Goal: Information Seeking & Learning: Learn about a topic

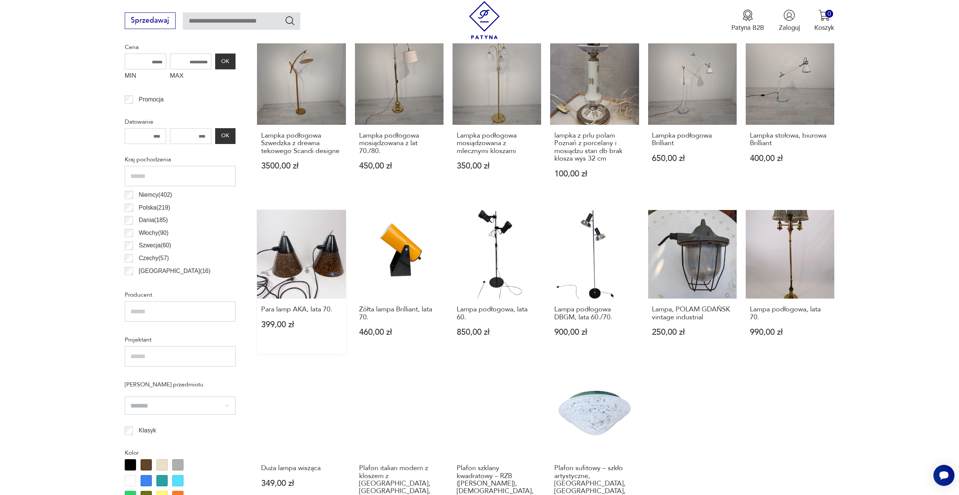
scroll to position [439, 0]
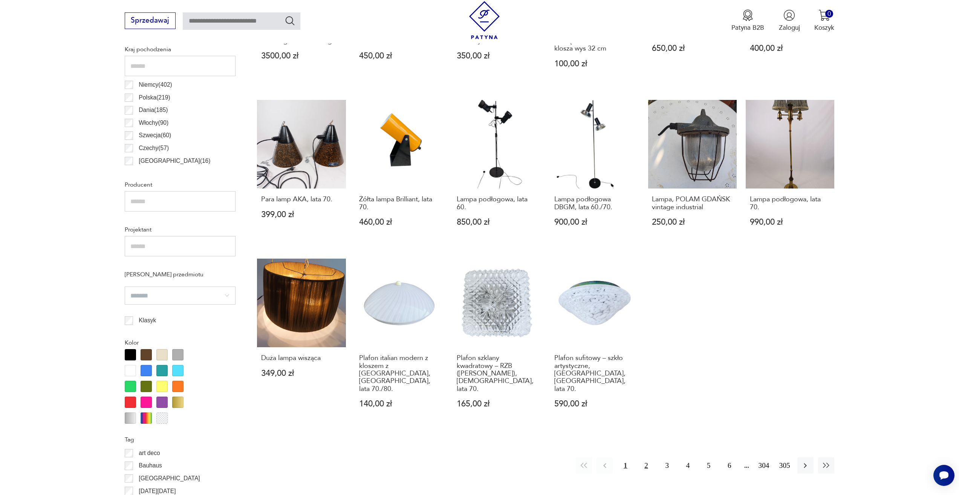
click at [643, 460] on button "2" at bounding box center [646, 465] width 16 height 16
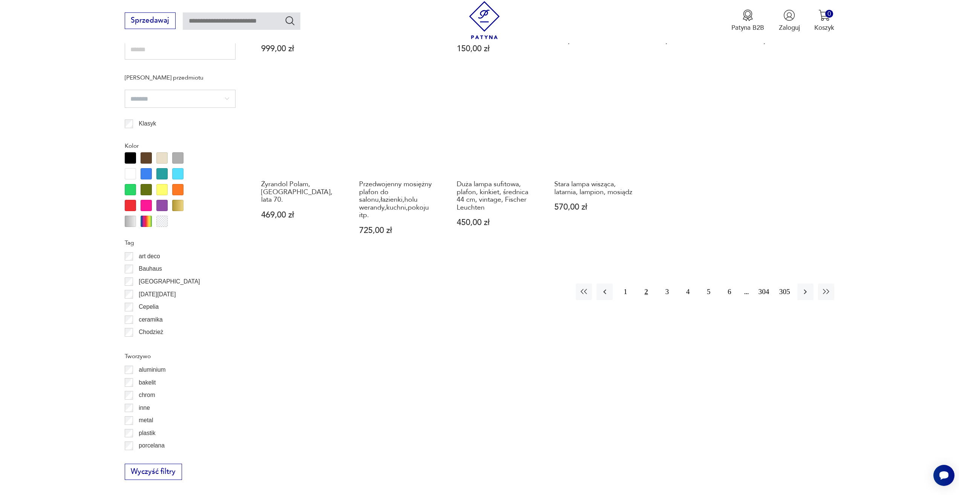
scroll to position [639, 0]
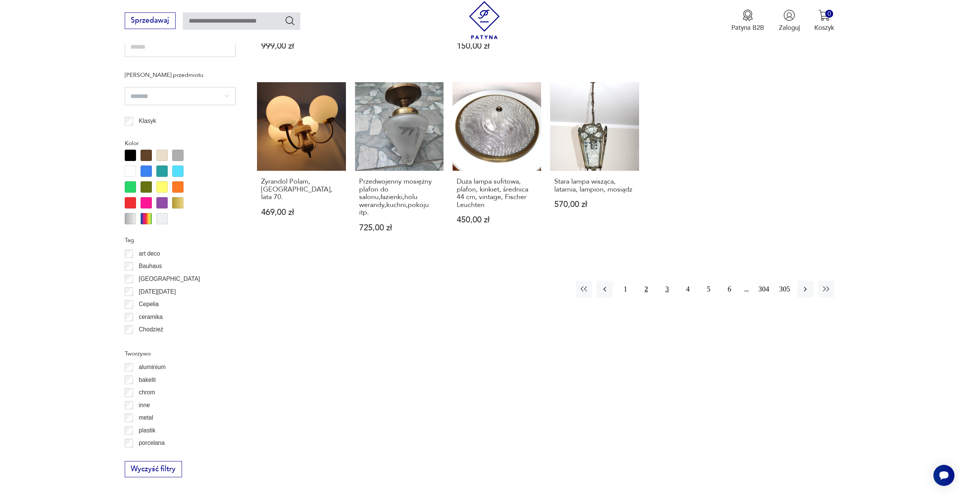
click at [673, 285] on button "3" at bounding box center [667, 289] width 16 height 16
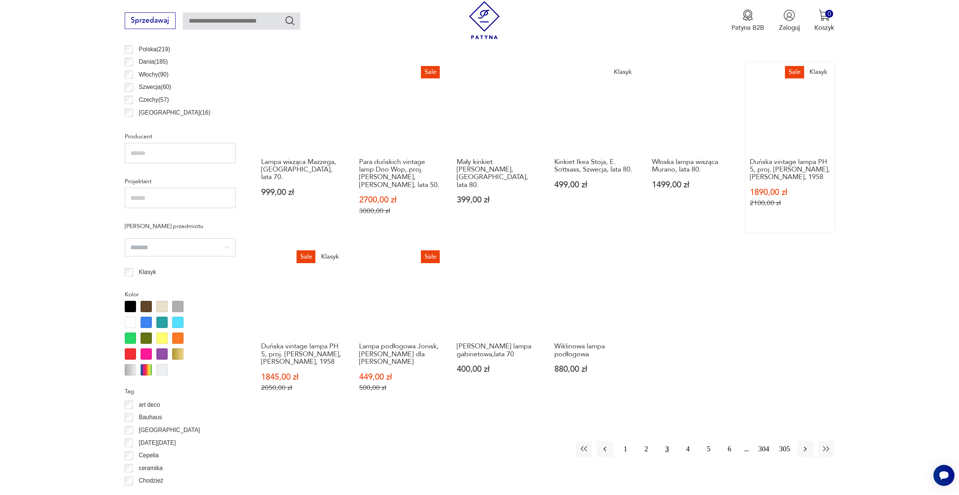
scroll to position [488, 0]
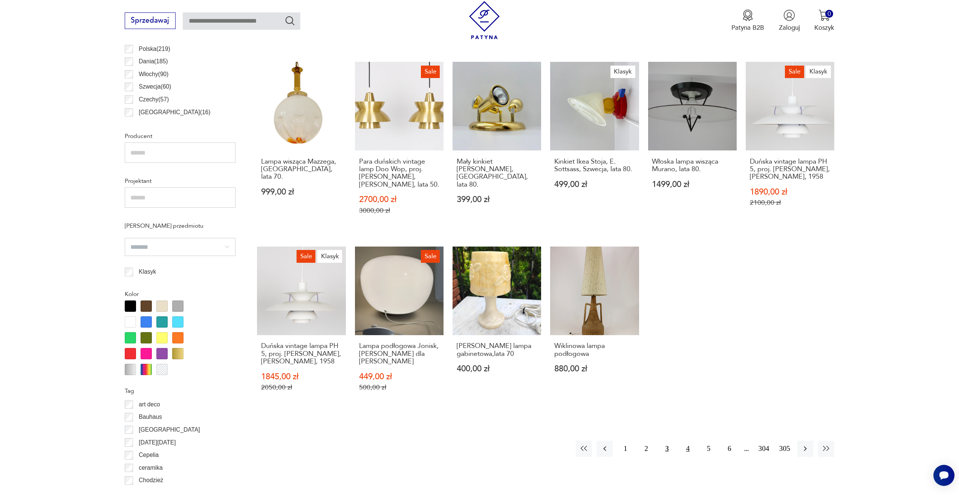
click at [687, 450] on button "4" at bounding box center [688, 449] width 16 height 16
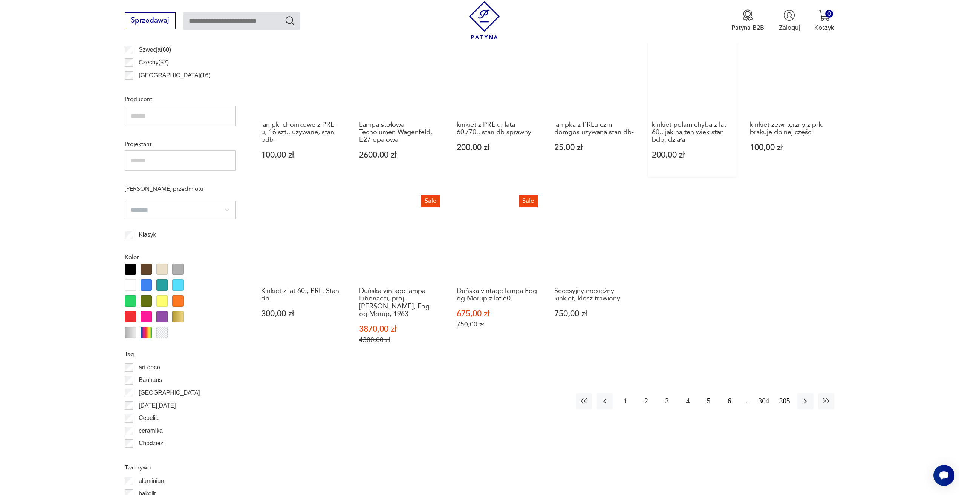
scroll to position [526, 0]
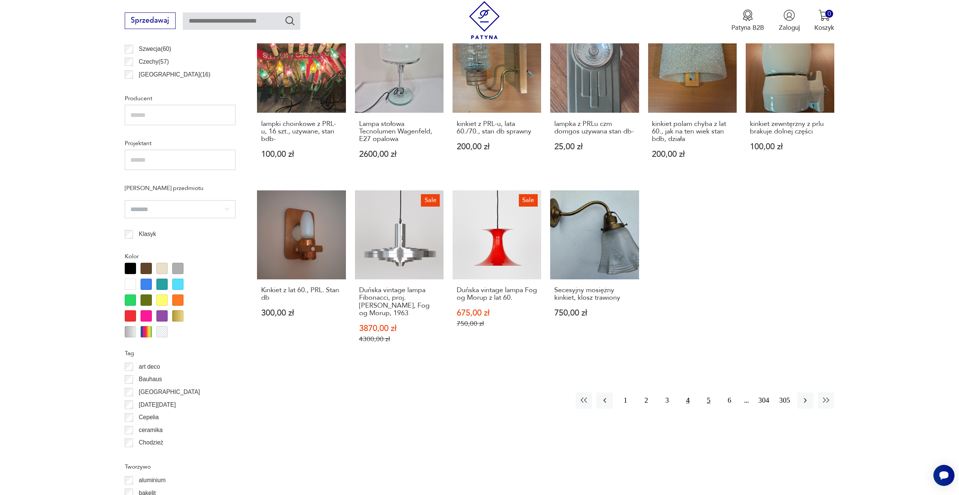
click at [707, 392] on button "5" at bounding box center [709, 400] width 16 height 16
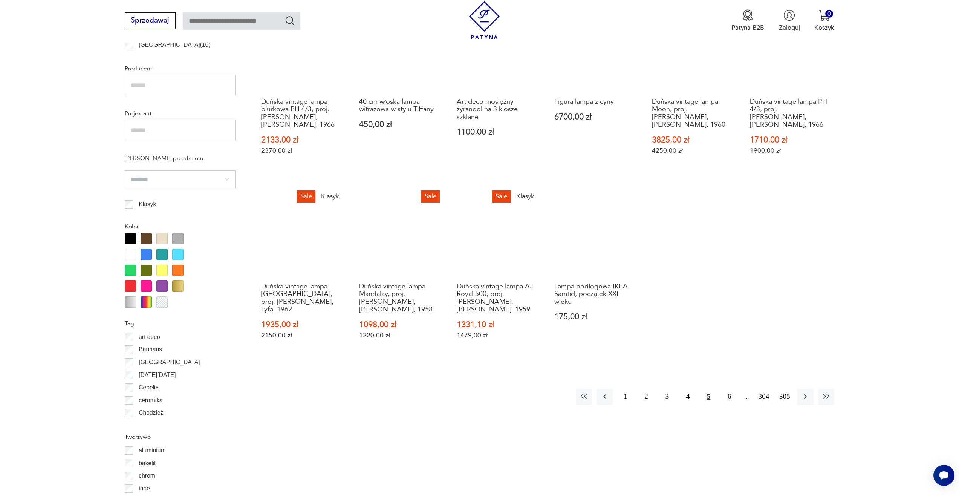
scroll to position [563, 0]
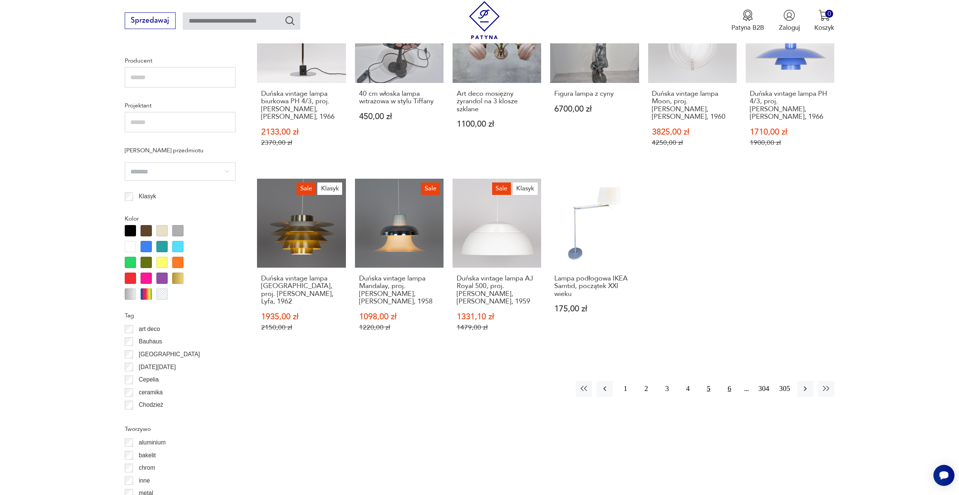
click at [727, 381] on button "6" at bounding box center [730, 389] width 16 height 16
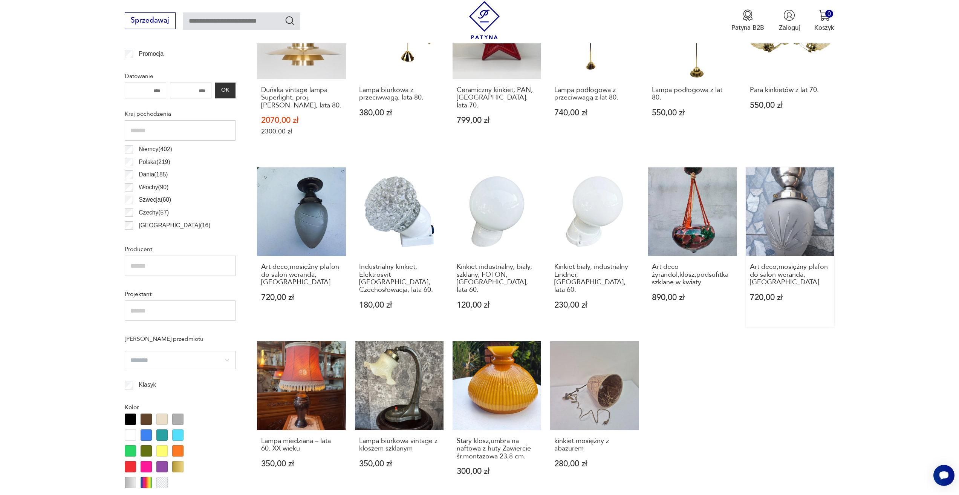
scroll to position [601, 0]
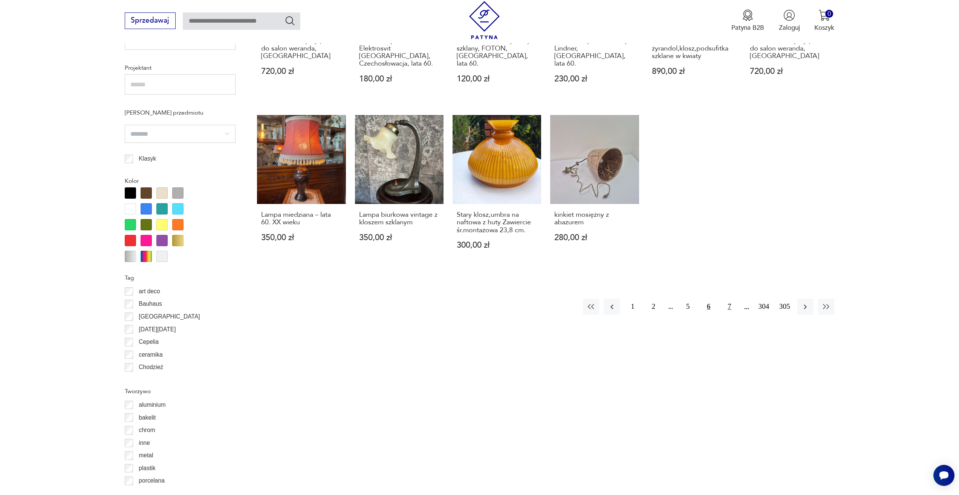
click at [731, 299] on button "7" at bounding box center [730, 307] width 16 height 16
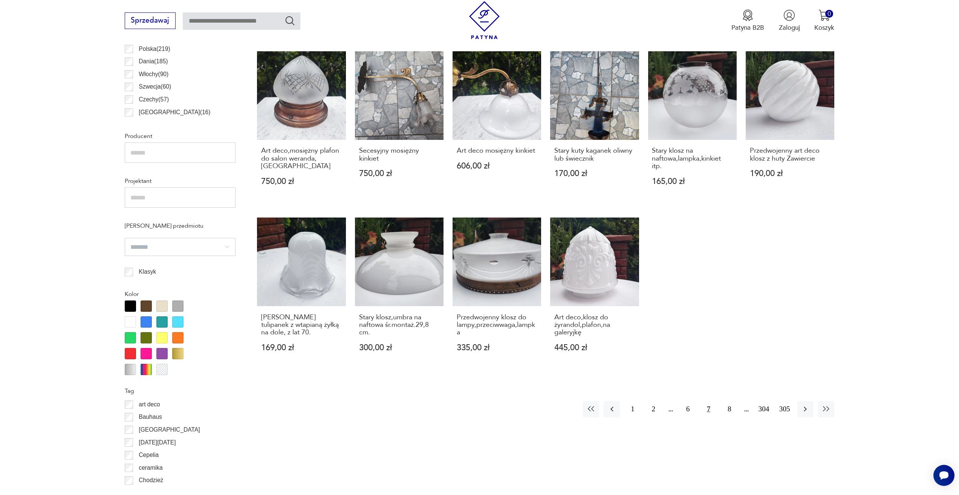
scroll to position [601, 0]
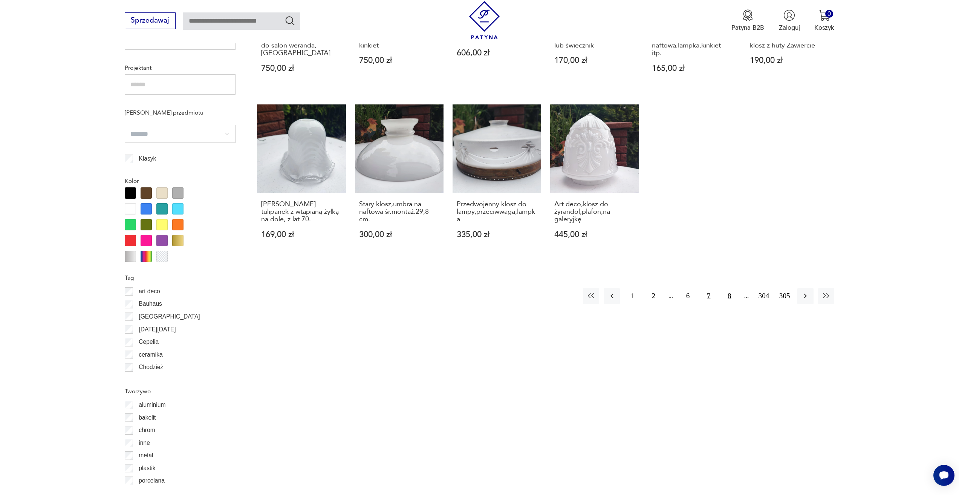
click at [727, 290] on button "8" at bounding box center [730, 296] width 16 height 16
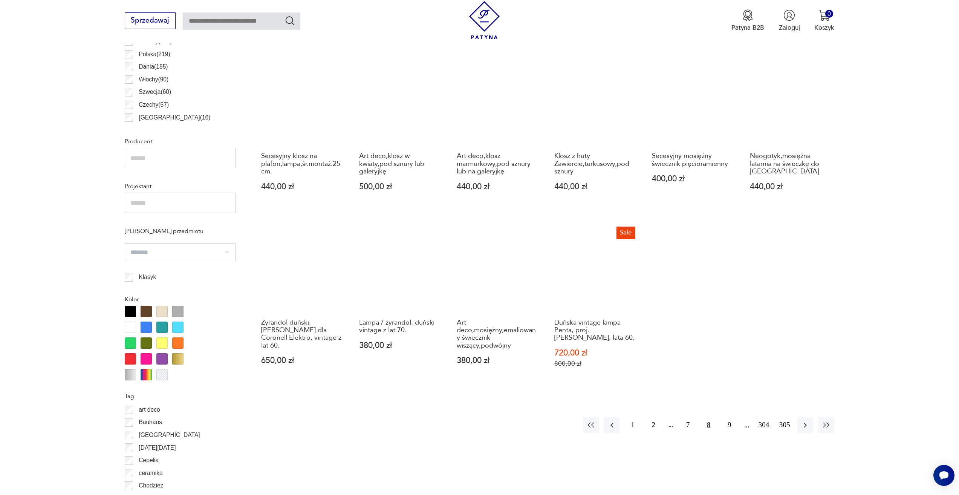
scroll to position [563, 0]
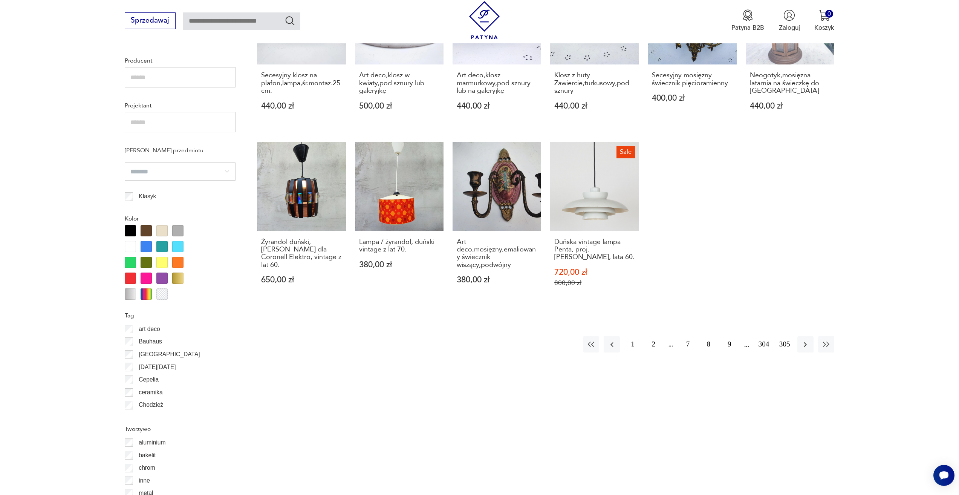
click at [732, 342] on button "9" at bounding box center [730, 344] width 16 height 16
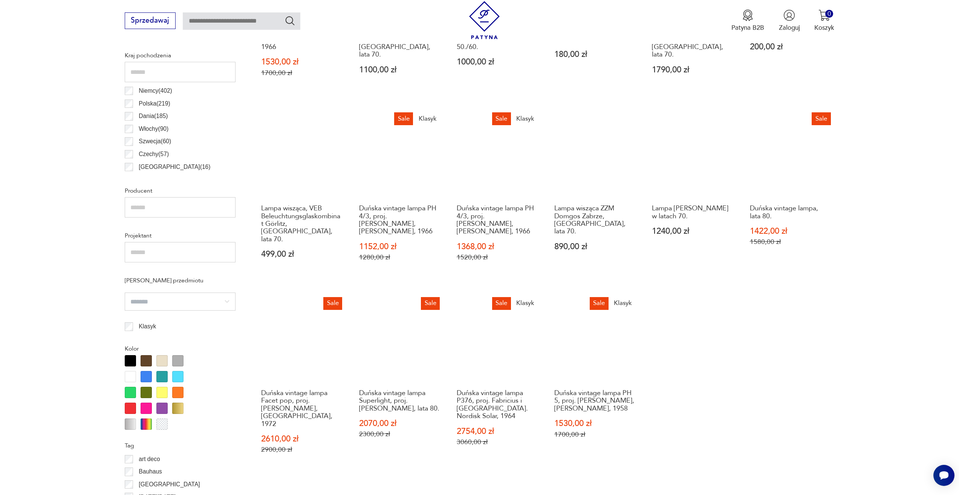
scroll to position [526, 0]
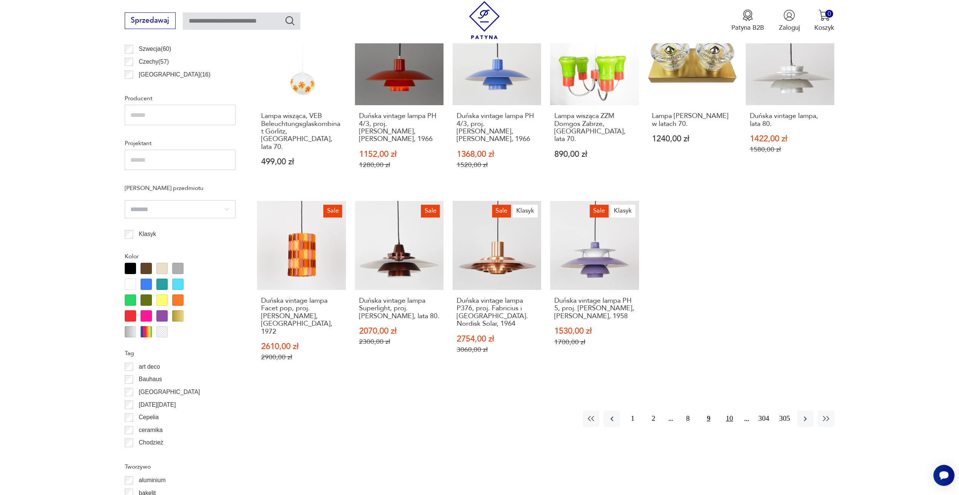
click at [731, 412] on button "10" at bounding box center [730, 419] width 16 height 16
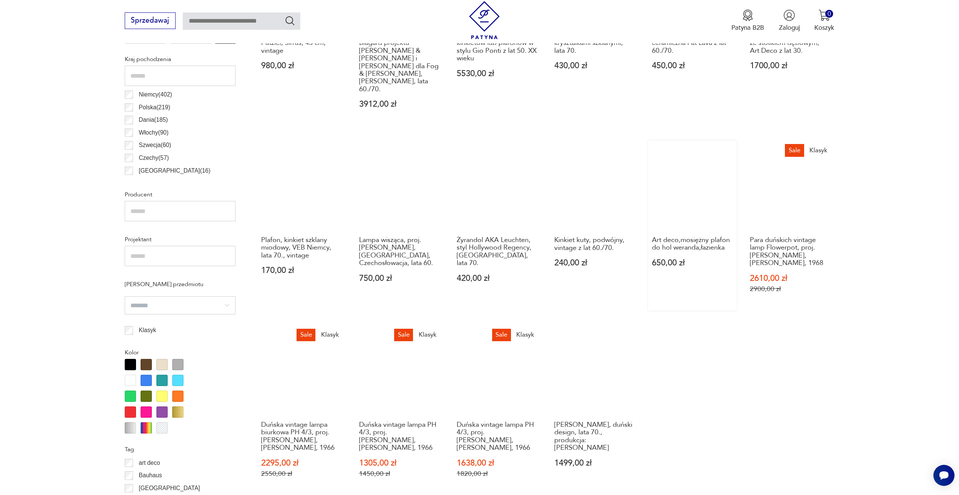
scroll to position [488, 0]
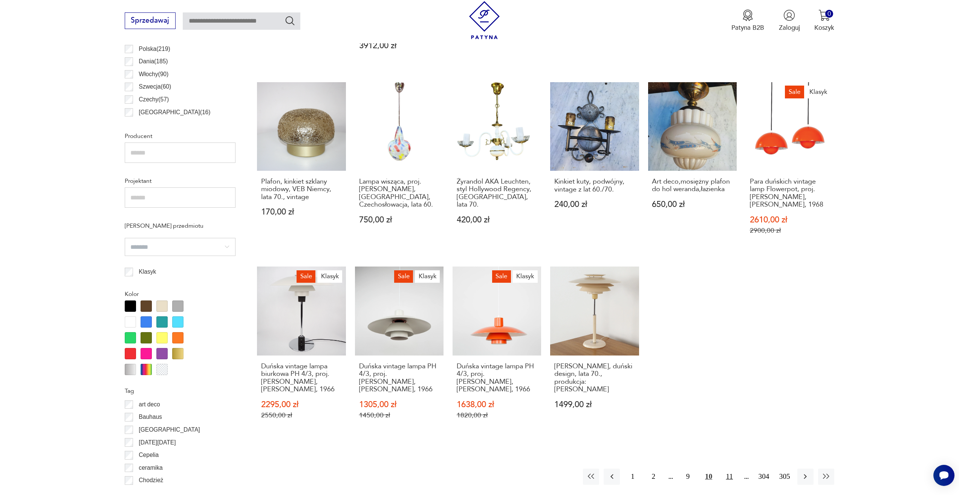
click at [730, 469] on button "11" at bounding box center [730, 477] width 16 height 16
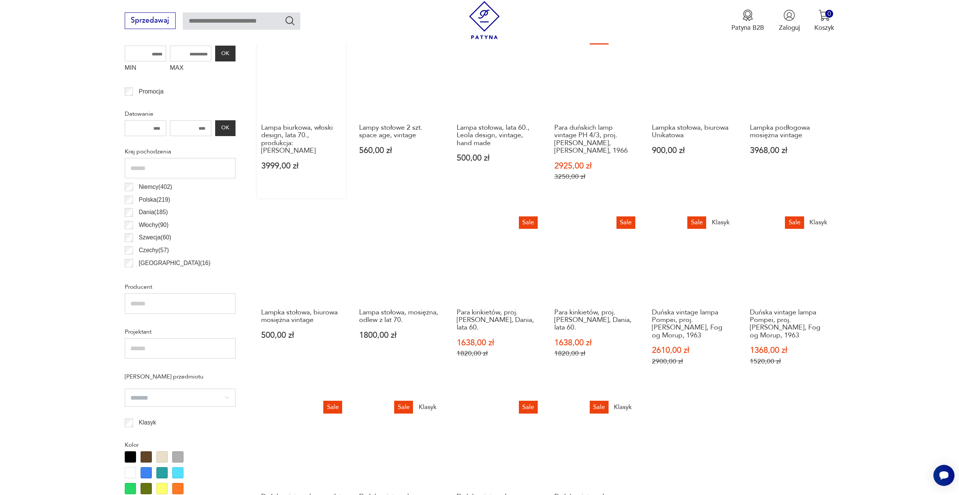
scroll to position [224, 0]
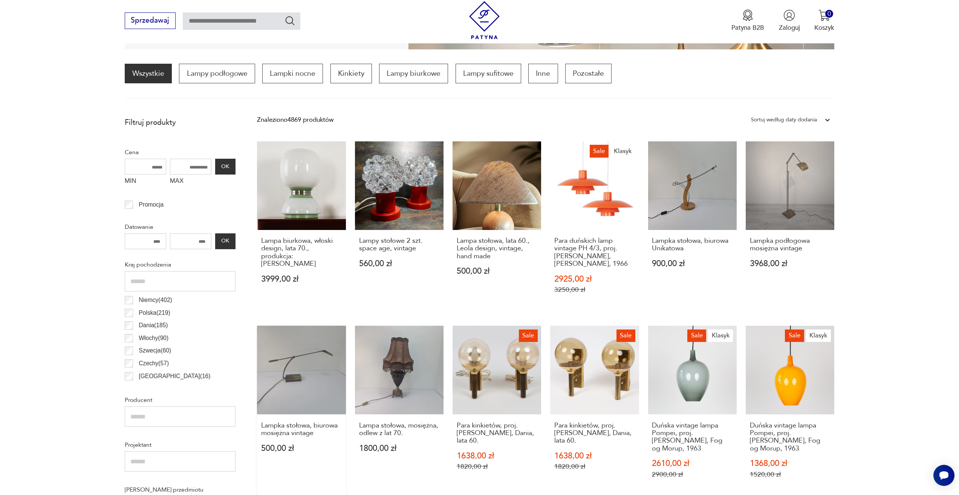
click at [309, 363] on link "Lampka stołowa, biurowa mosiężna vintage 500,00 zł" at bounding box center [301, 411] width 89 height 170
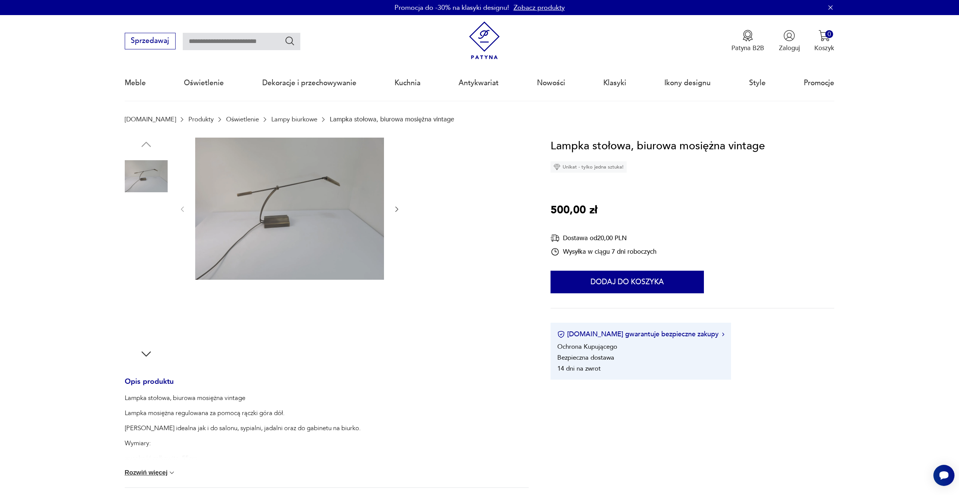
click at [163, 264] on img at bounding box center [146, 272] width 43 height 43
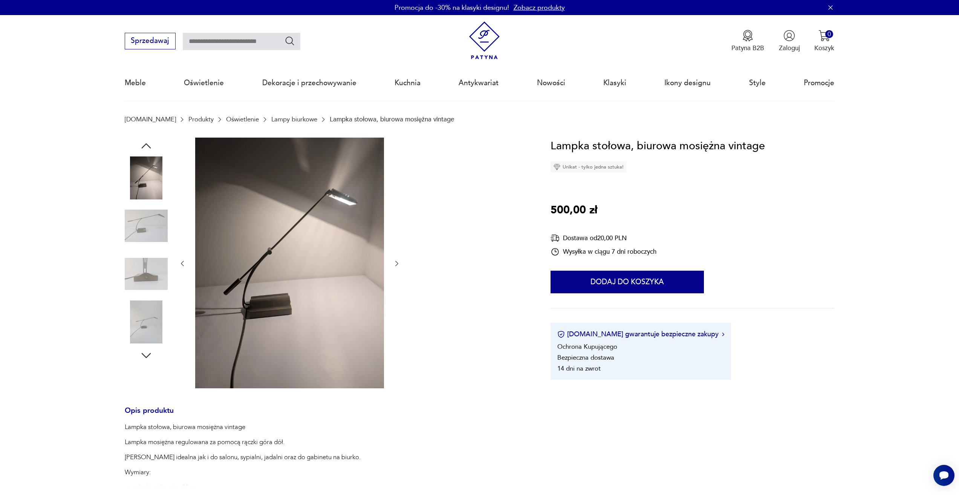
click at [152, 206] on img at bounding box center [146, 225] width 43 height 43
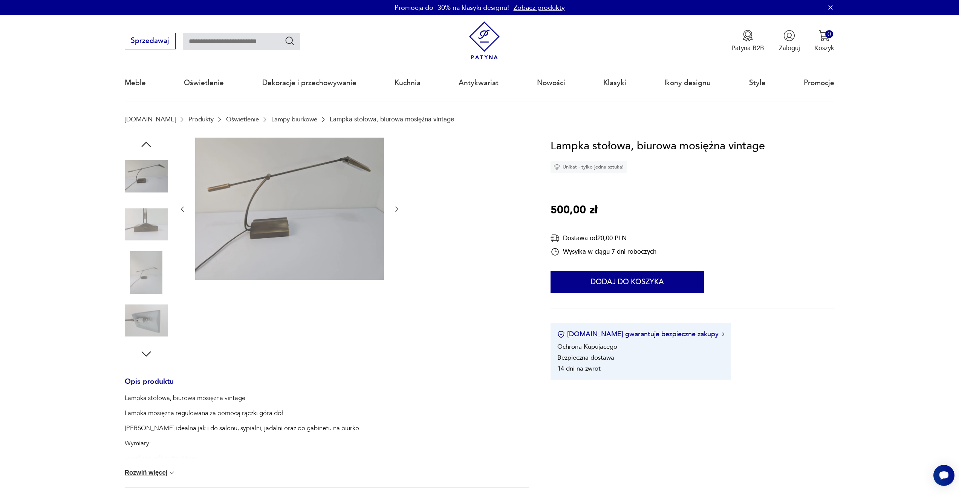
click at [152, 206] on img at bounding box center [146, 224] width 43 height 43
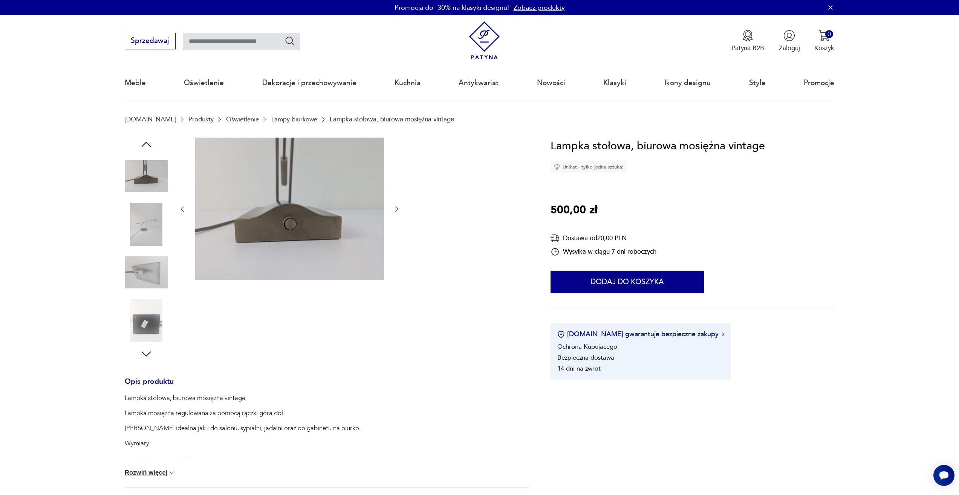
click at [146, 252] on img at bounding box center [146, 272] width 43 height 43
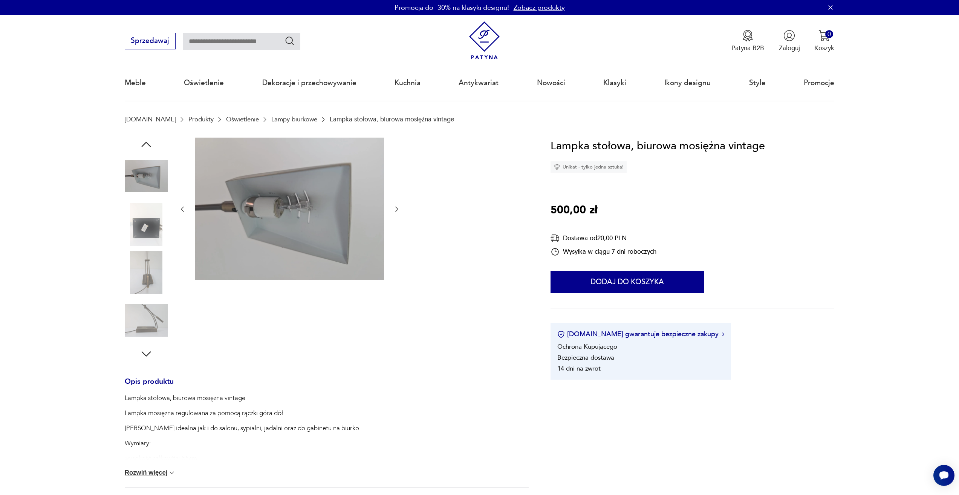
click at [146, 252] on img at bounding box center [146, 272] width 43 height 43
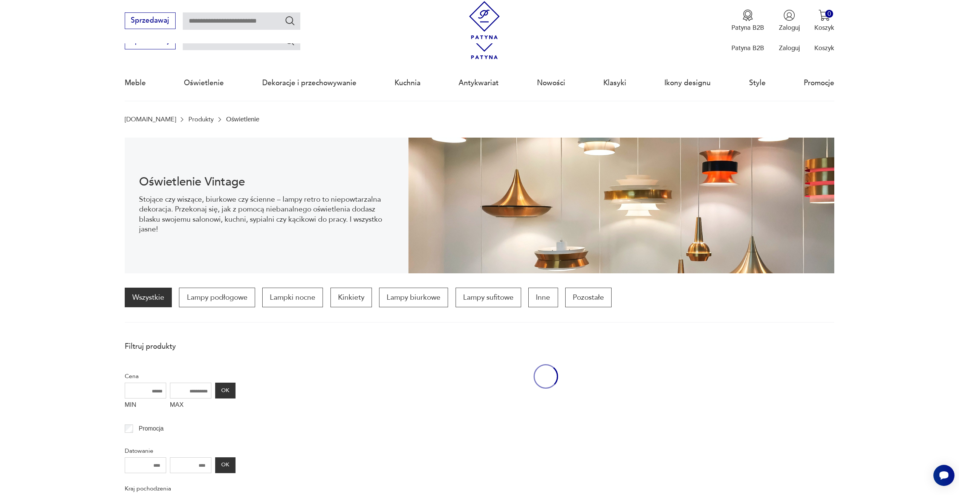
scroll to position [224, 0]
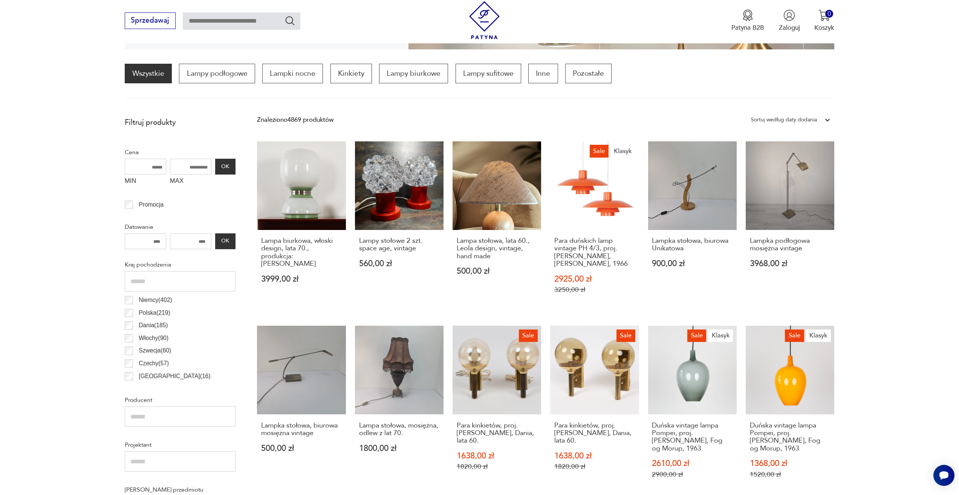
scroll to position [488, 0]
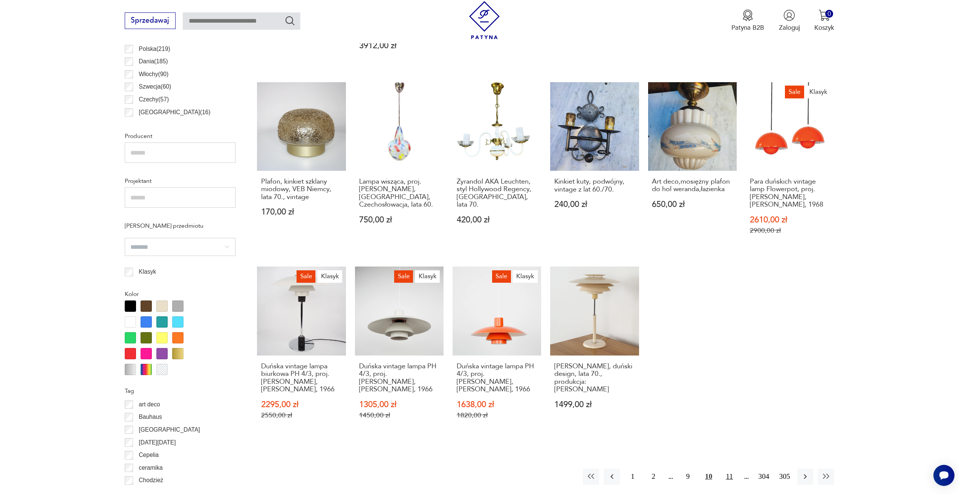
click at [734, 469] on button "11" at bounding box center [730, 477] width 16 height 16
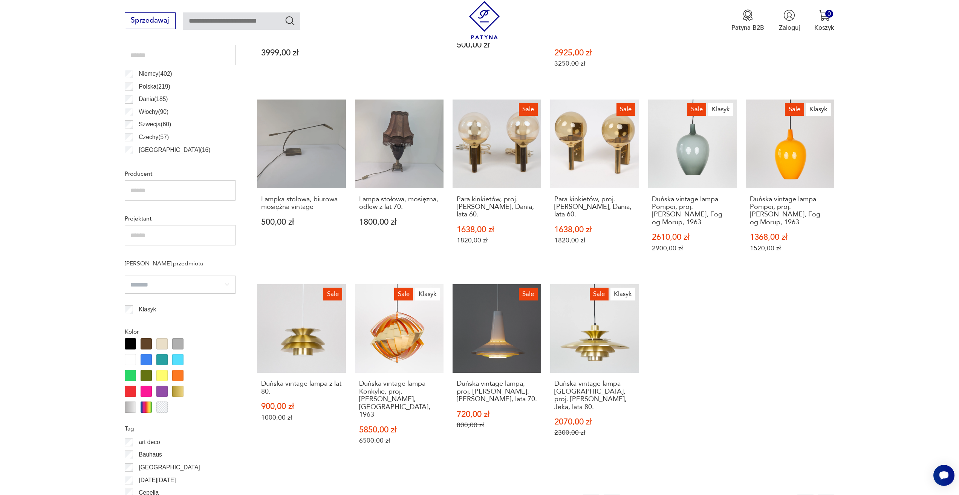
scroll to position [526, 0]
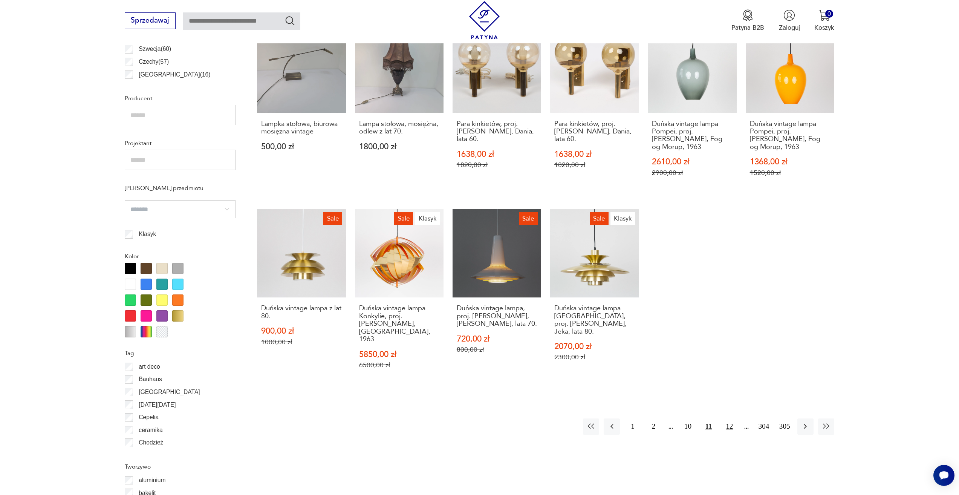
click at [731, 418] on button "12" at bounding box center [730, 426] width 16 height 16
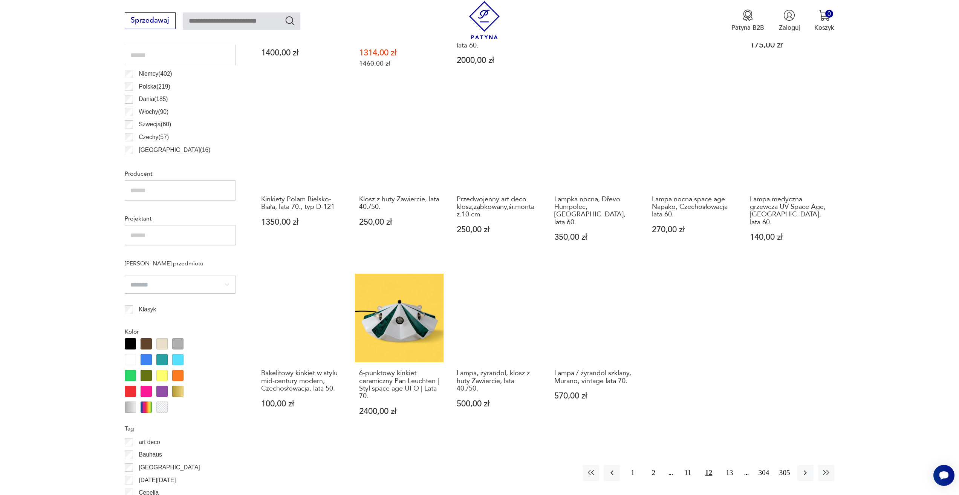
scroll to position [526, 0]
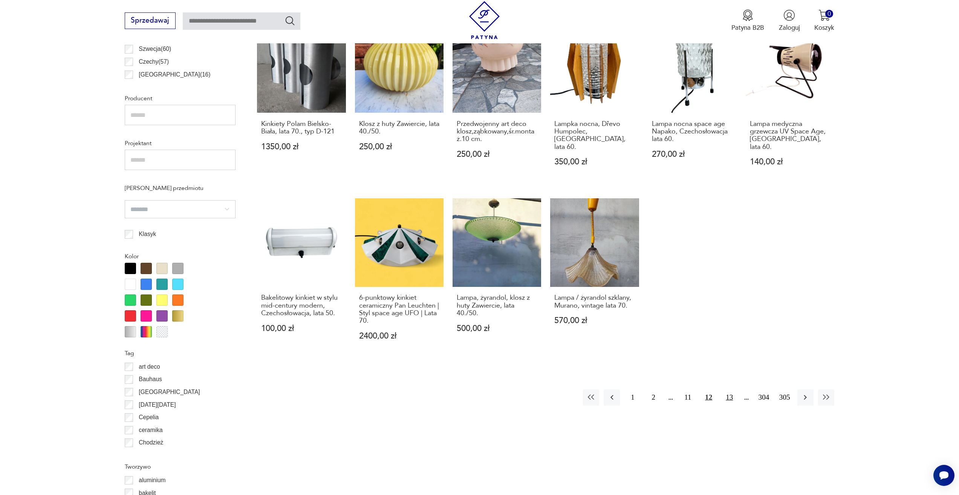
click at [730, 392] on button "13" at bounding box center [730, 397] width 16 height 16
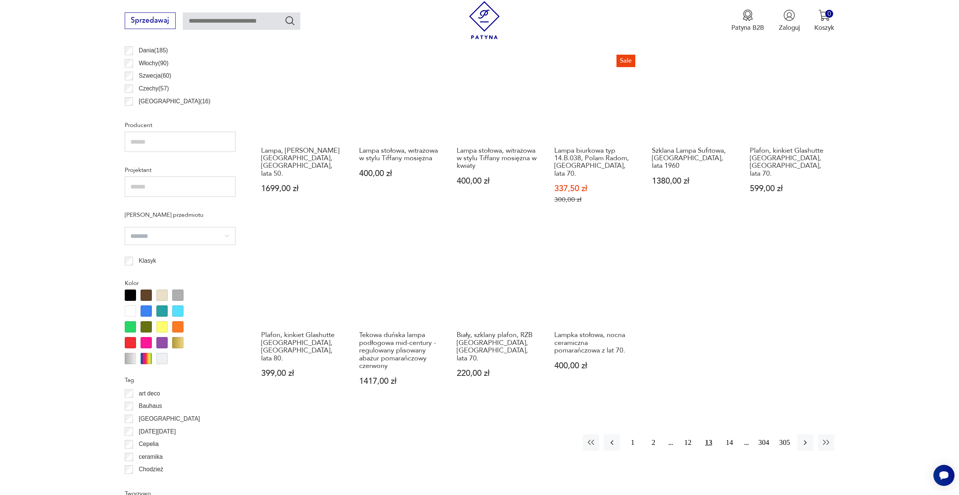
scroll to position [563, 0]
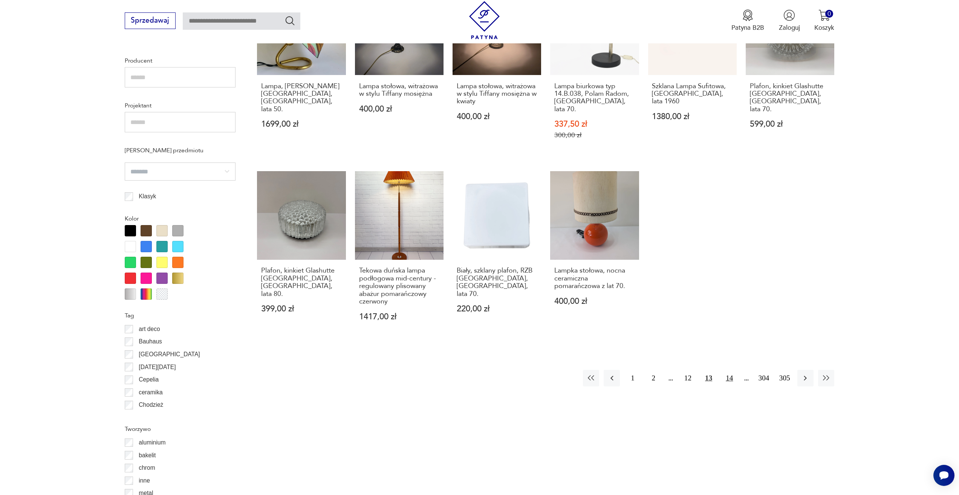
click at [731, 375] on button "14" at bounding box center [730, 378] width 16 height 16
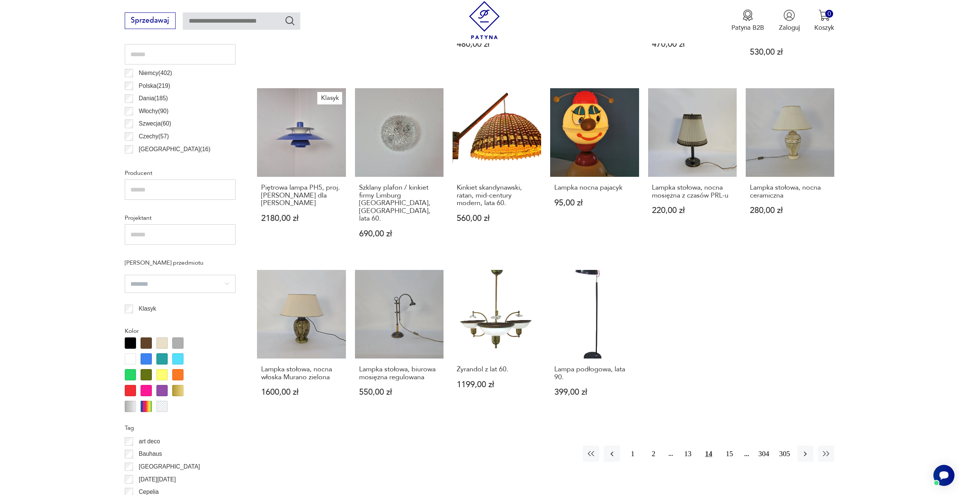
scroll to position [488, 0]
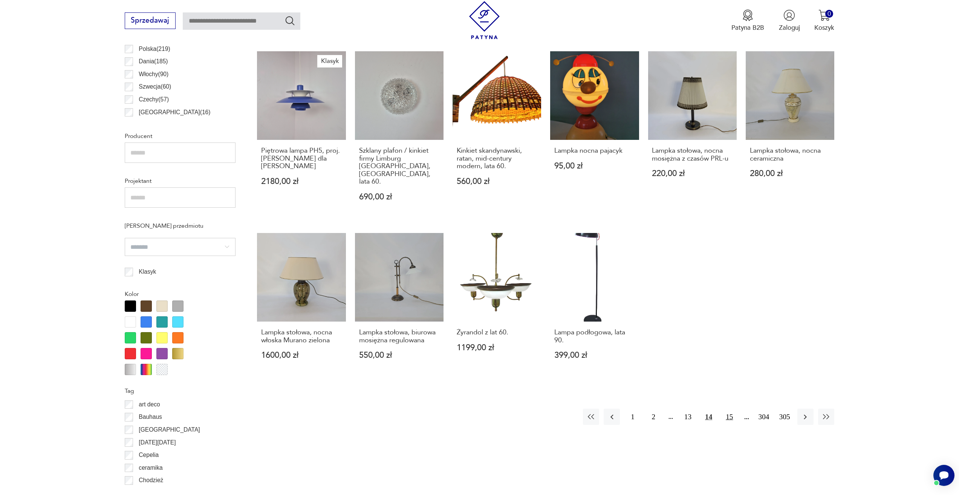
click at [730, 409] on button "15" at bounding box center [730, 417] width 16 height 16
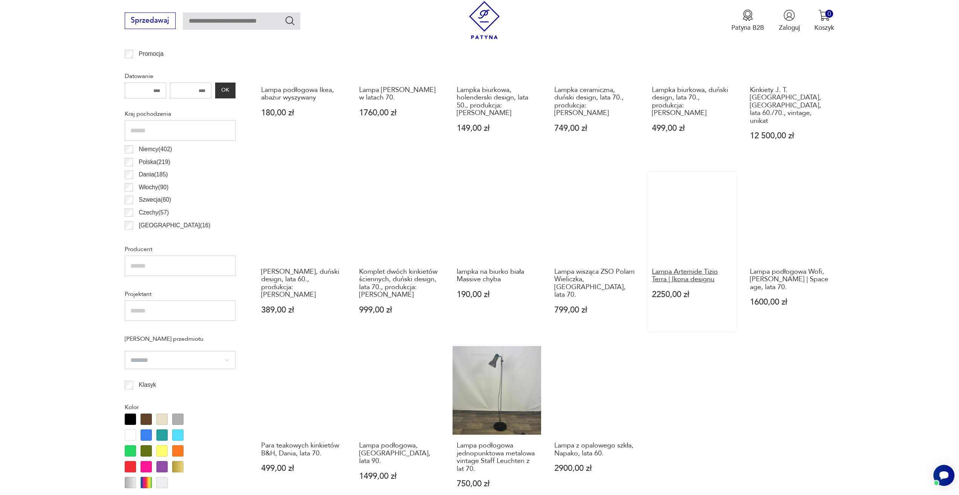
scroll to position [526, 0]
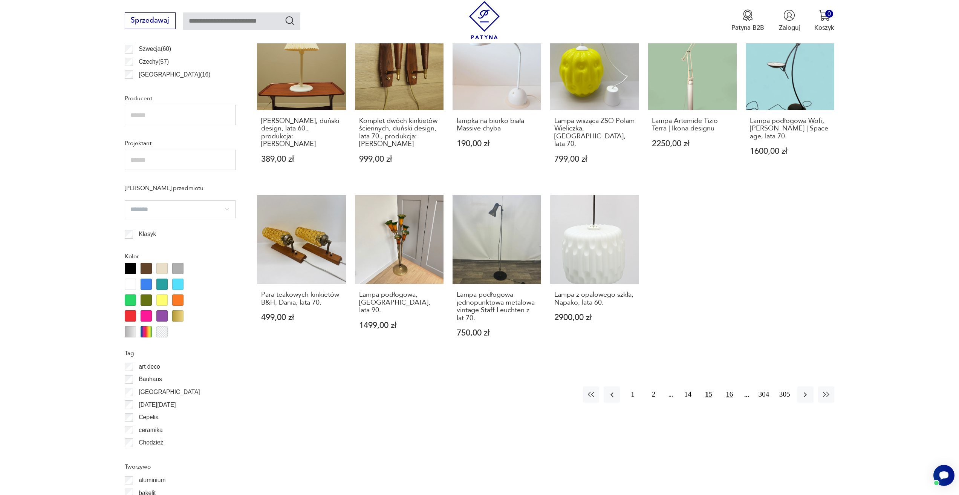
click at [729, 386] on button "16" at bounding box center [730, 394] width 16 height 16
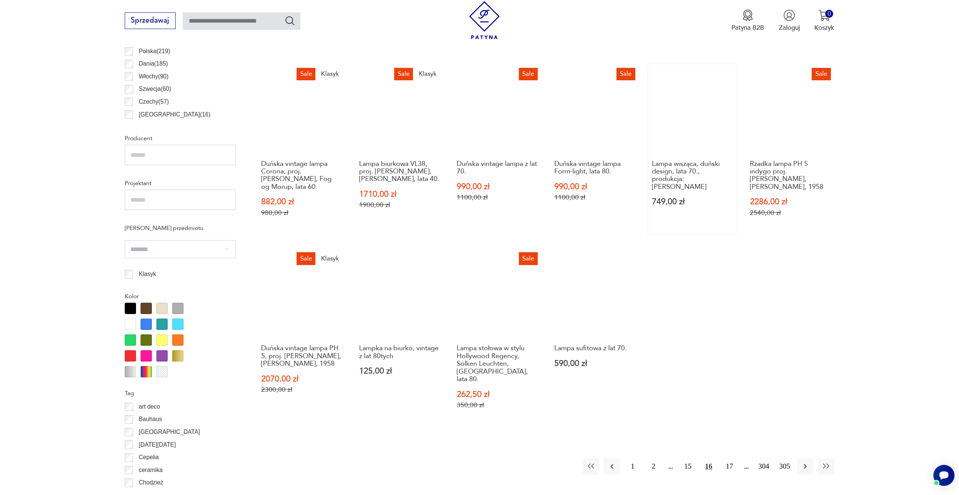
scroll to position [526, 0]
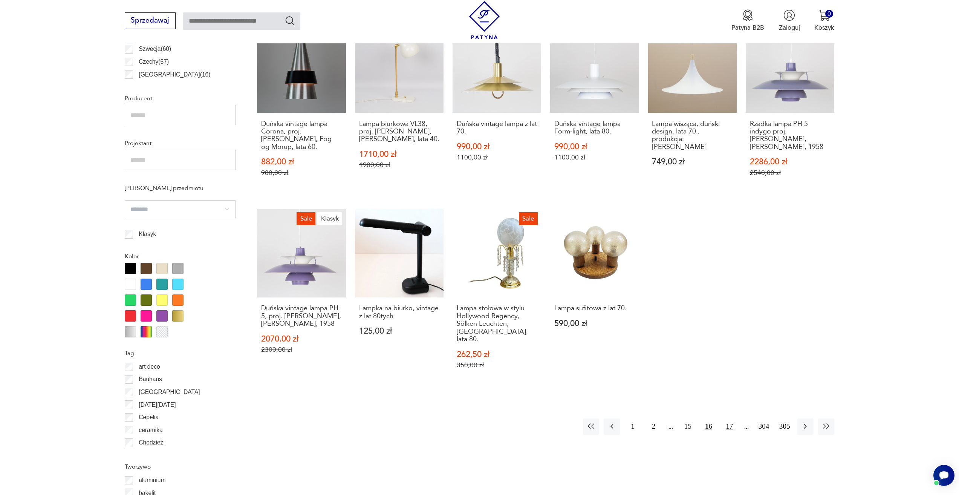
click at [730, 418] on button "17" at bounding box center [730, 426] width 16 height 16
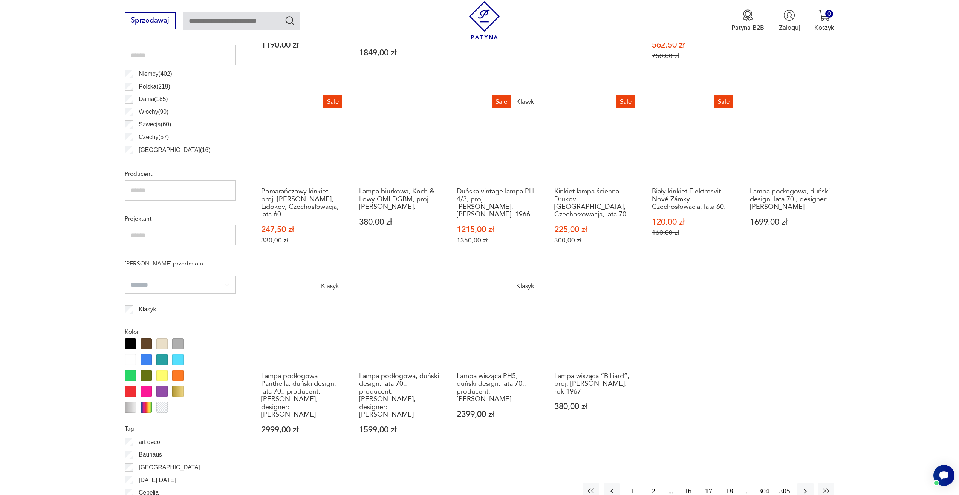
scroll to position [563, 0]
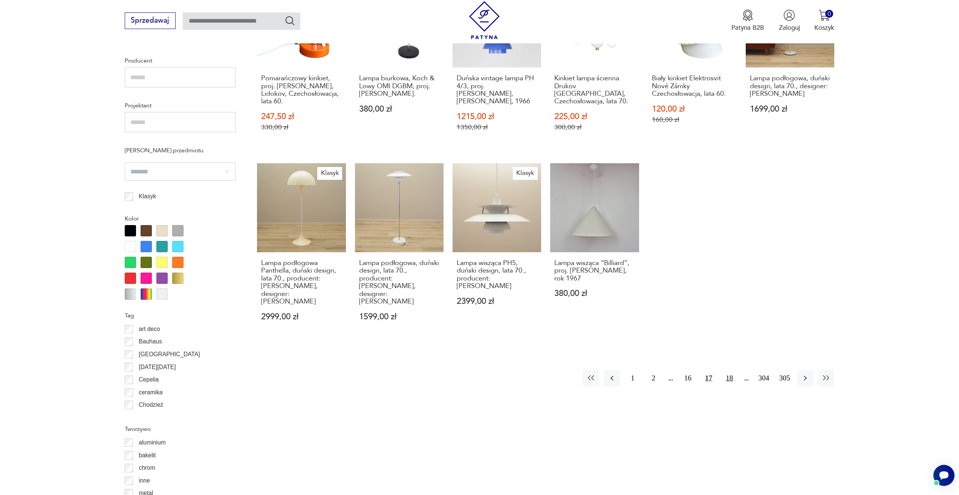
click at [728, 370] on button "18" at bounding box center [730, 378] width 16 height 16
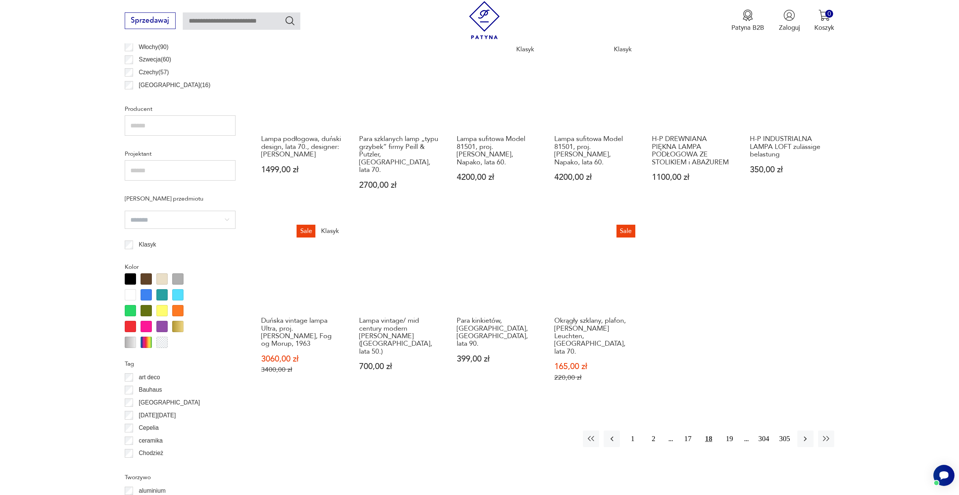
scroll to position [526, 0]
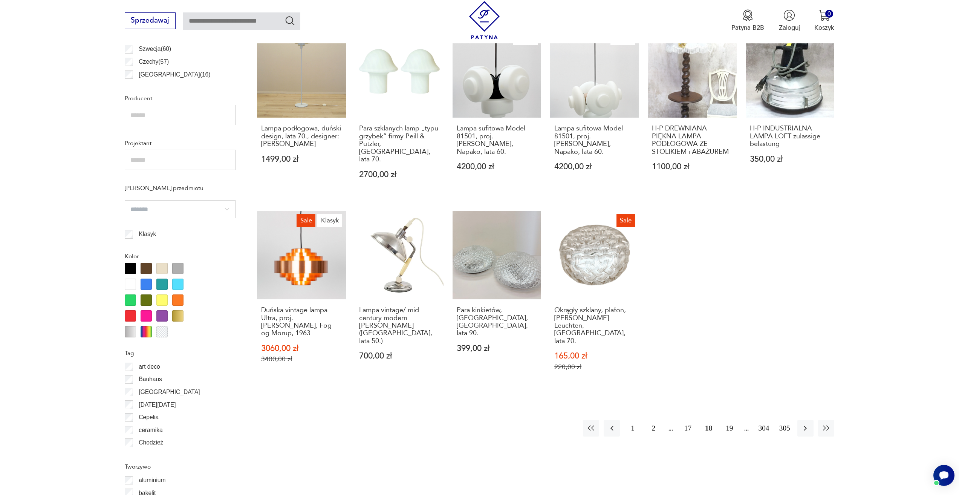
click at [731, 420] on button "19" at bounding box center [730, 428] width 16 height 16
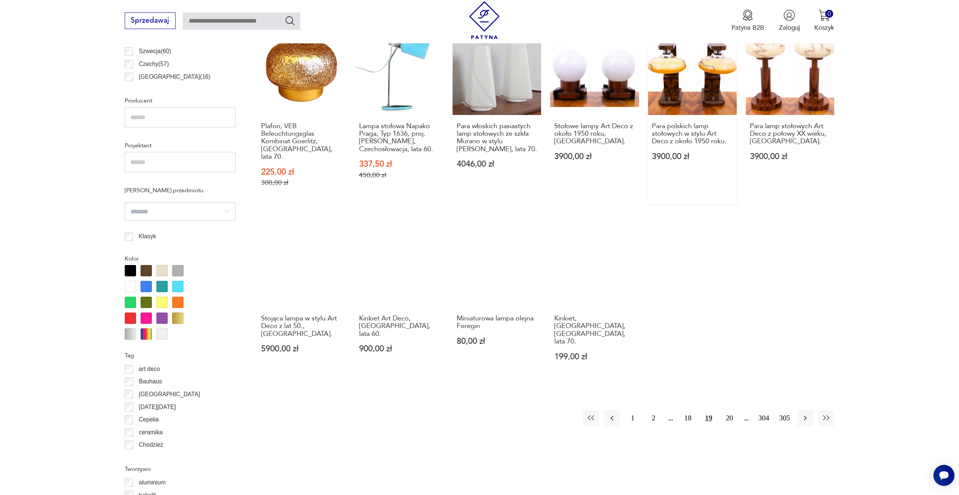
scroll to position [563, 0]
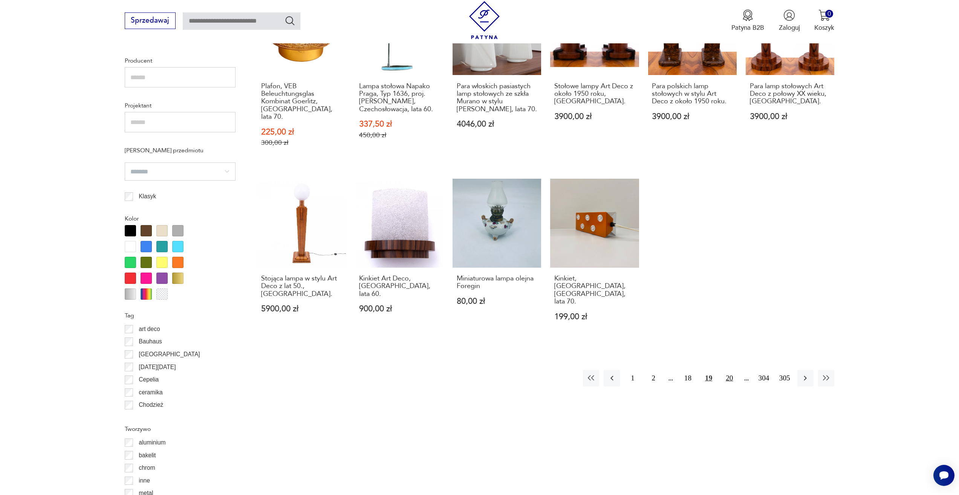
click at [729, 370] on button "20" at bounding box center [730, 378] width 16 height 16
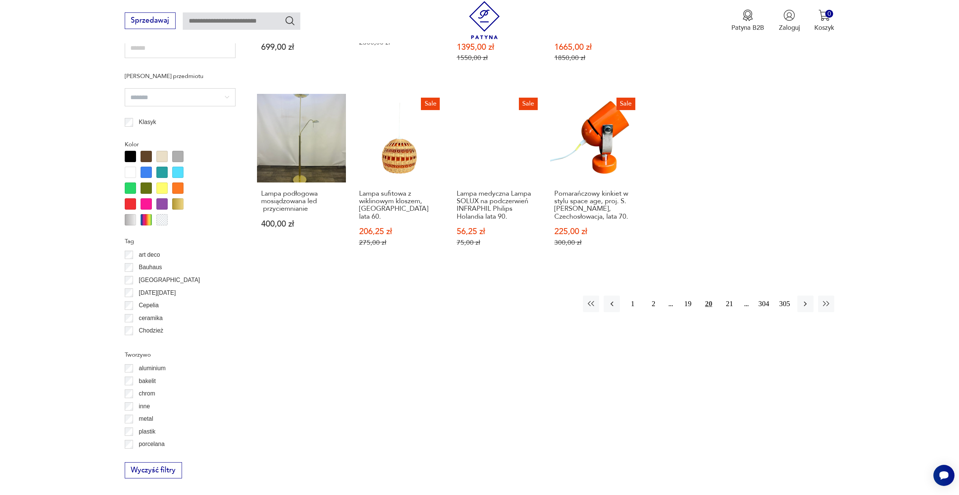
scroll to position [639, 0]
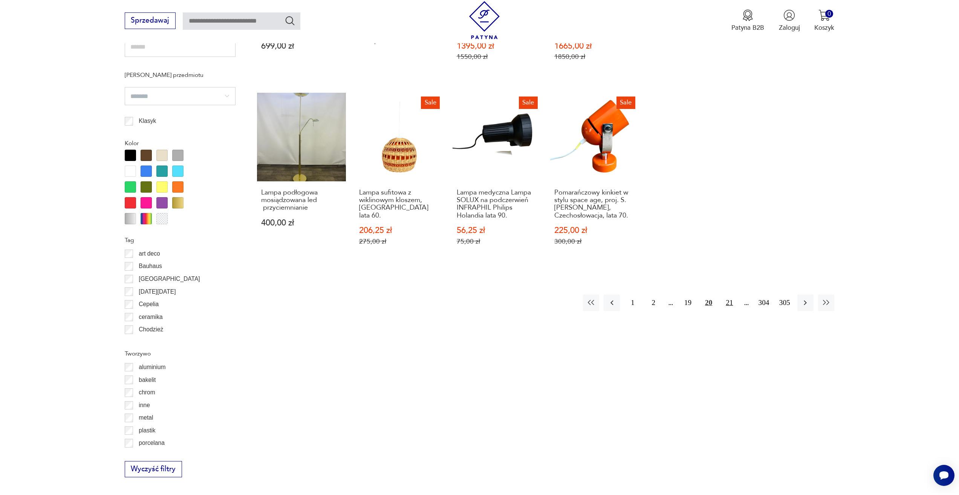
click at [729, 300] on button "21" at bounding box center [730, 302] width 16 height 16
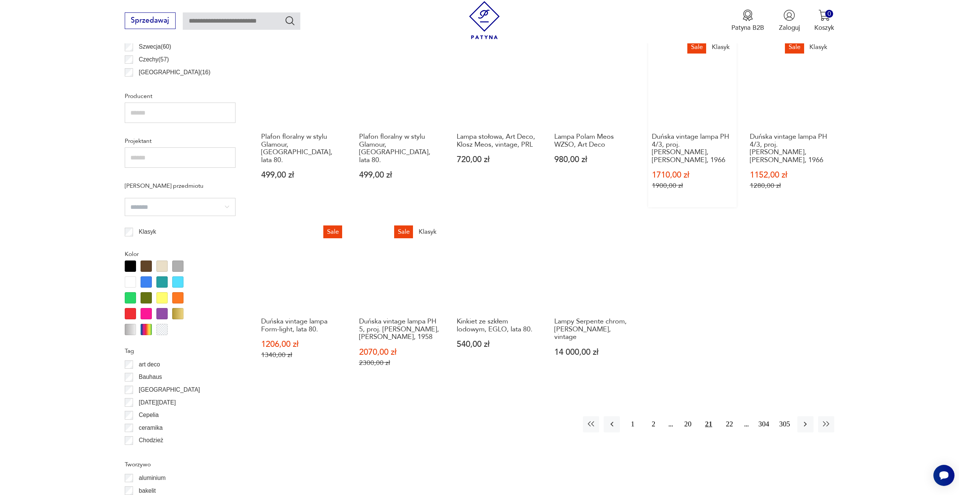
scroll to position [563, 0]
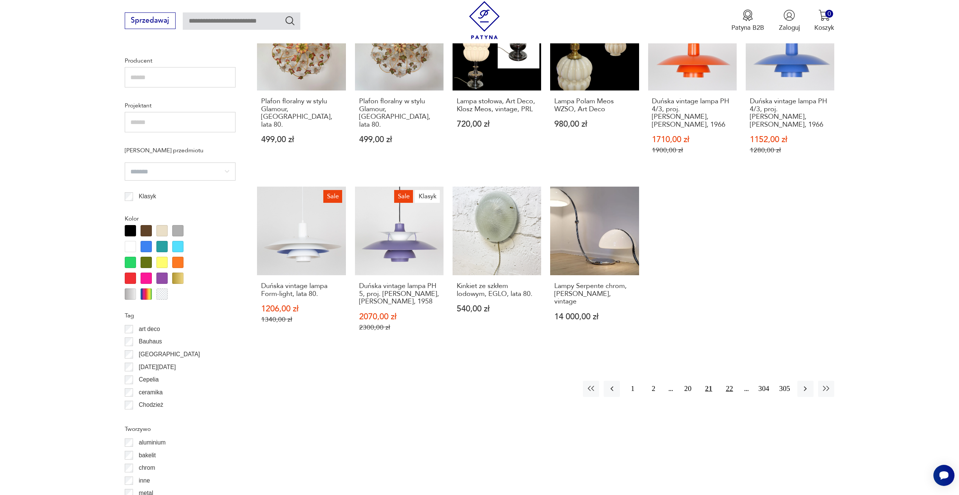
click at [734, 387] on button "22" at bounding box center [730, 389] width 16 height 16
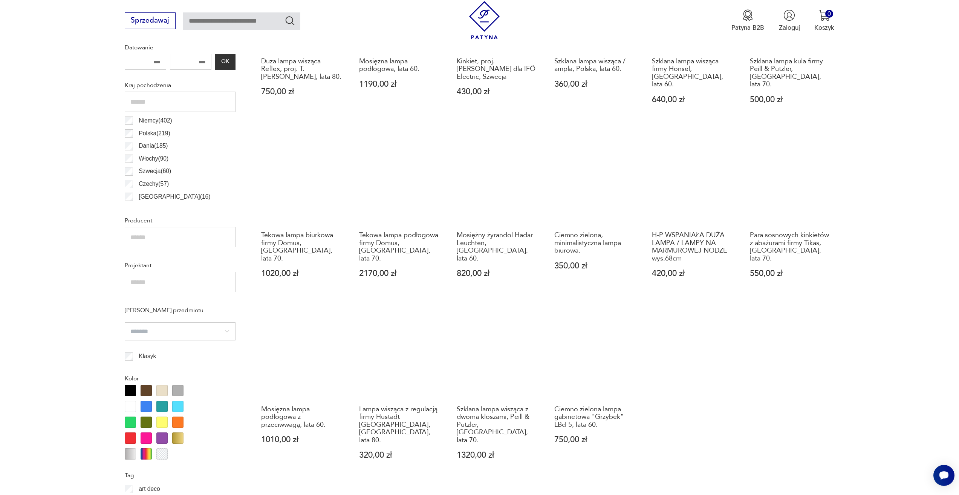
scroll to position [488, 0]
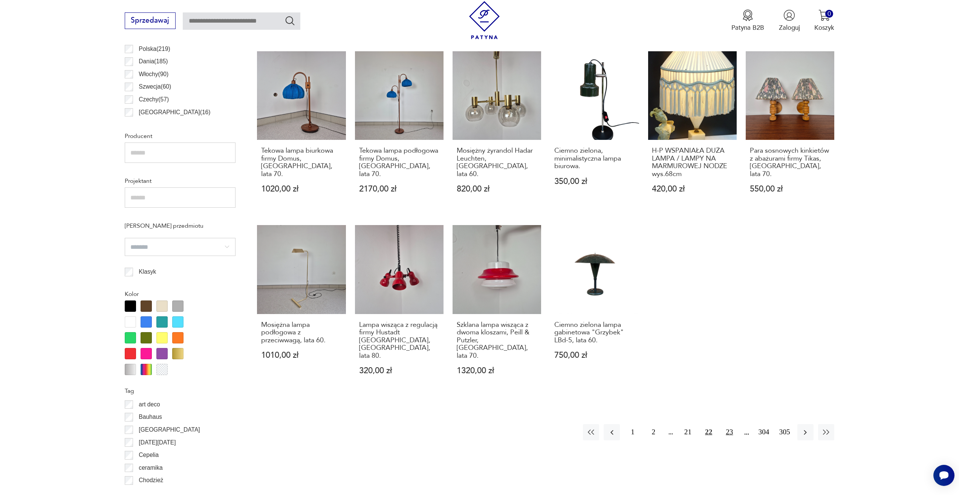
click at [729, 424] on button "23" at bounding box center [730, 432] width 16 height 16
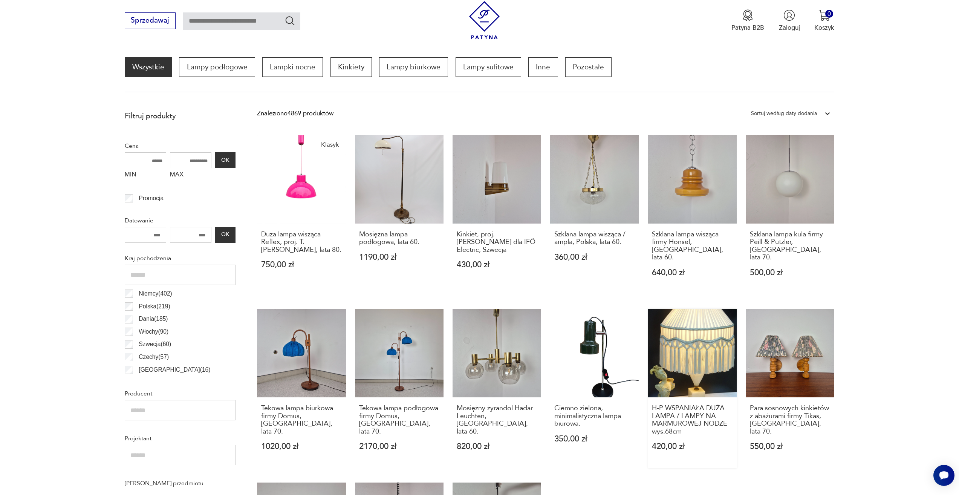
scroll to position [224, 0]
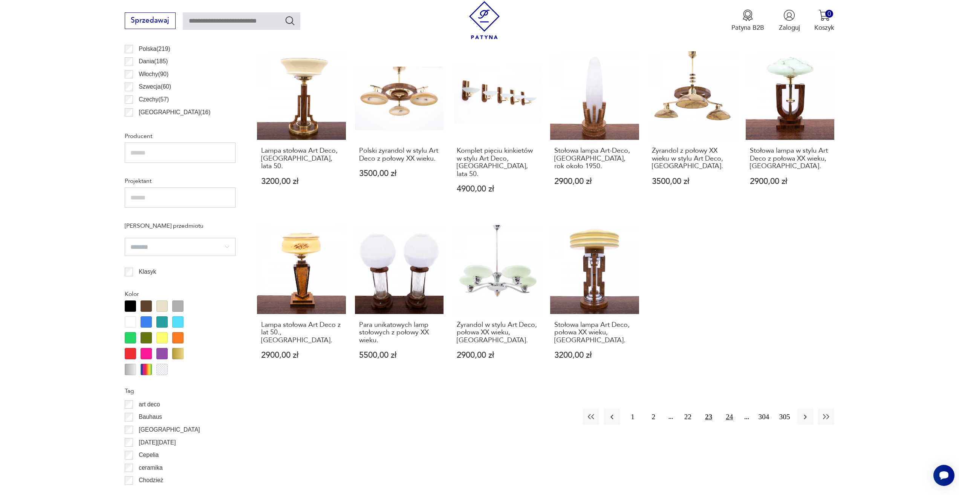
click at [730, 409] on button "24" at bounding box center [730, 417] width 16 height 16
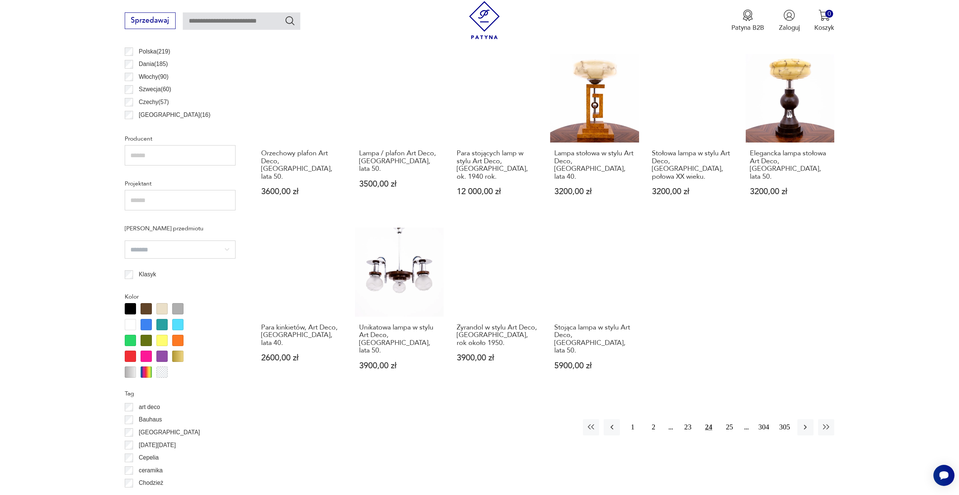
scroll to position [563, 0]
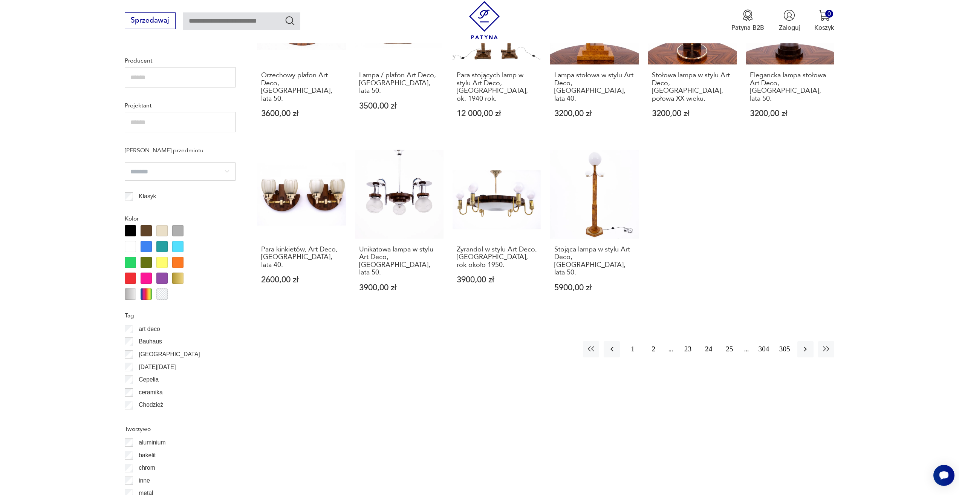
click at [727, 341] on button "25" at bounding box center [730, 349] width 16 height 16
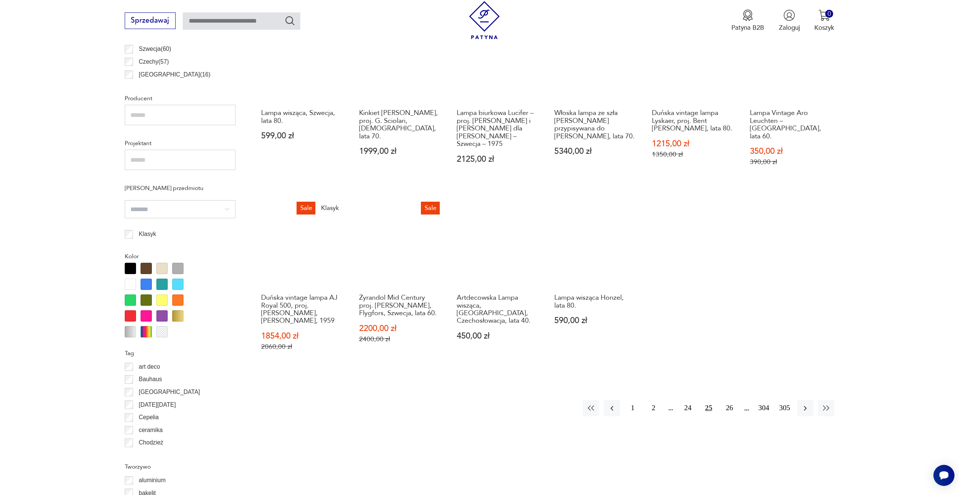
scroll to position [639, 0]
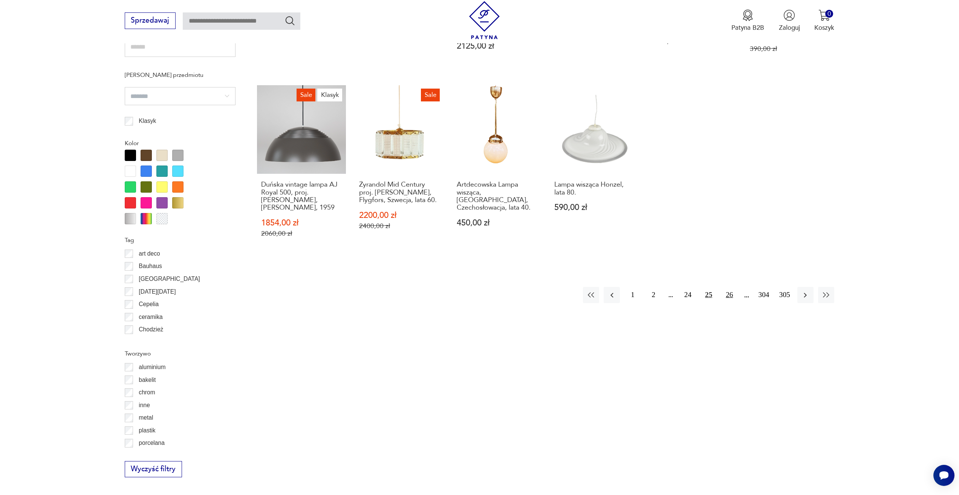
click at [728, 287] on button "26" at bounding box center [730, 295] width 16 height 16
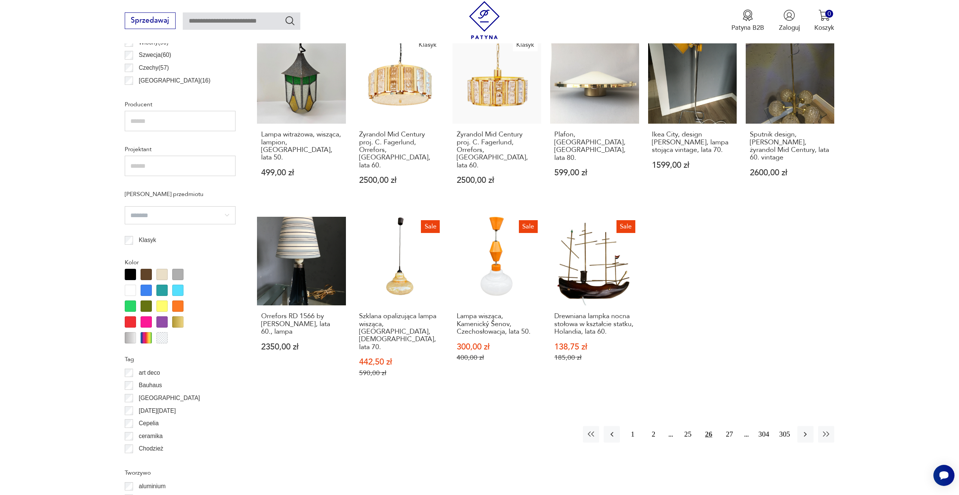
scroll to position [563, 0]
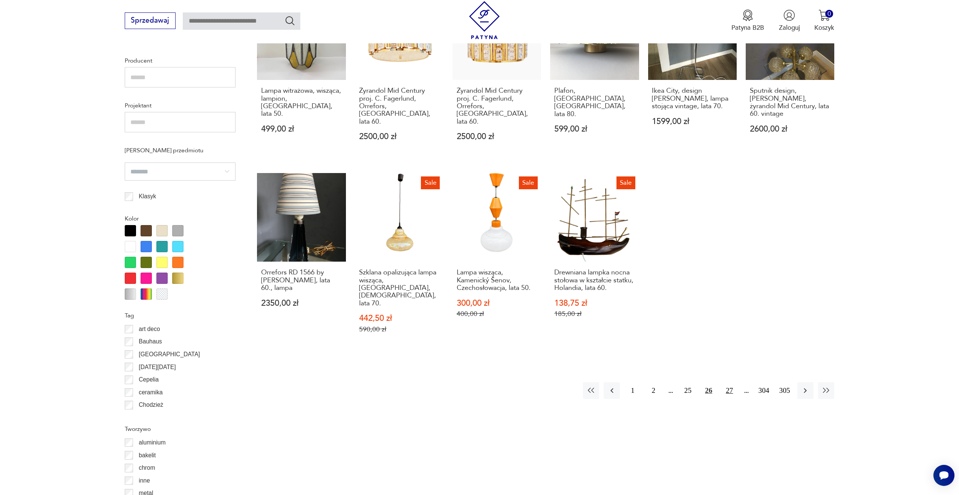
click at [728, 382] on button "27" at bounding box center [730, 390] width 16 height 16
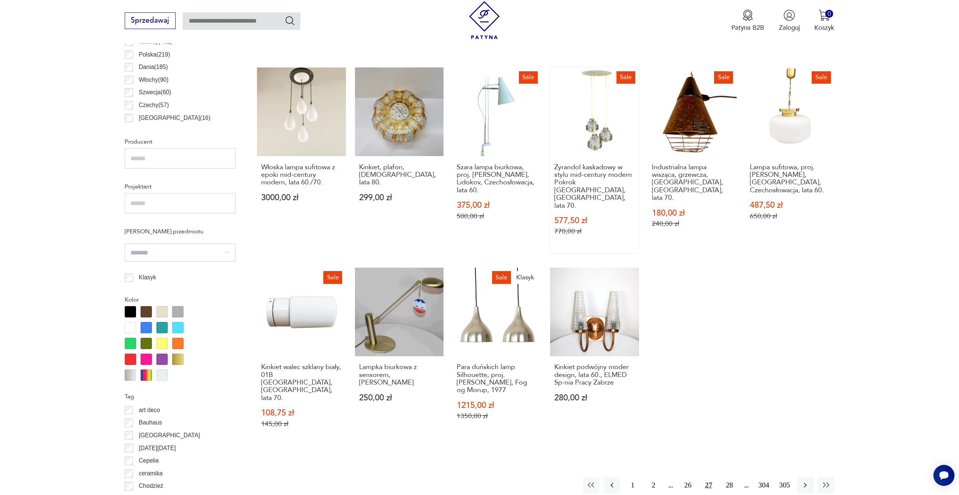
scroll to position [526, 0]
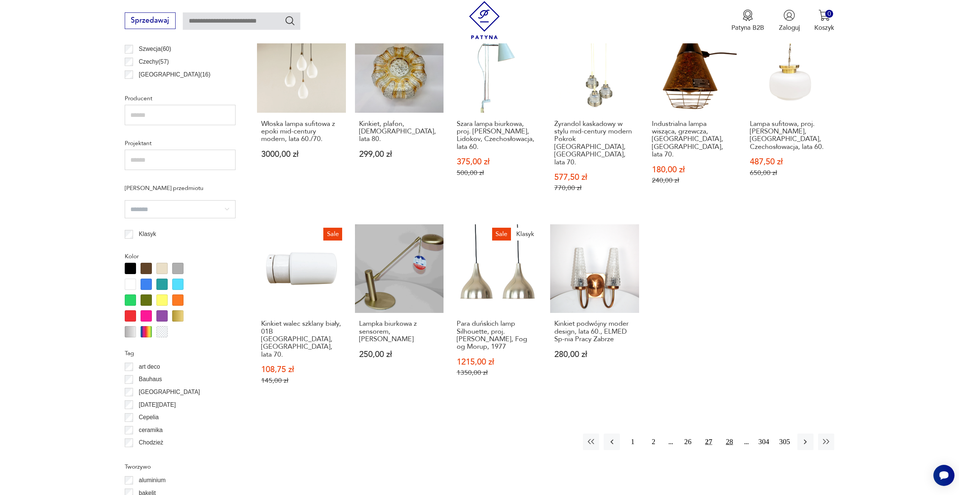
click at [734, 434] on button "28" at bounding box center [730, 442] width 16 height 16
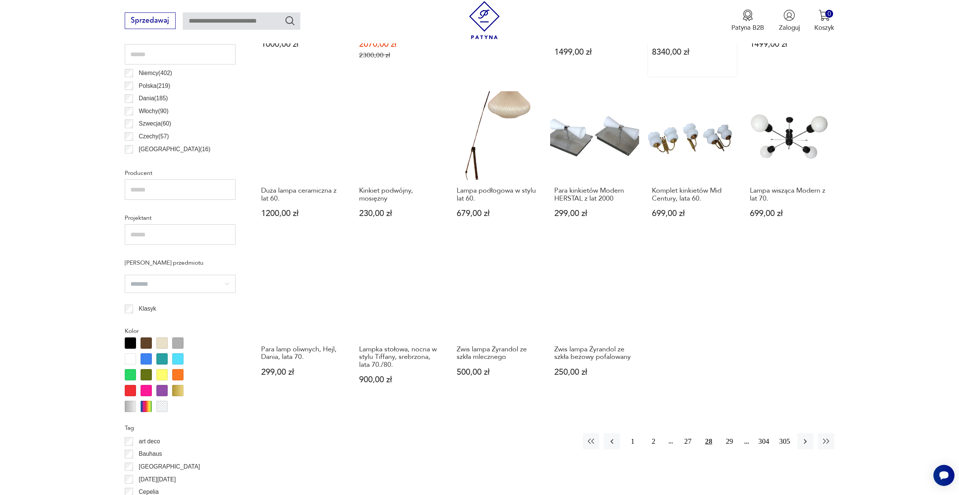
scroll to position [563, 0]
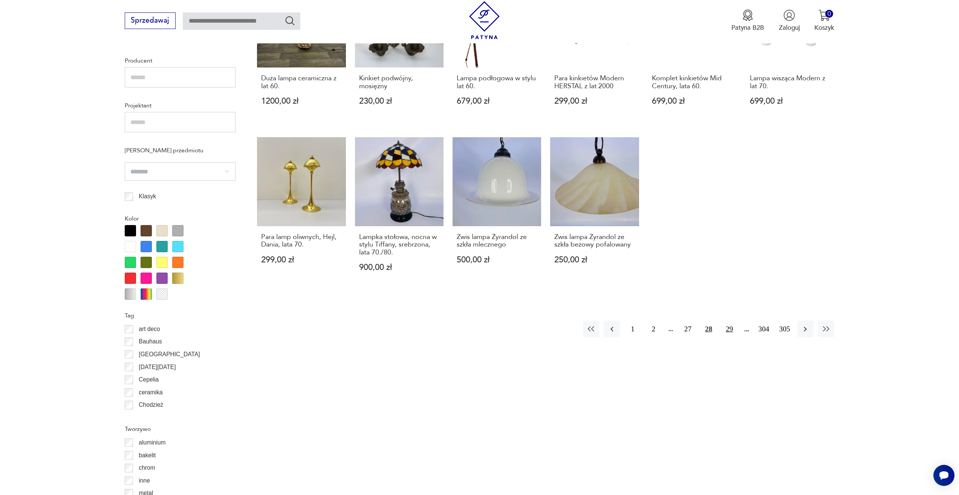
click at [734, 327] on button "29" at bounding box center [730, 329] width 16 height 16
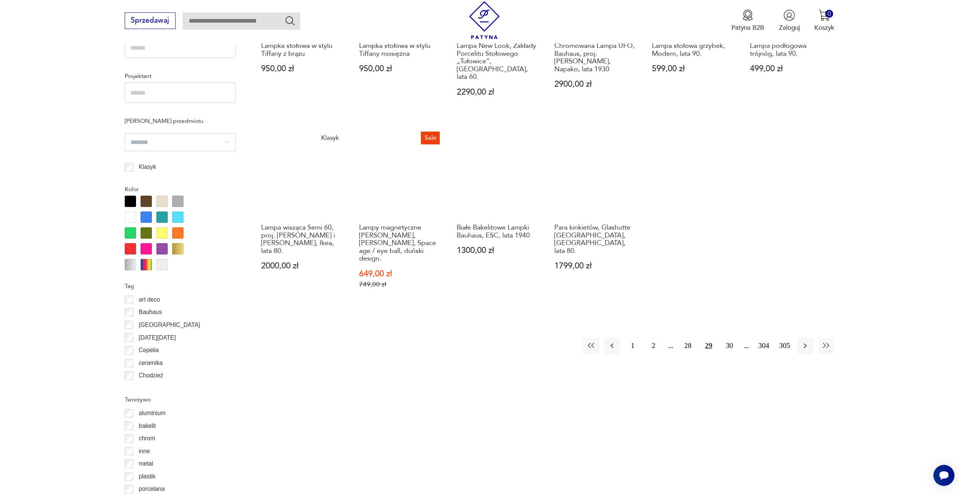
scroll to position [601, 0]
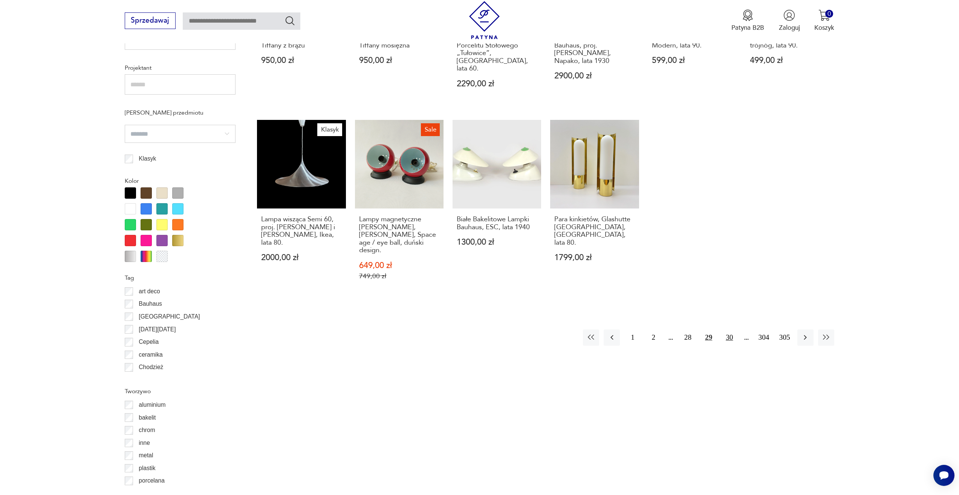
click at [733, 330] on button "30" at bounding box center [730, 338] width 16 height 16
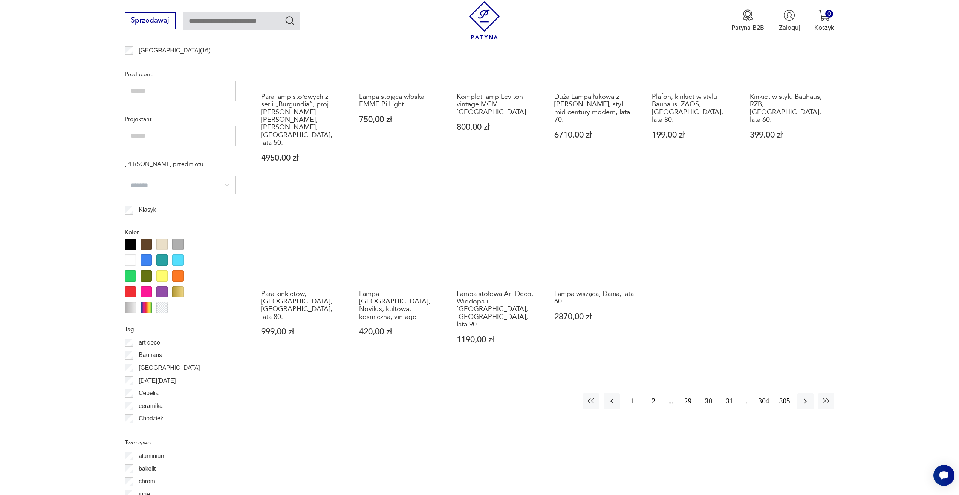
scroll to position [563, 0]
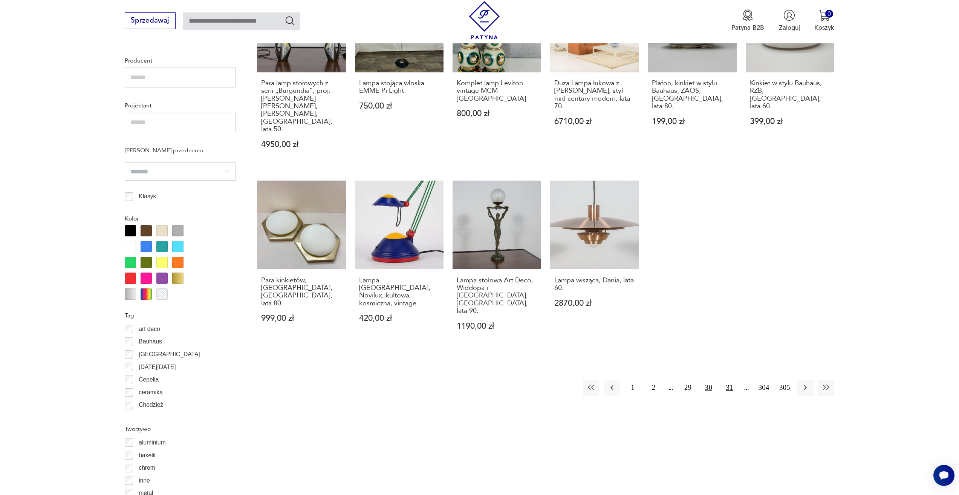
click at [729, 380] on button "31" at bounding box center [730, 388] width 16 height 16
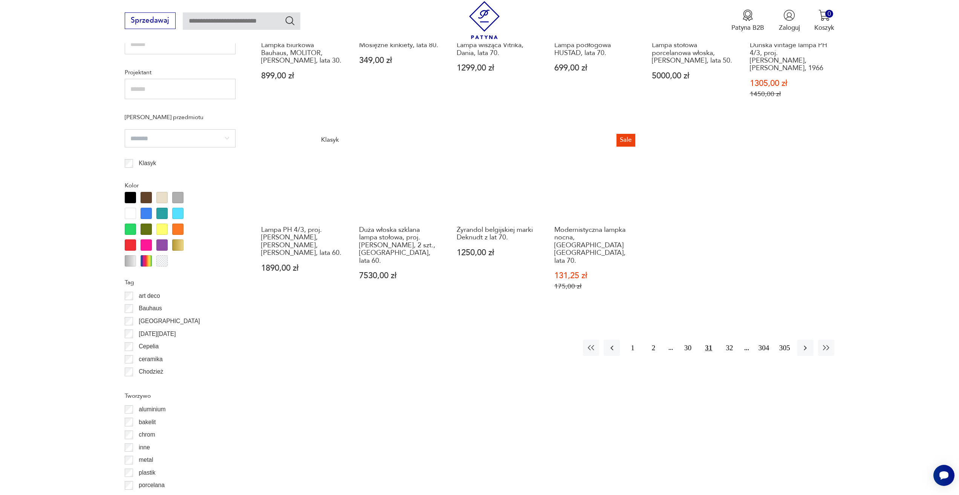
scroll to position [601, 0]
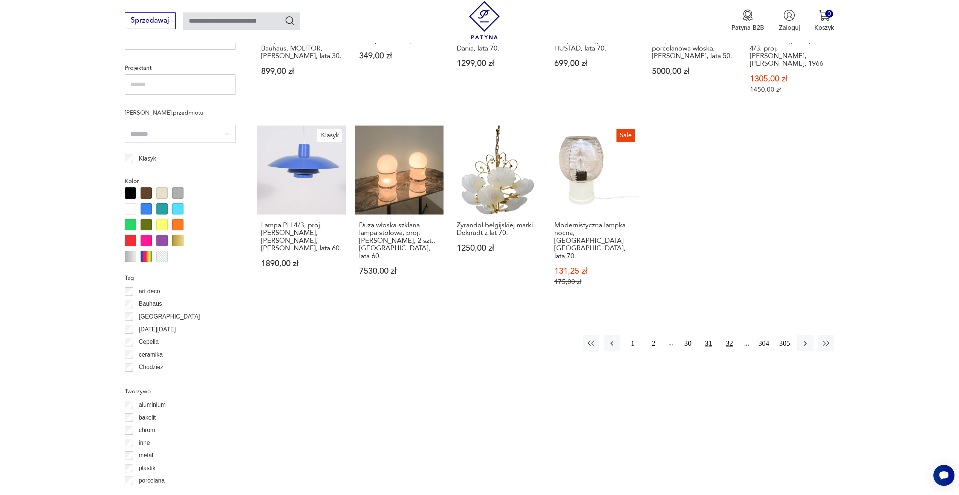
click at [736, 335] on button "32" at bounding box center [730, 343] width 16 height 16
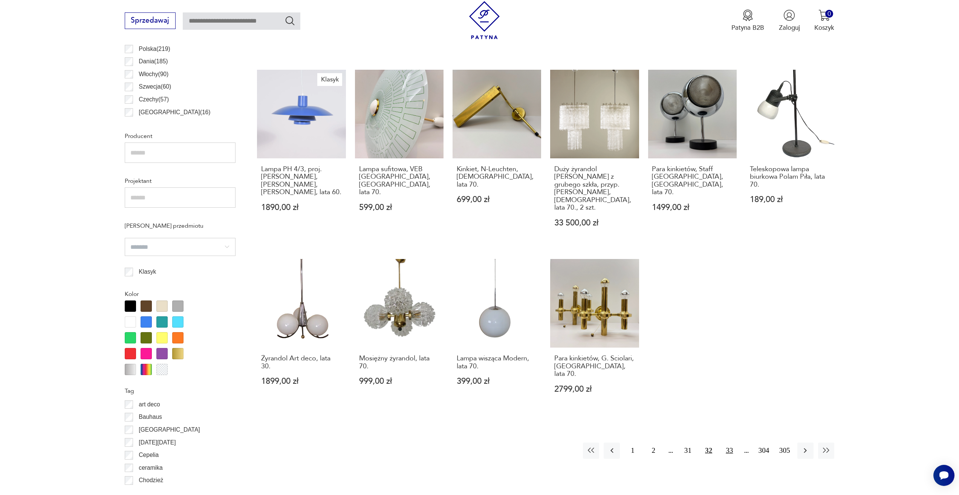
scroll to position [563, 0]
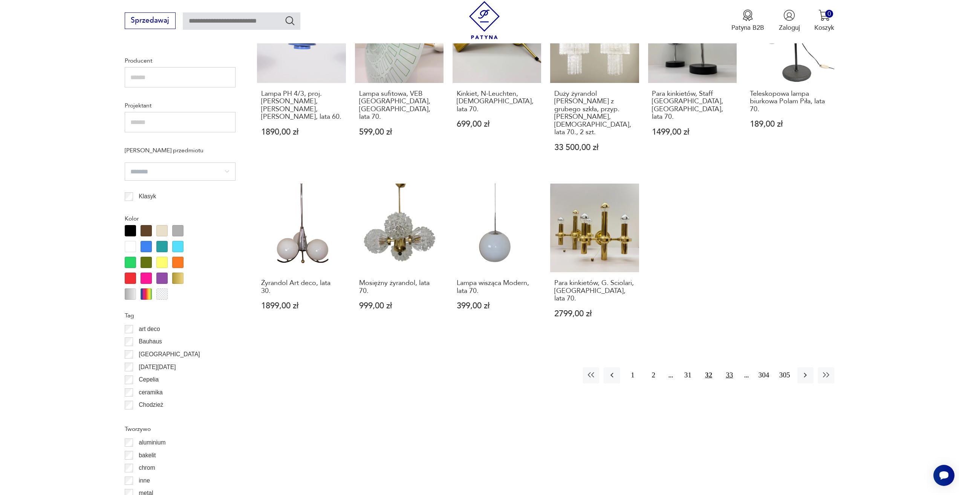
click at [731, 367] on button "33" at bounding box center [730, 375] width 16 height 16
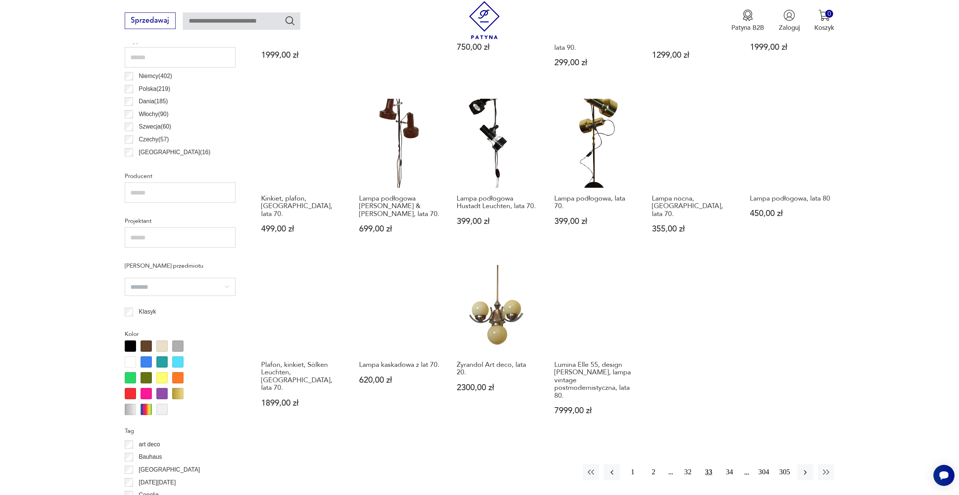
scroll to position [526, 0]
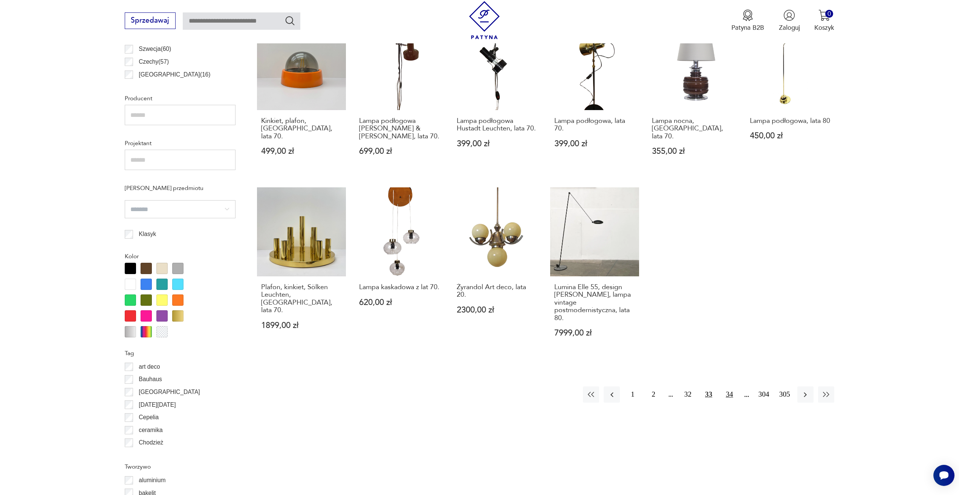
click at [728, 386] on button "34" at bounding box center [730, 394] width 16 height 16
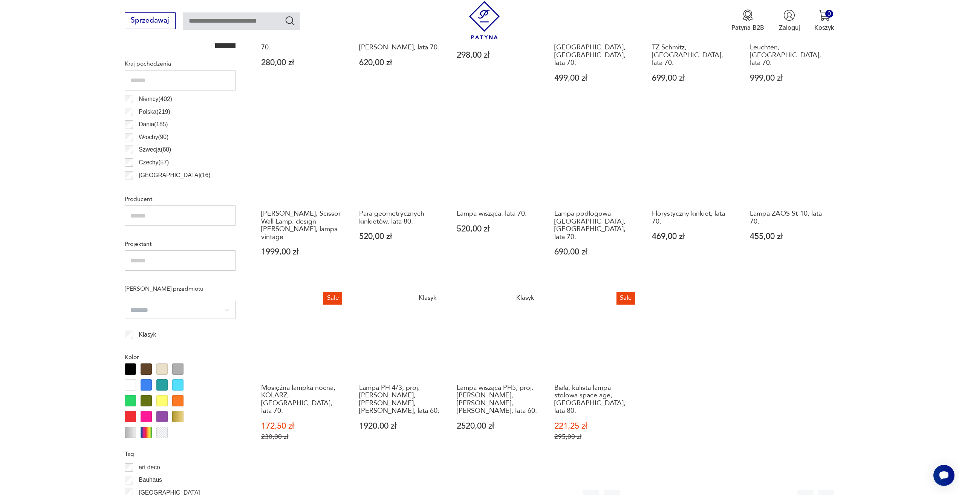
scroll to position [526, 0]
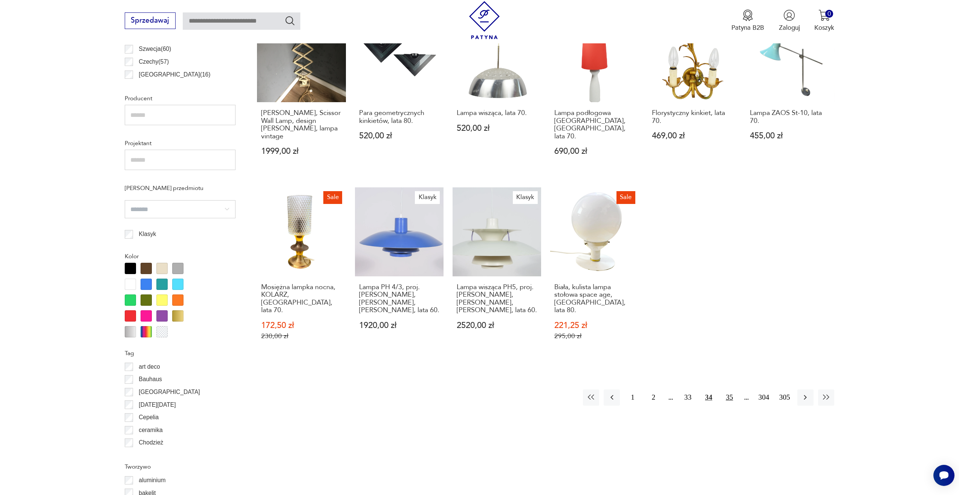
click at [733, 389] on button "35" at bounding box center [730, 397] width 16 height 16
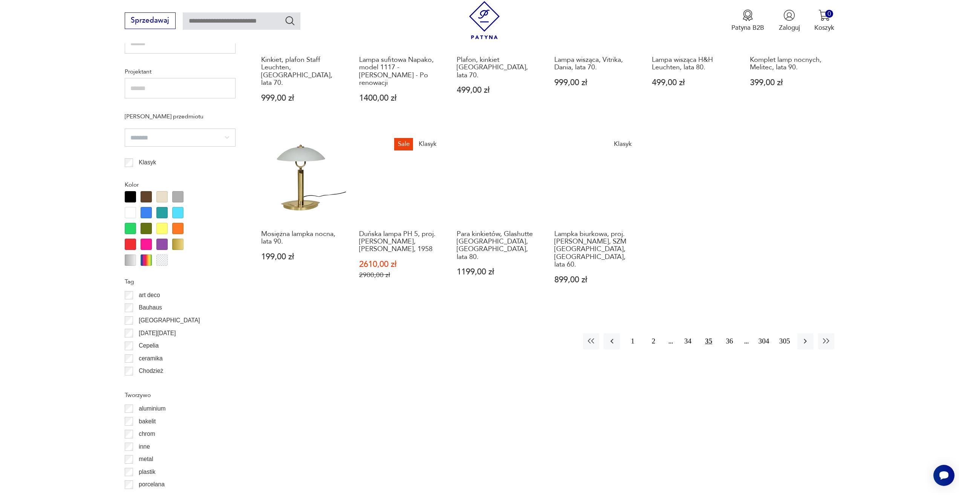
scroll to position [601, 0]
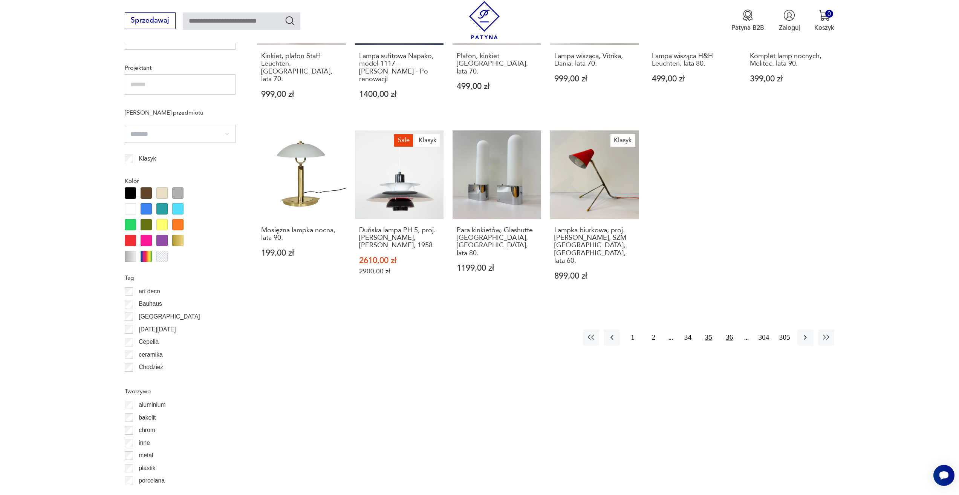
click at [726, 330] on button "36" at bounding box center [730, 338] width 16 height 16
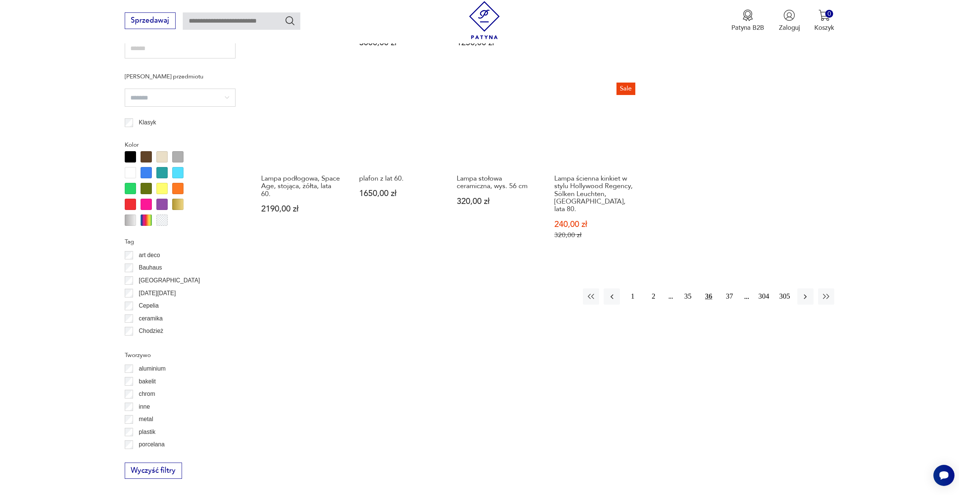
scroll to position [639, 0]
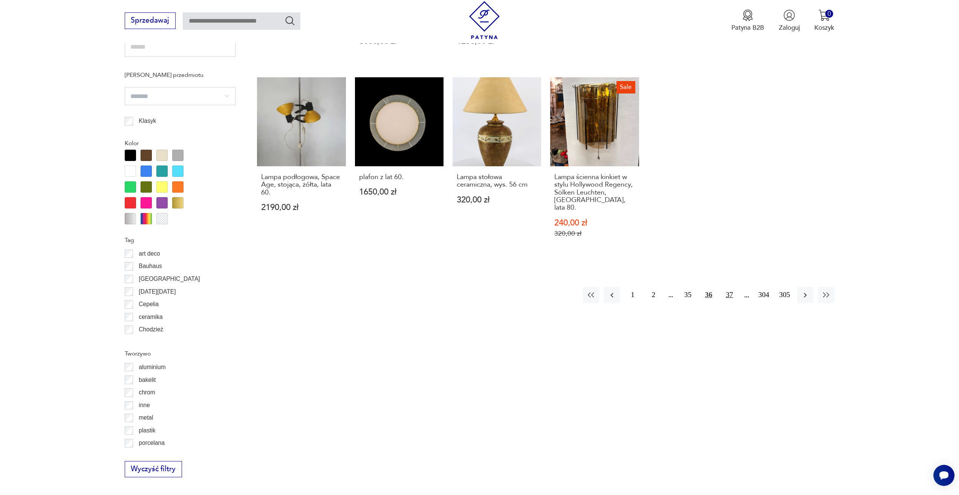
click at [726, 291] on button "37" at bounding box center [730, 295] width 16 height 16
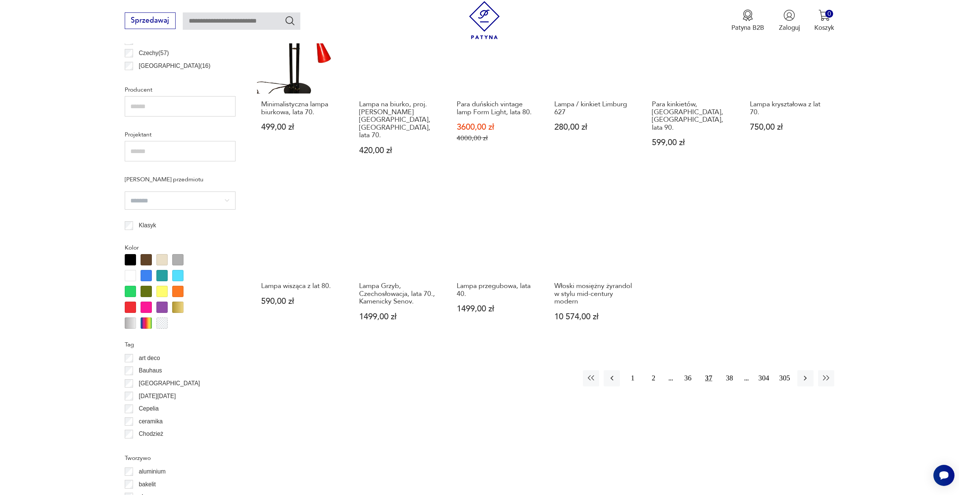
scroll to position [601, 0]
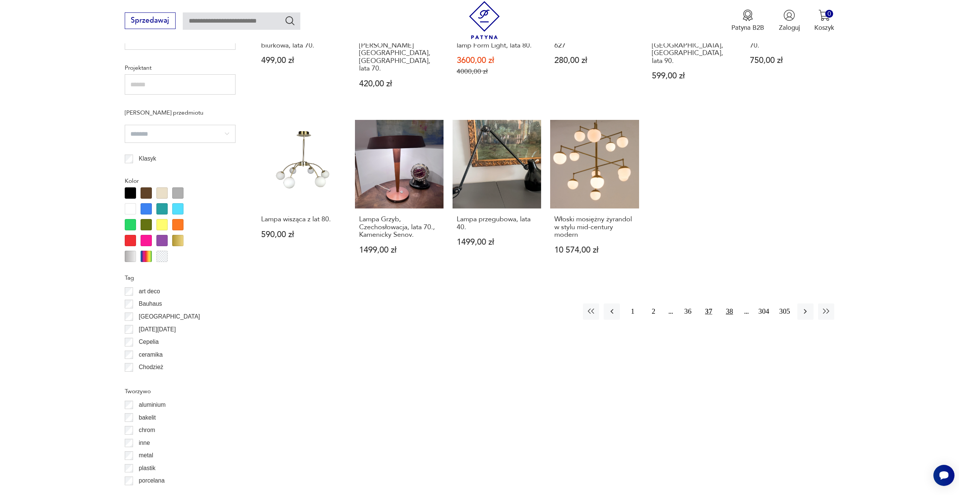
click at [733, 303] on button "38" at bounding box center [730, 311] width 16 height 16
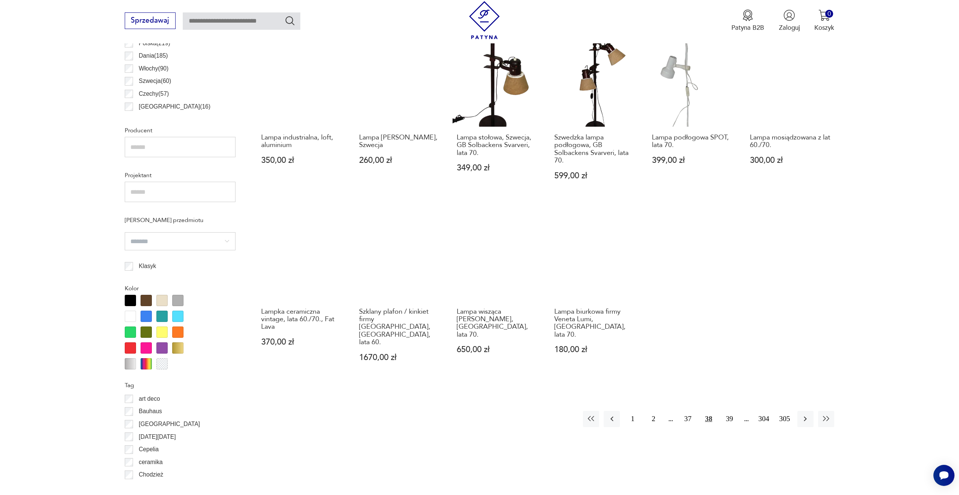
scroll to position [563, 0]
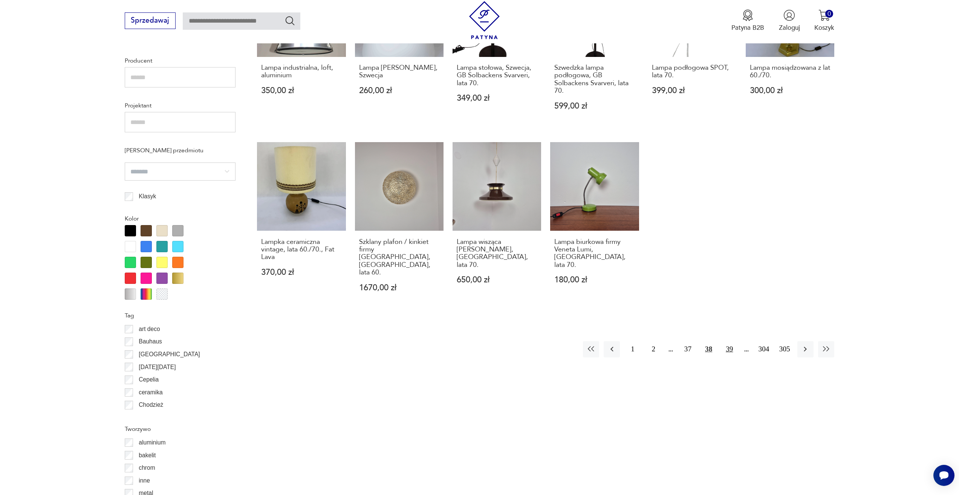
click at [728, 341] on button "39" at bounding box center [730, 349] width 16 height 16
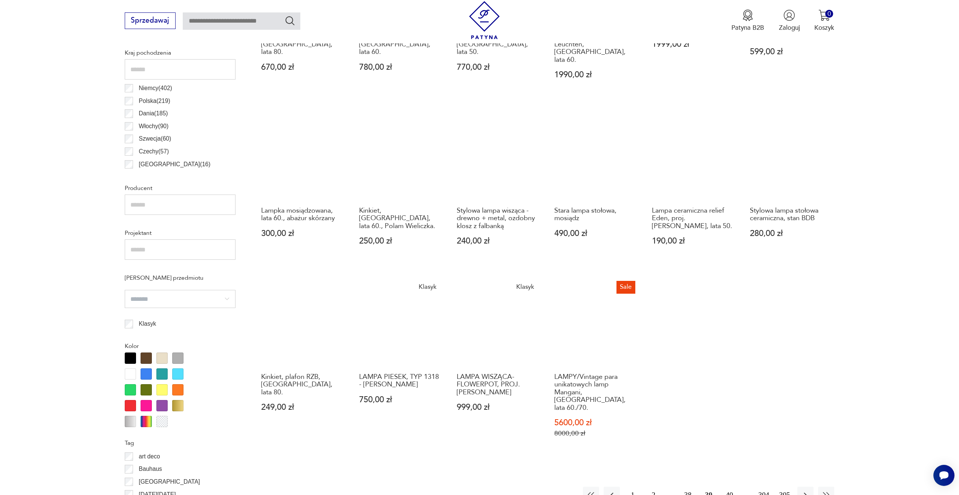
scroll to position [563, 0]
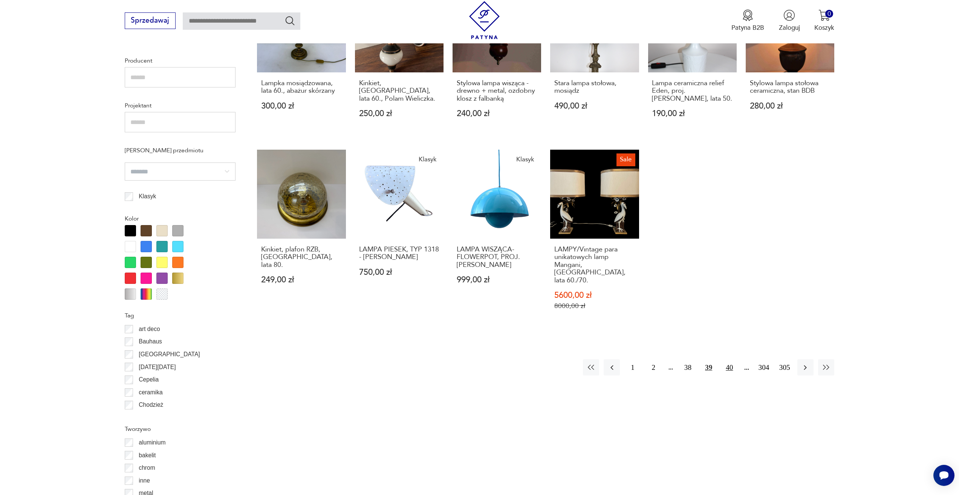
click at [728, 359] on button "40" at bounding box center [730, 367] width 16 height 16
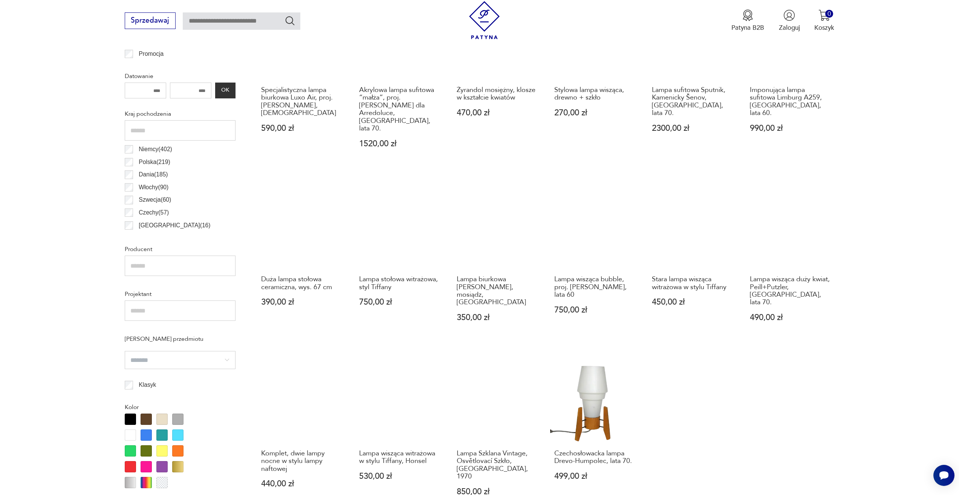
scroll to position [526, 0]
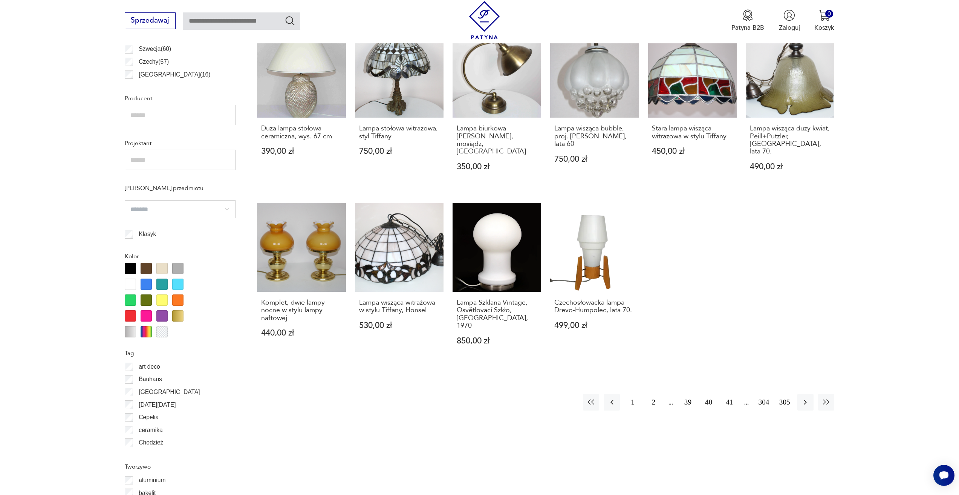
click at [733, 394] on button "41" at bounding box center [730, 402] width 16 height 16
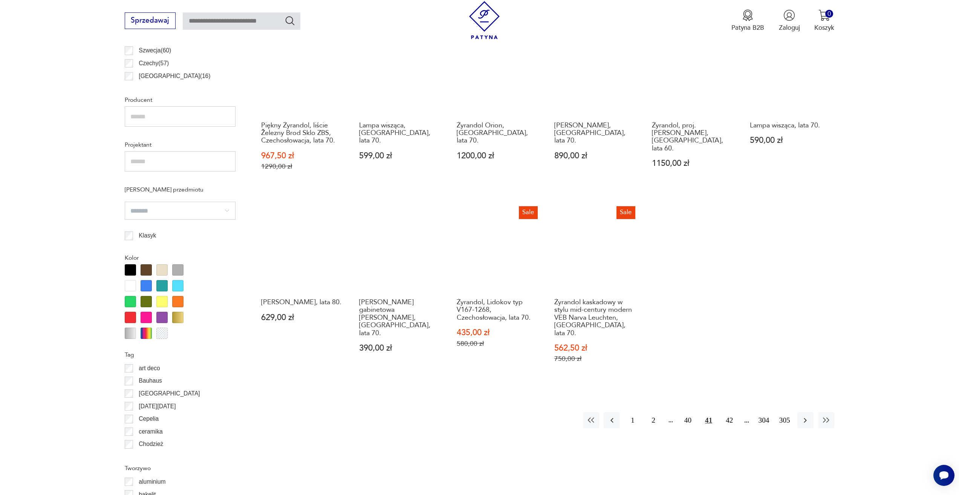
scroll to position [526, 0]
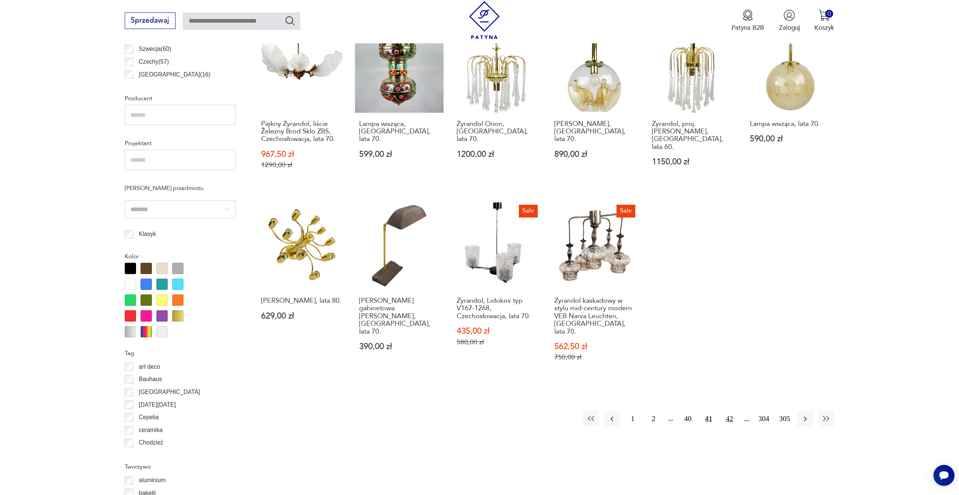
click at [731, 411] on button "42" at bounding box center [730, 419] width 16 height 16
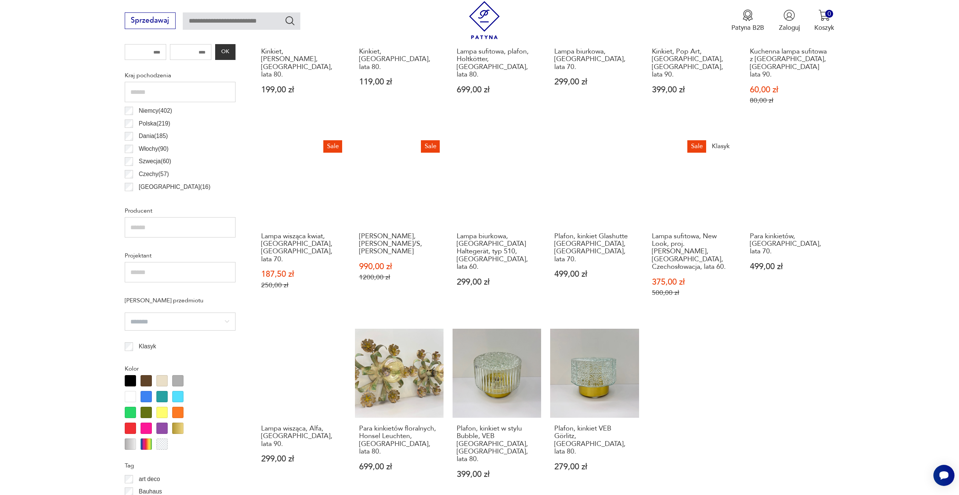
scroll to position [526, 0]
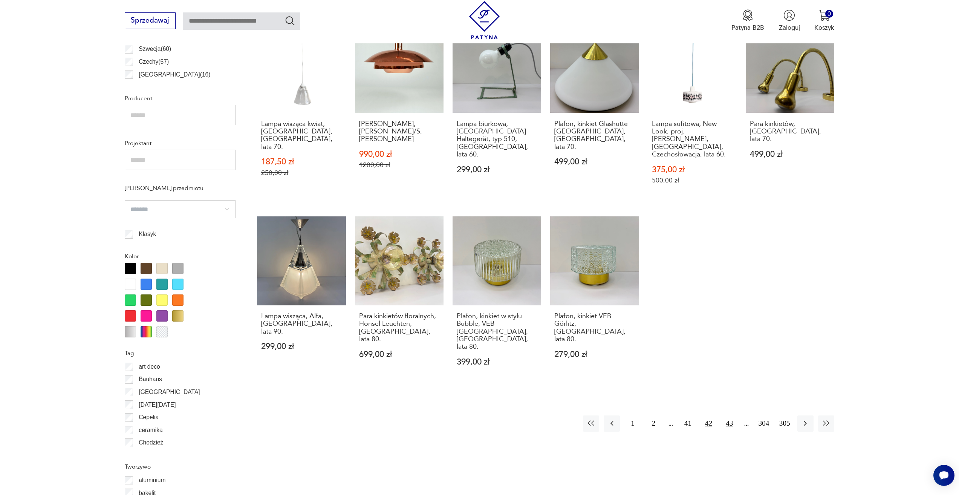
click at [726, 415] on button "43" at bounding box center [730, 423] width 16 height 16
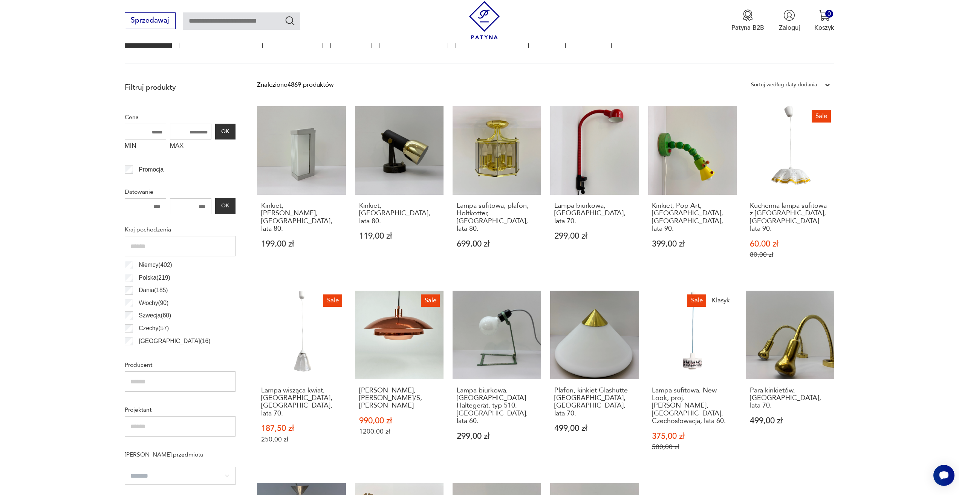
scroll to position [224, 0]
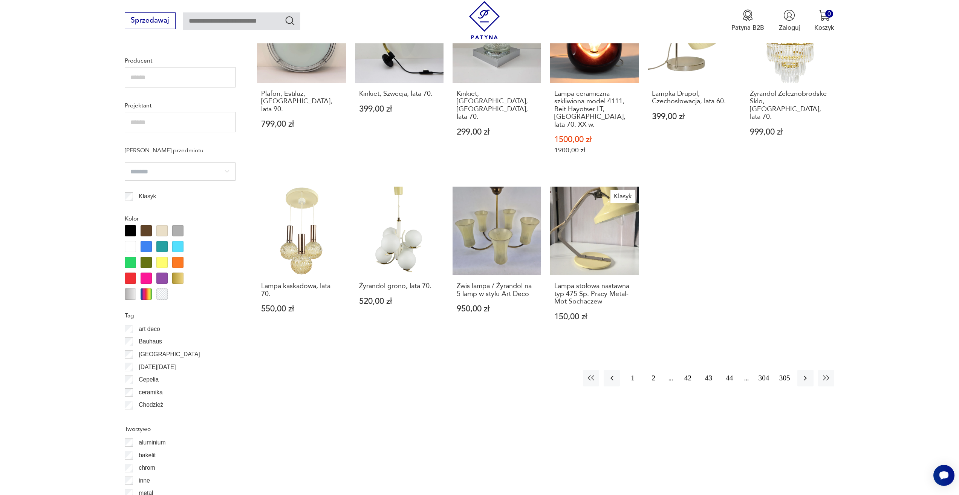
click at [731, 370] on button "44" at bounding box center [730, 378] width 16 height 16
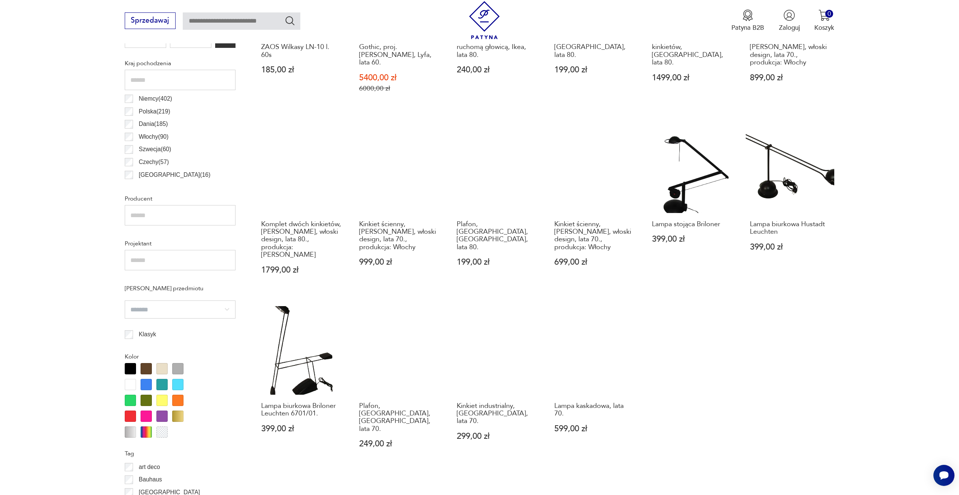
scroll to position [526, 0]
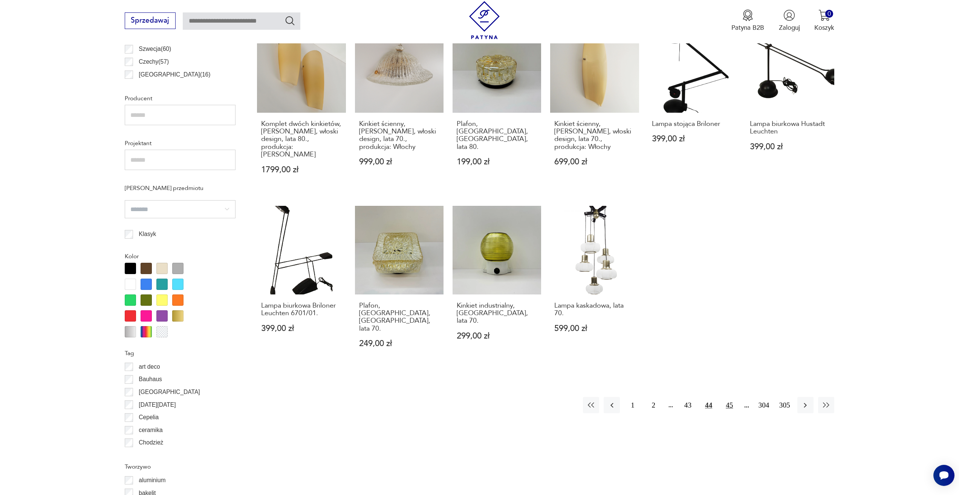
click at [731, 397] on button "45" at bounding box center [730, 405] width 16 height 16
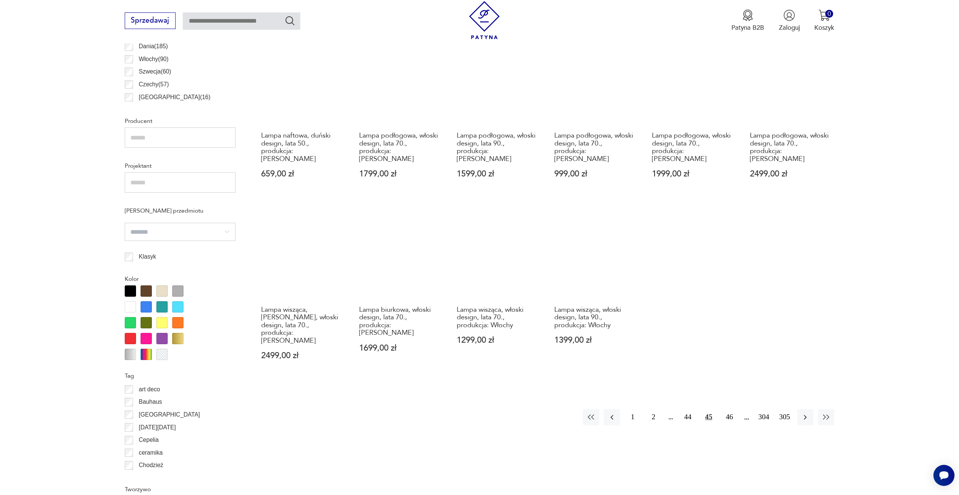
scroll to position [526, 0]
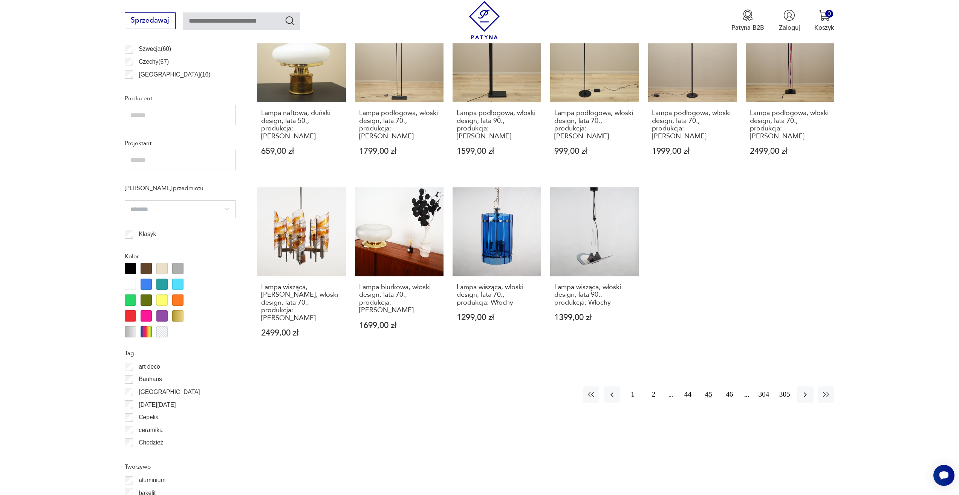
click at [731, 386] on button "46" at bounding box center [730, 394] width 16 height 16
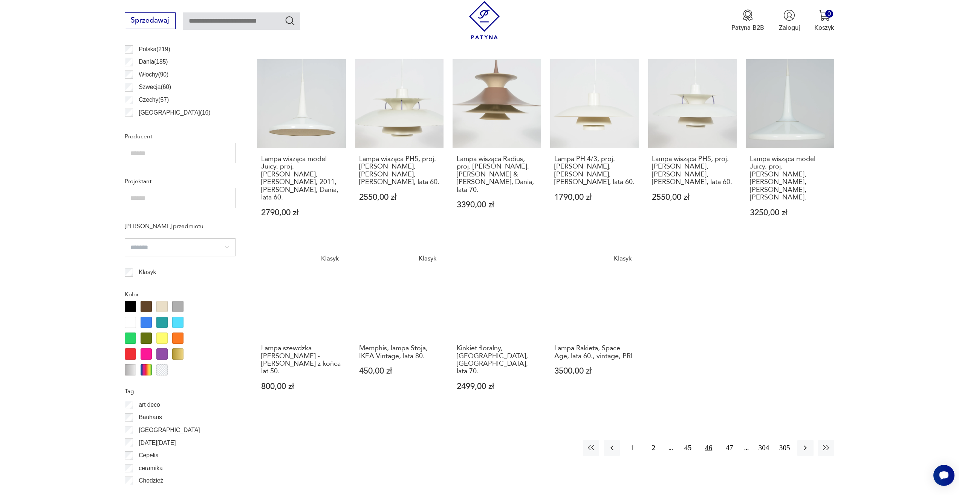
scroll to position [488, 0]
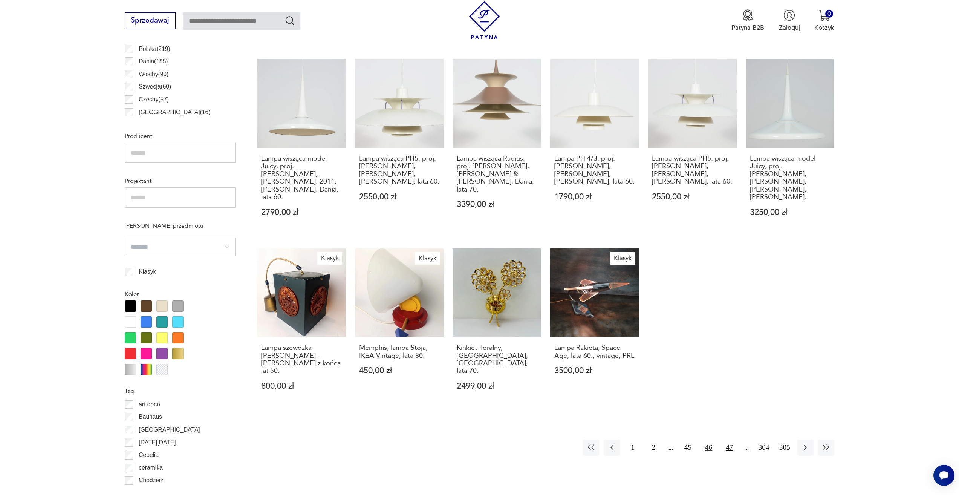
click at [733, 440] on button "47" at bounding box center [730, 448] width 16 height 16
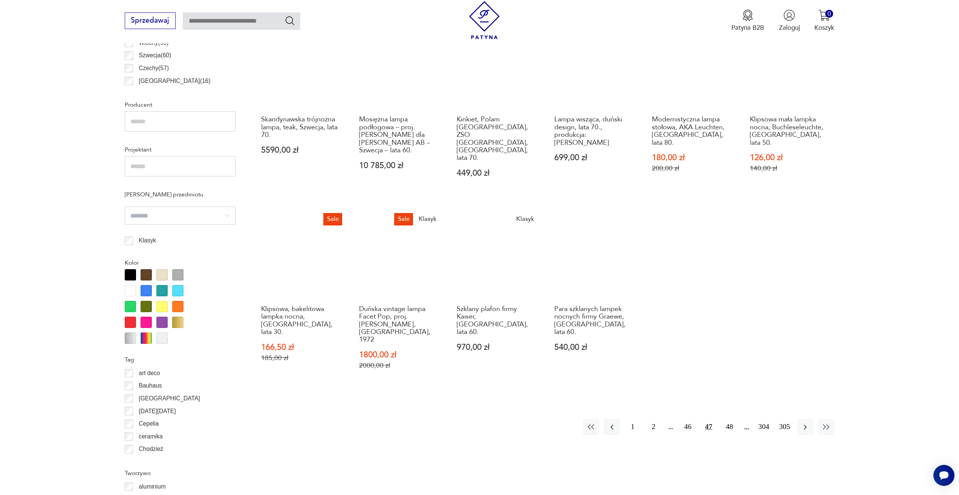
scroll to position [601, 0]
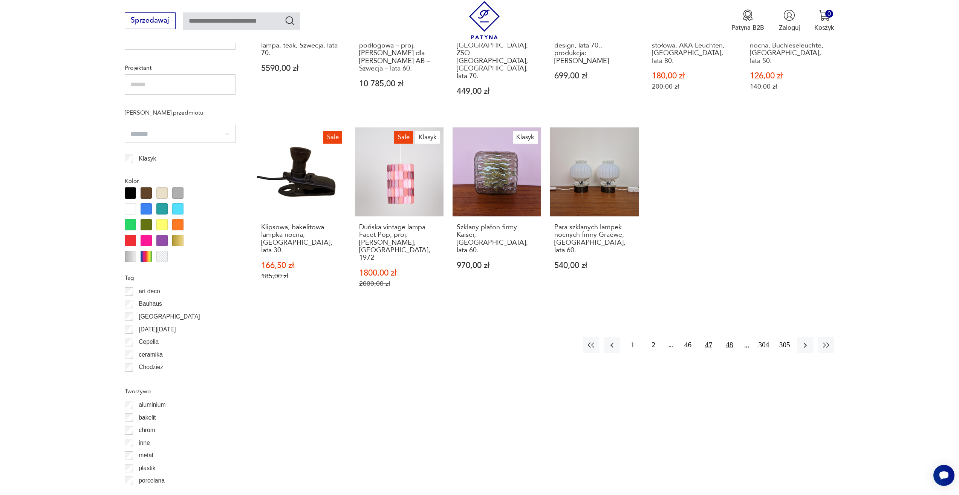
click at [730, 337] on button "48" at bounding box center [730, 345] width 16 height 16
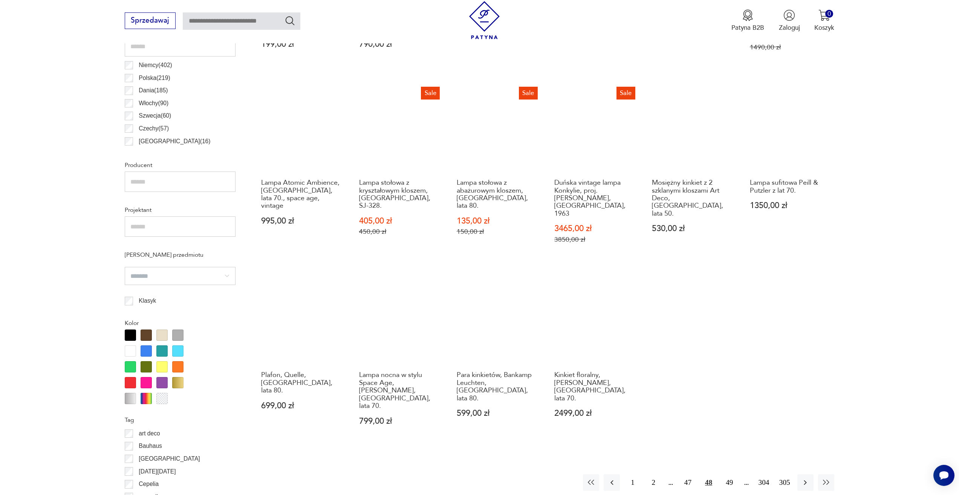
scroll to position [563, 0]
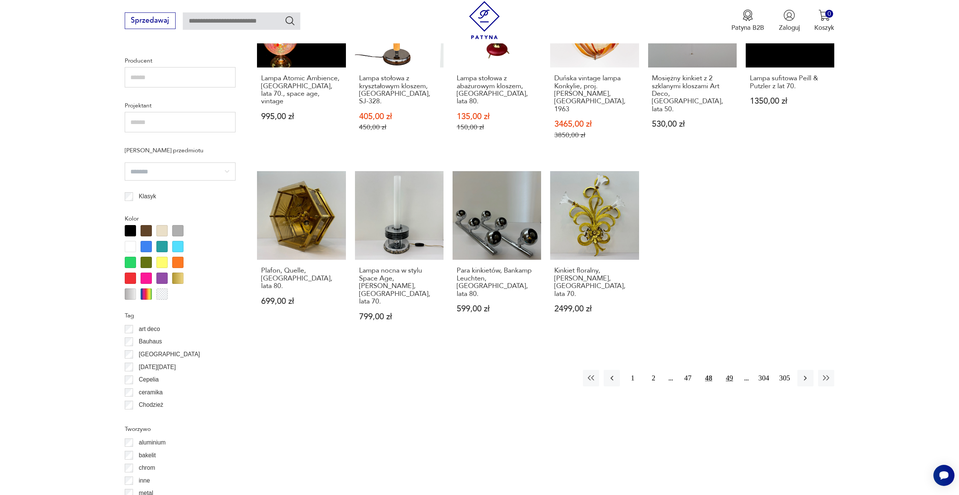
click at [734, 370] on button "49" at bounding box center [730, 378] width 16 height 16
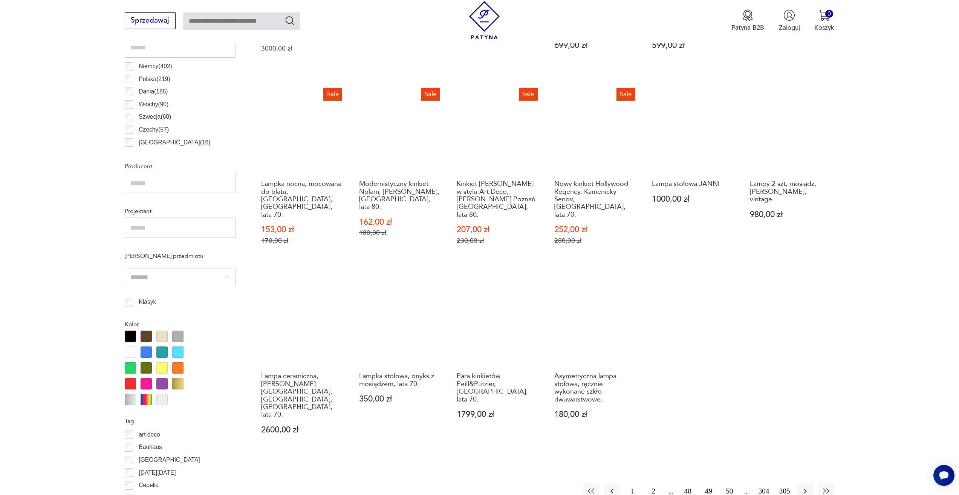
scroll to position [563, 0]
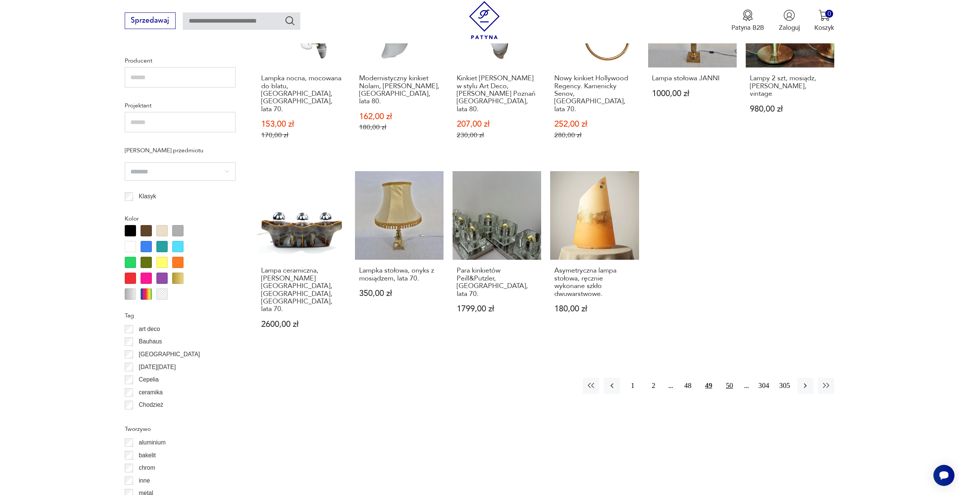
click at [730, 378] on button "50" at bounding box center [730, 386] width 16 height 16
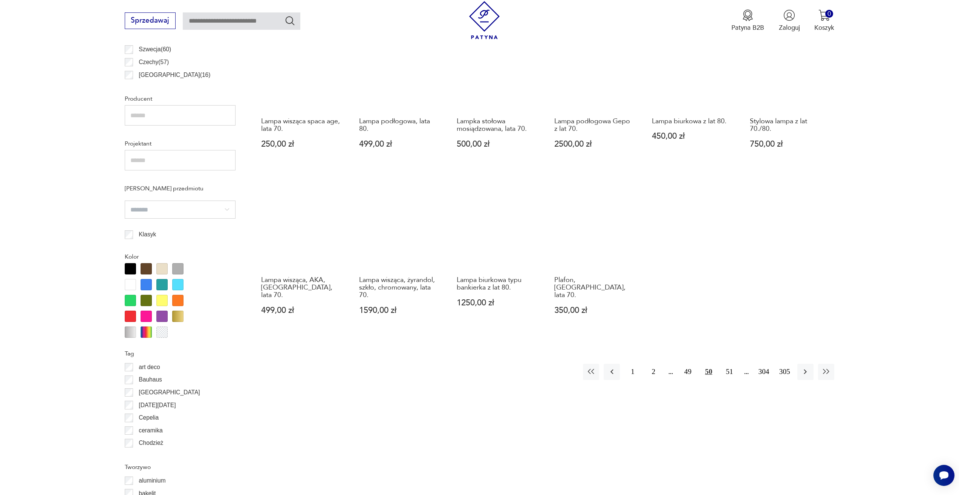
scroll to position [526, 0]
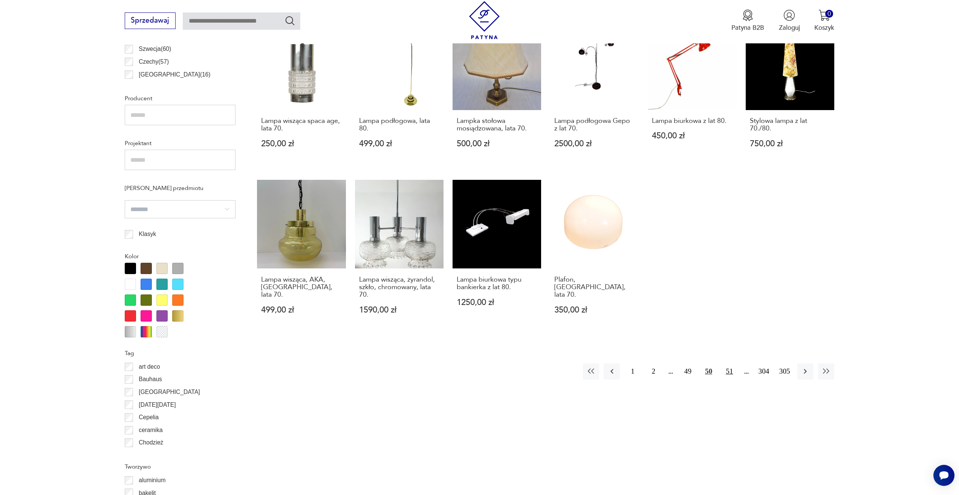
click at [733, 363] on button "51" at bounding box center [730, 371] width 16 height 16
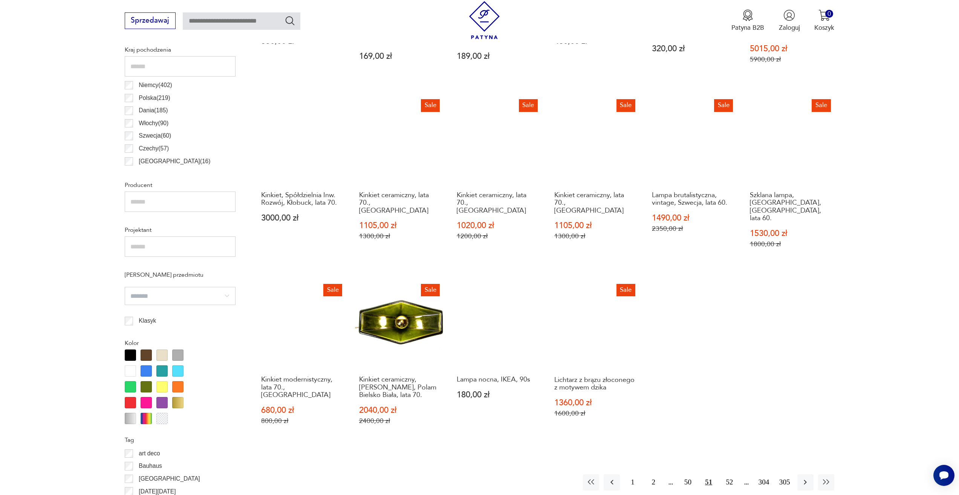
scroll to position [526, 0]
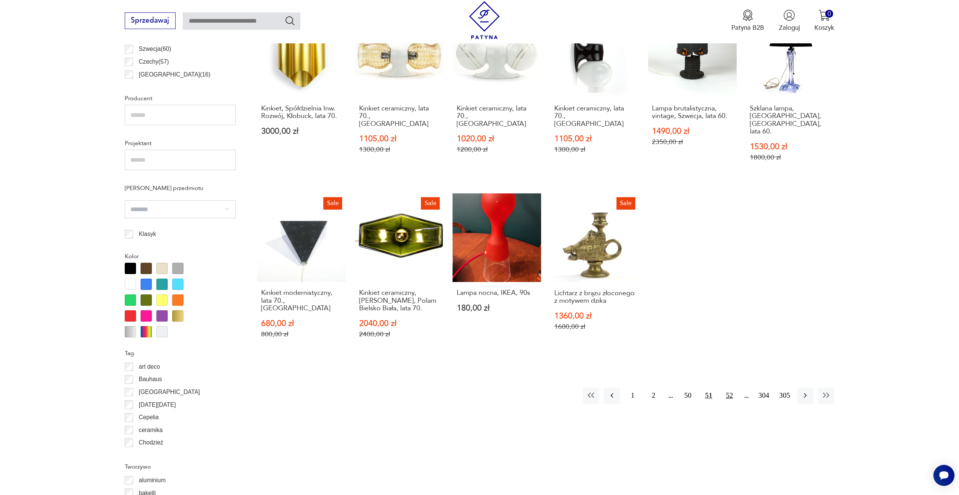
click at [733, 388] on button "52" at bounding box center [730, 396] width 16 height 16
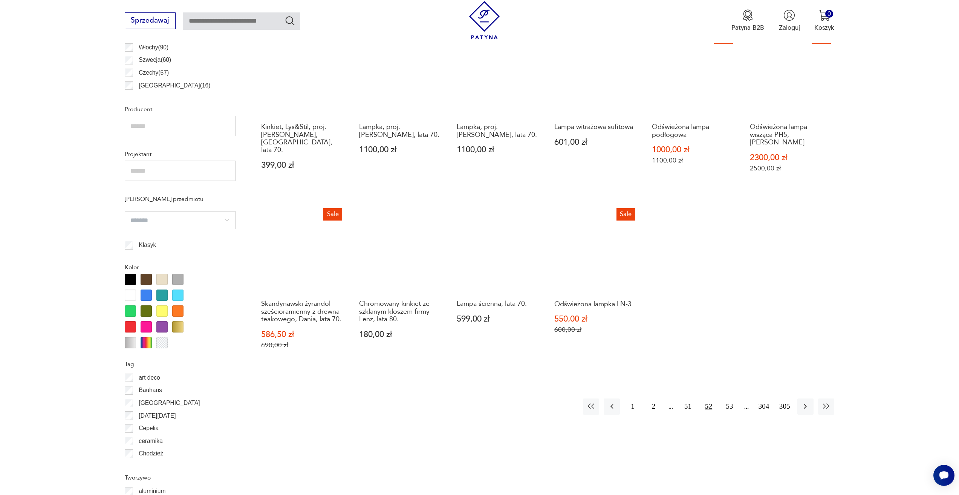
scroll to position [526, 0]
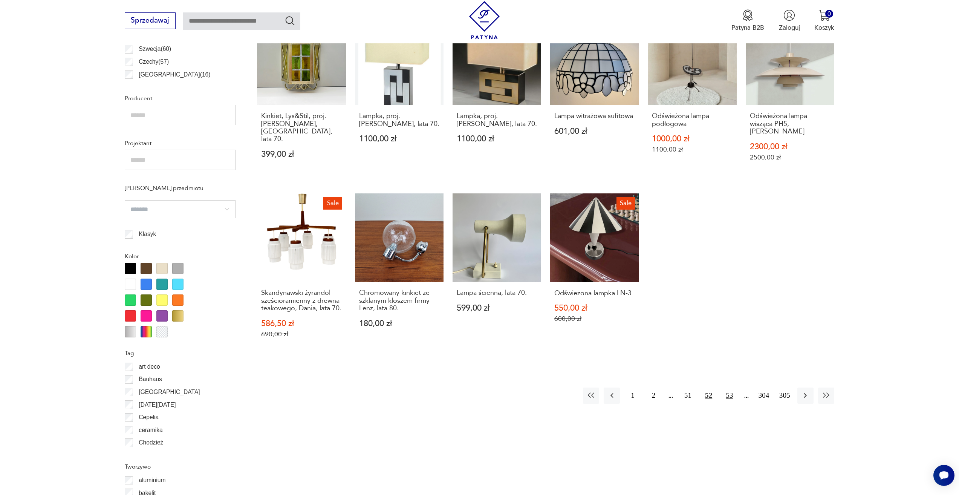
click at [733, 401] on button "53" at bounding box center [730, 396] width 16 height 16
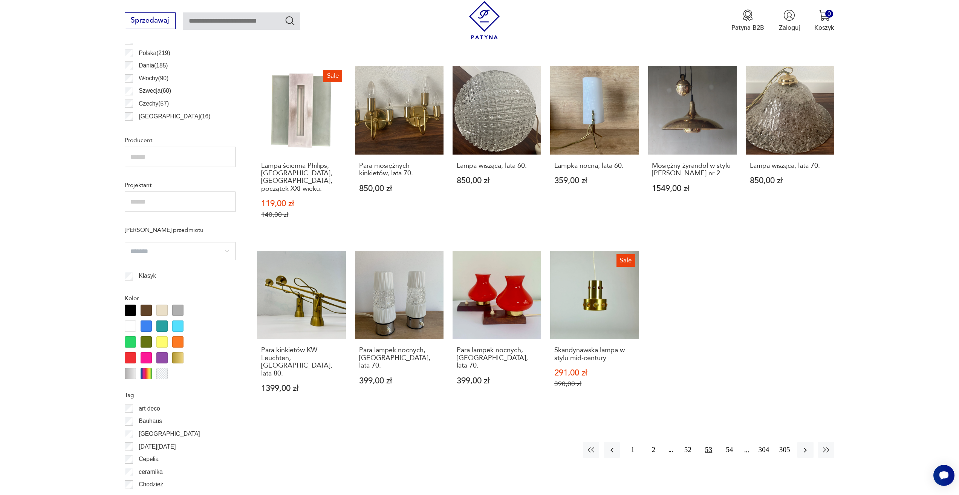
scroll to position [526, 0]
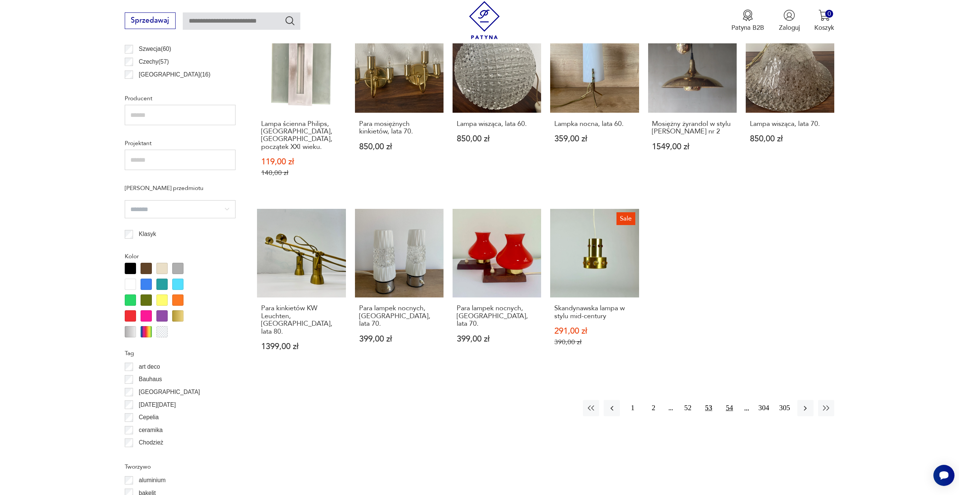
click at [728, 400] on button "54" at bounding box center [730, 408] width 16 height 16
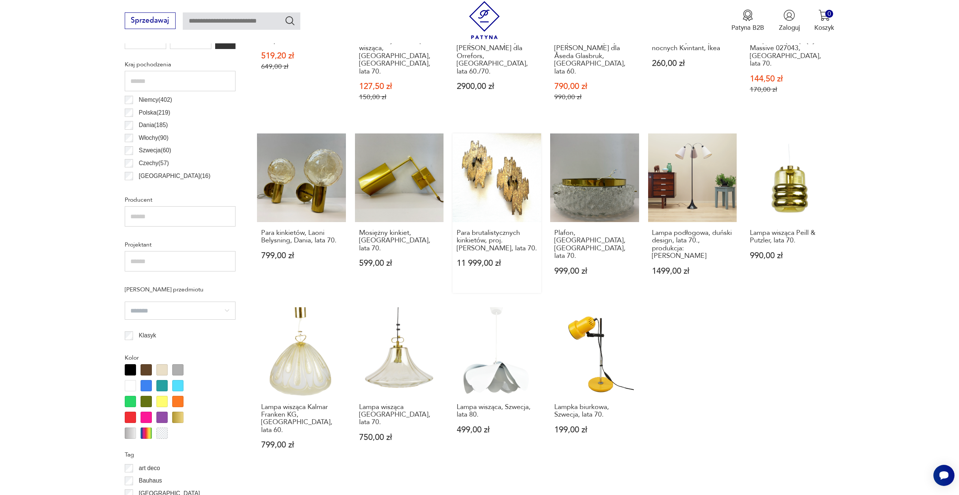
scroll to position [526, 0]
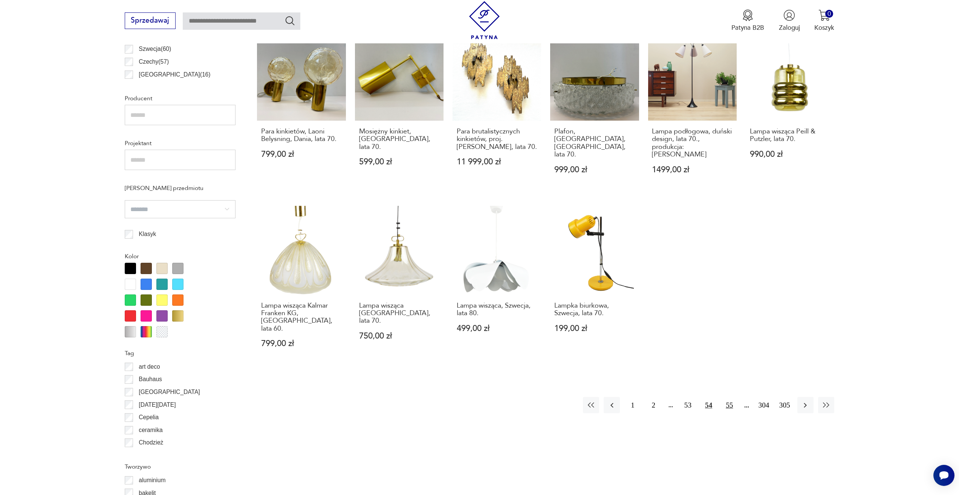
click at [733, 397] on button "55" at bounding box center [730, 405] width 16 height 16
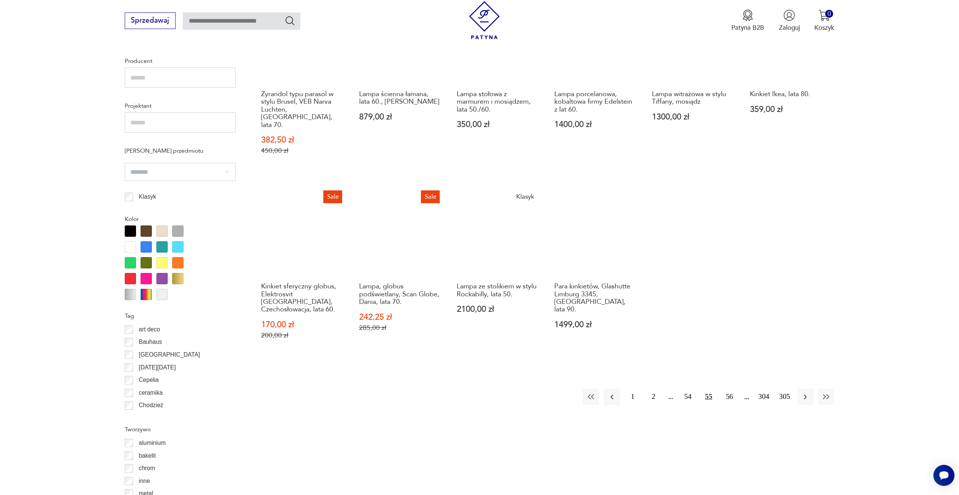
scroll to position [563, 0]
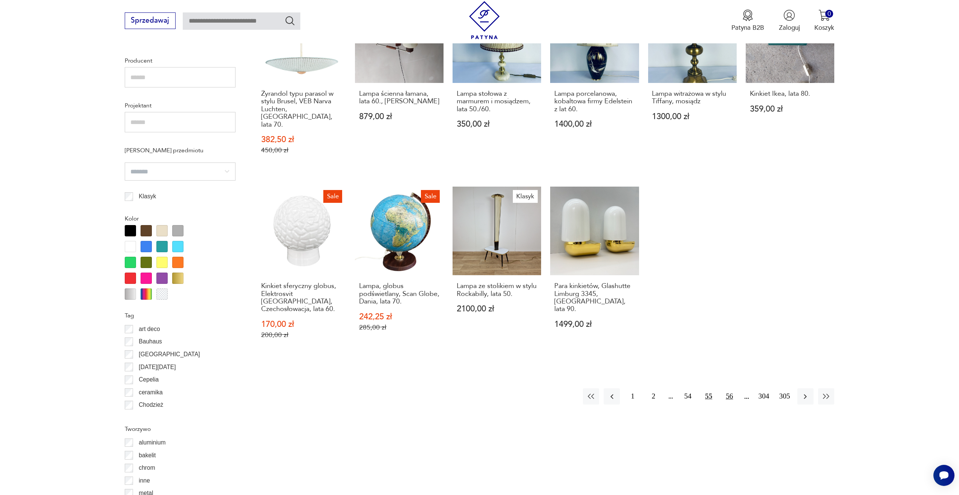
click at [725, 388] on button "56" at bounding box center [730, 396] width 16 height 16
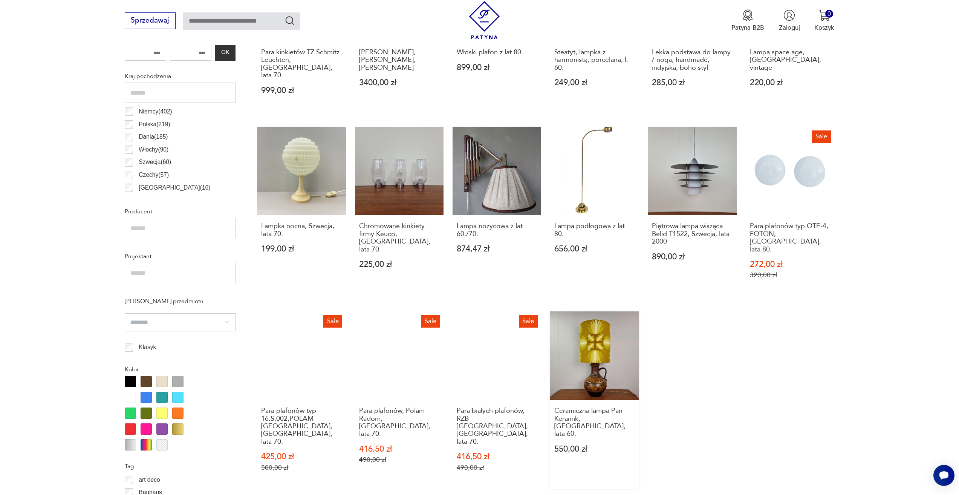
scroll to position [450, 0]
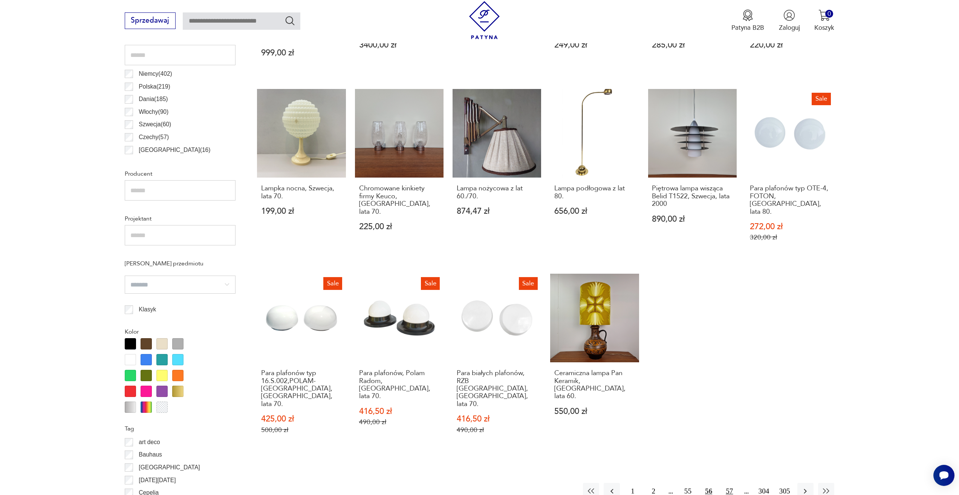
click at [727, 483] on button "57" at bounding box center [730, 491] width 16 height 16
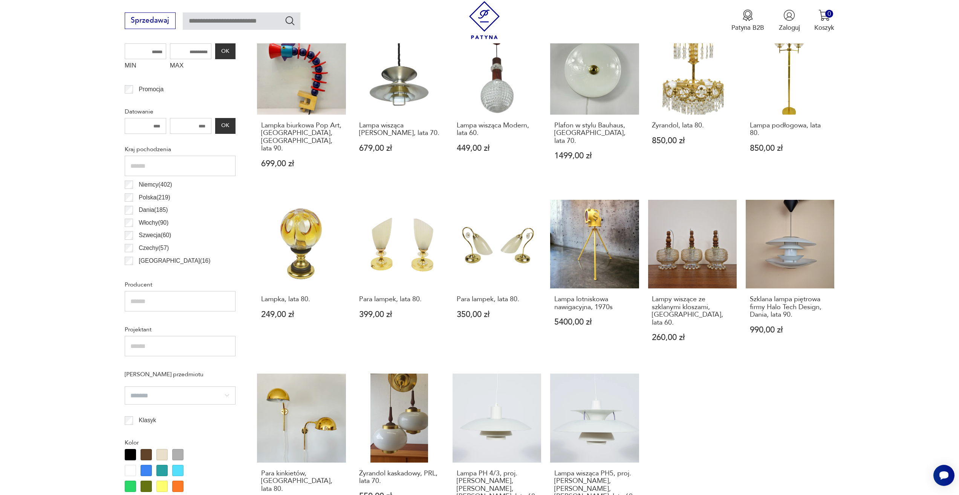
scroll to position [412, 0]
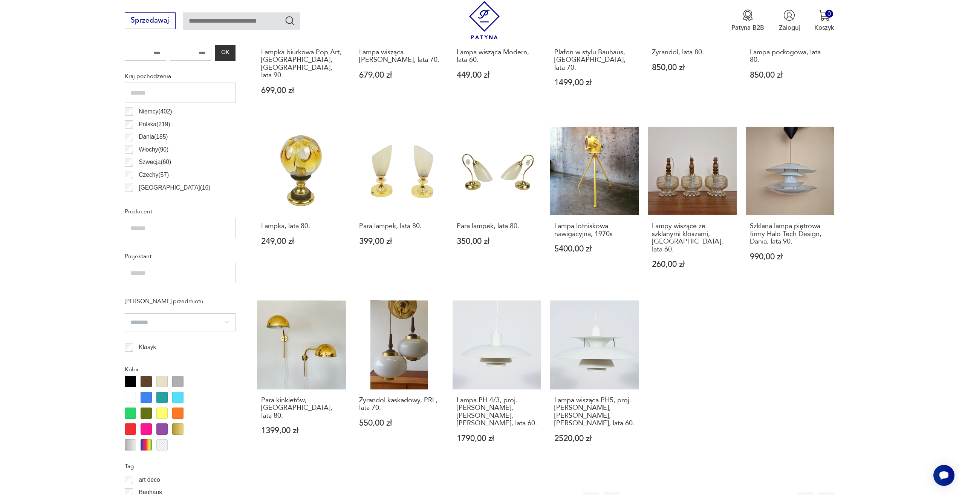
click at [728, 492] on button "58" at bounding box center [730, 500] width 16 height 16
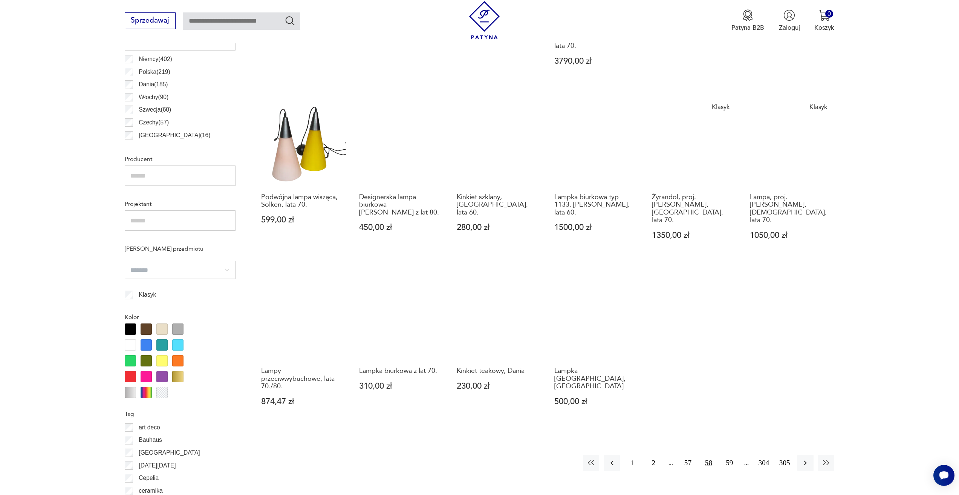
scroll to position [526, 0]
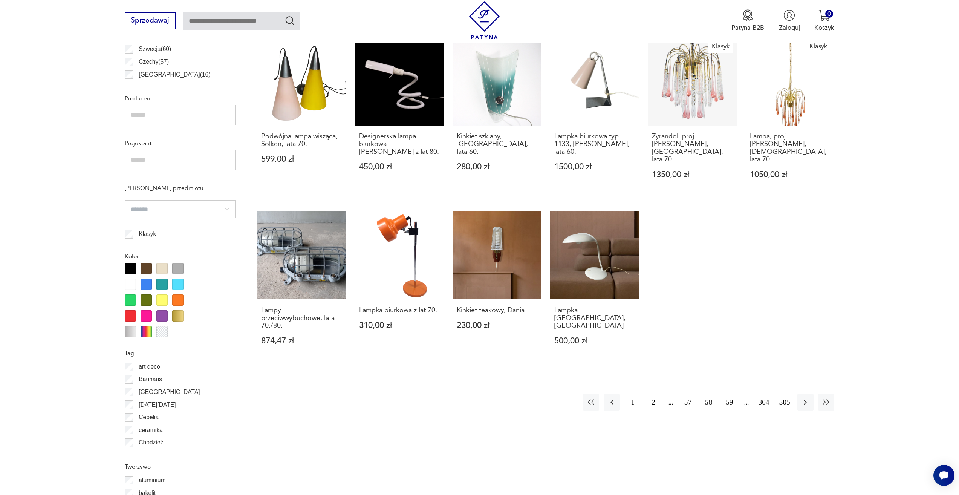
click at [728, 394] on button "59" at bounding box center [730, 402] width 16 height 16
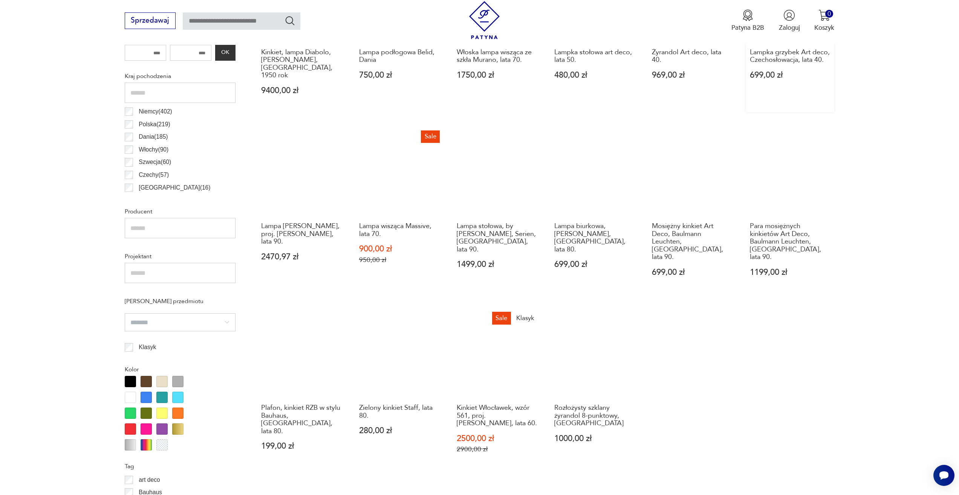
scroll to position [563, 0]
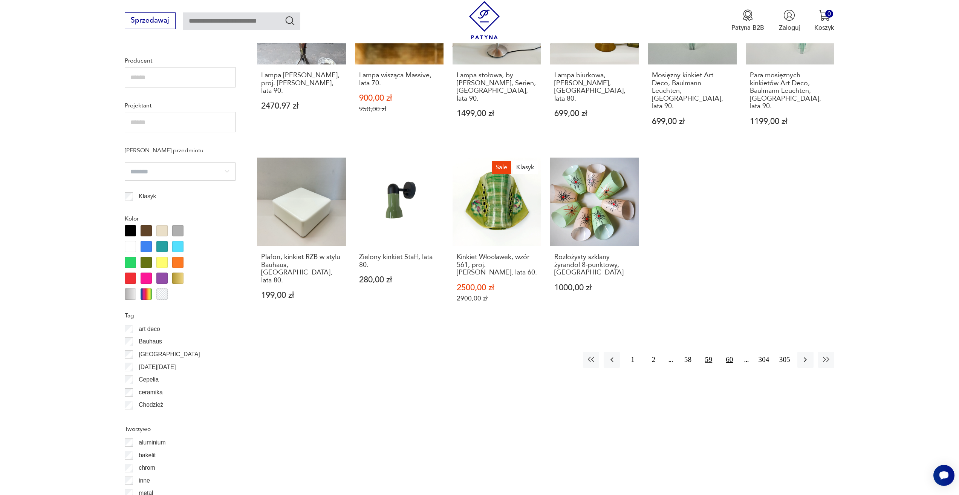
click at [734, 352] on button "60" at bounding box center [730, 360] width 16 height 16
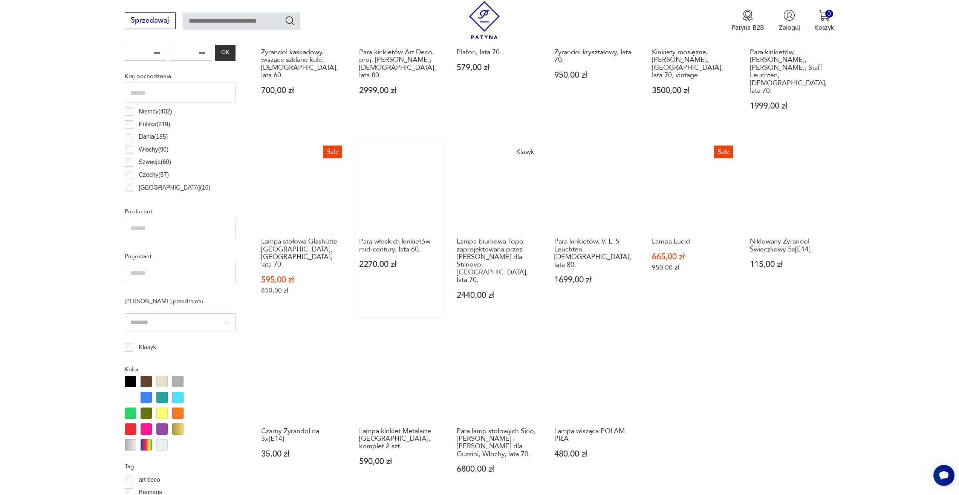
scroll to position [450, 0]
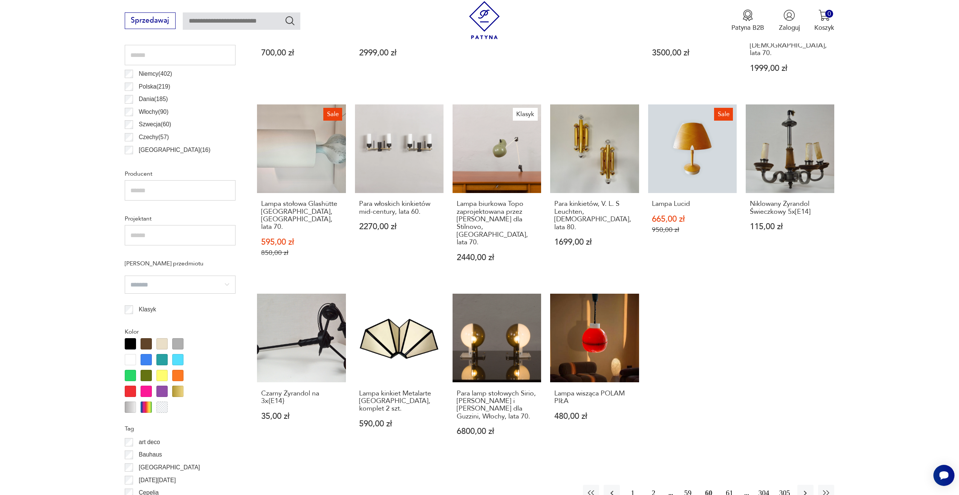
click at [728, 485] on button "61" at bounding box center [730, 493] width 16 height 16
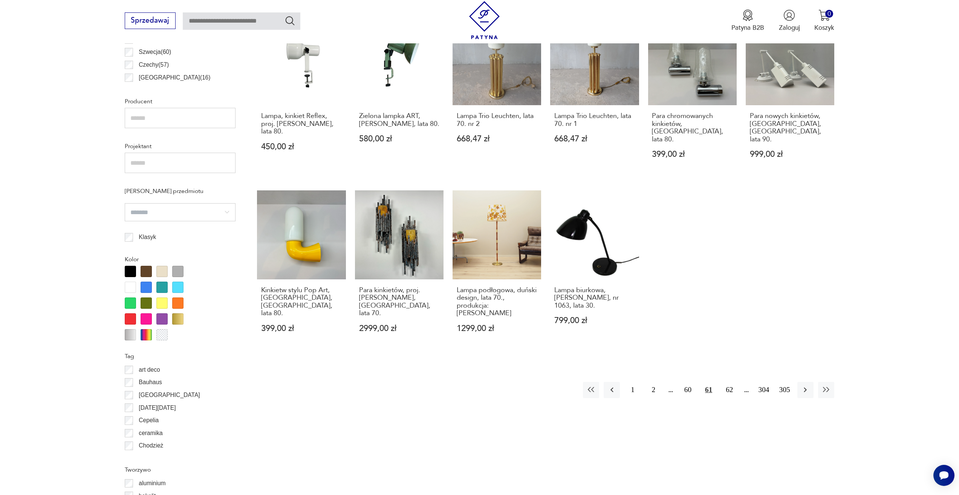
scroll to position [526, 0]
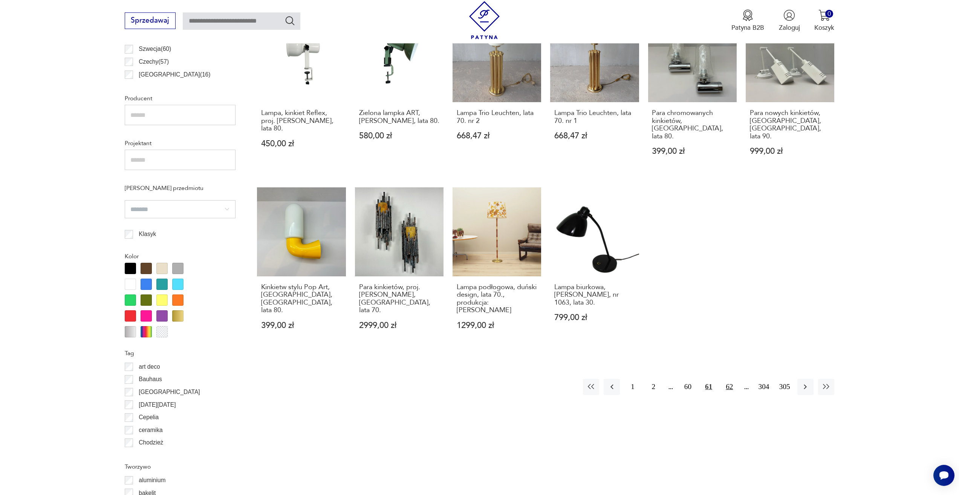
click at [731, 379] on button "62" at bounding box center [730, 387] width 16 height 16
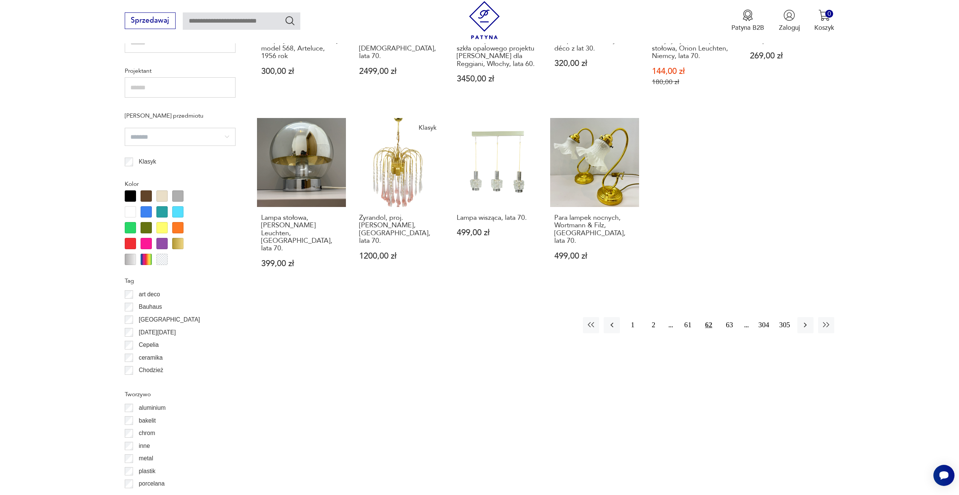
scroll to position [601, 0]
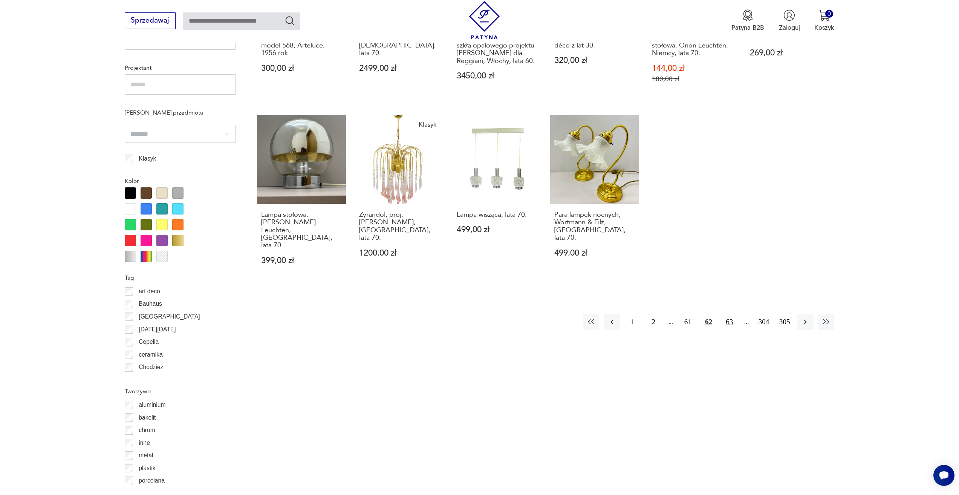
click at [732, 314] on button "63" at bounding box center [730, 322] width 16 height 16
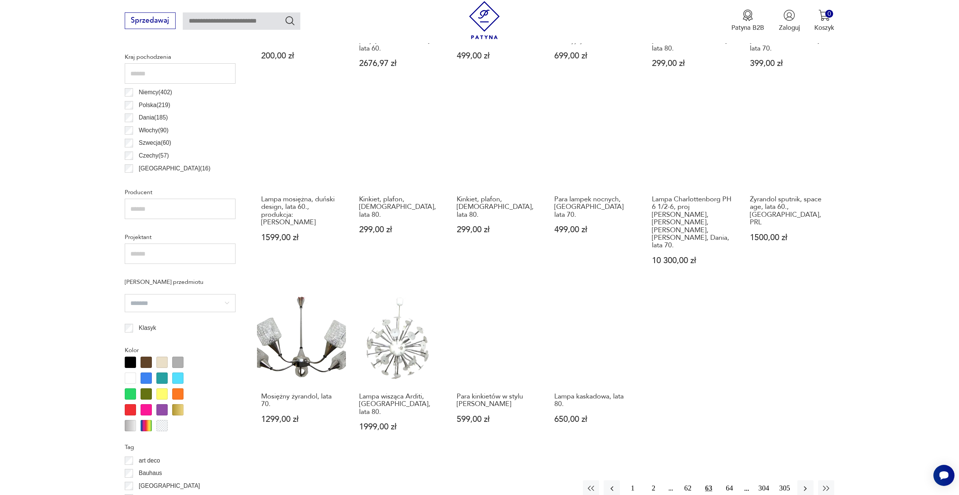
scroll to position [450, 0]
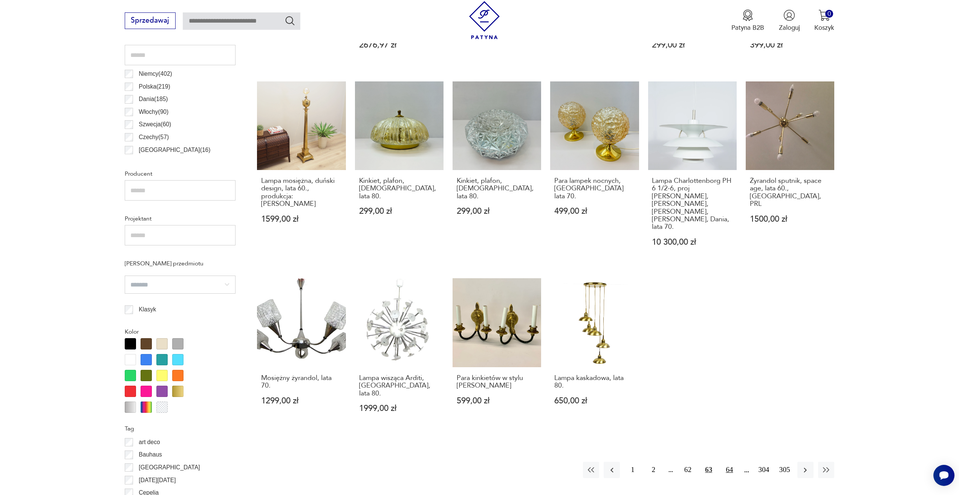
click at [728, 462] on button "64" at bounding box center [730, 470] width 16 height 16
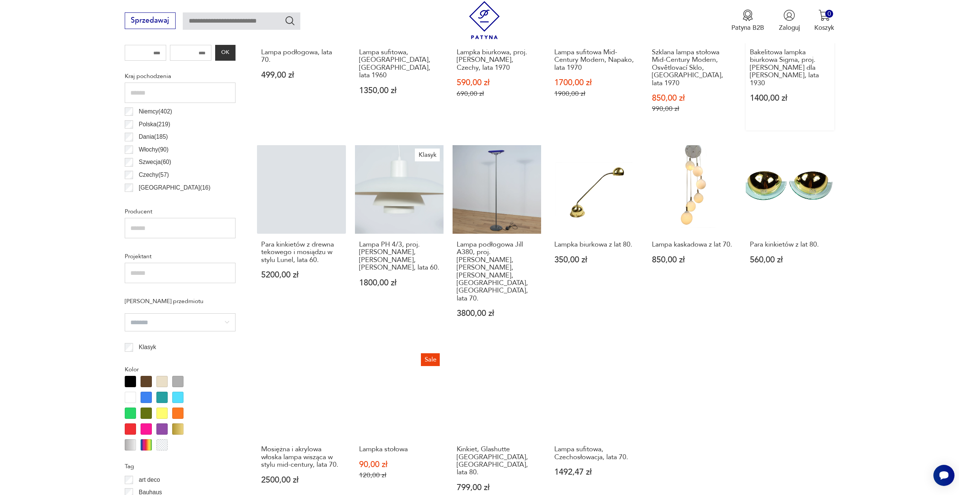
scroll to position [563, 0]
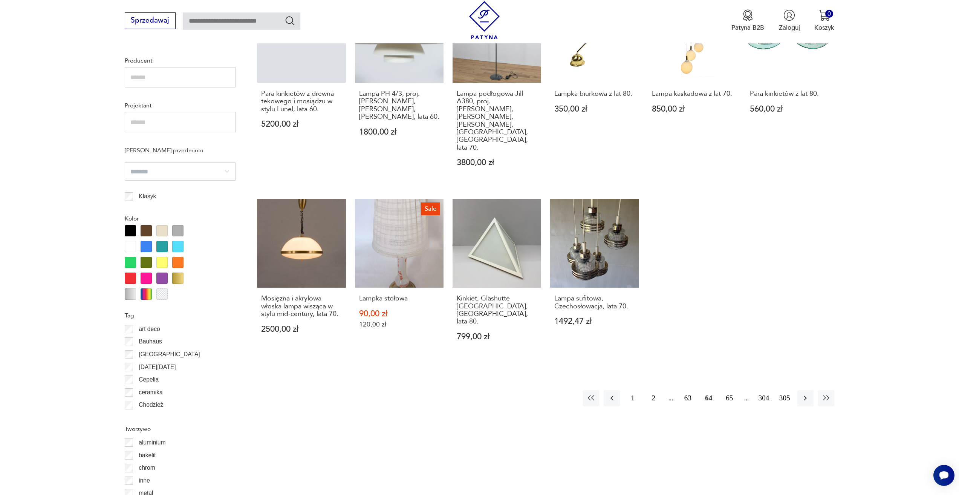
click at [726, 390] on button "65" at bounding box center [730, 398] width 16 height 16
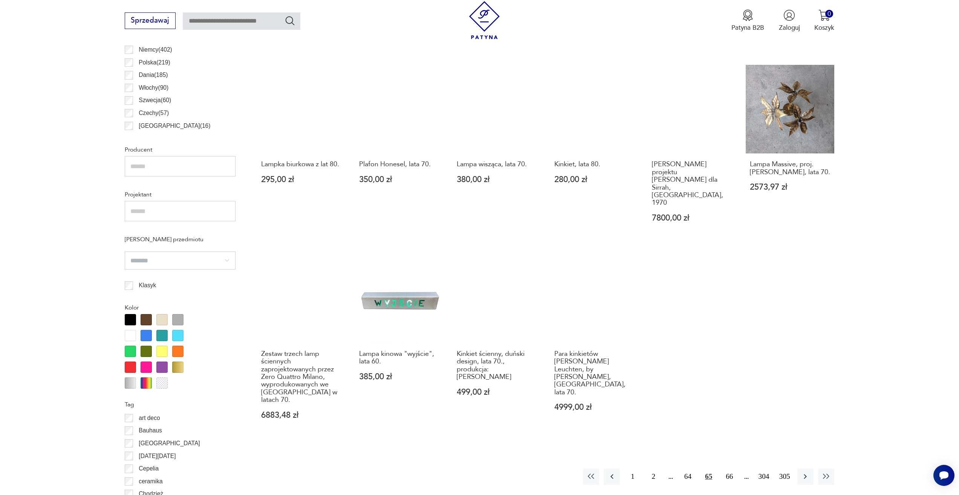
scroll to position [488, 0]
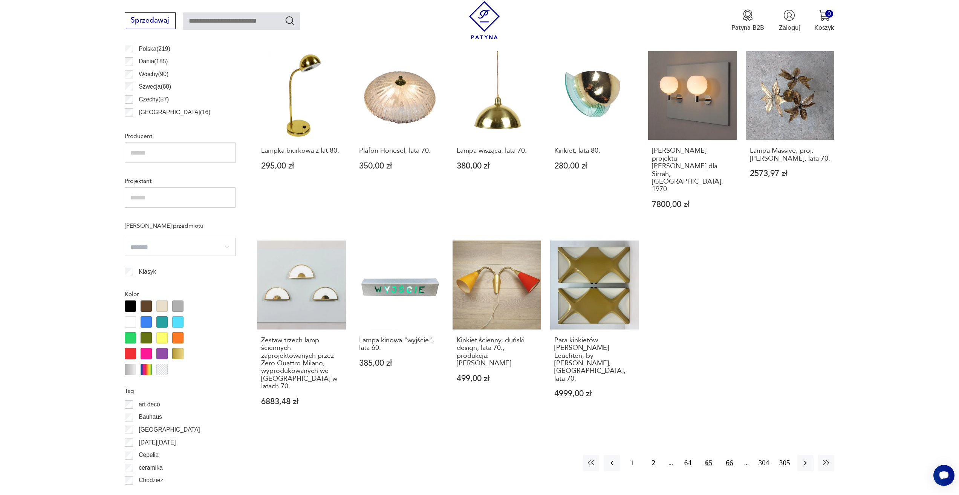
click at [729, 455] on button "66" at bounding box center [730, 463] width 16 height 16
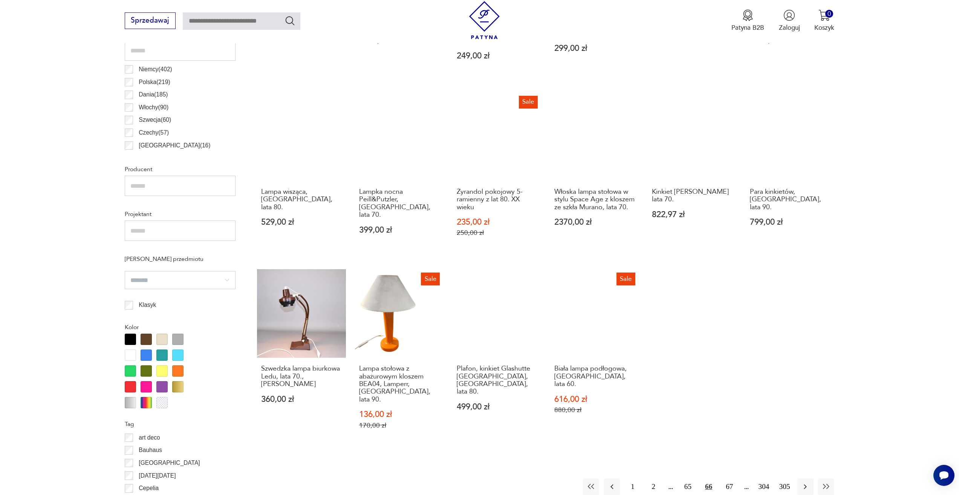
scroll to position [563, 0]
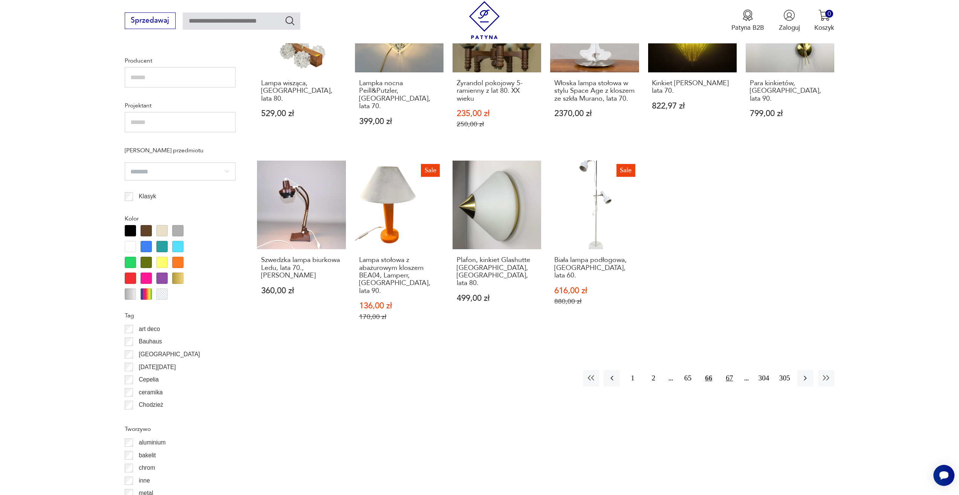
click at [731, 370] on button "67" at bounding box center [730, 378] width 16 height 16
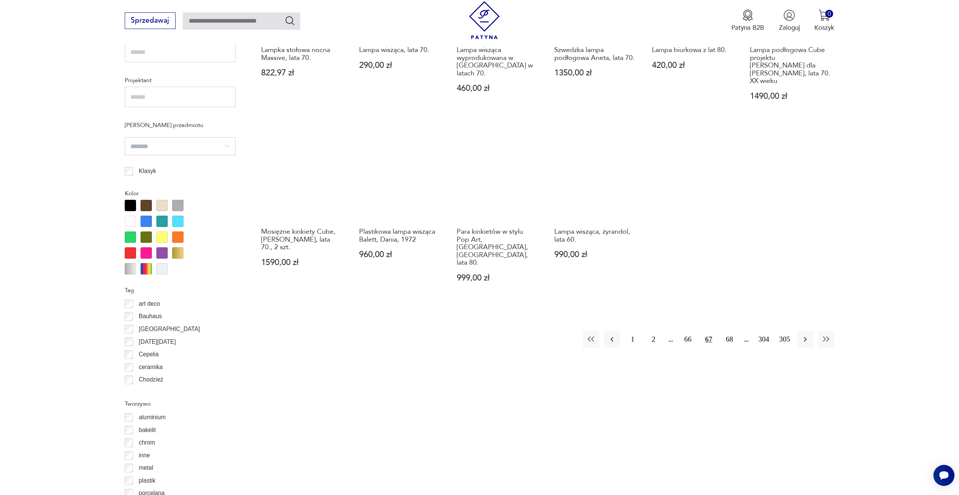
scroll to position [601, 0]
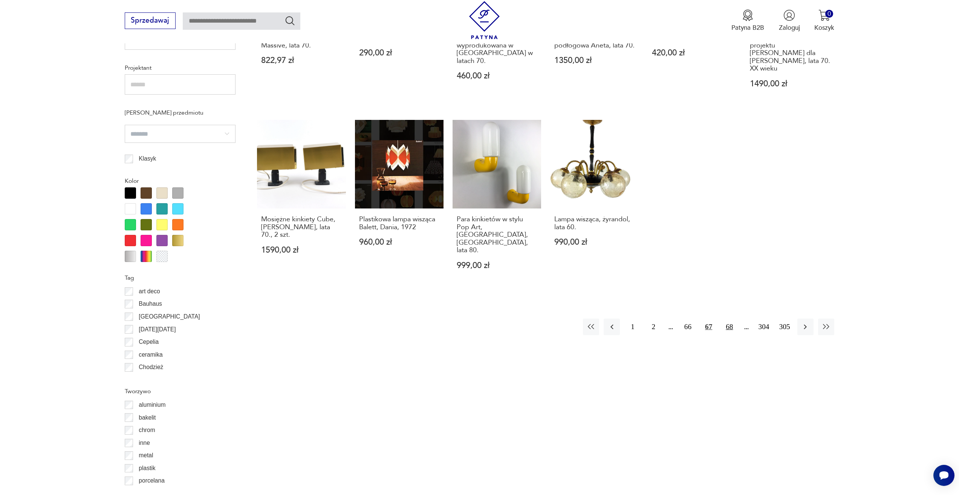
click at [723, 319] on button "68" at bounding box center [730, 327] width 16 height 16
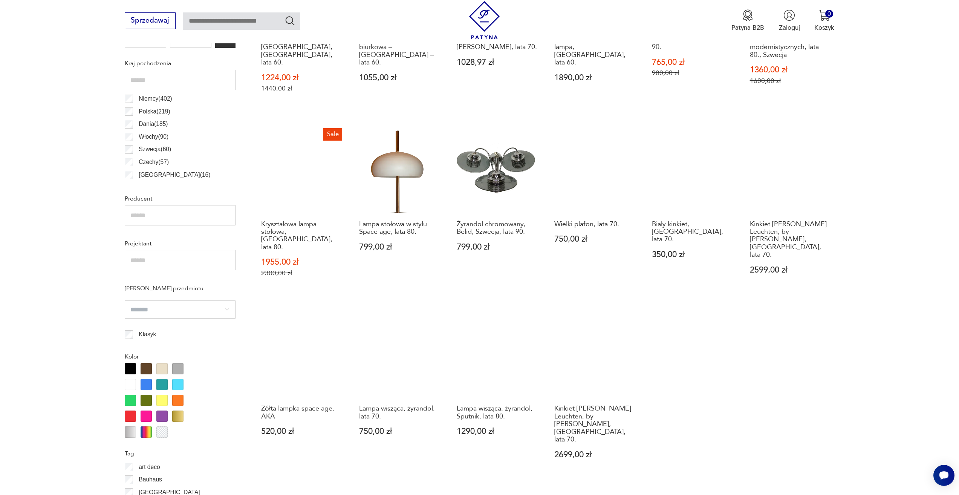
scroll to position [526, 0]
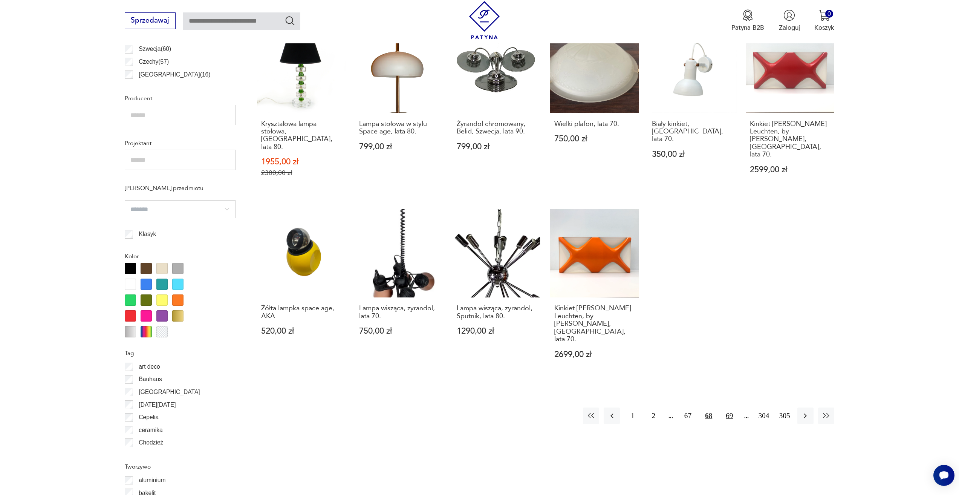
click at [731, 408] on button "69" at bounding box center [730, 416] width 16 height 16
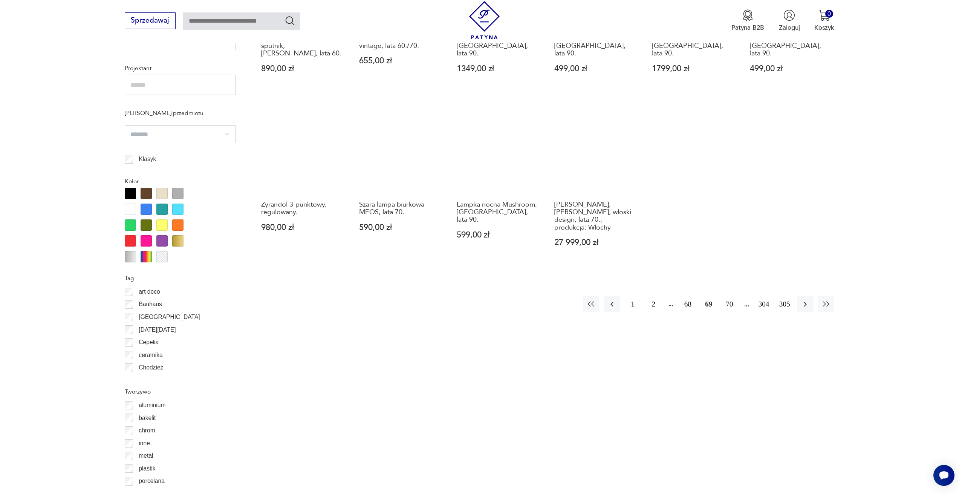
scroll to position [601, 0]
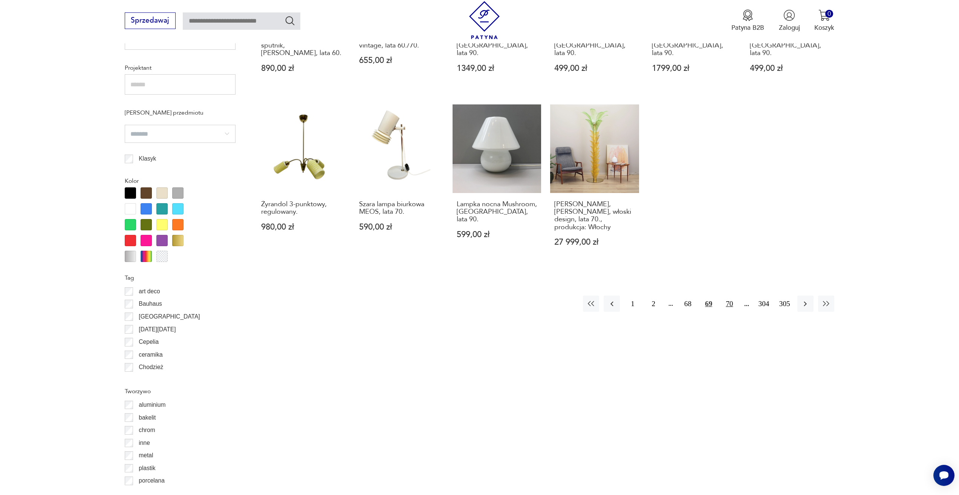
click at [730, 296] on button "70" at bounding box center [730, 304] width 16 height 16
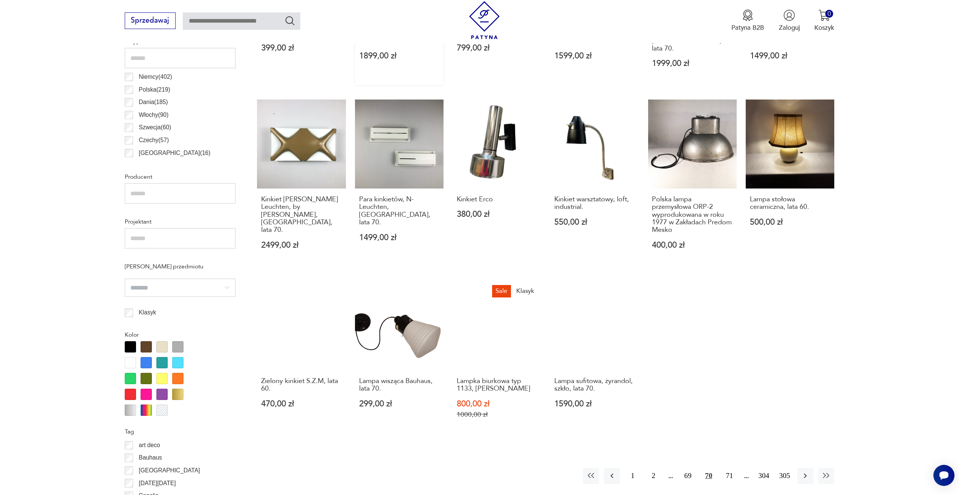
scroll to position [450, 0]
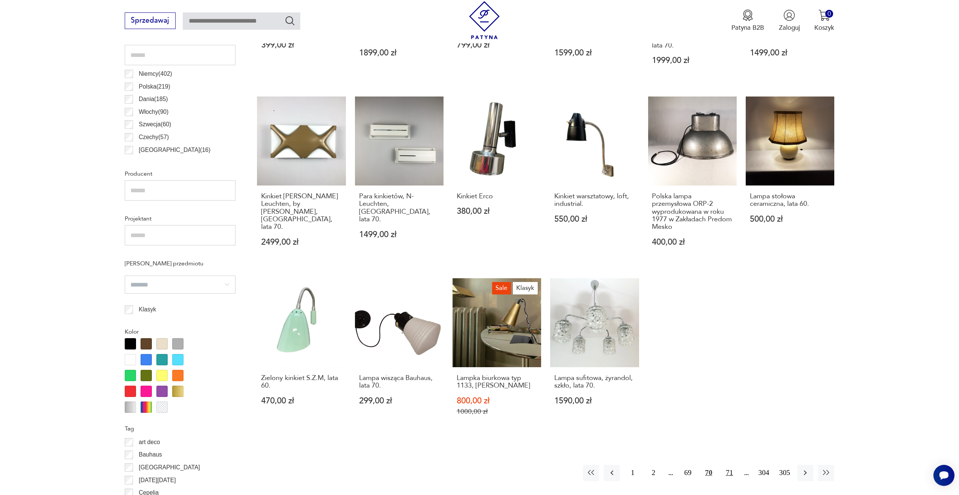
click at [727, 465] on button "71" at bounding box center [730, 473] width 16 height 16
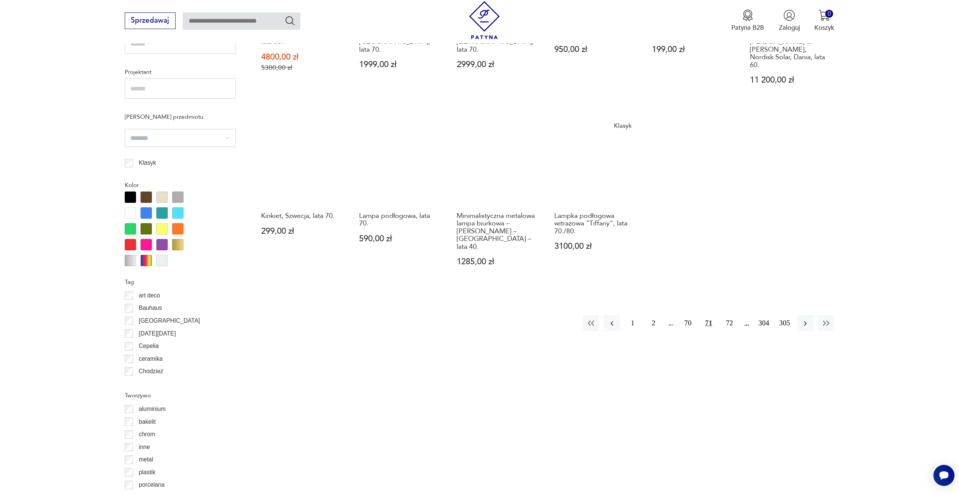
scroll to position [601, 0]
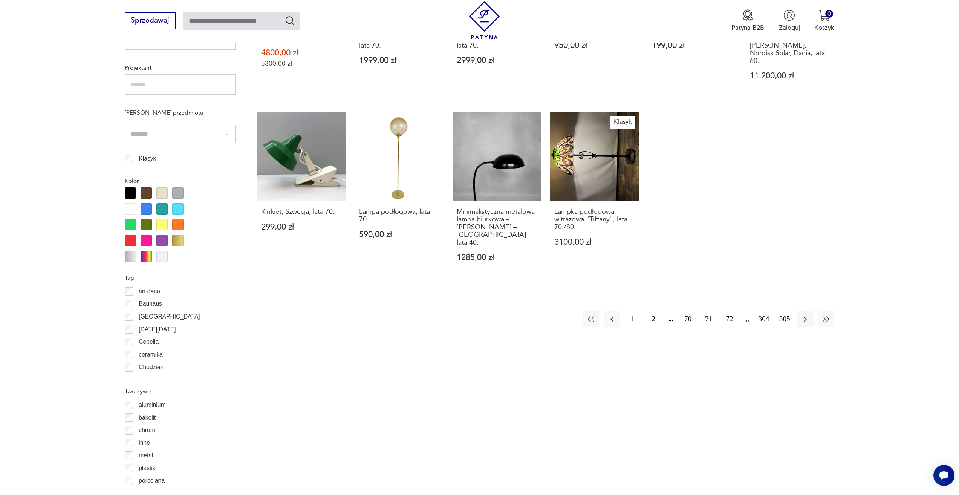
click at [731, 311] on button "72" at bounding box center [730, 319] width 16 height 16
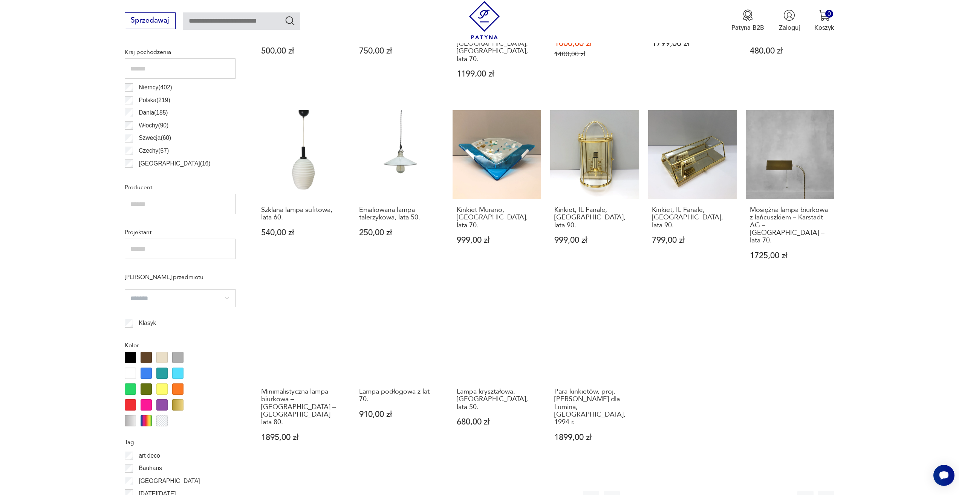
scroll to position [450, 0]
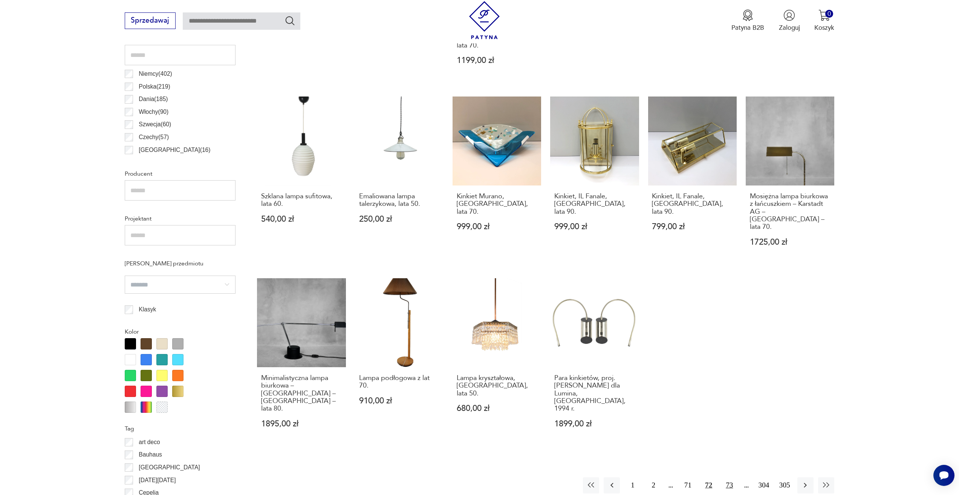
click at [731, 477] on button "73" at bounding box center [730, 485] width 16 height 16
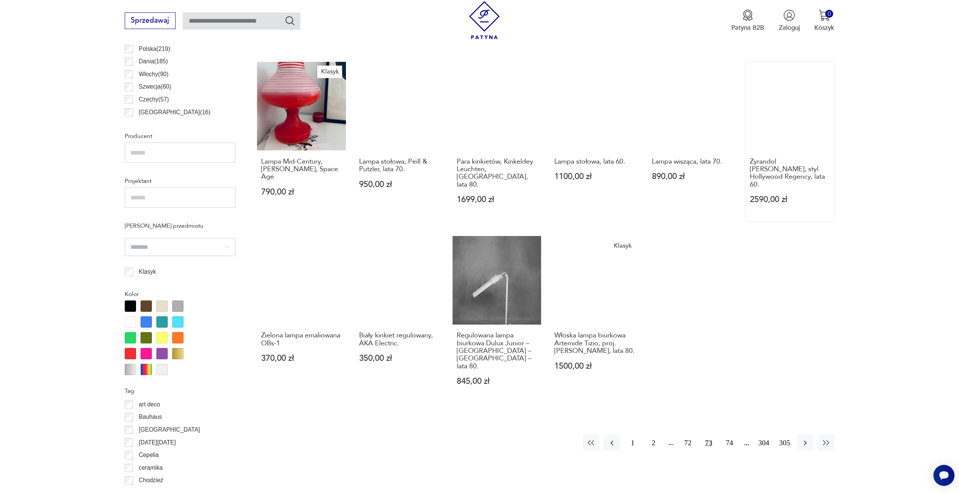
scroll to position [526, 0]
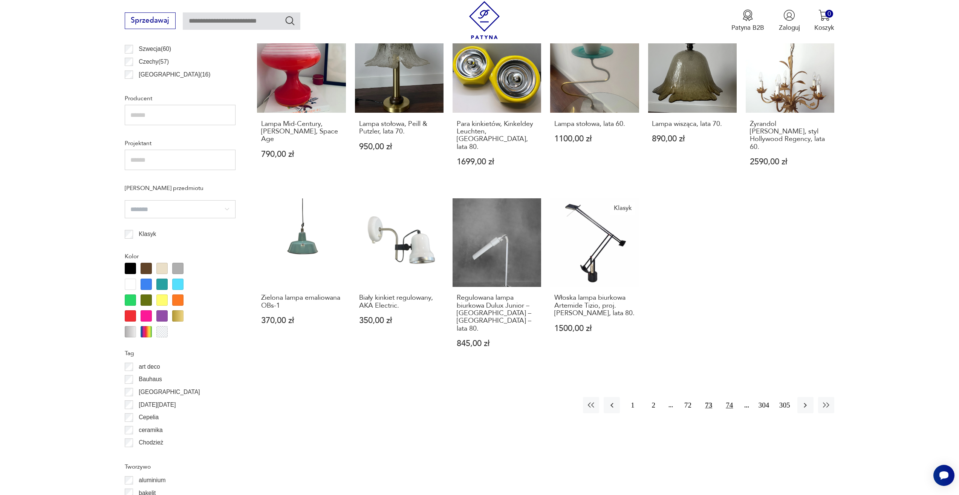
click at [731, 397] on button "74" at bounding box center [730, 405] width 16 height 16
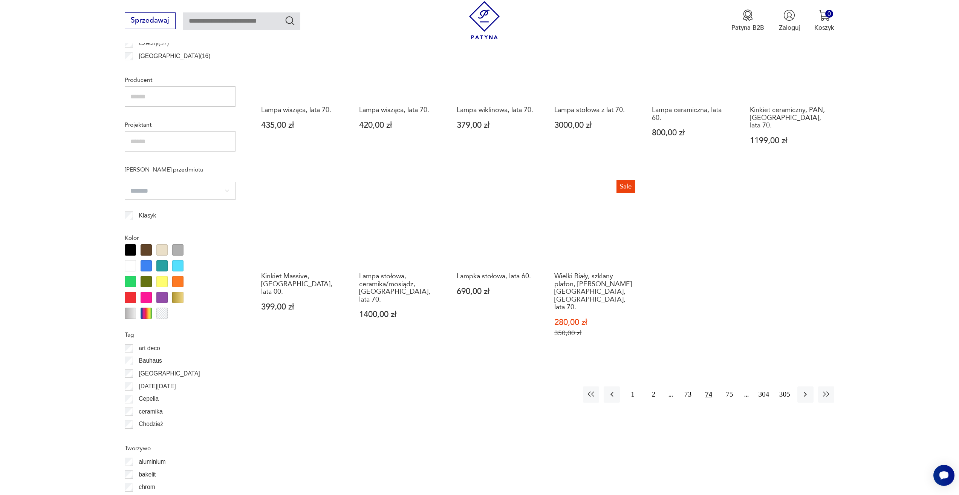
scroll to position [563, 0]
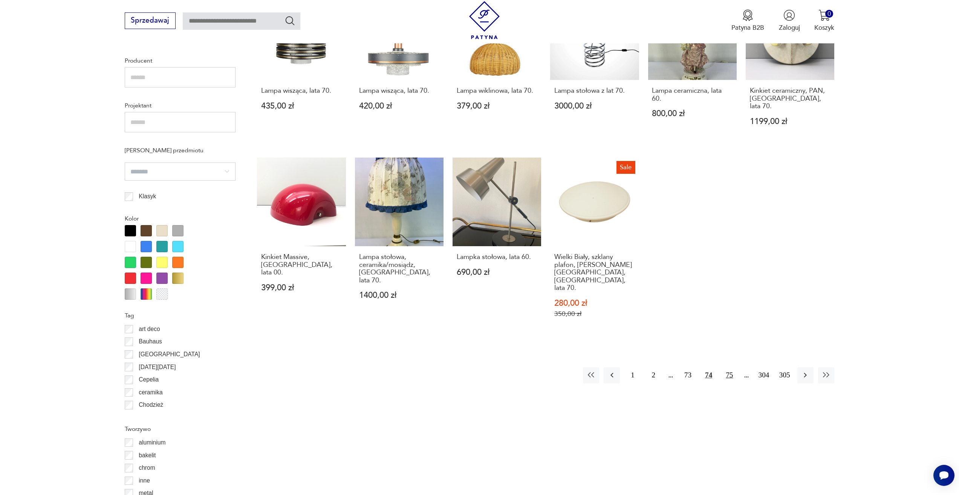
click at [728, 367] on button "75" at bounding box center [730, 375] width 16 height 16
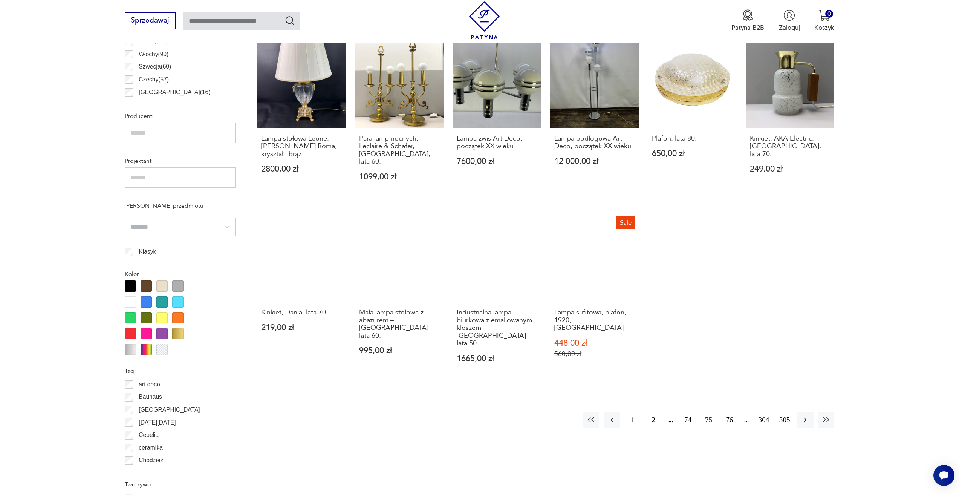
scroll to position [526, 0]
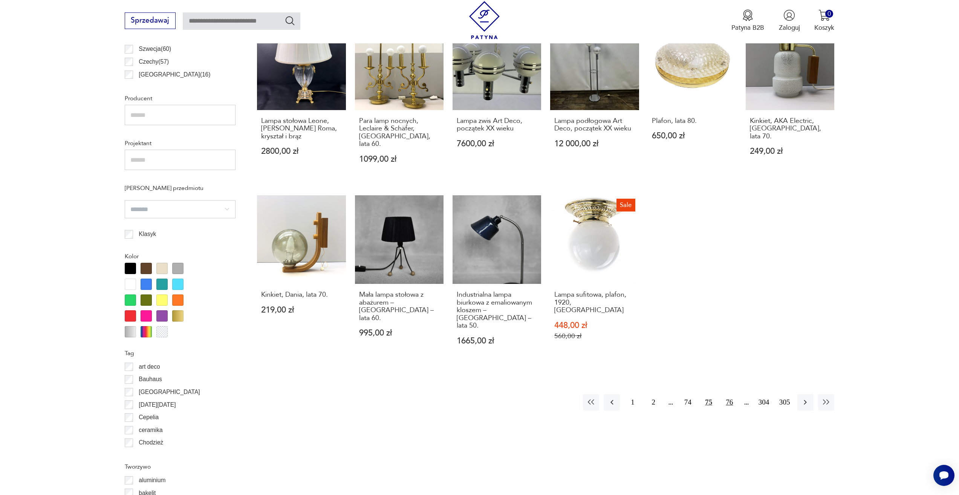
click at [730, 394] on button "76" at bounding box center [730, 402] width 16 height 16
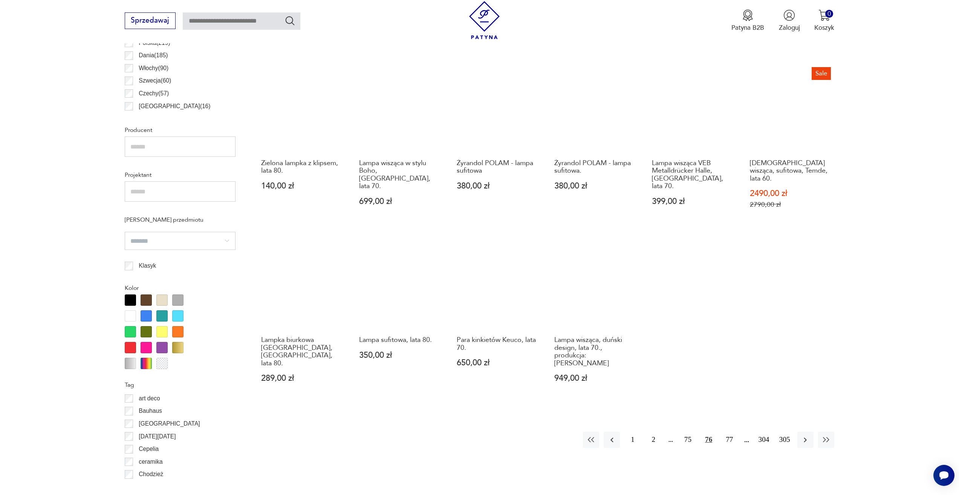
scroll to position [563, 0]
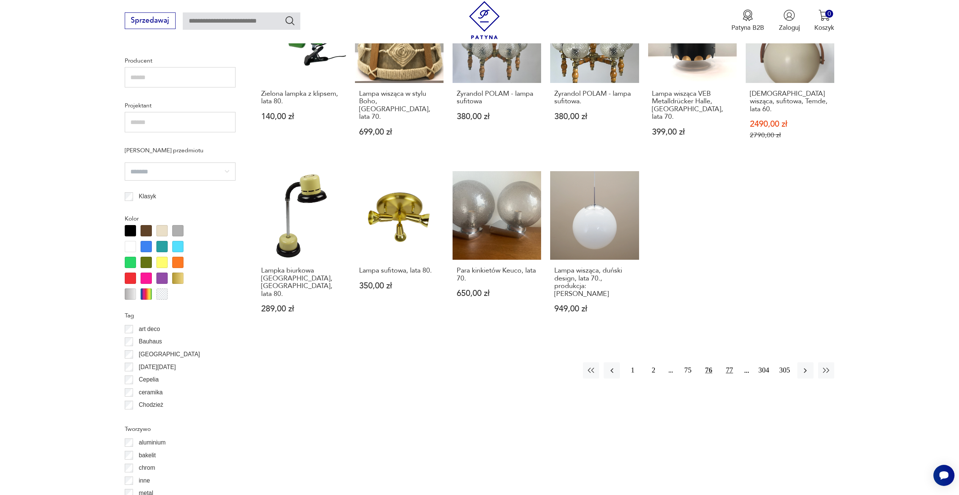
click at [730, 362] on button "77" at bounding box center [730, 370] width 16 height 16
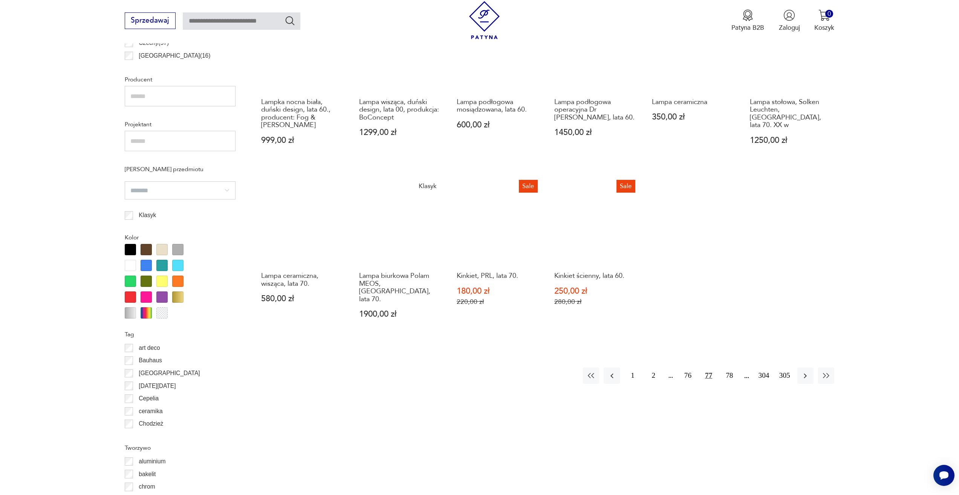
scroll to position [563, 0]
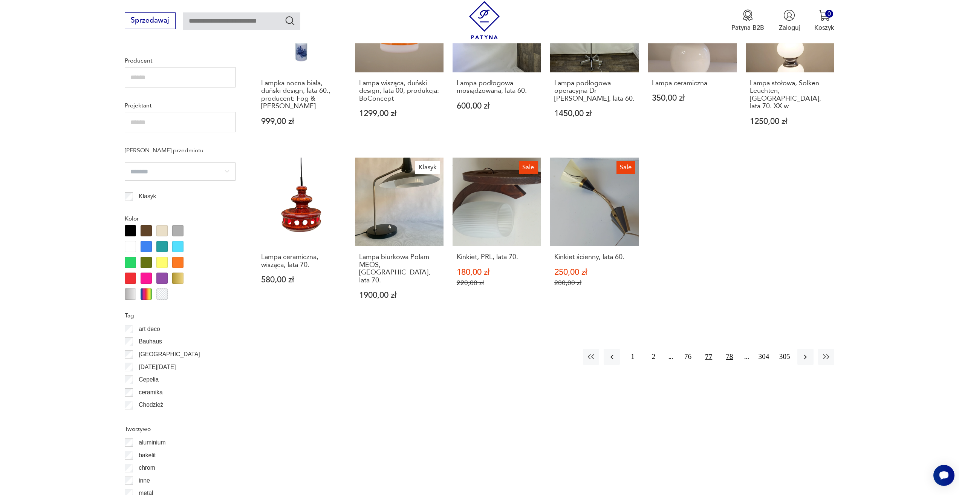
click at [733, 349] on button "78" at bounding box center [730, 357] width 16 height 16
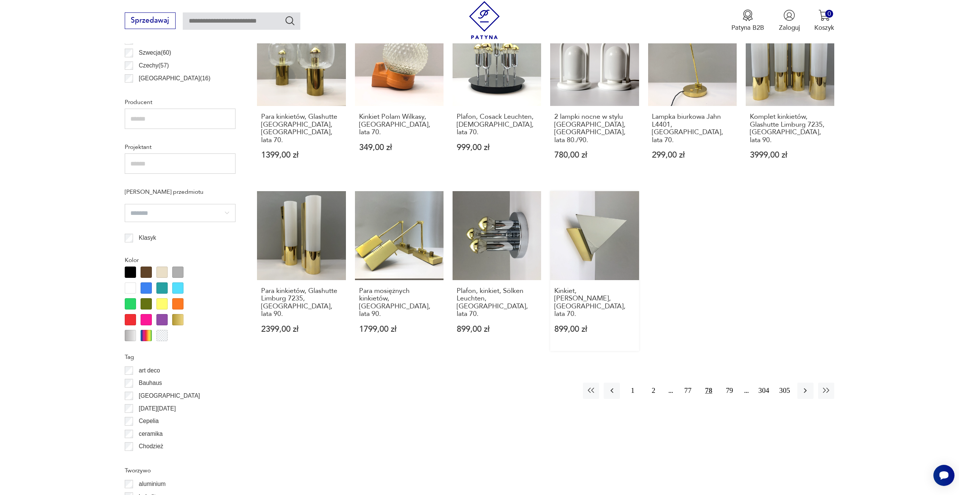
scroll to position [526, 0]
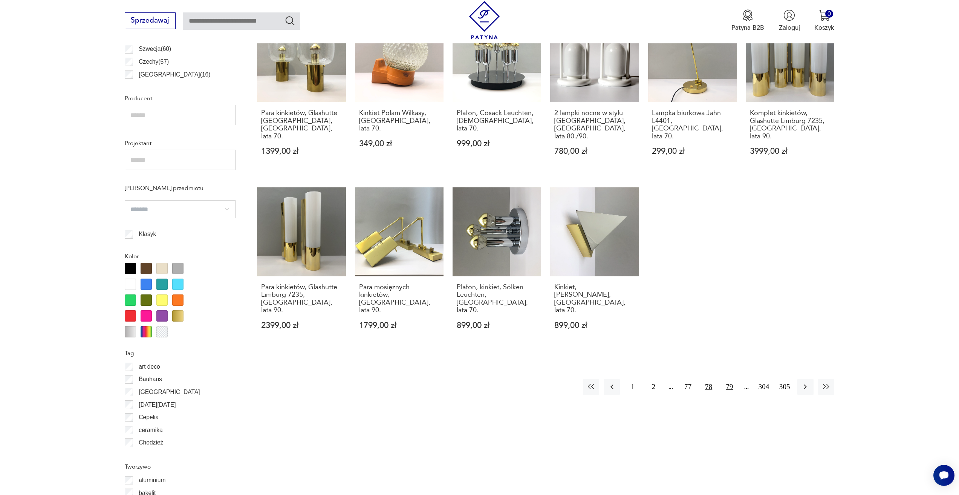
click at [730, 379] on button "79" at bounding box center [730, 387] width 16 height 16
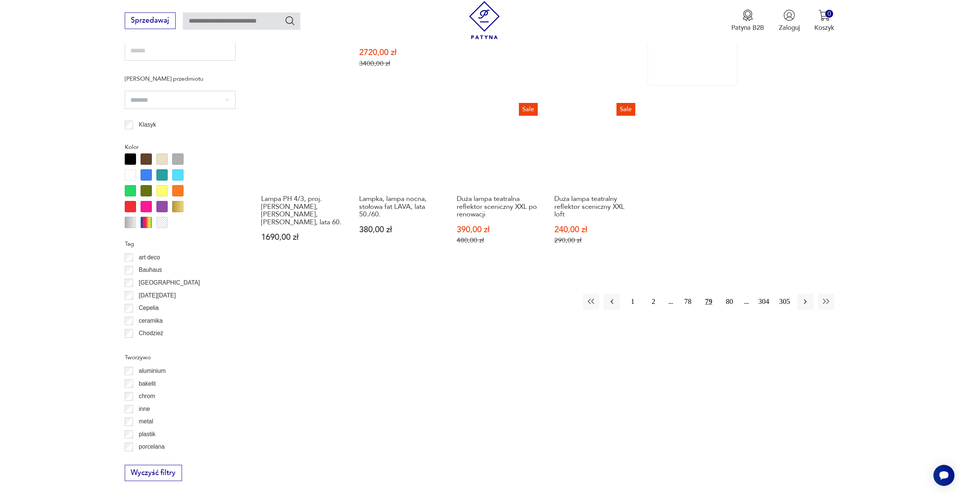
scroll to position [639, 0]
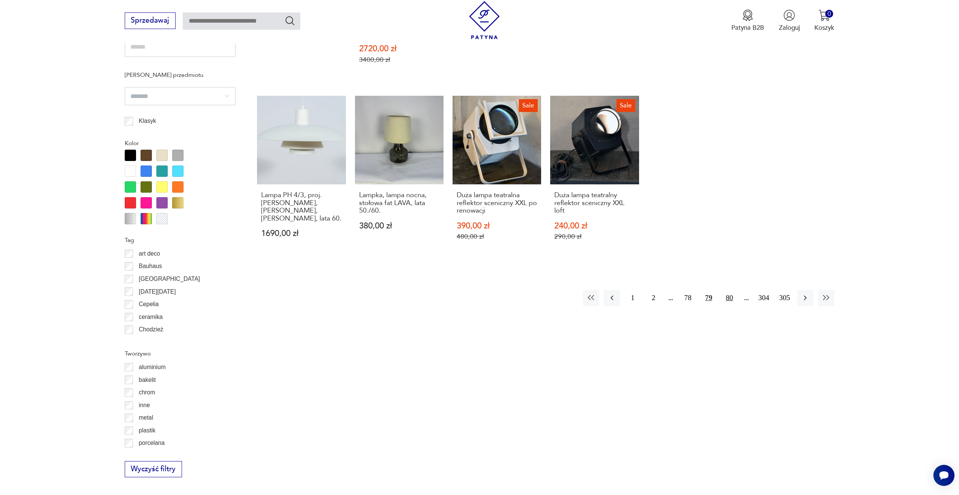
click at [733, 290] on button "80" at bounding box center [730, 298] width 16 height 16
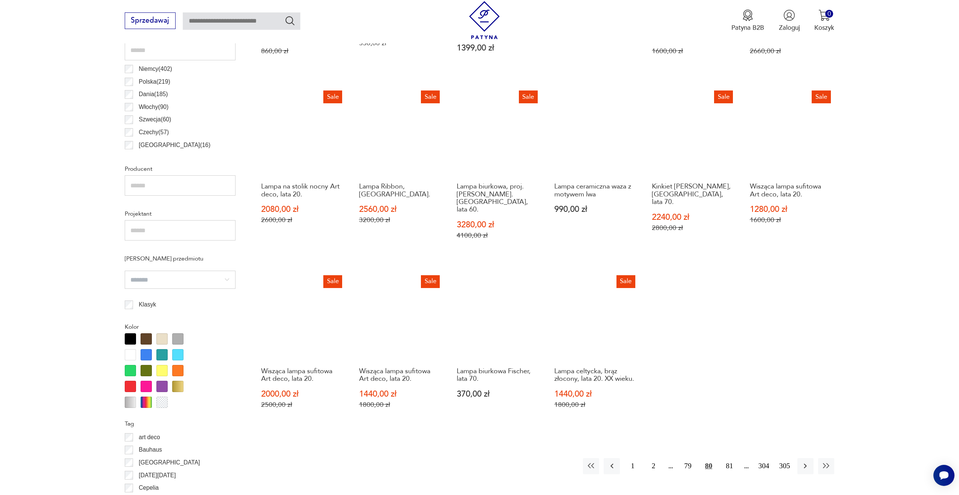
scroll to position [488, 0]
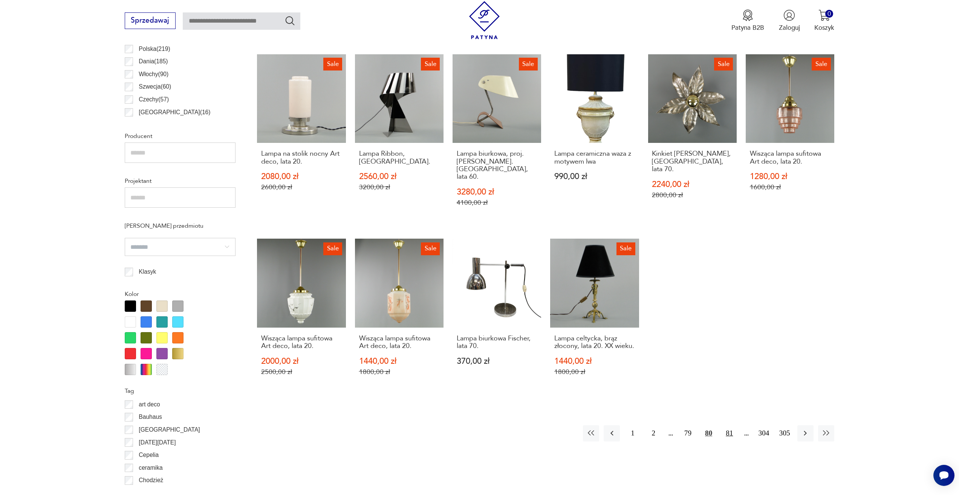
click at [724, 429] on button "81" at bounding box center [730, 433] width 16 height 16
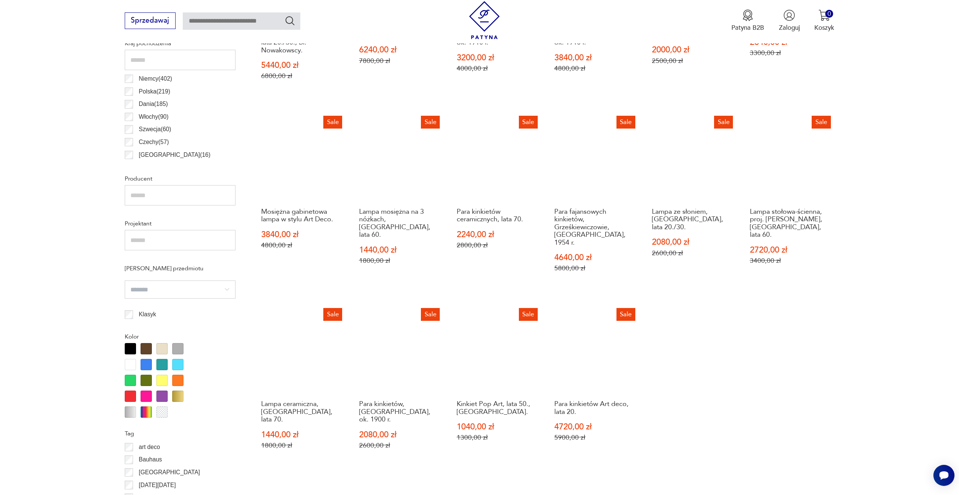
scroll to position [488, 0]
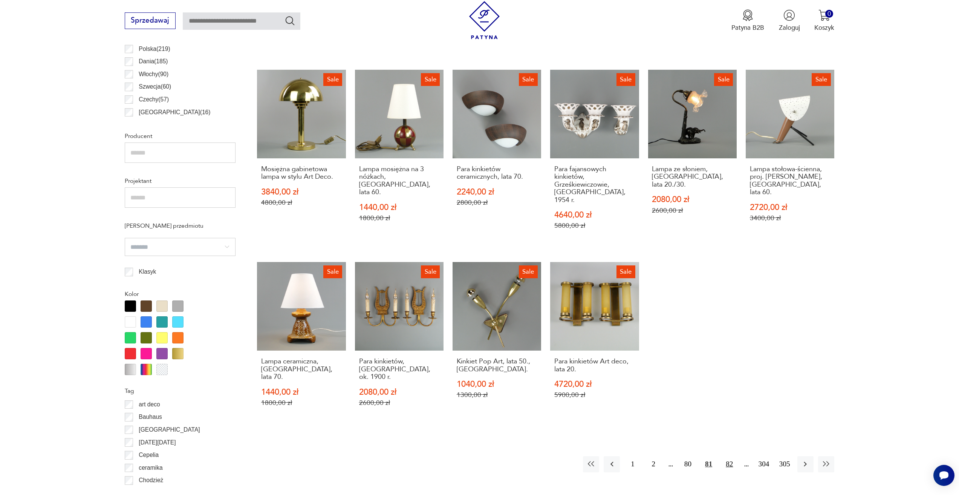
click at [734, 456] on button "82" at bounding box center [730, 464] width 16 height 16
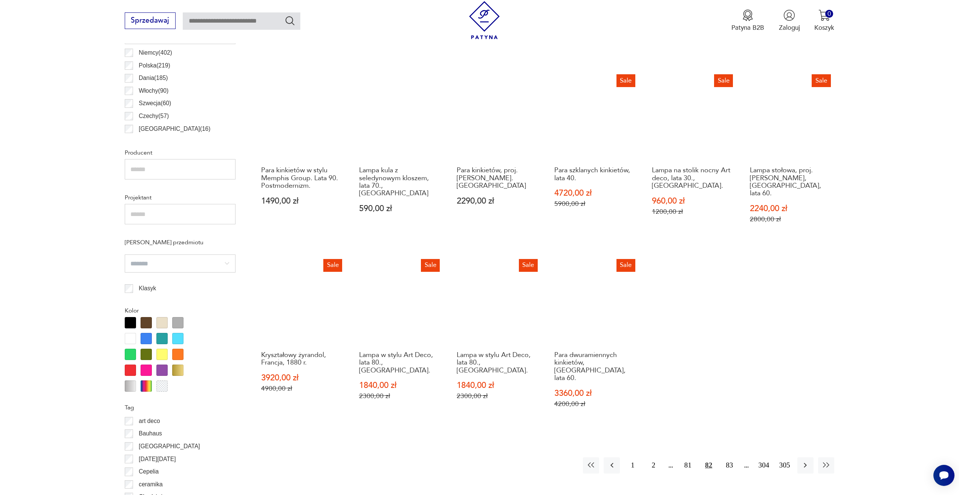
scroll to position [563, 0]
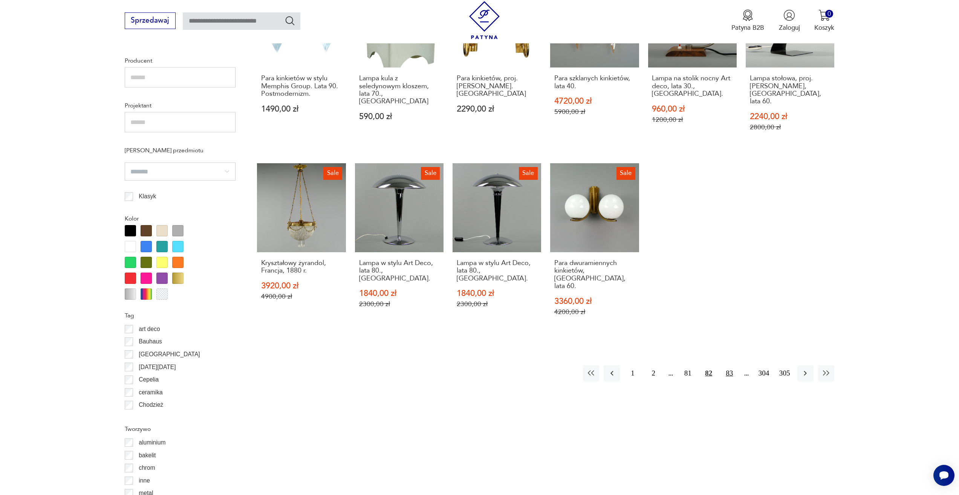
click at [727, 365] on button "83" at bounding box center [730, 373] width 16 height 16
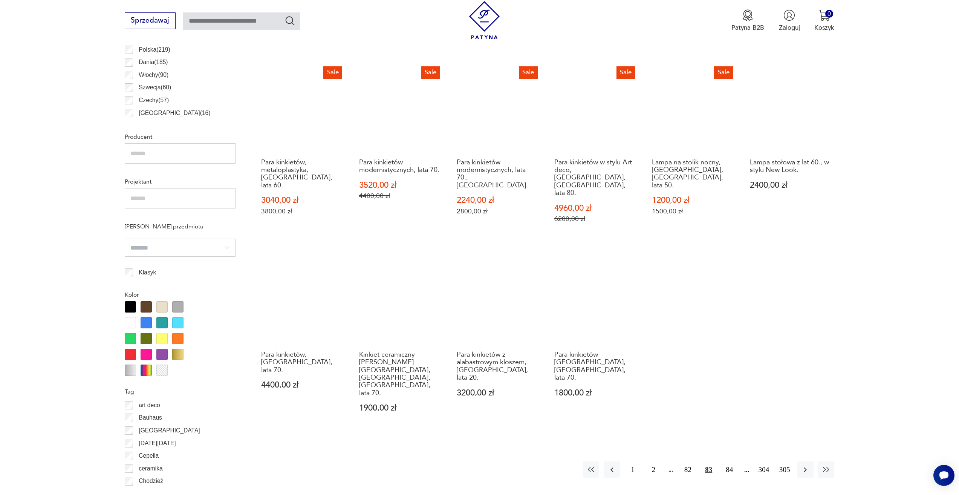
scroll to position [488, 0]
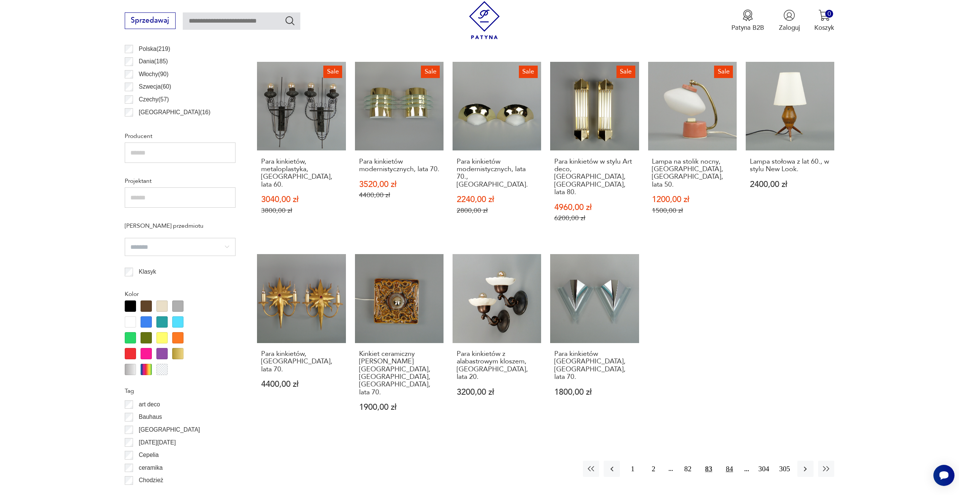
click at [734, 461] on button "84" at bounding box center [730, 469] width 16 height 16
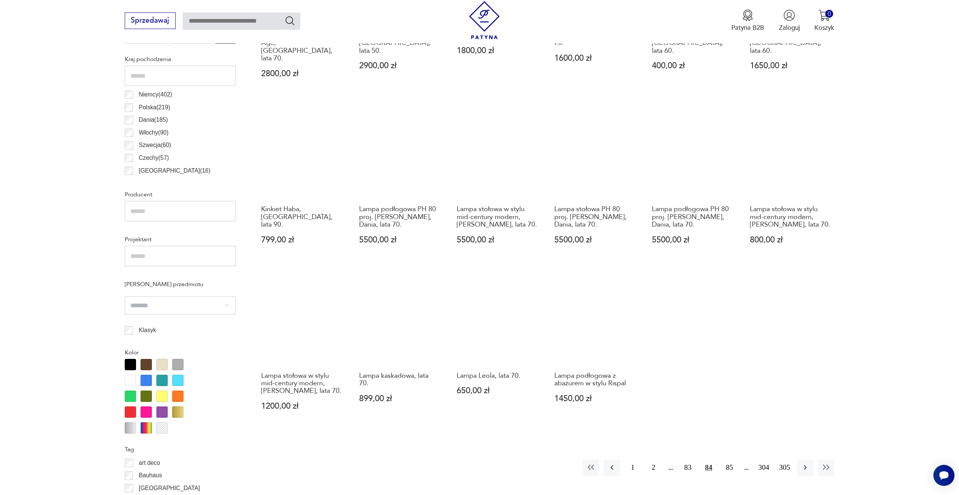
scroll to position [526, 0]
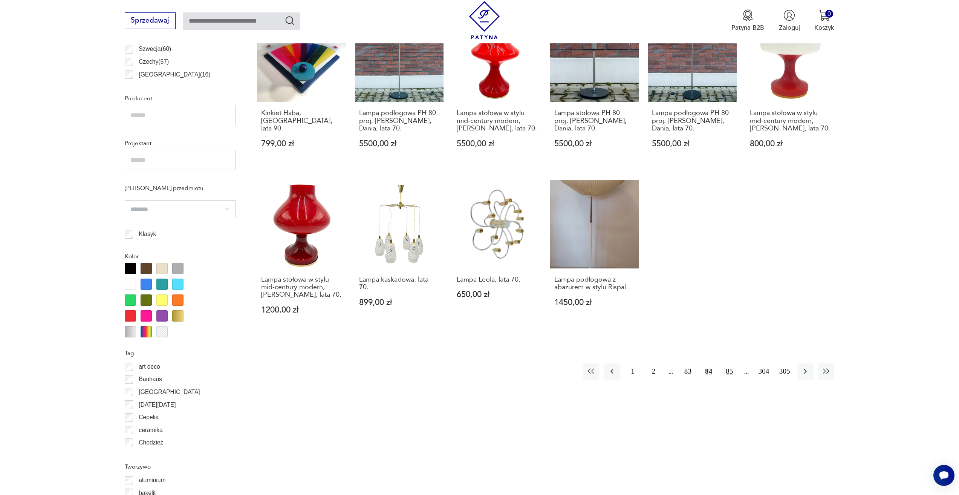
click at [729, 363] on button "85" at bounding box center [730, 371] width 16 height 16
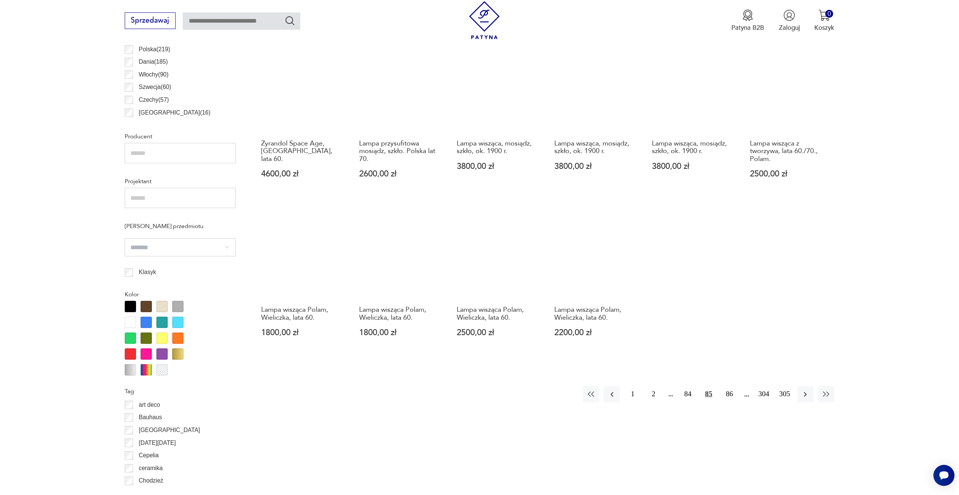
scroll to position [488, 0]
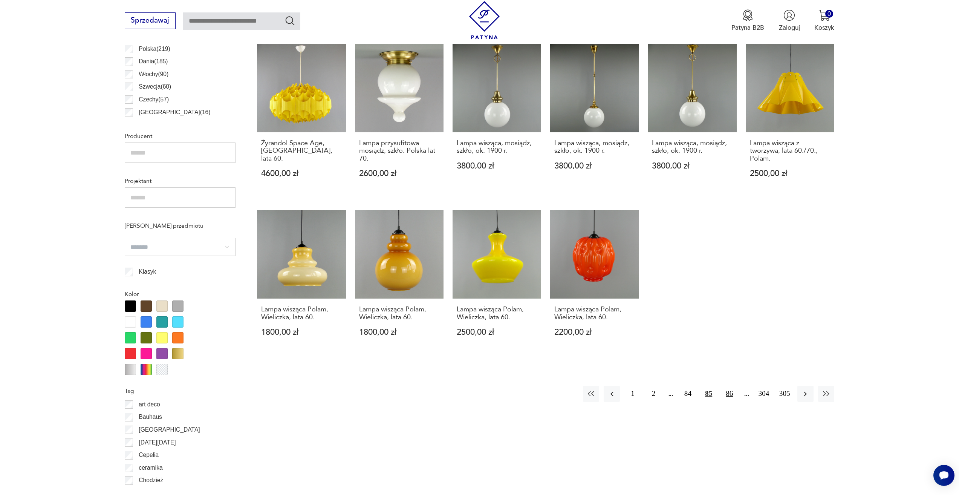
click at [724, 391] on button "86" at bounding box center [730, 394] width 16 height 16
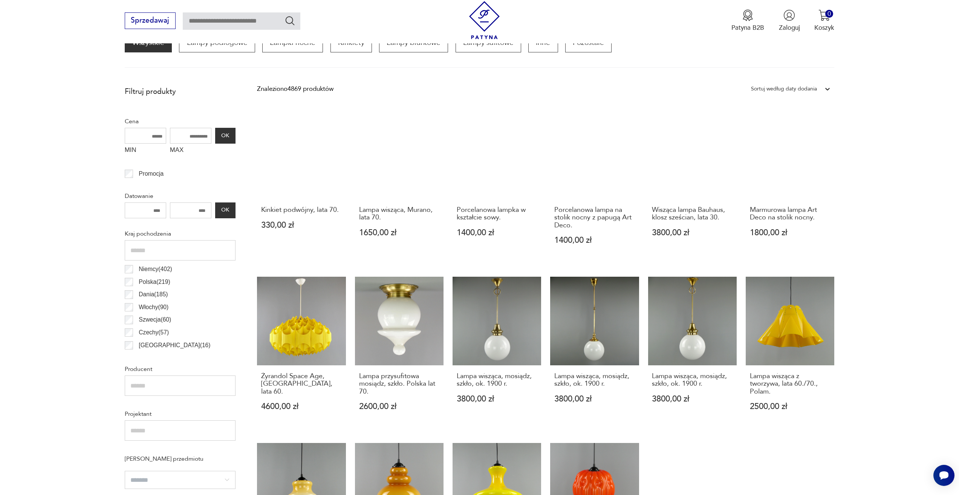
scroll to position [224, 0]
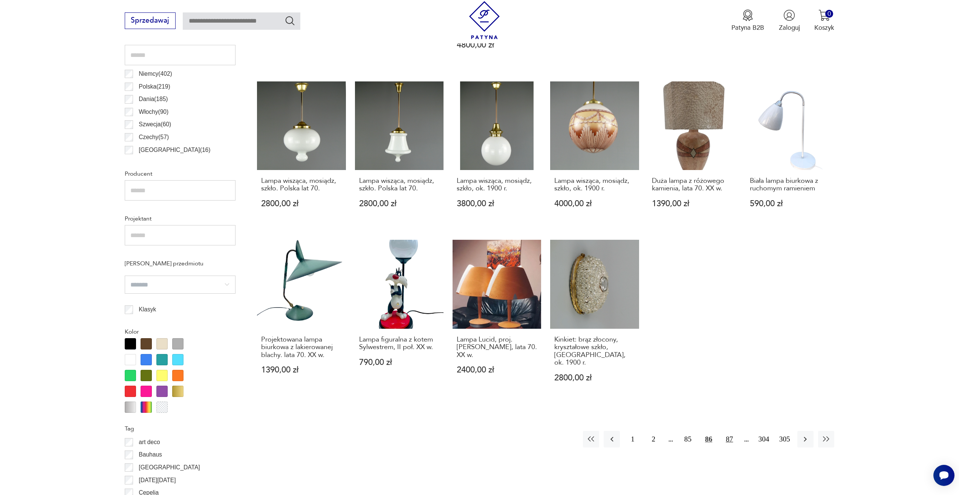
click at [730, 431] on button "87" at bounding box center [730, 439] width 16 height 16
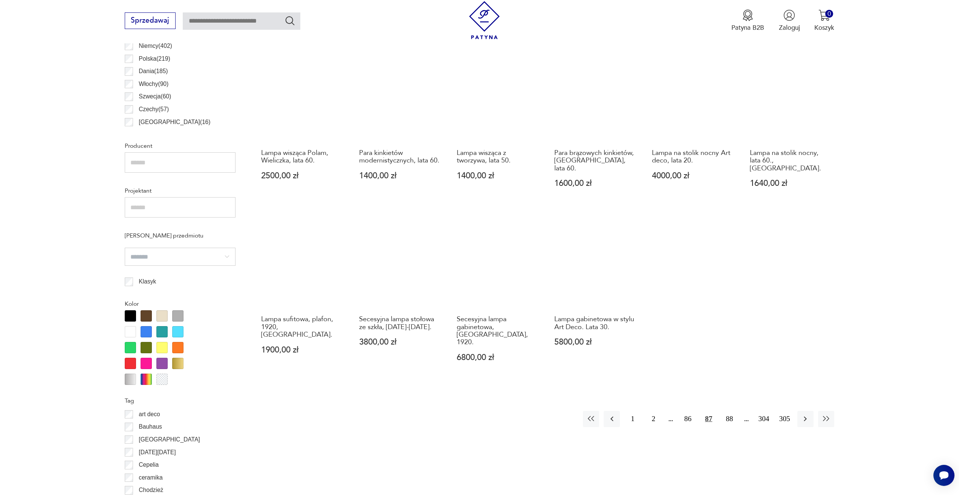
scroll to position [488, 0]
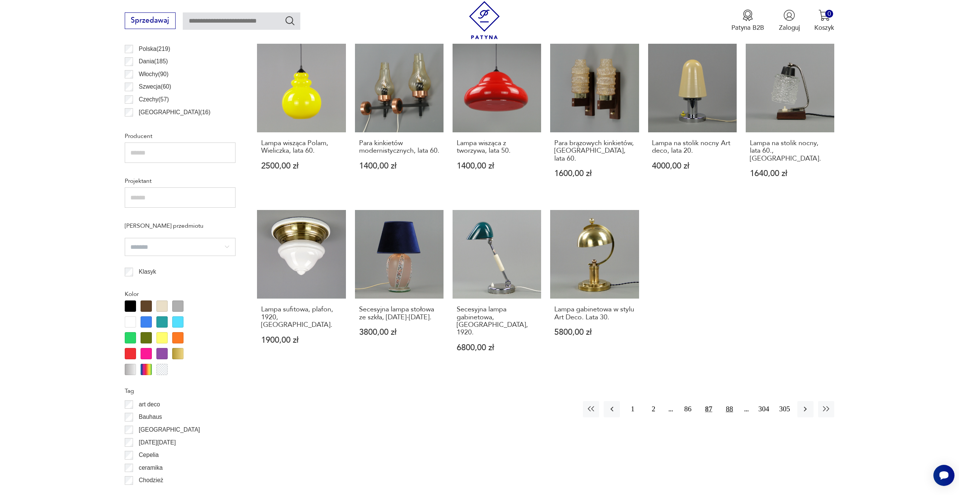
click at [728, 401] on button "88" at bounding box center [730, 409] width 16 height 16
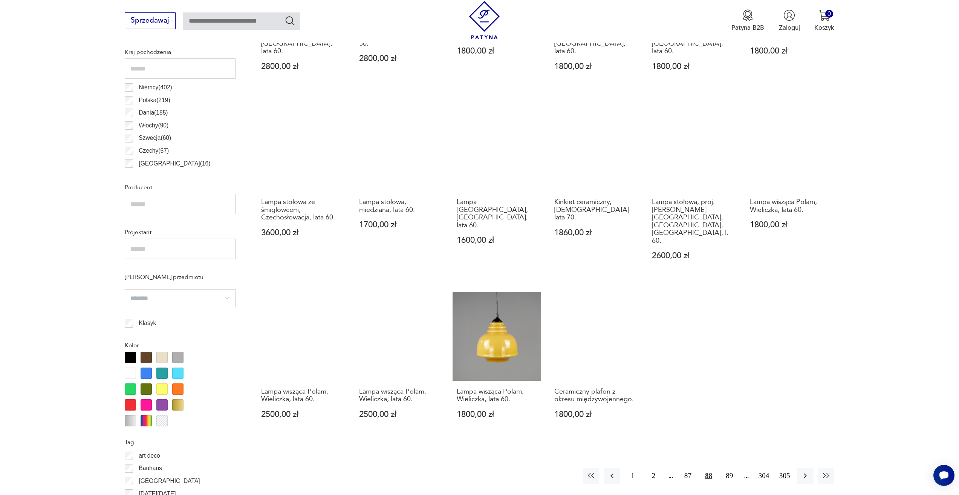
scroll to position [450, 0]
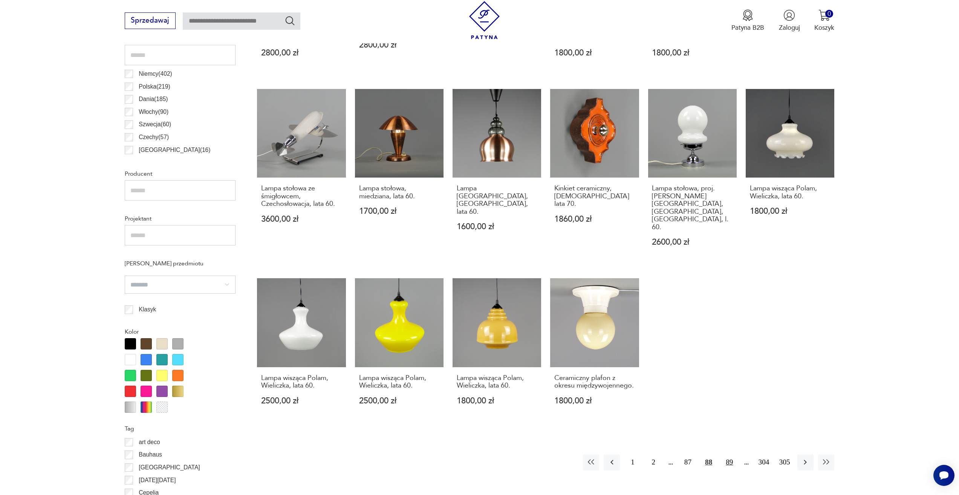
click at [728, 454] on button "89" at bounding box center [730, 462] width 16 height 16
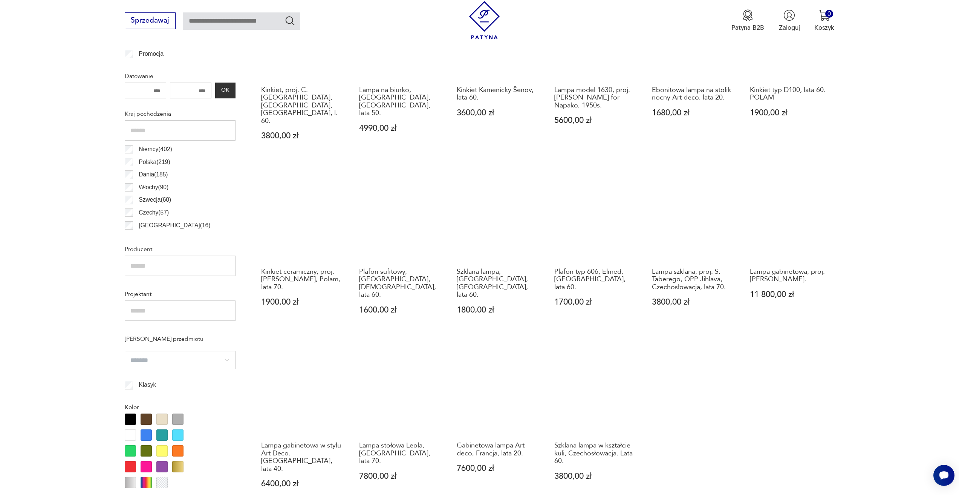
scroll to position [488, 0]
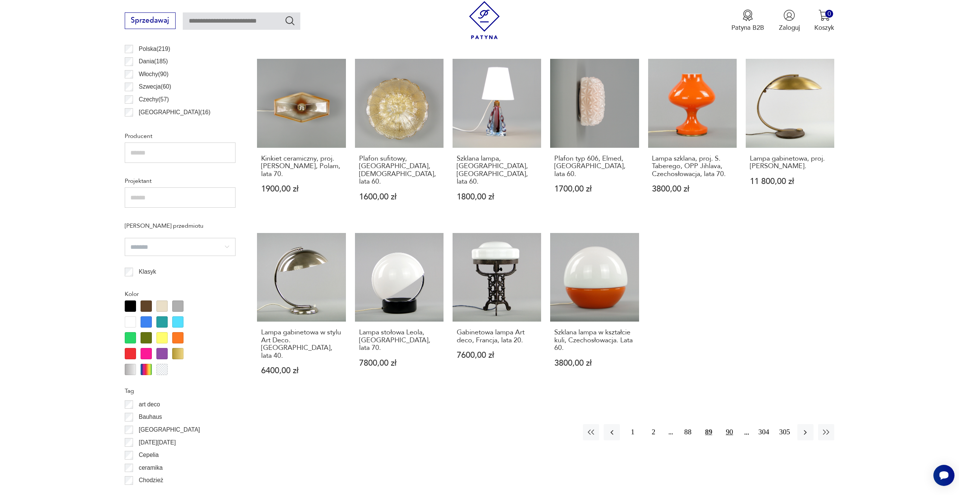
click at [727, 424] on button "90" at bounding box center [730, 432] width 16 height 16
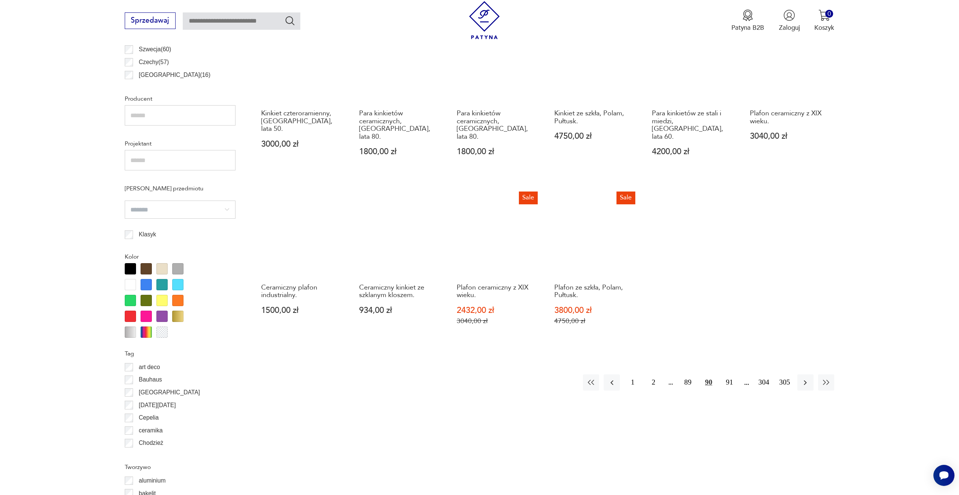
scroll to position [526, 0]
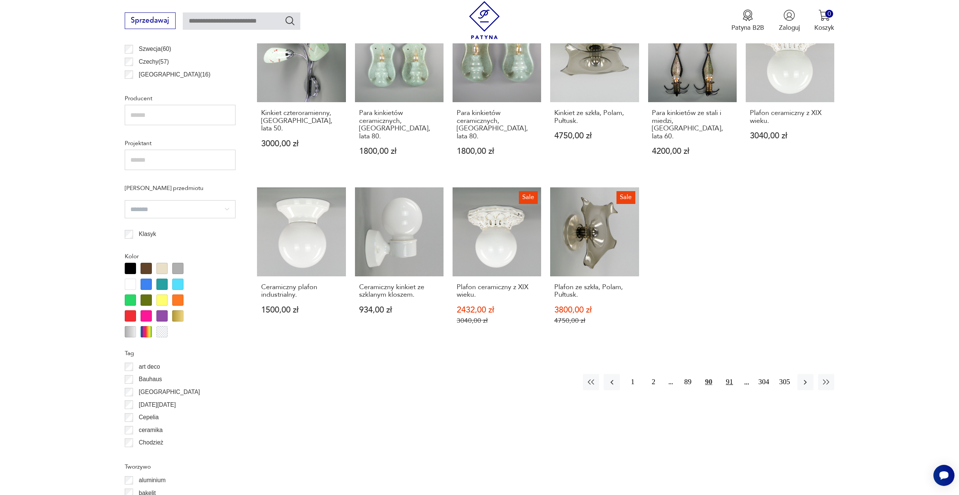
click at [730, 374] on button "91" at bounding box center [730, 382] width 16 height 16
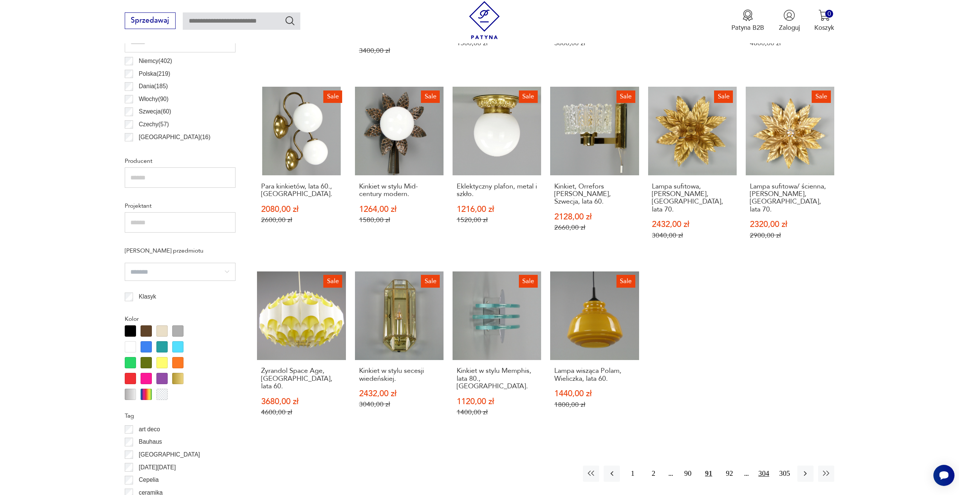
scroll to position [563, 0]
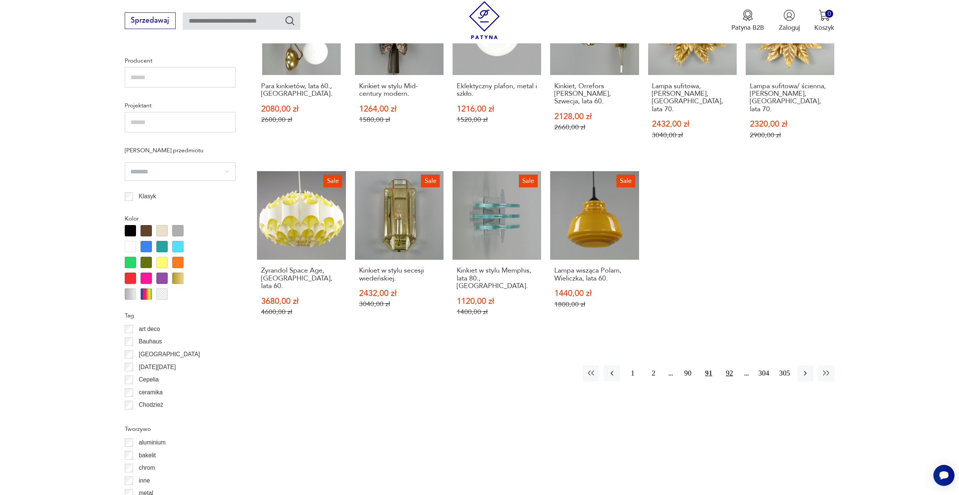
click at [730, 365] on button "92" at bounding box center [730, 373] width 16 height 16
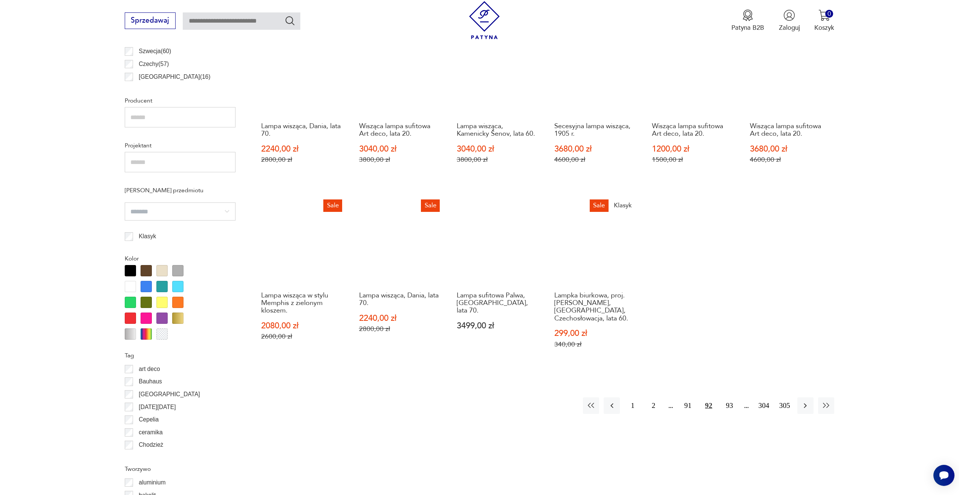
scroll to position [563, 0]
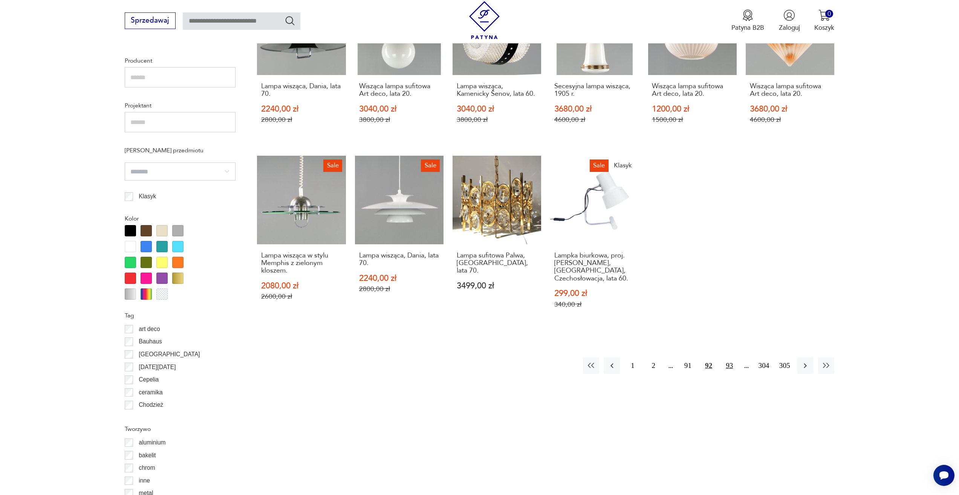
click at [731, 357] on button "93" at bounding box center [730, 365] width 16 height 16
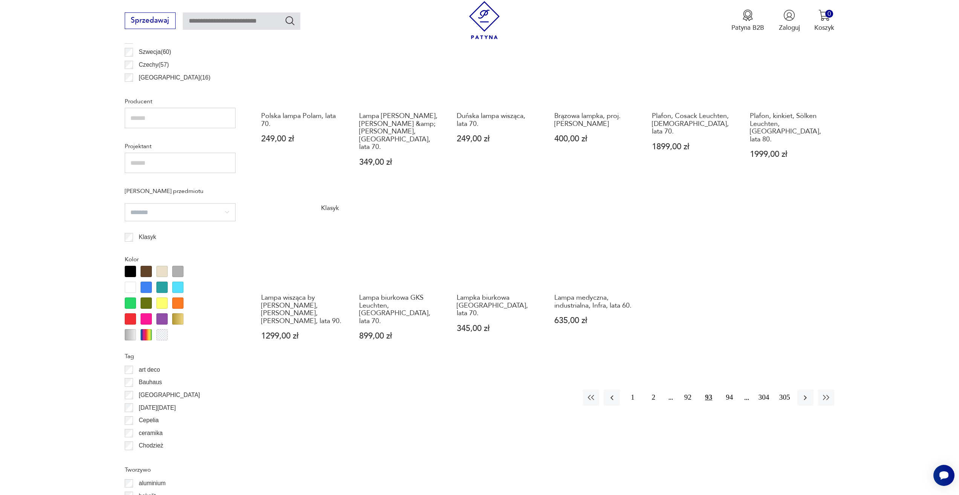
scroll to position [526, 0]
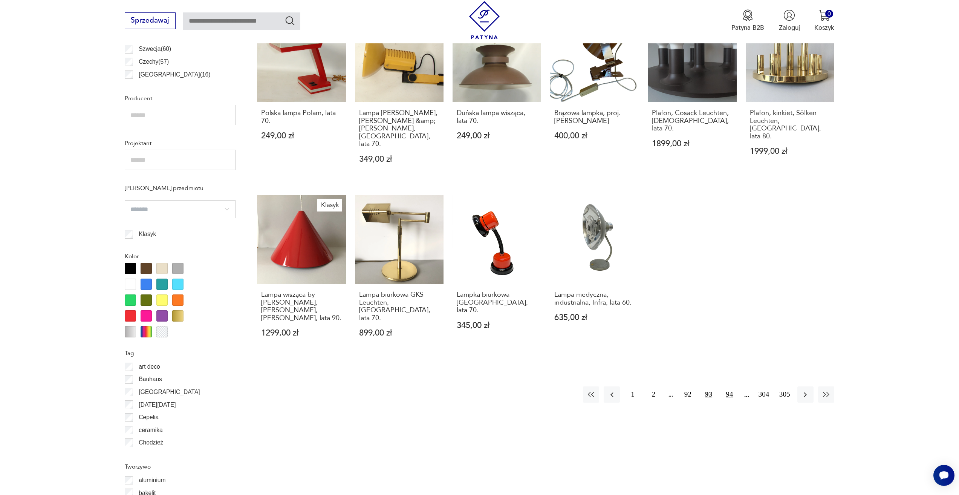
click at [732, 386] on button "94" at bounding box center [730, 394] width 16 height 16
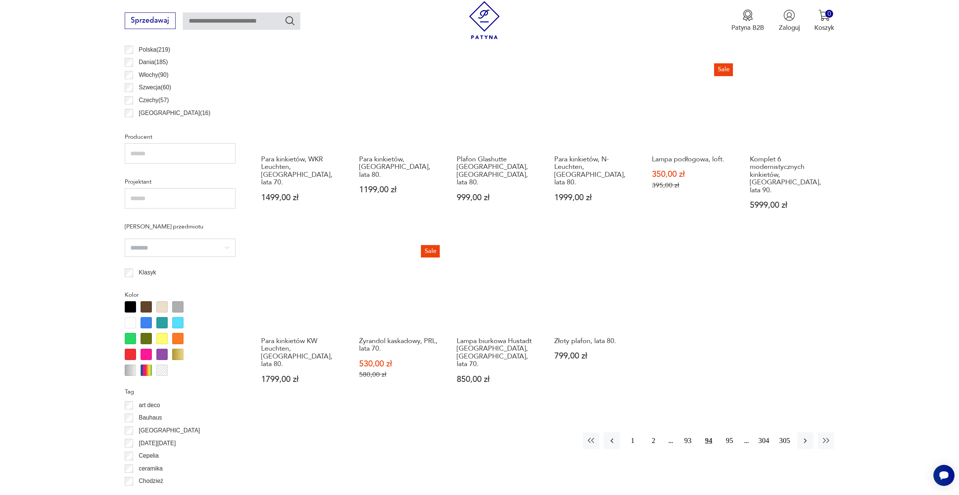
scroll to position [488, 0]
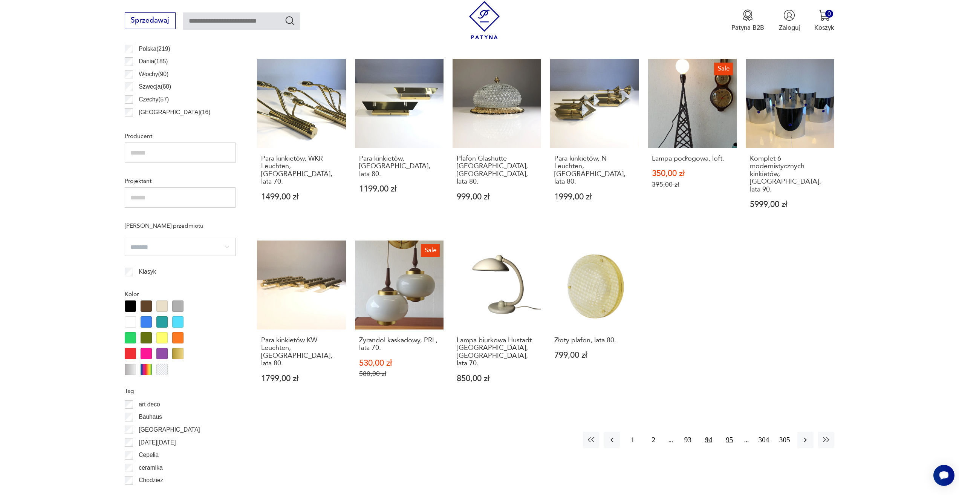
click at [726, 432] on button "95" at bounding box center [730, 440] width 16 height 16
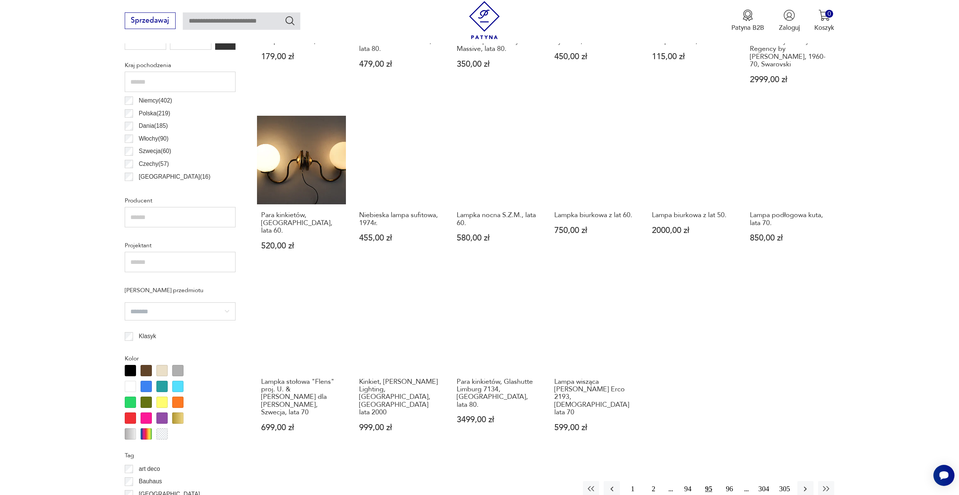
scroll to position [488, 0]
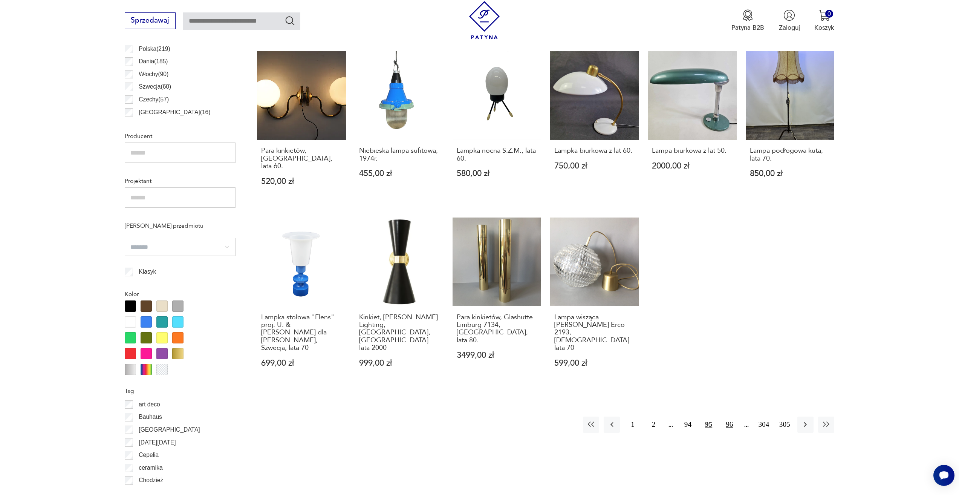
click at [734, 417] on button "96" at bounding box center [730, 425] width 16 height 16
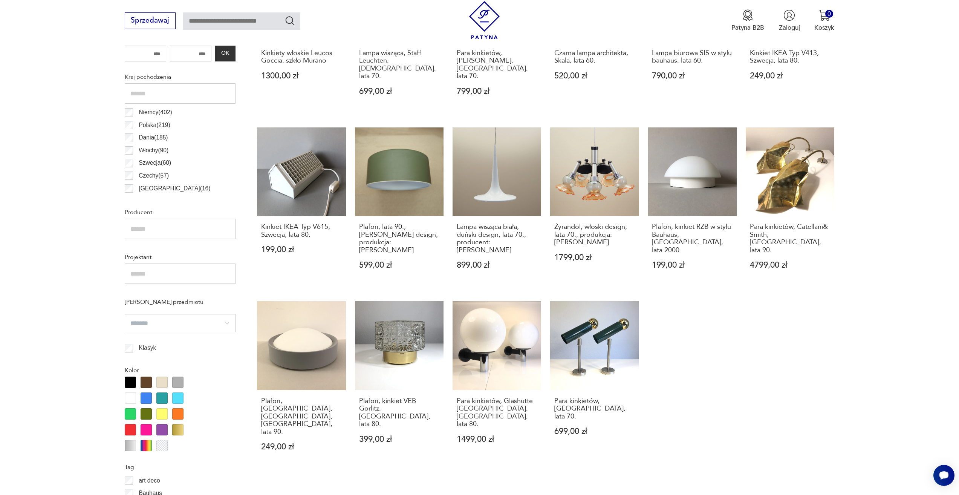
scroll to position [412, 0]
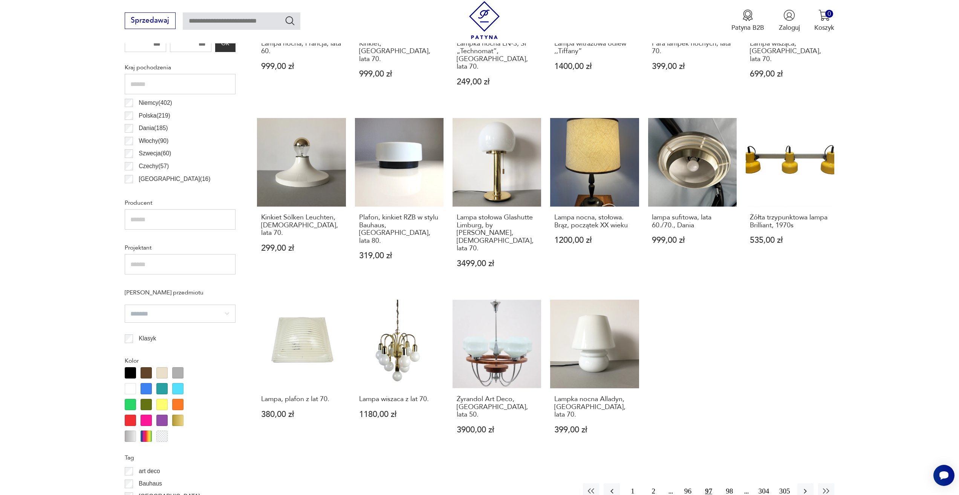
scroll to position [488, 0]
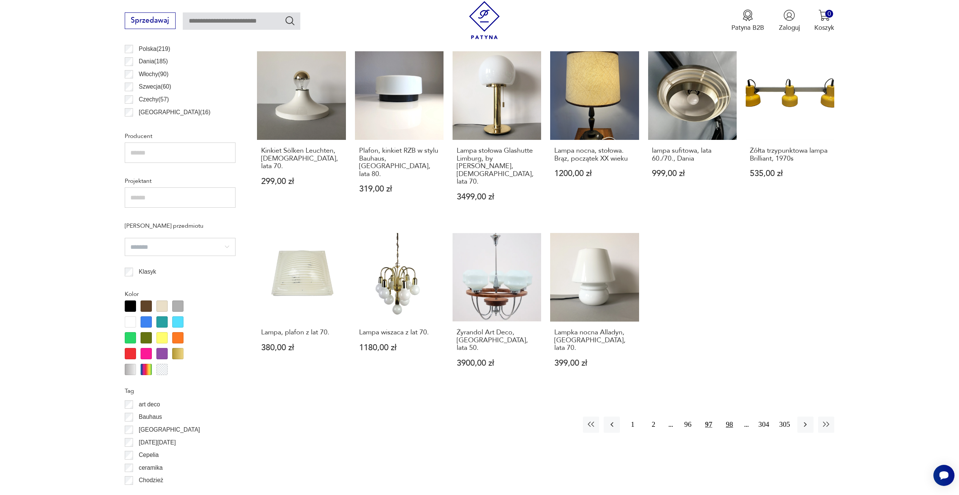
click at [727, 417] on button "98" at bounding box center [730, 425] width 16 height 16
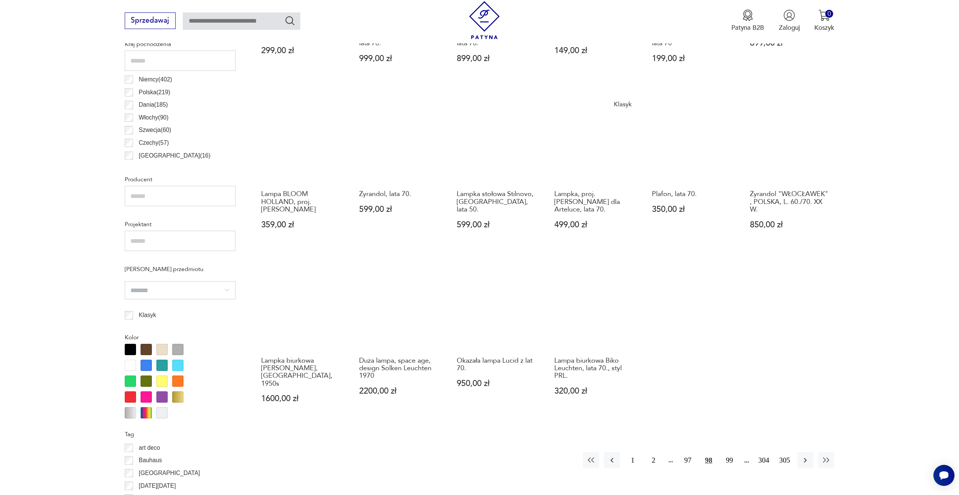
scroll to position [488, 0]
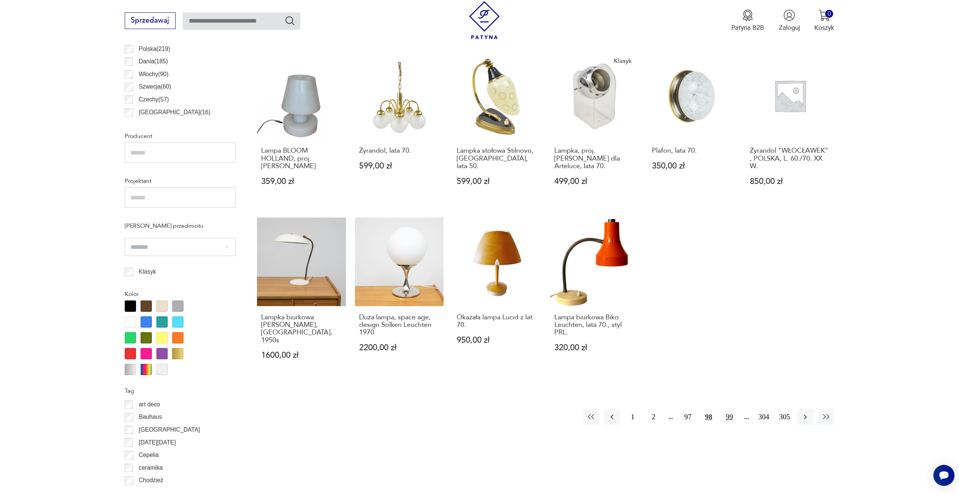
click at [726, 409] on button "99" at bounding box center [730, 417] width 16 height 16
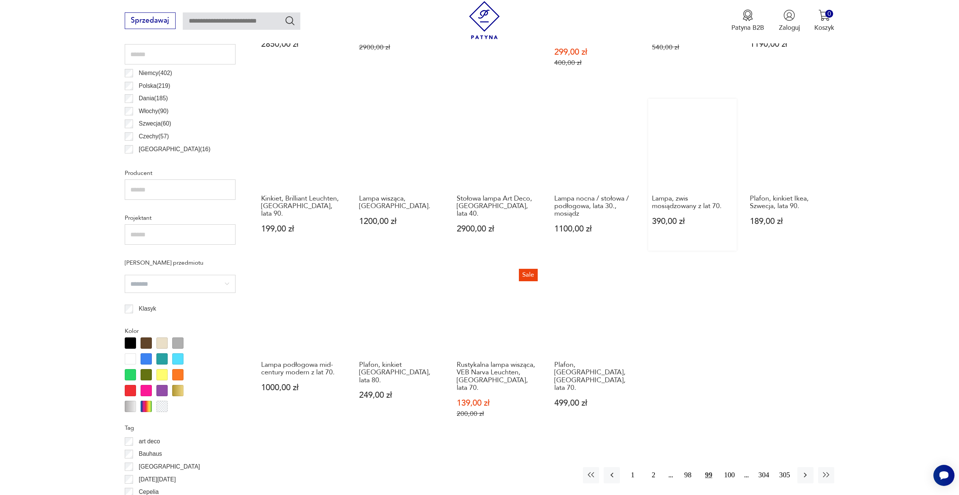
scroll to position [488, 0]
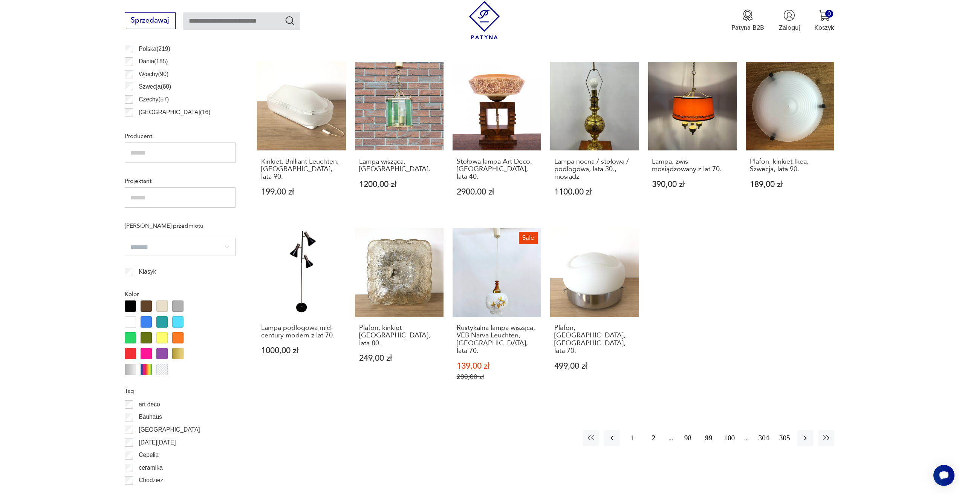
click at [731, 430] on button "100" at bounding box center [730, 438] width 16 height 16
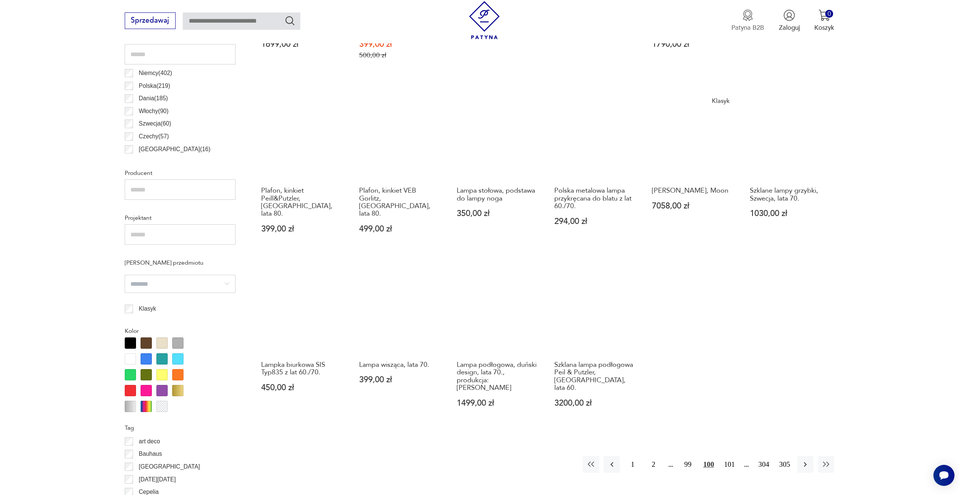
scroll to position [450, 0]
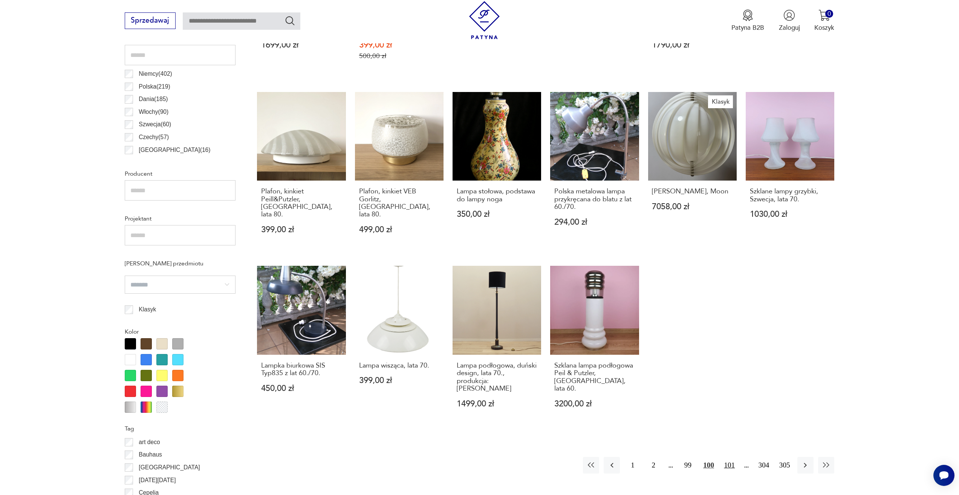
click at [728, 457] on button "101" at bounding box center [730, 465] width 16 height 16
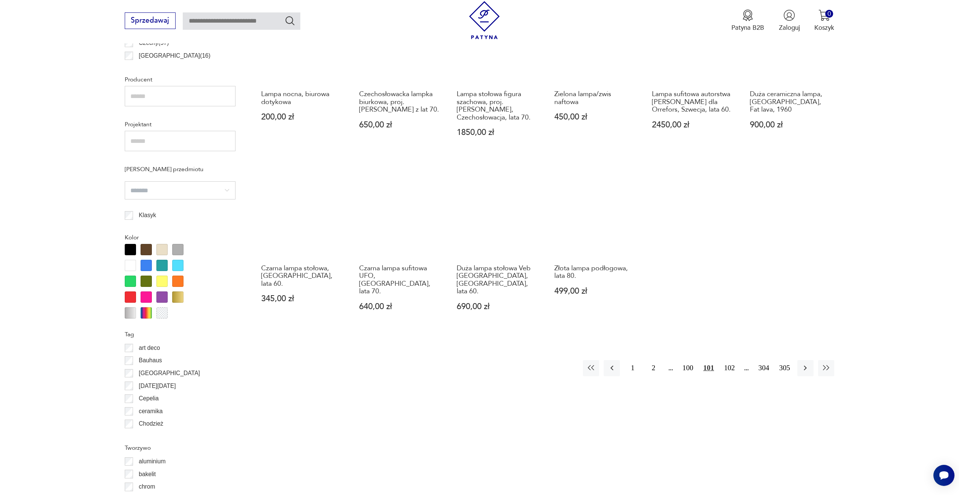
scroll to position [563, 0]
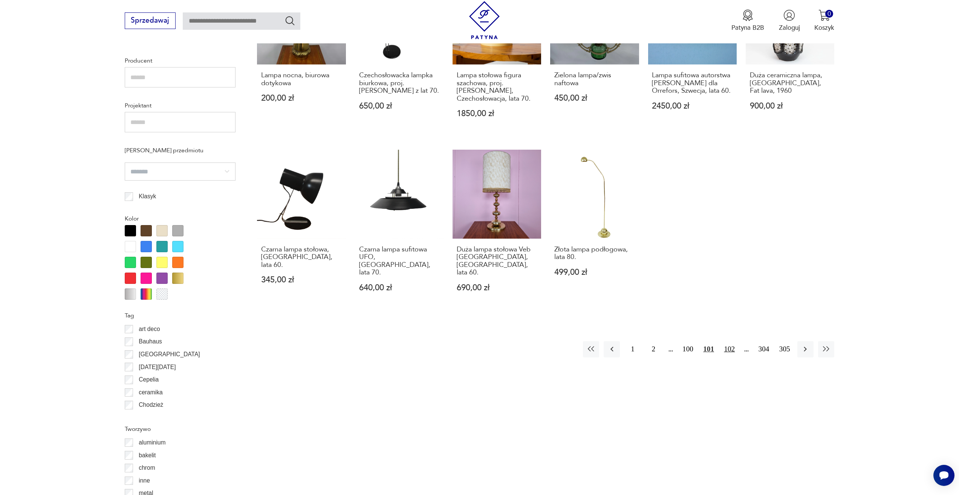
click at [724, 341] on button "102" at bounding box center [730, 349] width 16 height 16
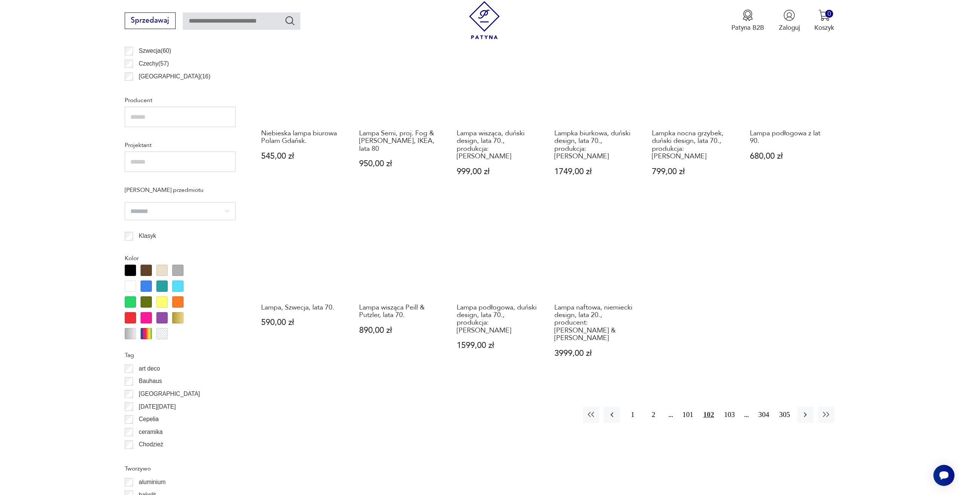
scroll to position [526, 0]
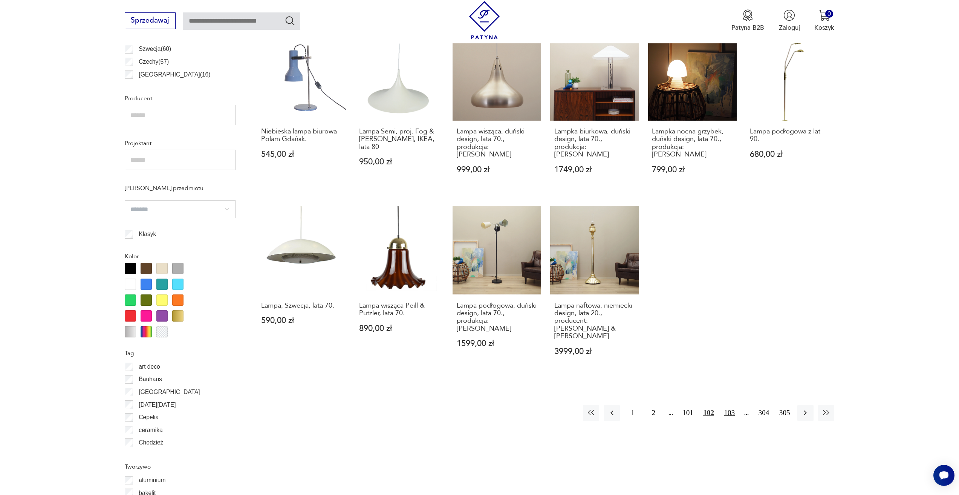
click at [725, 405] on button "103" at bounding box center [730, 413] width 16 height 16
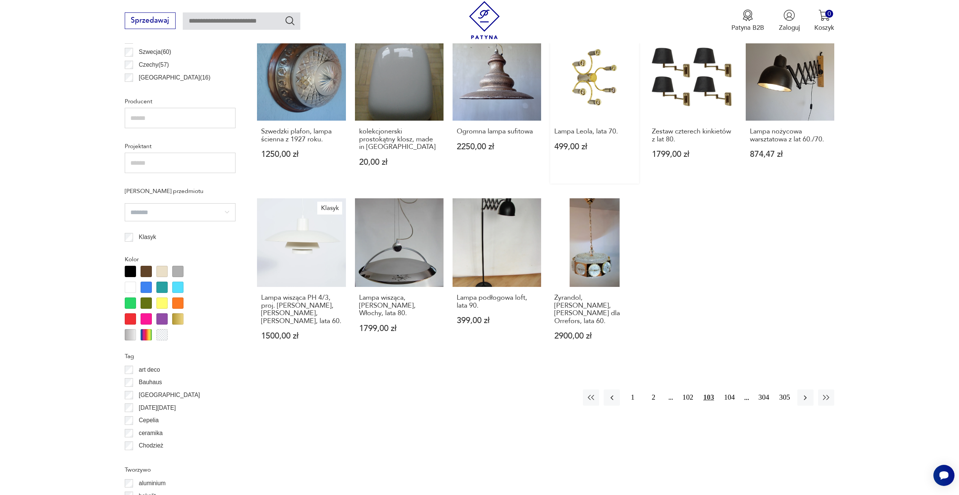
scroll to position [526, 0]
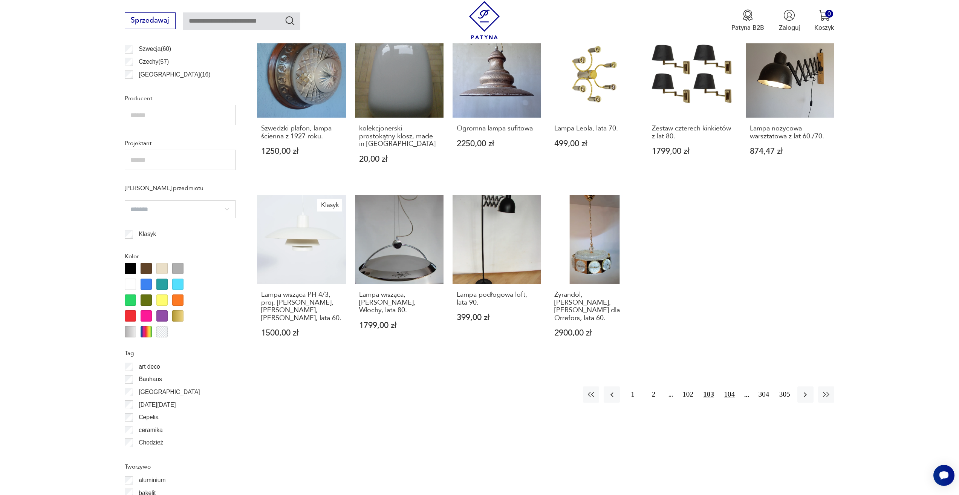
click at [730, 386] on button "104" at bounding box center [730, 394] width 16 height 16
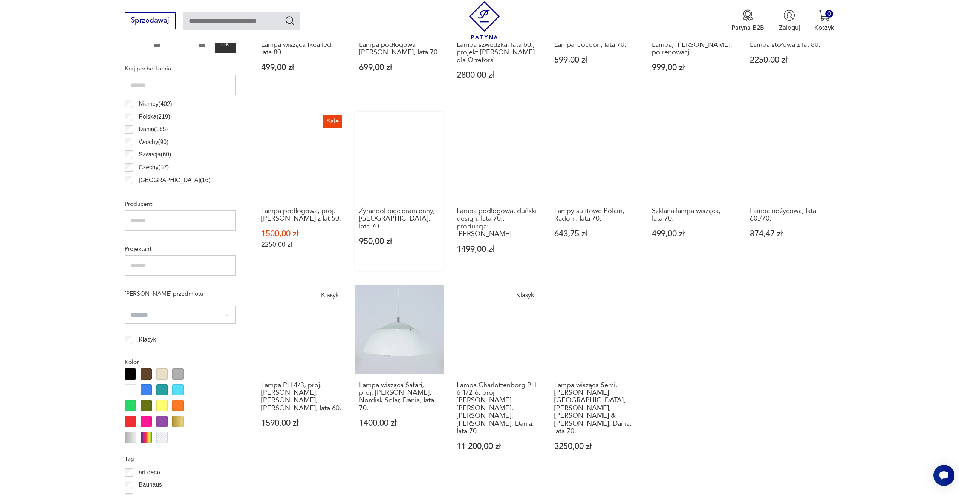
scroll to position [450, 0]
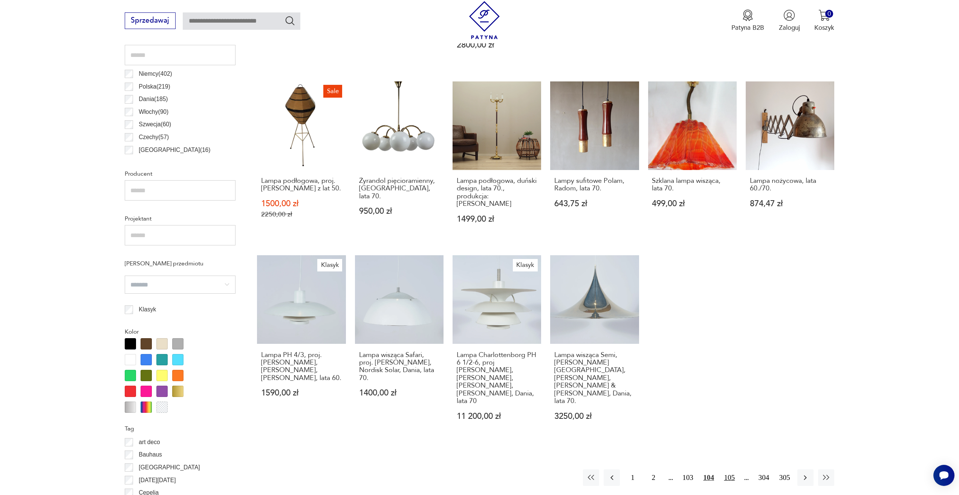
click at [734, 469] on button "105" at bounding box center [730, 477] width 16 height 16
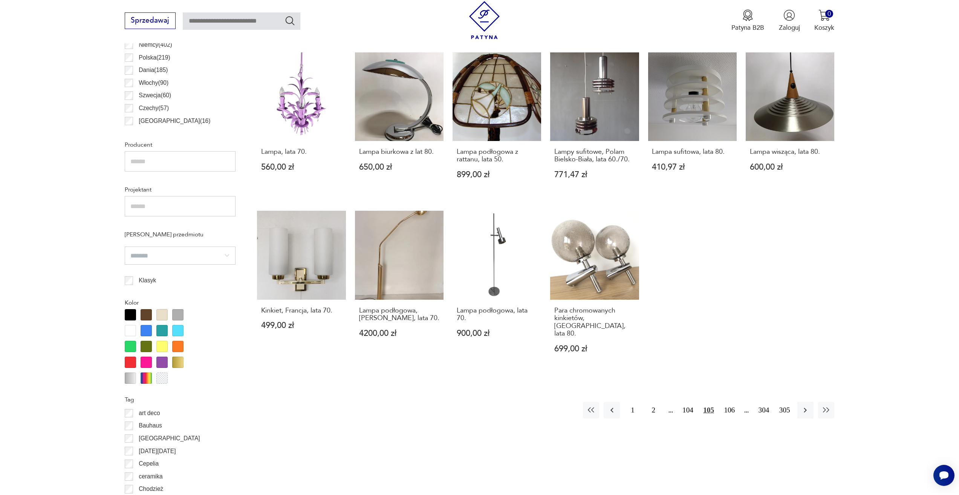
scroll to position [563, 0]
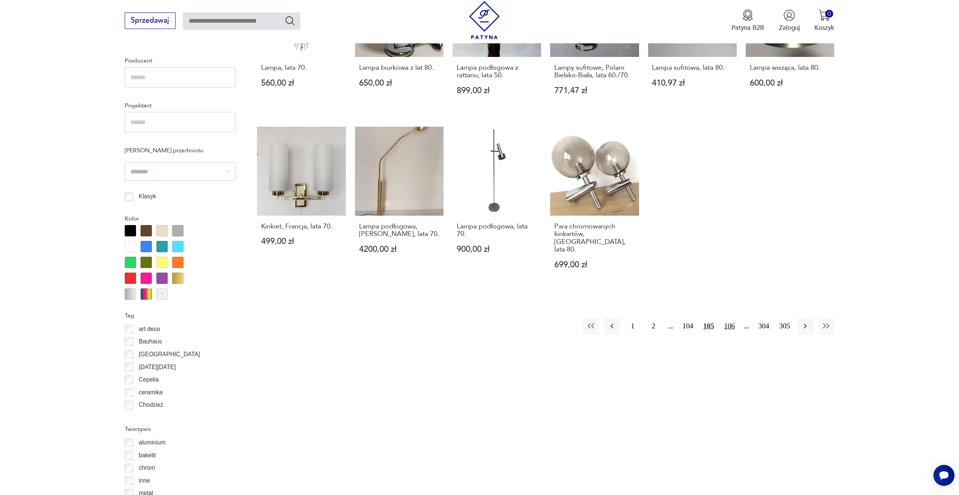
click at [725, 318] on button "106" at bounding box center [730, 326] width 16 height 16
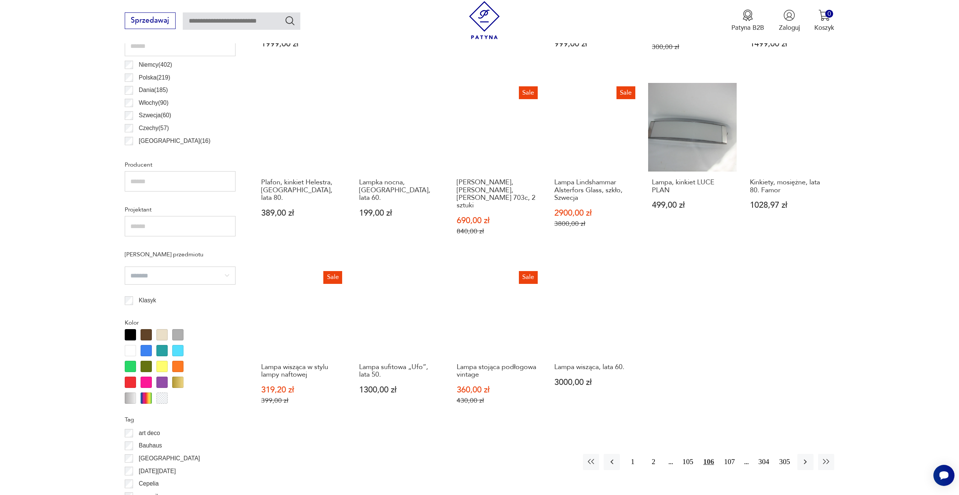
scroll to position [526, 0]
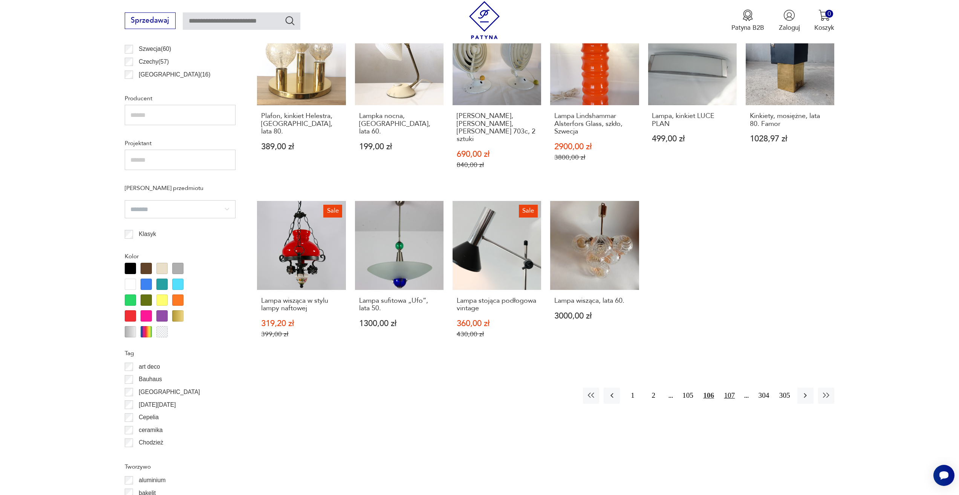
click at [731, 388] on button "107" at bounding box center [730, 396] width 16 height 16
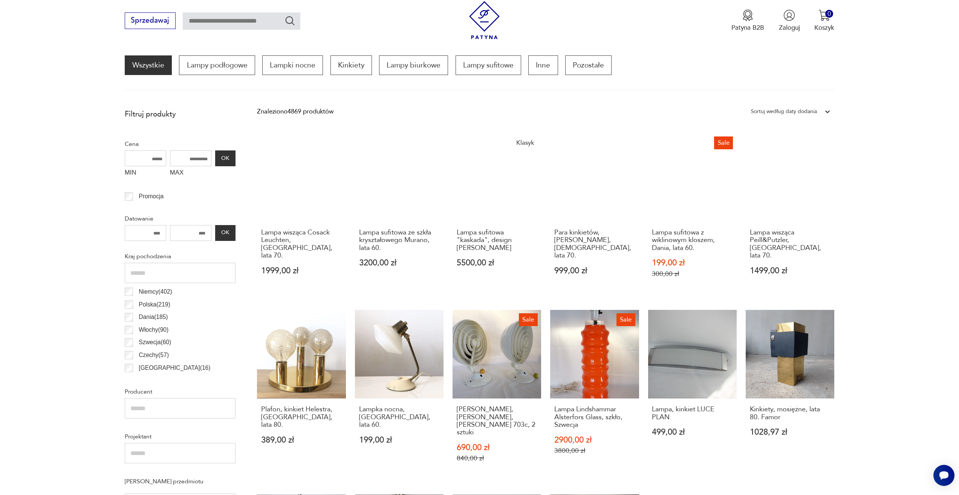
scroll to position [224, 0]
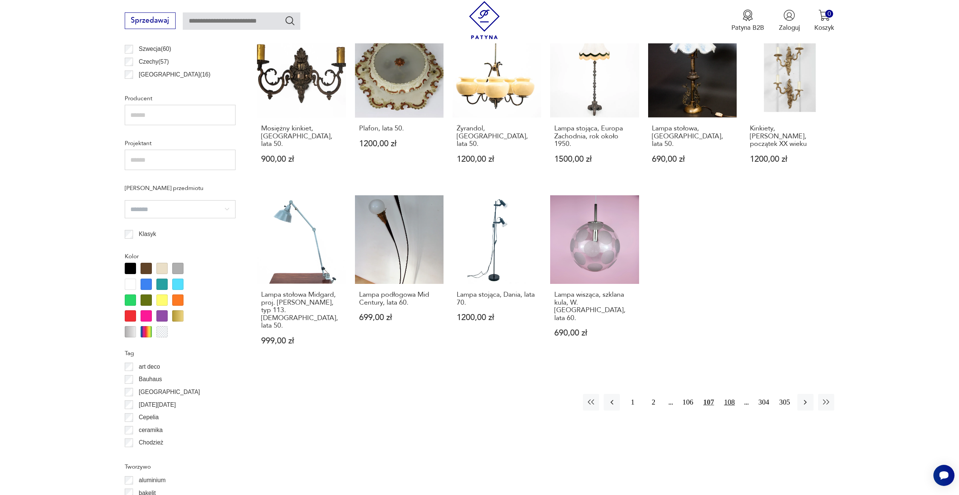
click at [731, 394] on button "108" at bounding box center [730, 402] width 16 height 16
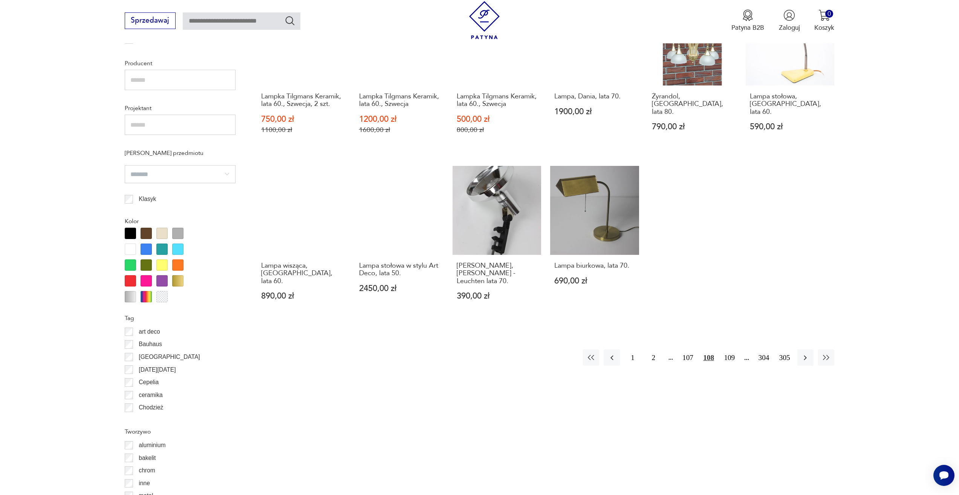
scroll to position [563, 0]
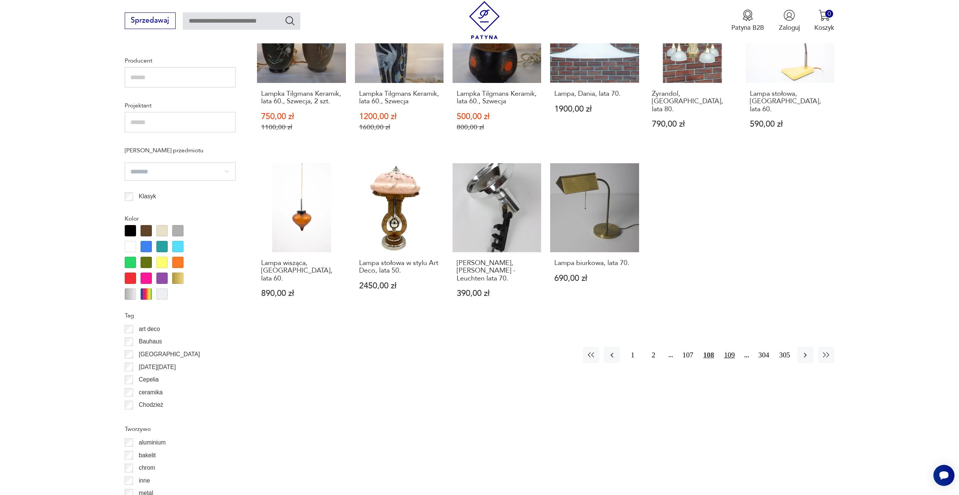
click at [726, 356] on button "109" at bounding box center [730, 355] width 16 height 16
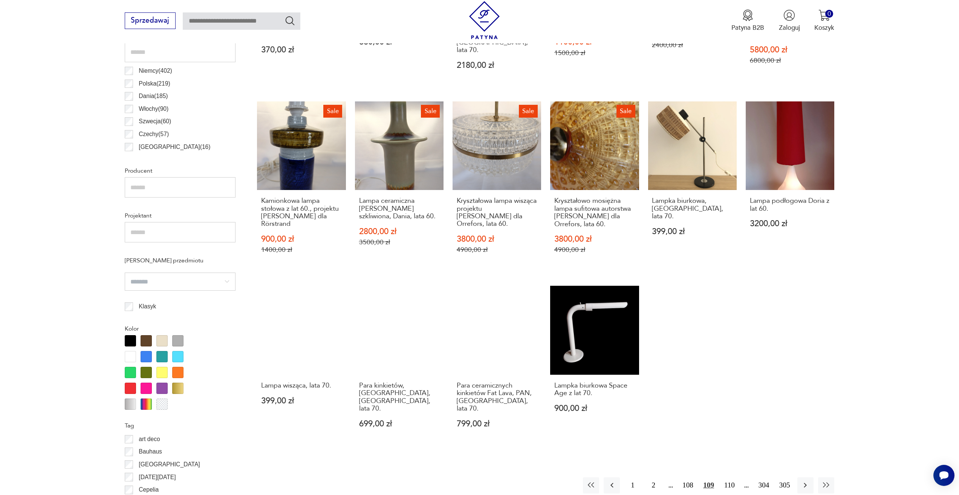
scroll to position [450, 0]
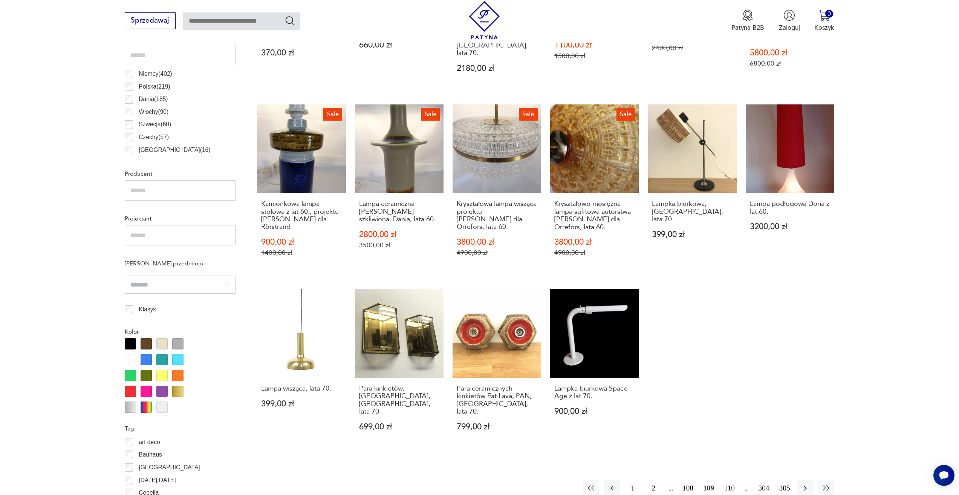
click at [732, 480] on button "110" at bounding box center [730, 488] width 16 height 16
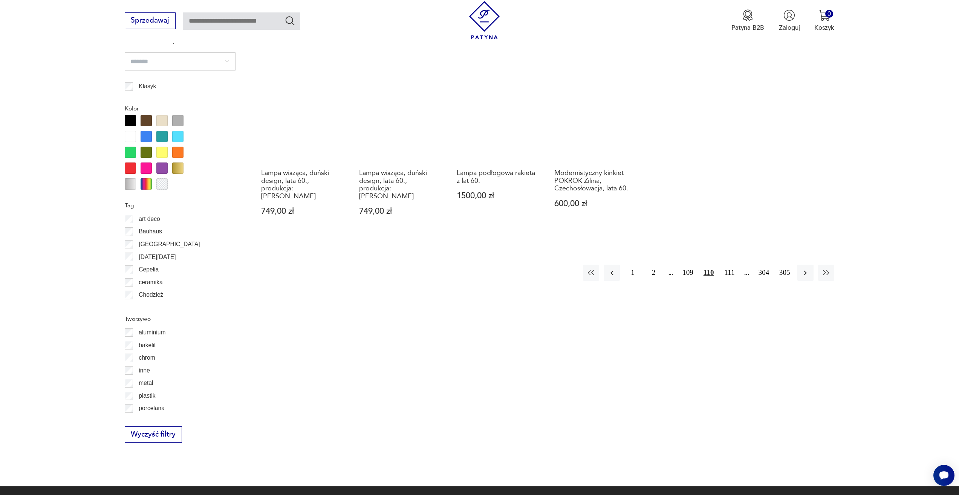
scroll to position [676, 0]
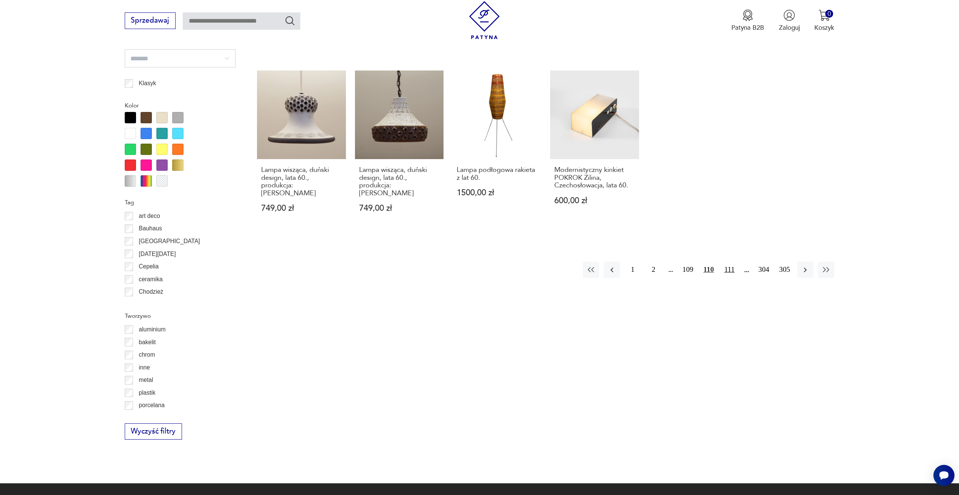
click at [729, 262] on button "111" at bounding box center [730, 270] width 16 height 16
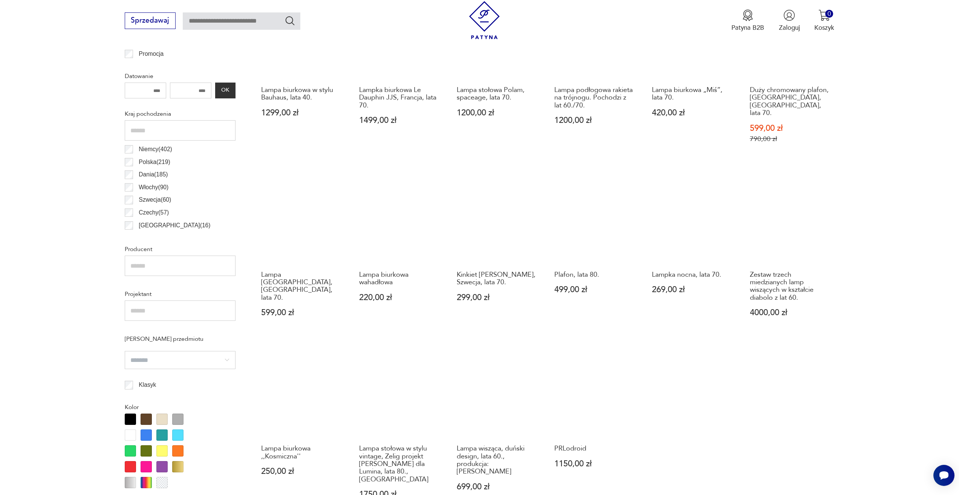
scroll to position [526, 0]
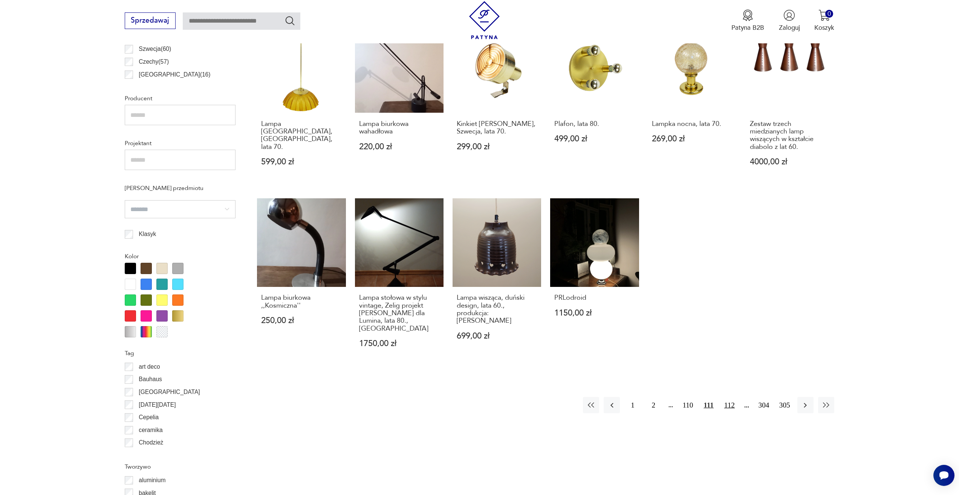
click at [728, 397] on button "112" at bounding box center [730, 405] width 16 height 16
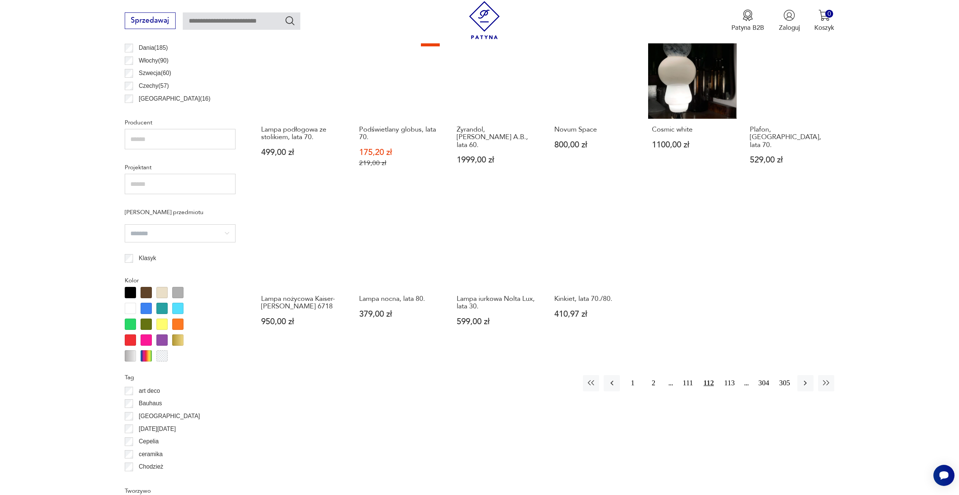
scroll to position [526, 0]
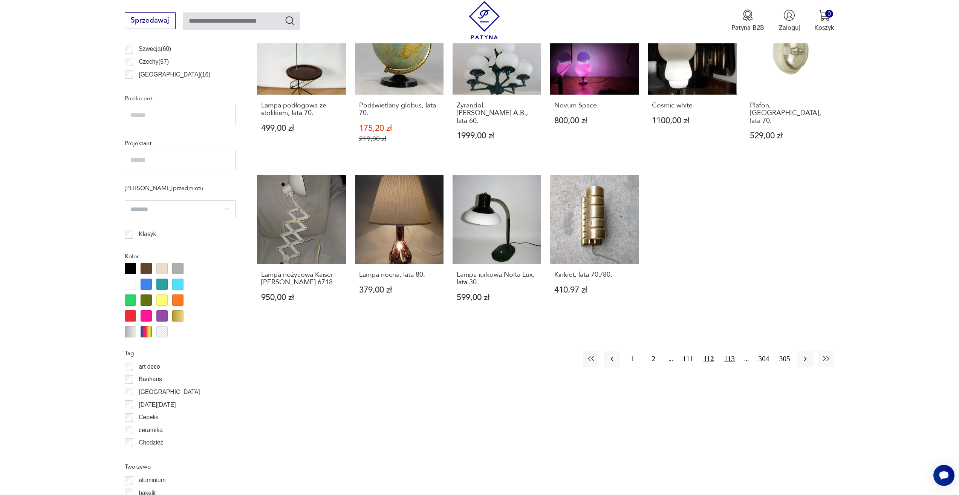
click at [726, 356] on button "113" at bounding box center [730, 359] width 16 height 16
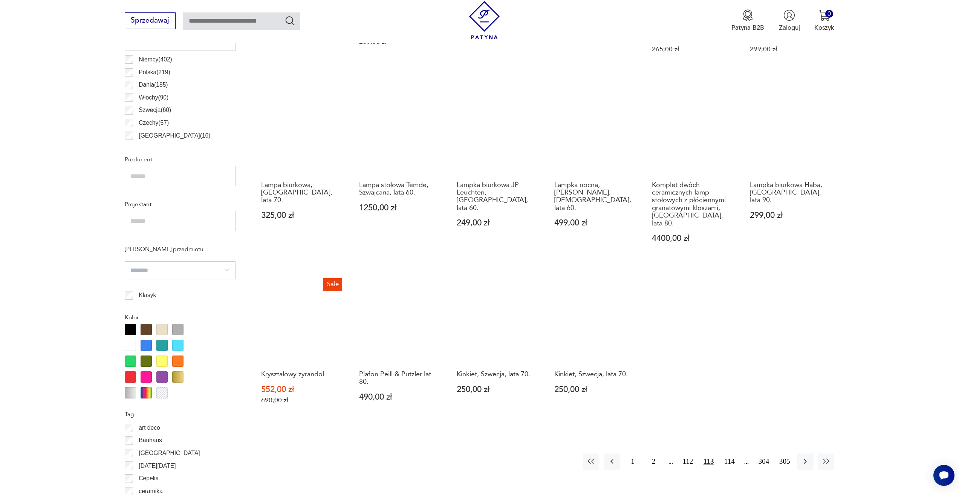
scroll to position [563, 0]
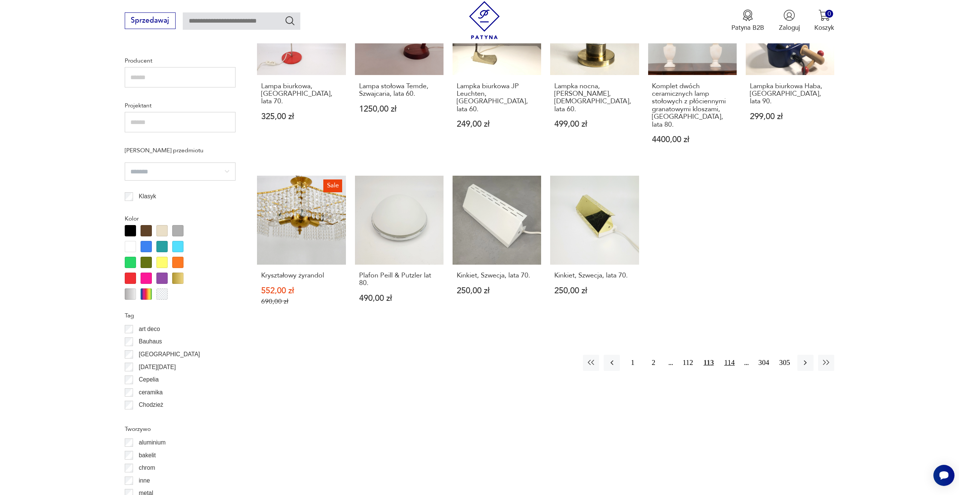
click at [726, 355] on button "114" at bounding box center [730, 363] width 16 height 16
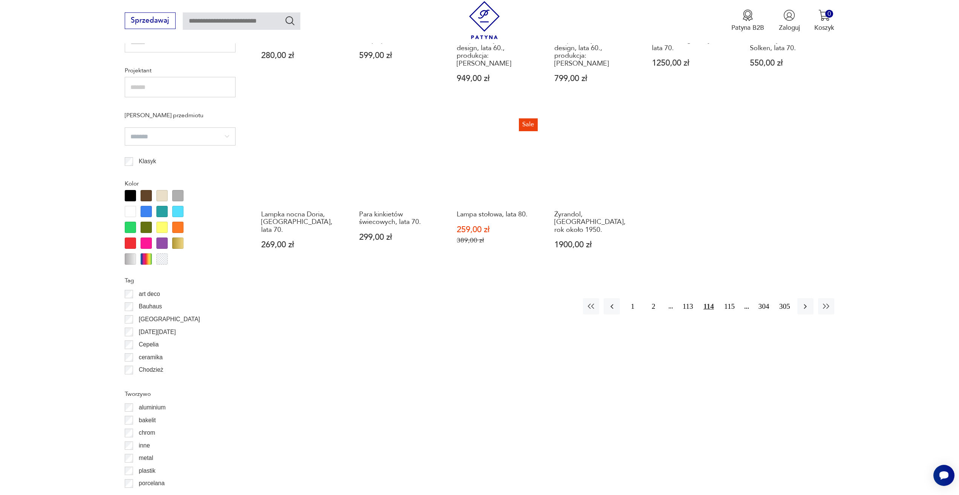
scroll to position [601, 0]
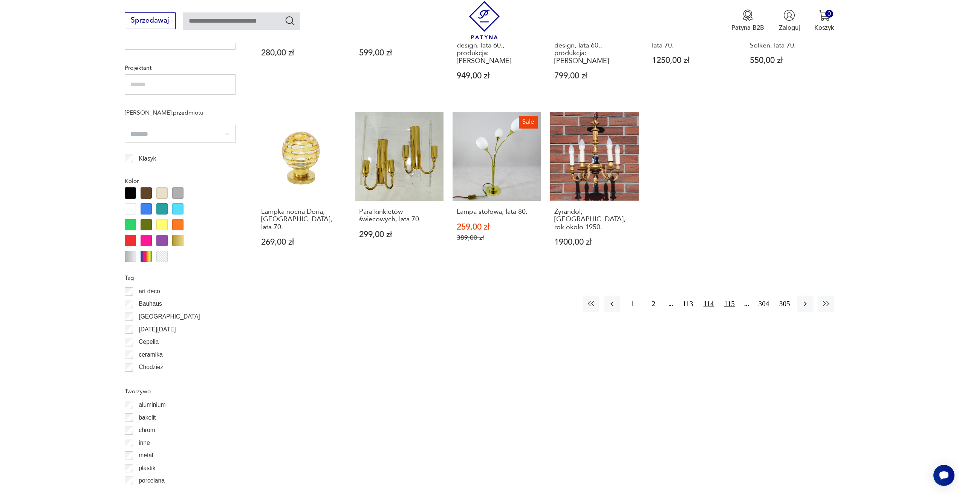
click at [722, 296] on button "115" at bounding box center [730, 304] width 16 height 16
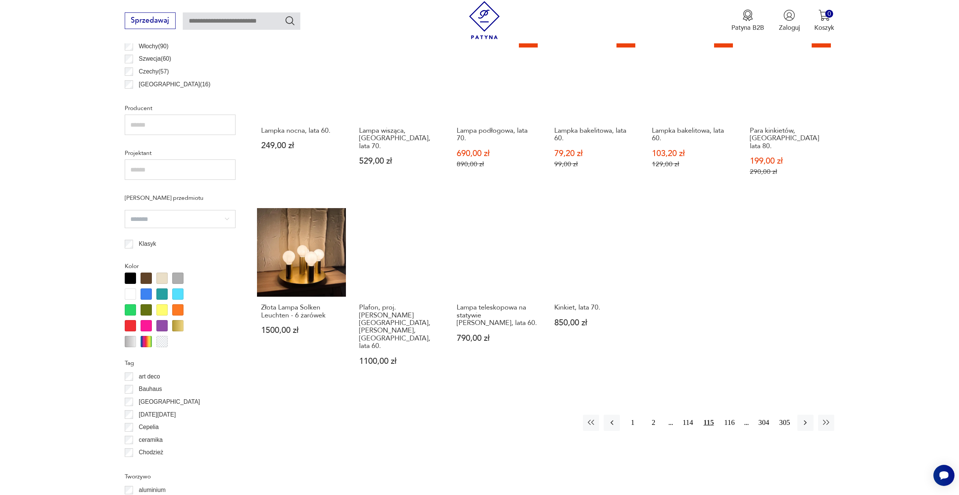
scroll to position [526, 0]
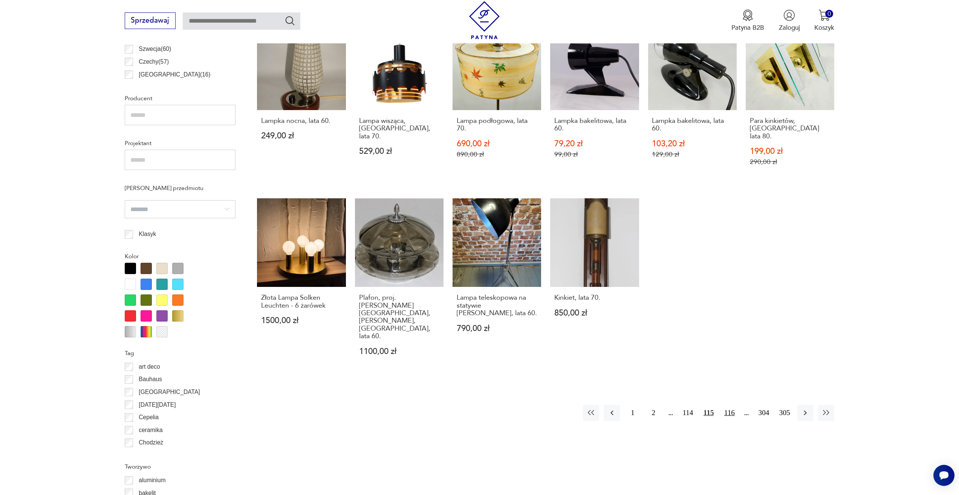
click at [725, 405] on button "116" at bounding box center [730, 413] width 16 height 16
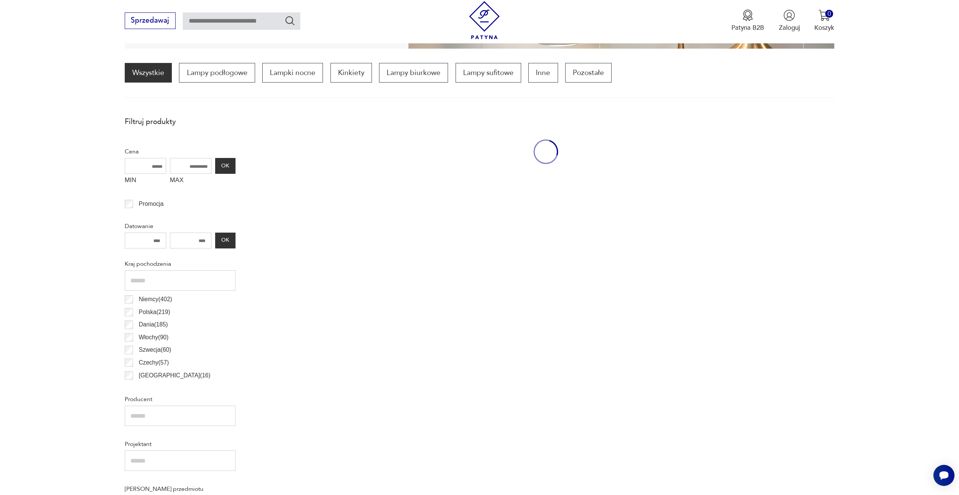
scroll to position [224, 0]
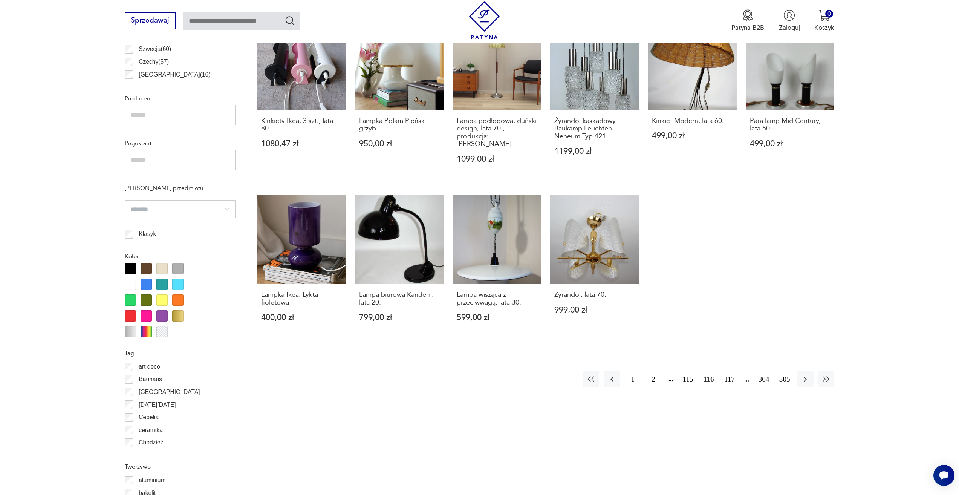
click at [730, 371] on button "117" at bounding box center [730, 379] width 16 height 16
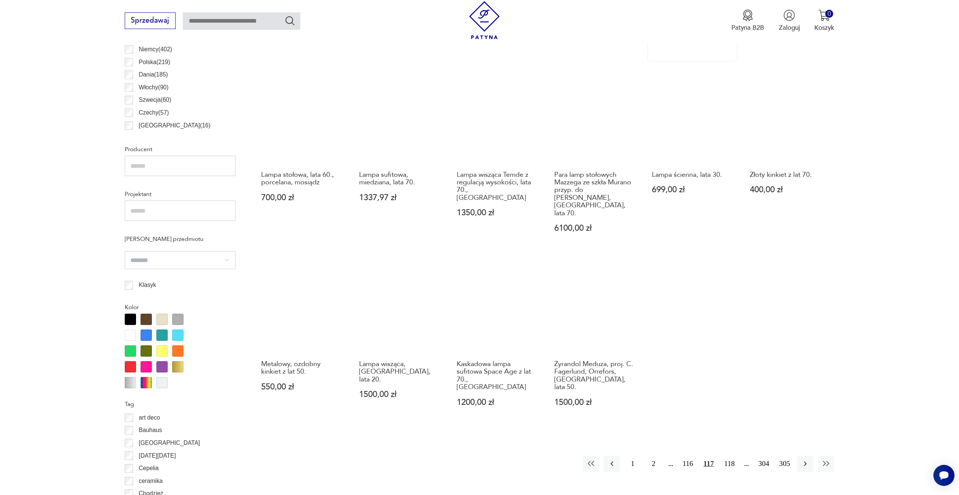
scroll to position [563, 0]
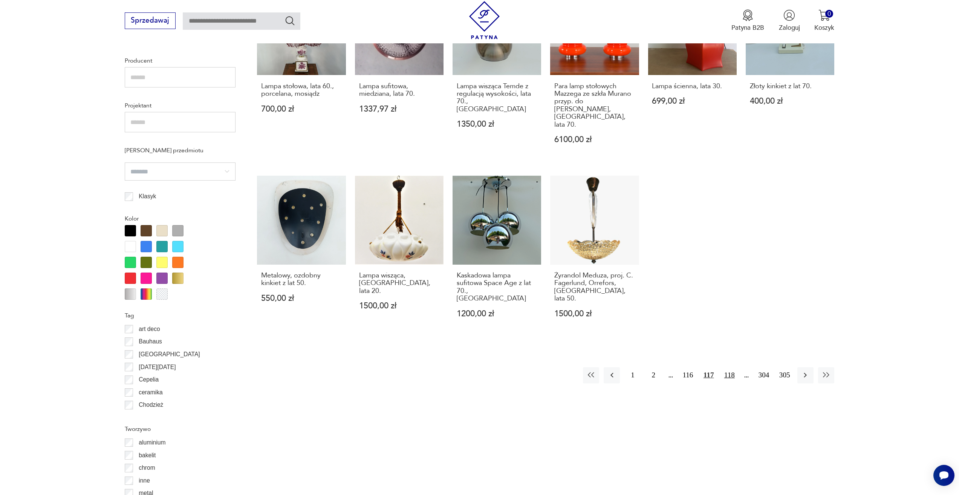
click at [734, 367] on button "118" at bounding box center [730, 375] width 16 height 16
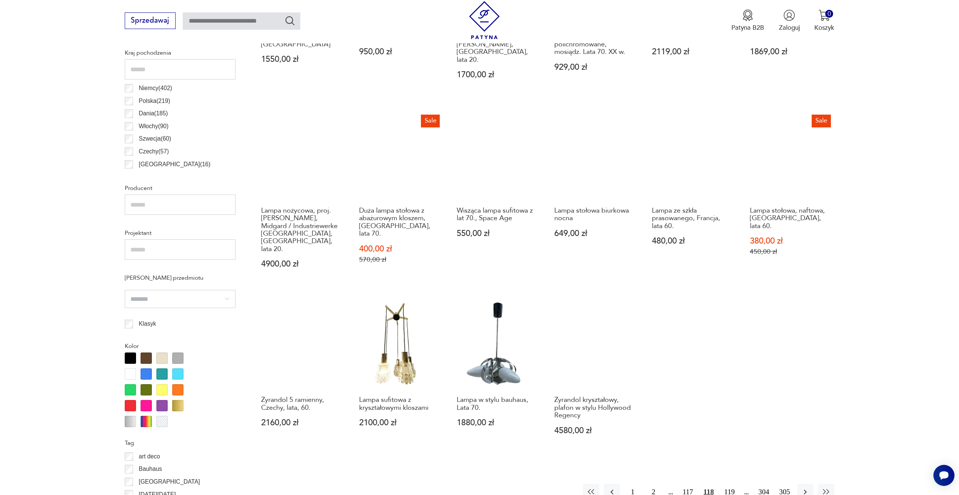
scroll to position [450, 0]
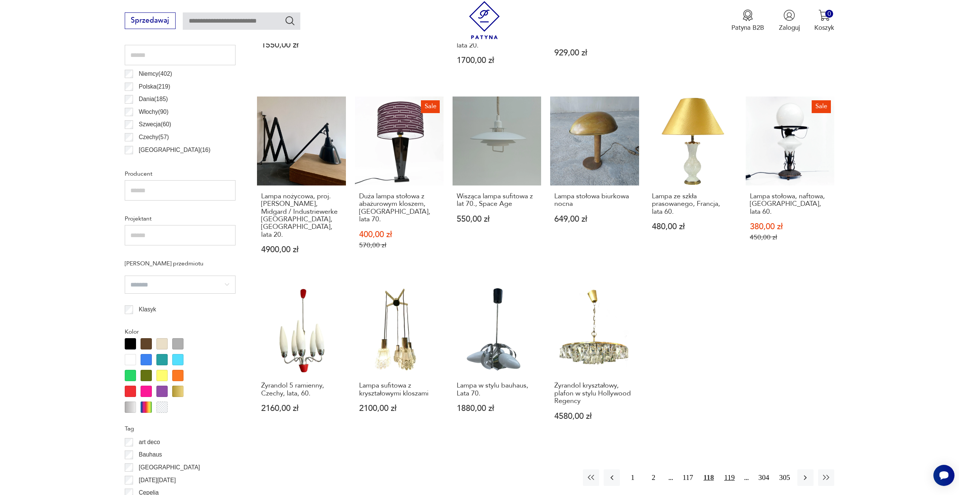
click at [730, 469] on button "119" at bounding box center [730, 477] width 16 height 16
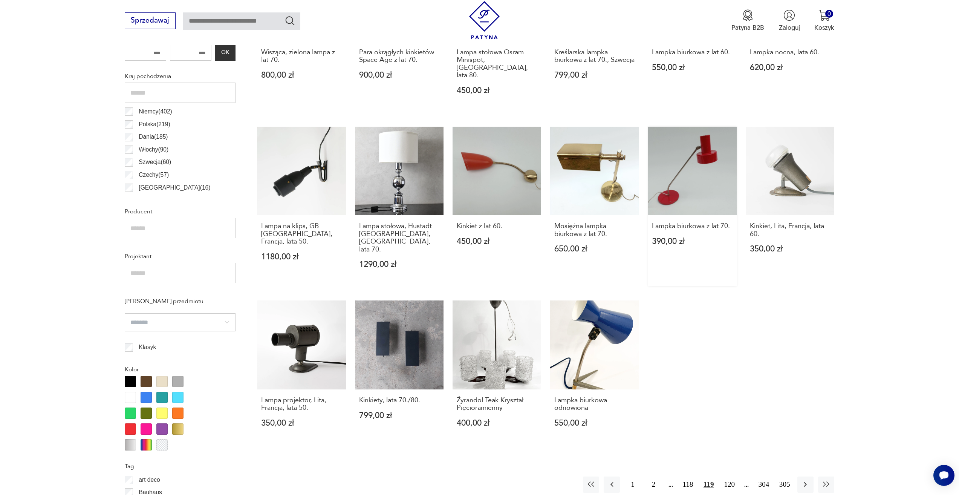
scroll to position [488, 0]
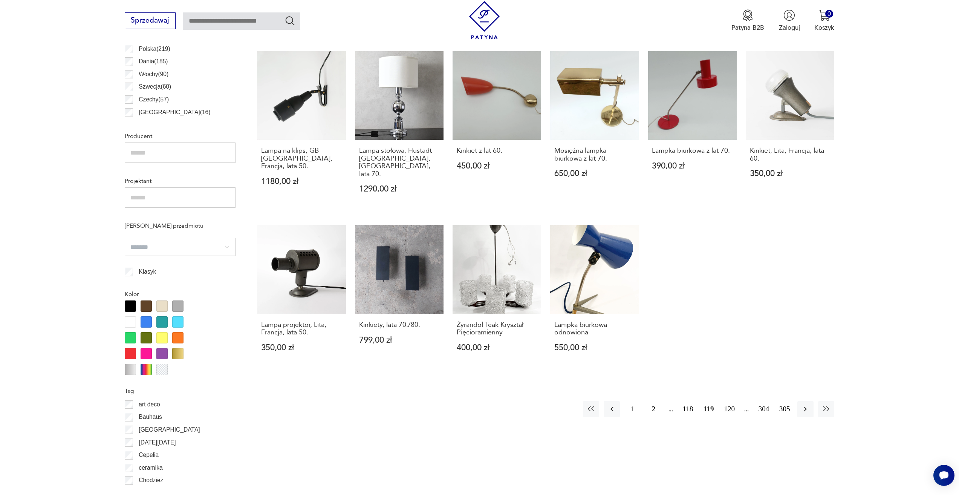
click at [725, 401] on button "120" at bounding box center [730, 409] width 16 height 16
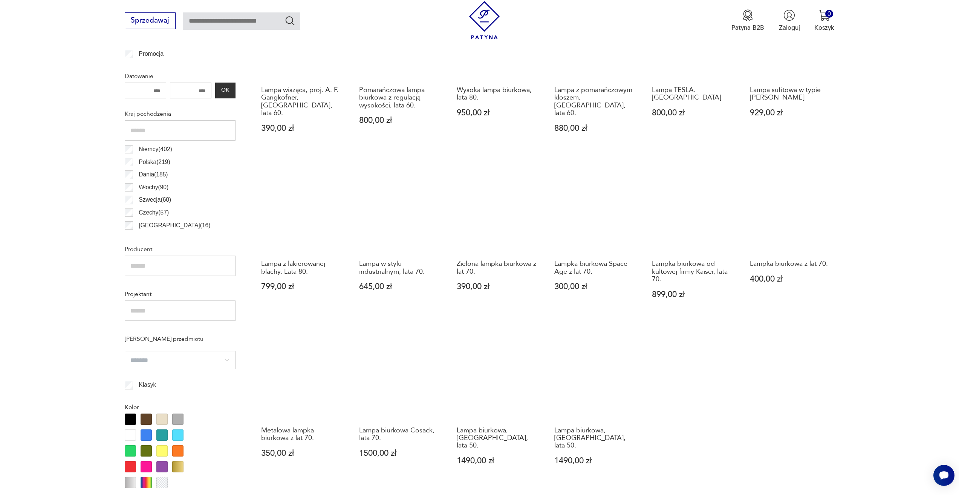
scroll to position [488, 0]
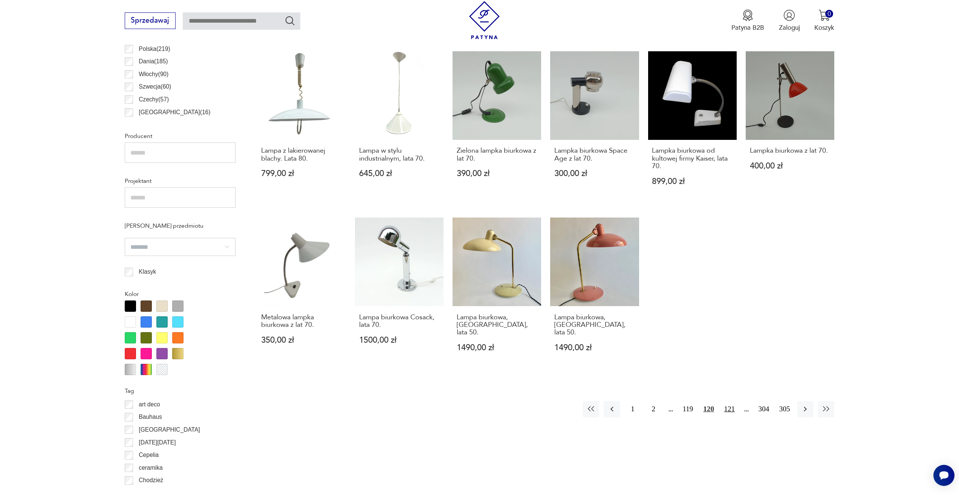
click at [726, 401] on button "121" at bounding box center [730, 409] width 16 height 16
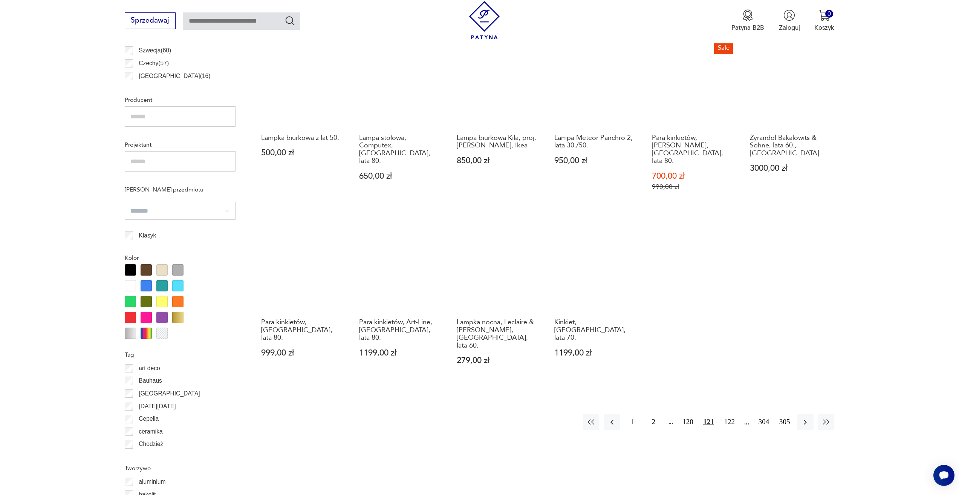
scroll to position [526, 0]
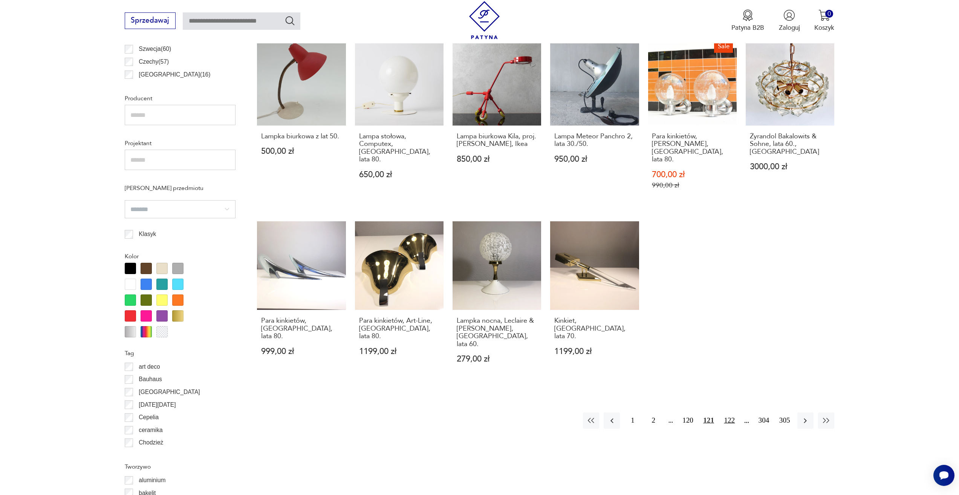
click at [722, 412] on button "122" at bounding box center [730, 420] width 16 height 16
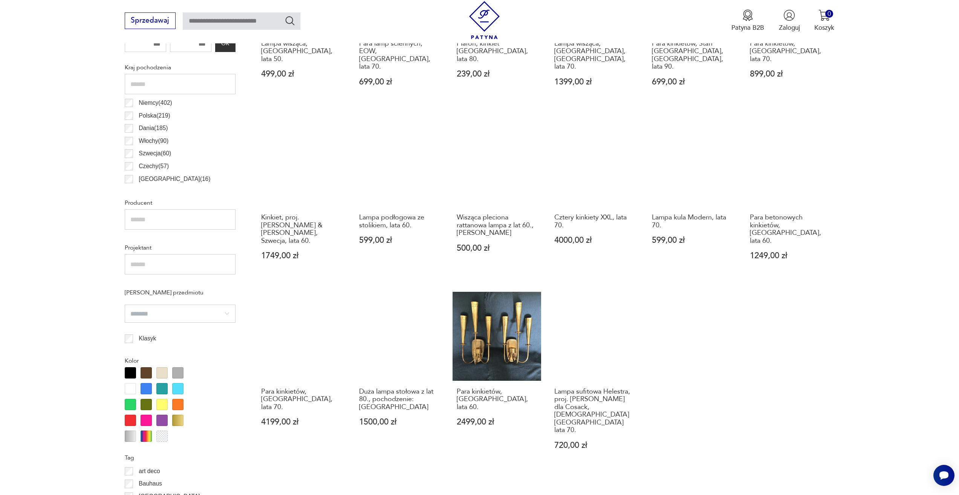
scroll to position [488, 0]
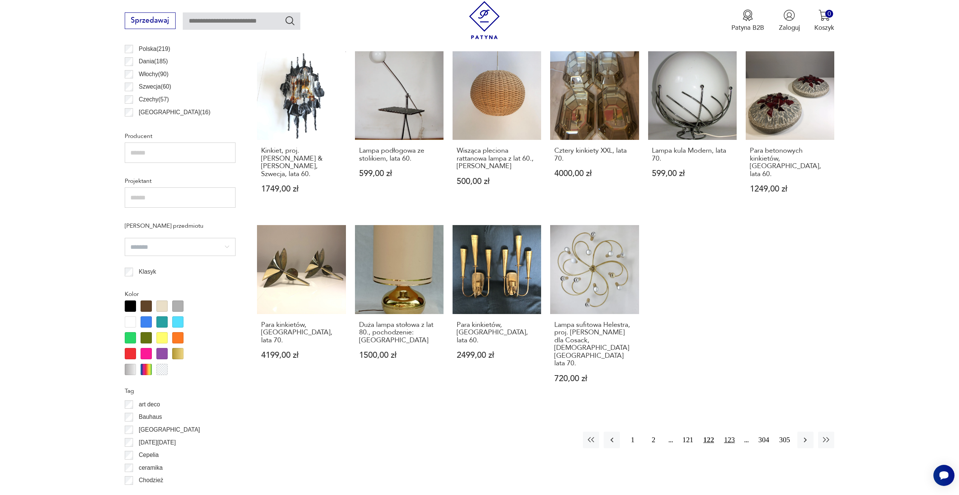
click at [727, 432] on button "123" at bounding box center [730, 440] width 16 height 16
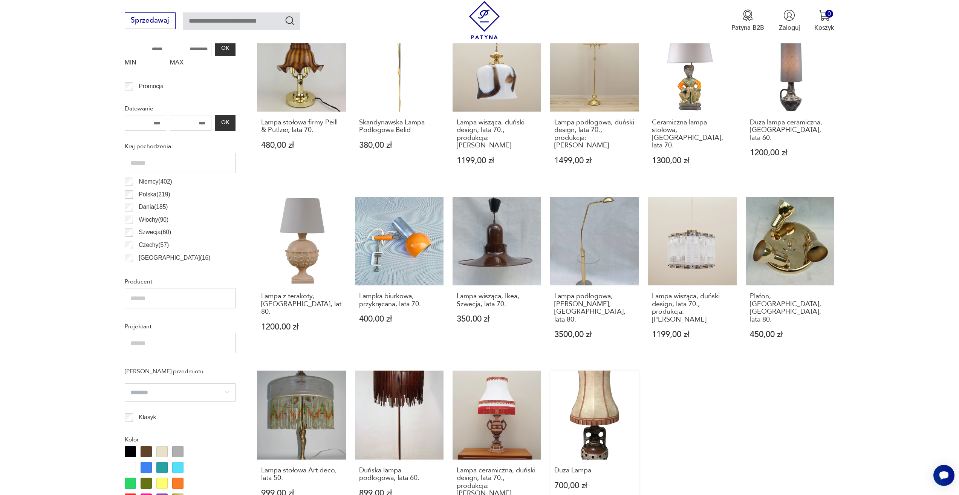
scroll to position [450, 0]
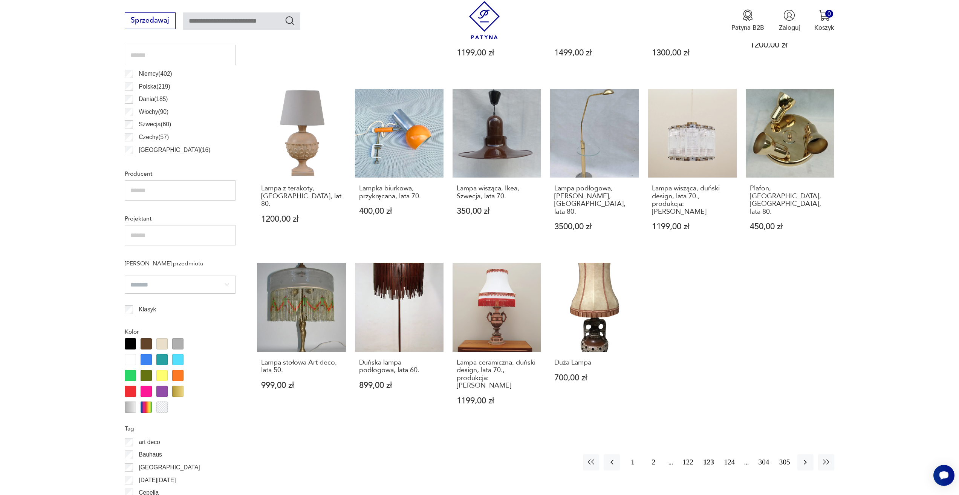
click at [722, 454] on button "124" at bounding box center [730, 462] width 16 height 16
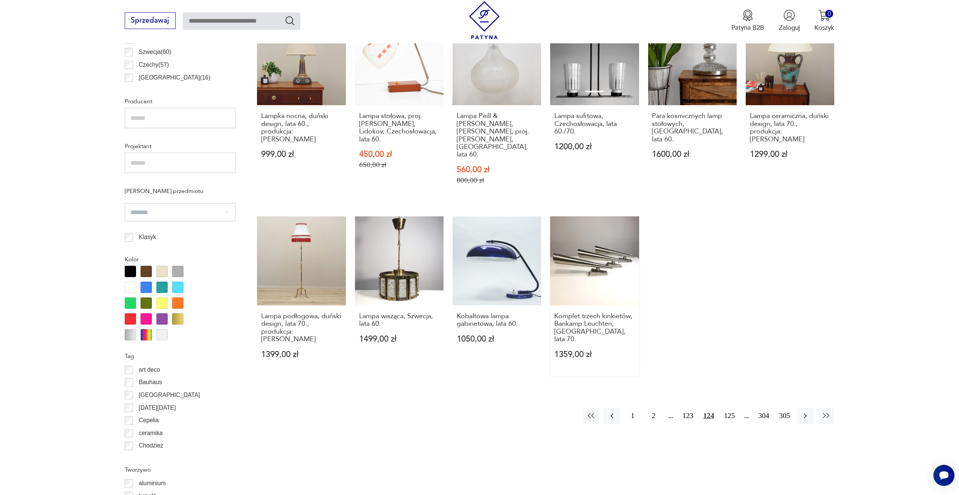
scroll to position [526, 0]
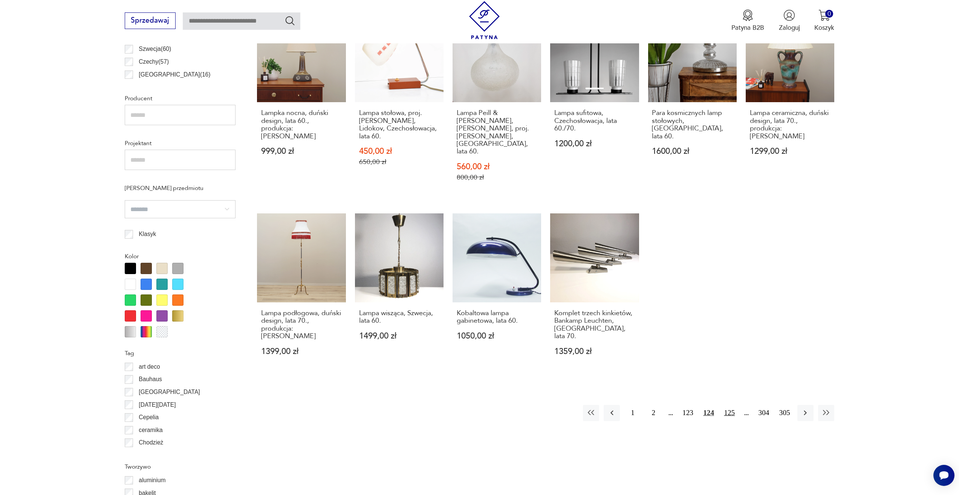
click at [730, 405] on button "125" at bounding box center [730, 413] width 16 height 16
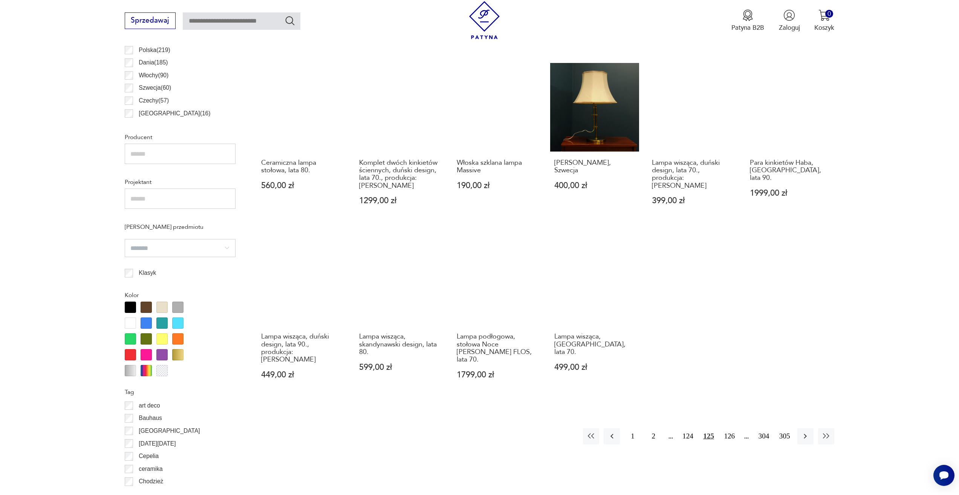
scroll to position [488, 0]
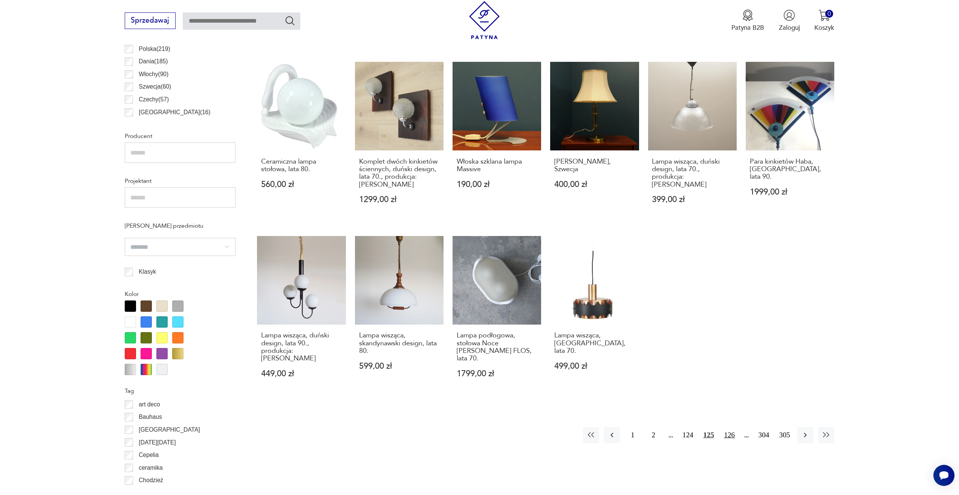
click at [733, 427] on button "126" at bounding box center [730, 435] width 16 height 16
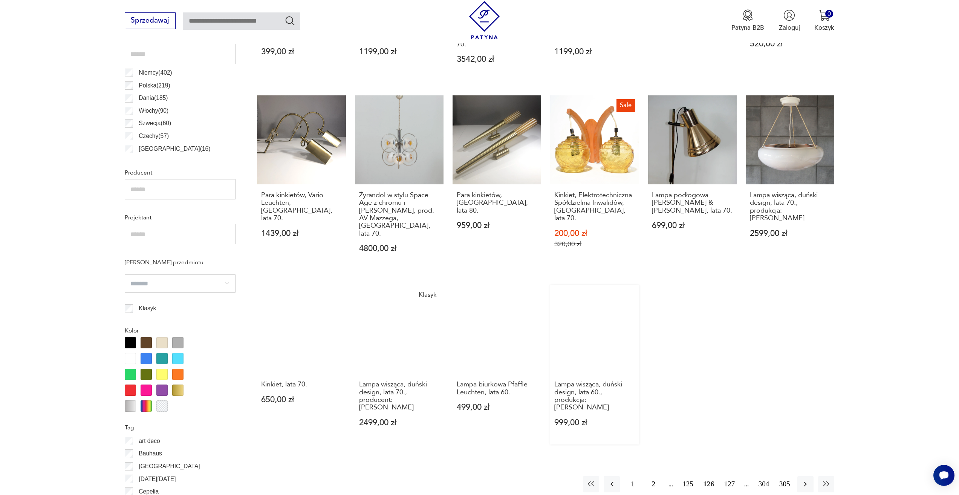
scroll to position [526, 0]
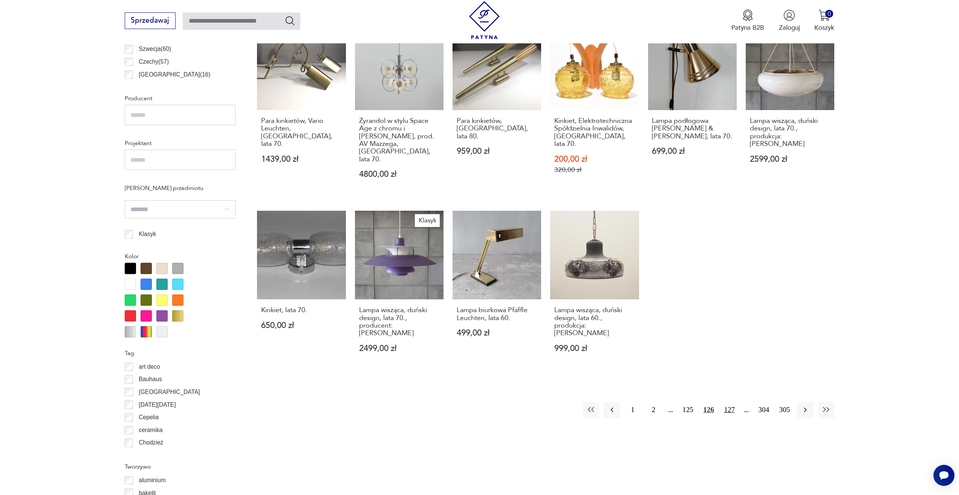
click at [727, 402] on button "127" at bounding box center [730, 410] width 16 height 16
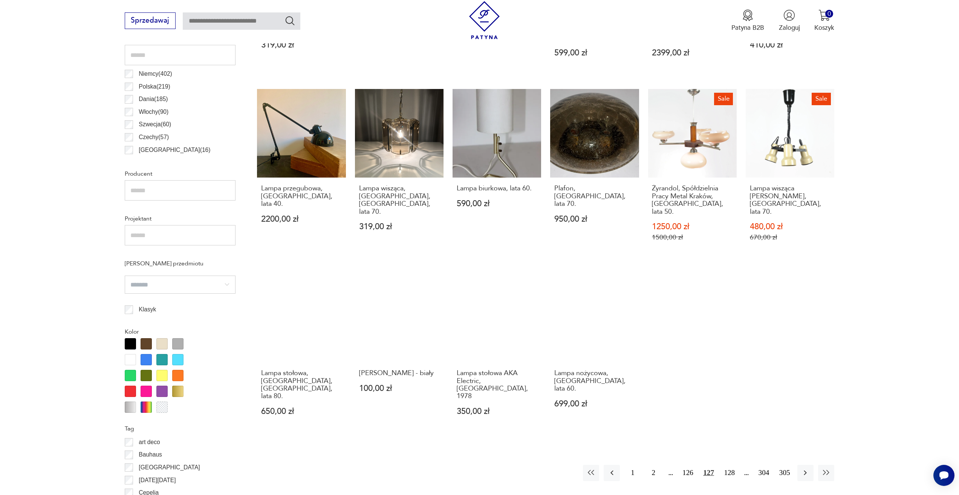
scroll to position [563, 0]
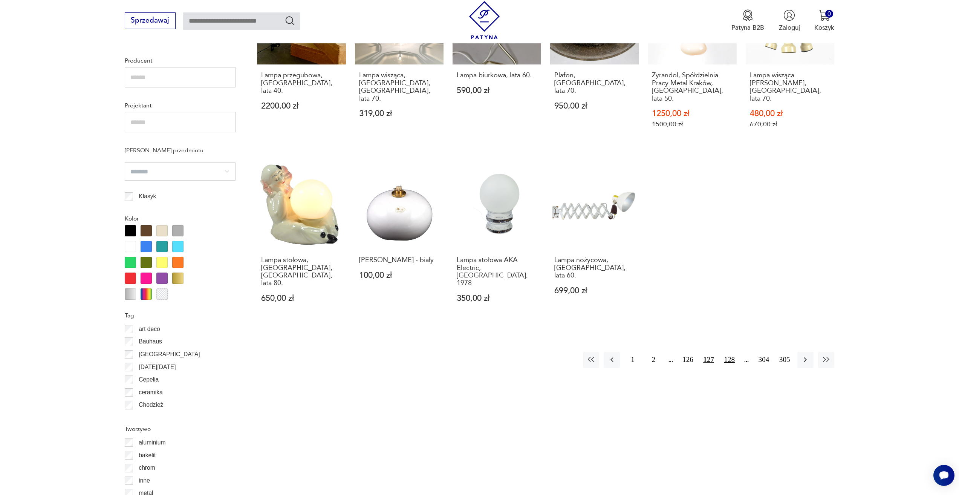
click at [730, 352] on button "128" at bounding box center [730, 360] width 16 height 16
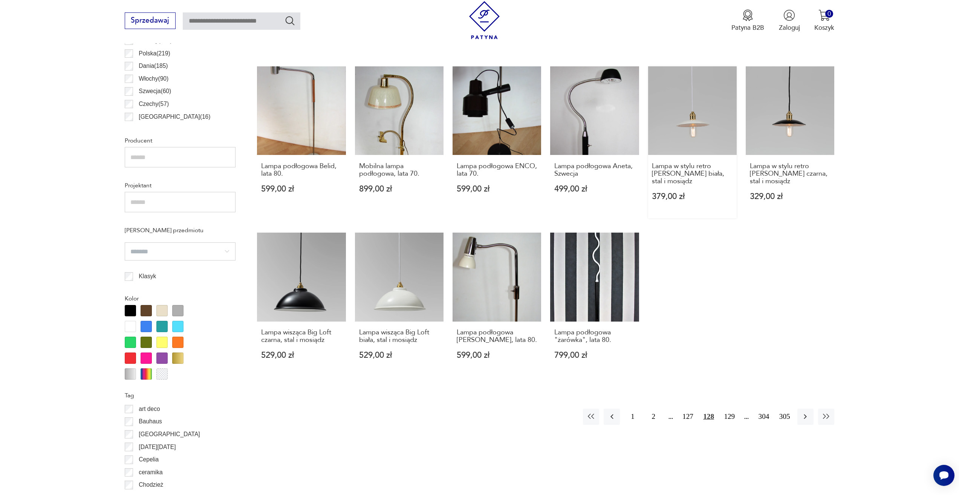
scroll to position [488, 0]
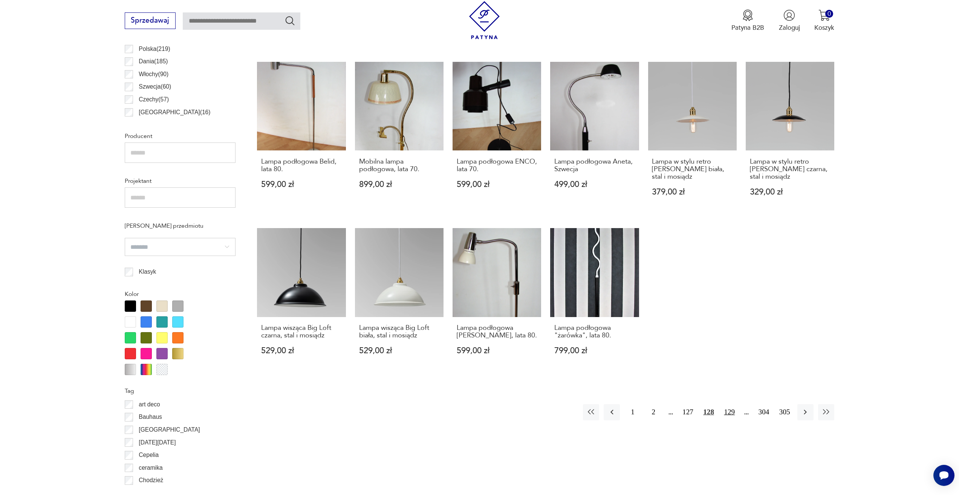
click at [734, 404] on button "129" at bounding box center [730, 412] width 16 height 16
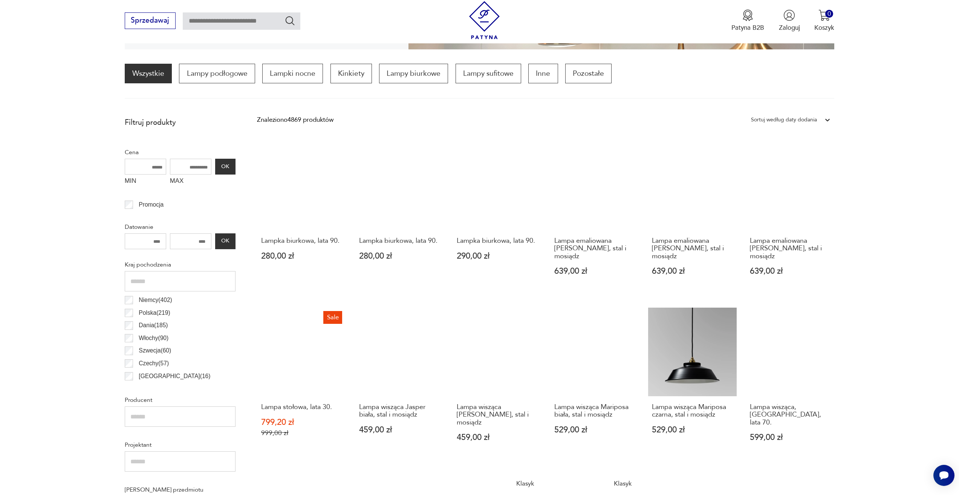
scroll to position [412, 0]
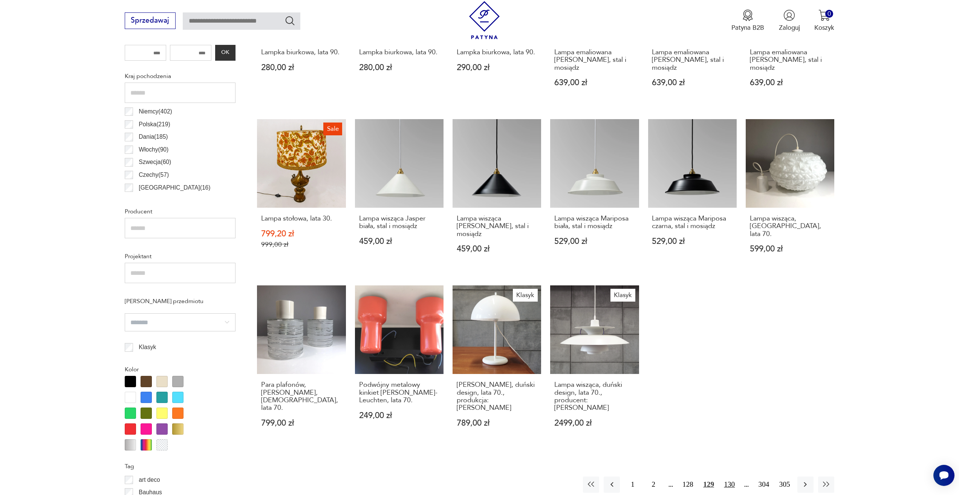
click at [734, 477] on button "130" at bounding box center [730, 485] width 16 height 16
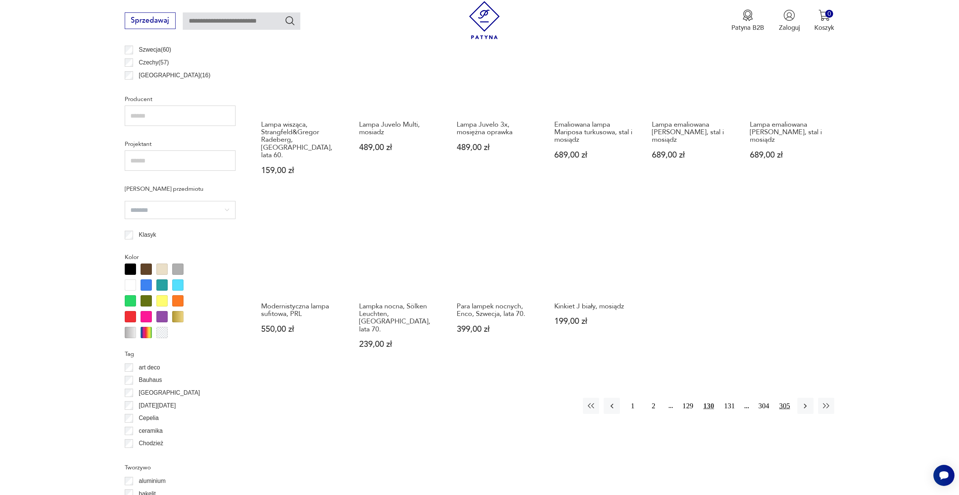
scroll to position [526, 0]
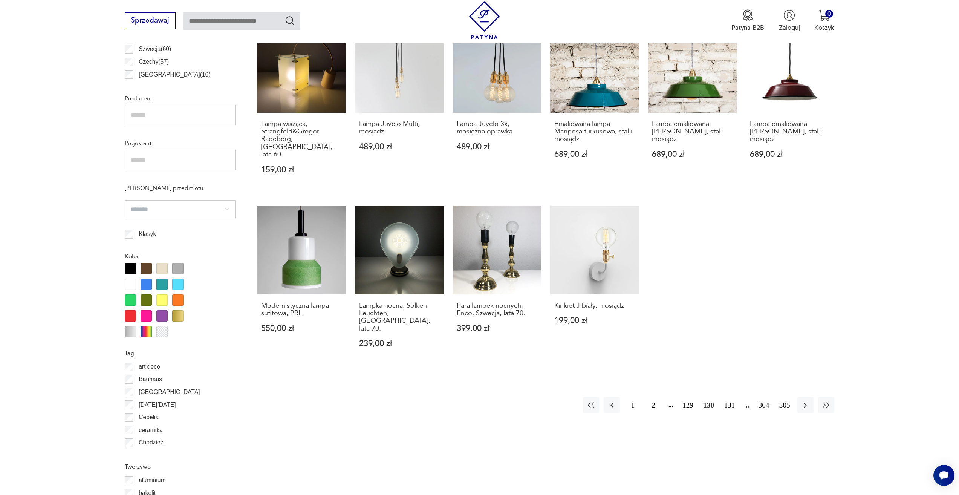
click at [733, 397] on button "131" at bounding box center [730, 405] width 16 height 16
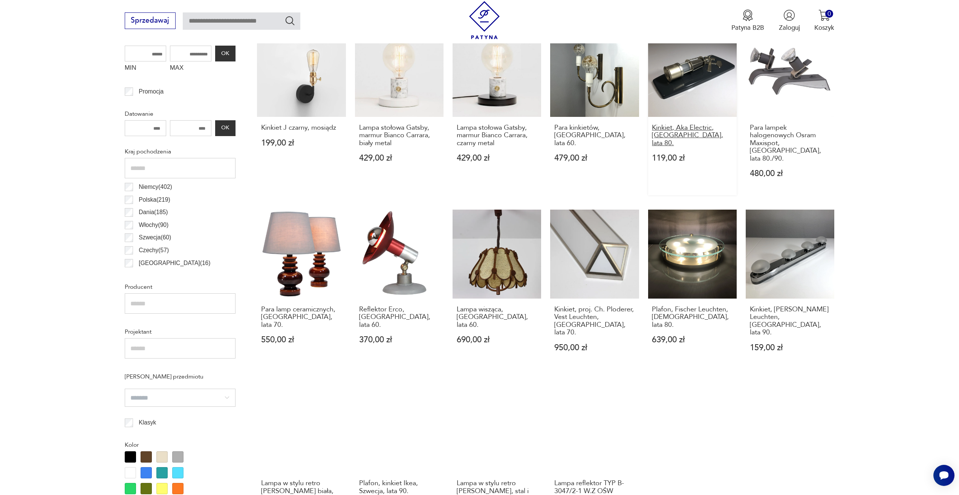
scroll to position [450, 0]
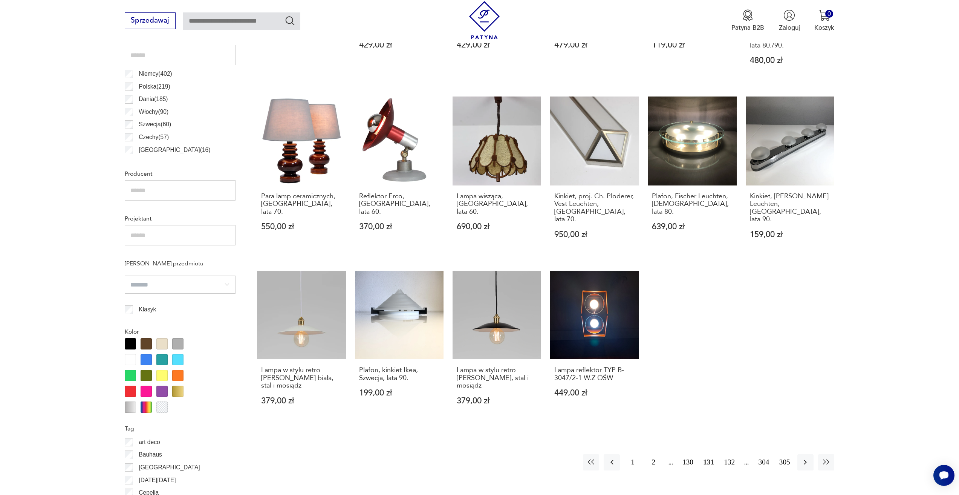
click at [728, 454] on button "132" at bounding box center [730, 462] width 16 height 16
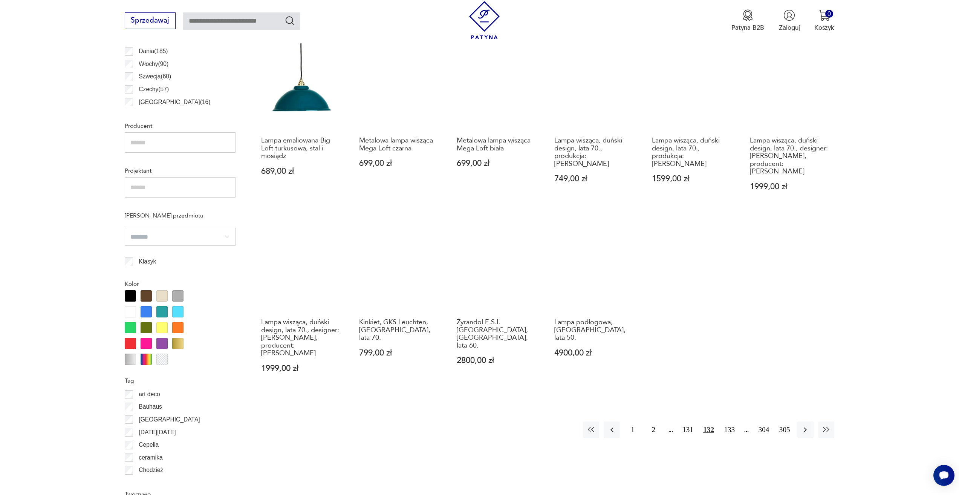
scroll to position [563, 0]
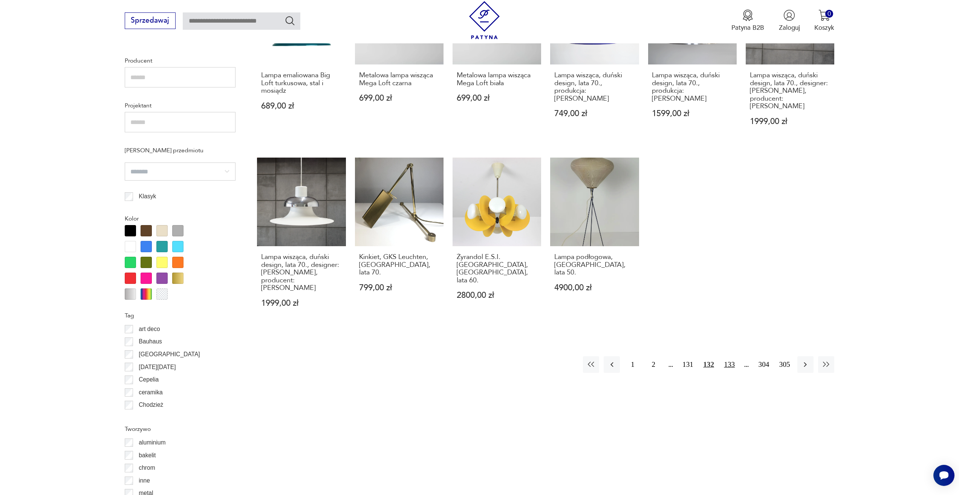
click at [732, 356] on button "133" at bounding box center [730, 364] width 16 height 16
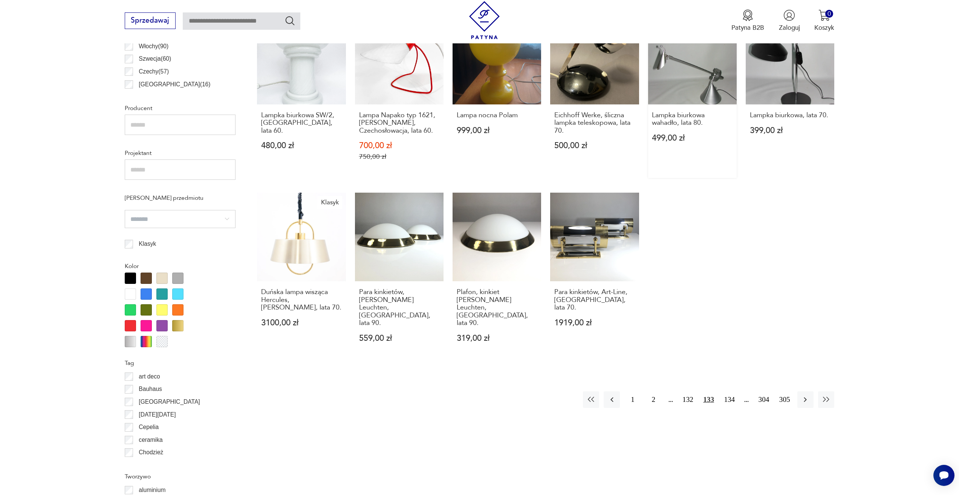
scroll to position [526, 0]
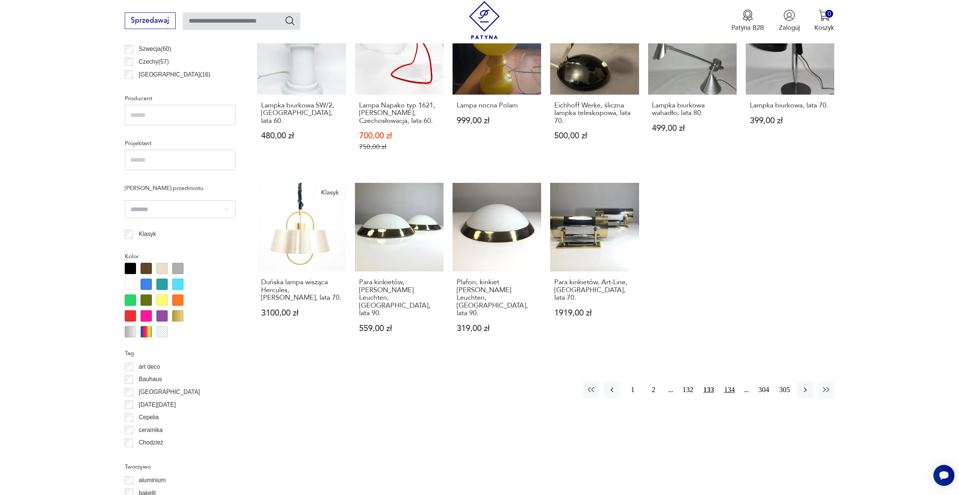
click at [730, 382] on button "134" at bounding box center [730, 390] width 16 height 16
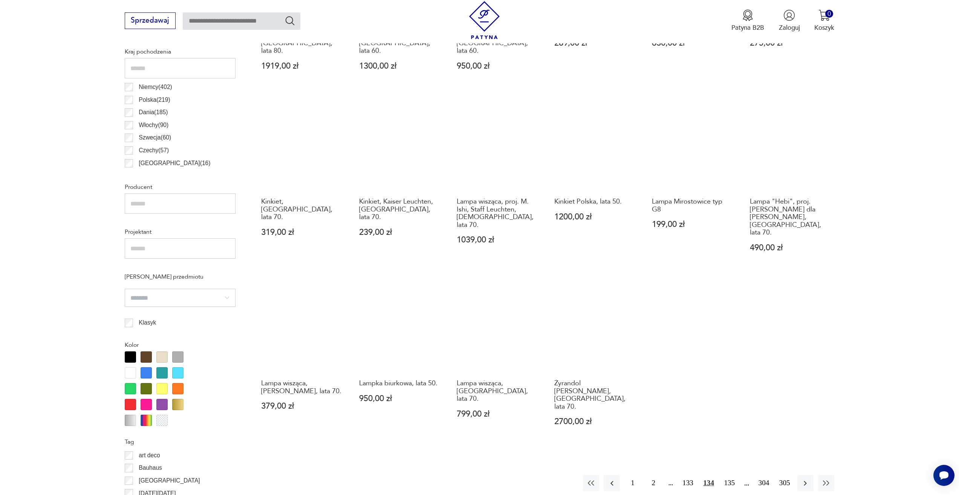
scroll to position [450, 0]
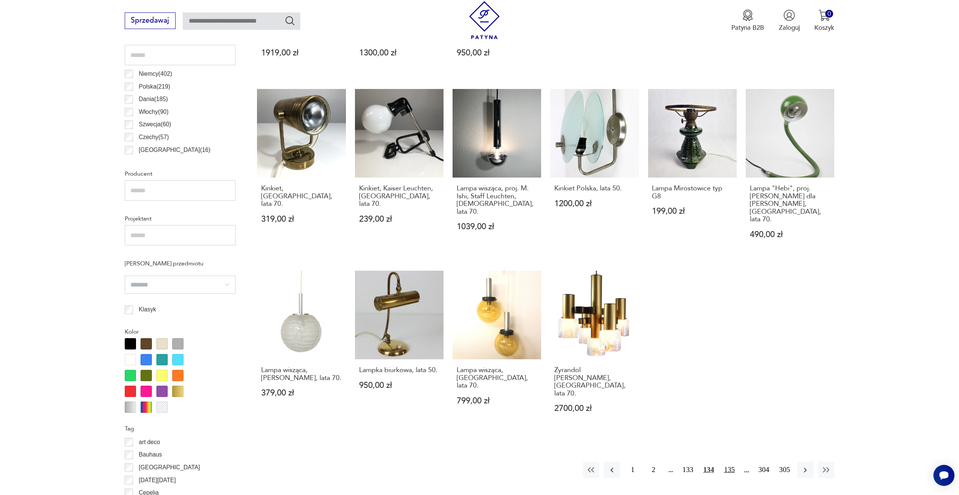
click at [731, 462] on button "135" at bounding box center [730, 470] width 16 height 16
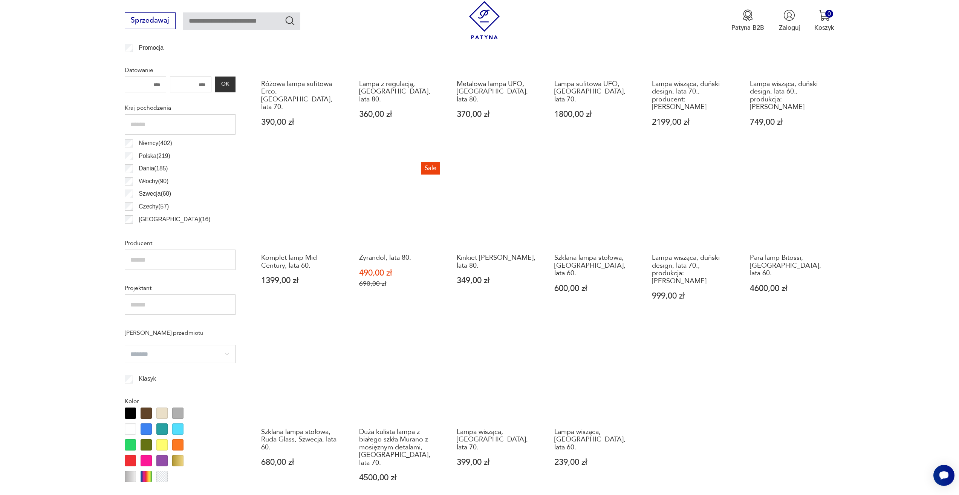
scroll to position [450, 0]
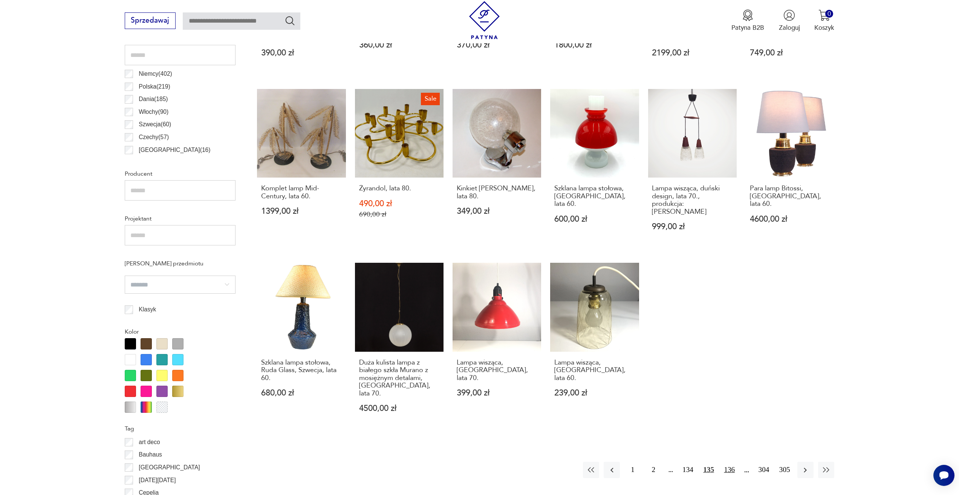
click at [733, 462] on button "136" at bounding box center [730, 470] width 16 height 16
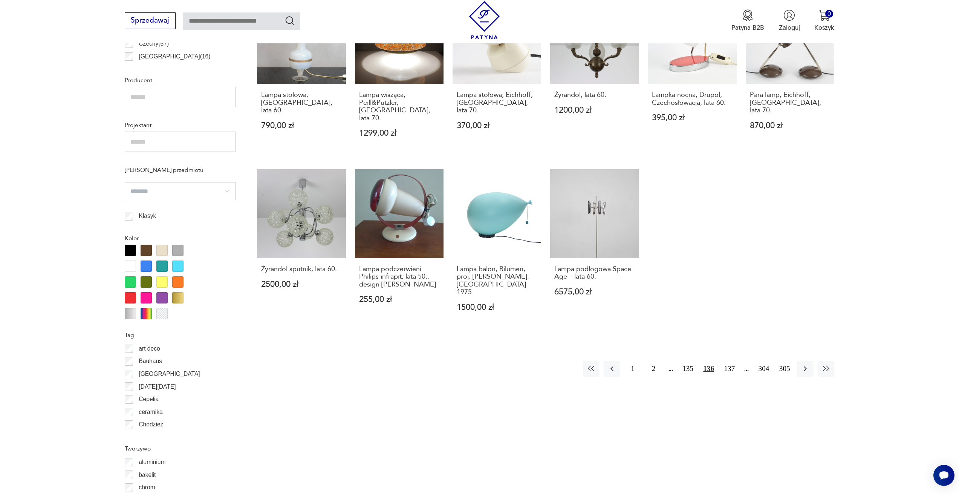
scroll to position [563, 0]
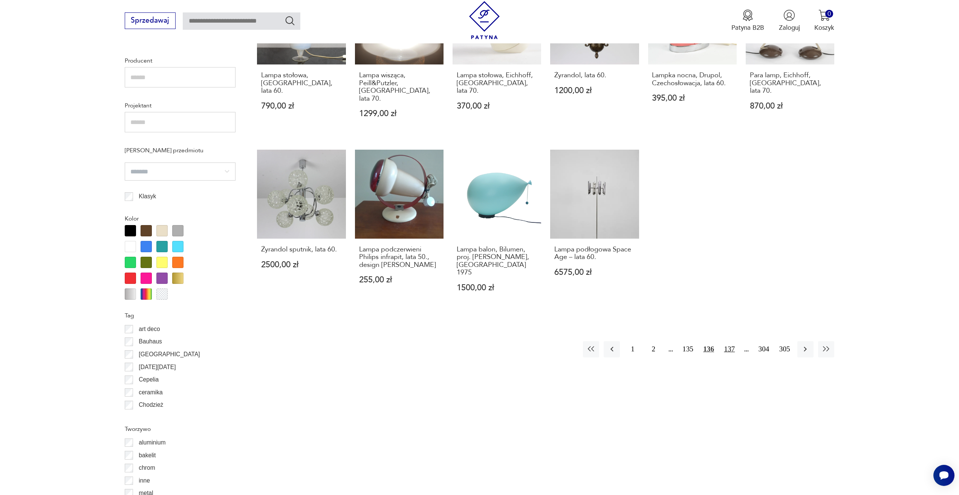
click at [735, 341] on button "137" at bounding box center [730, 349] width 16 height 16
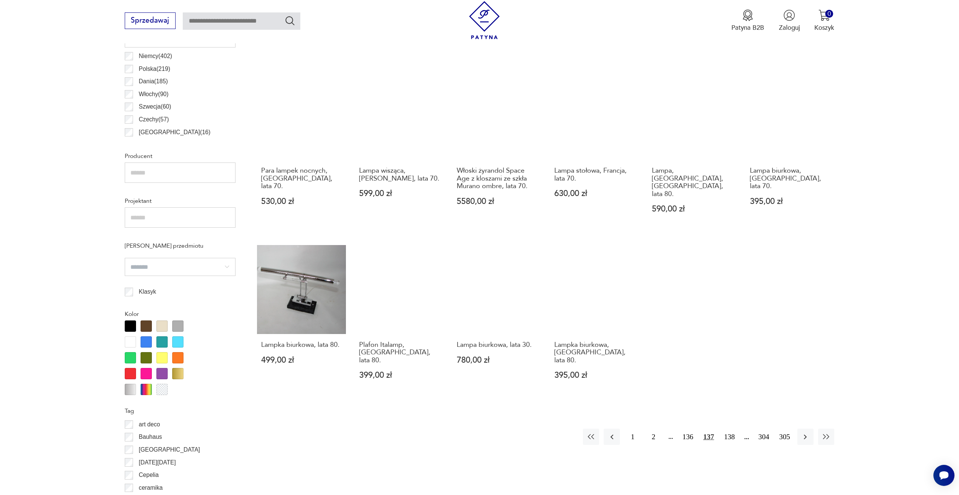
scroll to position [526, 0]
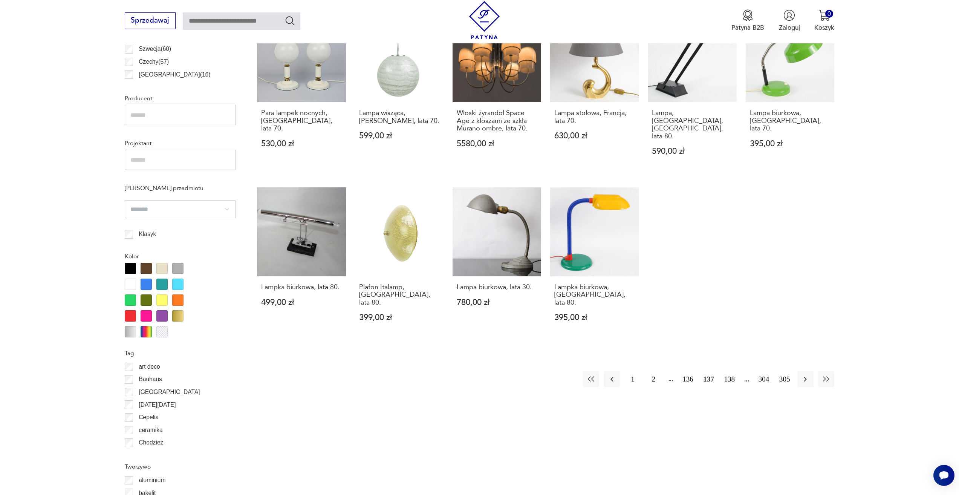
click at [733, 371] on button "138" at bounding box center [730, 379] width 16 height 16
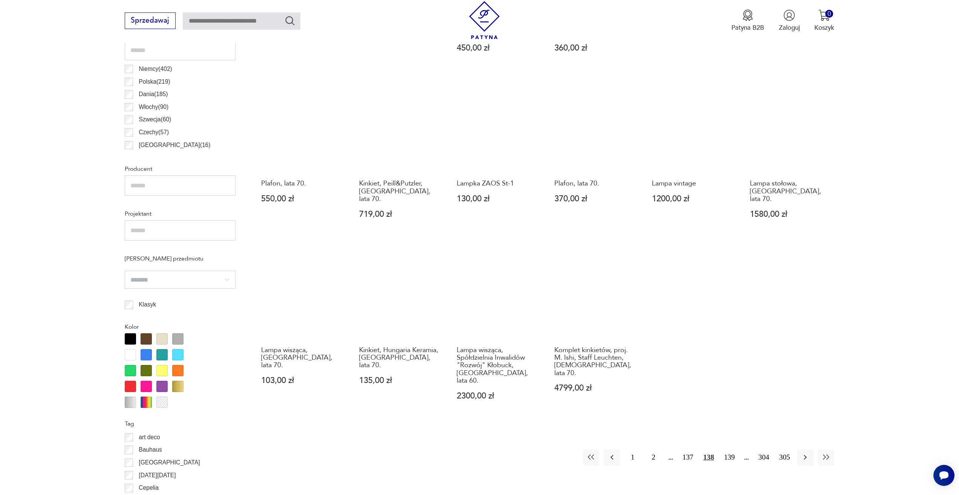
scroll to position [563, 0]
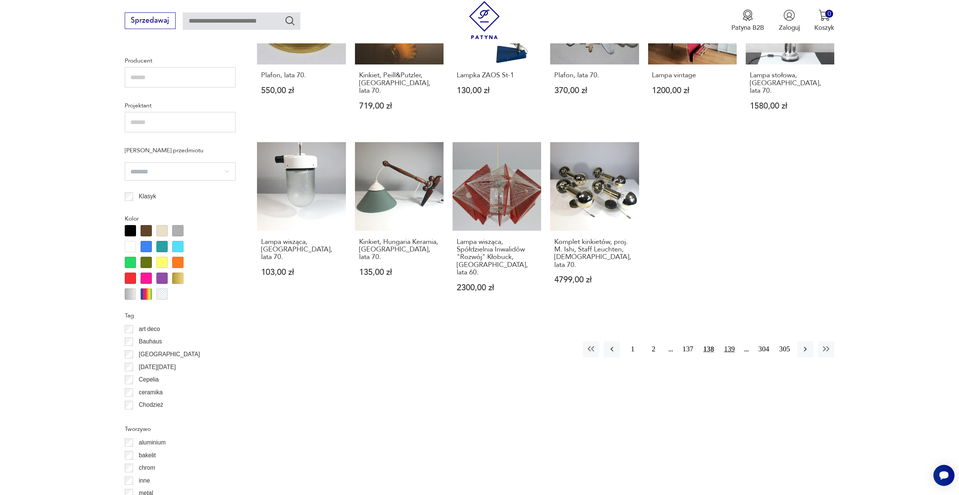
click at [735, 341] on button "139" at bounding box center [730, 349] width 16 height 16
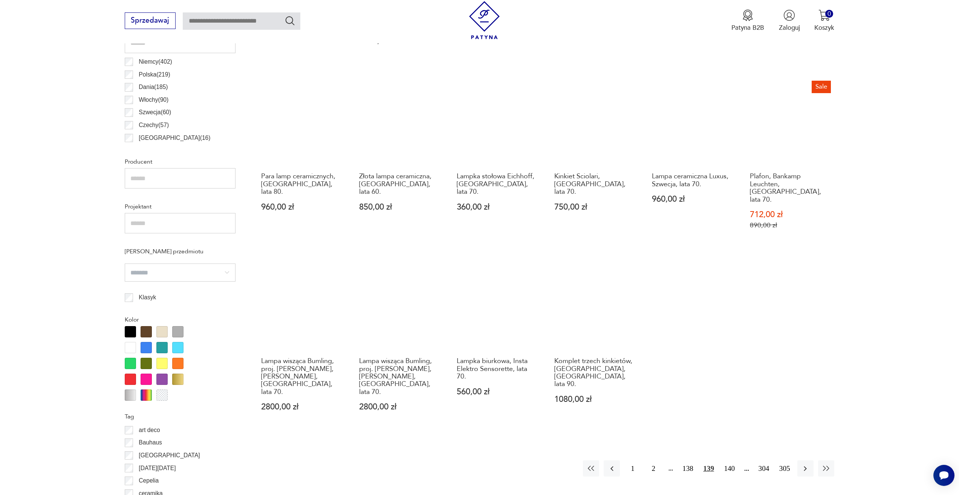
scroll to position [526, 0]
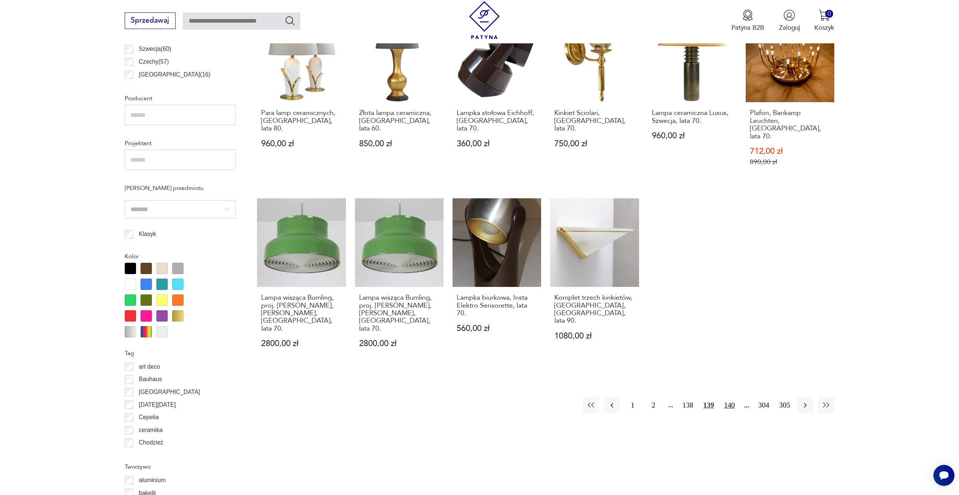
click at [732, 397] on button "140" at bounding box center [730, 405] width 16 height 16
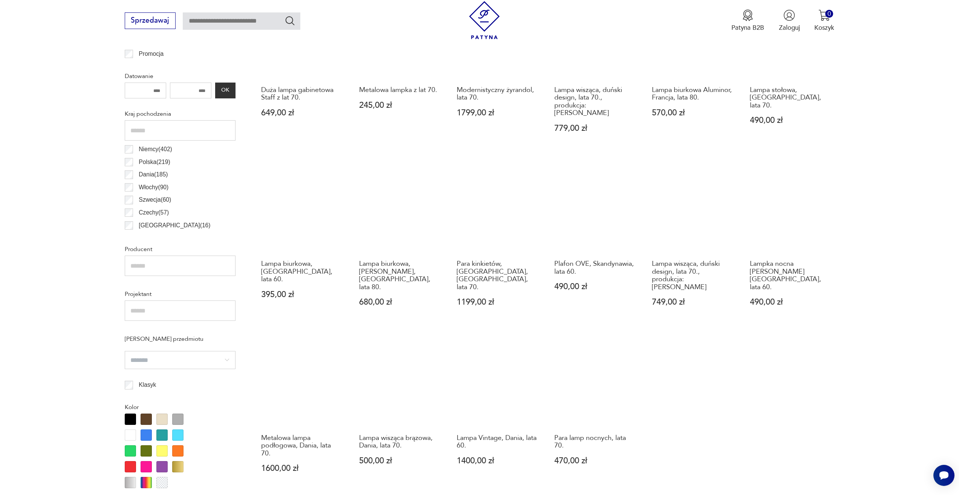
scroll to position [488, 0]
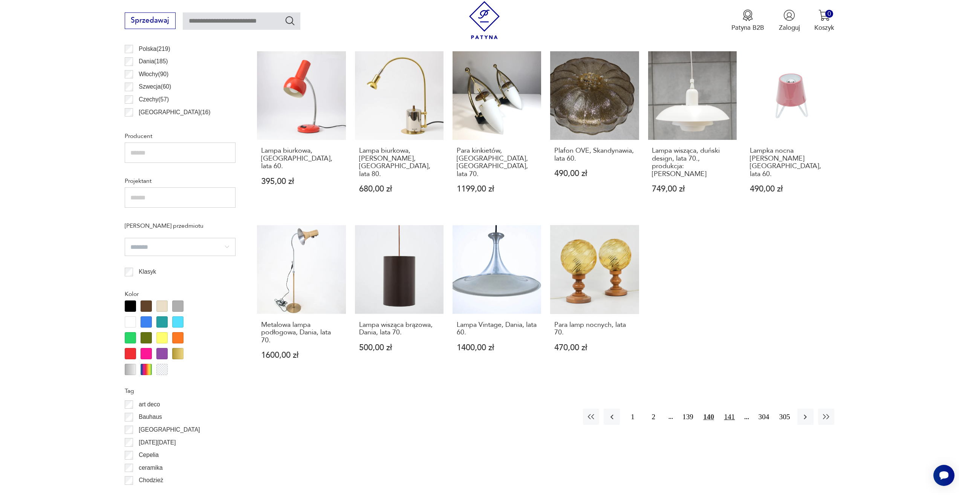
click at [725, 409] on button "141" at bounding box center [730, 417] width 16 height 16
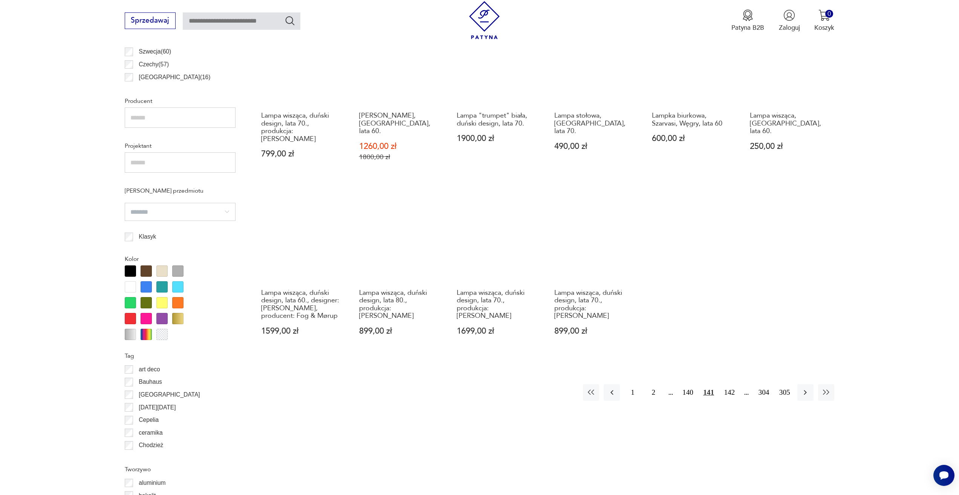
scroll to position [526, 0]
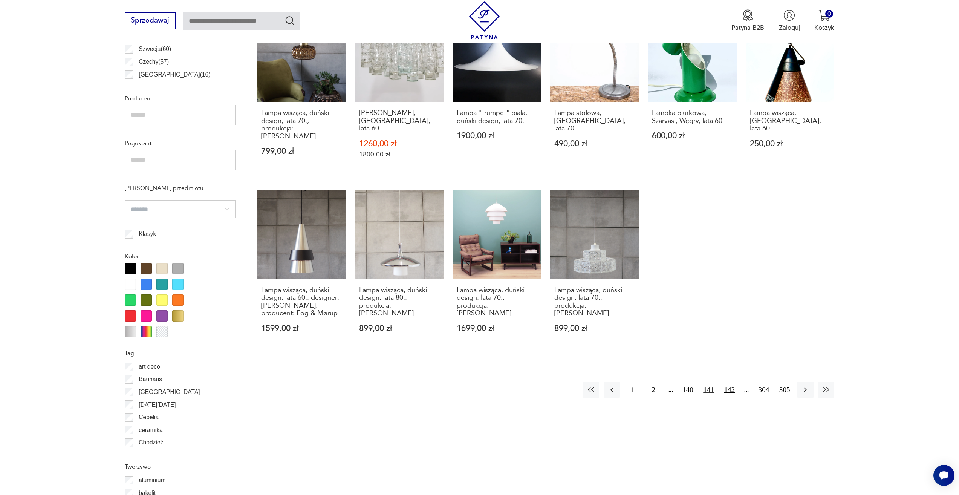
click at [733, 382] on button "142" at bounding box center [730, 390] width 16 height 16
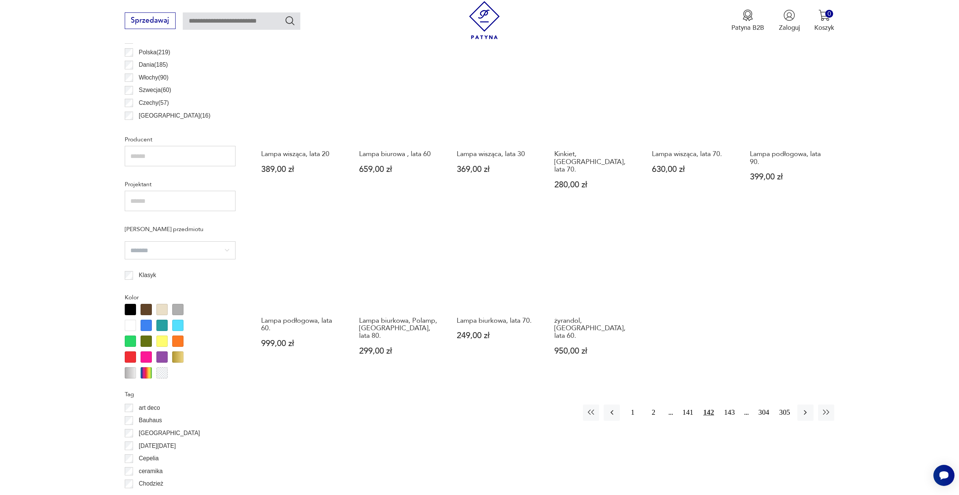
scroll to position [488, 0]
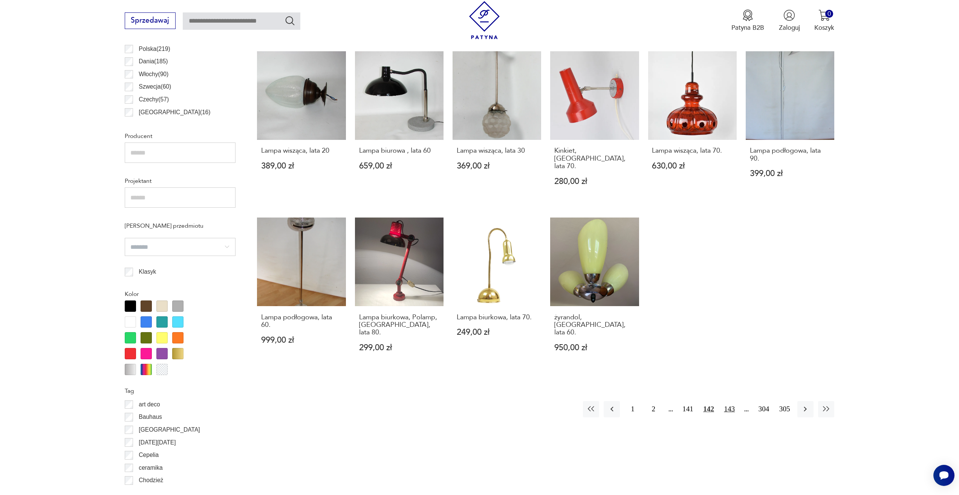
click at [729, 401] on button "143" at bounding box center [730, 409] width 16 height 16
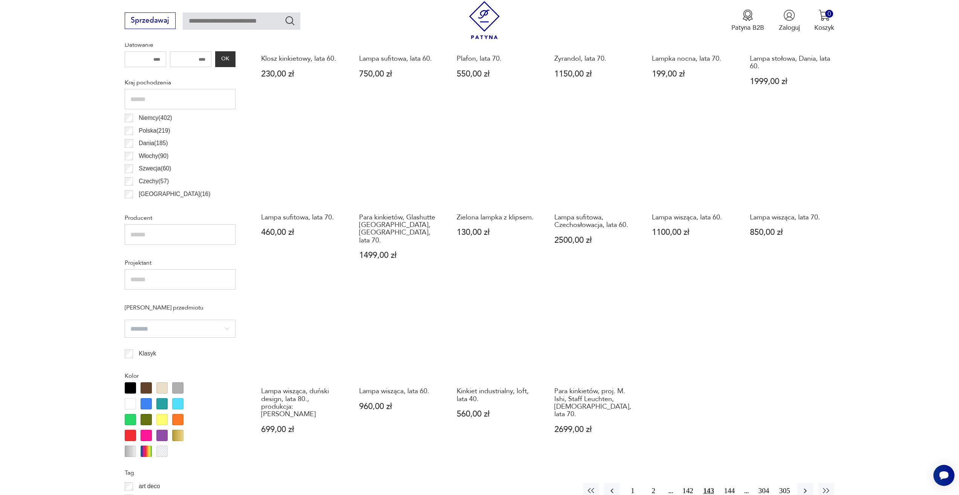
scroll to position [412, 0]
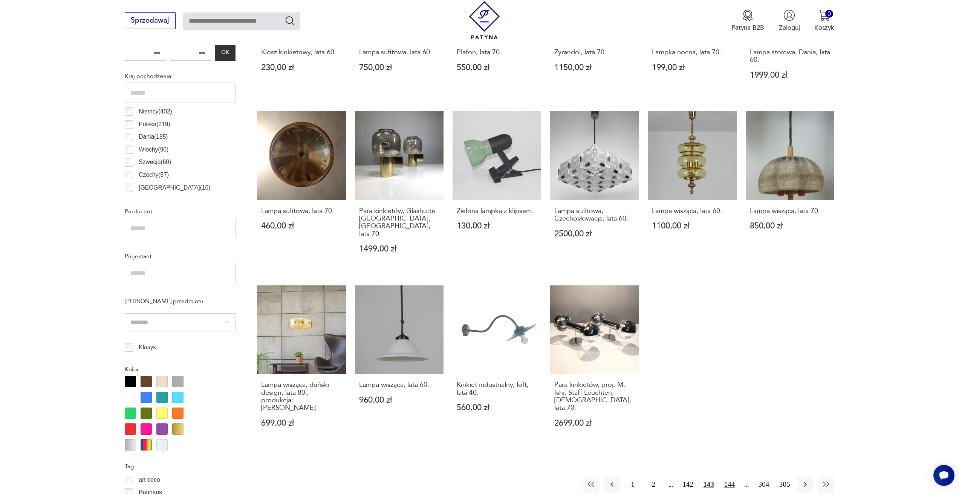
click at [732, 477] on button "144" at bounding box center [730, 485] width 16 height 16
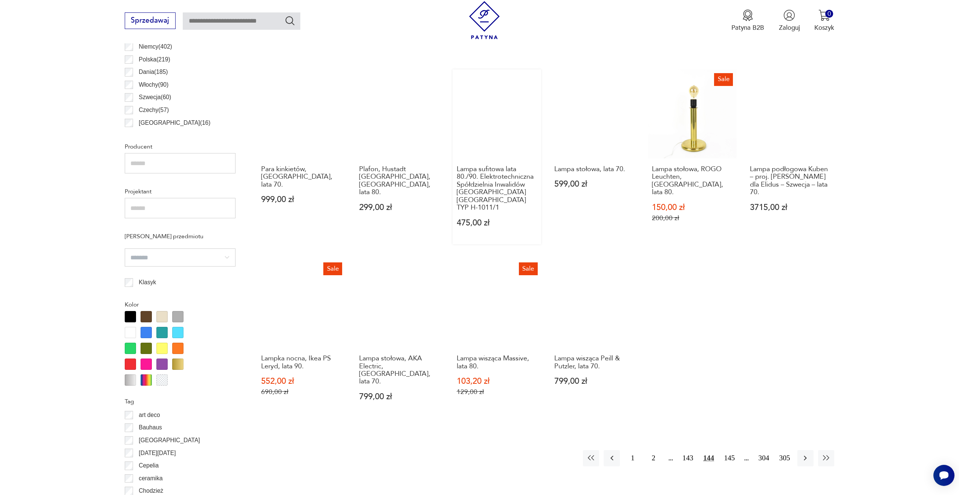
scroll to position [488, 0]
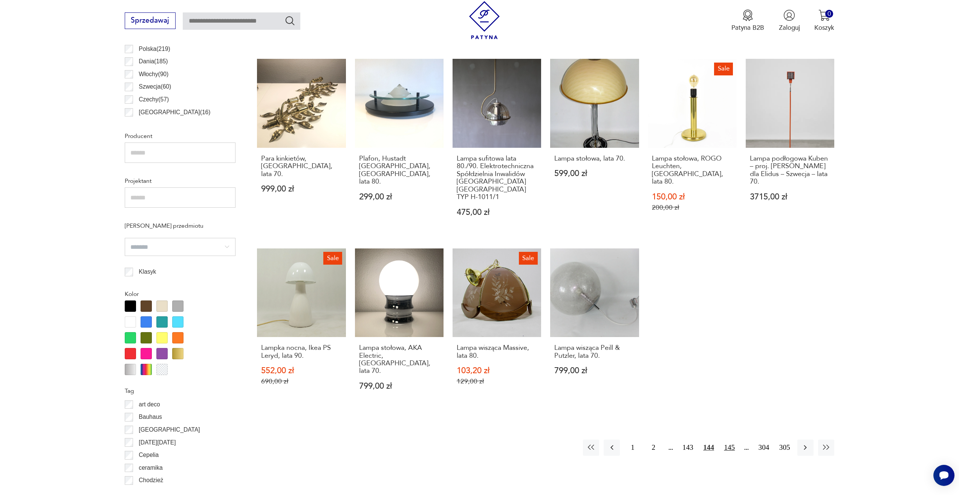
click at [733, 440] on button "145" at bounding box center [730, 448] width 16 height 16
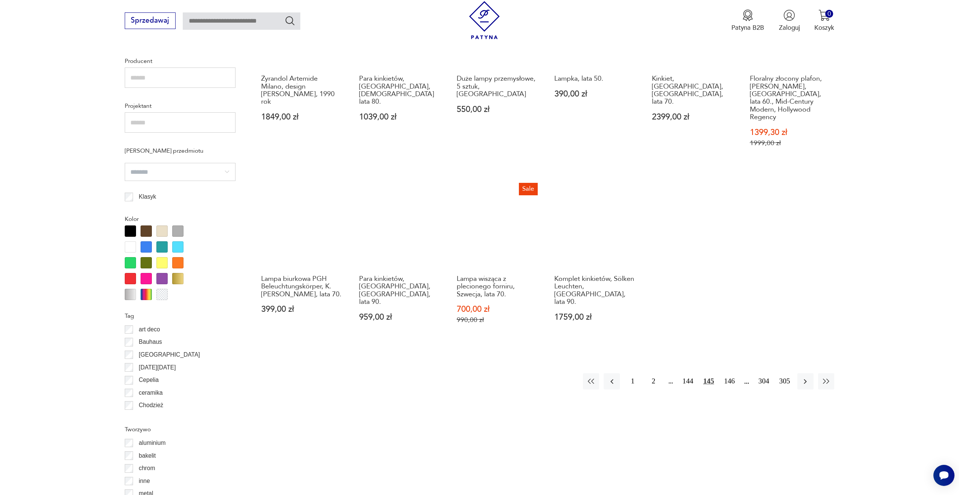
scroll to position [563, 0]
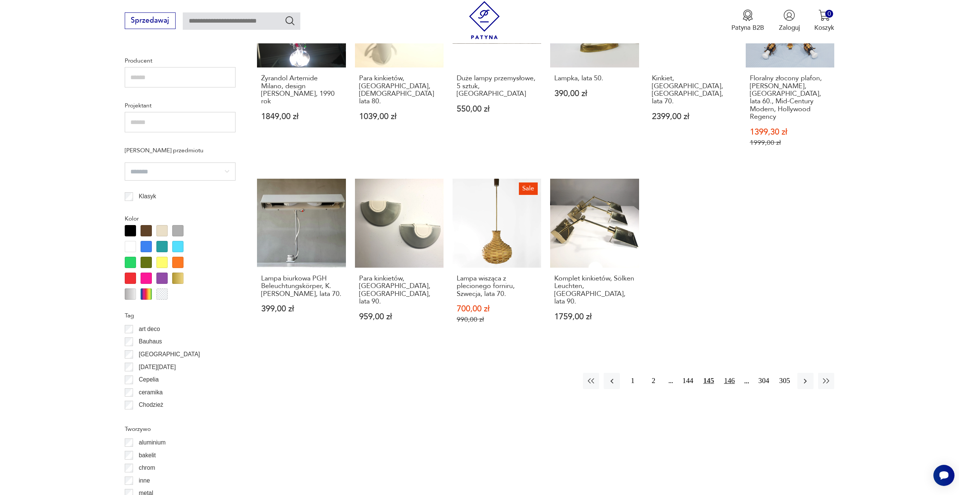
click at [734, 373] on button "146" at bounding box center [730, 381] width 16 height 16
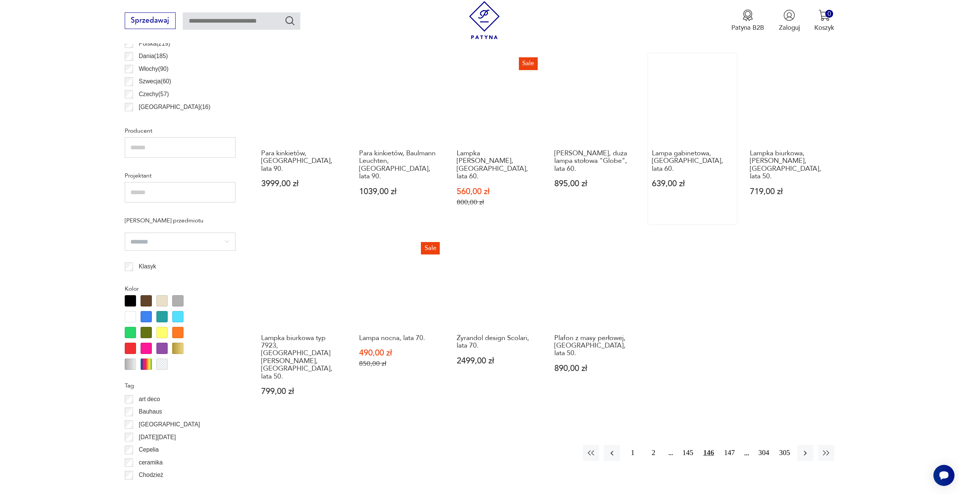
scroll to position [563, 0]
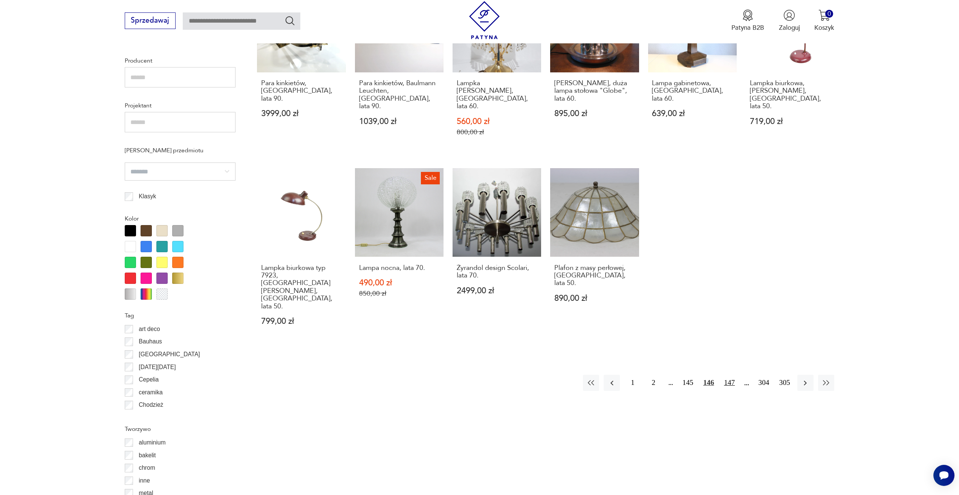
click at [731, 375] on button "147" at bounding box center [730, 383] width 16 height 16
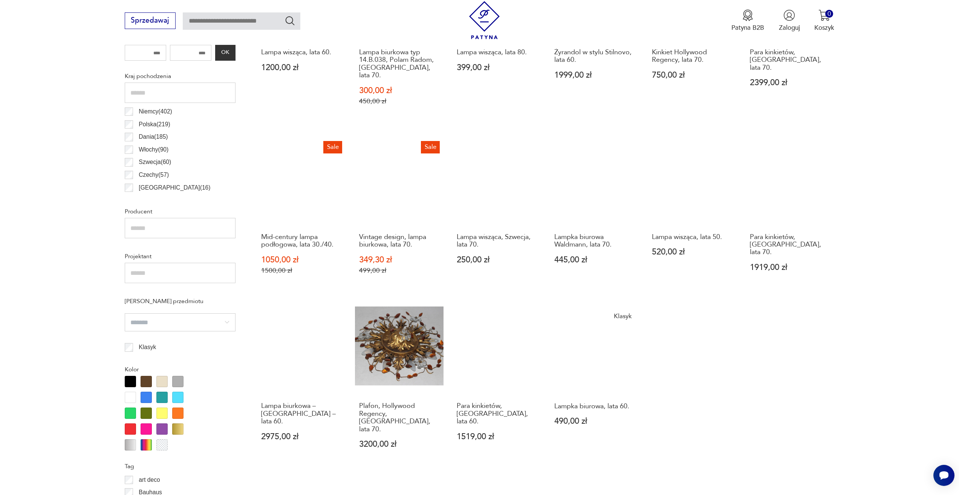
scroll to position [563, 0]
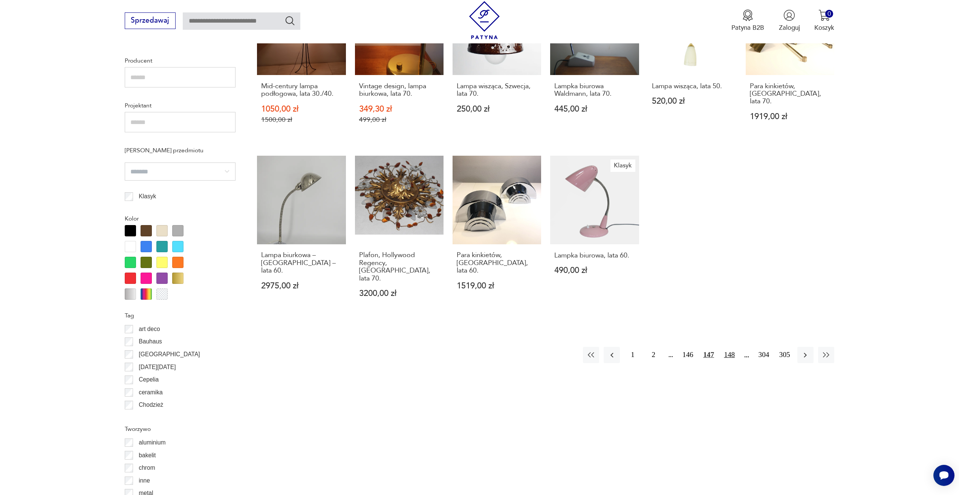
click at [731, 347] on button "148" at bounding box center [730, 355] width 16 height 16
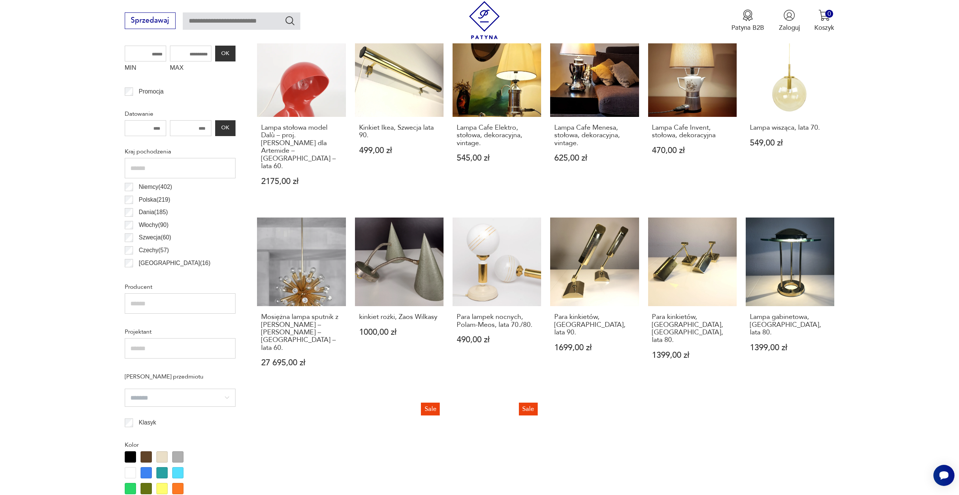
scroll to position [526, 0]
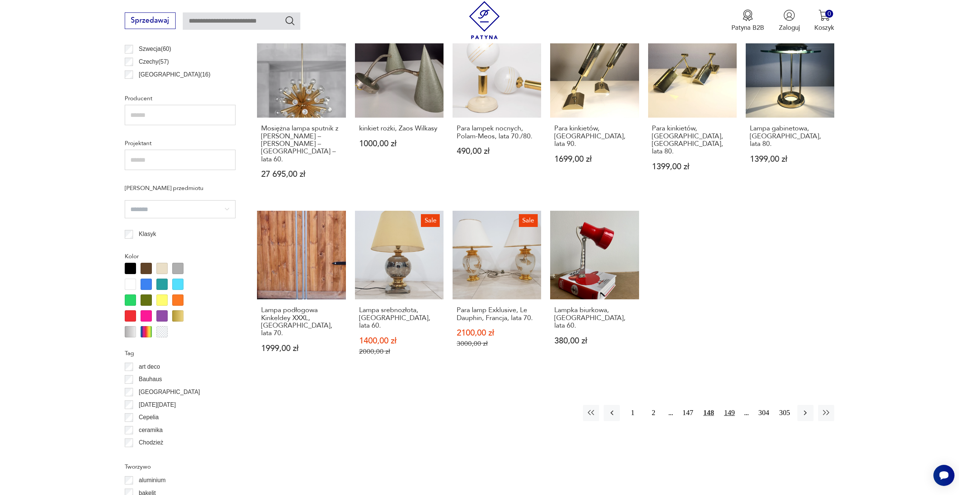
click at [733, 405] on button "149" at bounding box center [730, 413] width 16 height 16
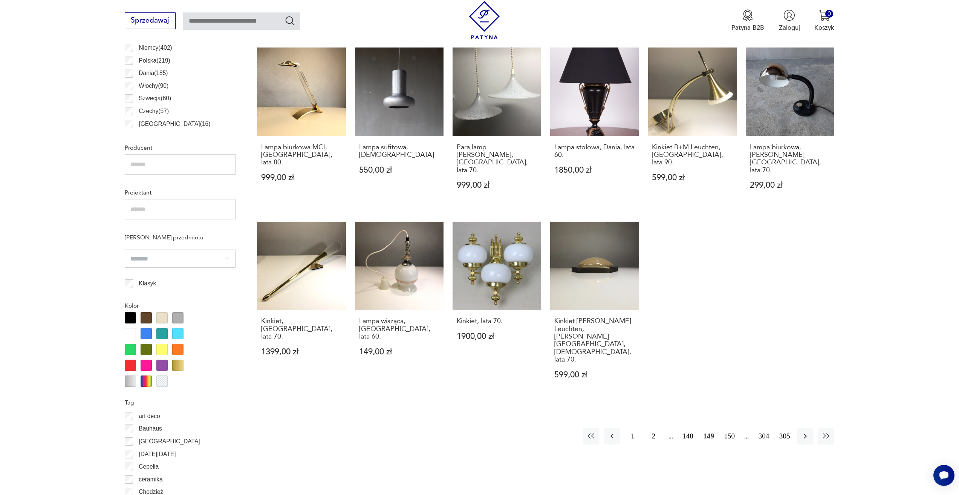
scroll to position [563, 0]
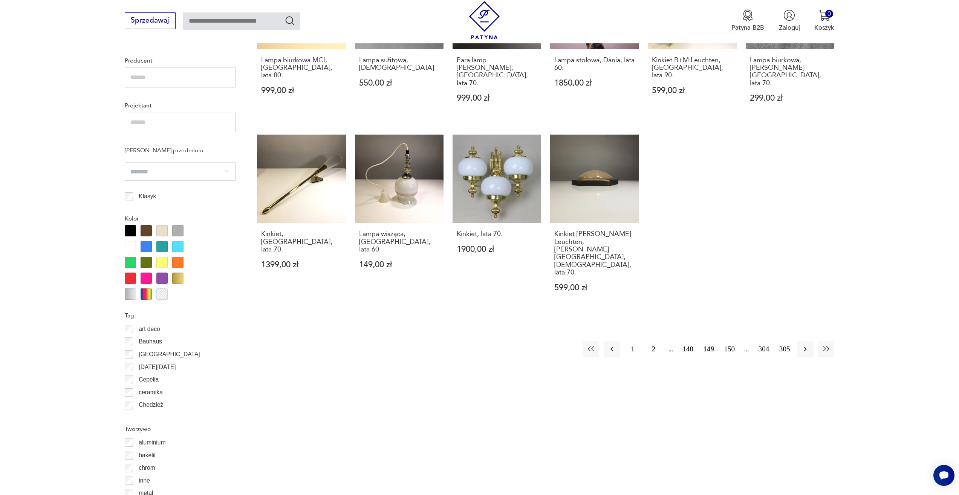
click at [731, 341] on button "150" at bounding box center [730, 349] width 16 height 16
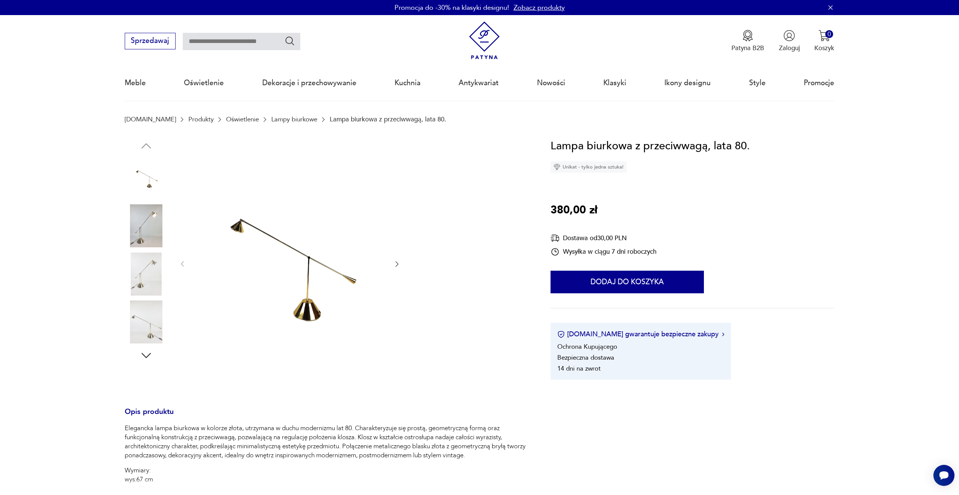
click at [153, 323] on img at bounding box center [146, 321] width 43 height 43
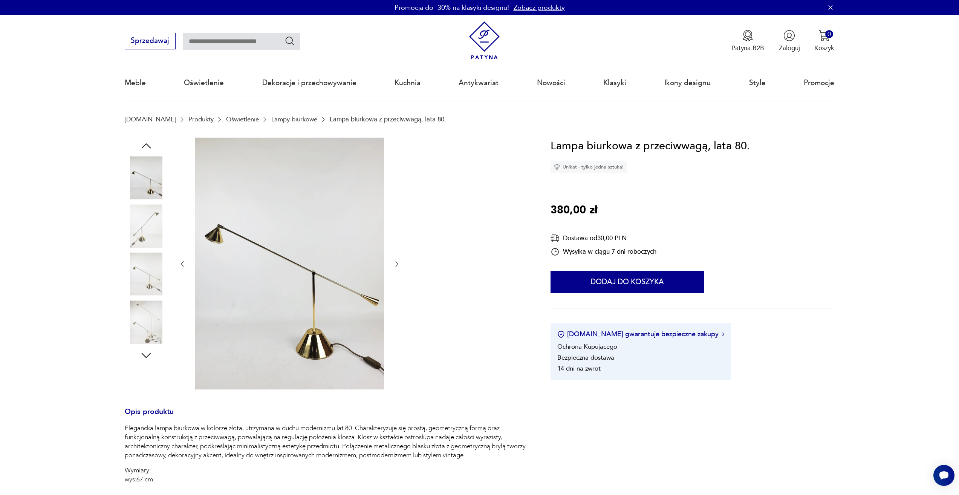
click at [140, 238] on img at bounding box center [146, 225] width 43 height 43
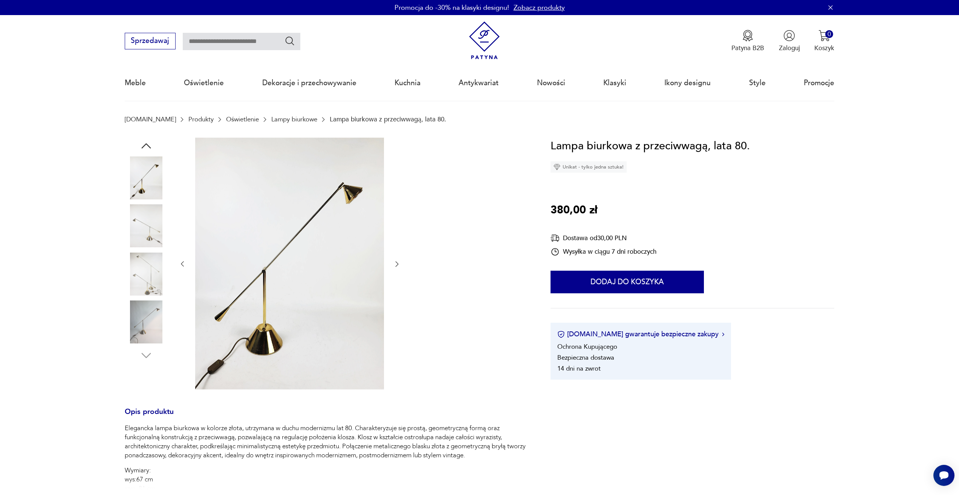
click at [135, 198] on img at bounding box center [146, 177] width 43 height 43
click at [335, 287] on img at bounding box center [289, 264] width 189 height 252
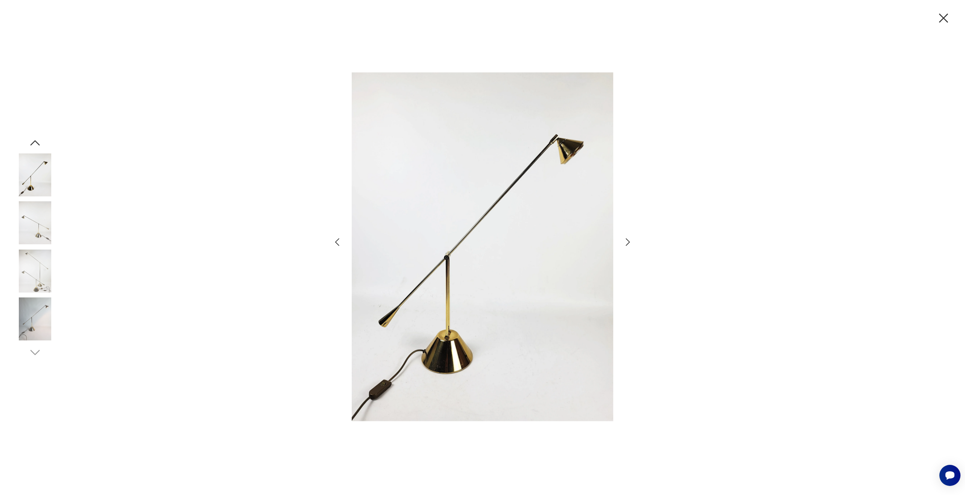
click at [628, 245] on icon "button" at bounding box center [627, 242] width 11 height 11
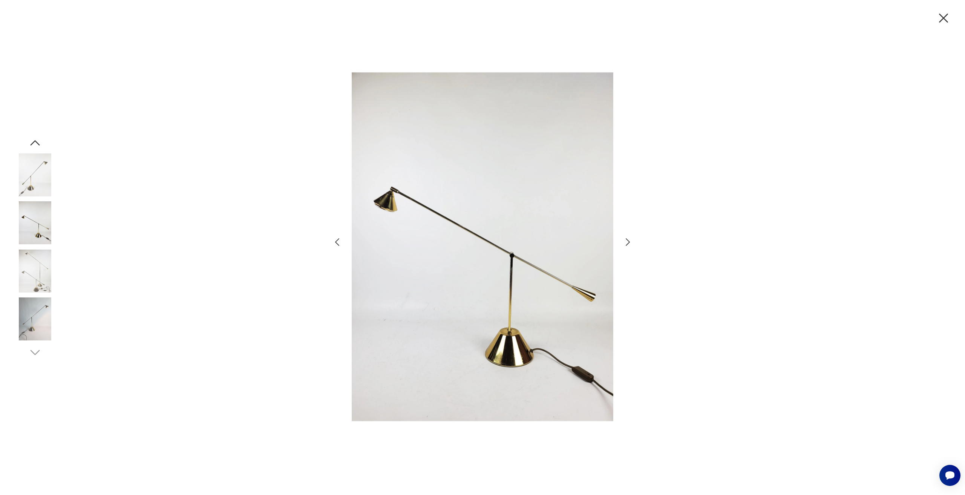
click at [628, 245] on icon "button" at bounding box center [627, 242] width 11 height 11
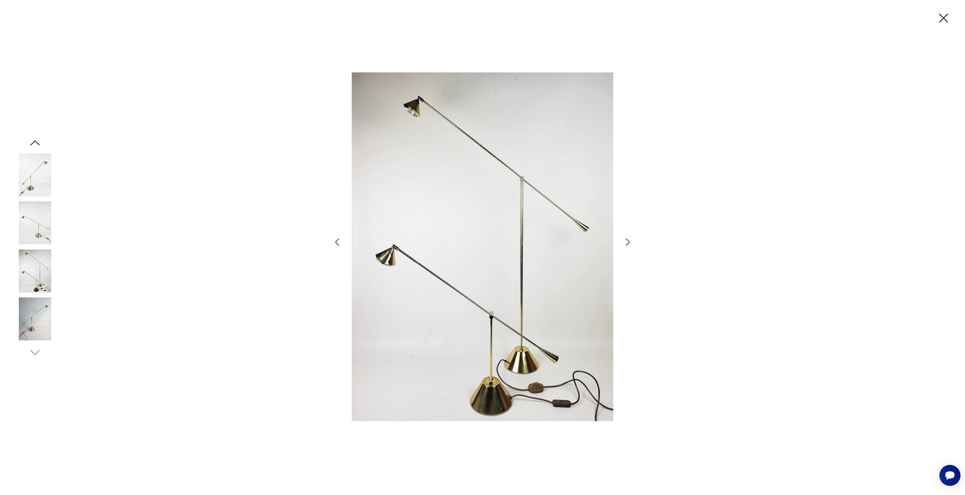
click at [628, 245] on icon "button" at bounding box center [627, 242] width 11 height 11
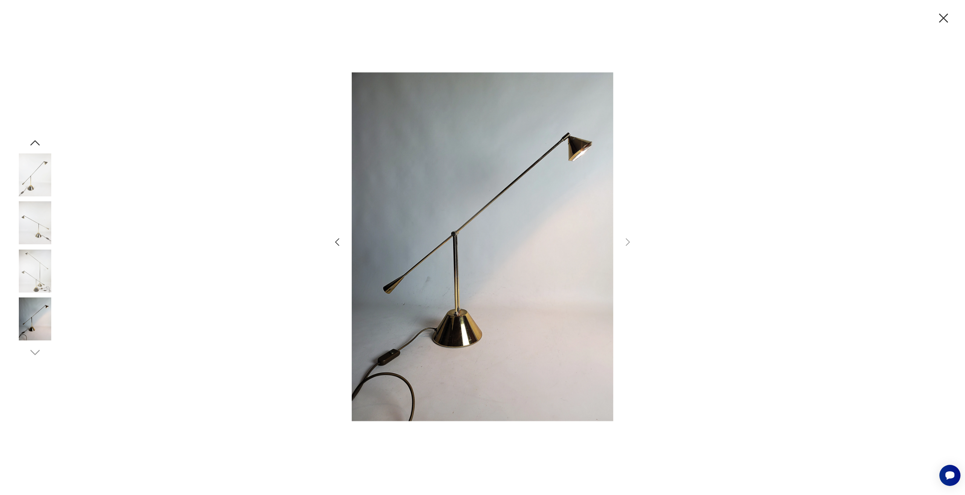
click at [944, 18] on icon "button" at bounding box center [943, 18] width 9 height 9
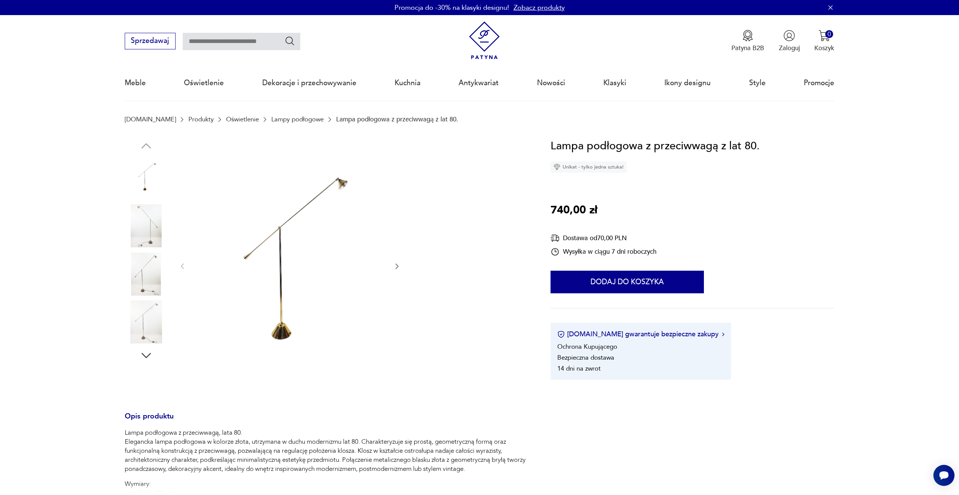
click at [148, 305] on img at bounding box center [146, 321] width 43 height 43
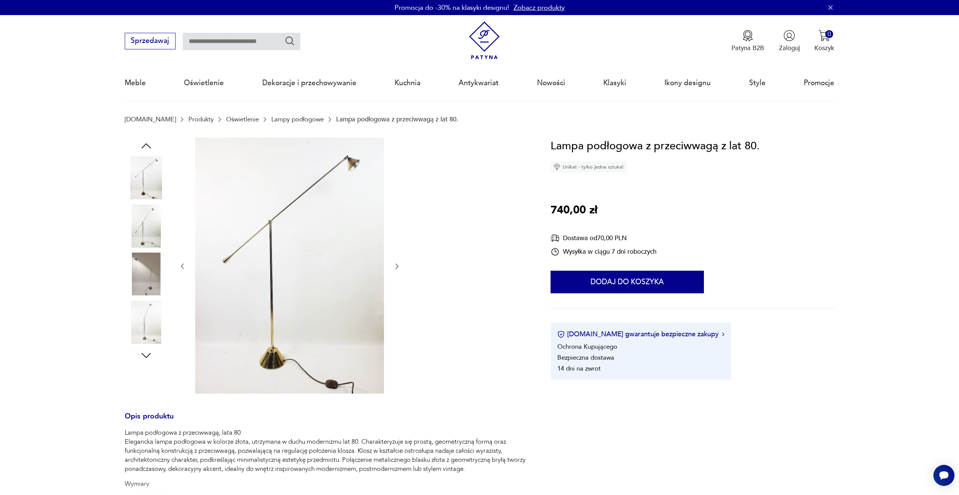
click at [330, 249] on img at bounding box center [289, 266] width 189 height 256
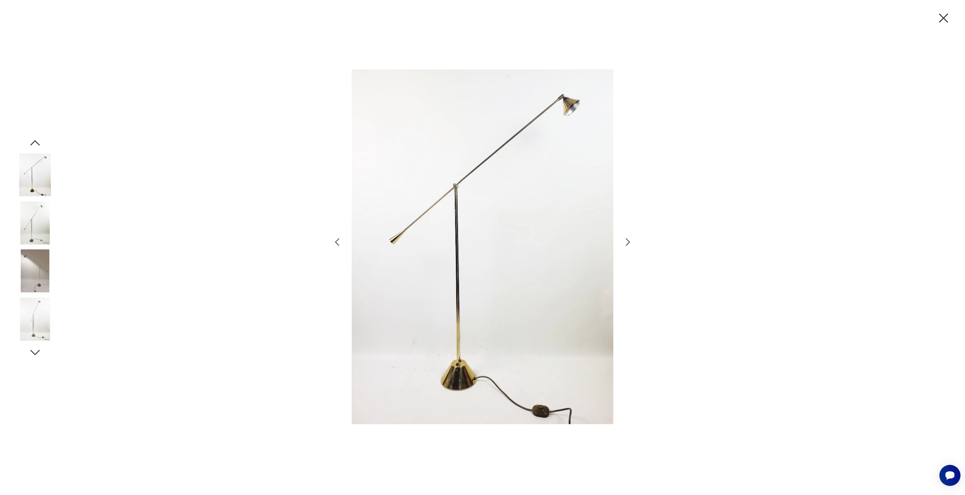
click at [627, 240] on icon "button" at bounding box center [628, 242] width 4 height 8
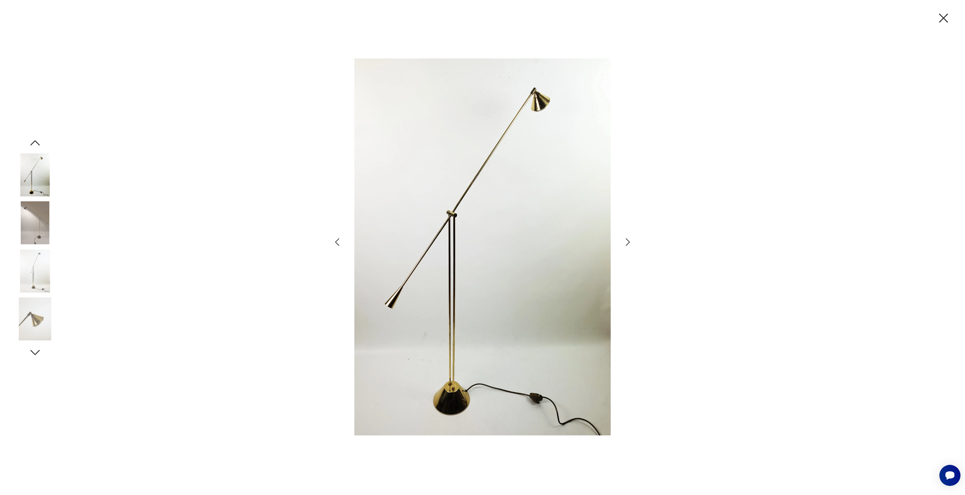
click at [627, 240] on icon "button" at bounding box center [628, 242] width 4 height 8
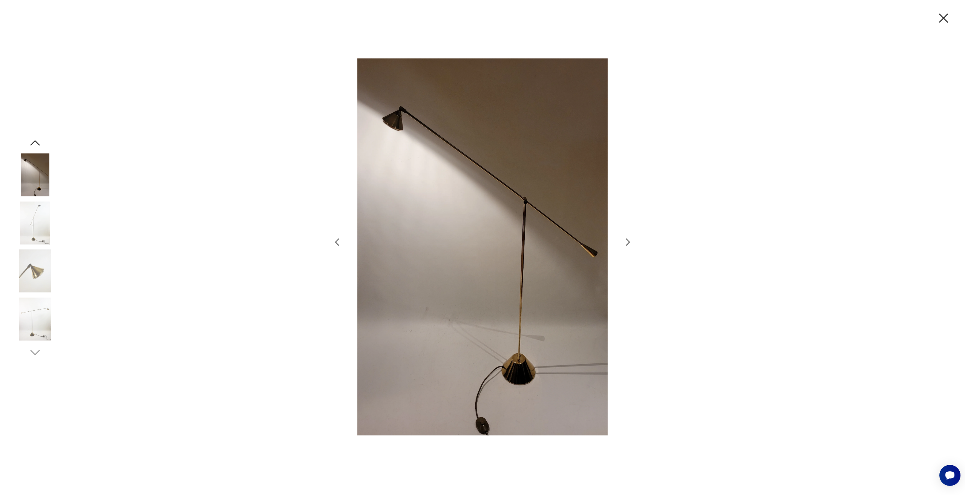
click at [627, 240] on icon "button" at bounding box center [628, 242] width 4 height 8
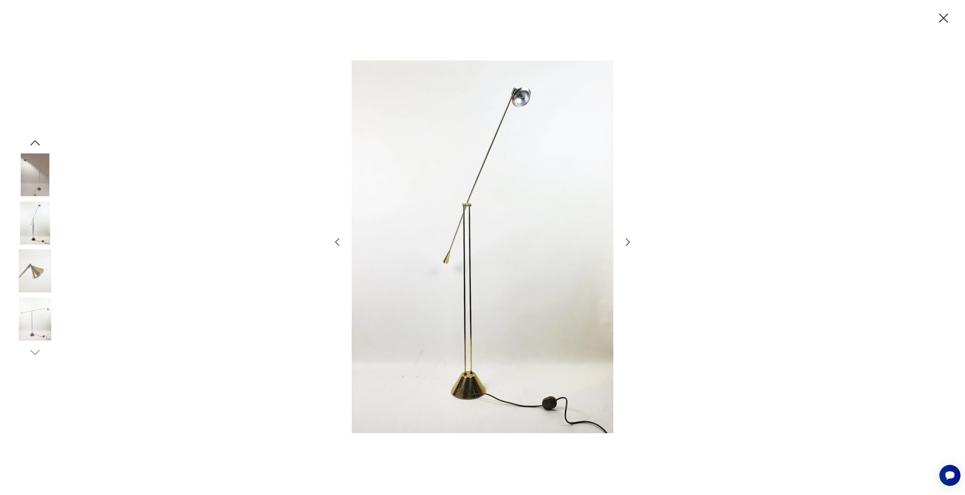
click at [627, 240] on icon "button" at bounding box center [628, 242] width 4 height 8
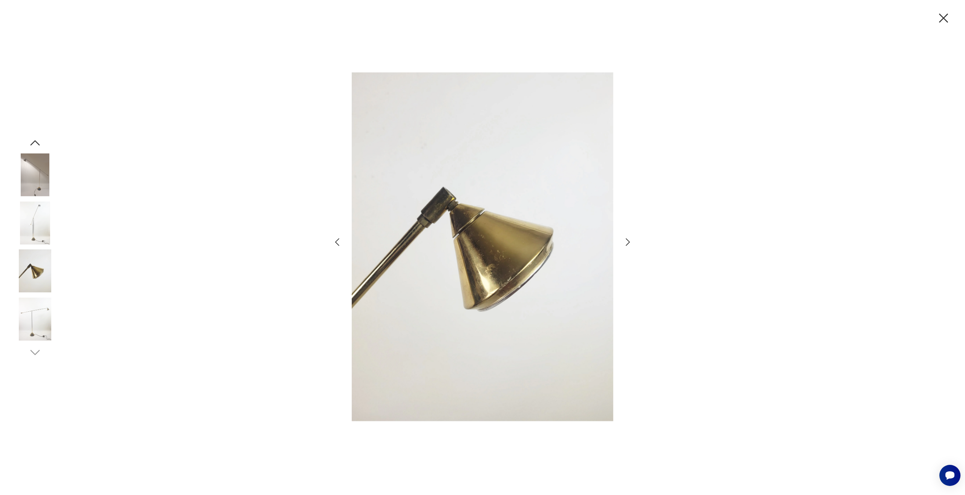
click at [627, 240] on icon "button" at bounding box center [628, 242] width 4 height 8
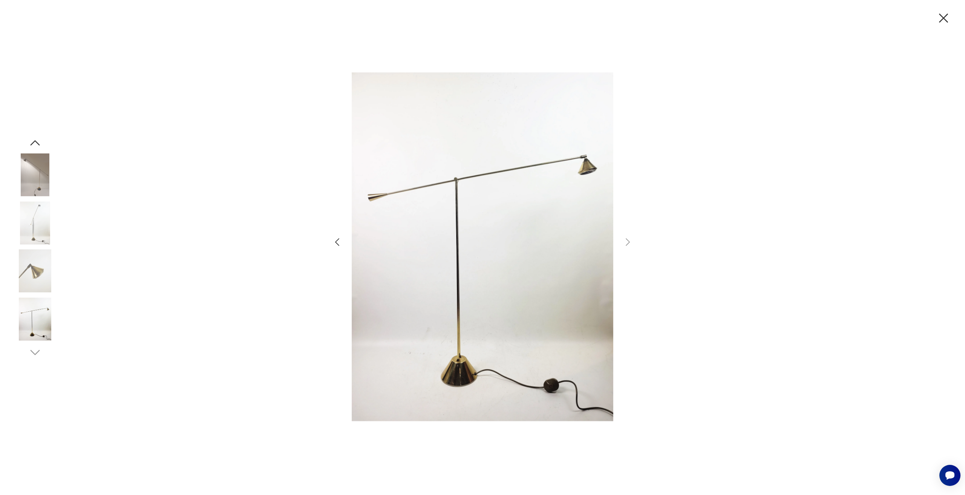
click at [943, 20] on icon "button" at bounding box center [944, 18] width 16 height 16
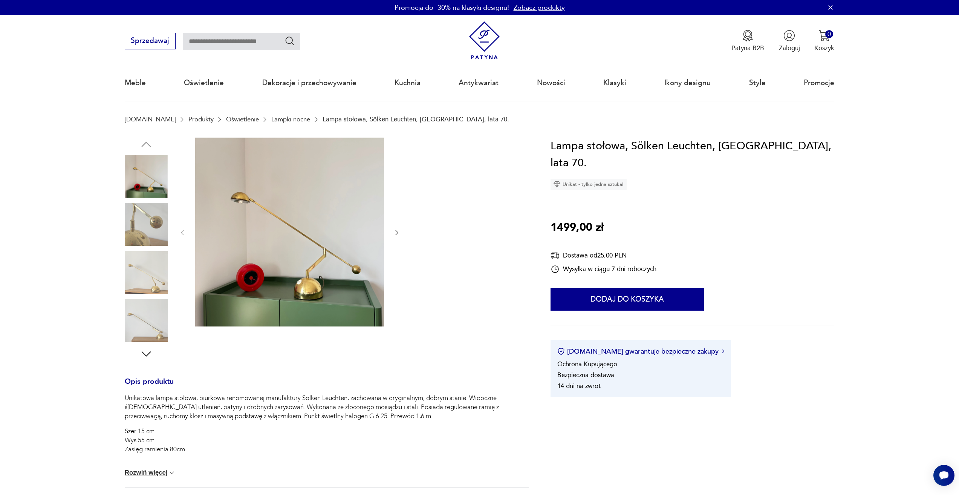
click at [148, 221] on img at bounding box center [146, 224] width 43 height 43
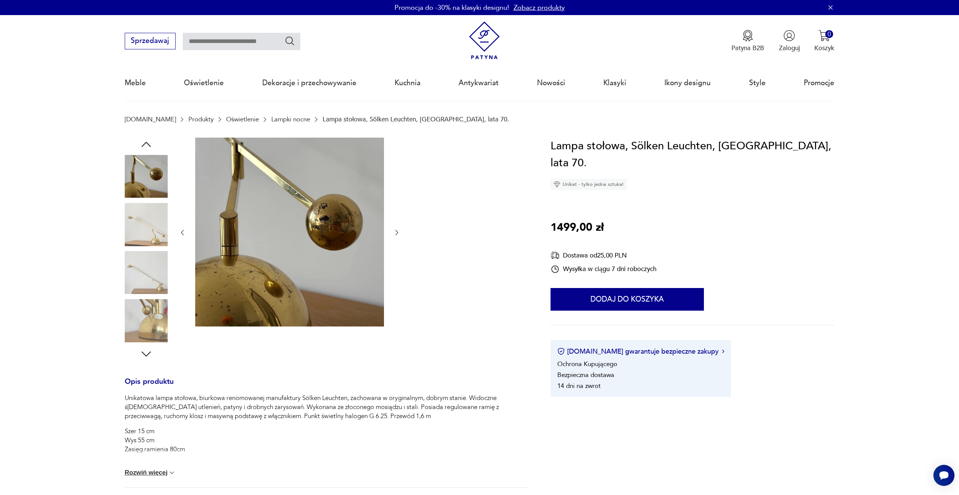
click at [150, 220] on img at bounding box center [146, 224] width 43 height 43
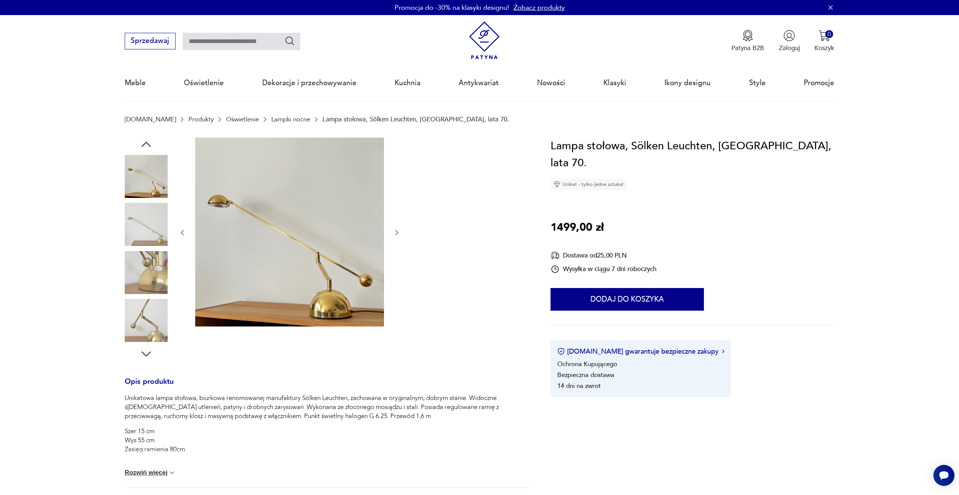
click at [149, 223] on img at bounding box center [146, 224] width 43 height 43
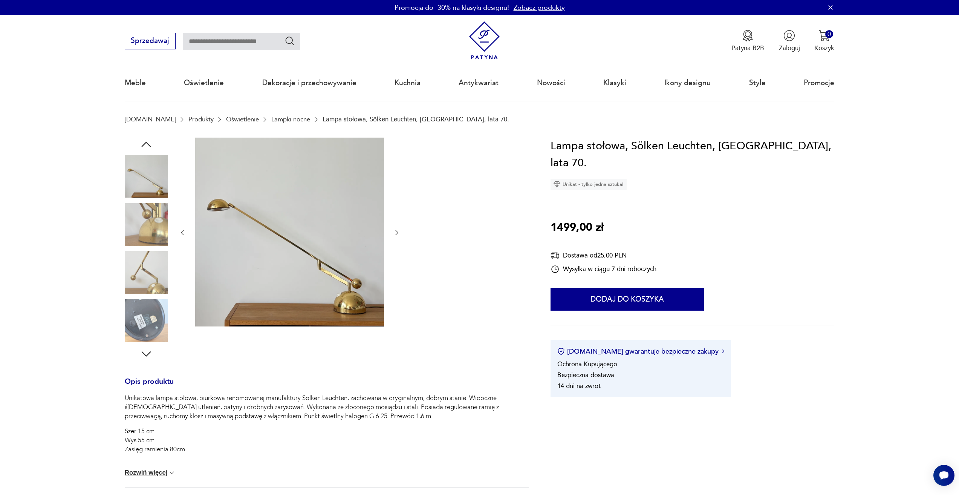
click at [148, 277] on img at bounding box center [146, 272] width 43 height 43
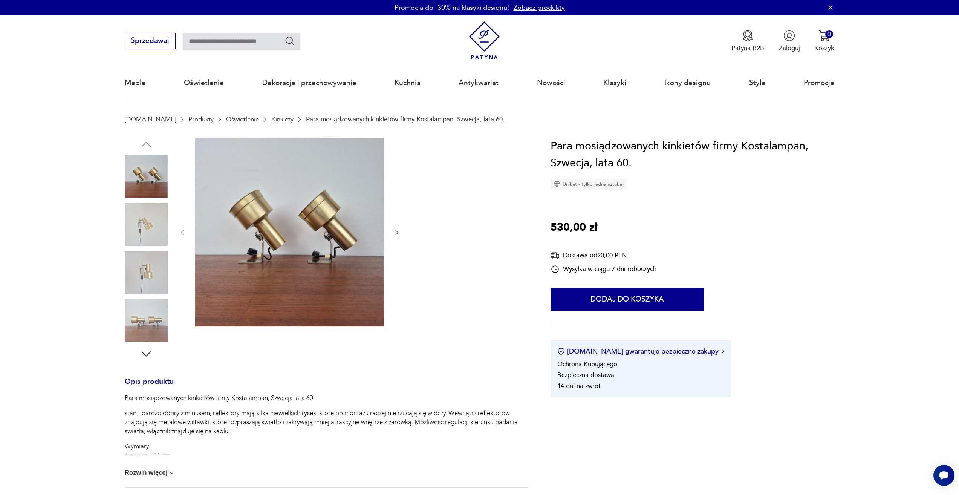
click at [158, 260] on img at bounding box center [146, 272] width 43 height 43
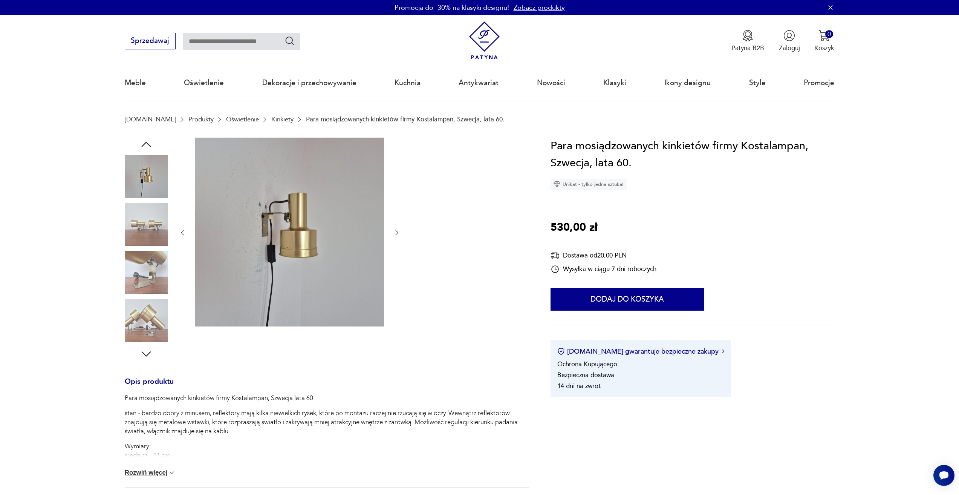
click at [157, 324] on img at bounding box center [146, 320] width 43 height 43
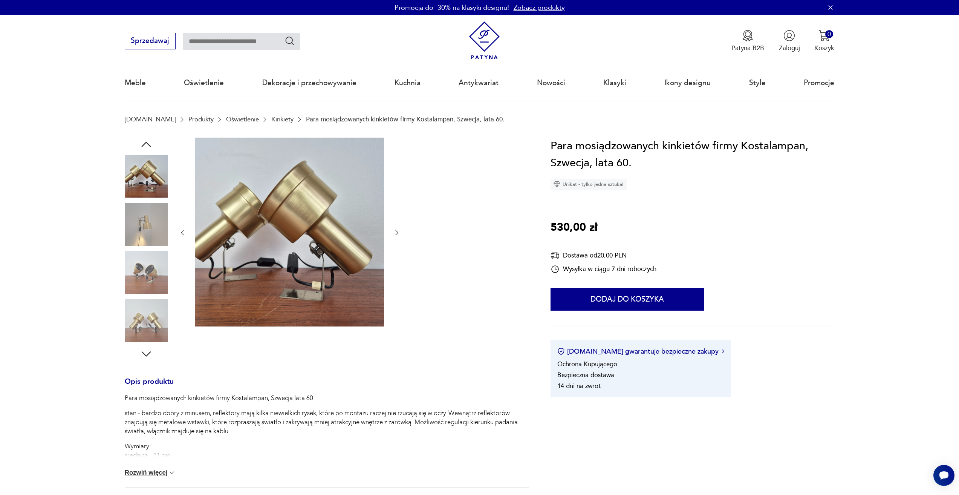
click at [149, 241] on img at bounding box center [146, 224] width 43 height 43
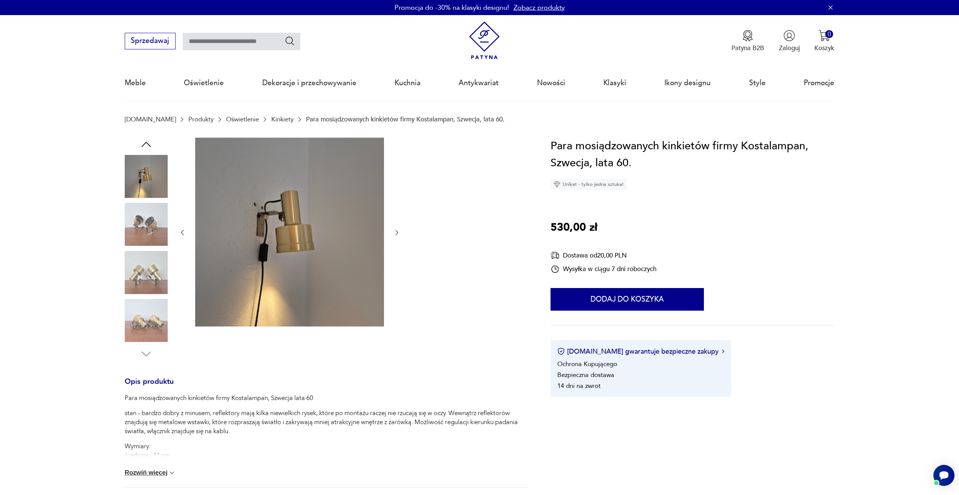
click at [146, 278] on img at bounding box center [146, 272] width 43 height 43
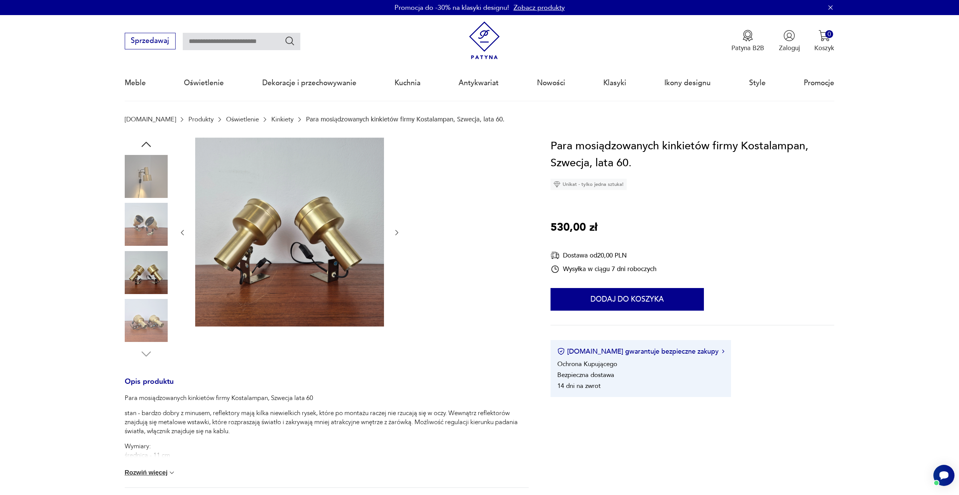
click at [132, 236] on img at bounding box center [146, 224] width 43 height 43
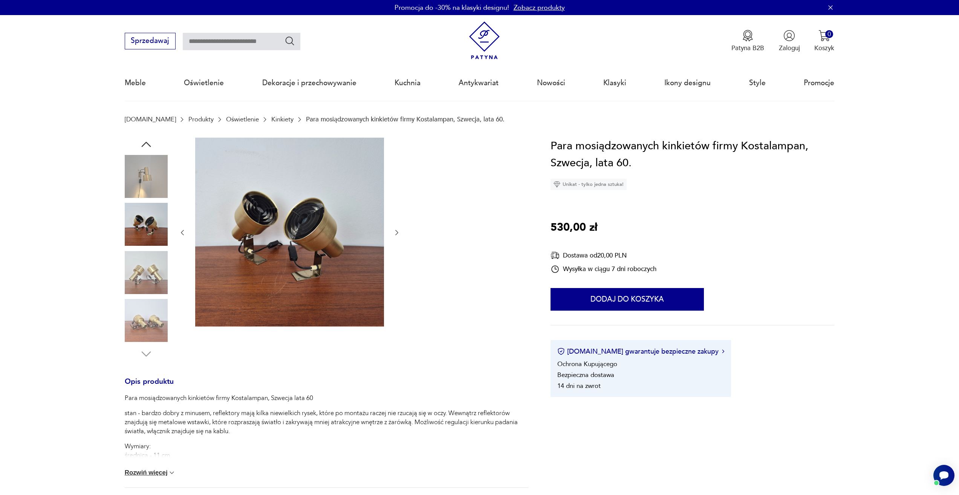
click at [146, 188] on img at bounding box center [146, 176] width 43 height 43
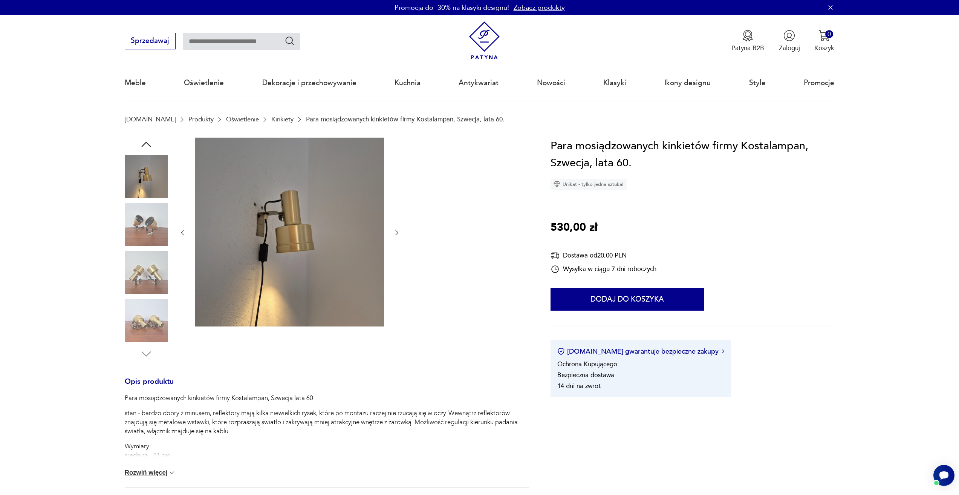
click at [143, 144] on icon "button" at bounding box center [146, 145] width 14 height 14
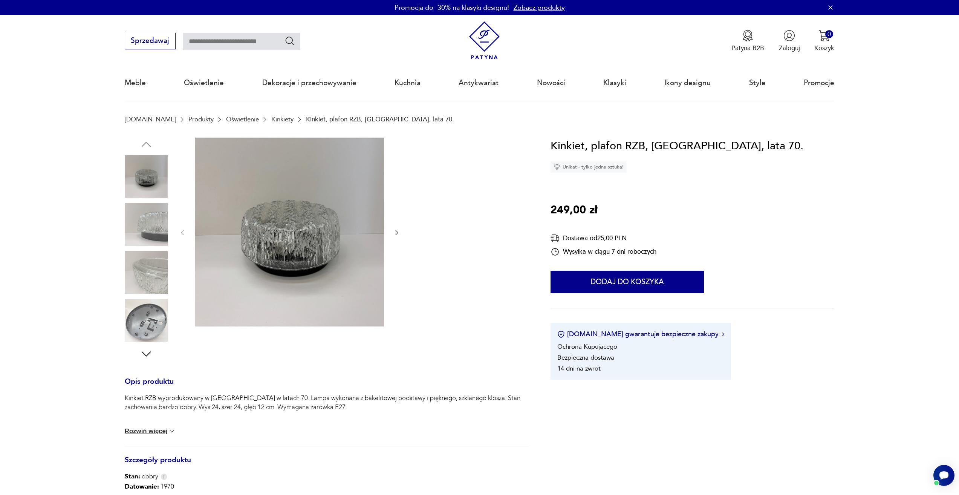
click at [155, 213] on img at bounding box center [146, 224] width 43 height 43
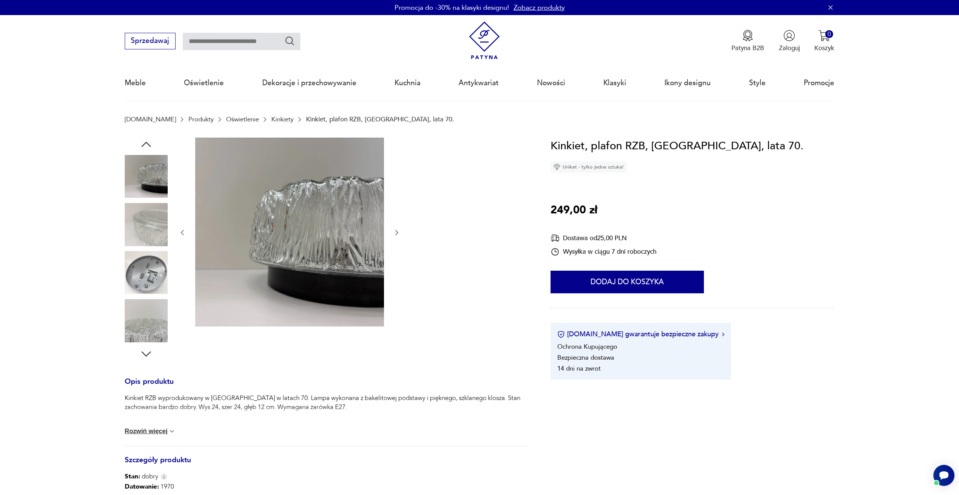
click at [155, 213] on img at bounding box center [146, 224] width 43 height 43
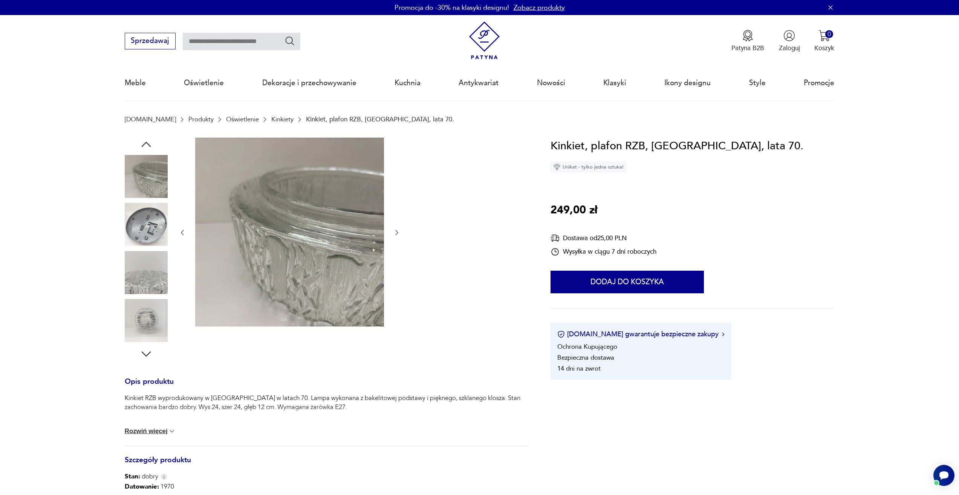
click at [152, 273] on img at bounding box center [146, 272] width 43 height 43
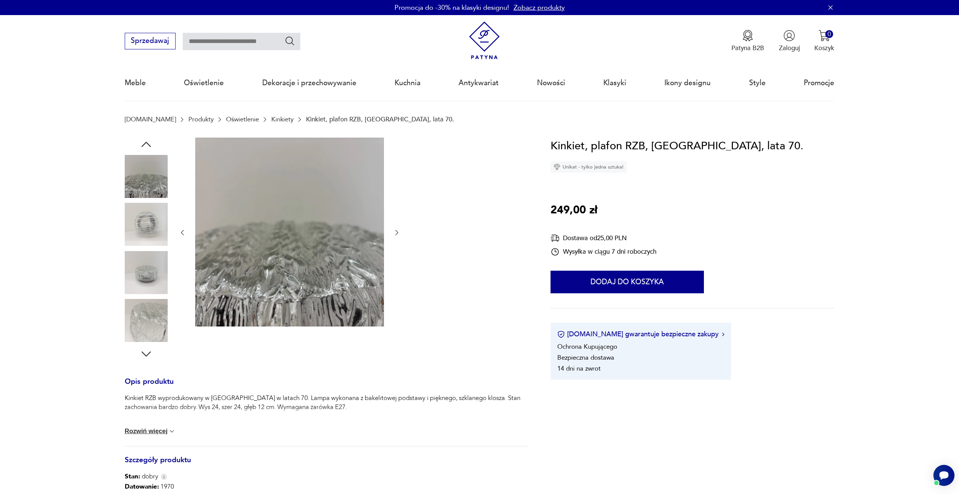
click at [158, 204] on img at bounding box center [146, 224] width 43 height 43
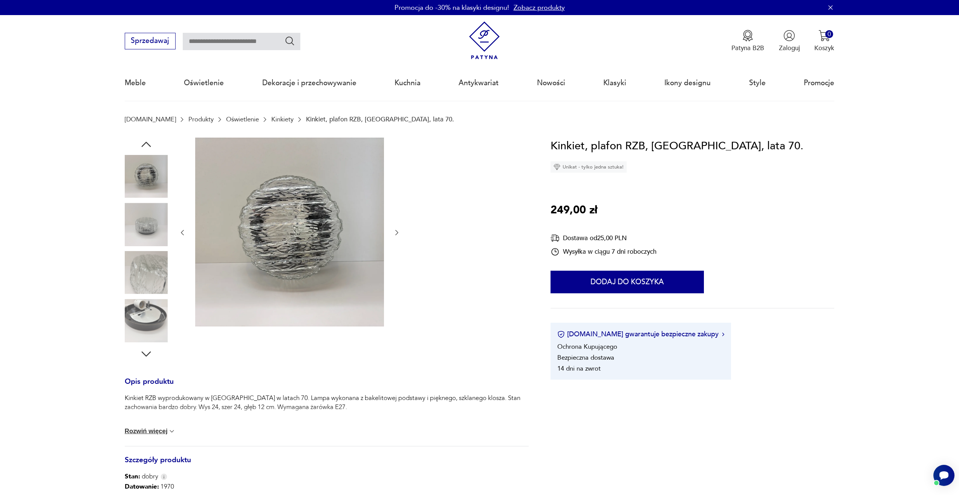
click at [154, 238] on img at bounding box center [146, 224] width 43 height 43
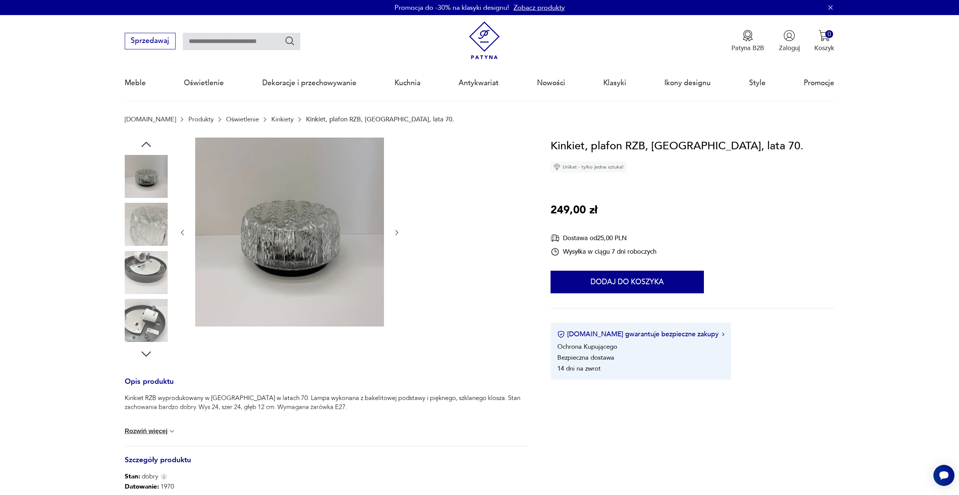
click at [154, 238] on img at bounding box center [146, 224] width 43 height 43
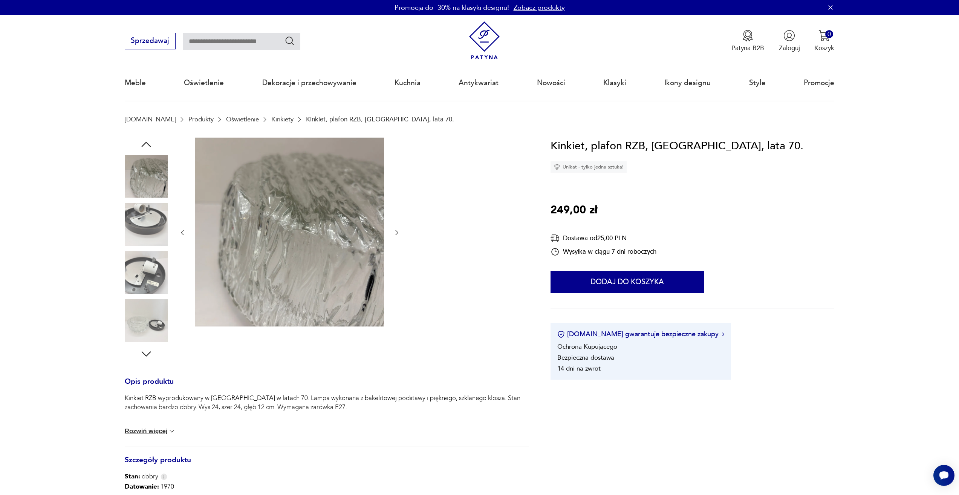
click at [154, 238] on img at bounding box center [146, 224] width 43 height 43
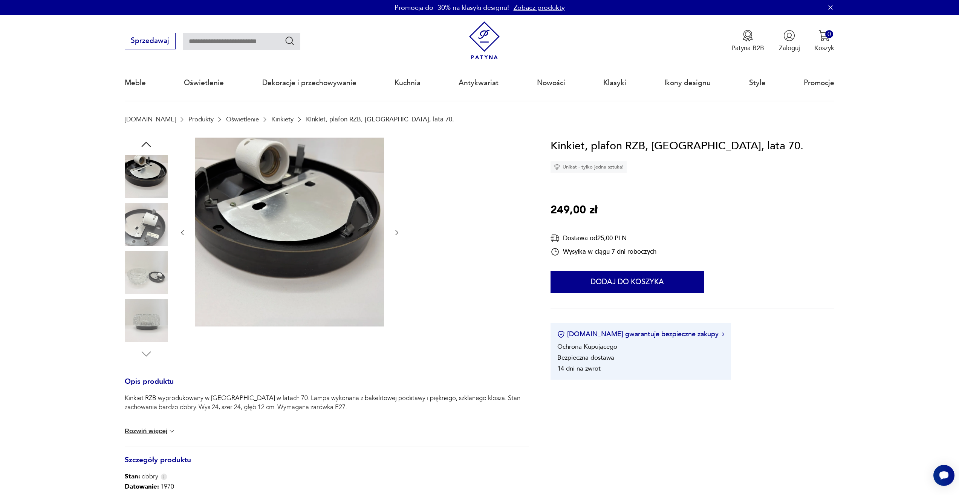
click at [154, 238] on img at bounding box center [146, 224] width 43 height 43
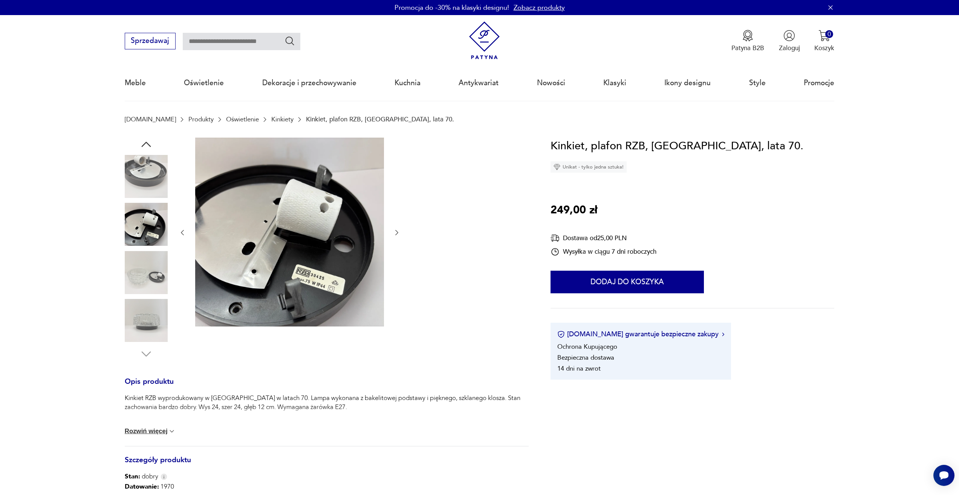
click at [154, 238] on img at bounding box center [146, 224] width 43 height 43
click at [143, 273] on img at bounding box center [146, 272] width 43 height 43
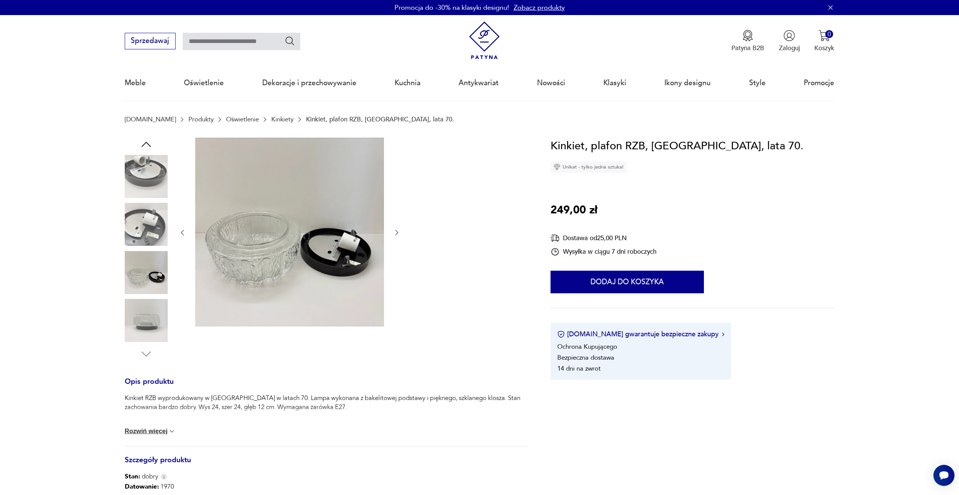
click at [141, 317] on img at bounding box center [146, 320] width 43 height 43
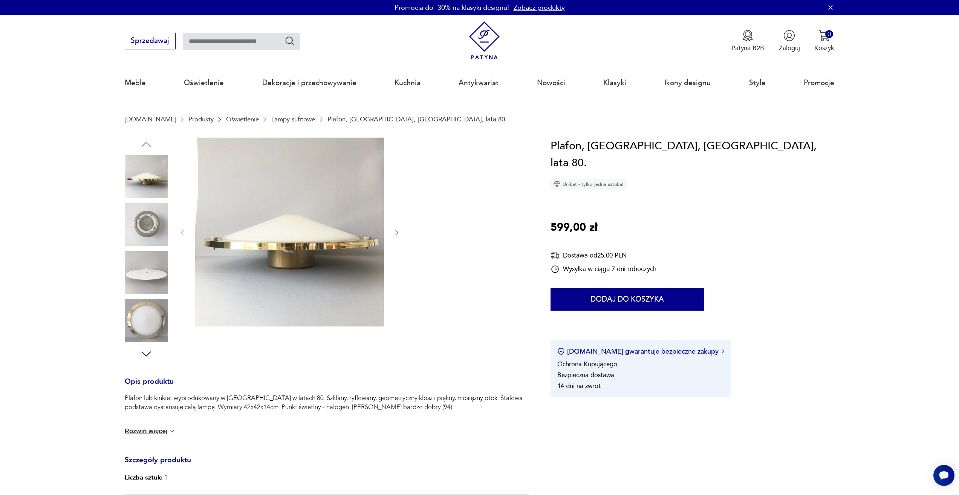
click at [164, 332] on img at bounding box center [146, 320] width 43 height 43
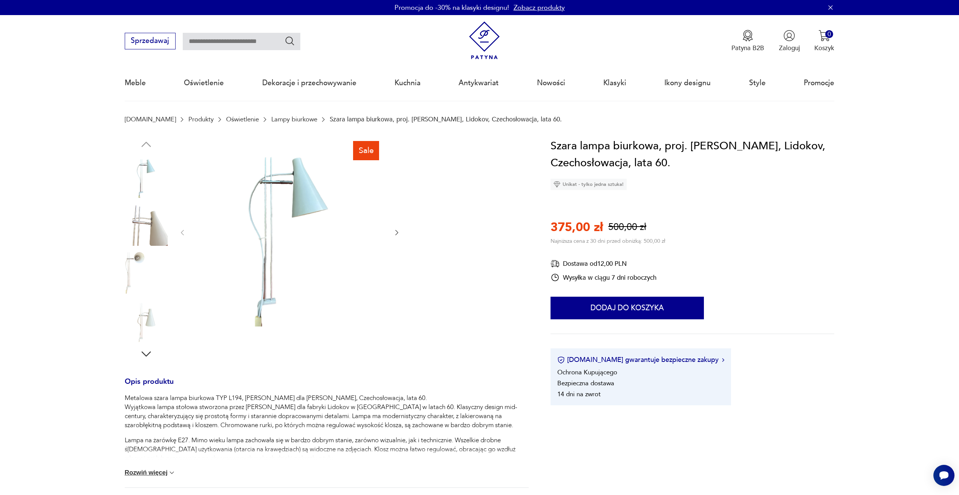
click at [150, 240] on img at bounding box center [146, 224] width 43 height 43
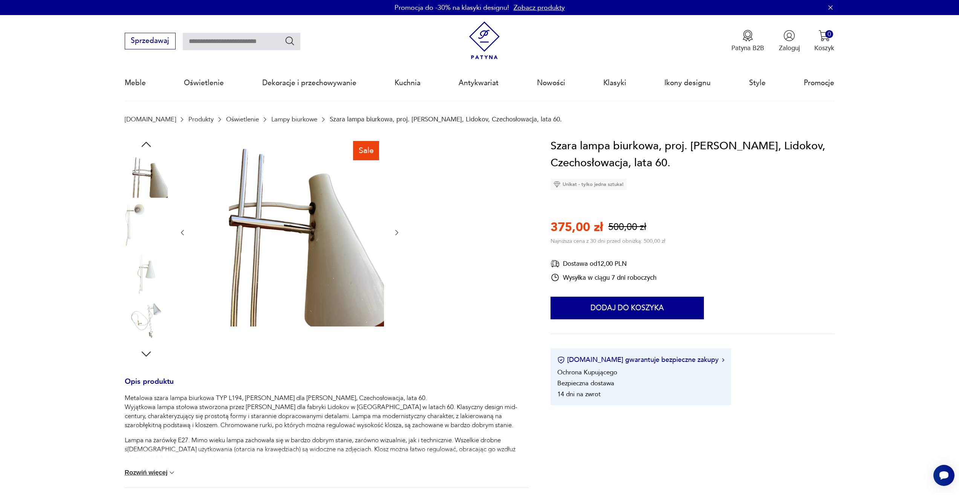
click at [148, 261] on img at bounding box center [146, 272] width 43 height 43
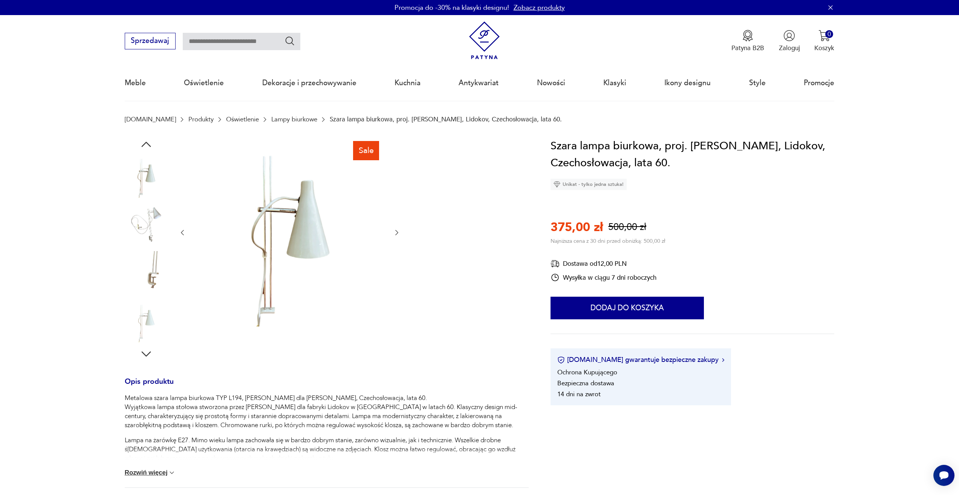
click at [149, 280] on img at bounding box center [146, 272] width 43 height 43
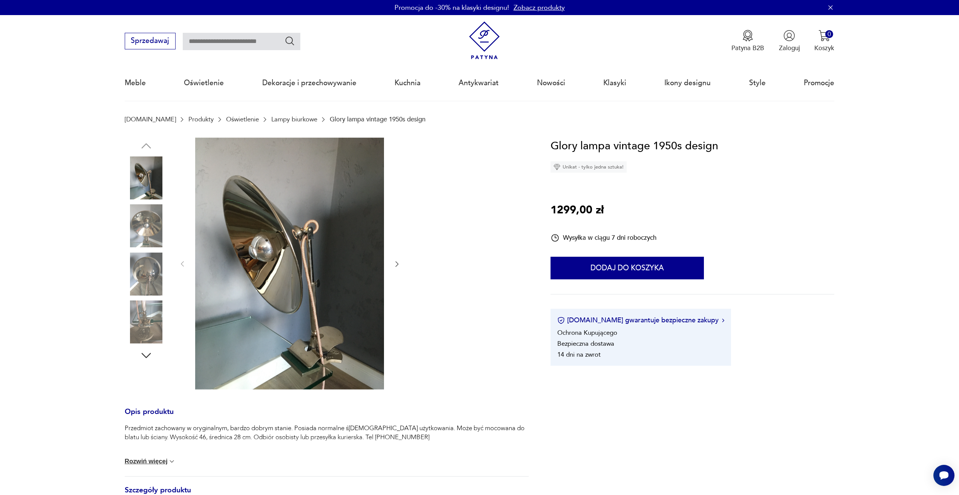
click at [163, 326] on img at bounding box center [146, 321] width 43 height 43
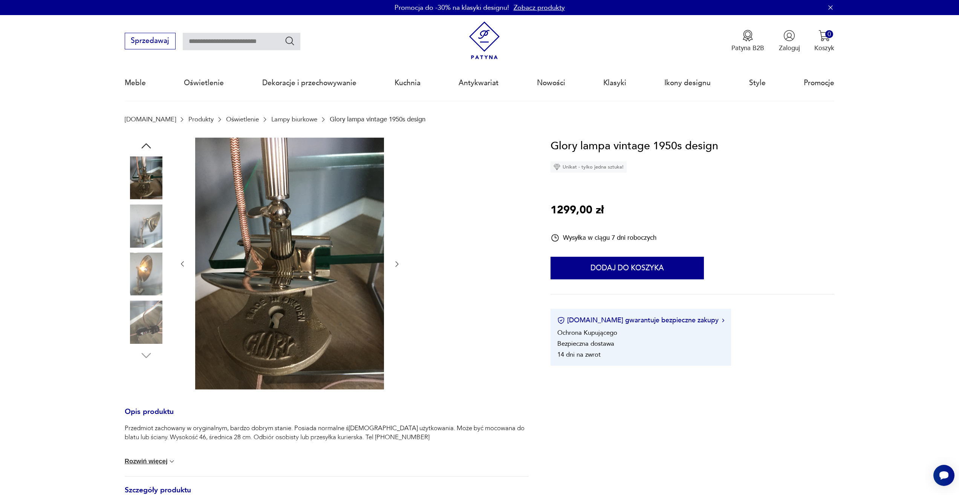
click at [145, 265] on img at bounding box center [146, 274] width 43 height 43
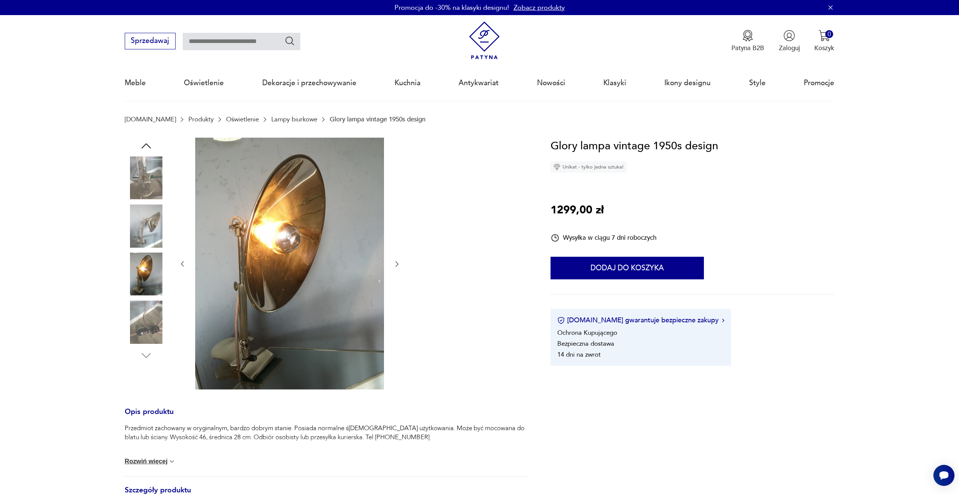
click at [146, 315] on img at bounding box center [146, 321] width 43 height 43
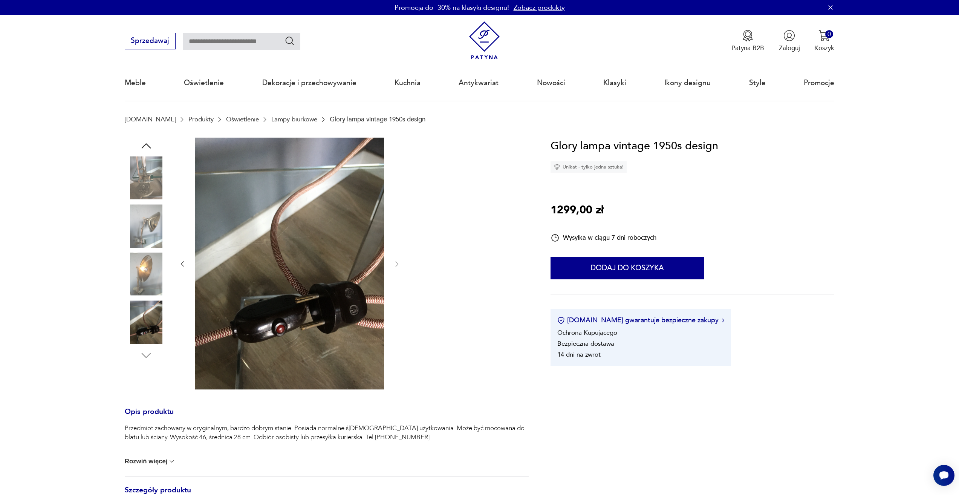
click at [146, 217] on img at bounding box center [146, 225] width 43 height 43
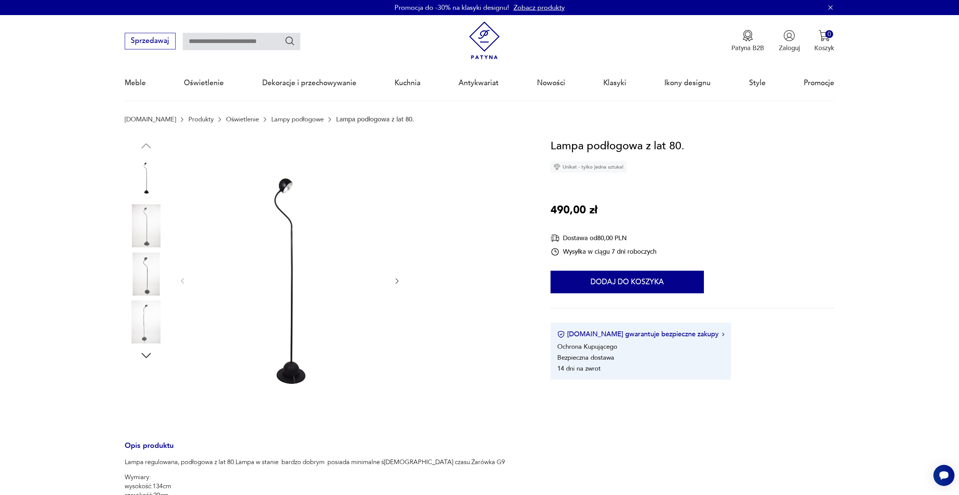
click at [147, 260] on img at bounding box center [146, 274] width 43 height 43
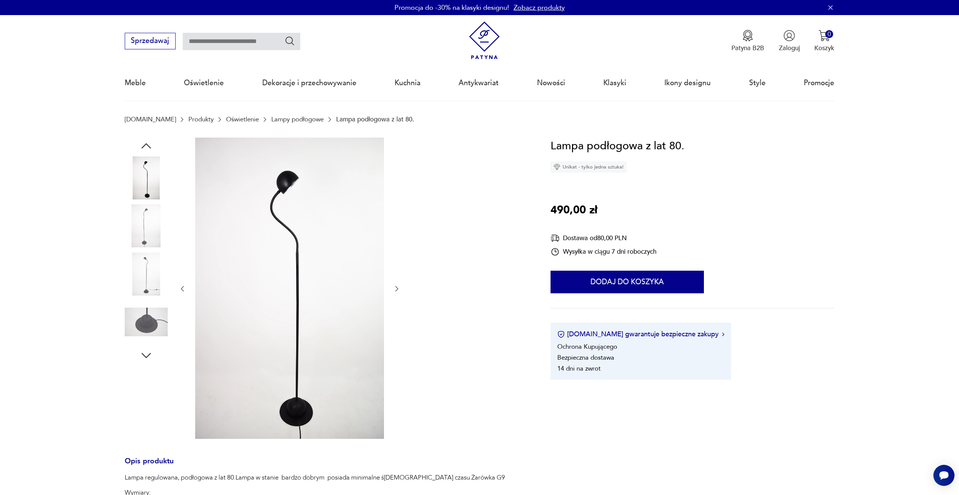
click at [146, 229] on img at bounding box center [146, 225] width 43 height 43
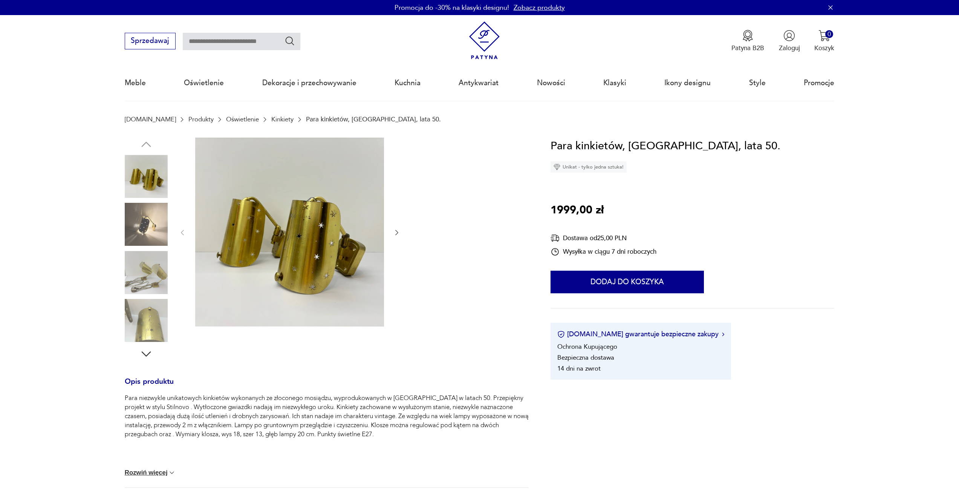
click at [149, 225] on img at bounding box center [146, 224] width 43 height 43
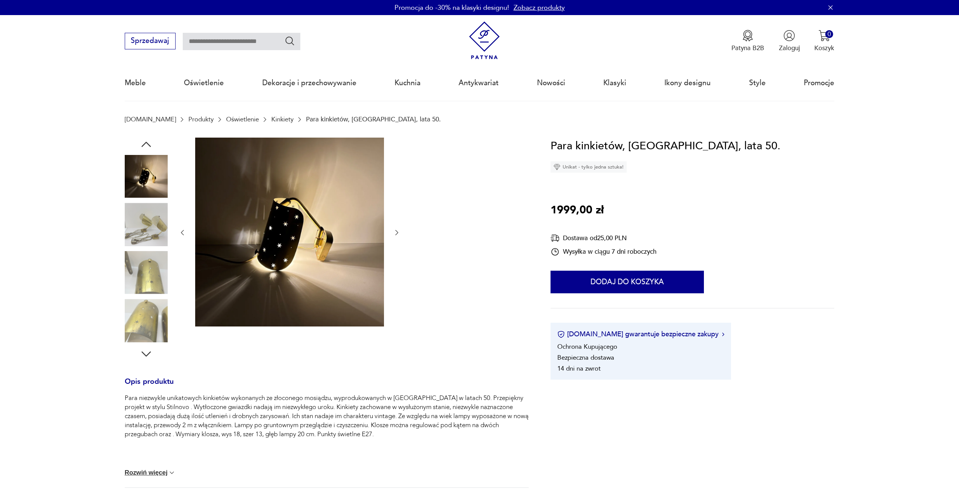
click at [138, 282] on img at bounding box center [146, 272] width 43 height 43
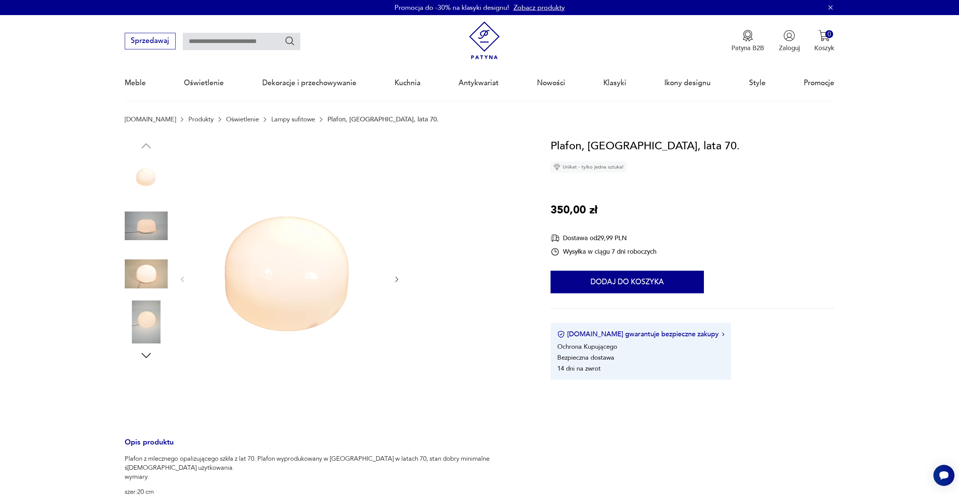
click at [150, 220] on img at bounding box center [146, 225] width 43 height 43
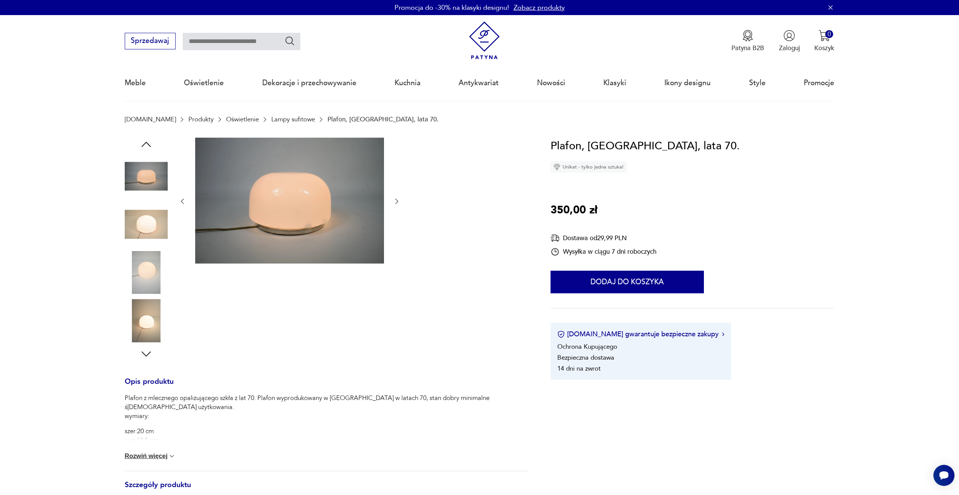
click at [150, 220] on img at bounding box center [146, 224] width 43 height 43
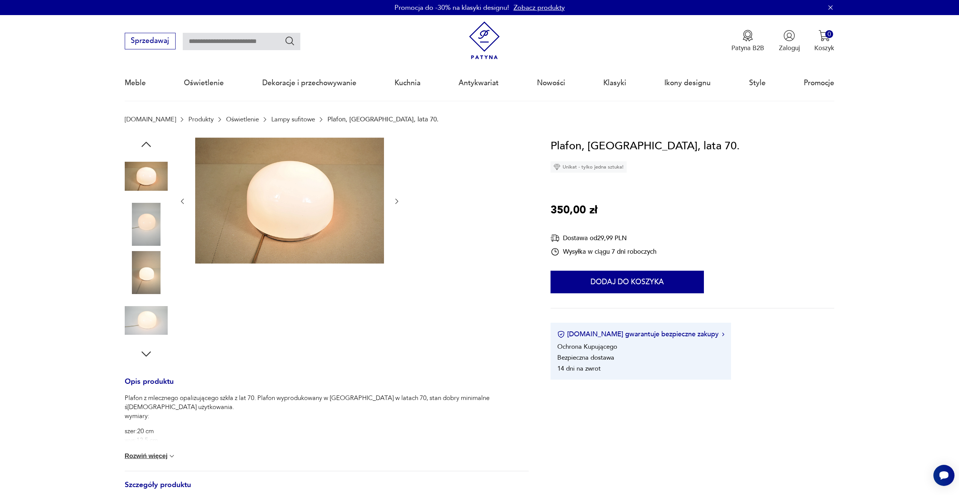
click at [150, 220] on img at bounding box center [146, 224] width 43 height 43
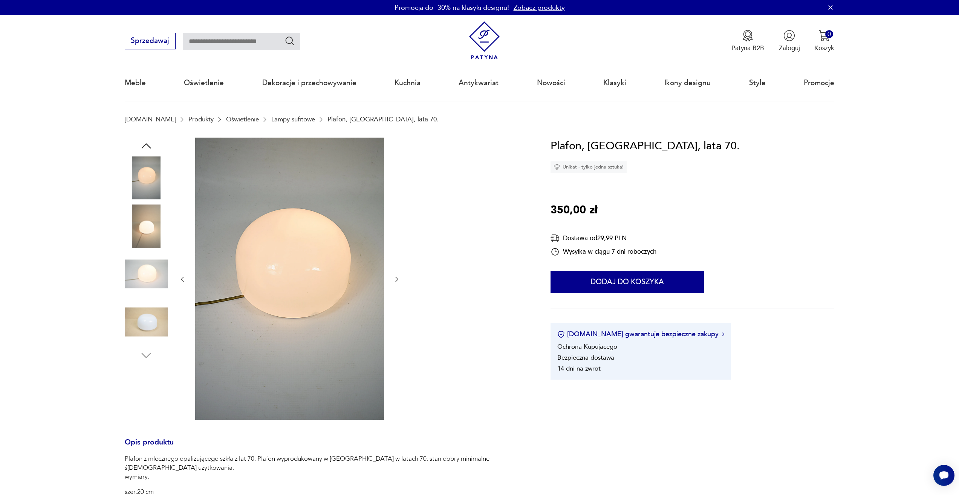
click at [147, 240] on img at bounding box center [146, 225] width 43 height 43
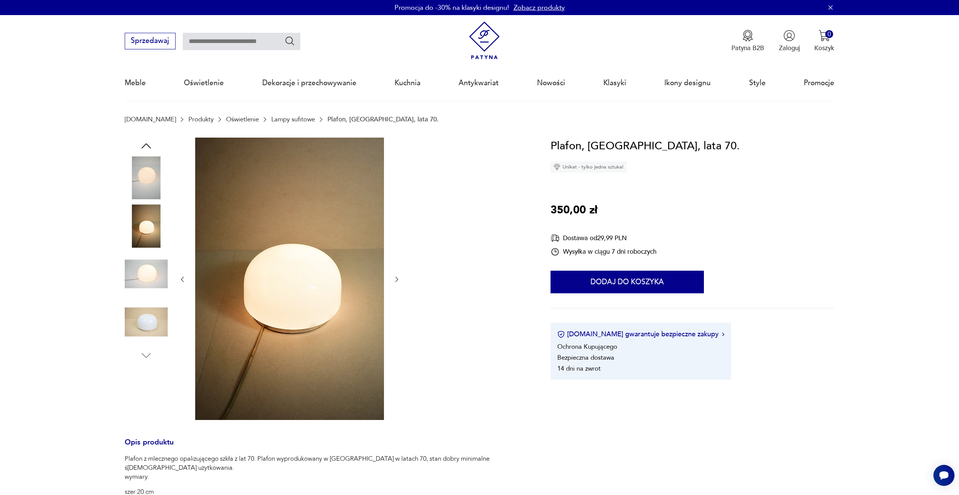
click at [147, 267] on img at bounding box center [146, 274] width 43 height 43
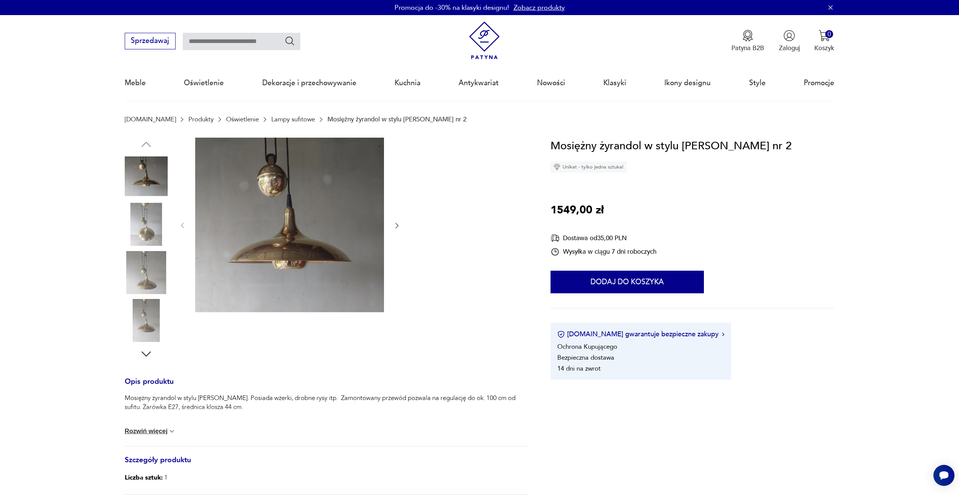
click at [159, 233] on img at bounding box center [146, 224] width 43 height 43
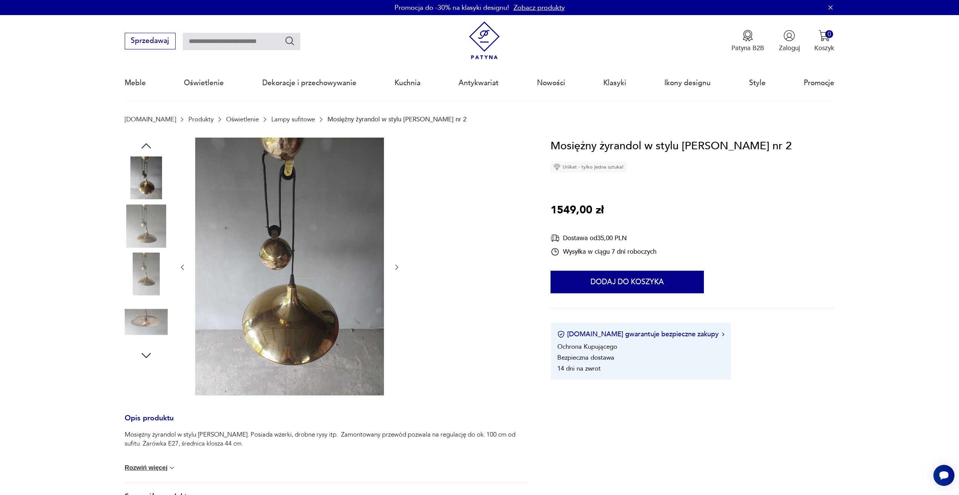
click at [149, 268] on img at bounding box center [146, 274] width 43 height 43
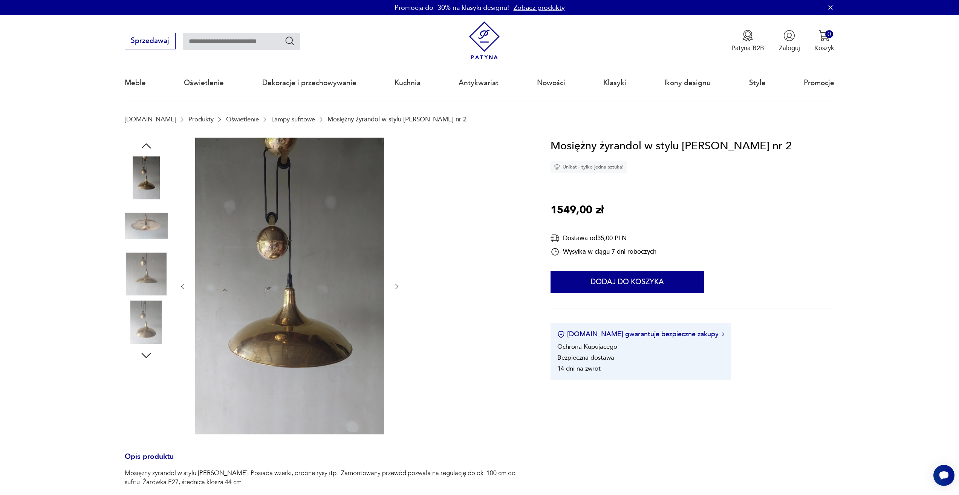
click at [143, 303] on img at bounding box center [146, 321] width 43 height 43
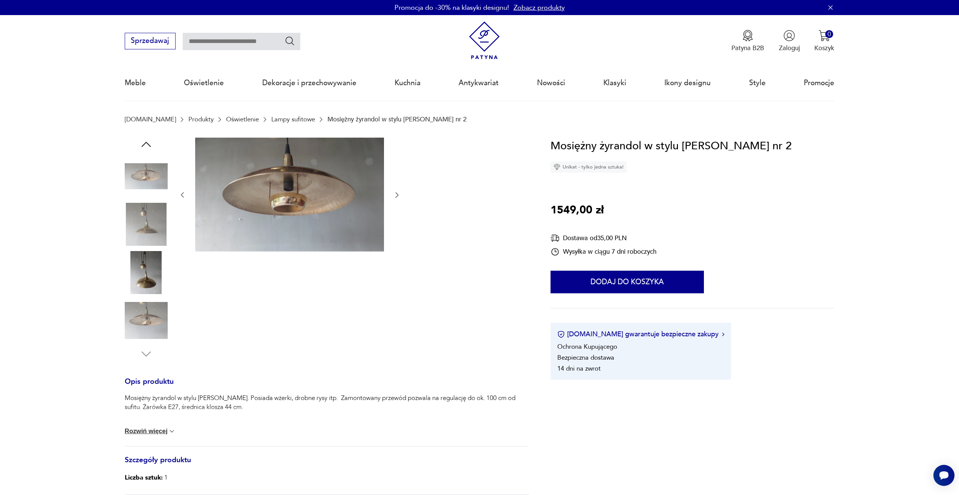
click at [143, 303] on img at bounding box center [146, 320] width 43 height 43
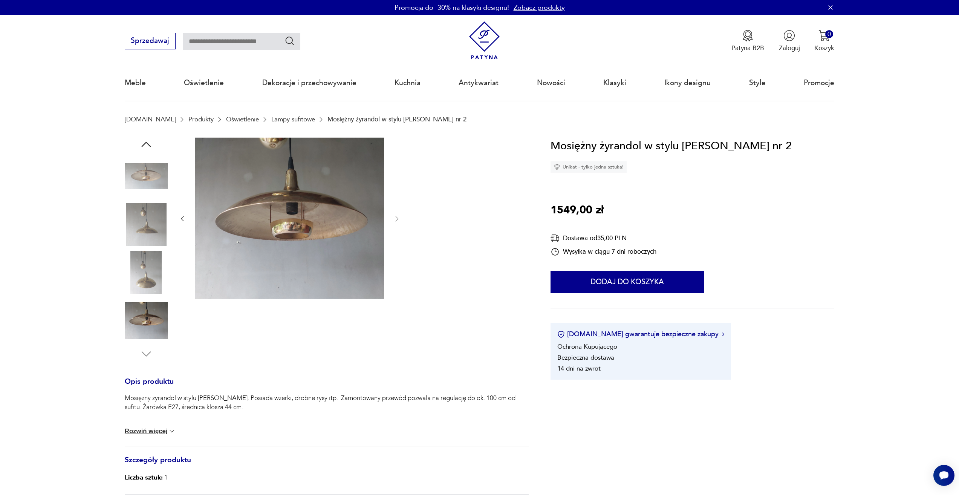
click at [143, 278] on img at bounding box center [146, 272] width 43 height 43
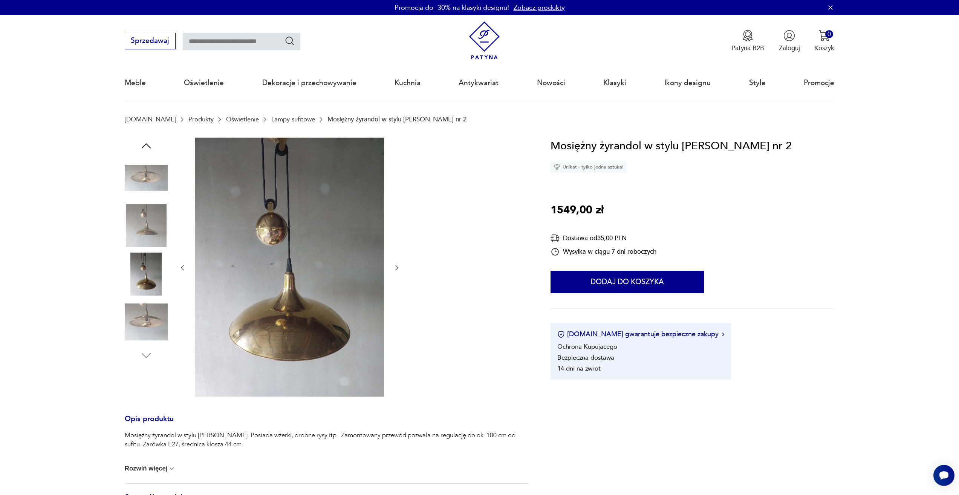
click at [144, 243] on img at bounding box center [146, 225] width 43 height 43
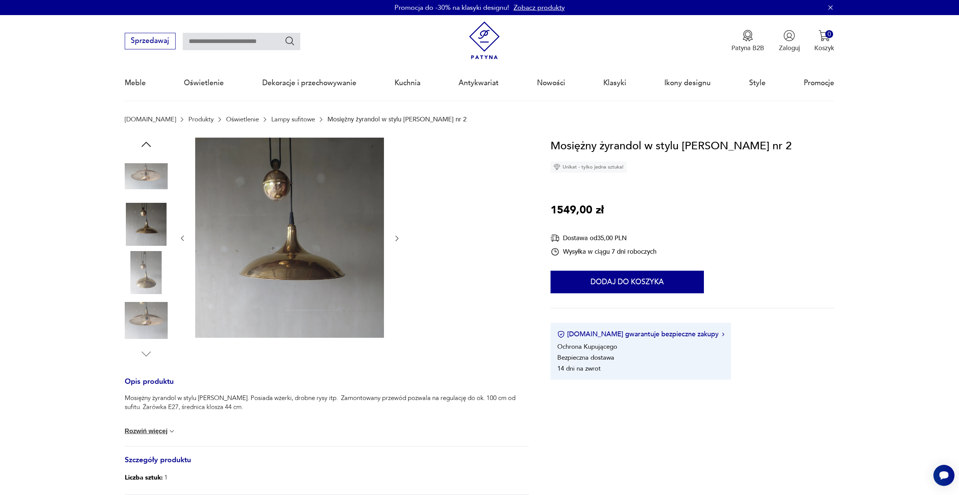
click at [145, 199] on div at bounding box center [146, 249] width 43 height 189
click at [144, 185] on img at bounding box center [146, 176] width 43 height 43
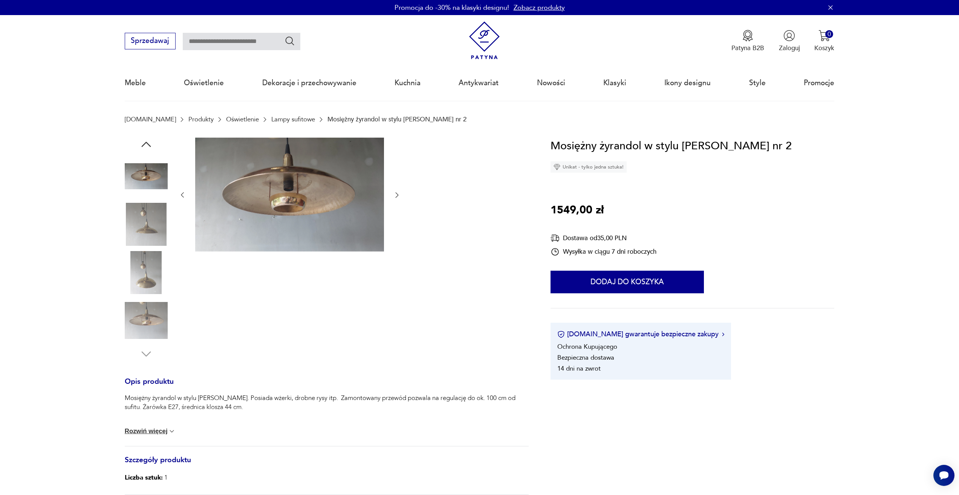
click at [148, 147] on icon "button" at bounding box center [146, 145] width 14 height 14
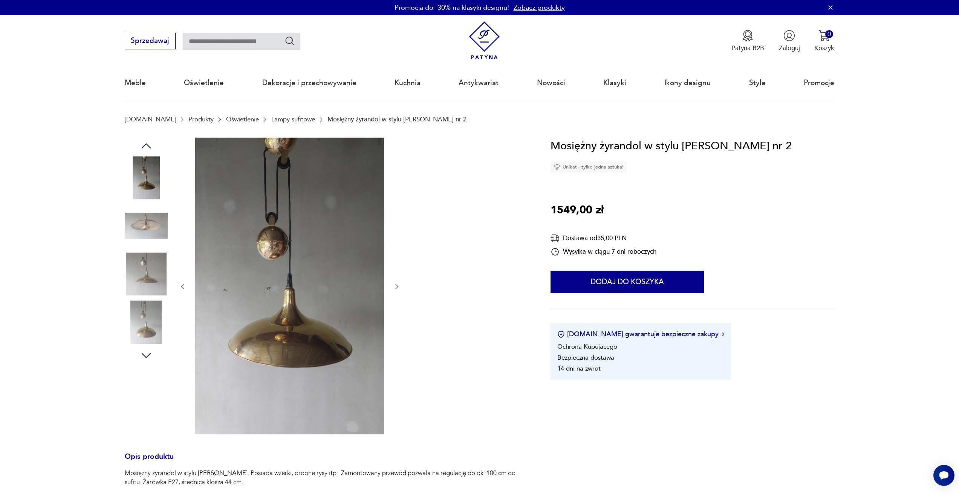
click at [148, 147] on icon "button" at bounding box center [146, 146] width 14 height 14
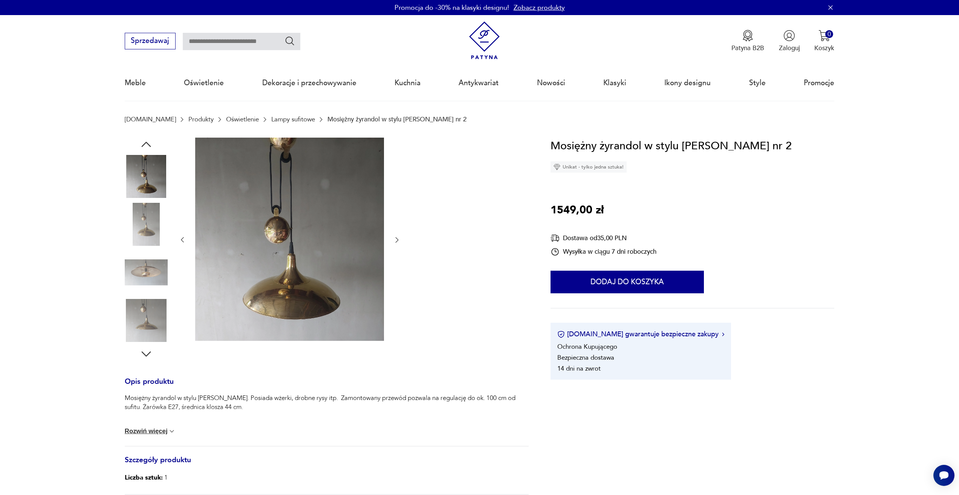
click at [141, 218] on img at bounding box center [146, 224] width 43 height 43
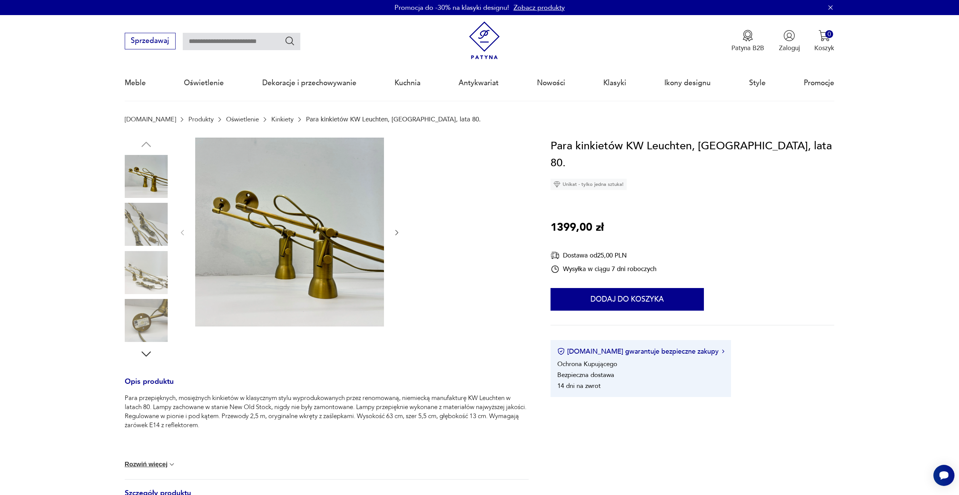
click at [156, 223] on img at bounding box center [146, 224] width 43 height 43
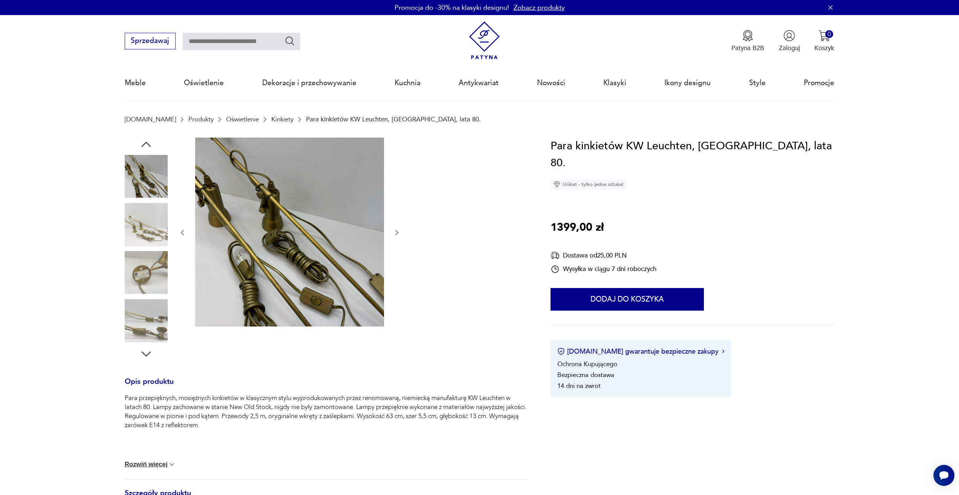
click at [151, 231] on img at bounding box center [146, 224] width 43 height 43
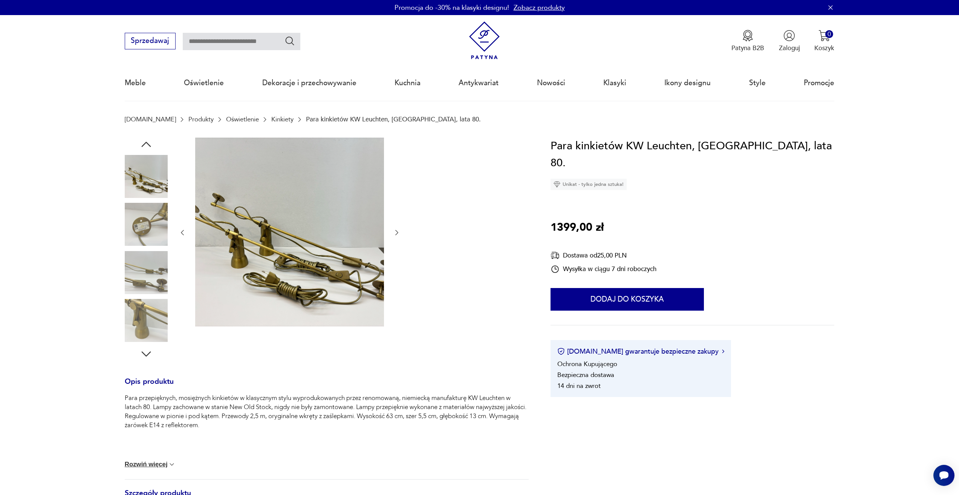
click at [154, 275] on img at bounding box center [146, 272] width 43 height 43
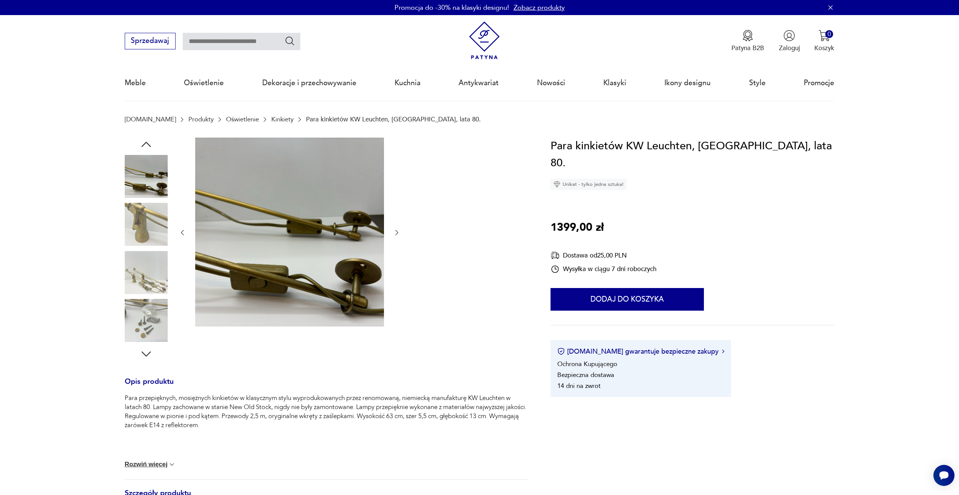
click at [156, 278] on img at bounding box center [146, 272] width 43 height 43
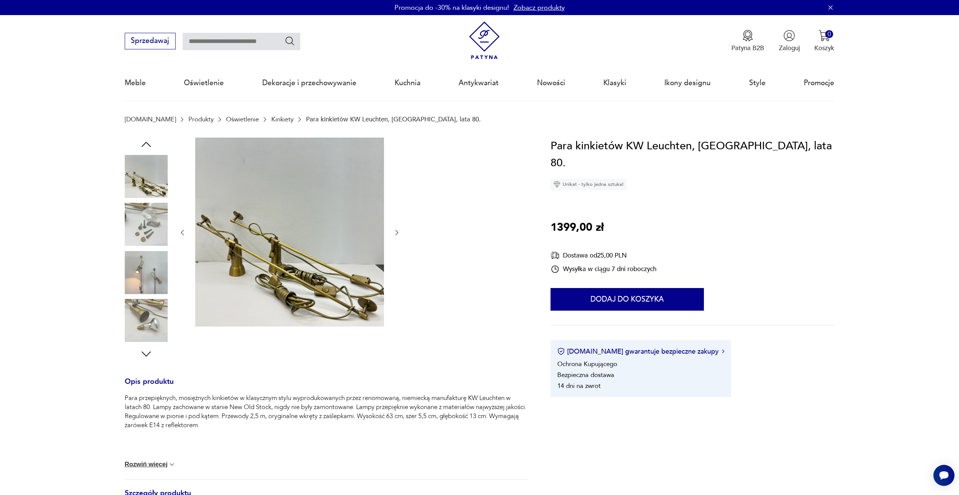
click at [284, 297] on img at bounding box center [289, 232] width 189 height 189
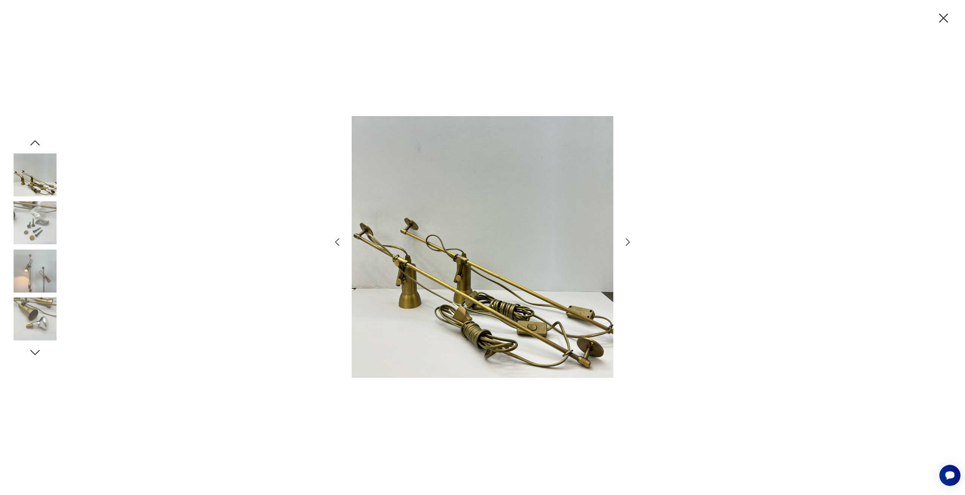
click at [939, 20] on icon "button" at bounding box center [944, 18] width 16 height 16
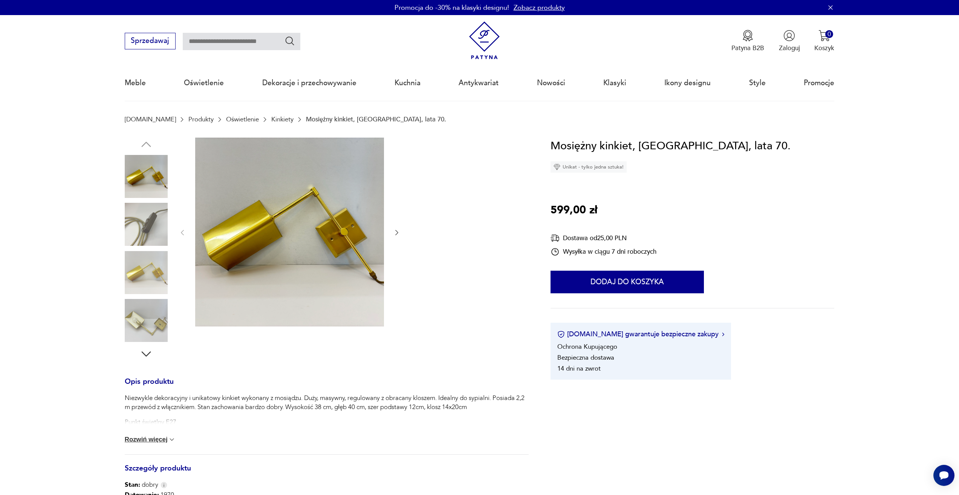
click at [143, 286] on img at bounding box center [146, 272] width 43 height 43
click at [147, 216] on img at bounding box center [146, 224] width 43 height 43
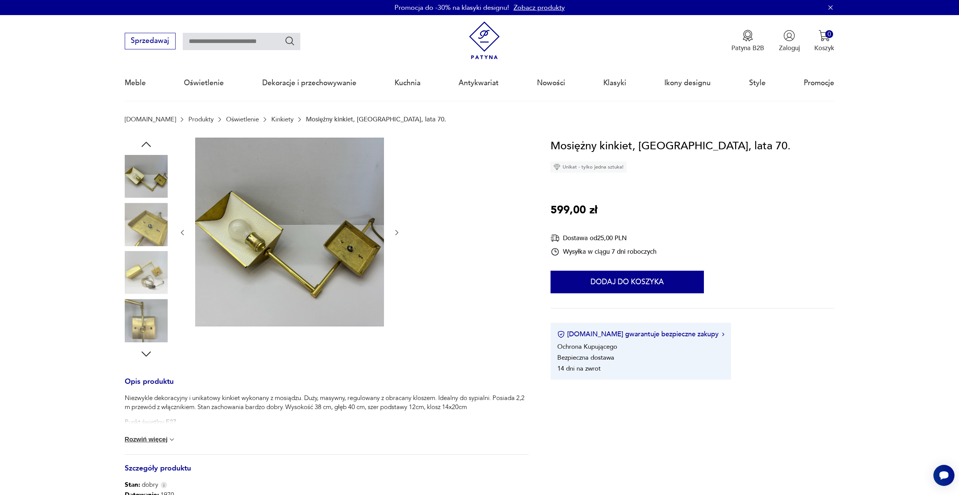
click at [151, 312] on img at bounding box center [146, 320] width 43 height 43
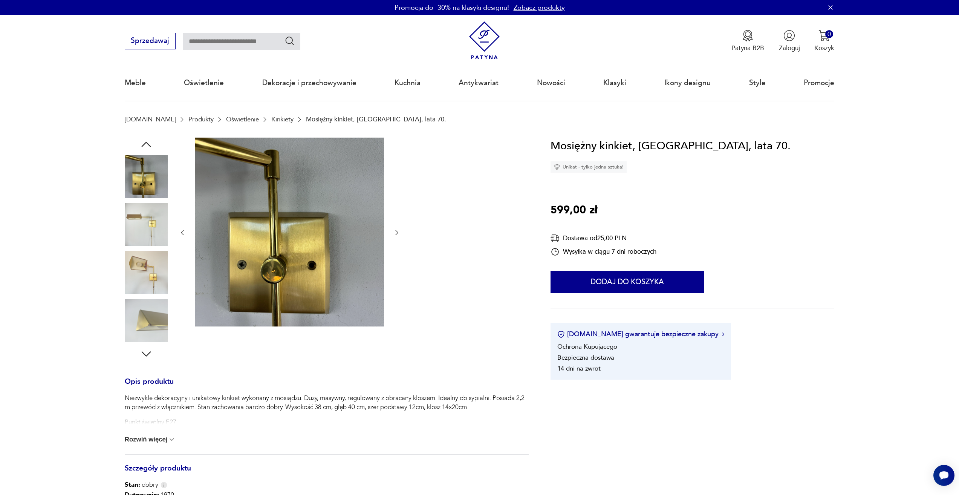
click at [151, 312] on img at bounding box center [146, 320] width 43 height 43
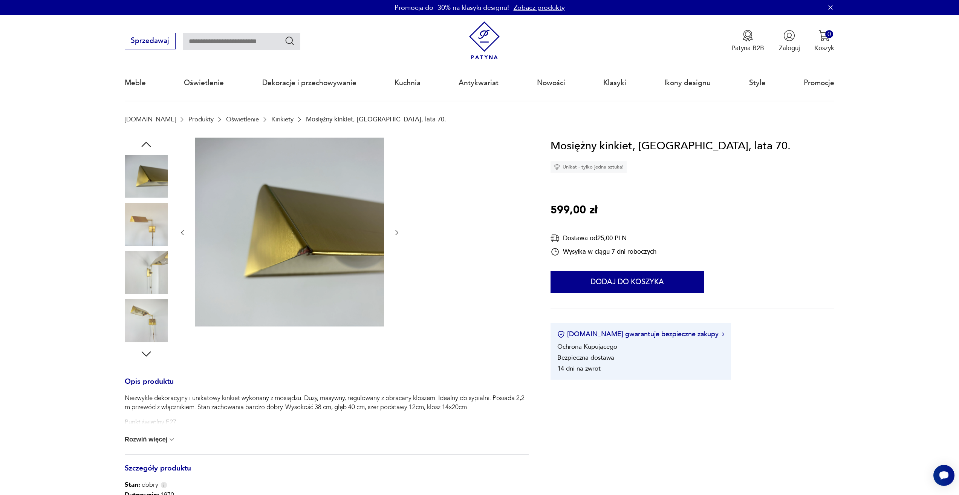
click at [152, 278] on img at bounding box center [146, 272] width 43 height 43
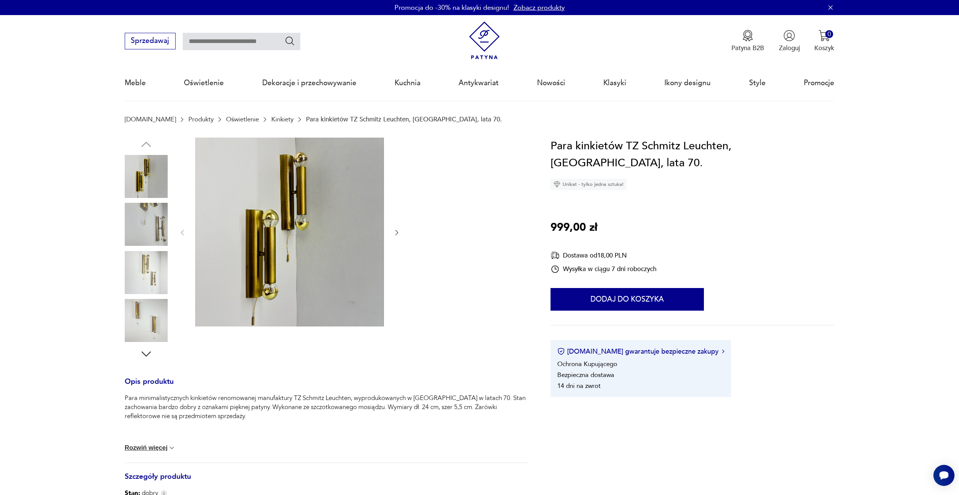
click at [132, 210] on img at bounding box center [146, 224] width 43 height 43
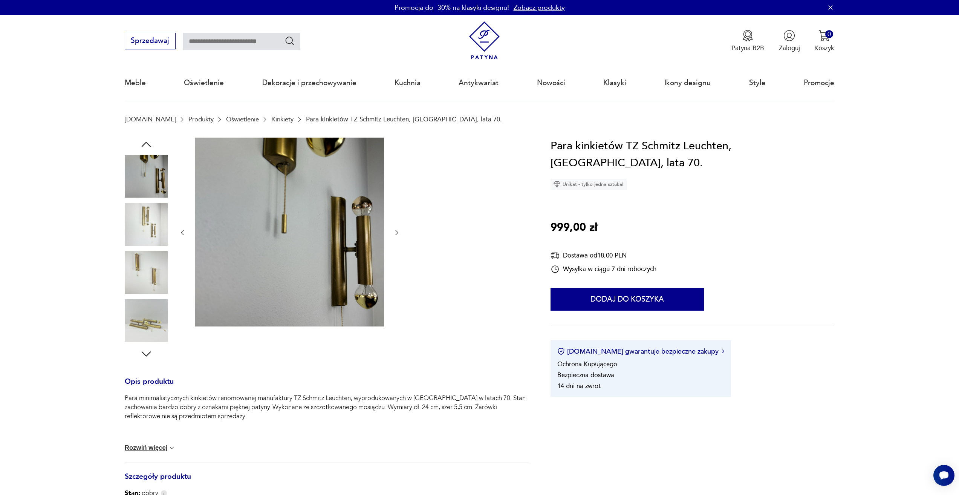
click at [137, 211] on img at bounding box center [146, 224] width 43 height 43
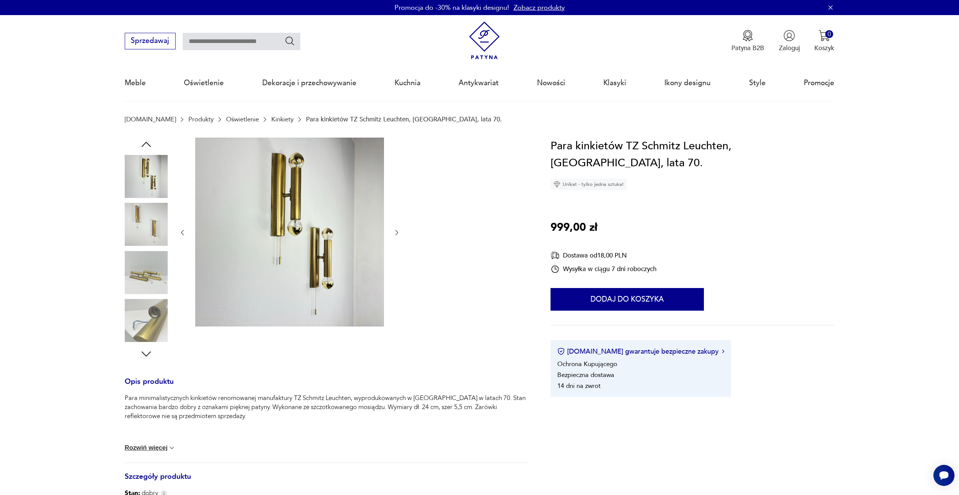
click at [145, 261] on img at bounding box center [146, 272] width 43 height 43
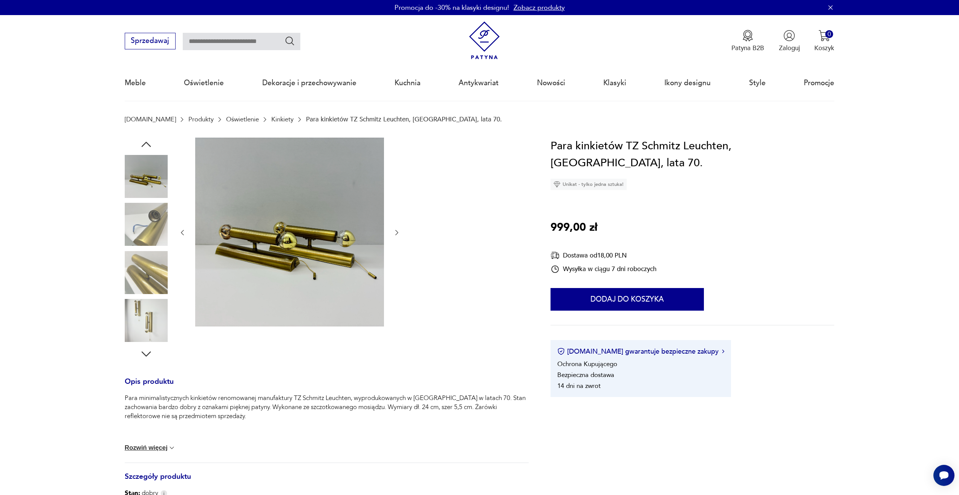
click at [149, 308] on img at bounding box center [146, 320] width 43 height 43
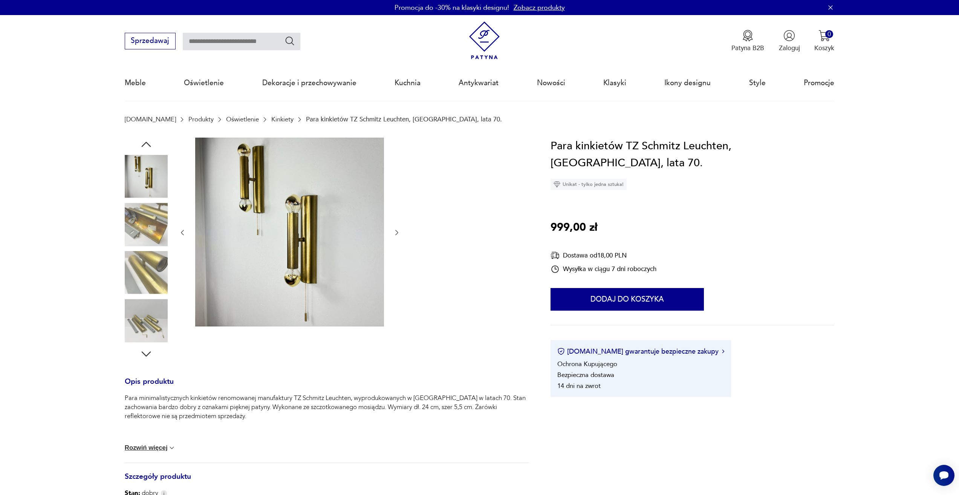
click at [149, 308] on img at bounding box center [146, 320] width 43 height 43
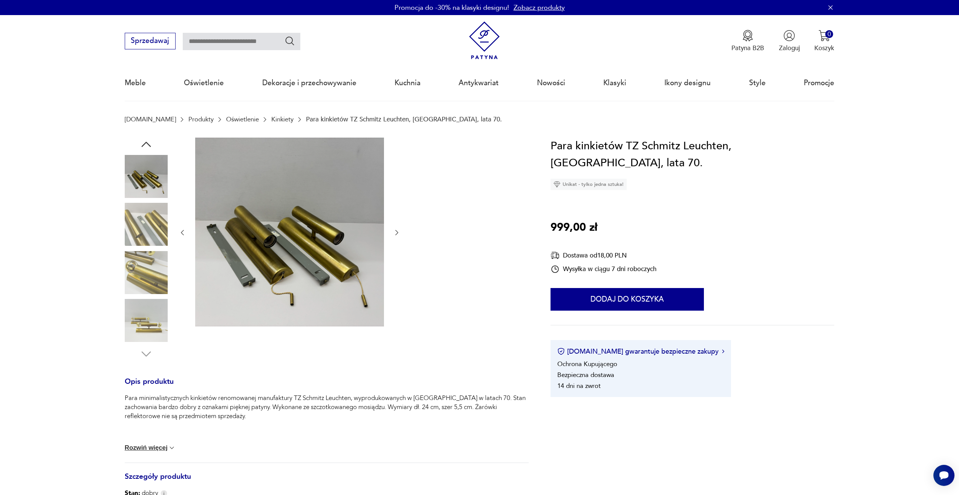
click at [155, 180] on img at bounding box center [146, 176] width 43 height 43
click at [146, 140] on icon "button" at bounding box center [146, 145] width 14 height 14
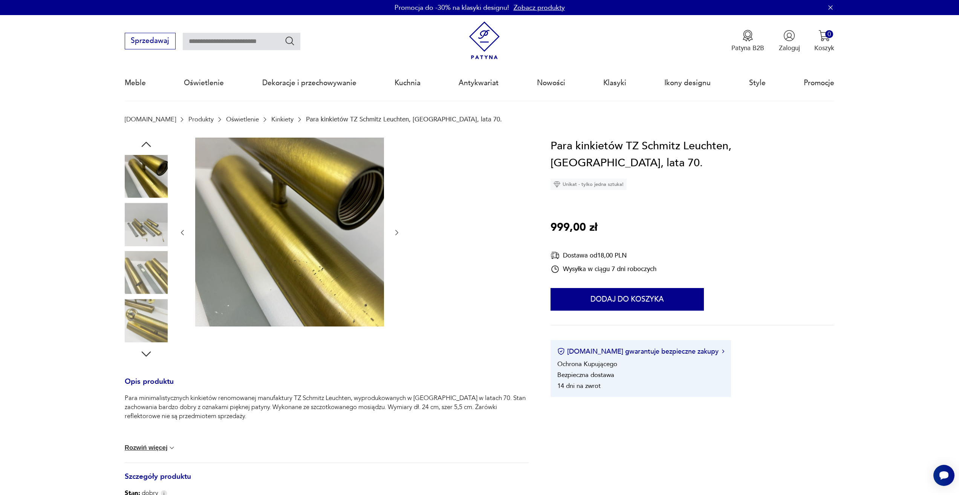
click at [146, 140] on icon "button" at bounding box center [146, 145] width 14 height 14
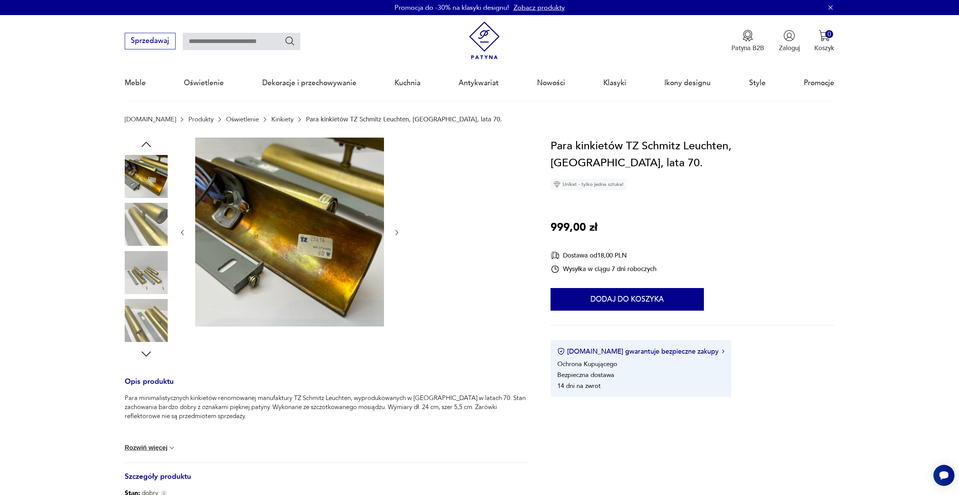
click at [146, 140] on icon "button" at bounding box center [146, 145] width 14 height 14
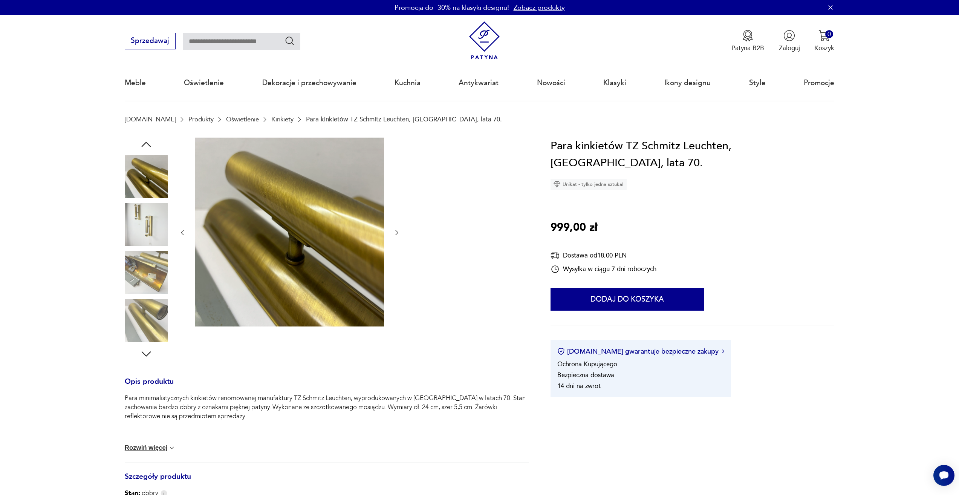
click at [146, 140] on icon "button" at bounding box center [146, 145] width 14 height 14
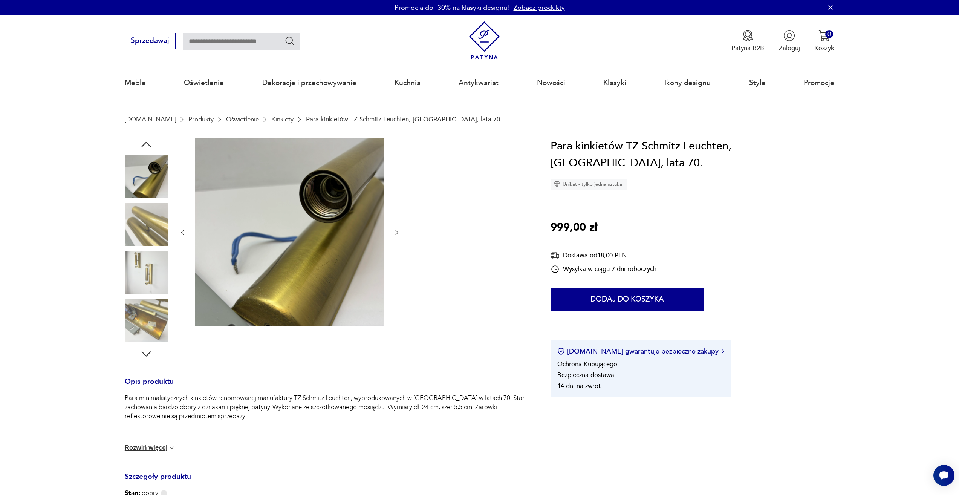
click at [146, 140] on icon "button" at bounding box center [146, 145] width 14 height 14
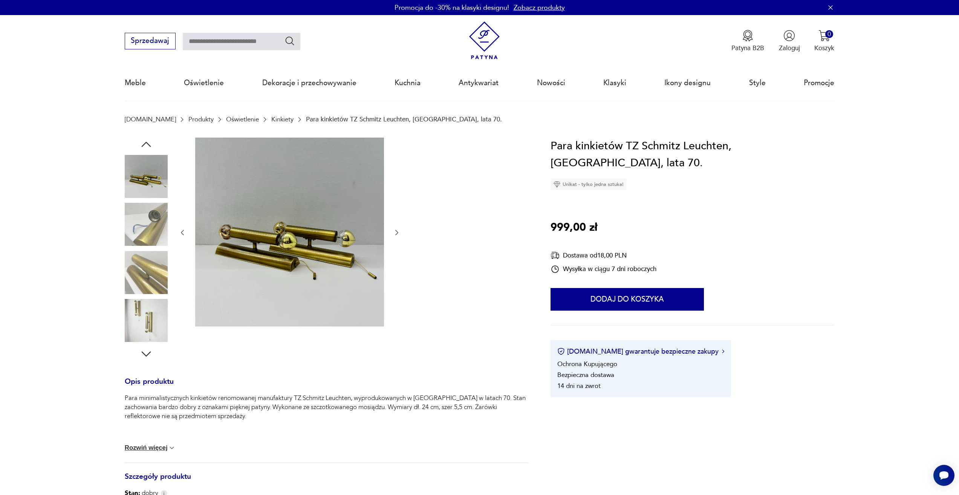
click at [147, 312] on img at bounding box center [146, 320] width 43 height 43
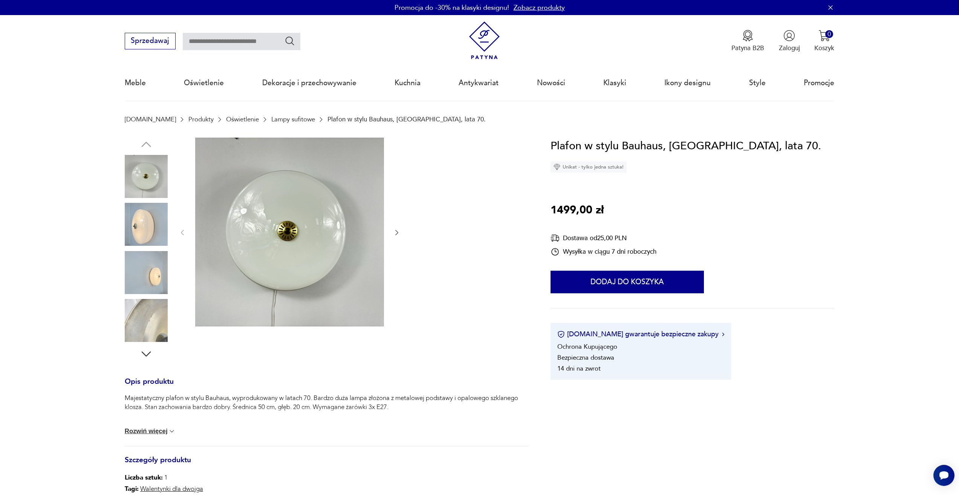
click at [147, 232] on img at bounding box center [146, 224] width 43 height 43
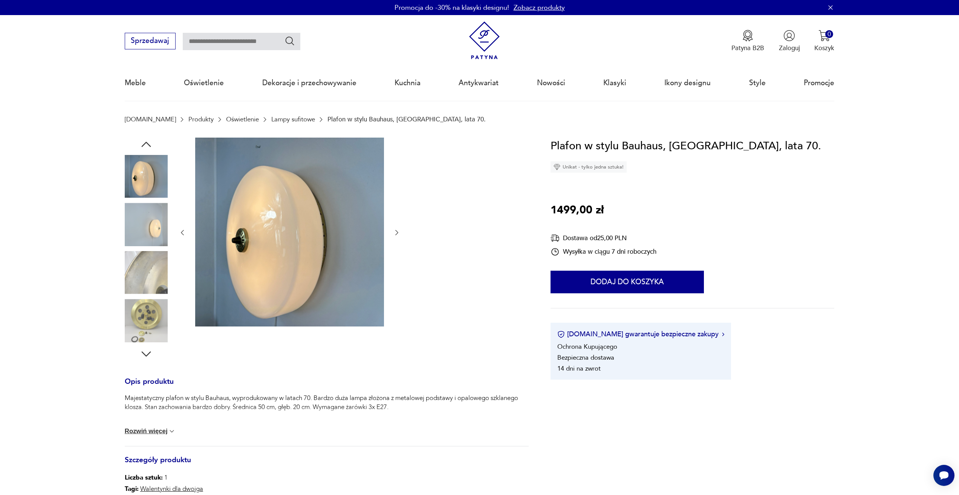
click at [147, 232] on img at bounding box center [146, 224] width 43 height 43
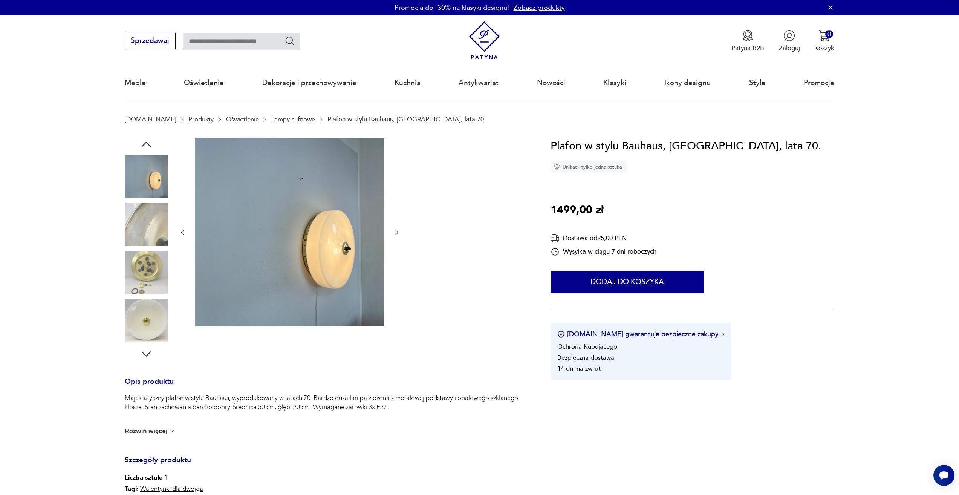
click at [142, 322] on img at bounding box center [146, 320] width 43 height 43
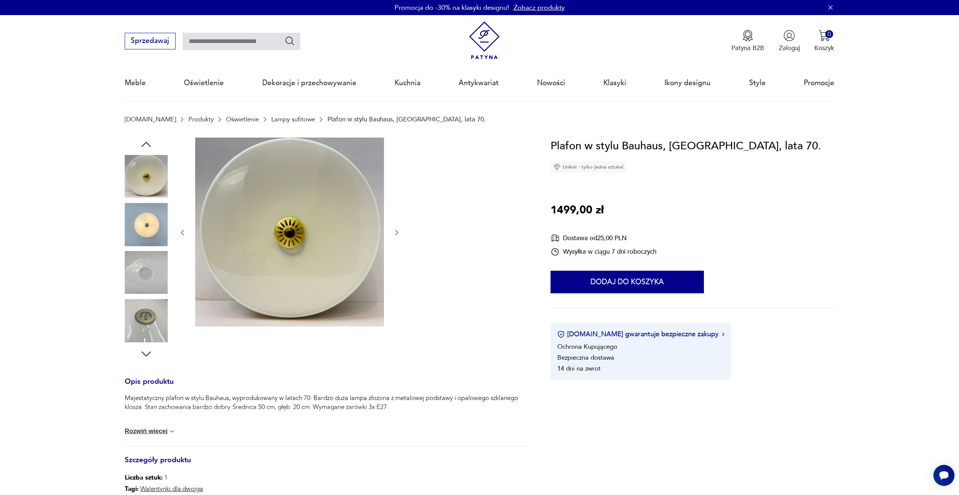
click at [150, 213] on img at bounding box center [146, 224] width 43 height 43
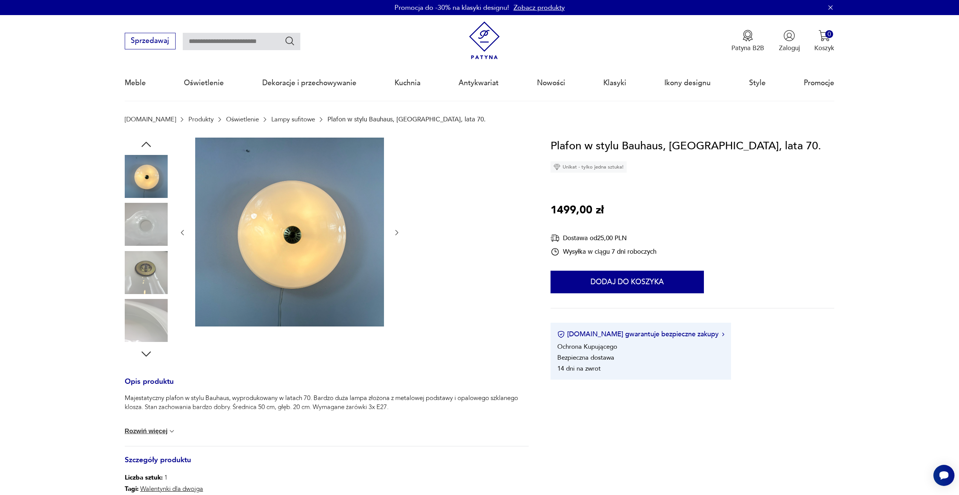
click at [143, 143] on icon "button" at bounding box center [146, 145] width 14 height 14
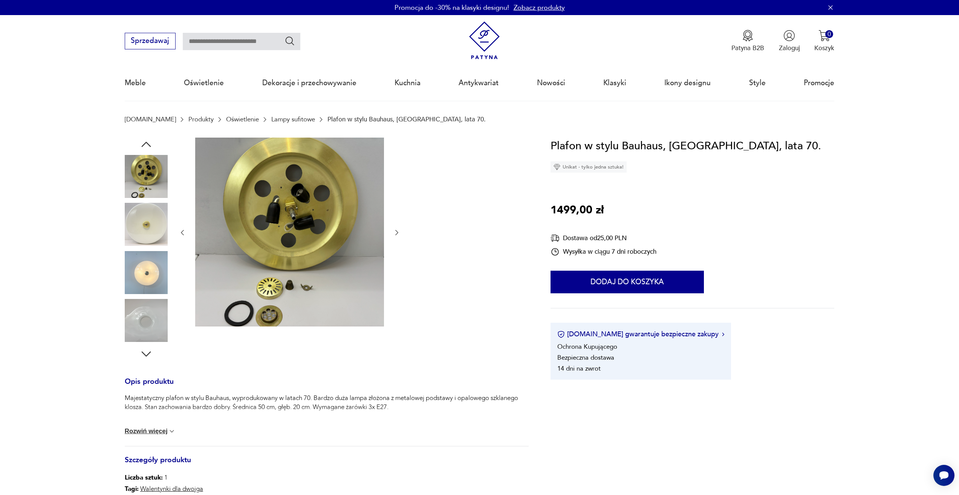
click at [143, 143] on icon "button" at bounding box center [146, 145] width 14 height 14
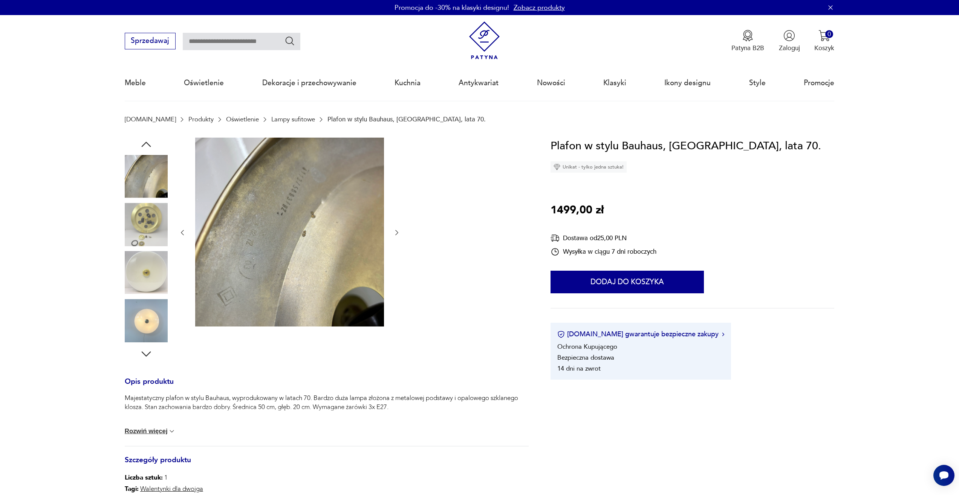
click at [143, 143] on icon "button" at bounding box center [146, 145] width 14 height 14
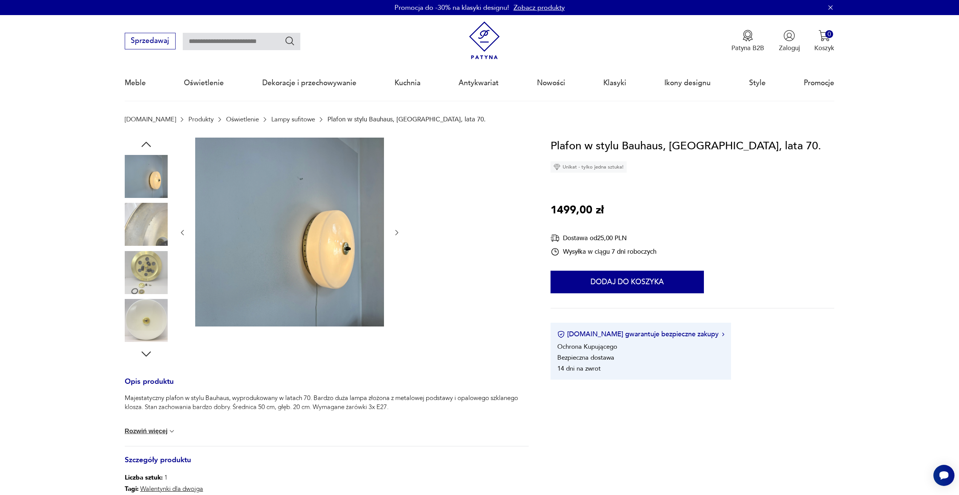
click at [143, 143] on icon "button" at bounding box center [146, 145] width 14 height 14
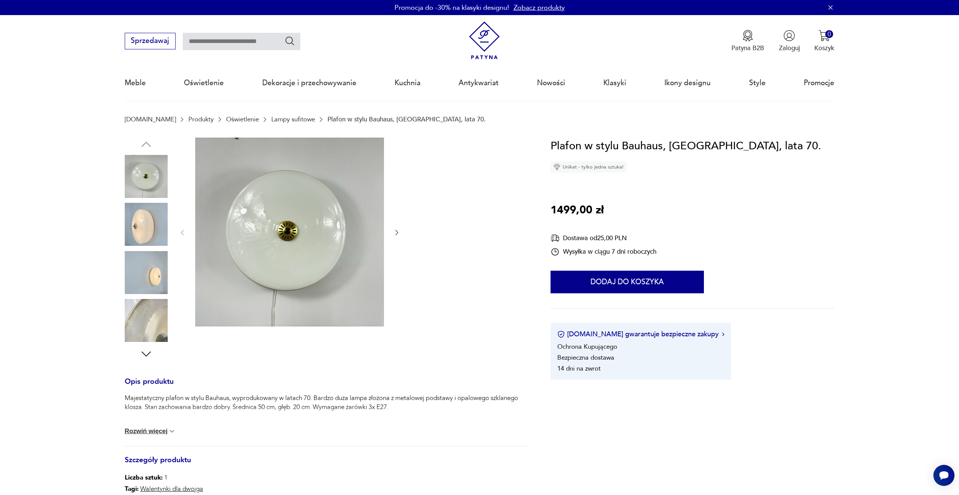
click at [147, 218] on img at bounding box center [146, 224] width 43 height 43
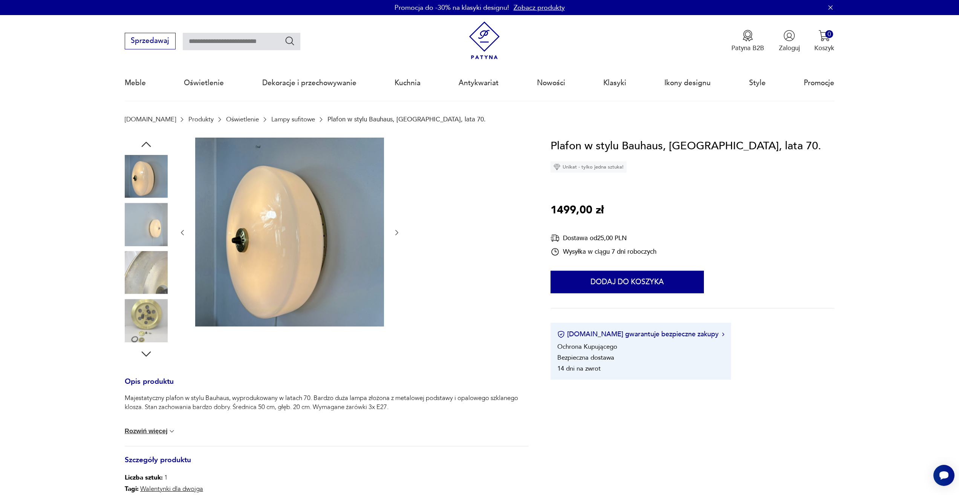
click at [148, 233] on img at bounding box center [146, 224] width 43 height 43
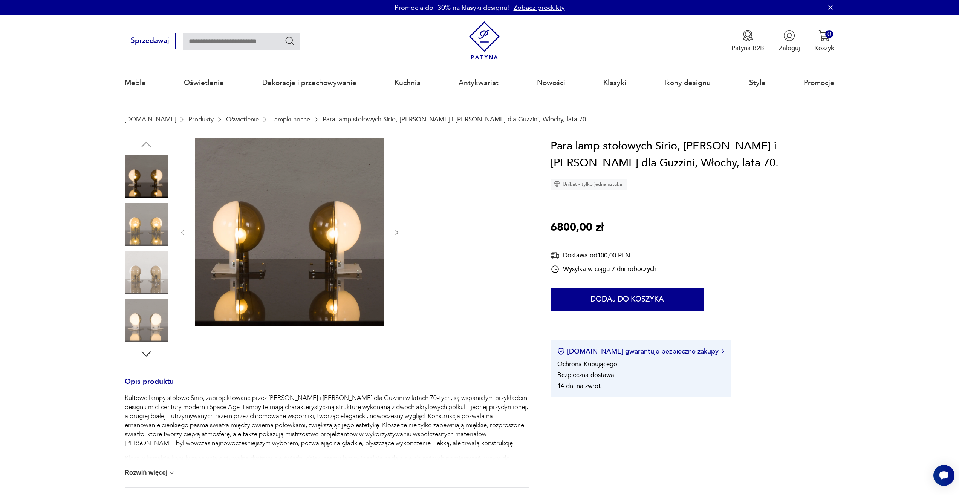
click at [162, 227] on img at bounding box center [146, 224] width 43 height 43
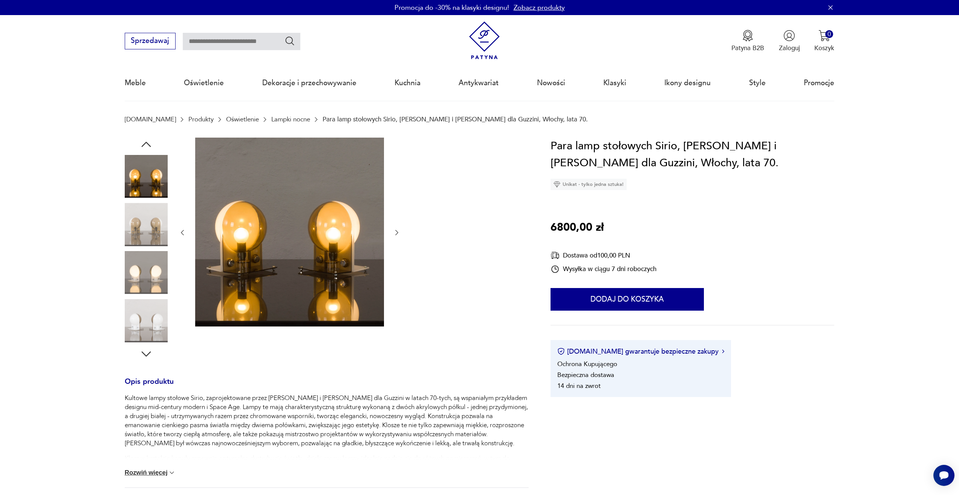
click at [152, 268] on img at bounding box center [146, 272] width 43 height 43
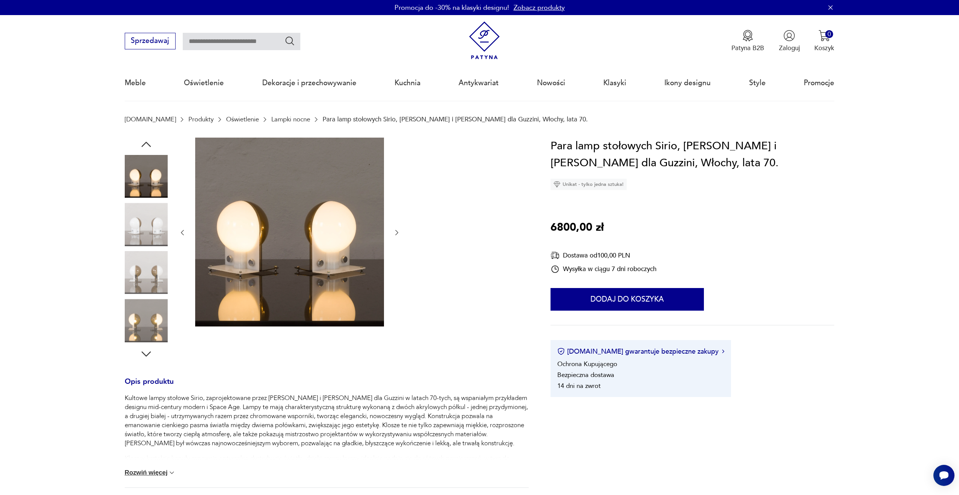
click at [145, 318] on img at bounding box center [146, 320] width 43 height 43
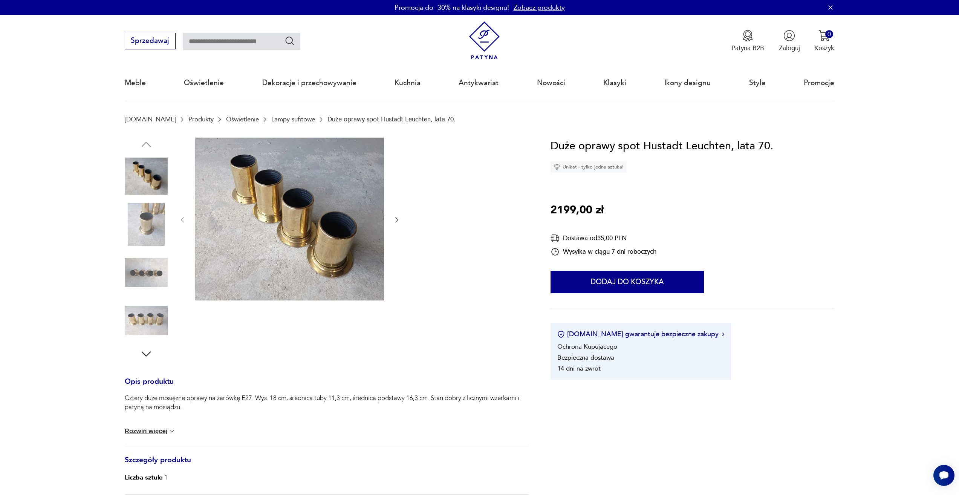
click at [155, 314] on img at bounding box center [146, 320] width 43 height 43
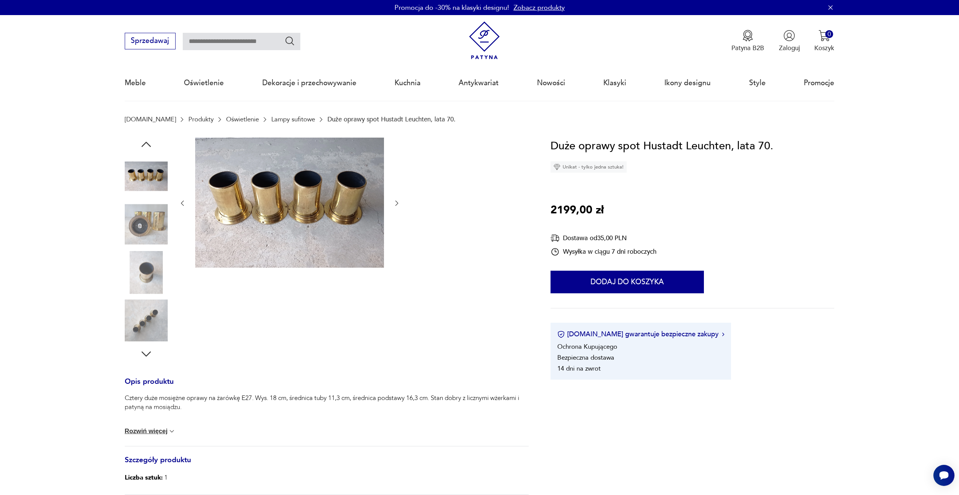
click at [155, 314] on img at bounding box center [146, 320] width 43 height 43
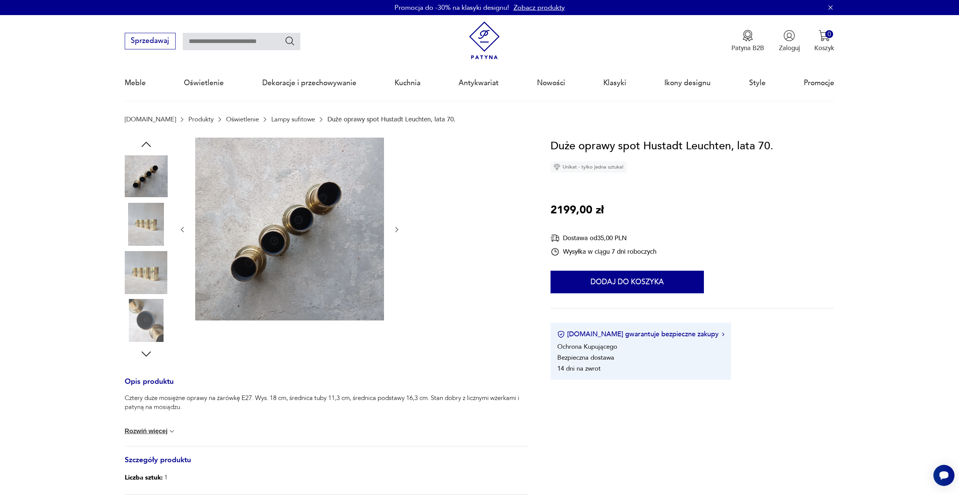
click at [163, 274] on img at bounding box center [146, 272] width 43 height 43
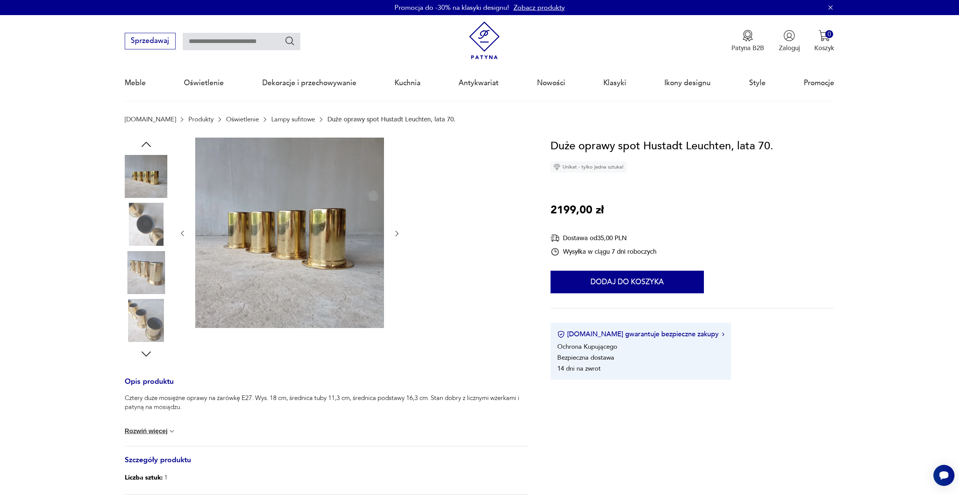
click at [159, 291] on img at bounding box center [146, 272] width 43 height 43
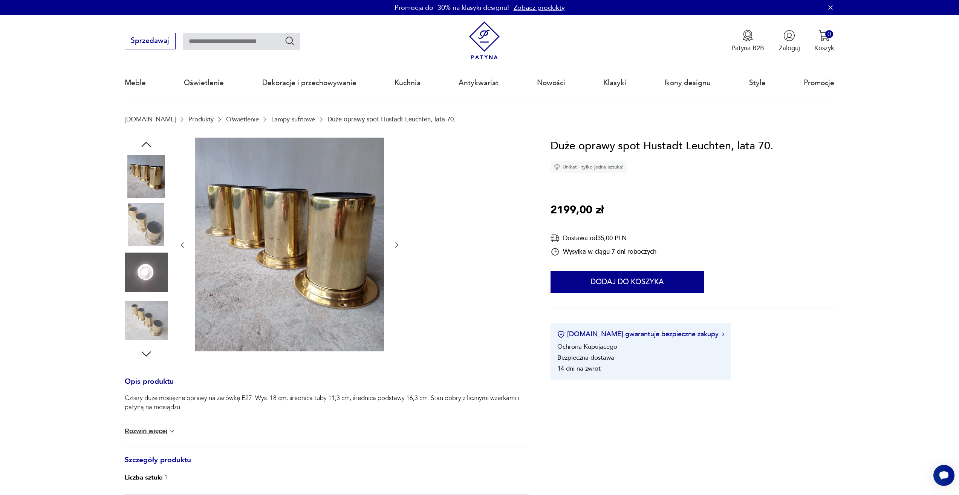
click at [155, 287] on img at bounding box center [146, 272] width 43 height 43
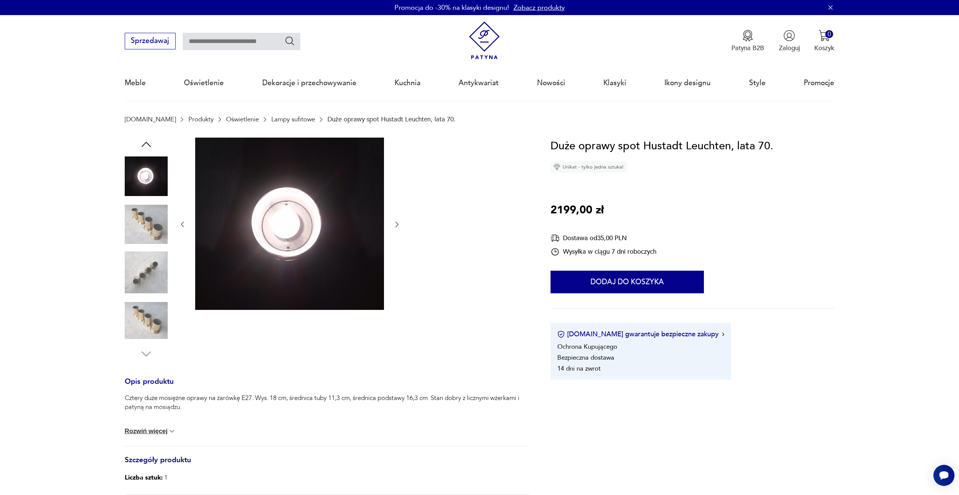
click at [155, 287] on img at bounding box center [146, 272] width 43 height 43
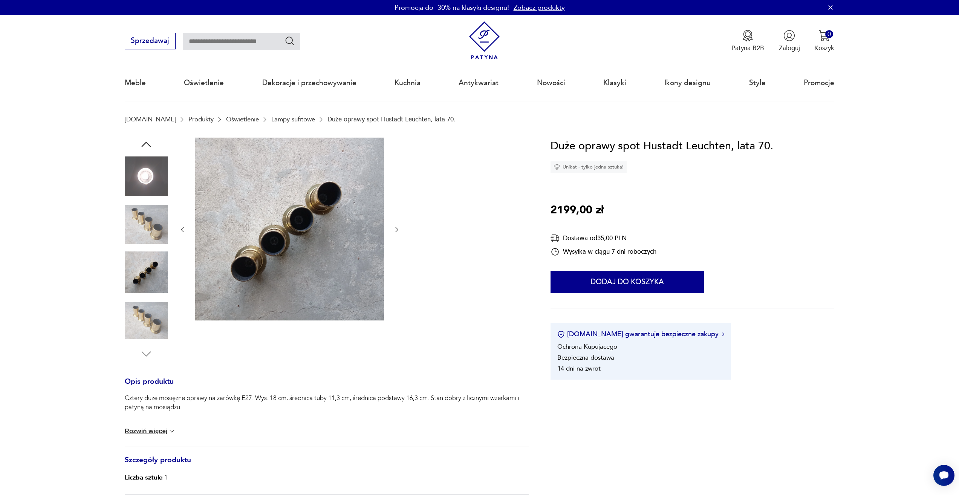
click at [155, 305] on img at bounding box center [146, 320] width 43 height 43
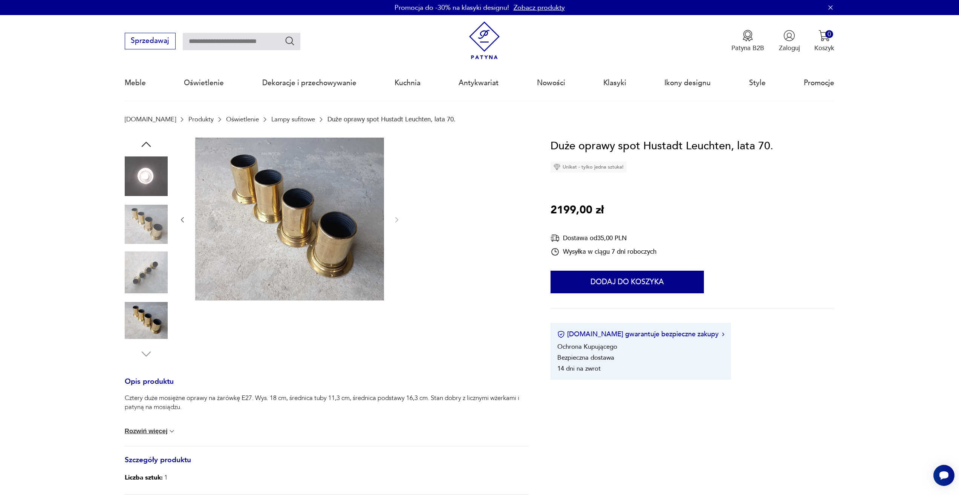
click at [154, 238] on img at bounding box center [146, 224] width 43 height 43
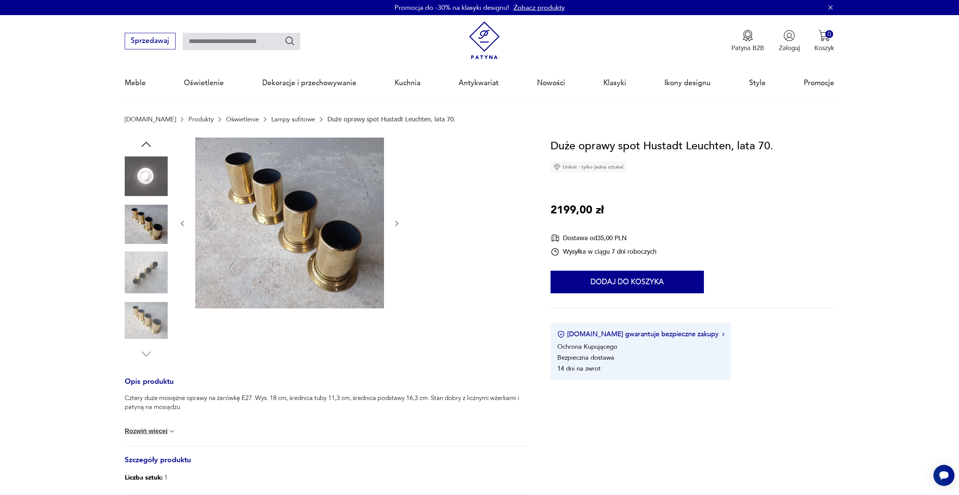
click at [143, 143] on icon "button" at bounding box center [146, 145] width 14 height 14
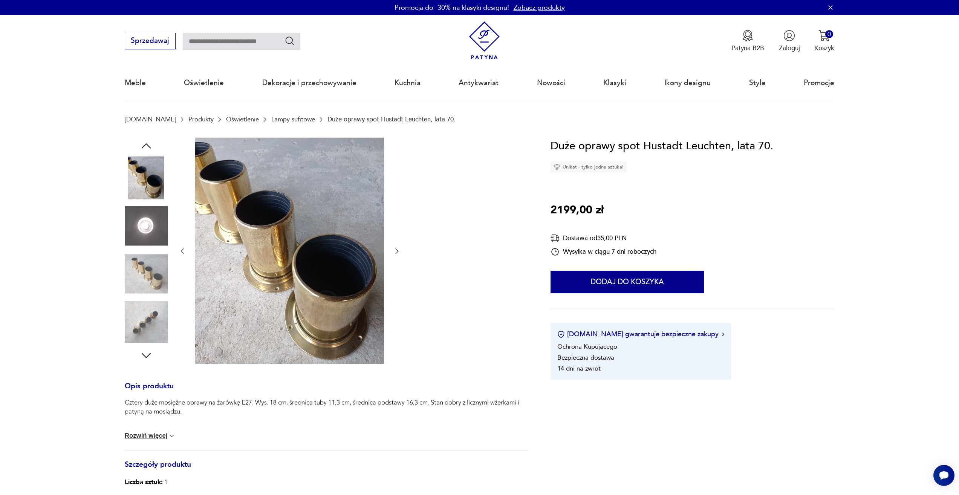
click at [143, 143] on icon "button" at bounding box center [146, 146] width 14 height 14
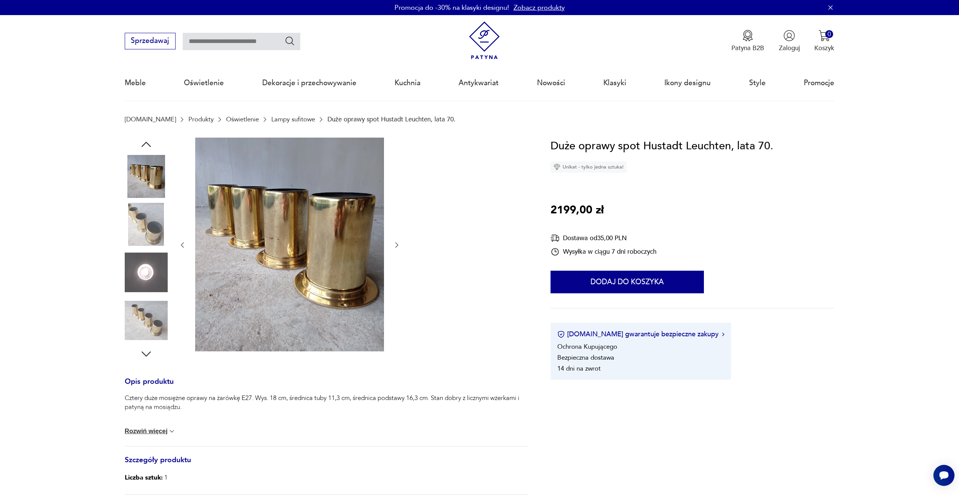
click at [143, 143] on icon "button" at bounding box center [146, 145] width 14 height 14
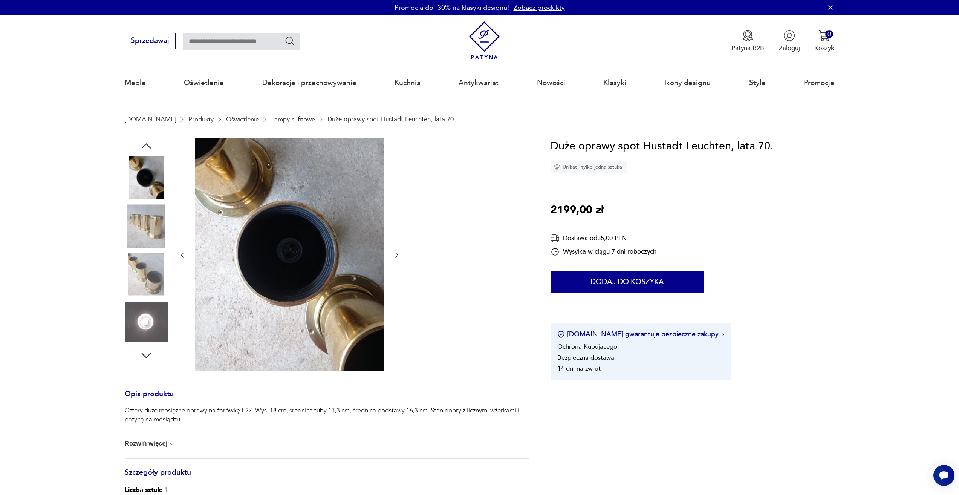
click at [143, 143] on icon "button" at bounding box center [146, 146] width 14 height 14
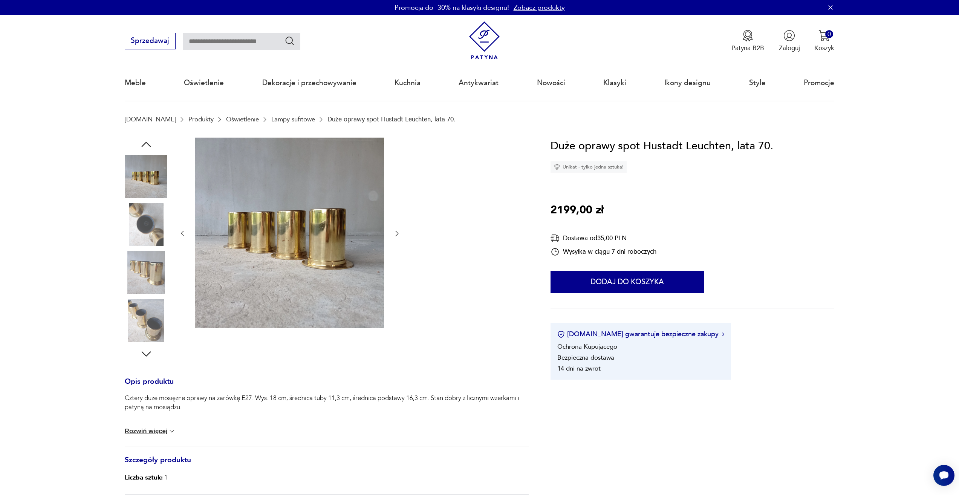
click at [143, 143] on icon "button" at bounding box center [146, 145] width 14 height 14
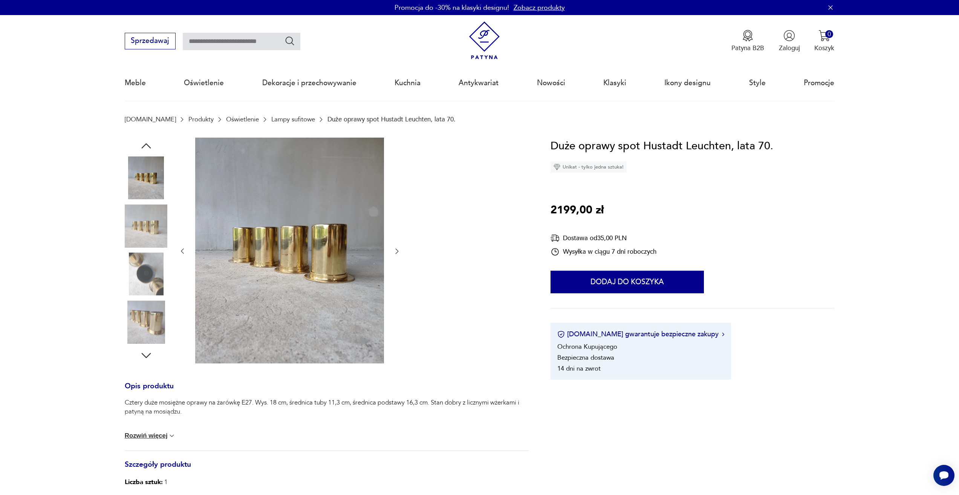
click at [143, 143] on icon "button" at bounding box center [146, 146] width 14 height 14
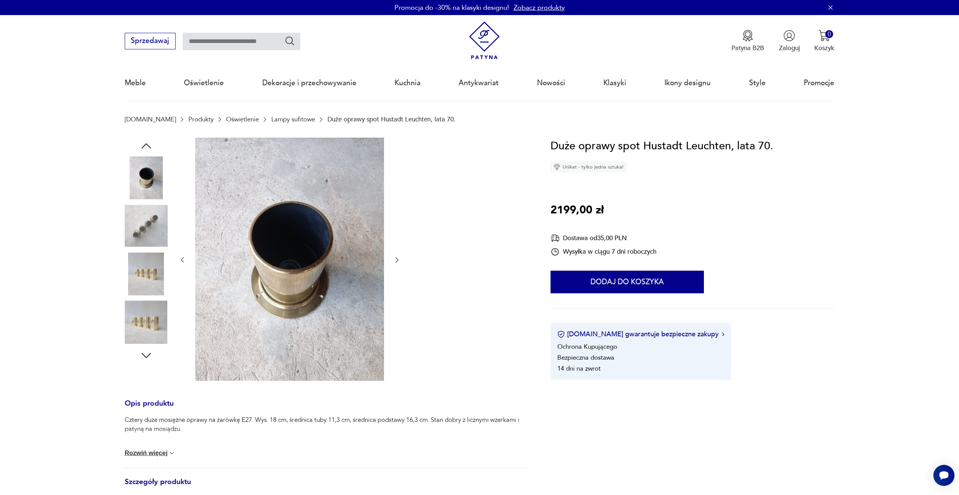
click at [143, 143] on icon "button" at bounding box center [146, 146] width 14 height 14
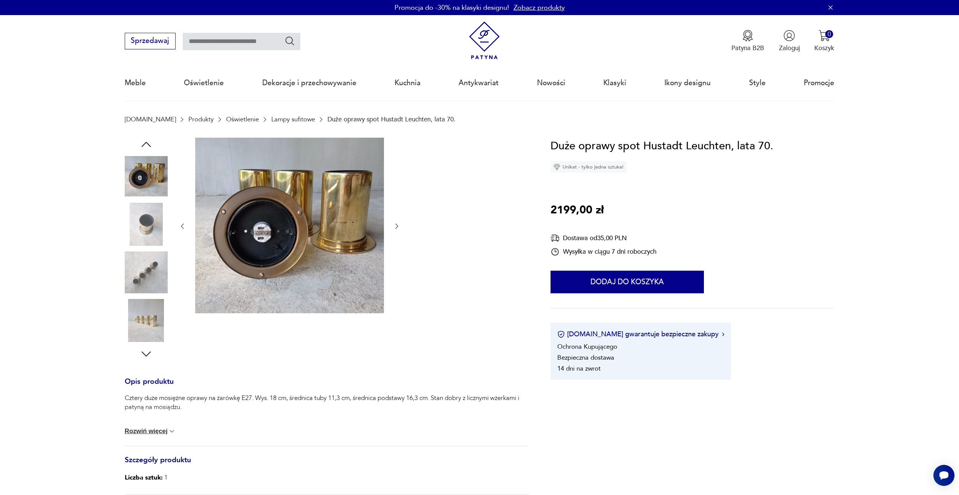
click at [143, 143] on icon "button" at bounding box center [146, 145] width 14 height 14
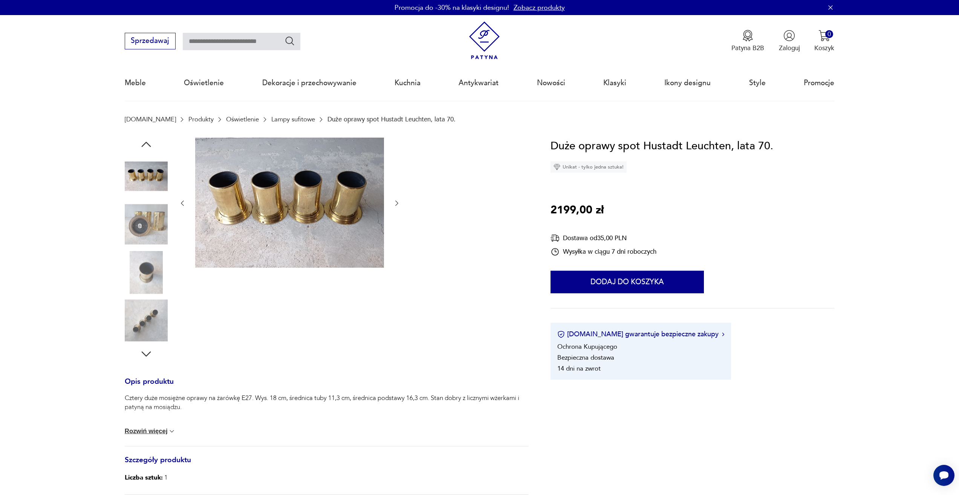
click at [143, 143] on icon "button" at bounding box center [146, 145] width 14 height 14
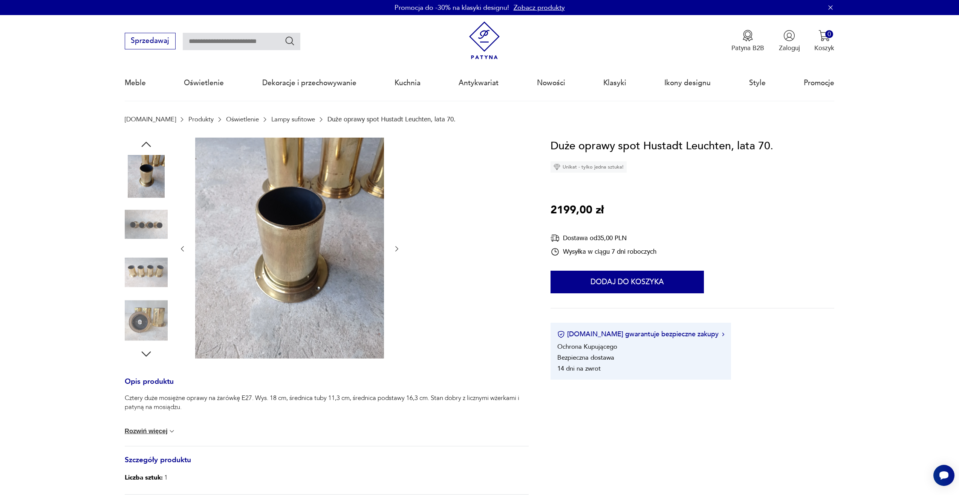
click at [150, 321] on img at bounding box center [146, 320] width 43 height 43
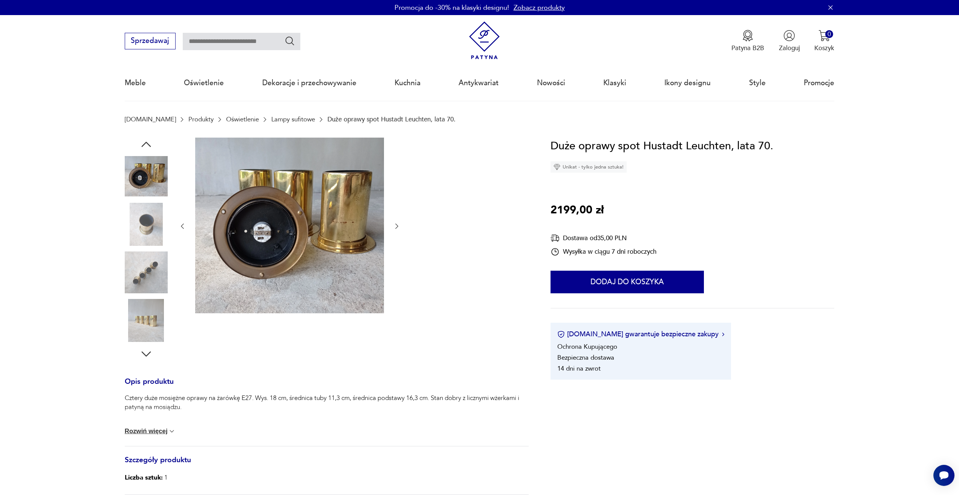
click at [154, 223] on img at bounding box center [146, 224] width 43 height 43
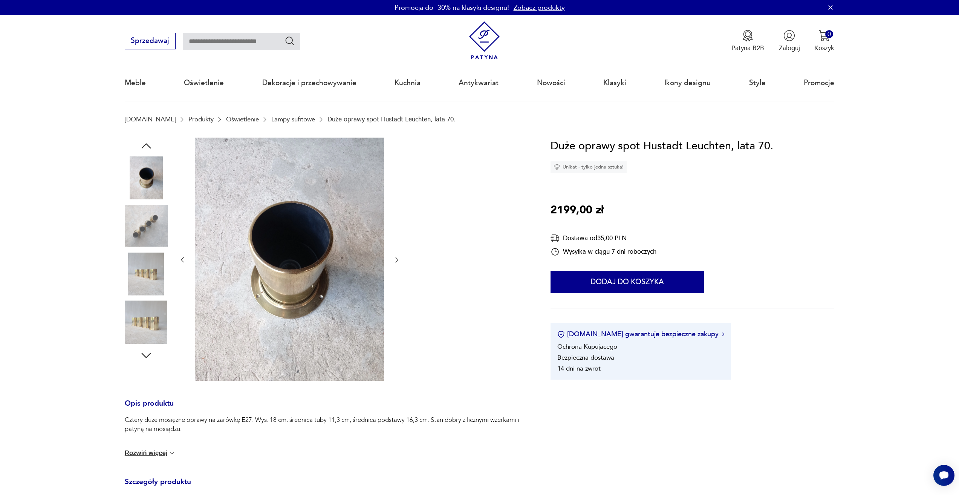
click at [143, 313] on img at bounding box center [146, 321] width 43 height 43
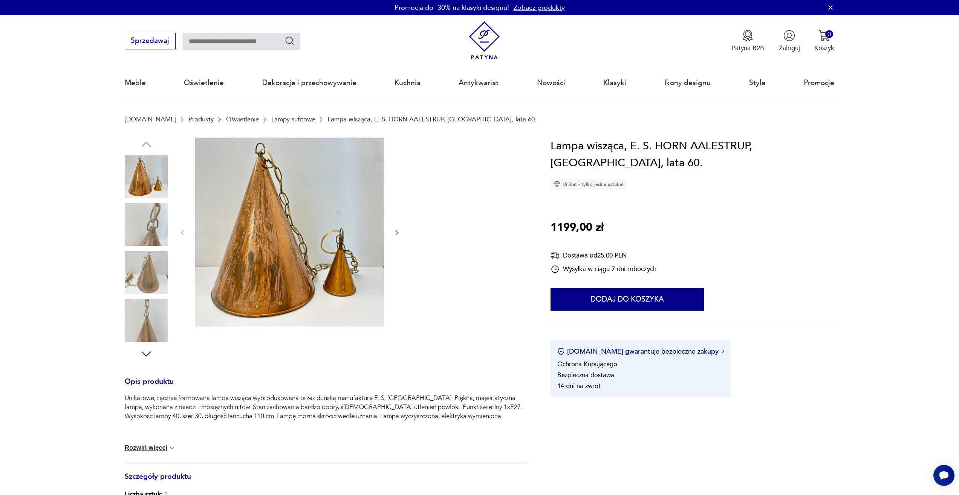
click at [153, 219] on img at bounding box center [146, 224] width 43 height 43
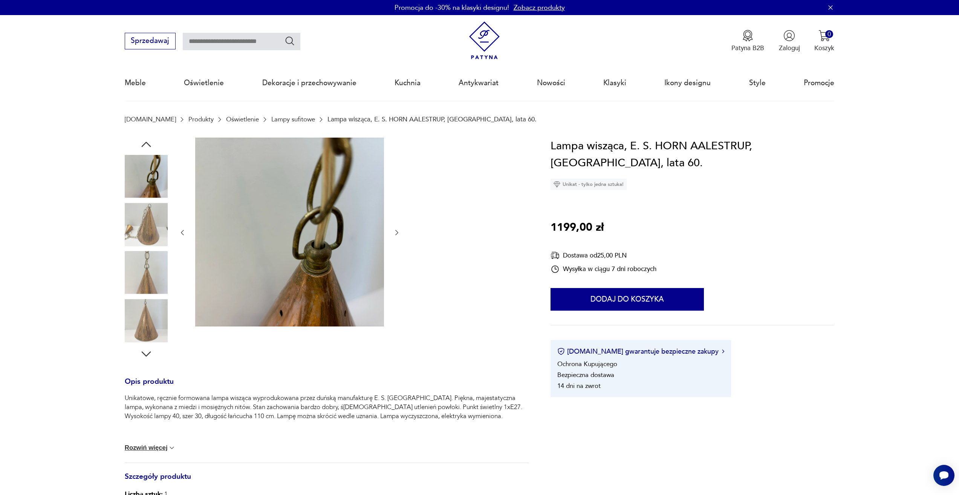
click at [153, 220] on img at bounding box center [146, 224] width 43 height 43
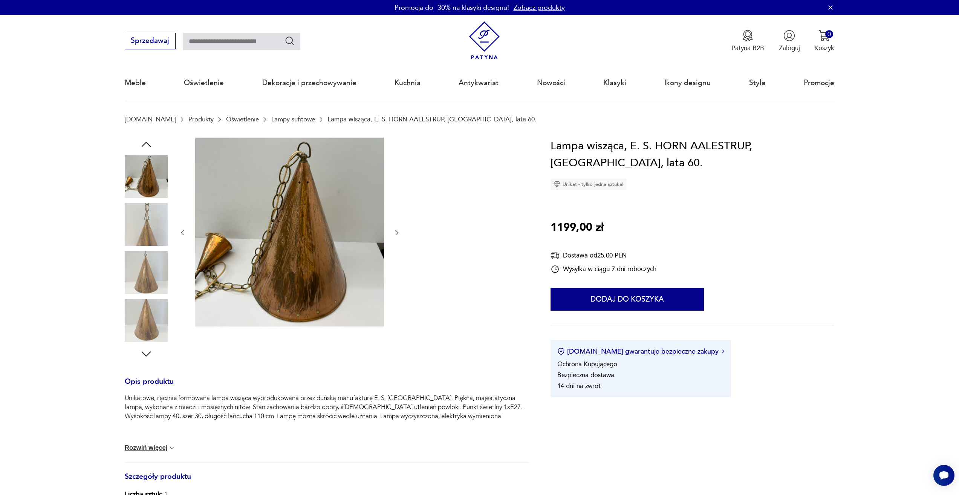
click at [153, 220] on img at bounding box center [146, 224] width 43 height 43
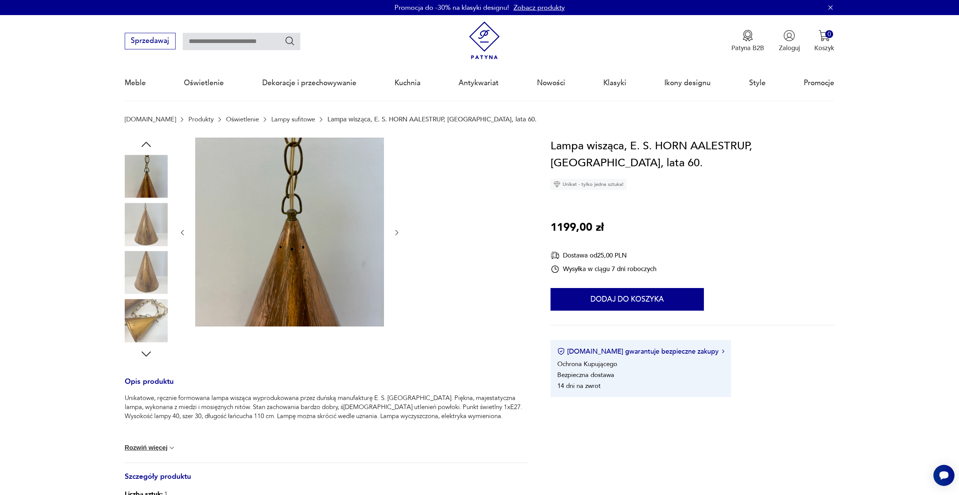
click at [153, 220] on img at bounding box center [146, 224] width 43 height 43
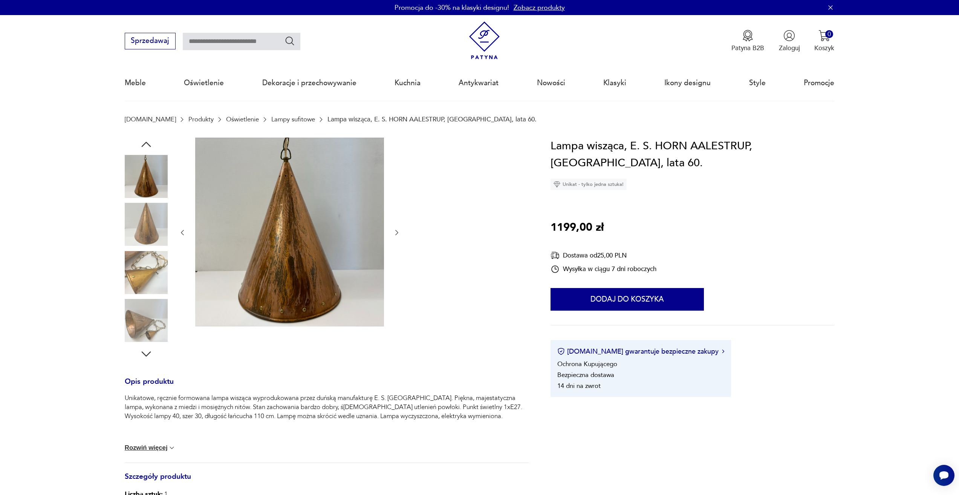
click at [153, 220] on img at bounding box center [146, 224] width 43 height 43
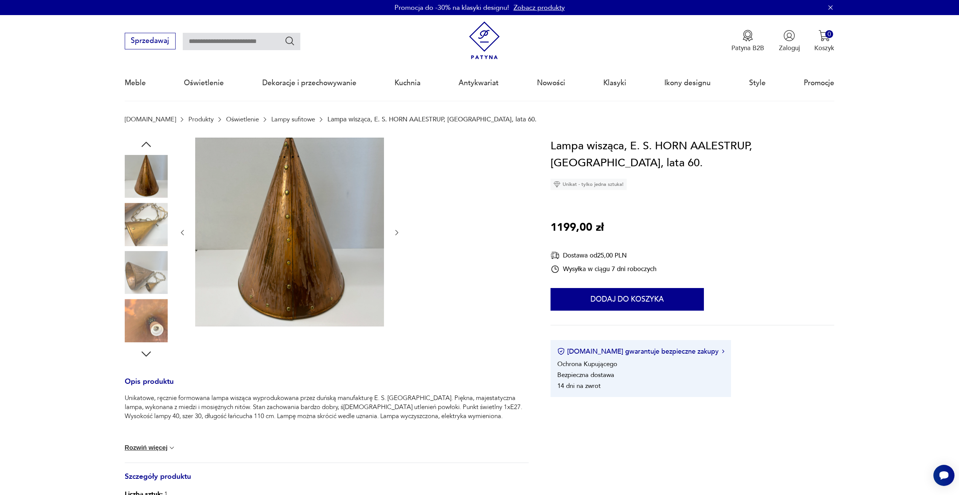
click at [153, 220] on img at bounding box center [146, 224] width 43 height 43
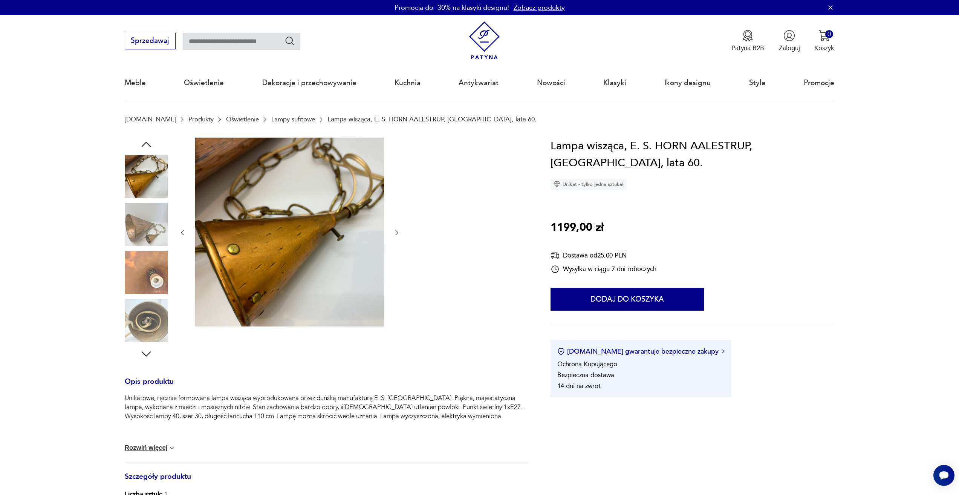
click at [153, 220] on img at bounding box center [146, 224] width 43 height 43
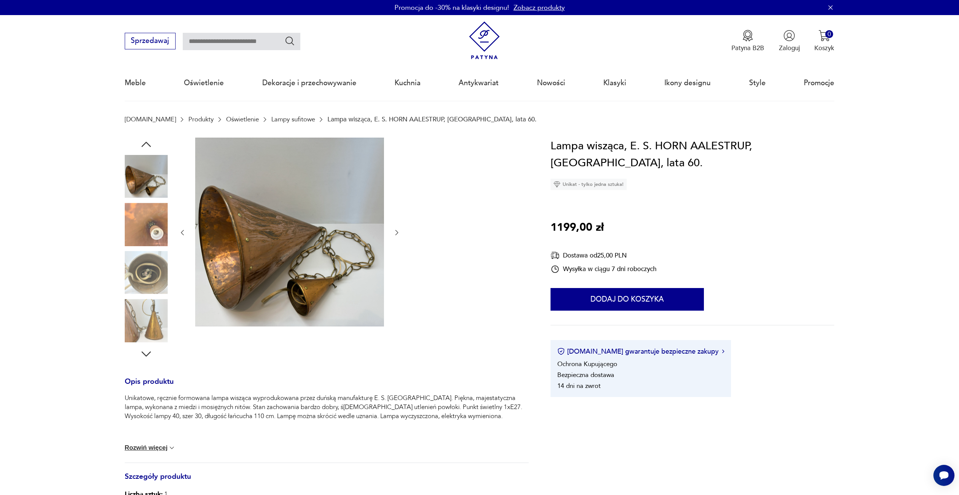
click at [153, 220] on img at bounding box center [146, 224] width 43 height 43
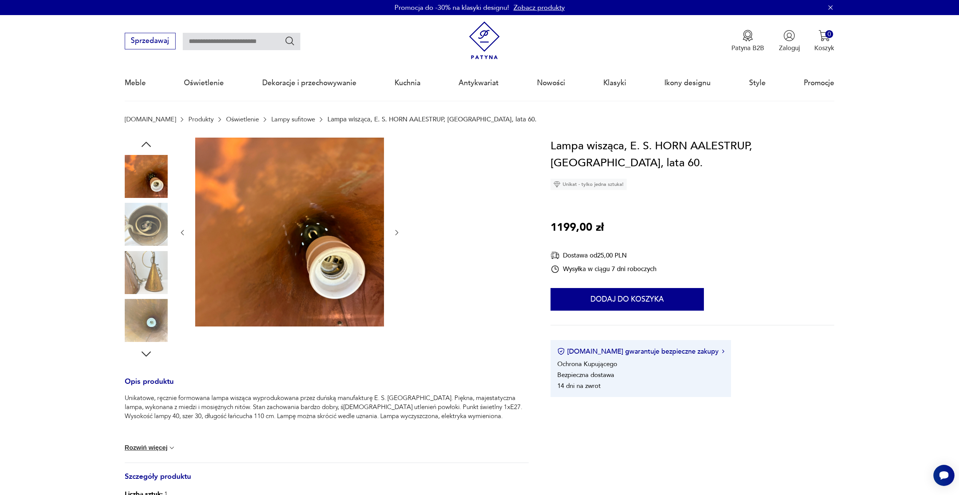
click at [152, 231] on img at bounding box center [146, 224] width 43 height 43
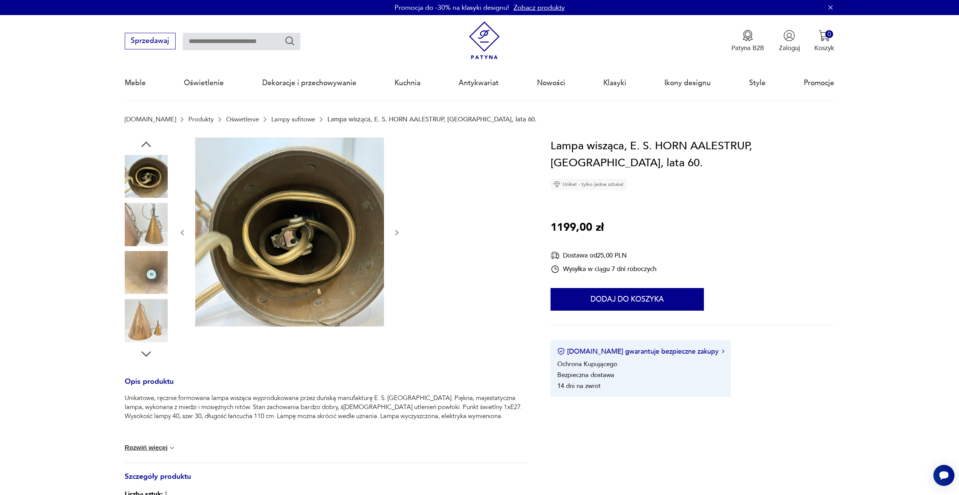
click at [152, 231] on img at bounding box center [146, 224] width 43 height 43
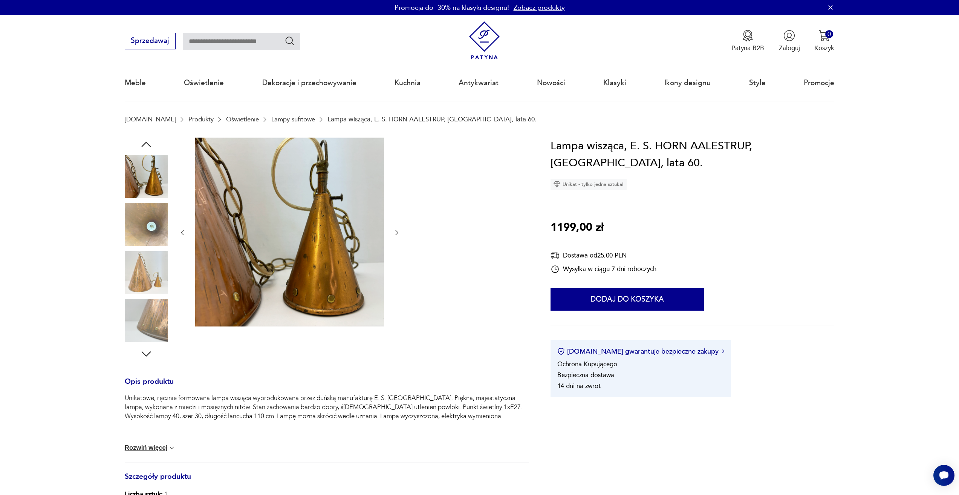
click at [152, 231] on img at bounding box center [146, 224] width 43 height 43
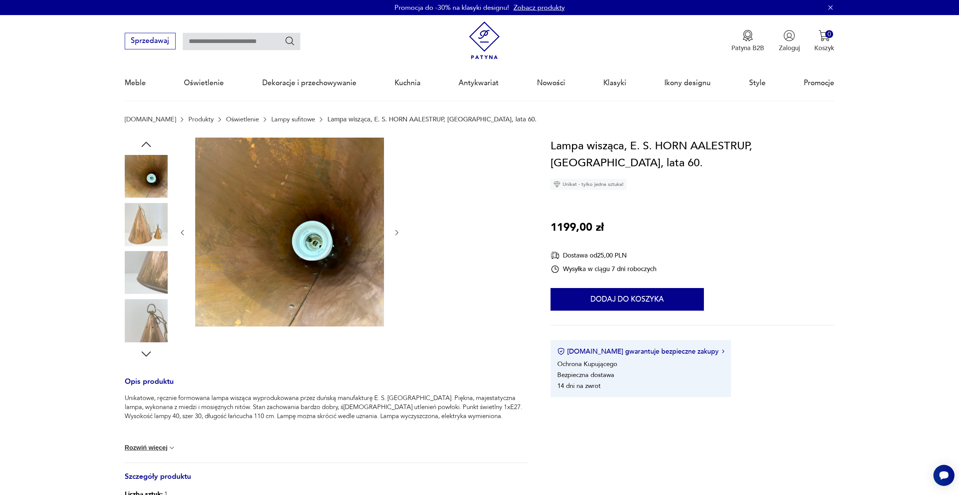
click at [152, 231] on img at bounding box center [146, 224] width 43 height 43
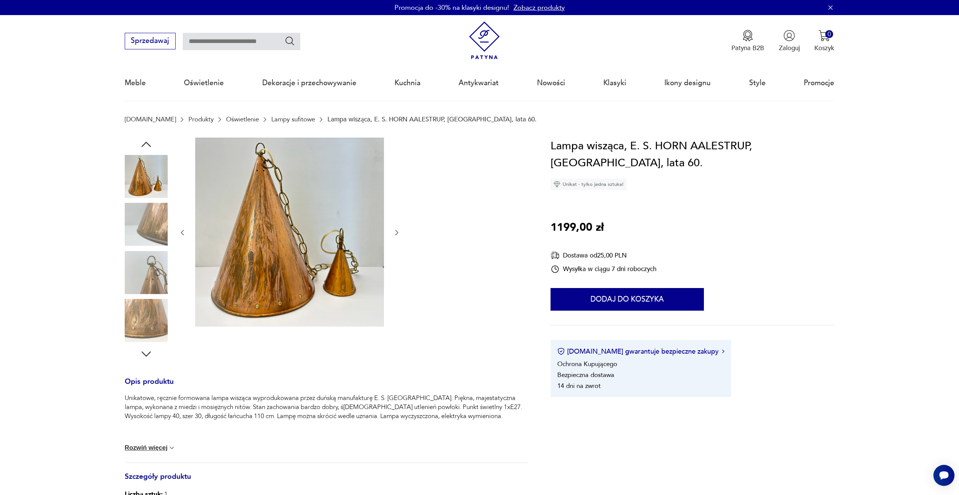
click at [152, 231] on img at bounding box center [146, 224] width 43 height 43
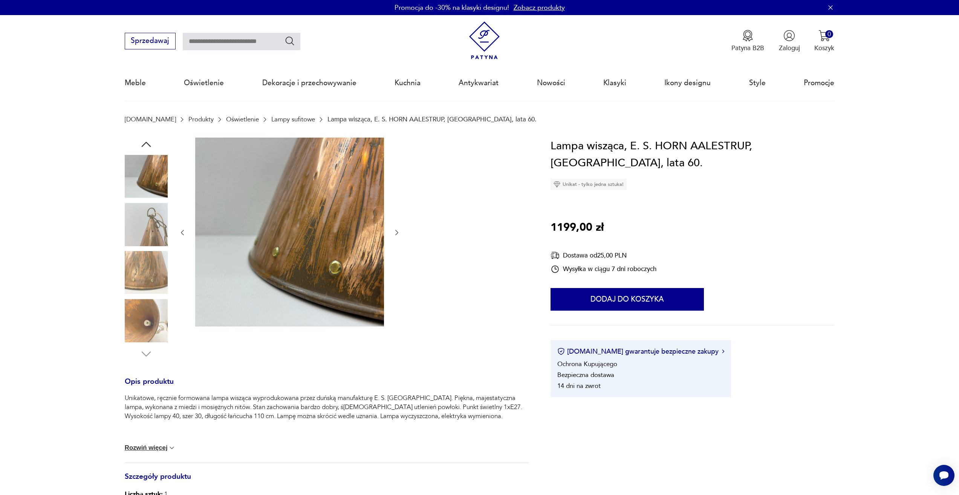
click at [152, 231] on img at bounding box center [146, 224] width 43 height 43
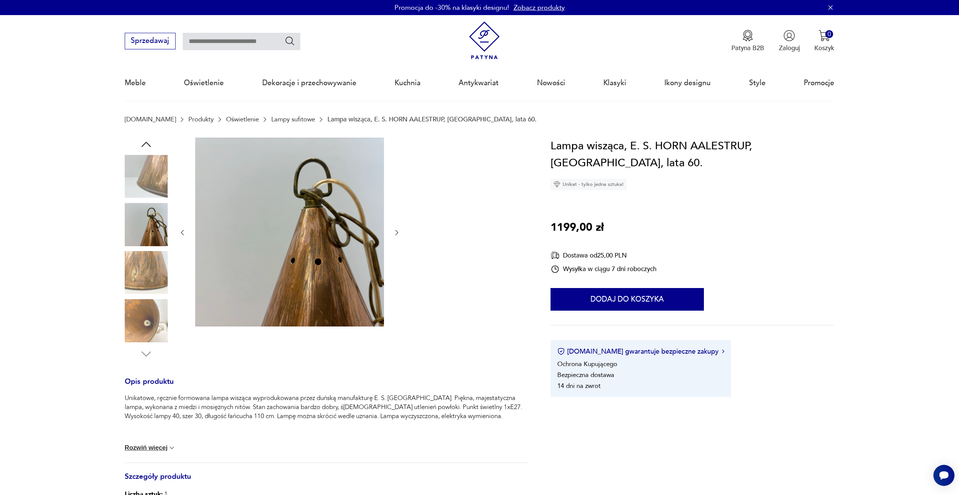
click at [152, 231] on img at bounding box center [146, 224] width 43 height 43
click at [147, 279] on img at bounding box center [146, 272] width 43 height 43
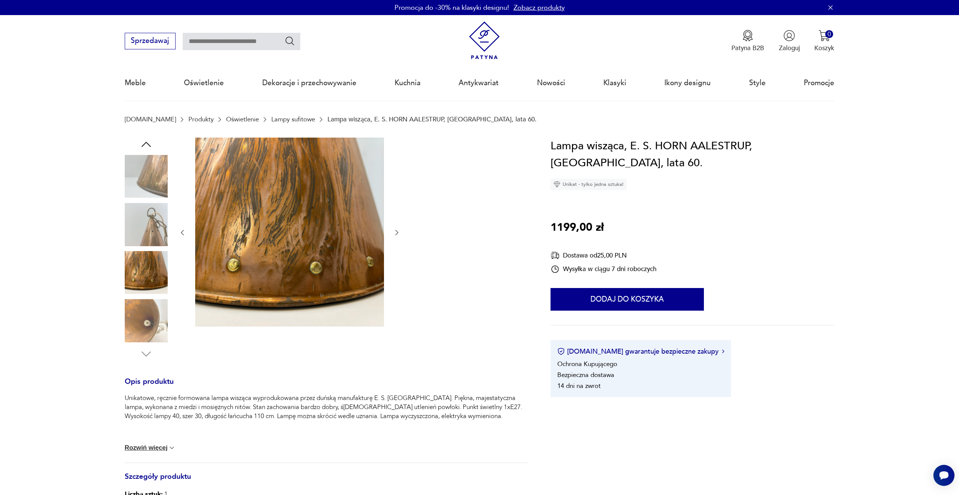
click at [150, 312] on img at bounding box center [146, 320] width 43 height 43
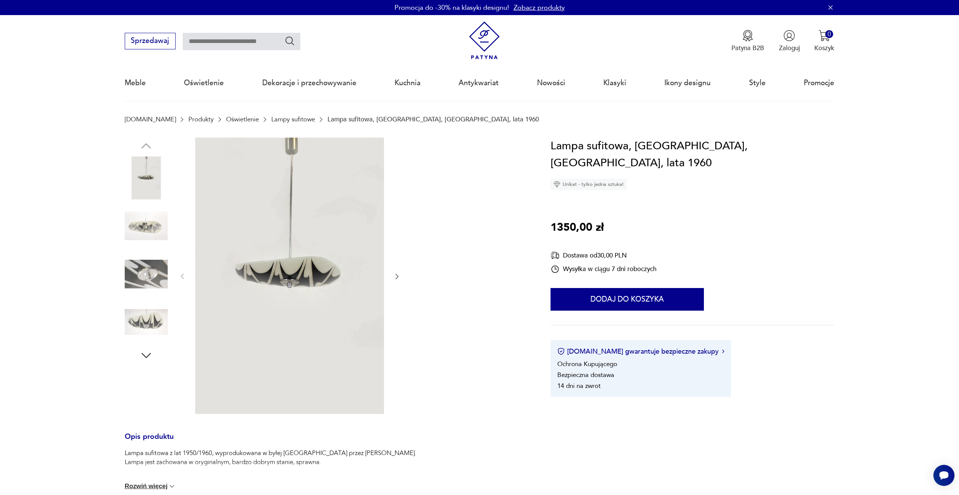
click at [153, 330] on img at bounding box center [146, 321] width 43 height 43
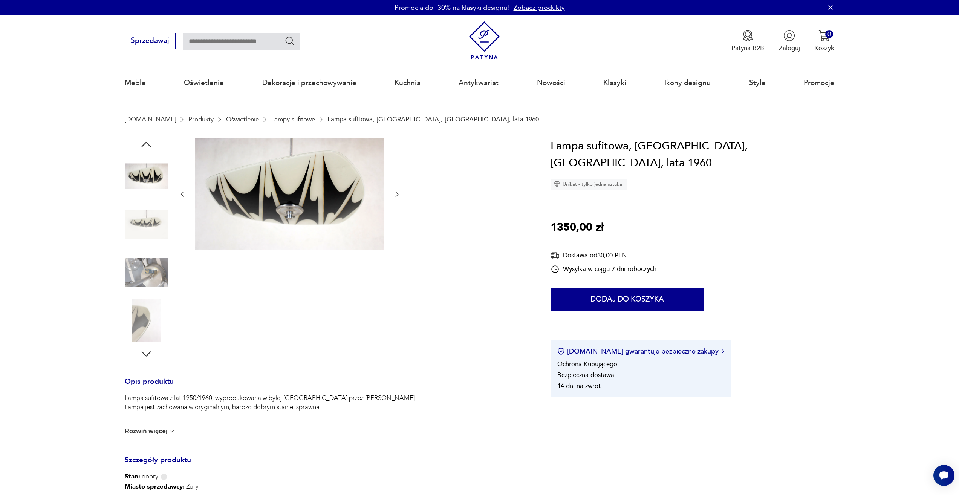
click at [153, 322] on img at bounding box center [146, 320] width 43 height 43
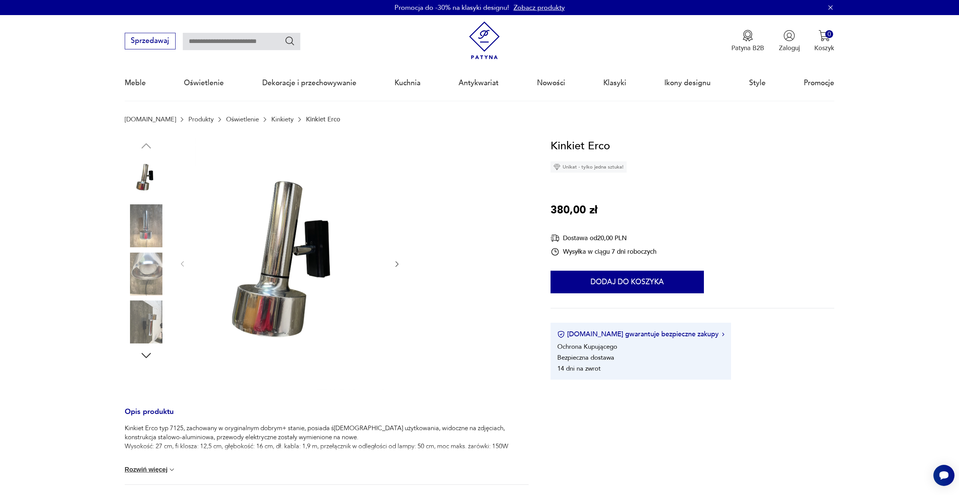
click at [159, 231] on img at bounding box center [146, 225] width 43 height 43
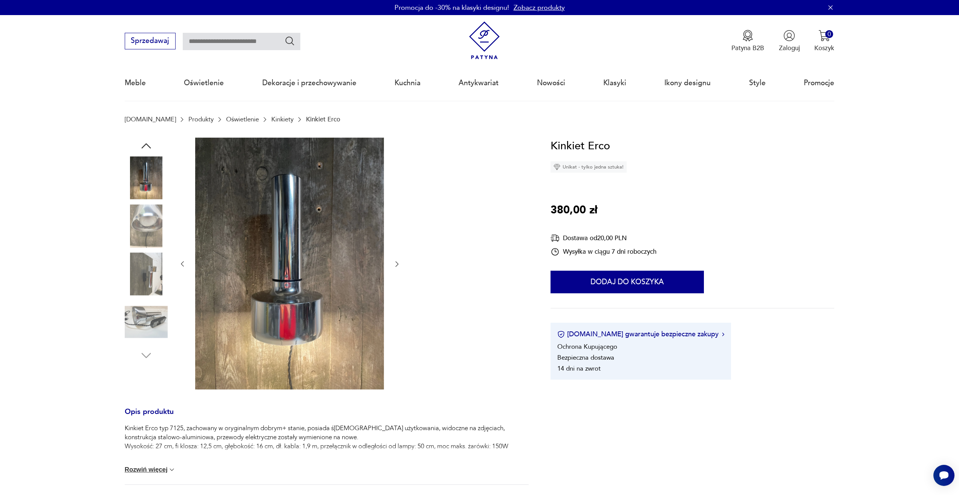
click at [159, 231] on img at bounding box center [146, 225] width 43 height 43
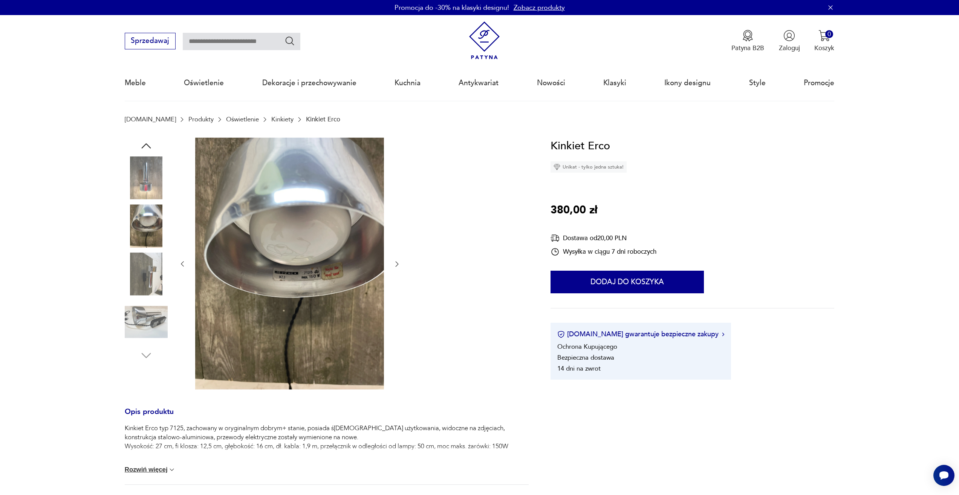
click at [156, 265] on img at bounding box center [146, 274] width 43 height 43
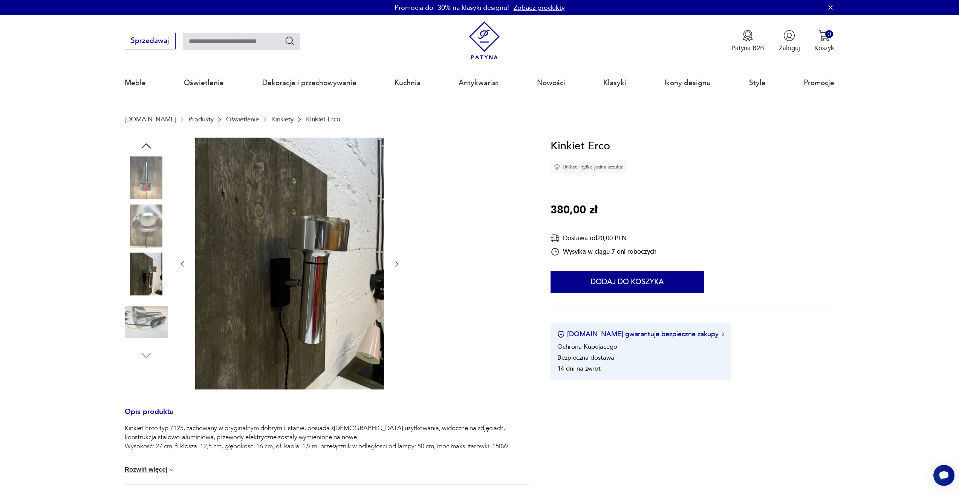
click at [148, 319] on img at bounding box center [146, 321] width 43 height 43
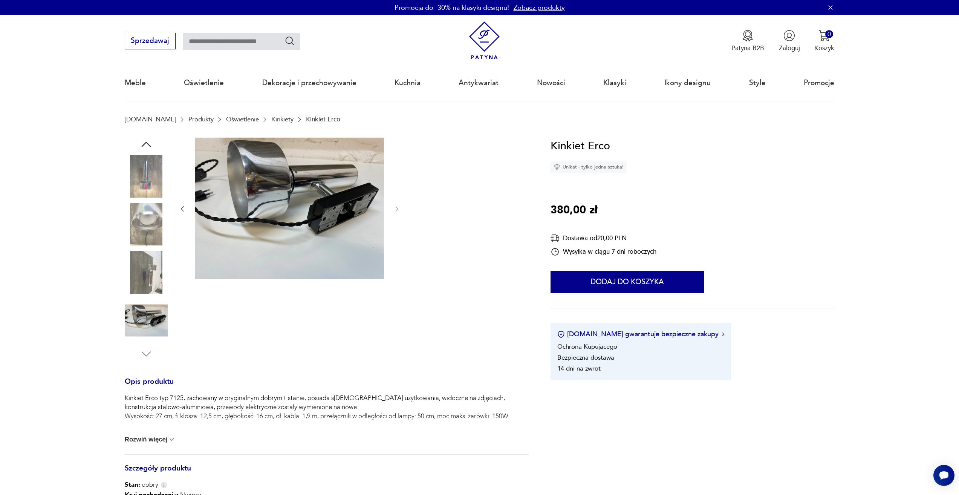
click at [147, 282] on img at bounding box center [146, 272] width 43 height 43
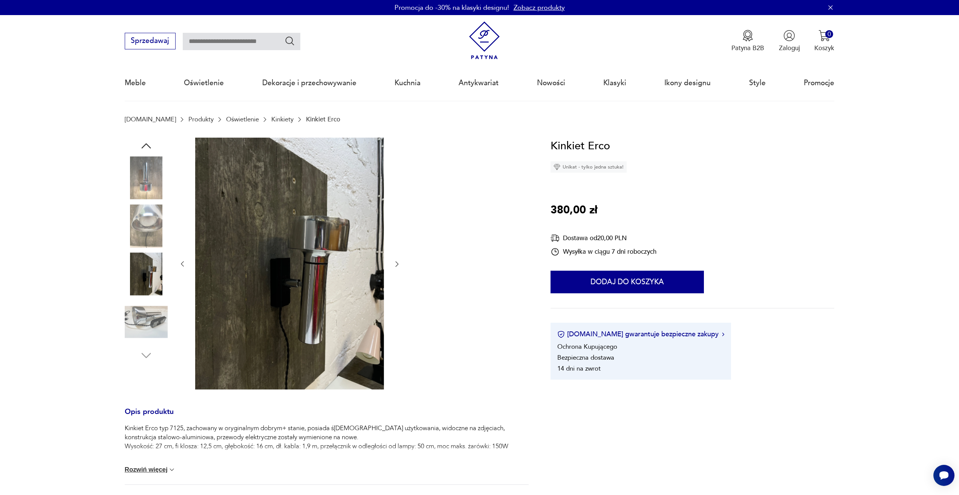
click at [145, 217] on img at bounding box center [146, 225] width 43 height 43
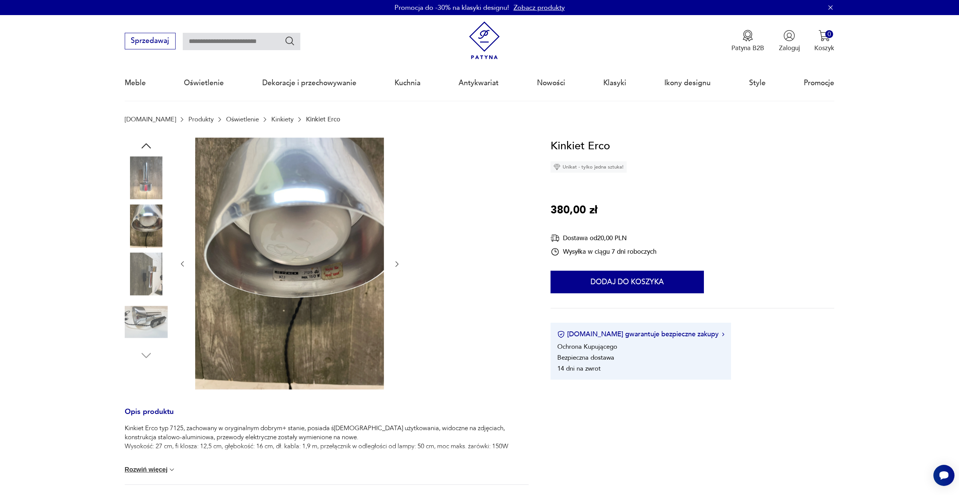
click at [151, 173] on img at bounding box center [146, 177] width 43 height 43
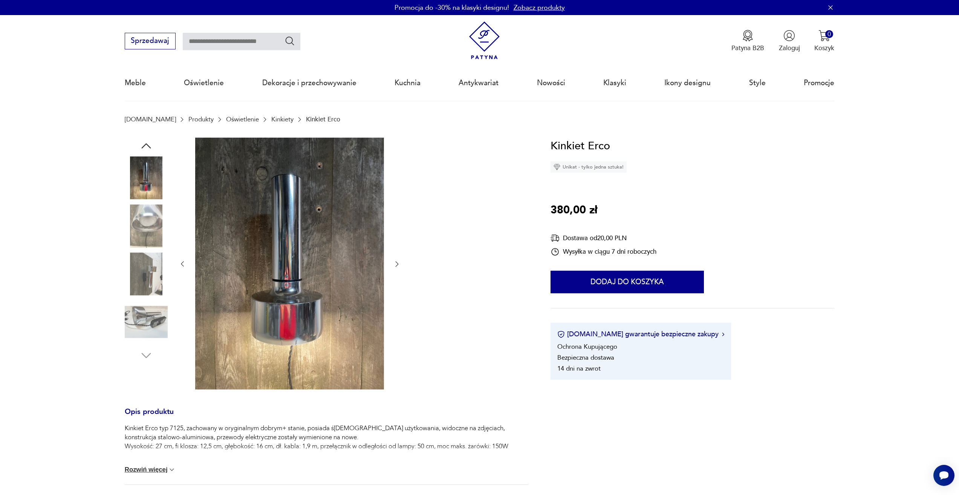
click at [143, 145] on icon "button" at bounding box center [146, 146] width 14 height 14
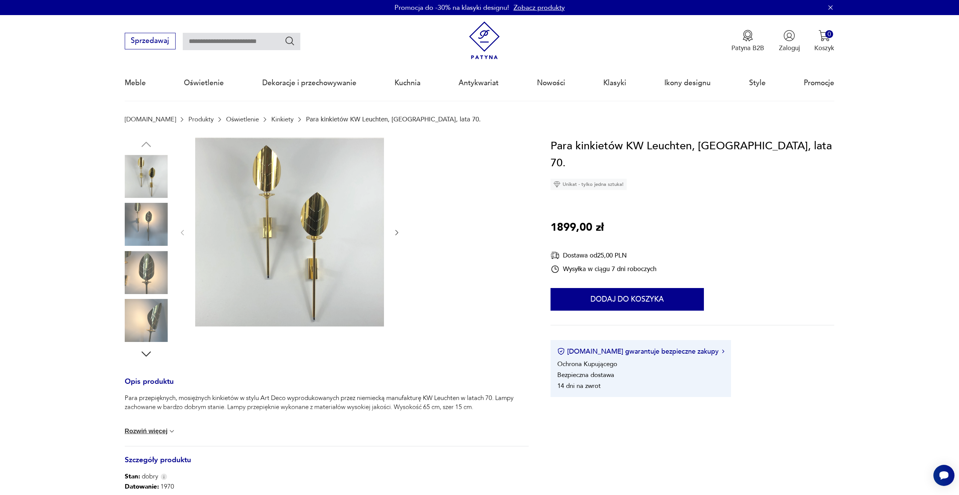
click at [132, 225] on img at bounding box center [146, 224] width 43 height 43
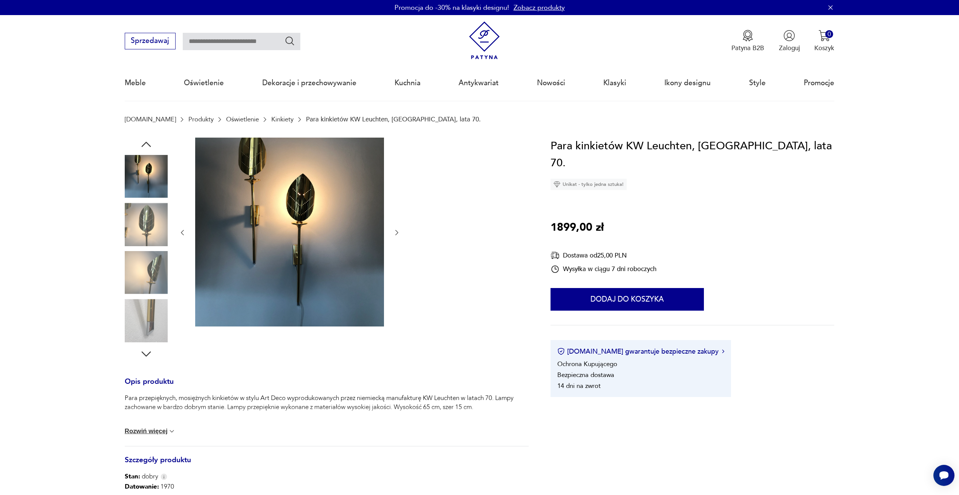
click at [141, 241] on img at bounding box center [146, 224] width 43 height 43
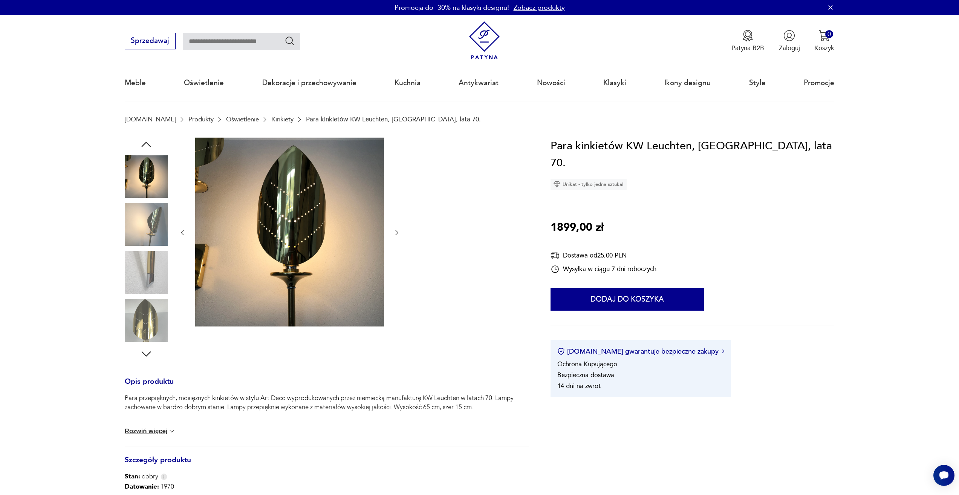
click at [141, 241] on img at bounding box center [146, 224] width 43 height 43
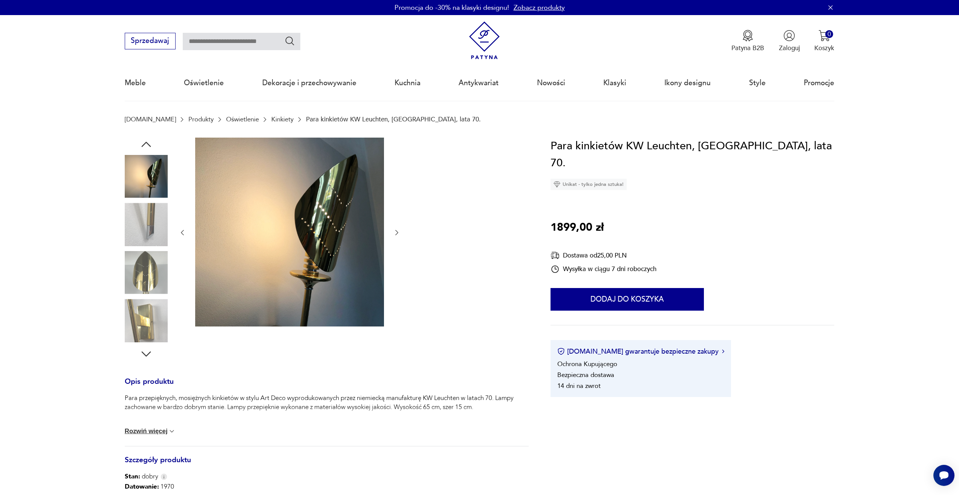
click at [141, 241] on img at bounding box center [146, 224] width 43 height 43
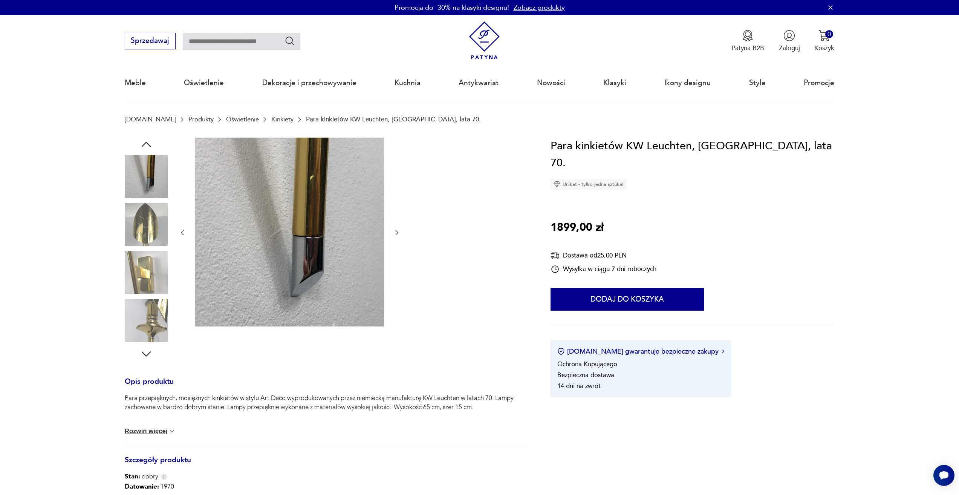
click at [141, 241] on img at bounding box center [146, 224] width 43 height 43
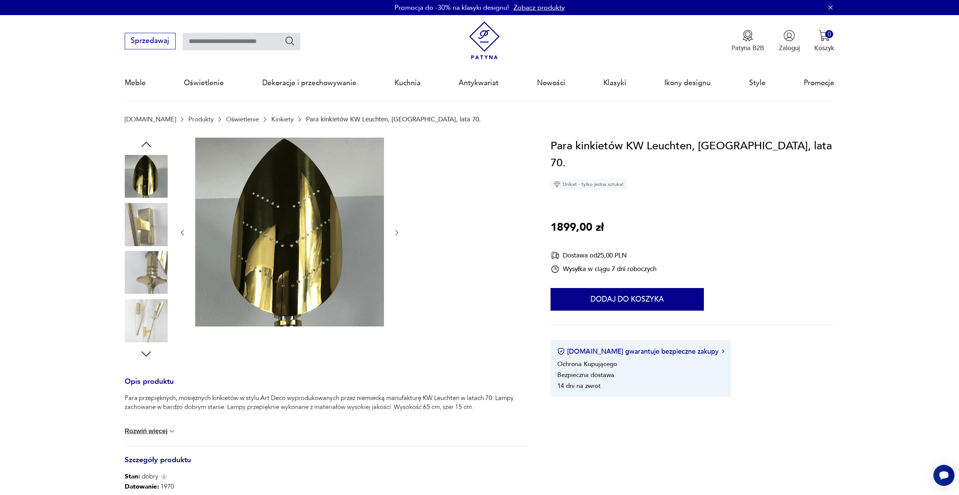
click at [139, 273] on img at bounding box center [146, 272] width 43 height 43
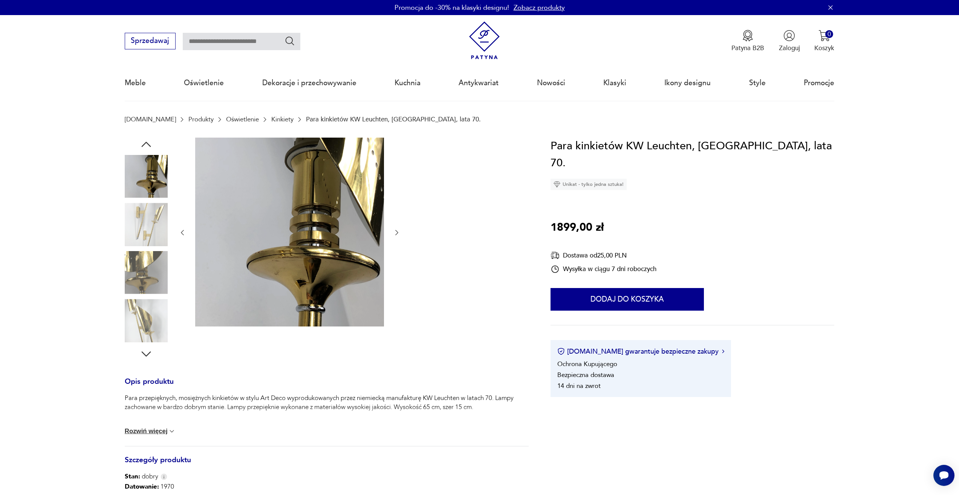
click at [154, 236] on img at bounding box center [146, 224] width 43 height 43
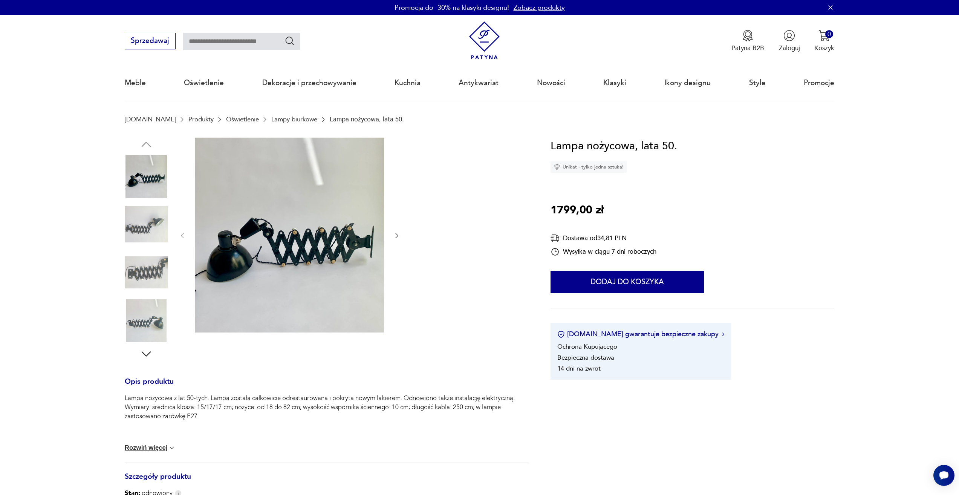
click at [155, 228] on img at bounding box center [146, 224] width 43 height 43
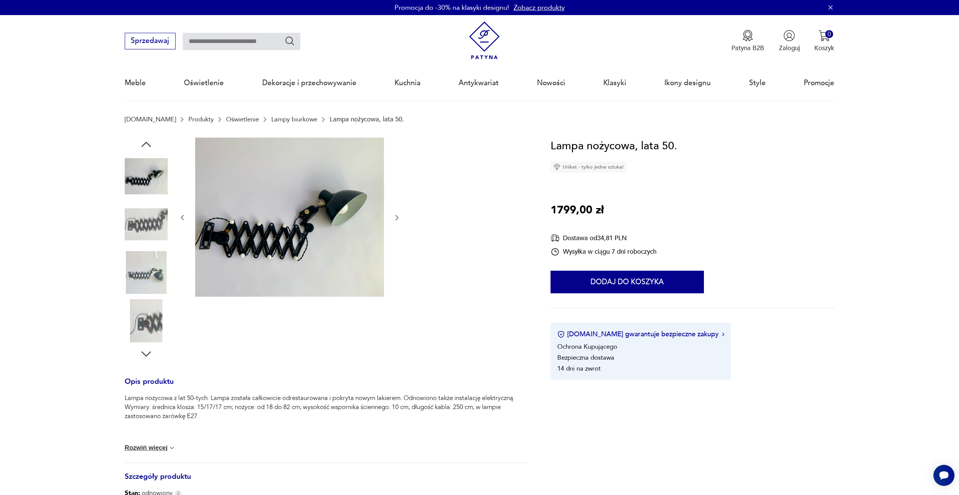
click at [155, 228] on img at bounding box center [146, 224] width 43 height 43
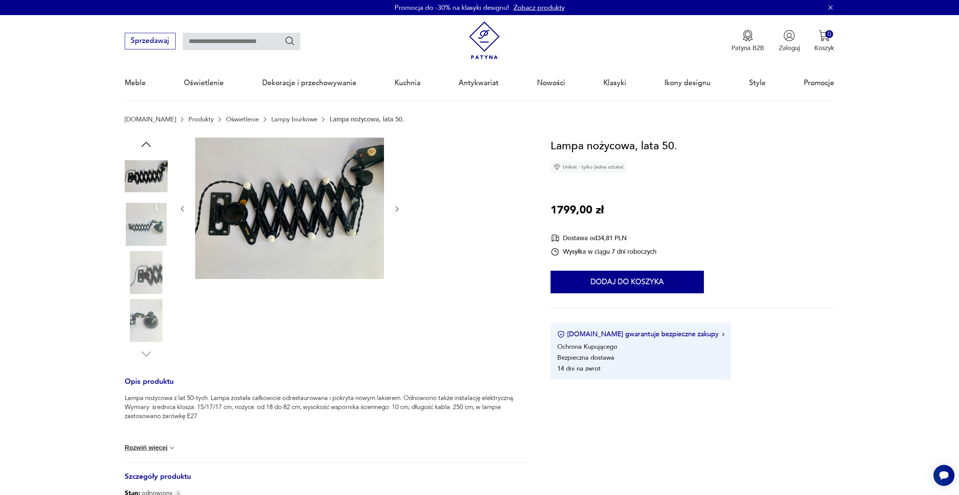
click at [154, 263] on img at bounding box center [146, 272] width 43 height 43
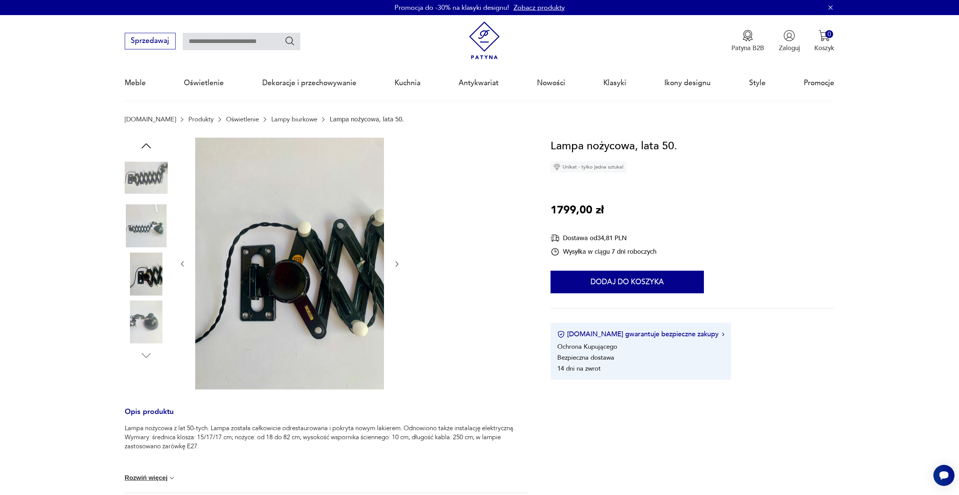
click at [146, 316] on img at bounding box center [146, 321] width 43 height 43
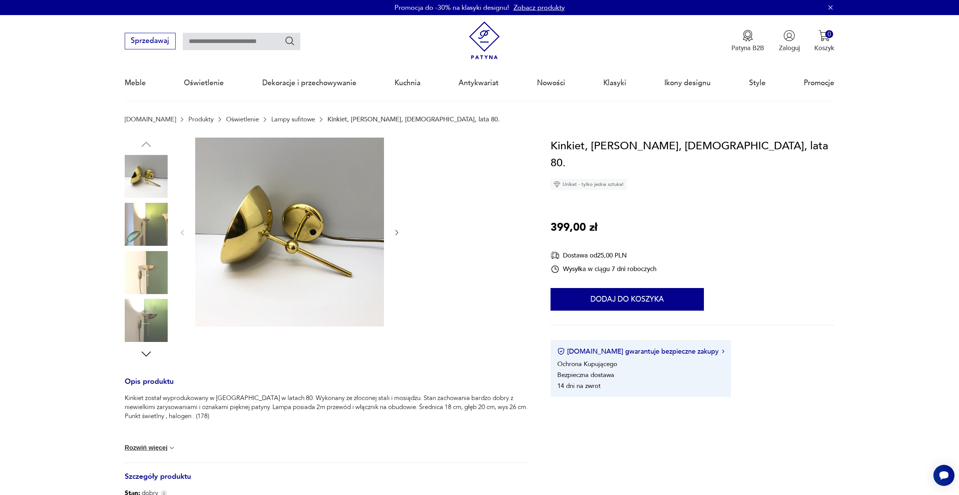
click at [139, 218] on img at bounding box center [146, 224] width 43 height 43
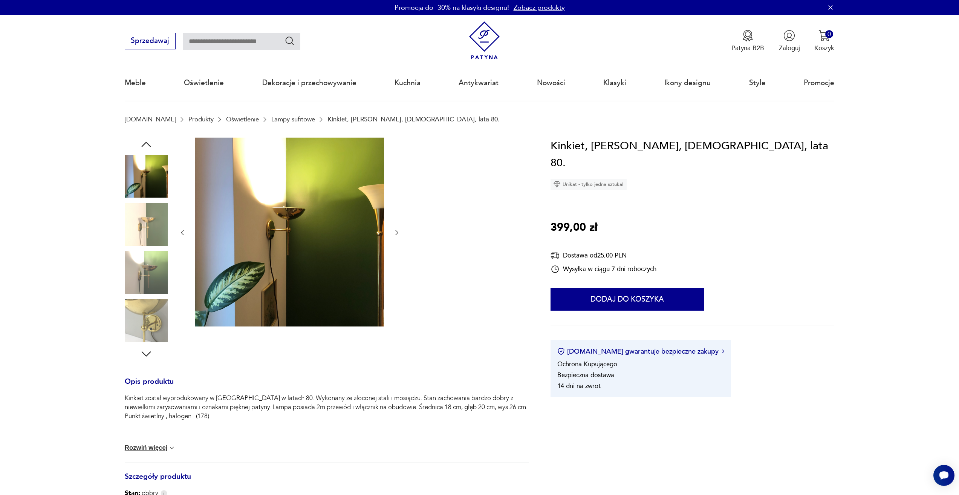
click at [142, 227] on img at bounding box center [146, 224] width 43 height 43
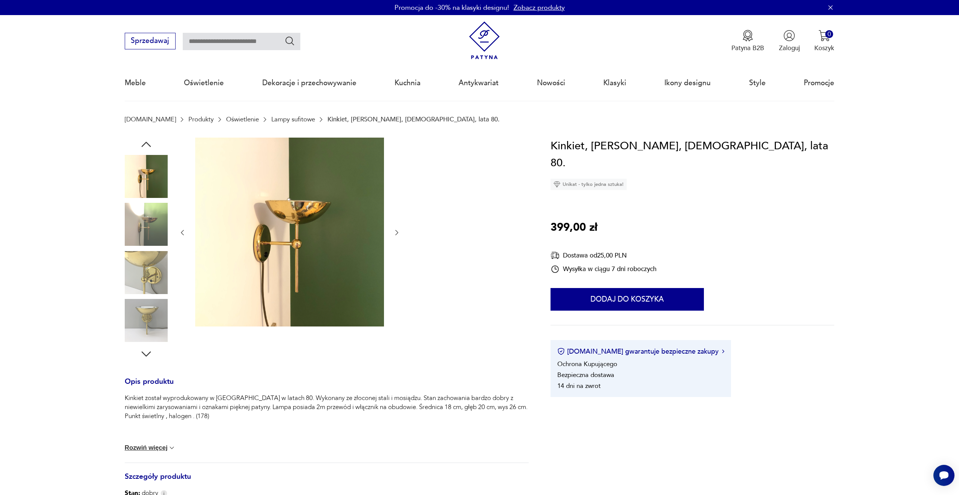
click at [142, 227] on img at bounding box center [146, 224] width 43 height 43
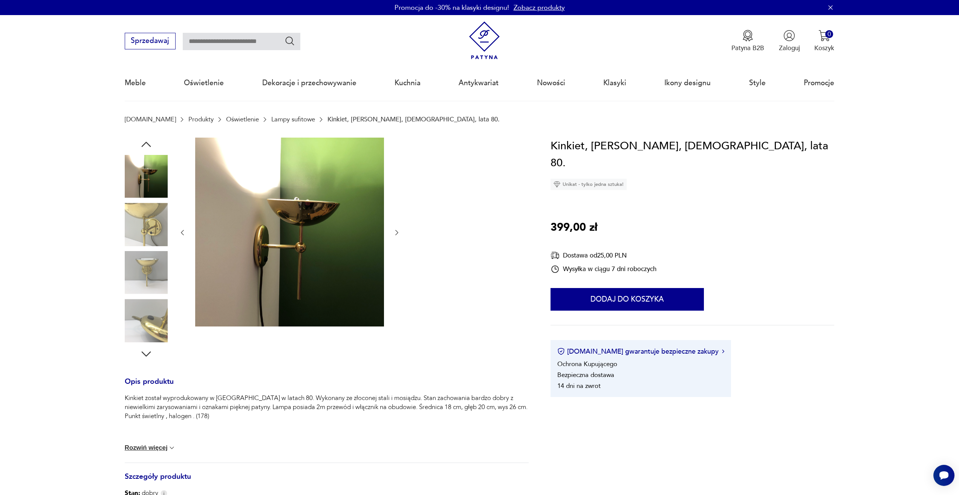
click at [135, 254] on img at bounding box center [146, 272] width 43 height 43
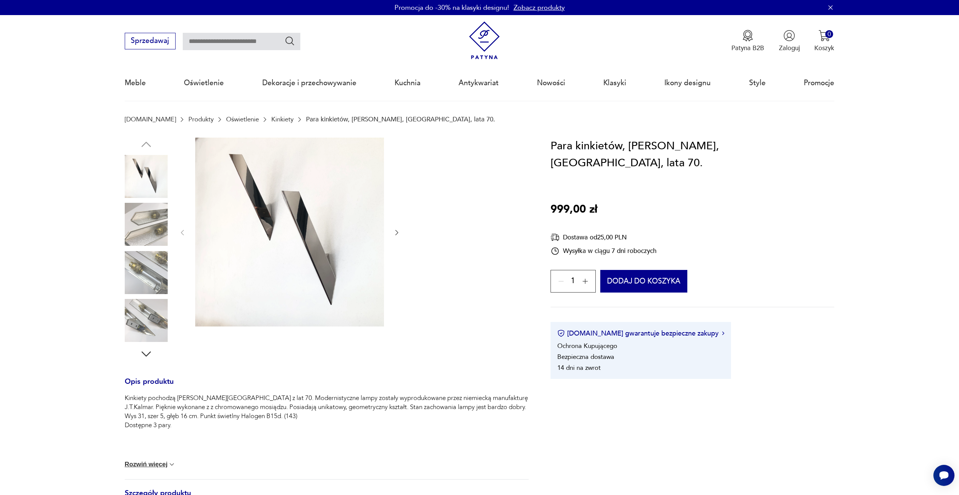
click at [126, 279] on img at bounding box center [146, 272] width 43 height 43
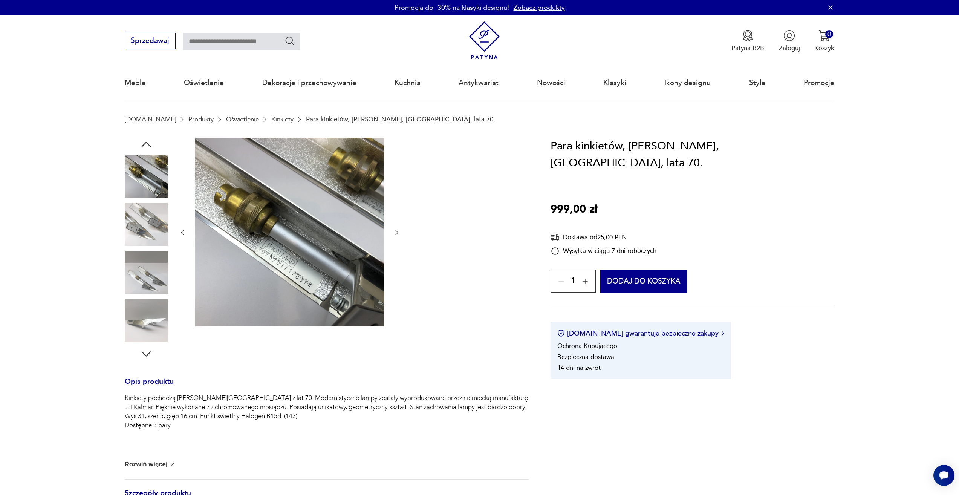
click at [144, 231] on img at bounding box center [146, 224] width 43 height 43
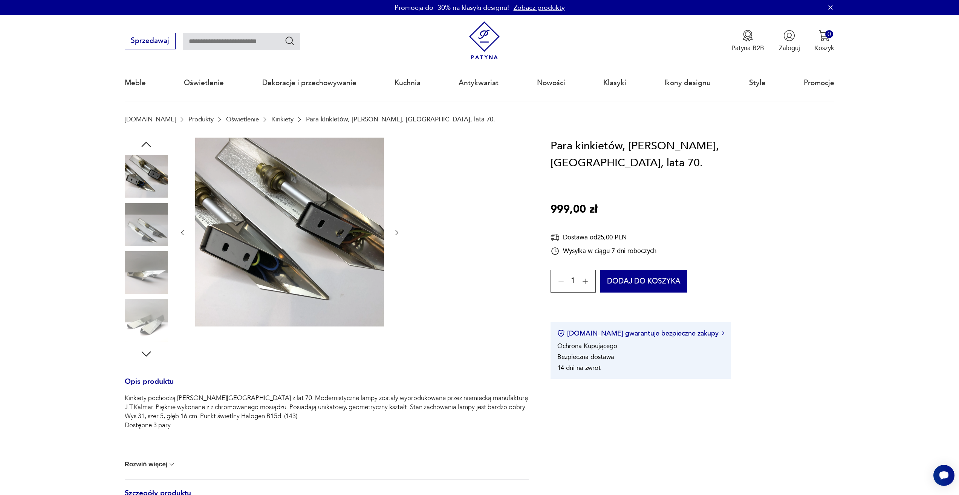
click at [144, 231] on img at bounding box center [146, 224] width 43 height 43
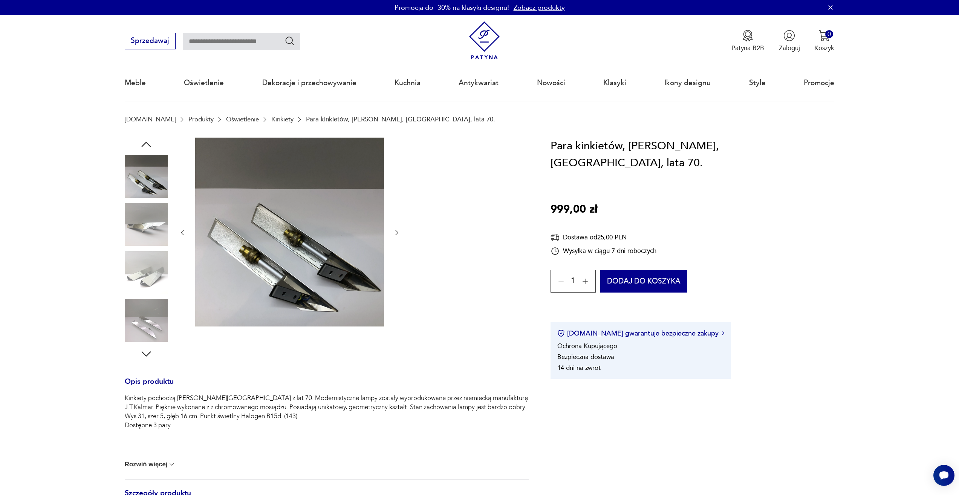
click at [144, 231] on img at bounding box center [146, 224] width 43 height 43
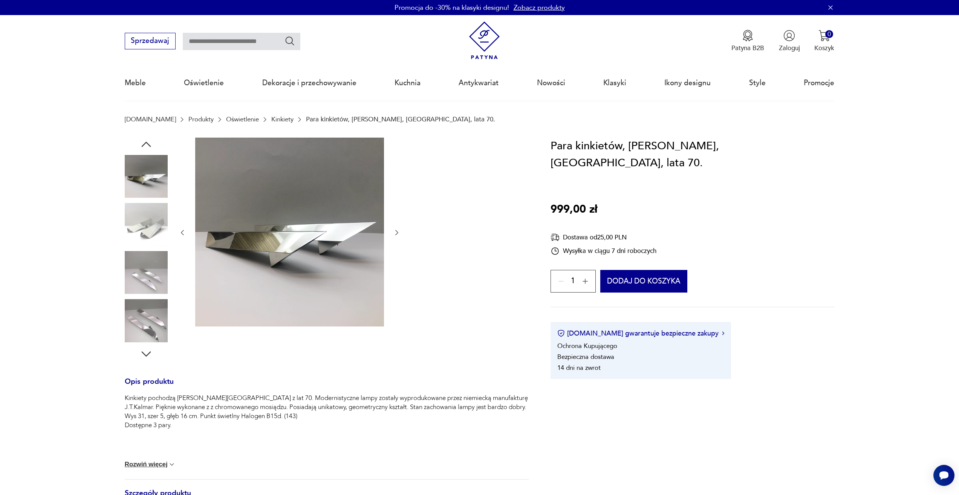
click at [145, 253] on img at bounding box center [146, 272] width 43 height 43
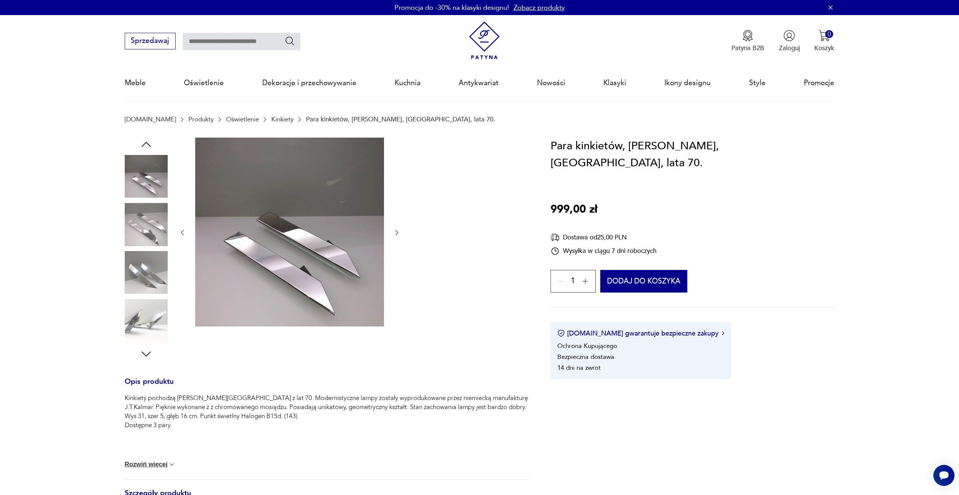
click at [142, 282] on img at bounding box center [146, 272] width 43 height 43
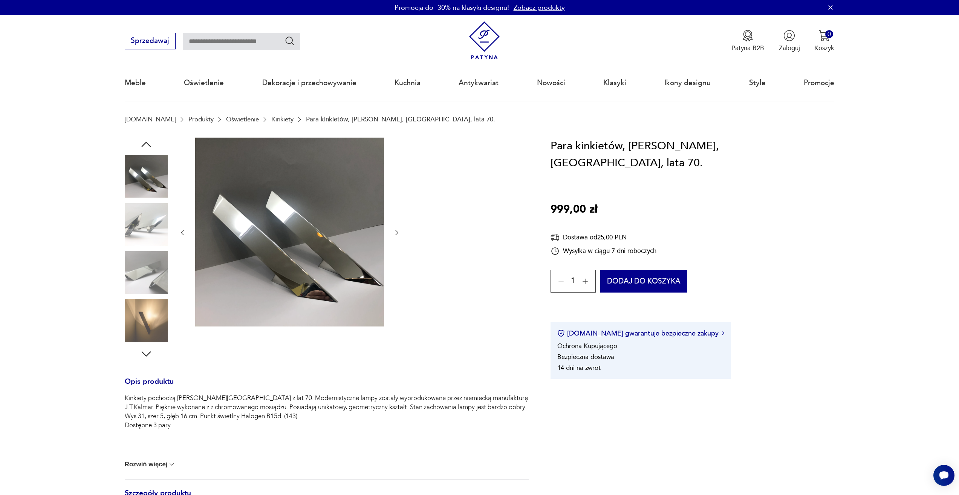
click at [139, 311] on img at bounding box center [146, 320] width 43 height 43
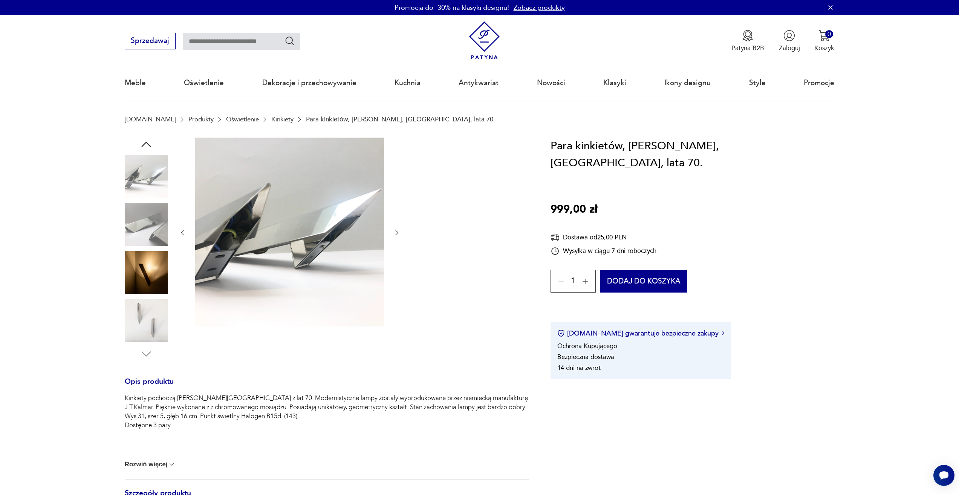
click at [143, 281] on img at bounding box center [146, 272] width 43 height 43
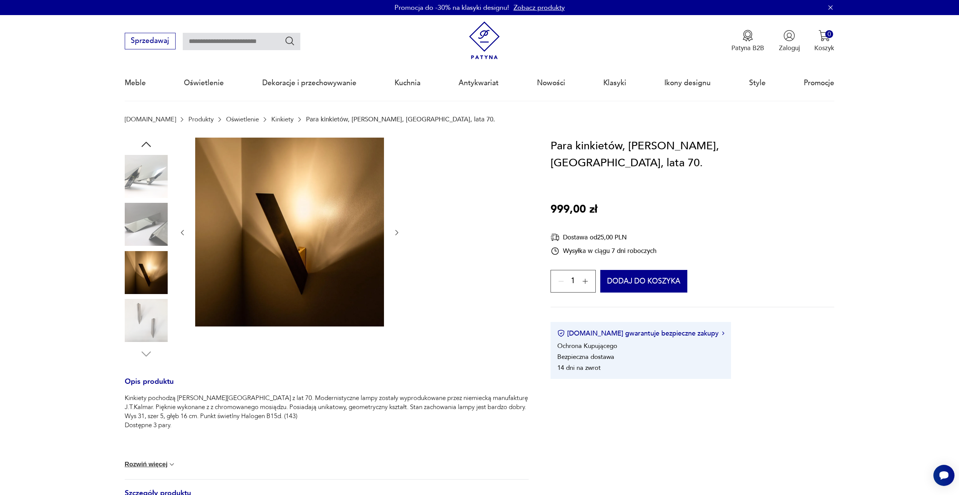
click at [154, 327] on img at bounding box center [146, 320] width 43 height 43
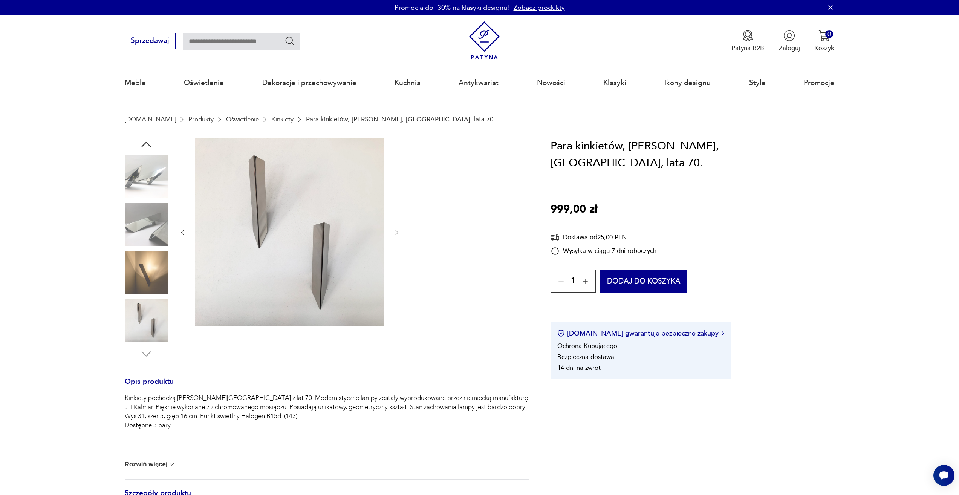
click at [140, 303] on img at bounding box center [146, 320] width 43 height 43
click at [142, 253] on img at bounding box center [146, 272] width 43 height 43
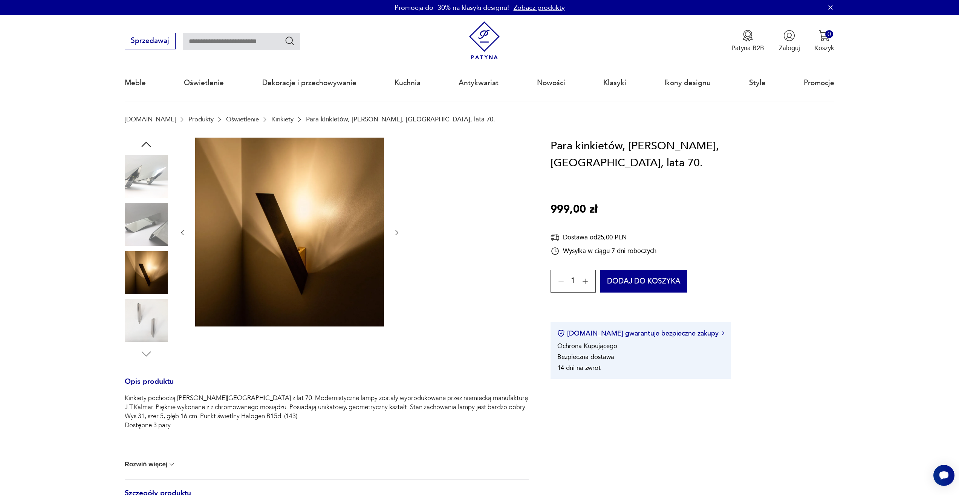
click at [141, 226] on img at bounding box center [146, 224] width 43 height 43
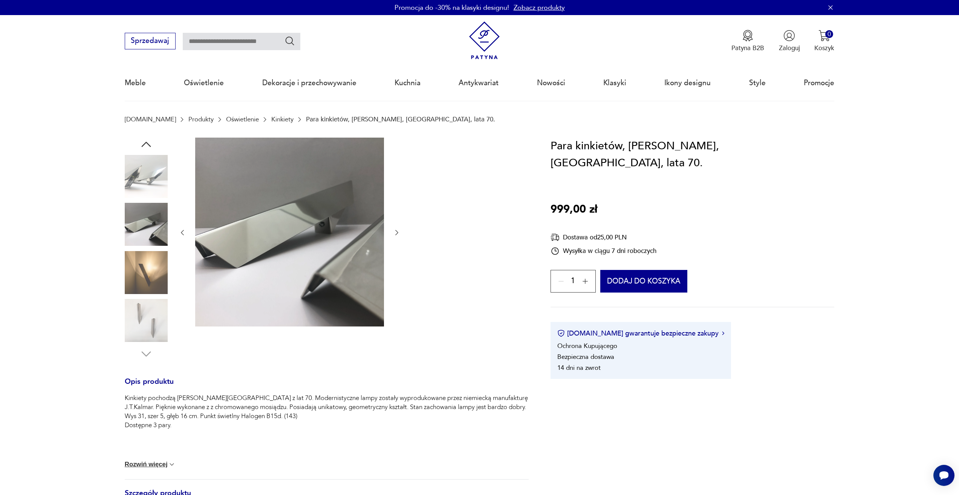
click at [141, 175] on img at bounding box center [146, 176] width 43 height 43
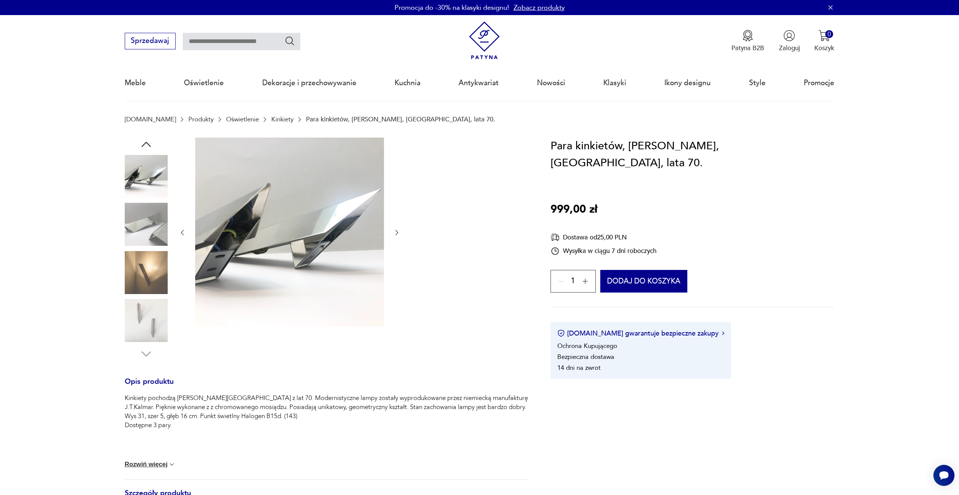
click at [148, 147] on icon "button" at bounding box center [146, 145] width 14 height 14
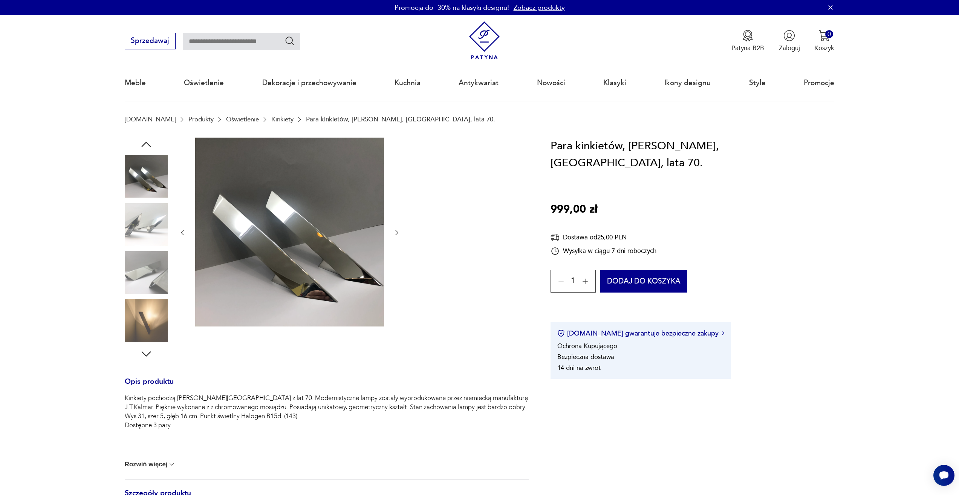
click at [148, 147] on icon "button" at bounding box center [146, 145] width 14 height 14
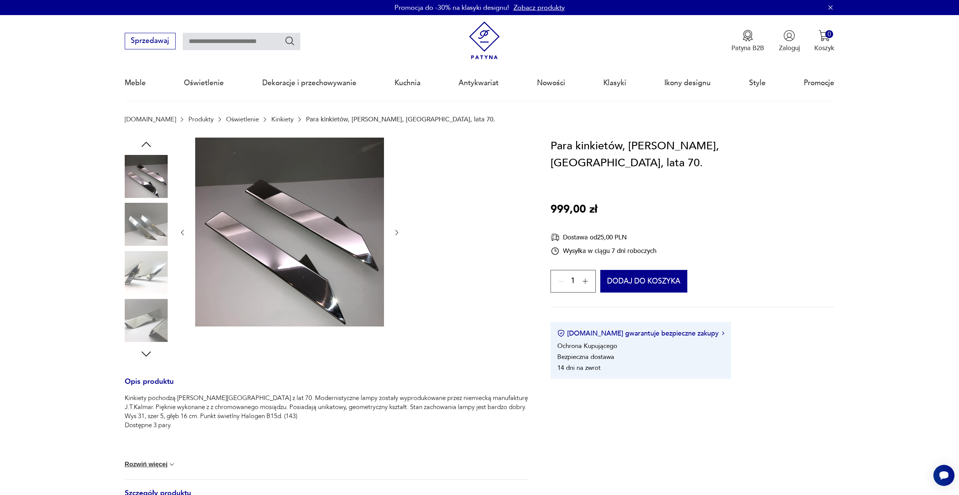
click at [148, 147] on icon "button" at bounding box center [146, 145] width 14 height 14
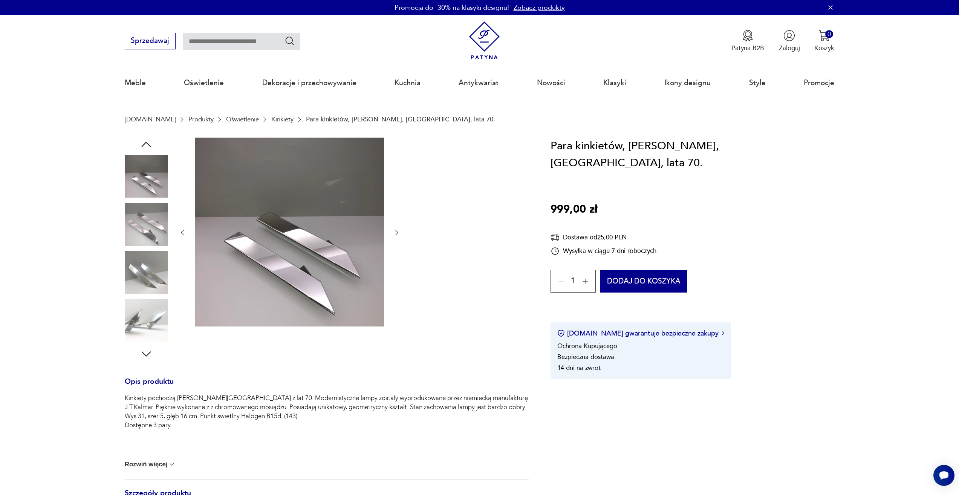
click at [148, 147] on icon "button" at bounding box center [146, 145] width 14 height 14
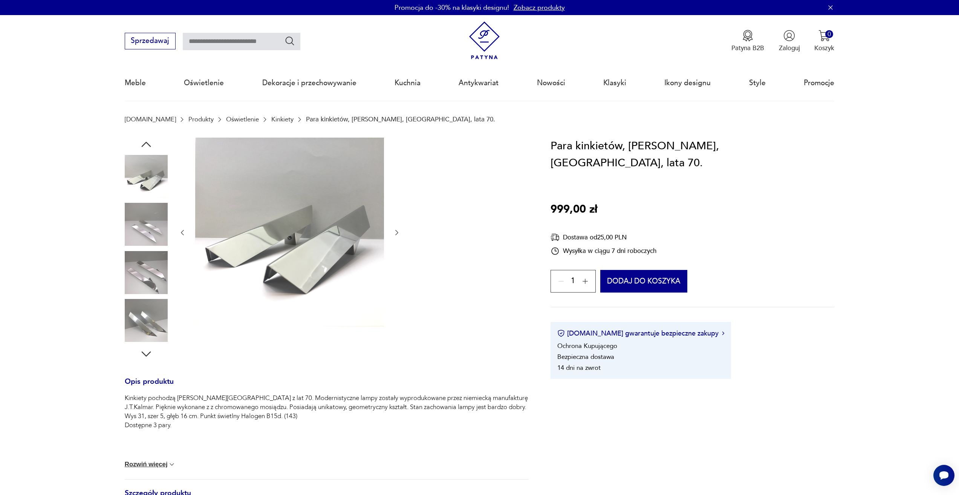
click at [148, 147] on icon "button" at bounding box center [146, 145] width 14 height 14
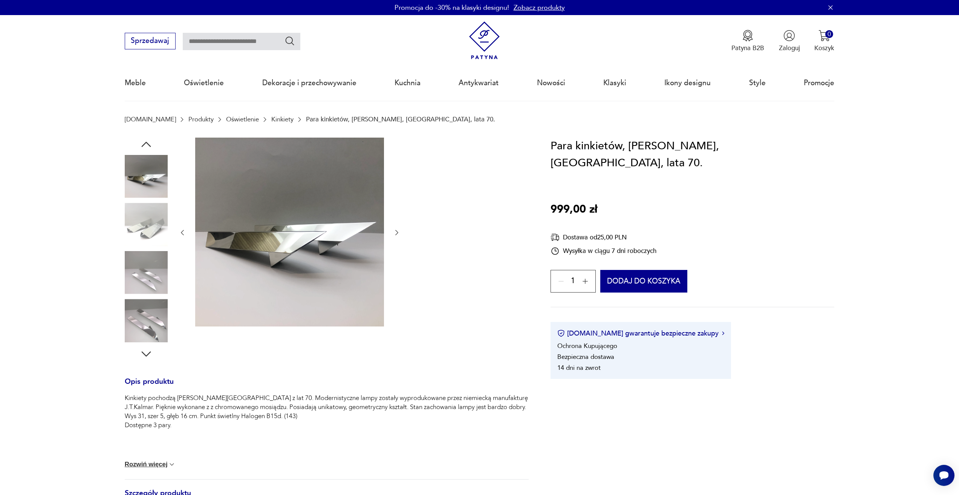
click at [148, 147] on icon "button" at bounding box center [146, 145] width 14 height 14
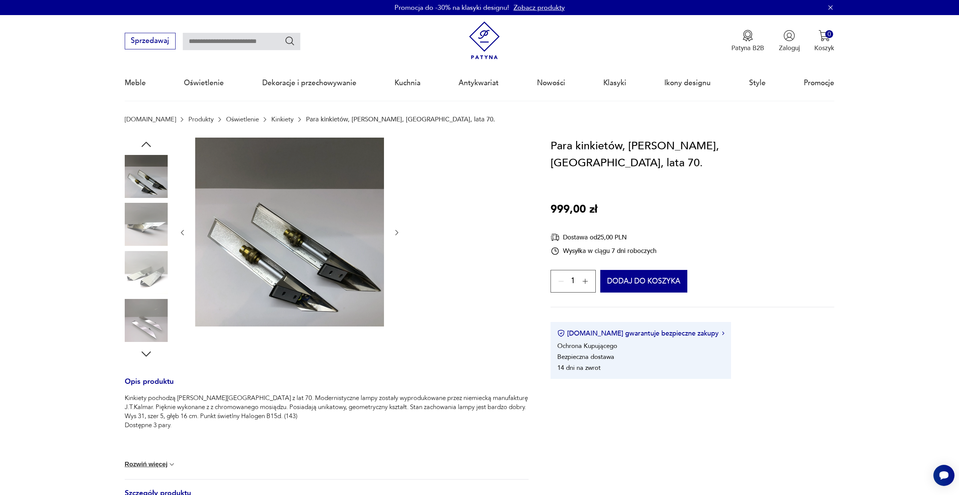
click at [148, 147] on icon "button" at bounding box center [146, 145] width 14 height 14
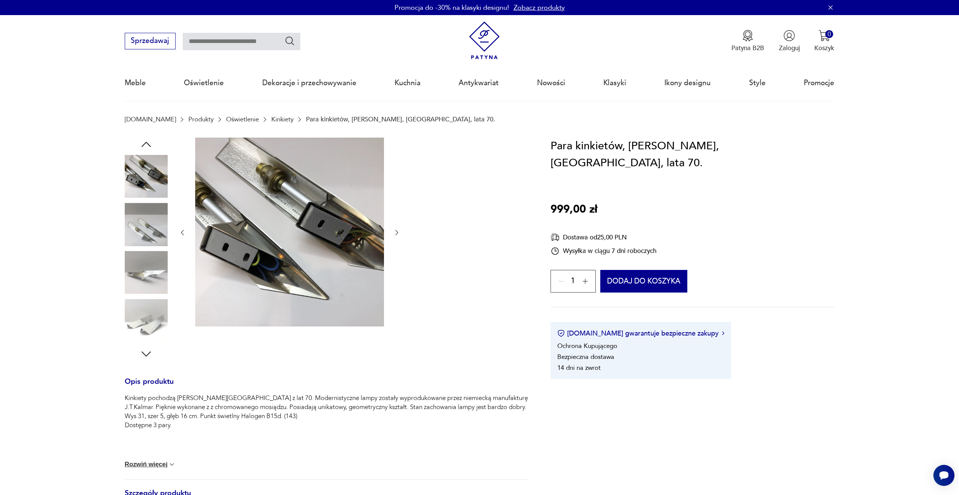
click at [148, 147] on icon "button" at bounding box center [146, 145] width 14 height 14
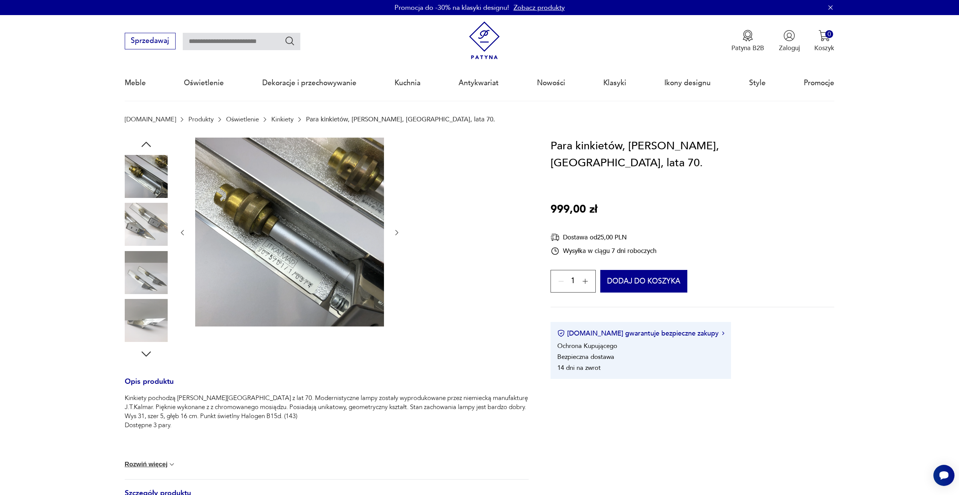
click at [145, 145] on icon "button" at bounding box center [146, 145] width 14 height 14
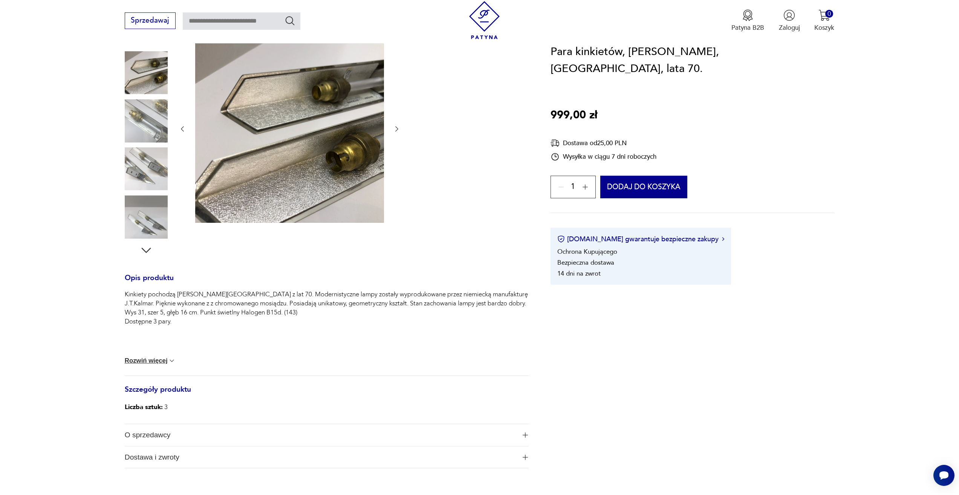
scroll to position [113, 0]
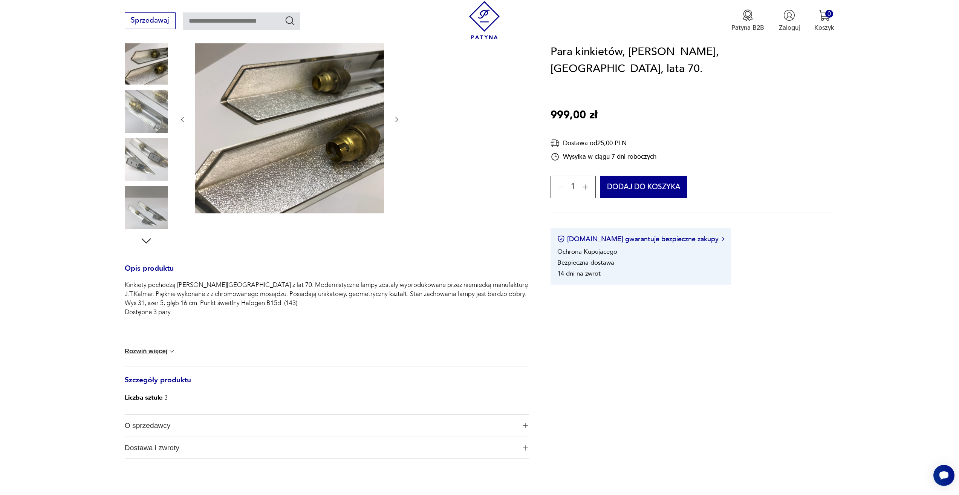
click at [148, 235] on icon "button" at bounding box center [146, 241] width 14 height 14
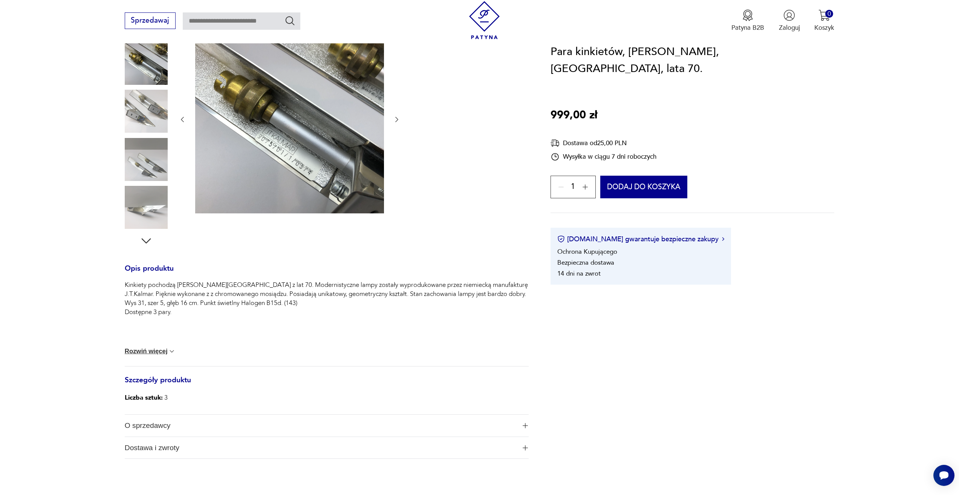
click at [148, 235] on icon "button" at bounding box center [146, 241] width 14 height 14
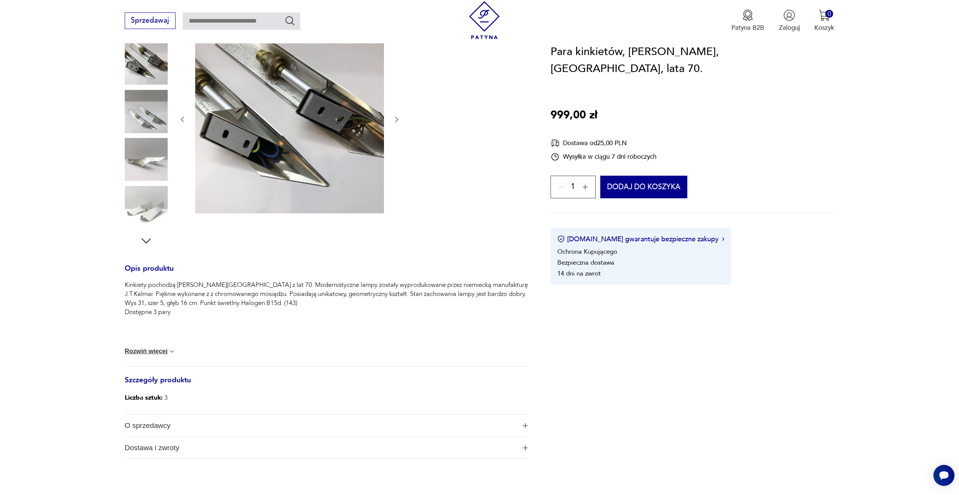
click at [148, 235] on icon "button" at bounding box center [146, 241] width 14 height 14
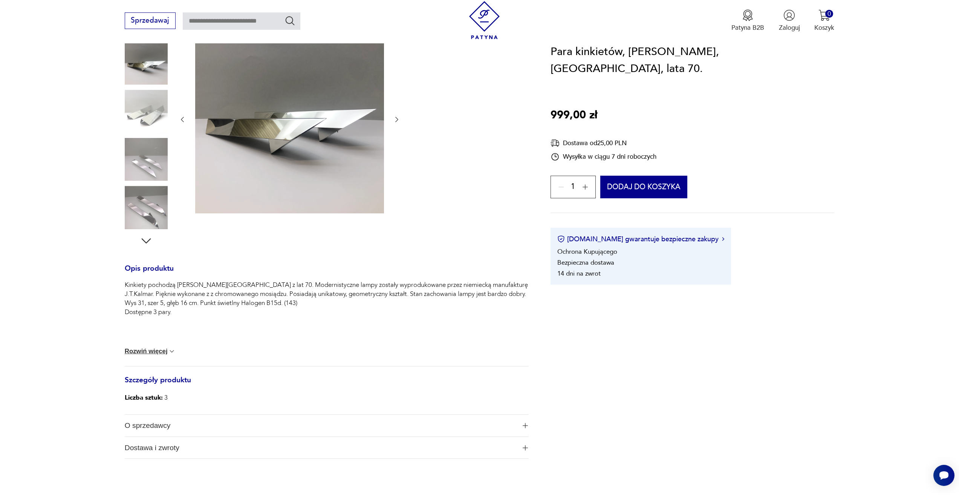
click at [148, 235] on icon "button" at bounding box center [146, 241] width 14 height 14
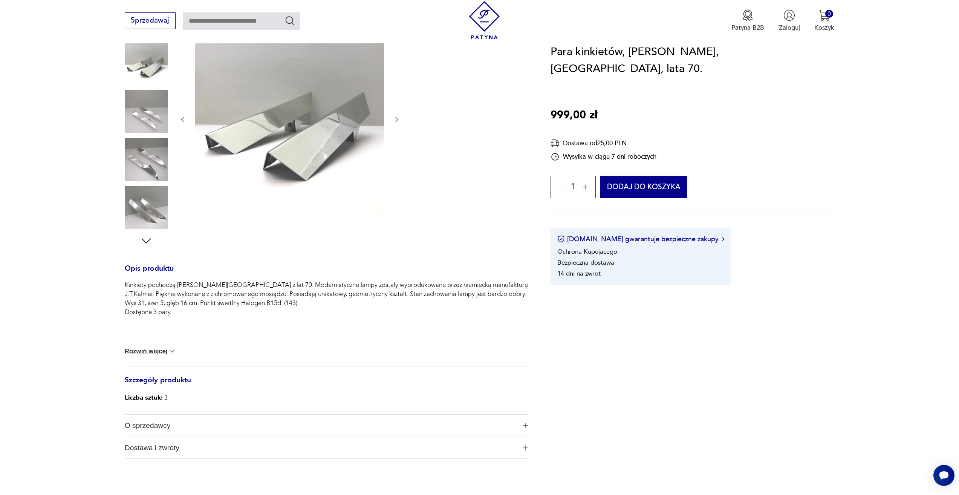
click at [148, 235] on icon "button" at bounding box center [146, 241] width 14 height 14
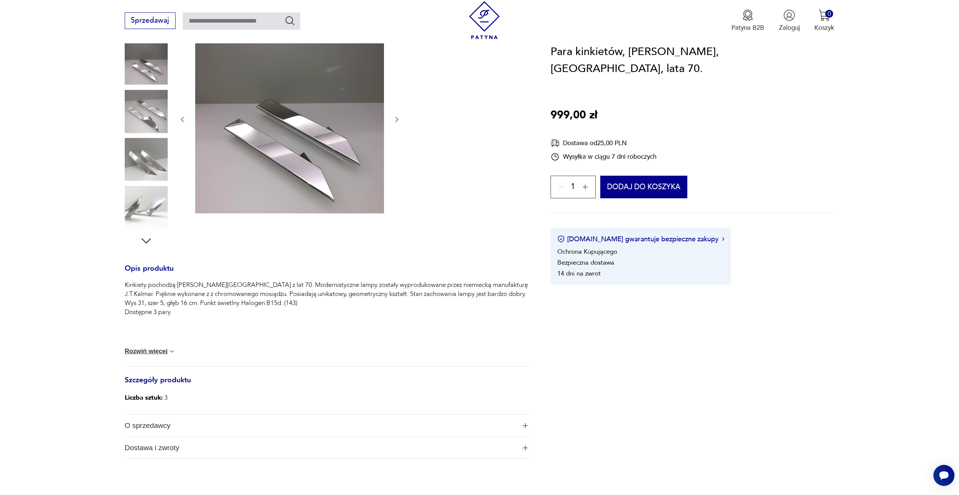
click at [148, 235] on icon "button" at bounding box center [146, 241] width 14 height 14
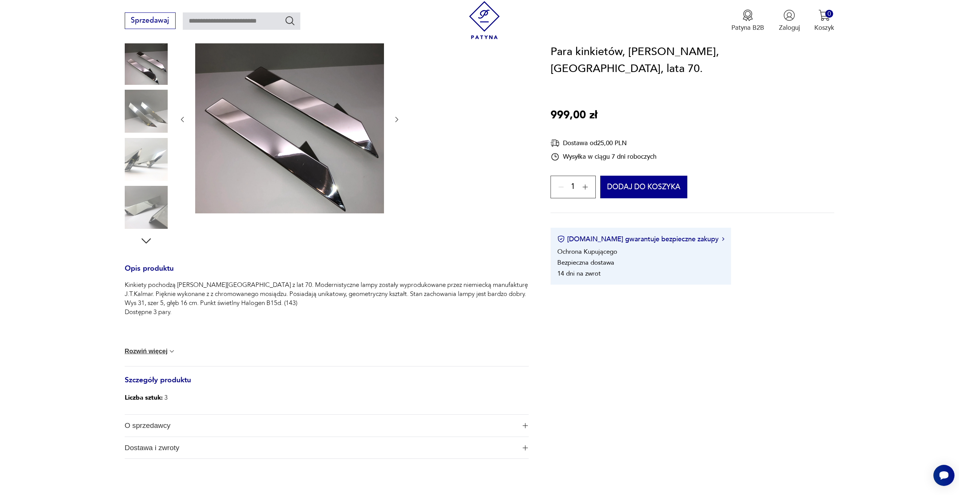
click at [144, 211] on img at bounding box center [146, 207] width 43 height 43
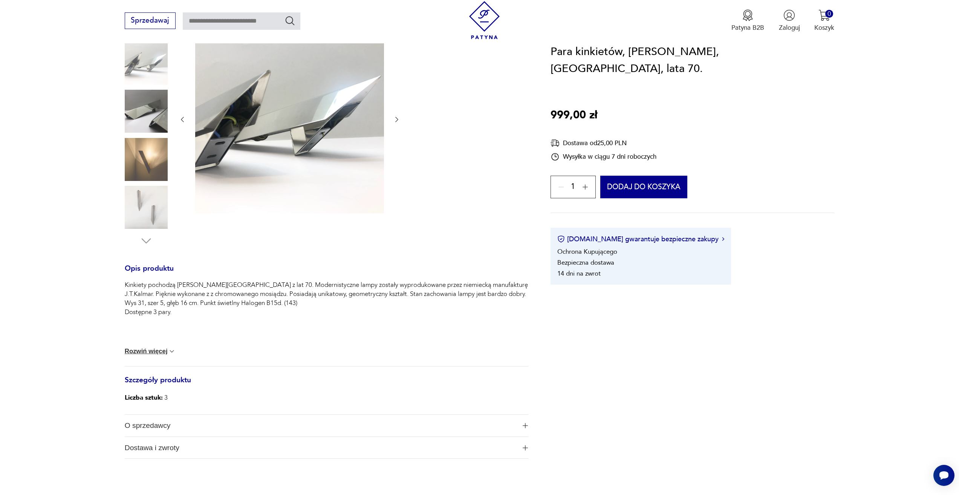
click at [146, 161] on img at bounding box center [146, 159] width 43 height 43
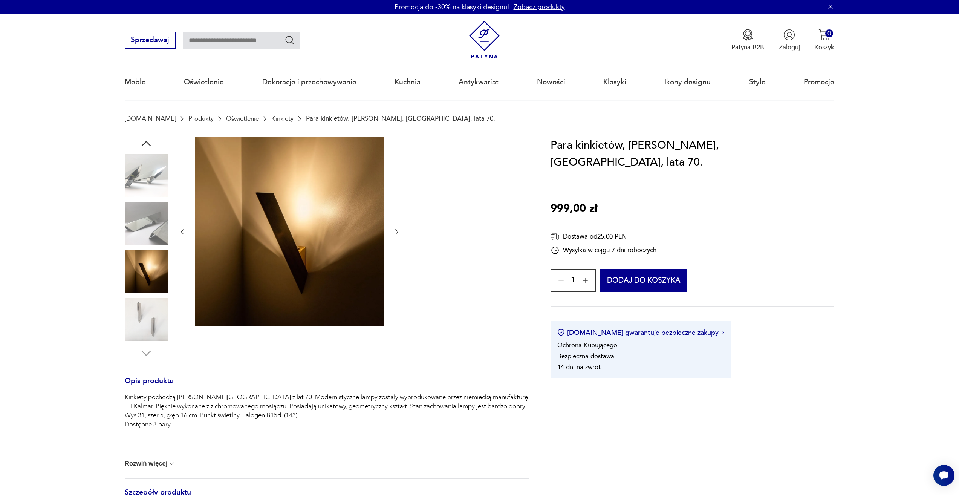
scroll to position [0, 0]
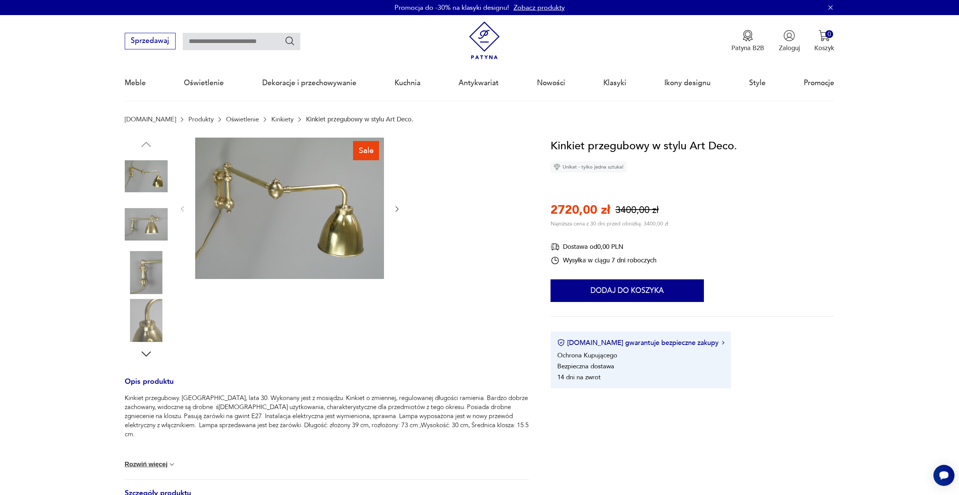
click at [147, 228] on img at bounding box center [146, 224] width 43 height 43
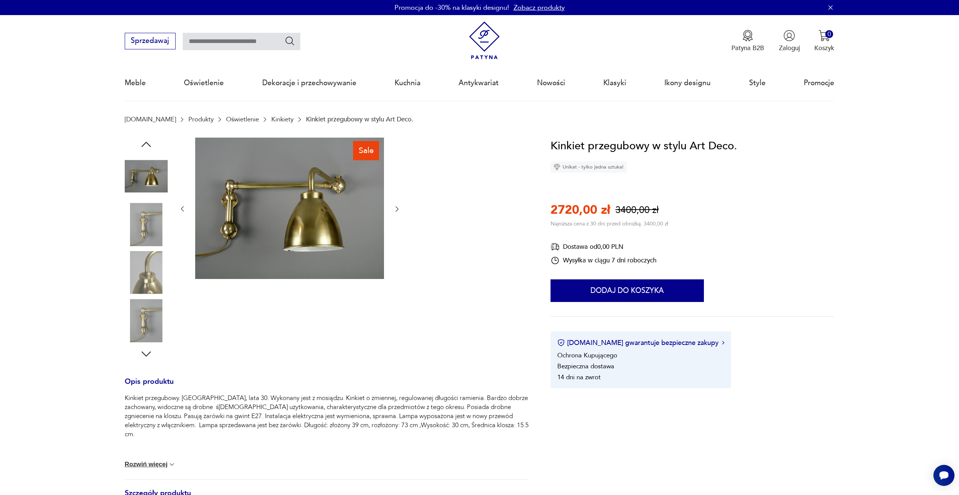
click at [154, 224] on img at bounding box center [146, 224] width 43 height 43
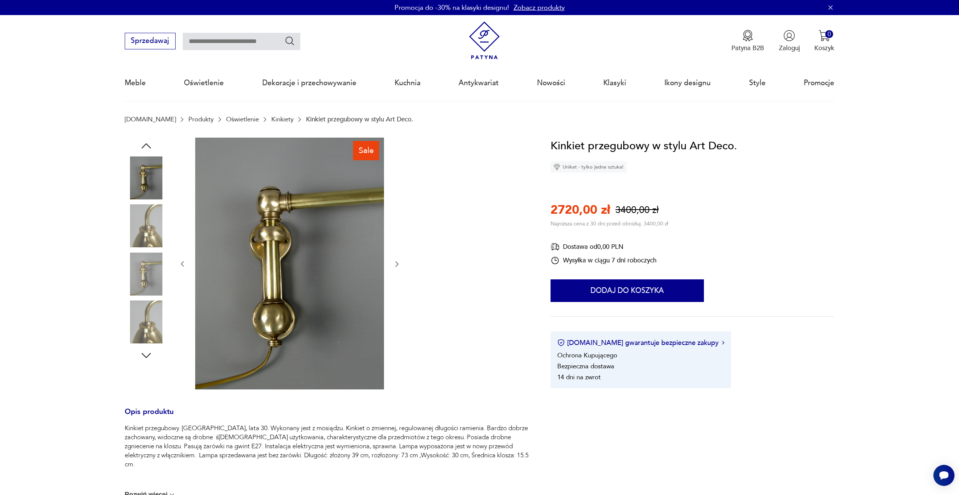
click at [150, 260] on img at bounding box center [146, 274] width 43 height 43
click at [149, 317] on img at bounding box center [146, 321] width 43 height 43
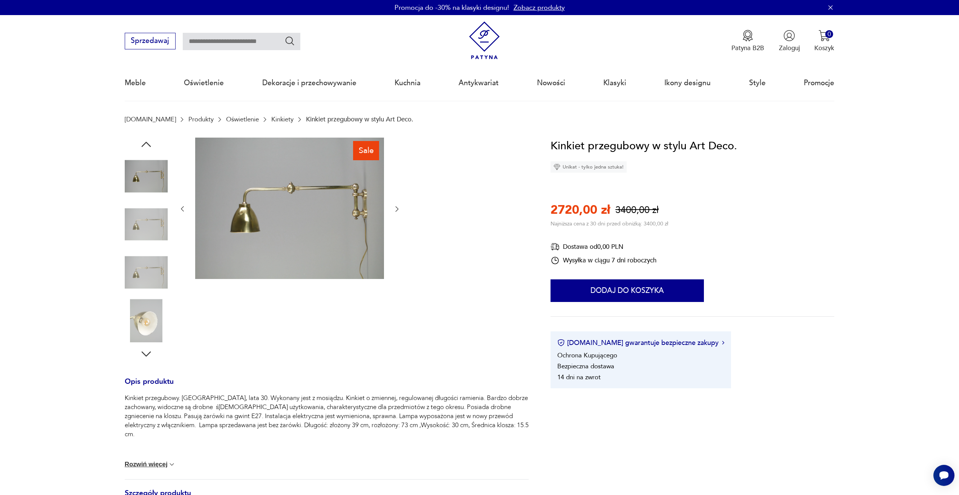
click at [144, 263] on img at bounding box center [146, 272] width 43 height 43
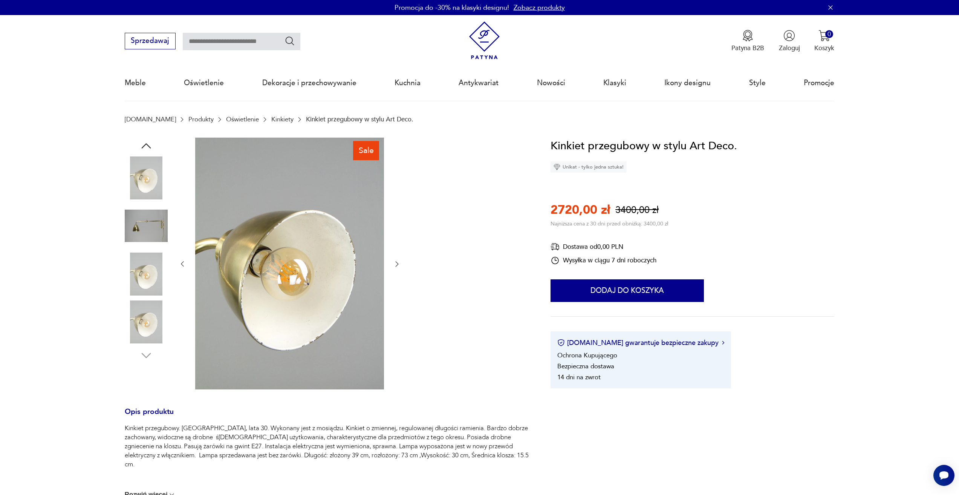
click at [147, 279] on img at bounding box center [146, 274] width 43 height 43
click at [144, 252] on img at bounding box center [146, 262] width 43 height 43
click at [141, 247] on img at bounding box center [146, 225] width 43 height 43
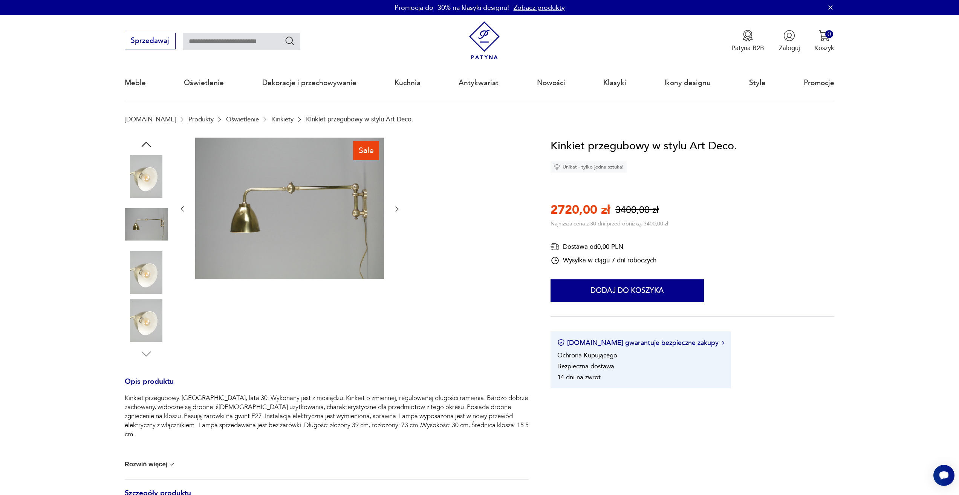
click at [141, 228] on img at bounding box center [146, 224] width 43 height 43
click at [143, 193] on img at bounding box center [146, 176] width 43 height 43
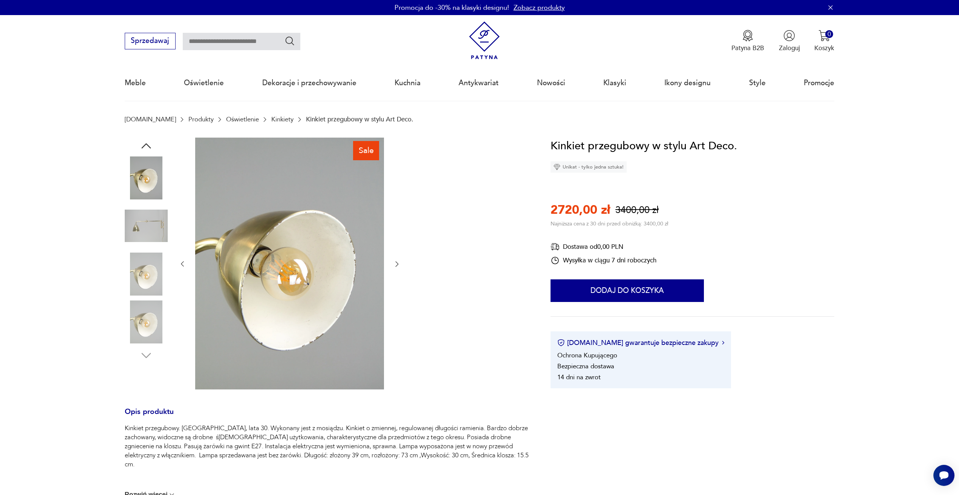
click at [146, 182] on img at bounding box center [146, 177] width 43 height 43
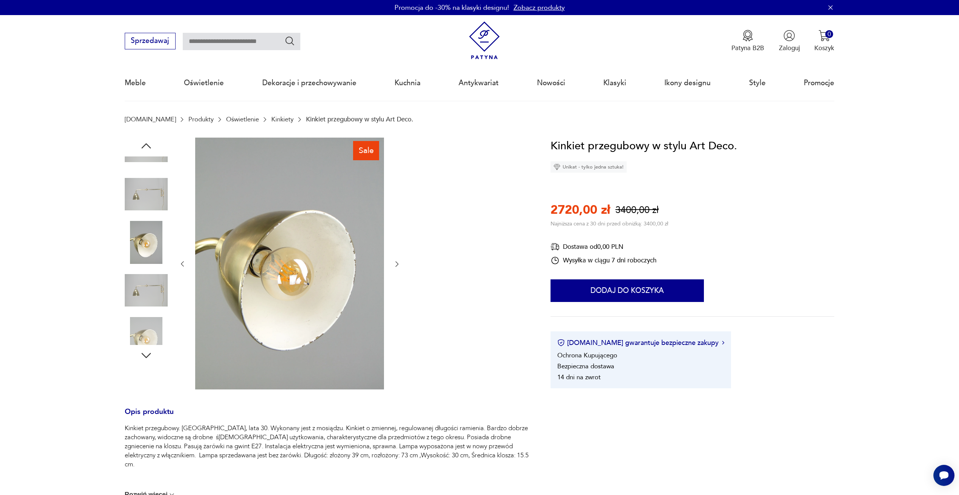
click at [159, 264] on img at bounding box center [146, 242] width 43 height 43
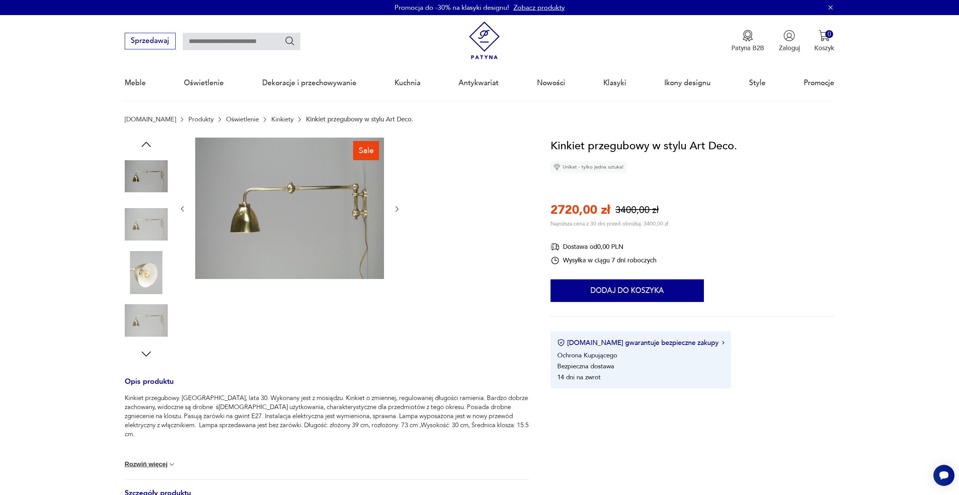
click at [159, 229] on img at bounding box center [146, 224] width 43 height 43
click at [253, 221] on img at bounding box center [289, 209] width 189 height 142
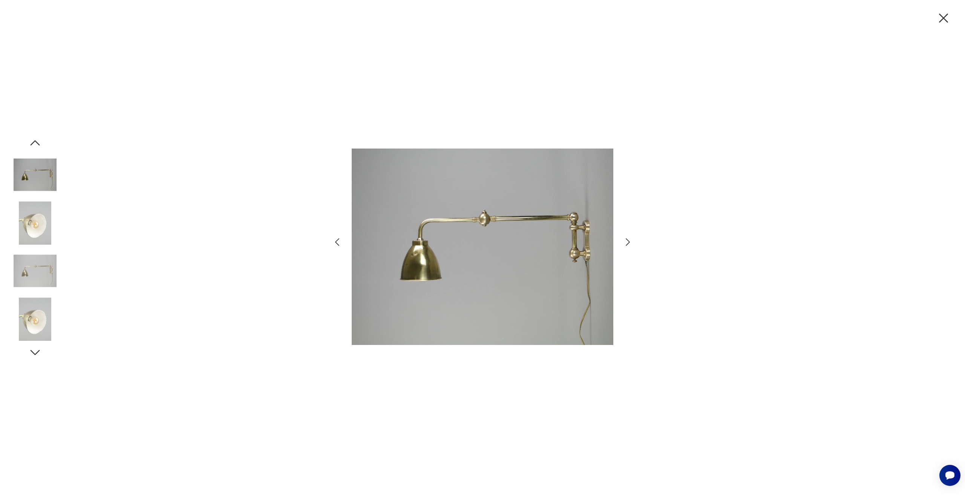
click at [434, 253] on img at bounding box center [483, 246] width 262 height 377
click at [631, 243] on icon "button" at bounding box center [627, 242] width 11 height 11
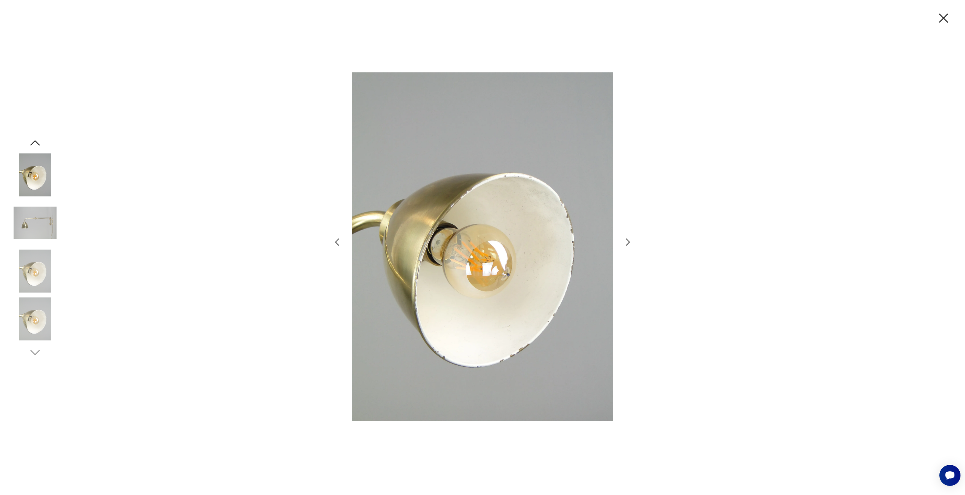
click at [631, 243] on icon "button" at bounding box center [627, 242] width 11 height 11
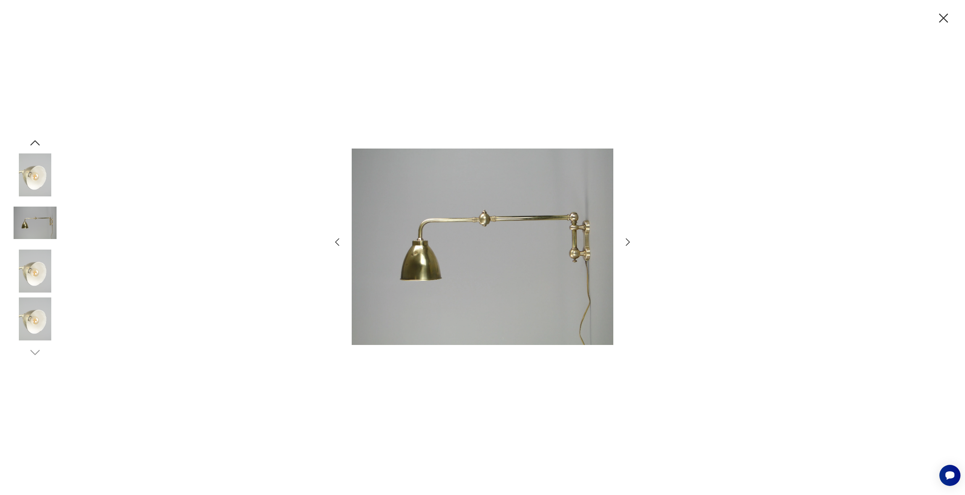
click at [339, 241] on icon "button" at bounding box center [337, 242] width 11 height 11
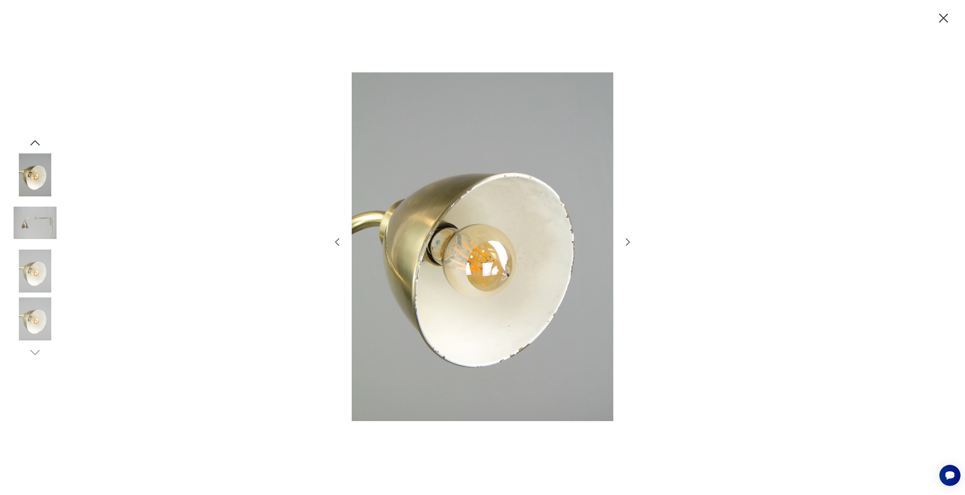
click at [339, 241] on icon "button" at bounding box center [337, 242] width 11 height 11
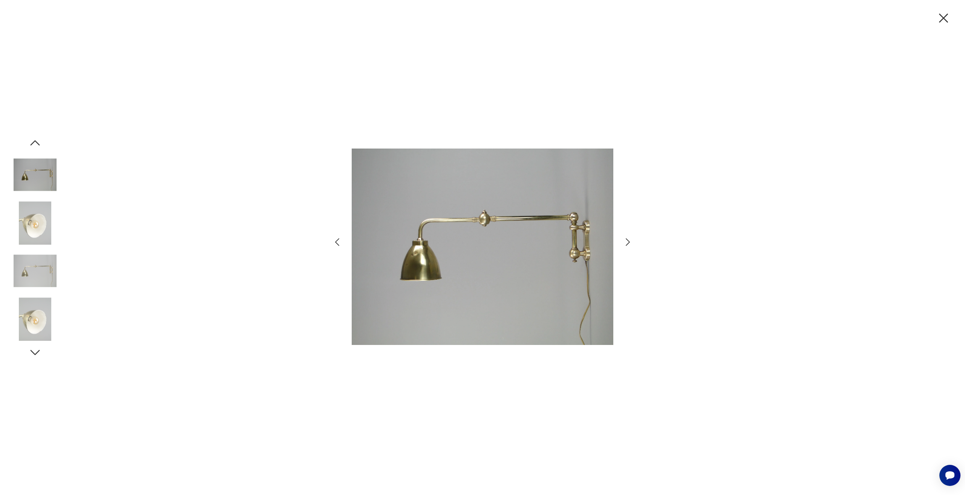
click at [339, 241] on icon "button" at bounding box center [337, 242] width 11 height 11
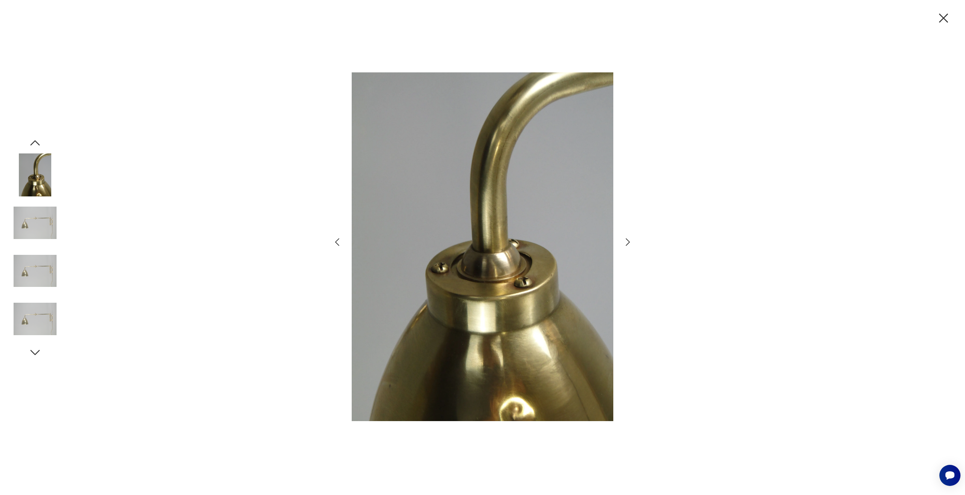
click at [339, 241] on icon "button" at bounding box center [337, 242] width 11 height 11
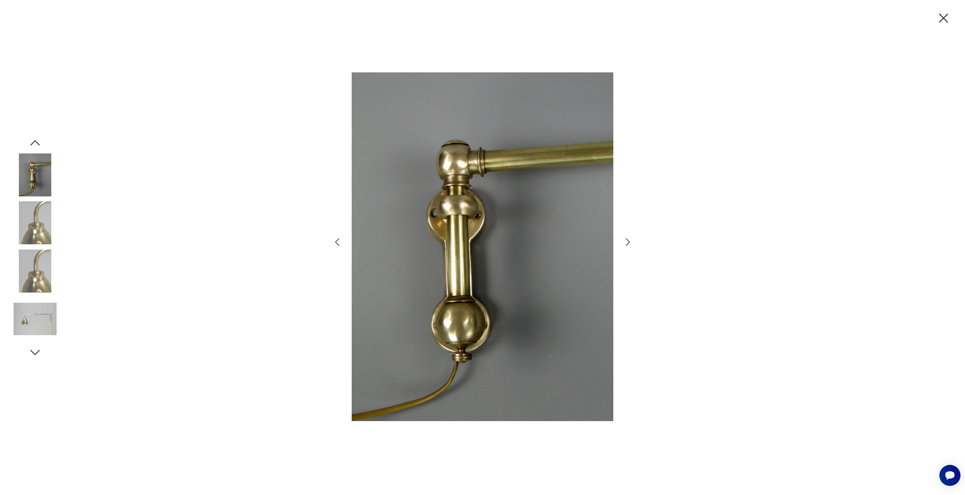
click at [339, 241] on icon "button" at bounding box center [337, 242] width 11 height 11
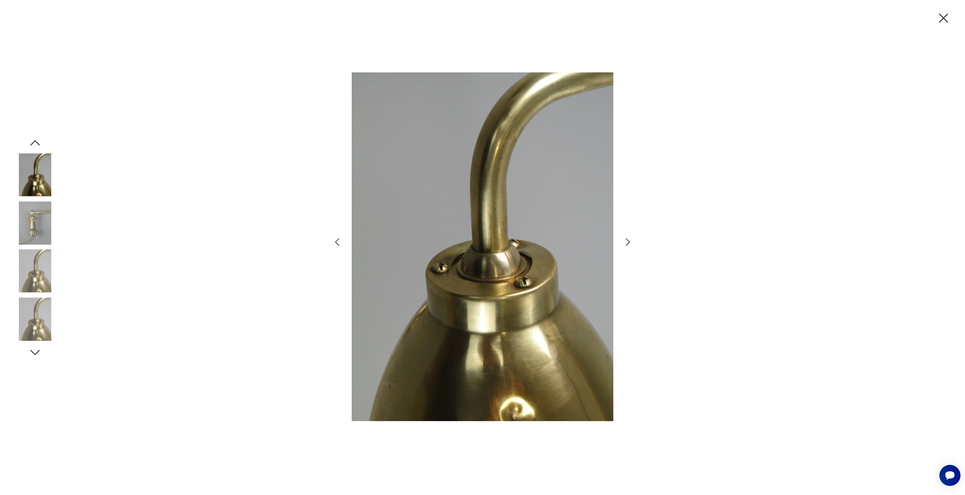
click at [339, 241] on icon "button" at bounding box center [337, 242] width 11 height 11
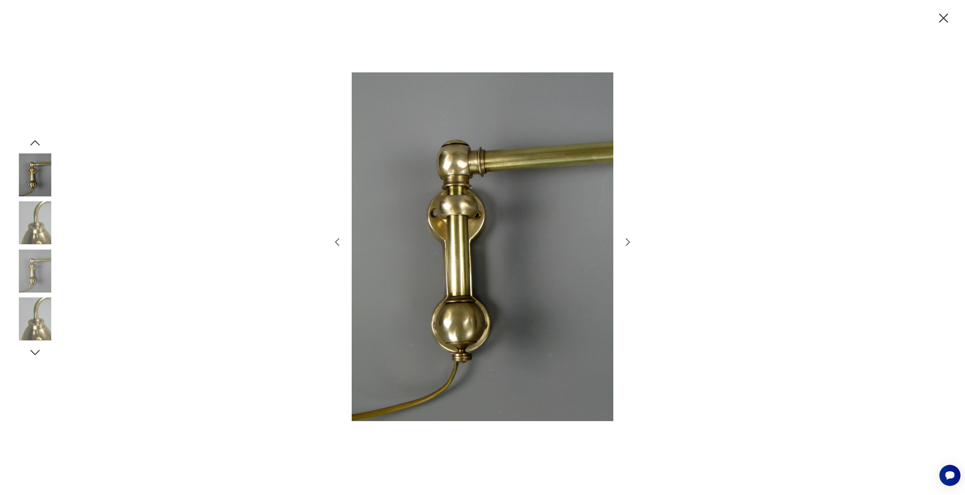
click at [622, 245] on icon "button" at bounding box center [627, 242] width 11 height 11
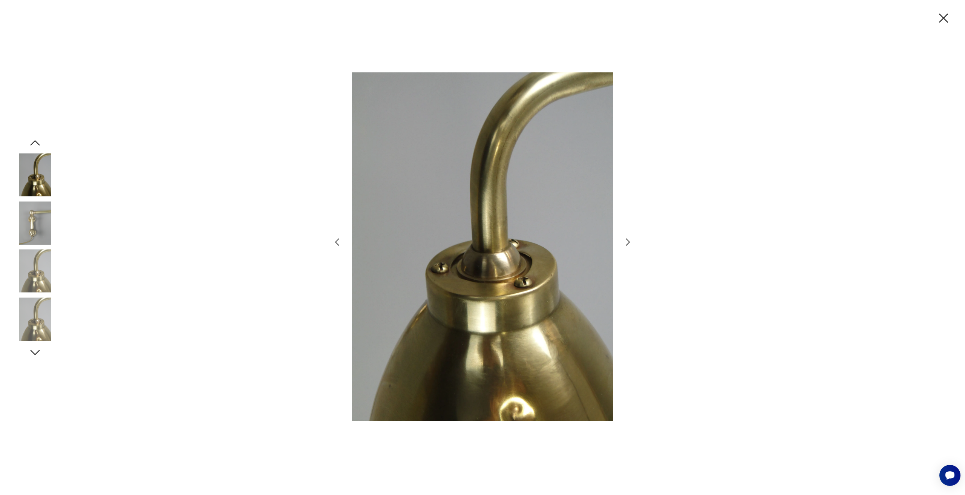
click at [339, 239] on icon "button" at bounding box center [337, 242] width 11 height 11
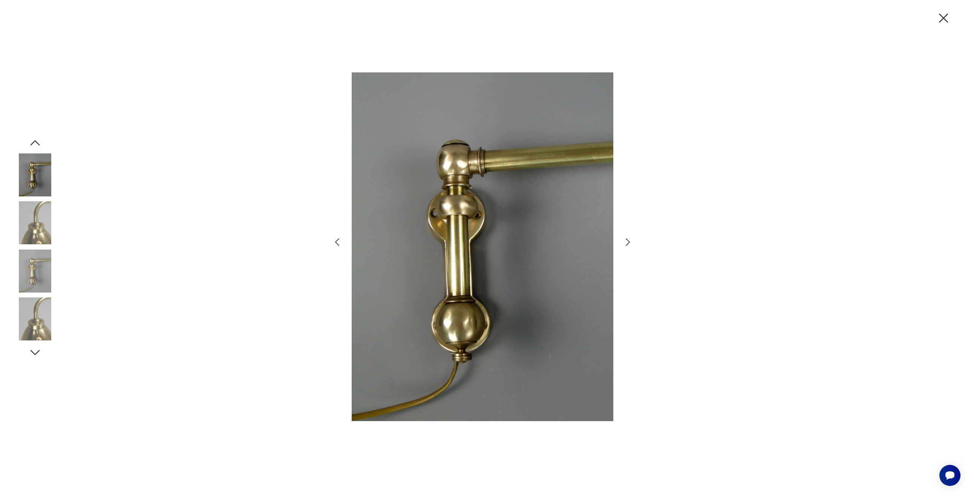
click at [339, 239] on icon "button" at bounding box center [337, 242] width 11 height 11
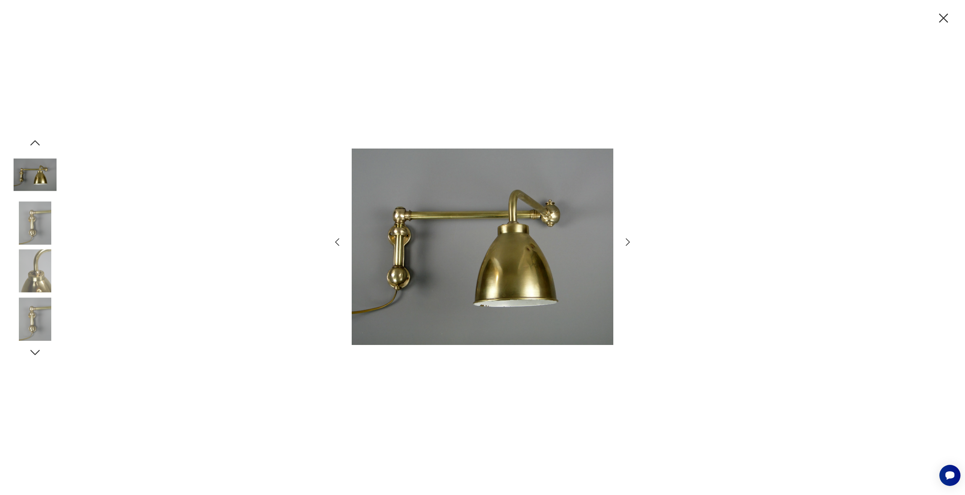
click at [339, 239] on icon "button" at bounding box center [337, 242] width 11 height 11
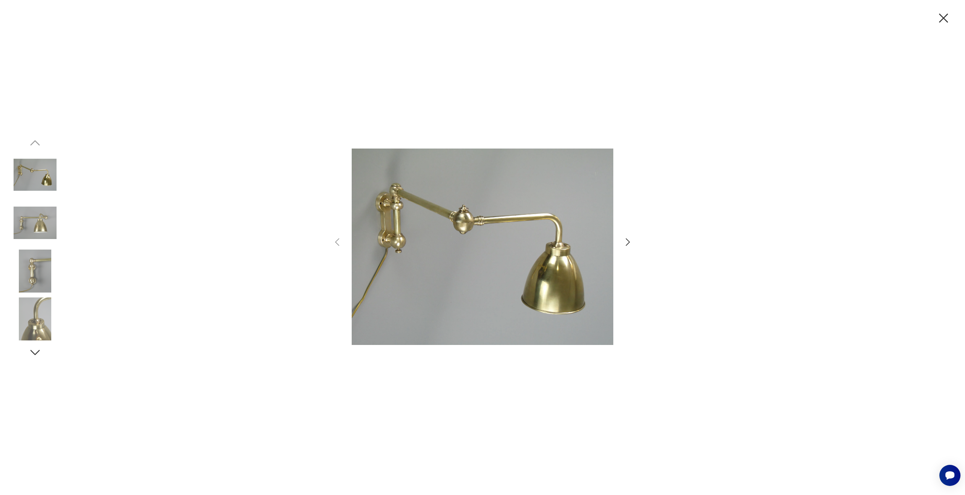
click at [944, 20] on icon "button" at bounding box center [944, 18] width 16 height 16
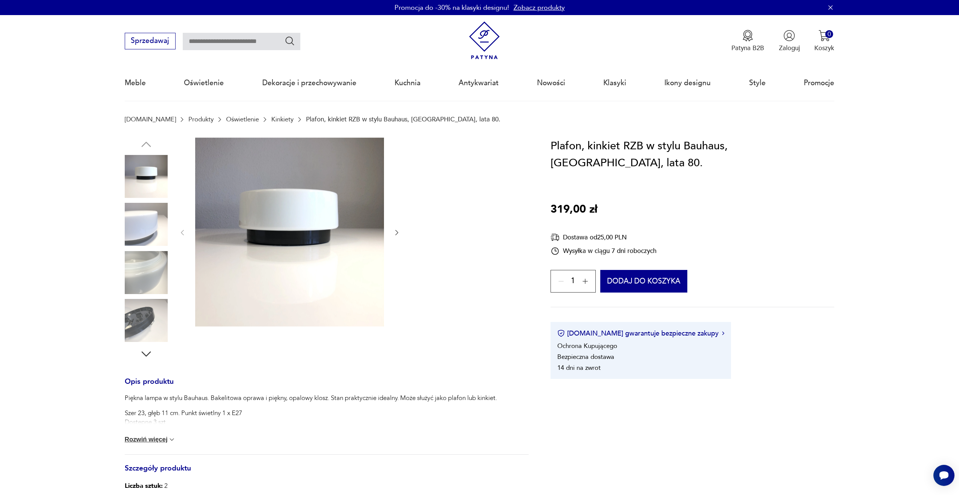
click at [151, 279] on img at bounding box center [146, 272] width 43 height 43
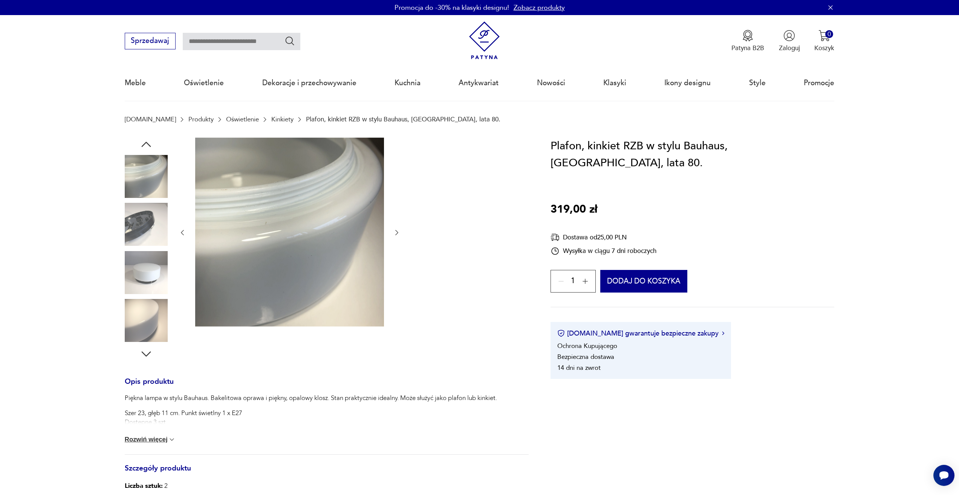
click at [151, 279] on img at bounding box center [146, 272] width 43 height 43
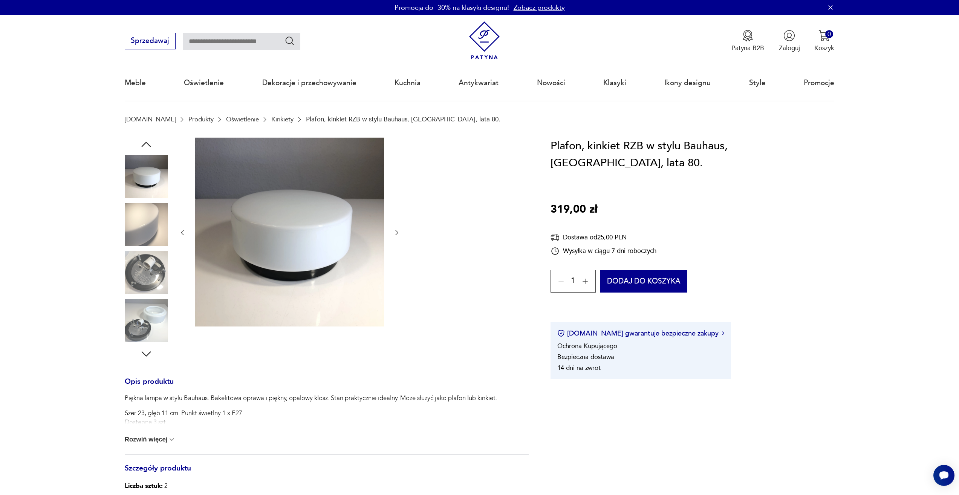
click at [152, 229] on img at bounding box center [146, 224] width 43 height 43
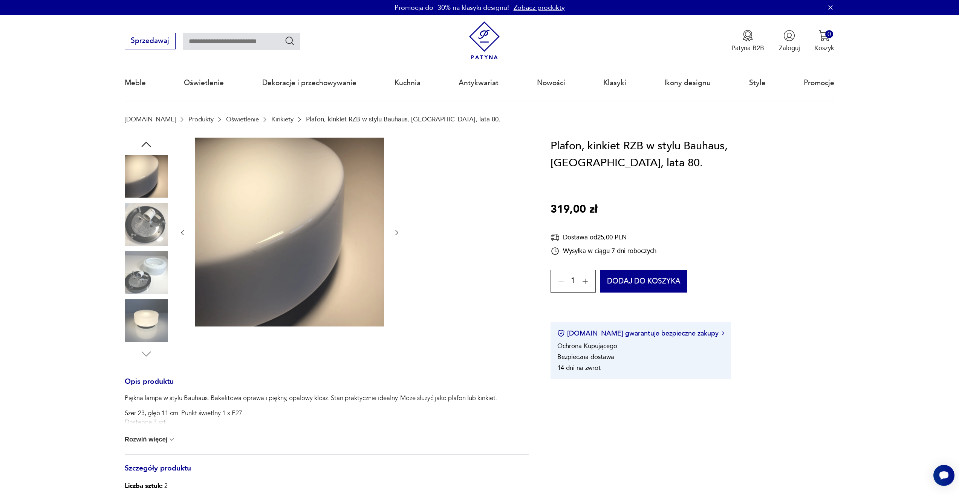
click at [152, 229] on img at bounding box center [146, 224] width 43 height 43
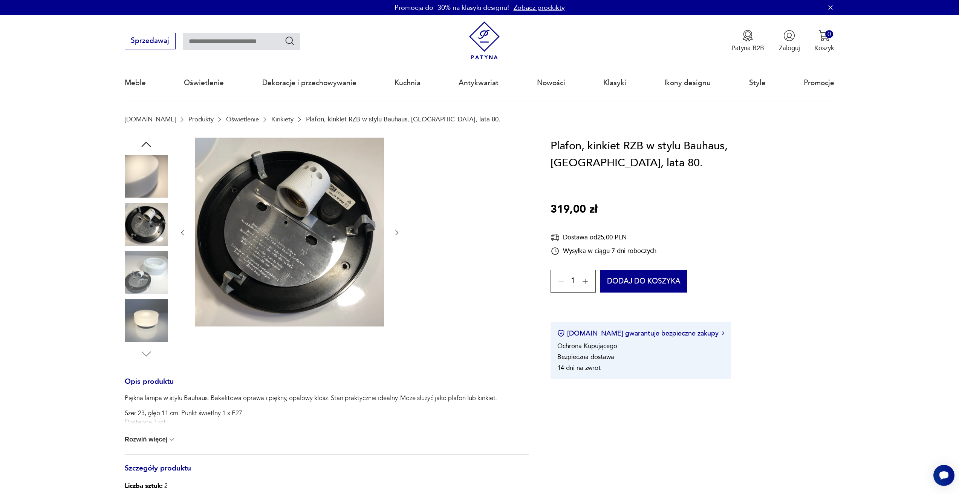
click at [146, 301] on img at bounding box center [146, 320] width 43 height 43
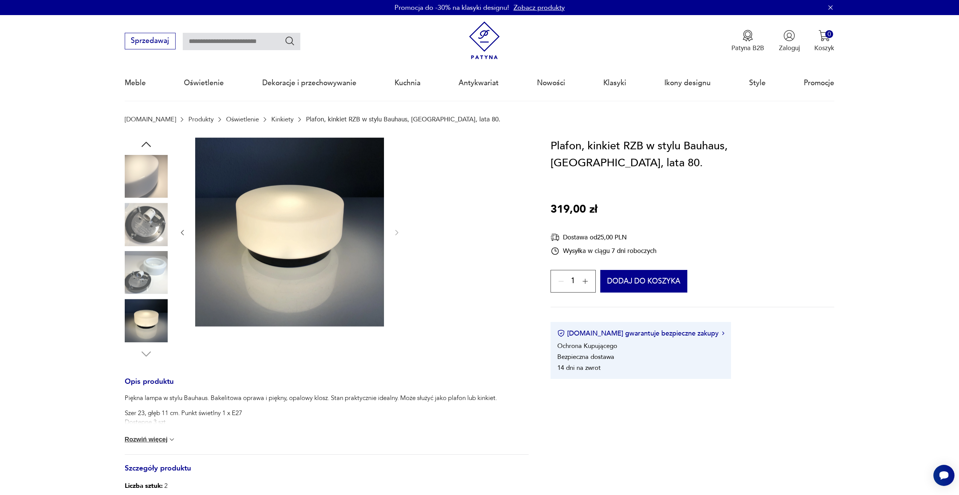
click at [146, 313] on img at bounding box center [146, 320] width 43 height 43
click at [154, 180] on img at bounding box center [146, 176] width 43 height 43
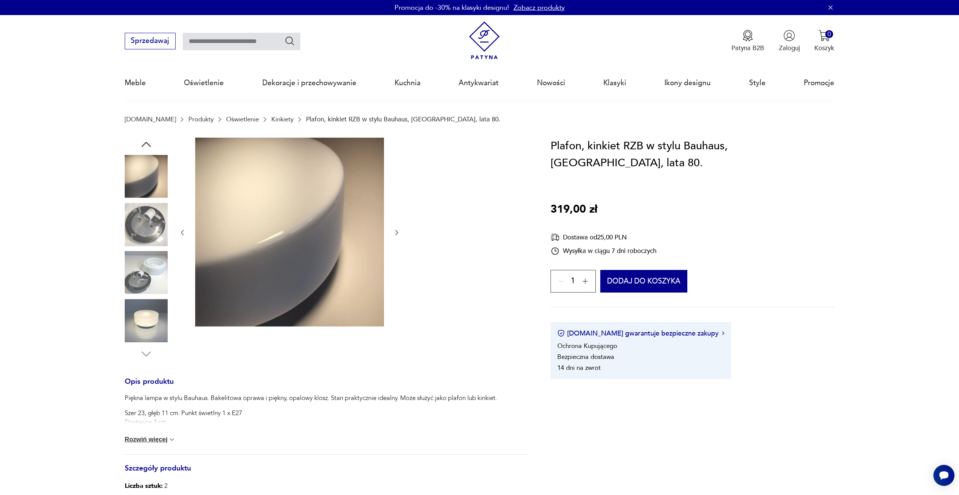
click at [151, 270] on img at bounding box center [146, 272] width 43 height 43
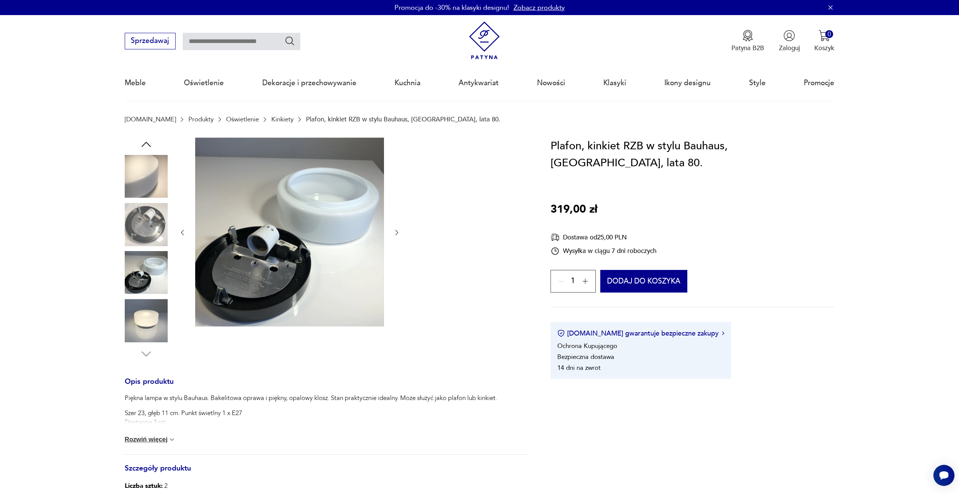
click at [150, 142] on icon "button" at bounding box center [146, 145] width 14 height 14
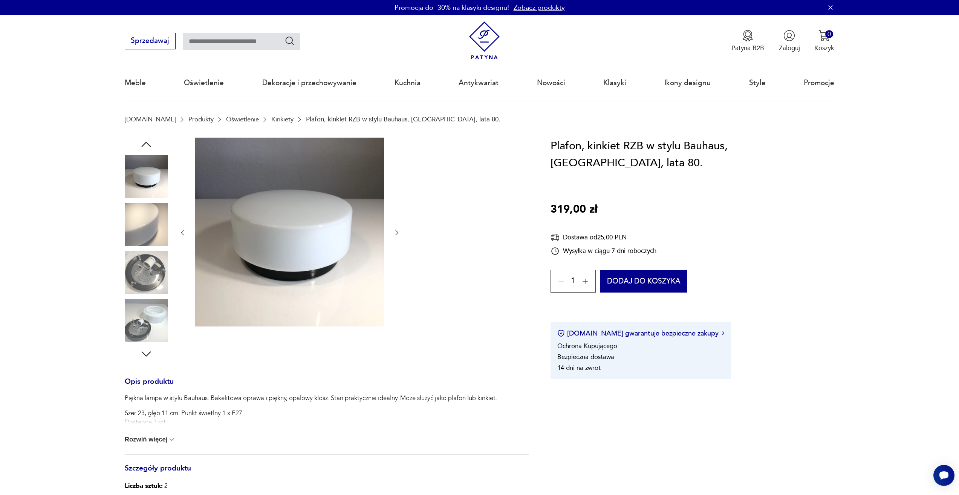
click at [150, 142] on icon "button" at bounding box center [146, 145] width 14 height 14
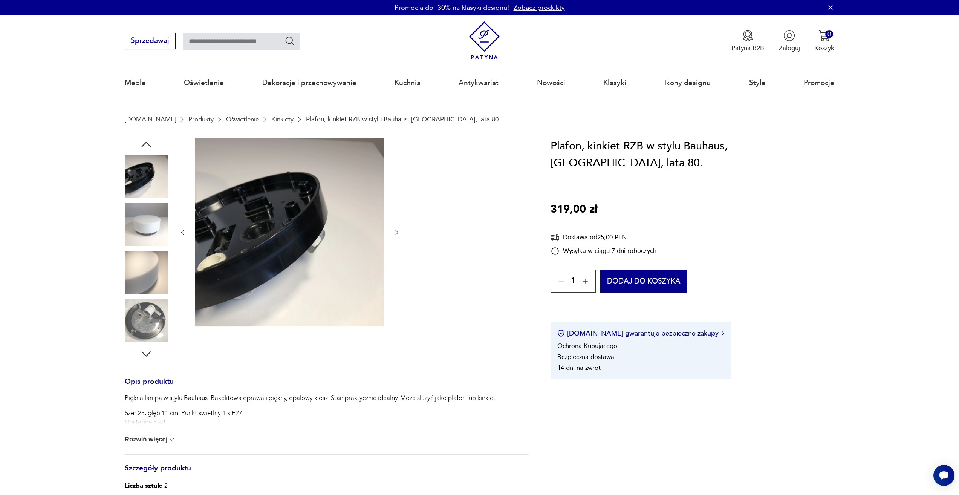
click at [142, 221] on img at bounding box center [146, 224] width 43 height 43
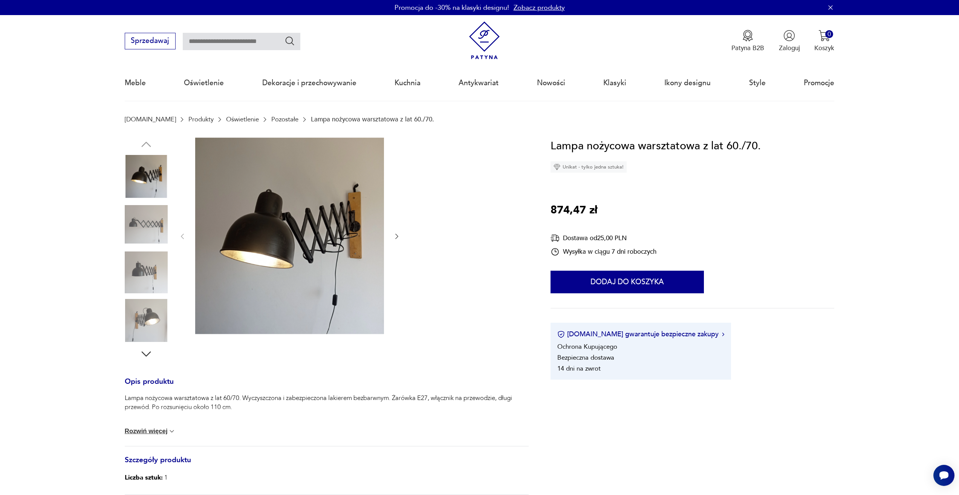
click at [147, 216] on img at bounding box center [146, 224] width 43 height 43
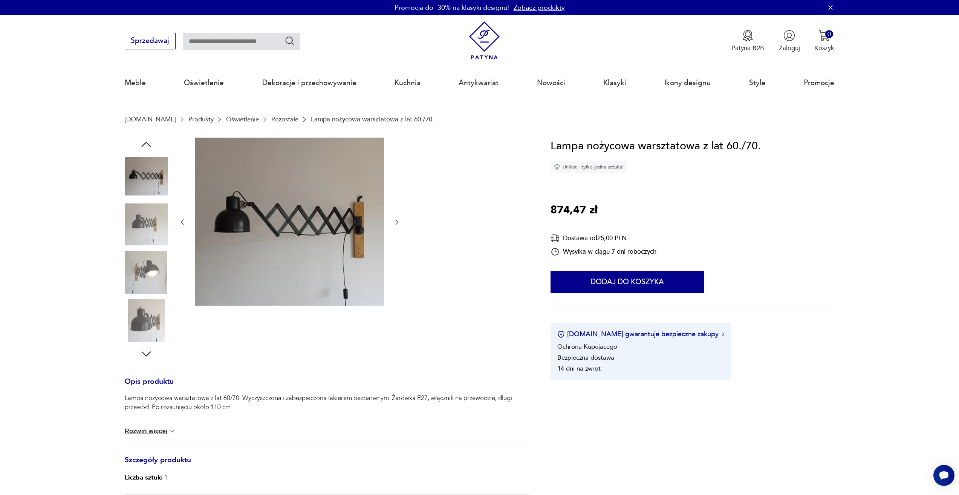
click at [147, 217] on img at bounding box center [146, 224] width 43 height 43
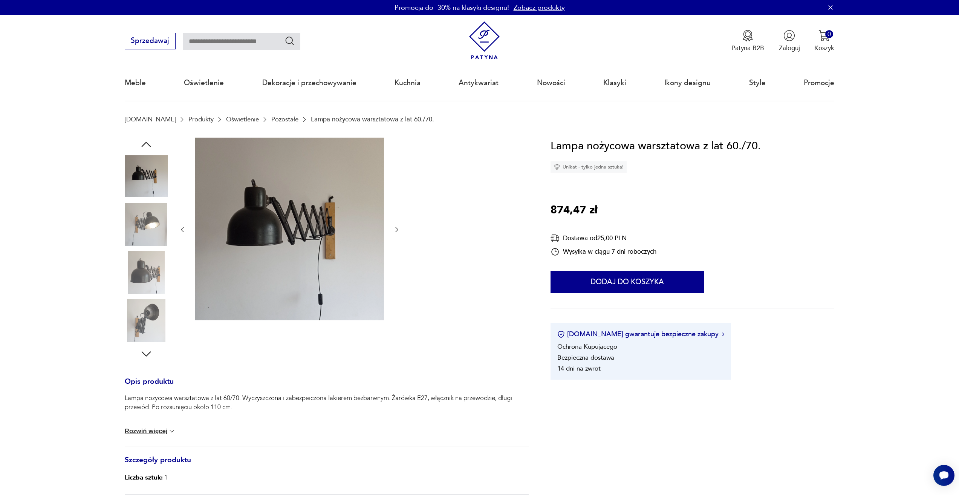
click at [148, 224] on img at bounding box center [146, 224] width 43 height 43
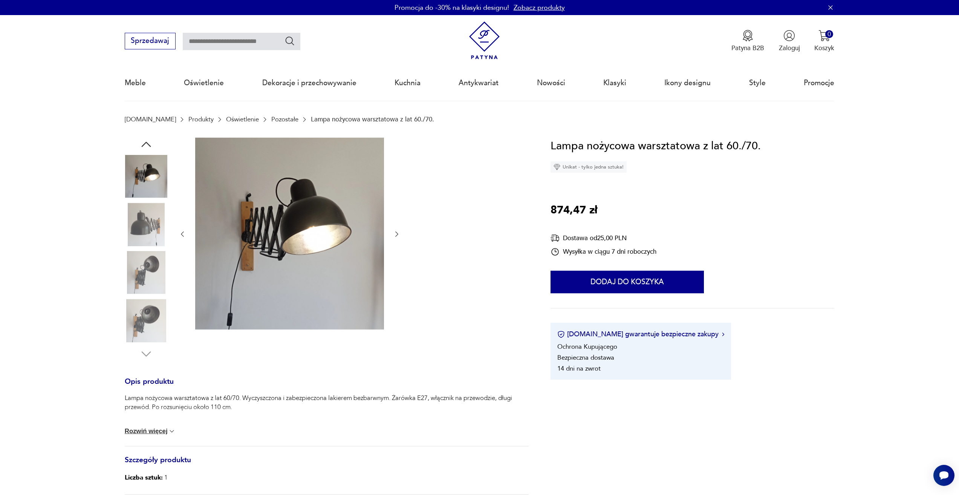
click at [148, 224] on img at bounding box center [146, 224] width 43 height 43
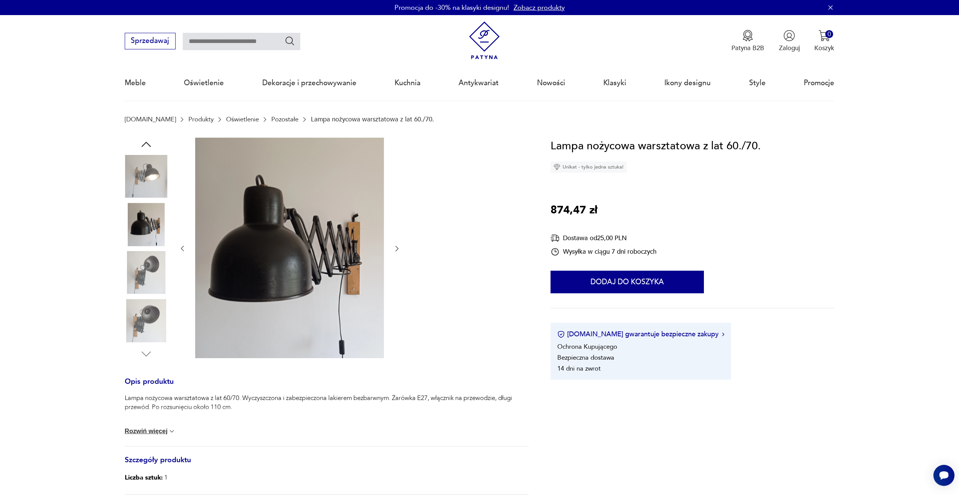
click at [149, 277] on img at bounding box center [146, 272] width 43 height 43
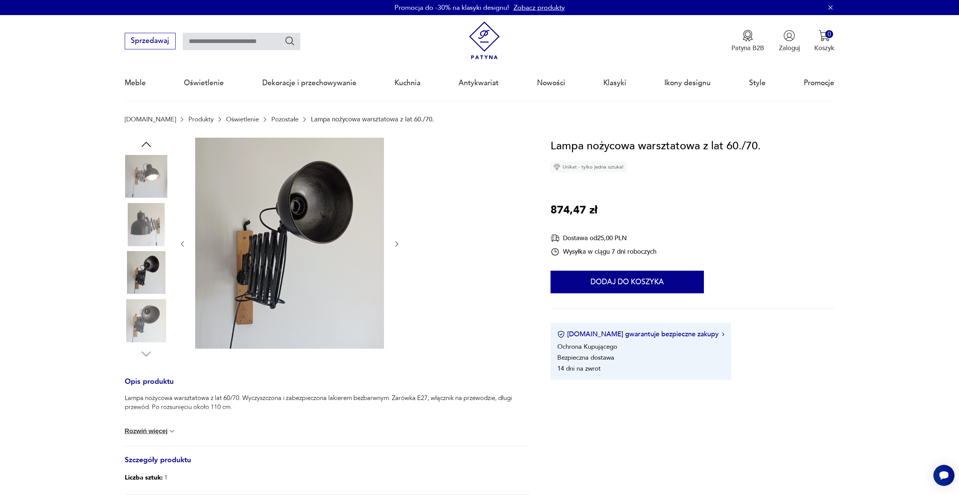
click at [147, 224] on img at bounding box center [146, 224] width 43 height 43
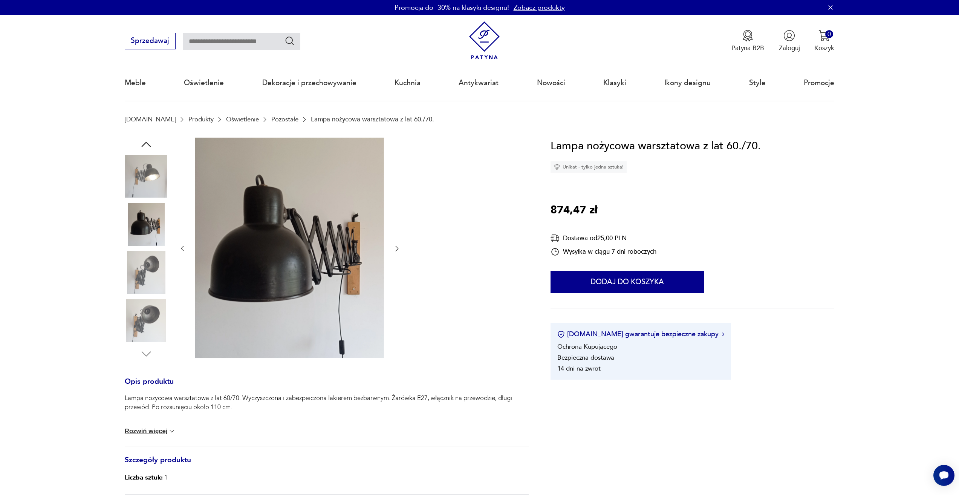
click at [149, 317] on img at bounding box center [146, 320] width 43 height 43
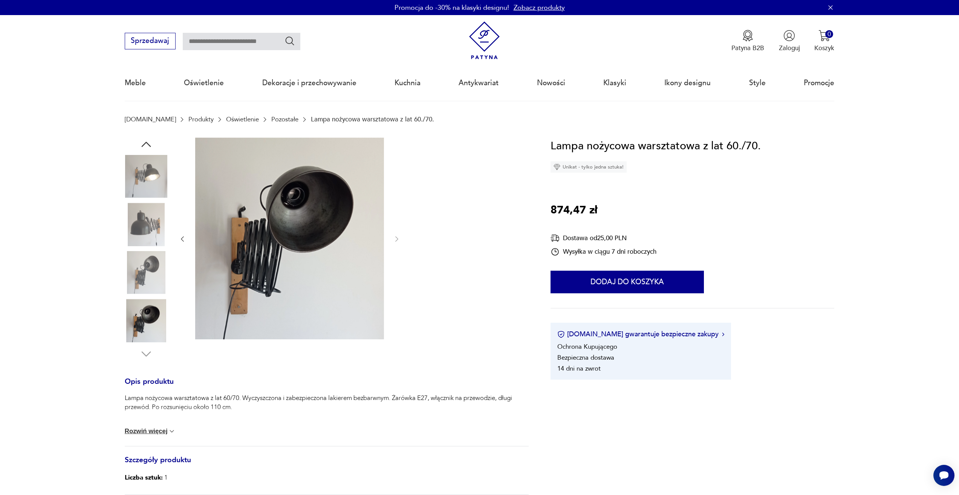
click at [150, 184] on img at bounding box center [146, 176] width 43 height 43
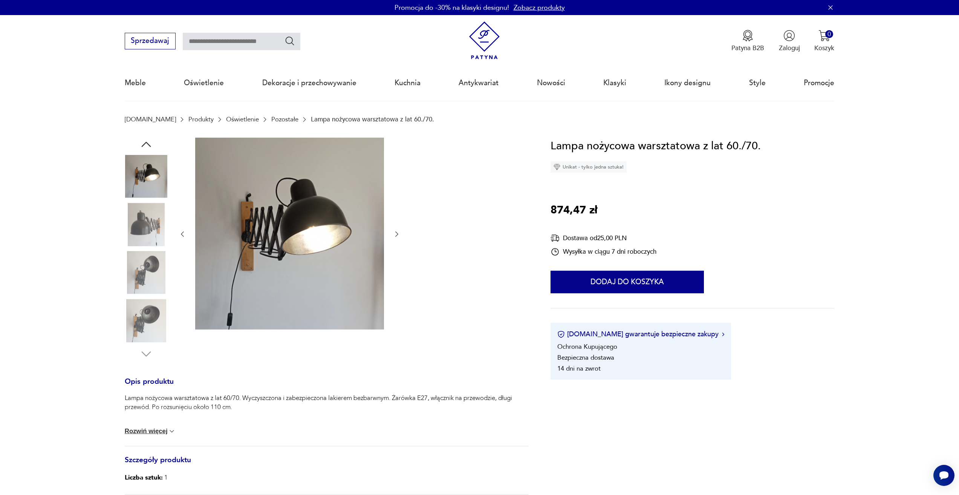
click at [147, 143] on icon "button" at bounding box center [145, 144] width 9 height 5
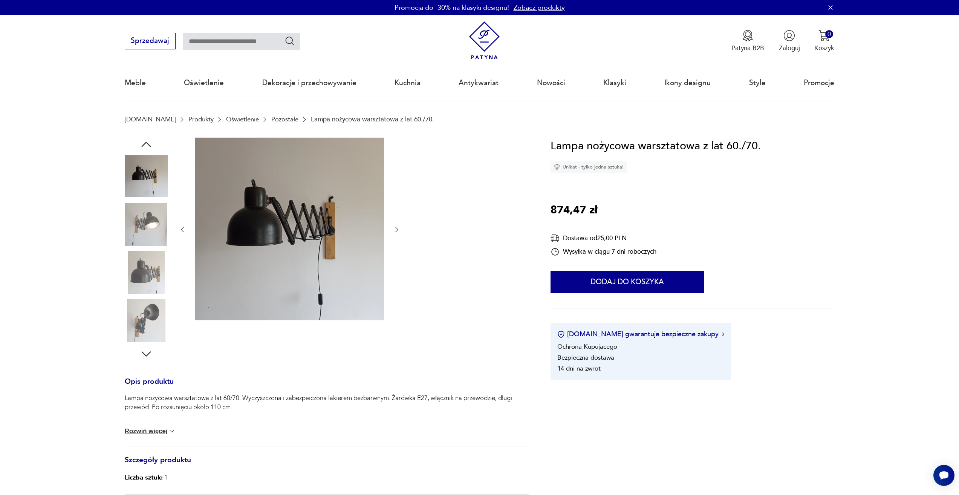
click at [147, 143] on icon "button" at bounding box center [145, 144] width 9 height 5
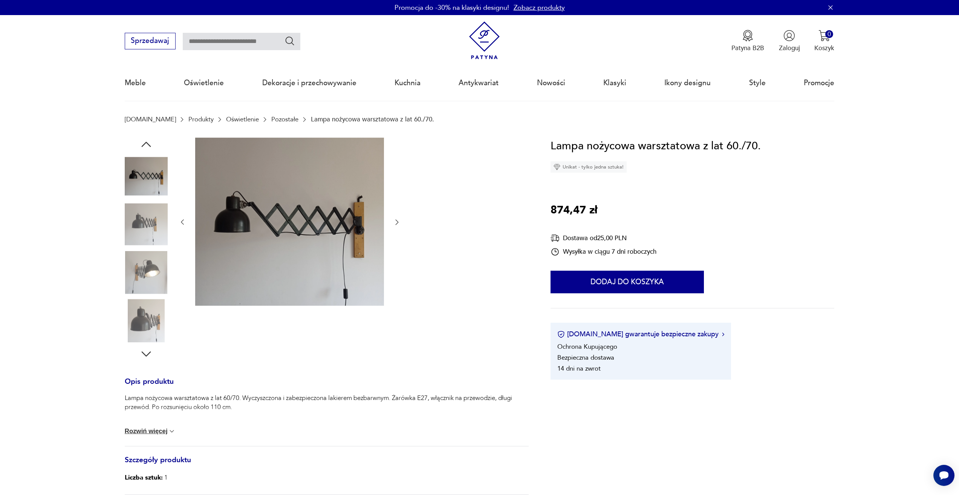
click at [147, 143] on icon "button" at bounding box center [145, 144] width 9 height 5
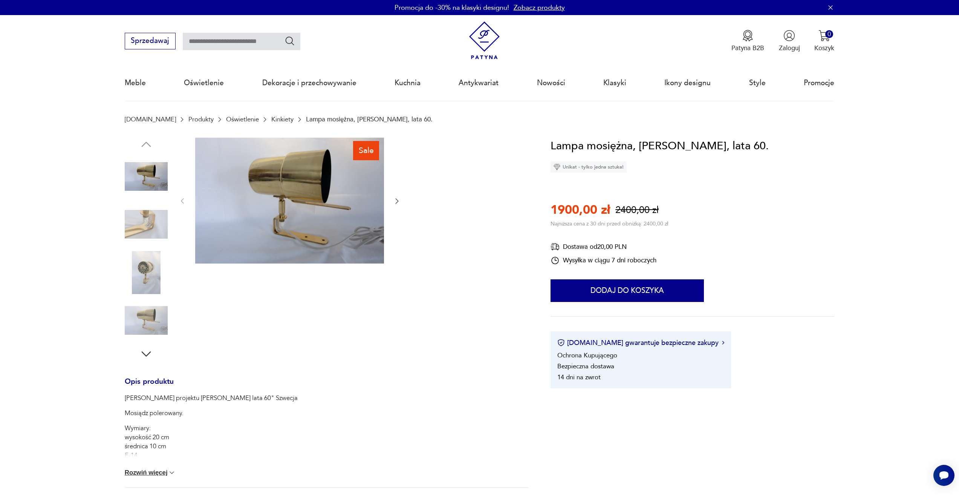
click at [142, 357] on icon "button" at bounding box center [146, 354] width 14 height 14
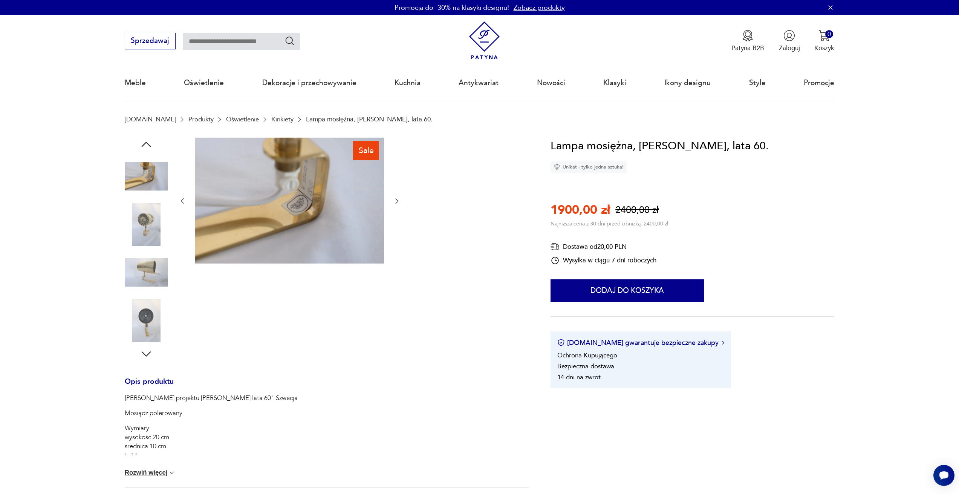
click at [142, 357] on icon "button" at bounding box center [146, 354] width 14 height 14
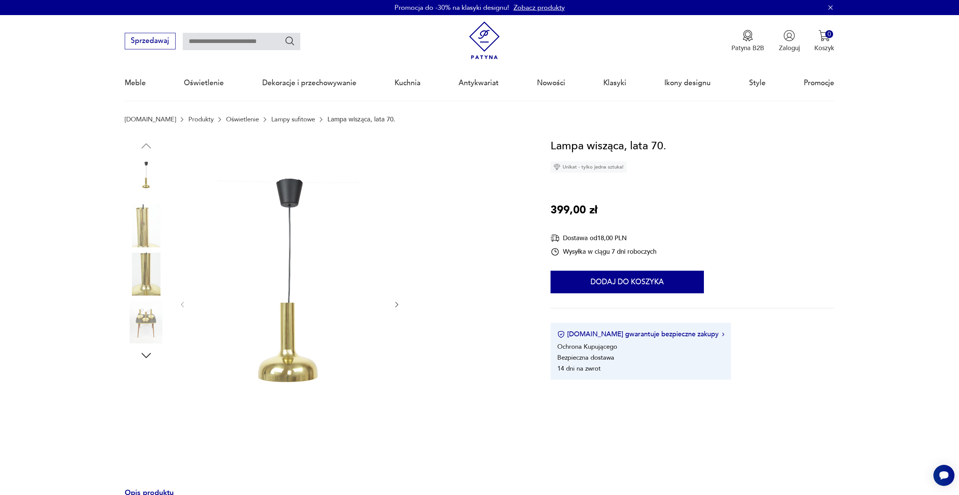
click at [138, 324] on img at bounding box center [146, 321] width 43 height 43
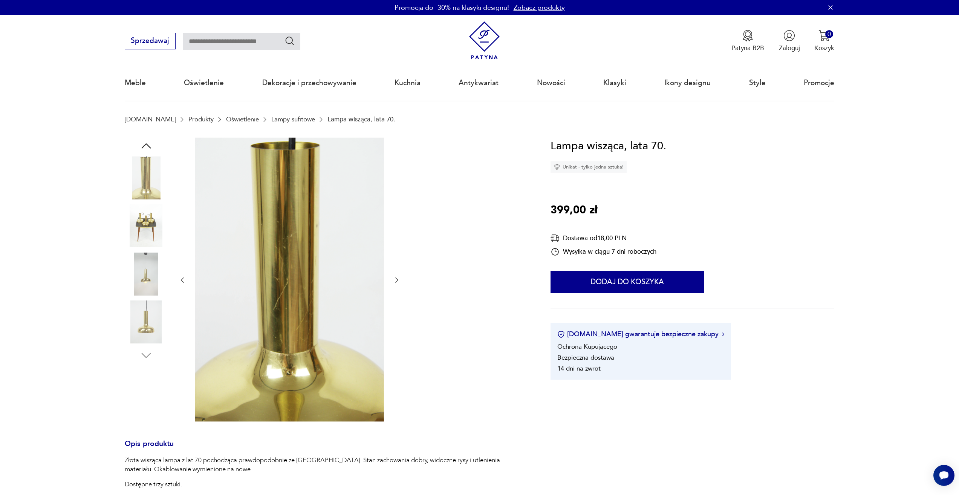
click at [144, 234] on img at bounding box center [146, 225] width 43 height 43
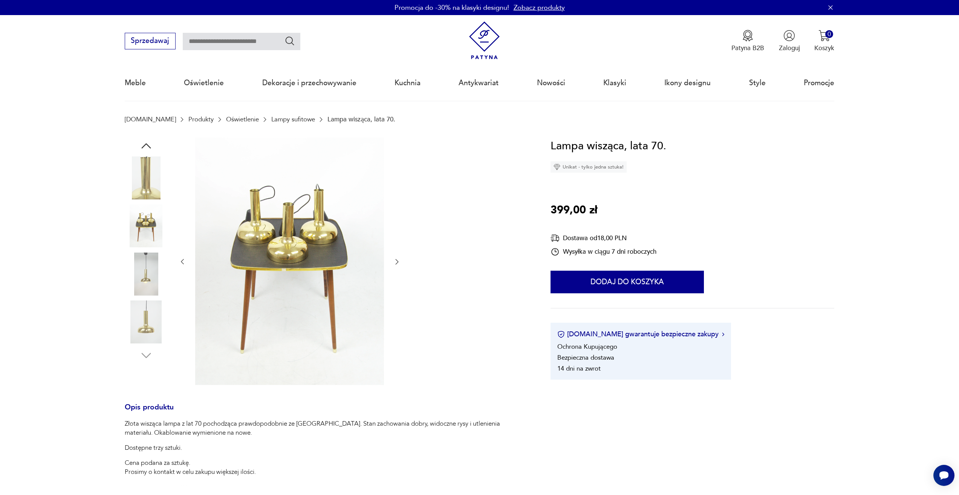
click at [143, 277] on img at bounding box center [146, 274] width 43 height 43
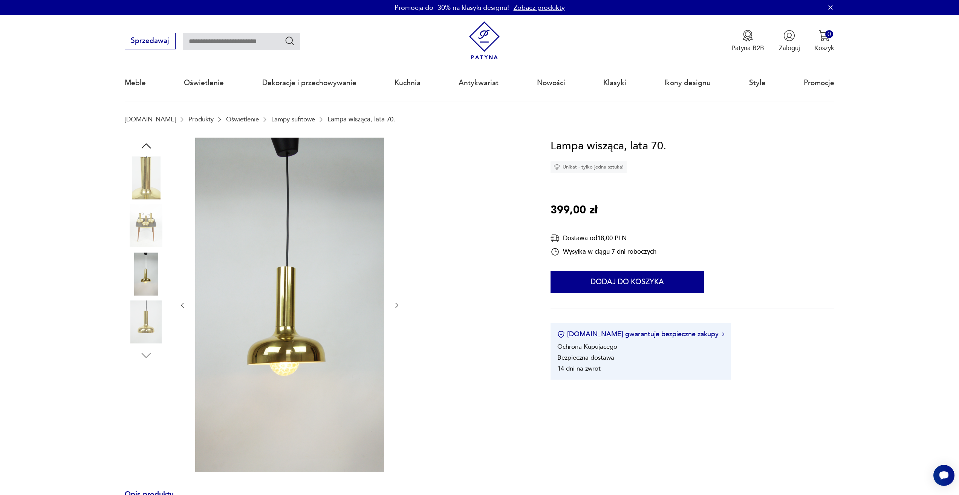
click at [144, 313] on img at bounding box center [146, 321] width 43 height 43
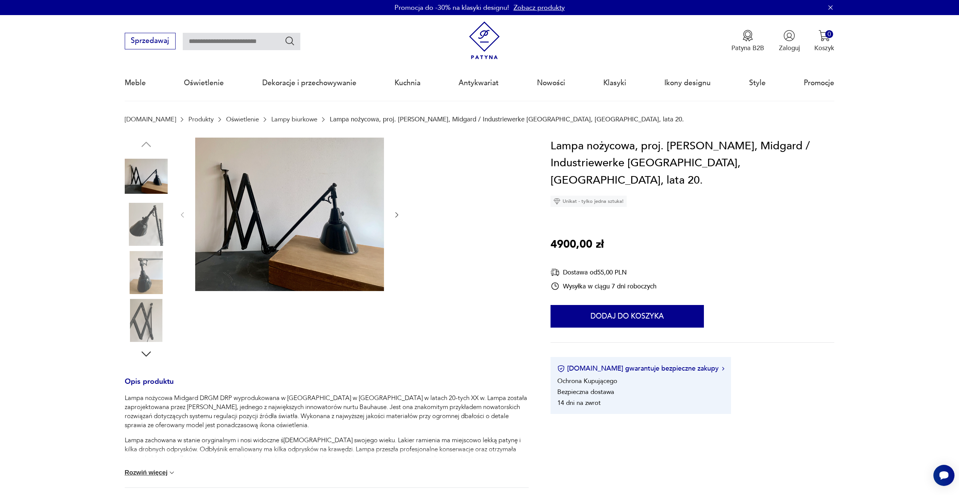
click at [300, 205] on img at bounding box center [289, 214] width 189 height 153
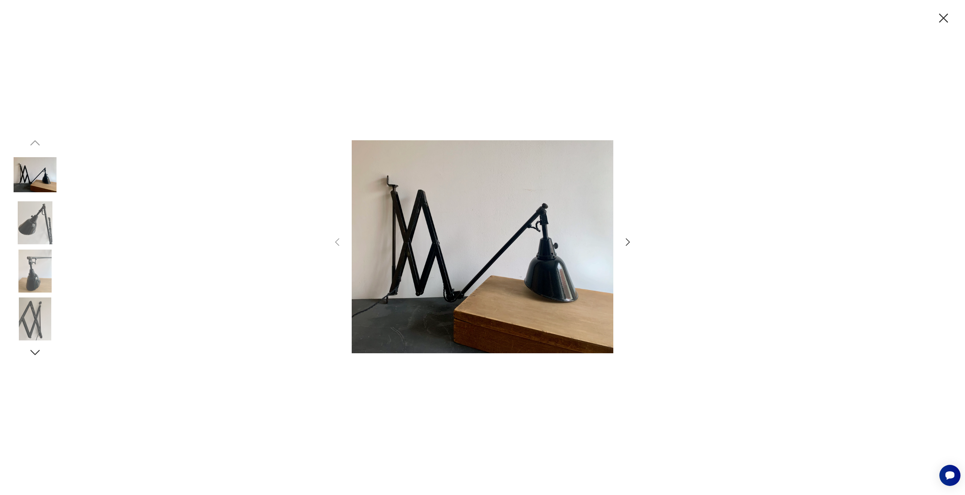
click at [624, 240] on icon "button" at bounding box center [627, 242] width 11 height 11
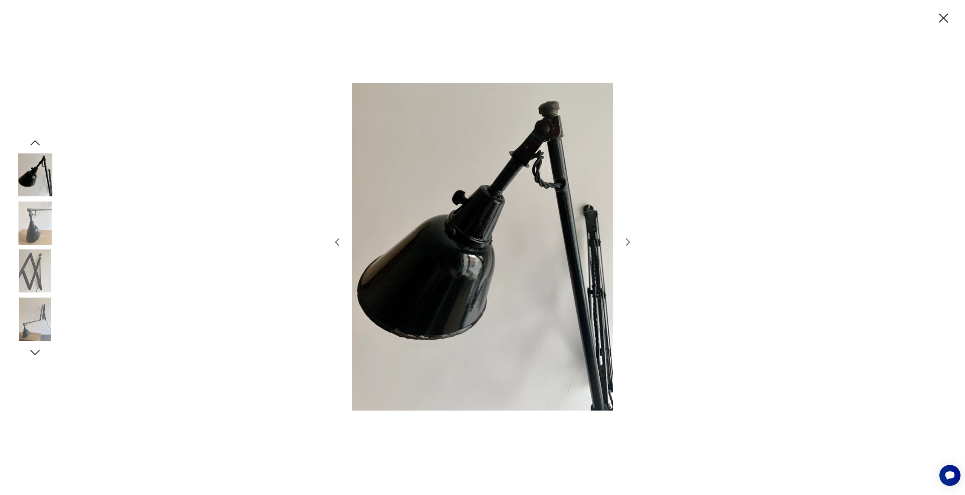
click at [624, 240] on icon "button" at bounding box center [627, 242] width 11 height 11
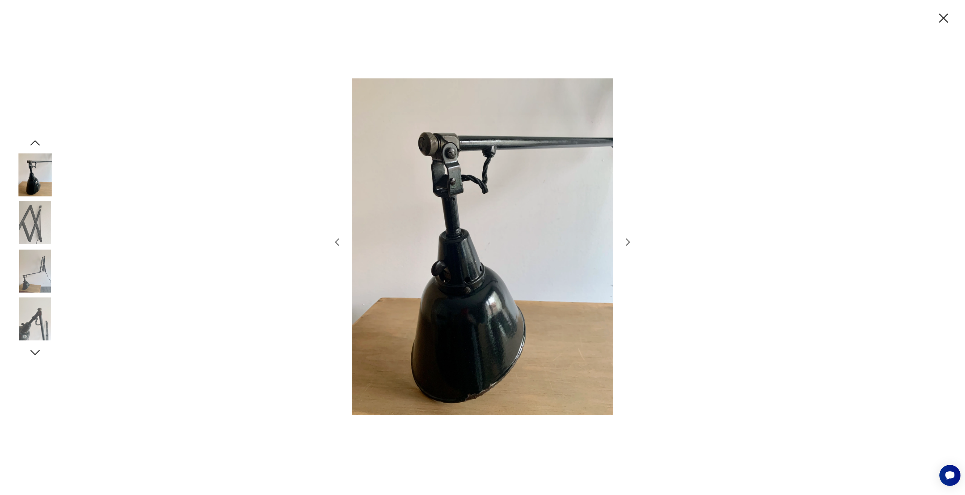
click at [624, 240] on icon "button" at bounding box center [627, 242] width 11 height 11
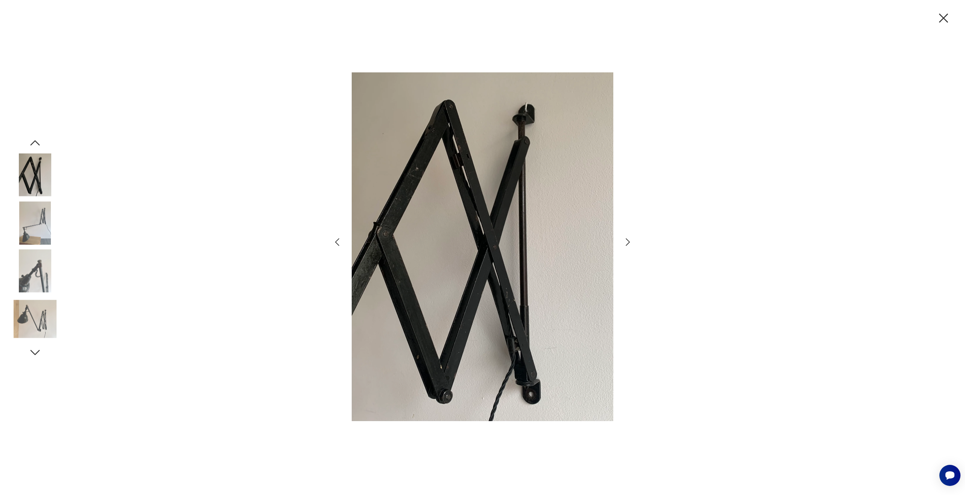
click at [624, 240] on icon "button" at bounding box center [627, 242] width 11 height 11
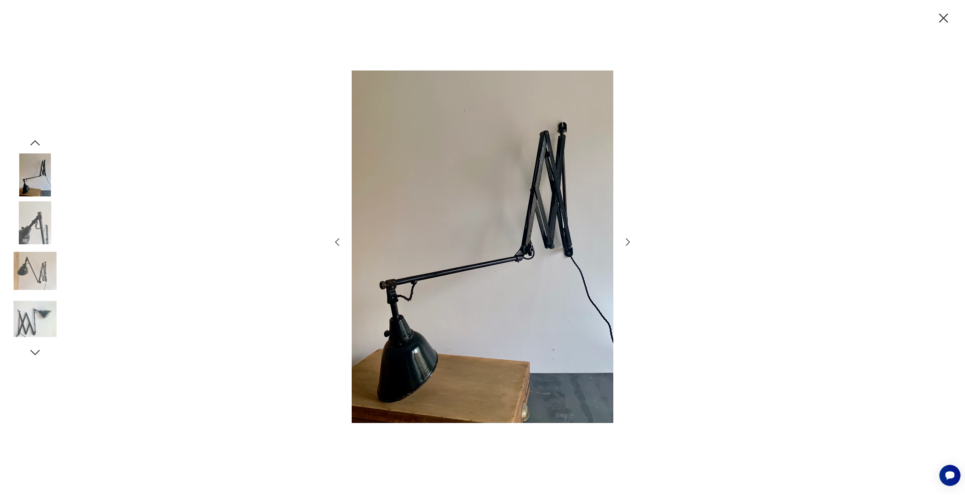
click at [624, 240] on icon "button" at bounding box center [627, 242] width 11 height 11
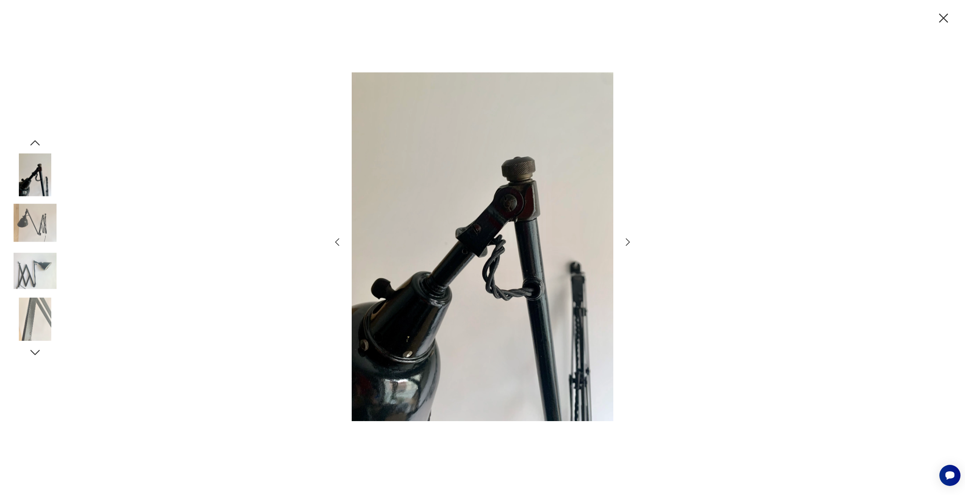
click at [624, 240] on icon "button" at bounding box center [627, 242] width 11 height 11
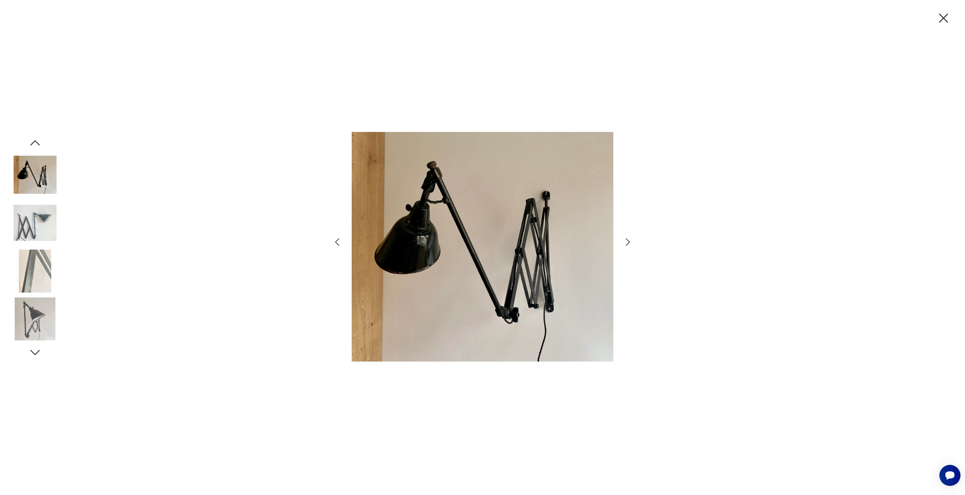
click at [624, 240] on icon "button" at bounding box center [627, 242] width 11 height 11
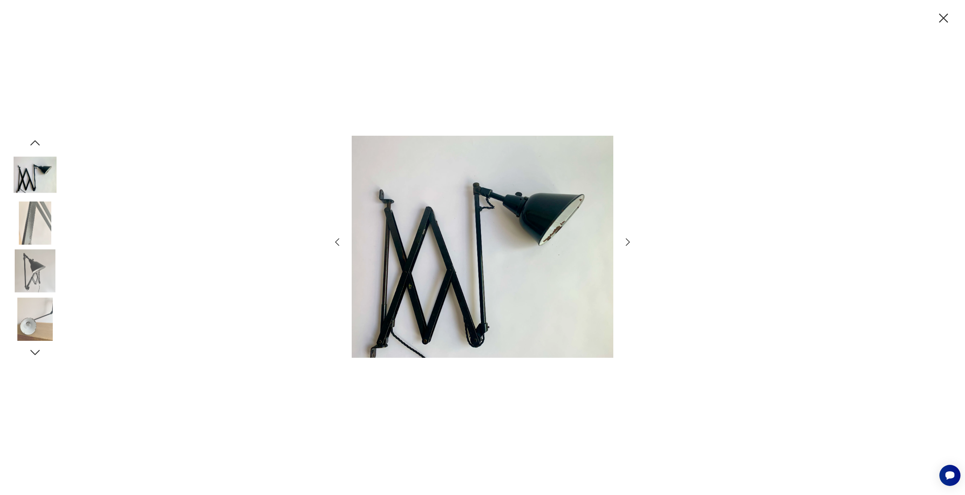
click at [624, 240] on icon "button" at bounding box center [627, 242] width 11 height 11
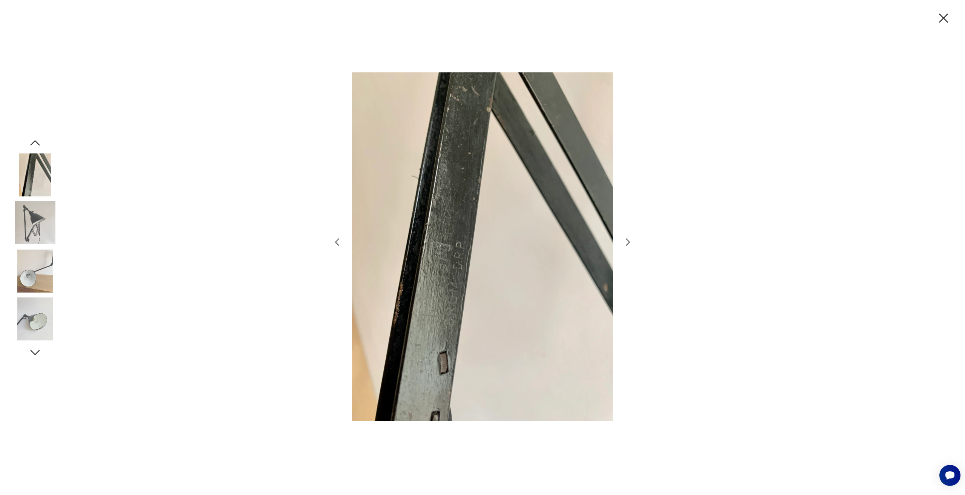
click at [337, 245] on icon "button" at bounding box center [337, 242] width 11 height 11
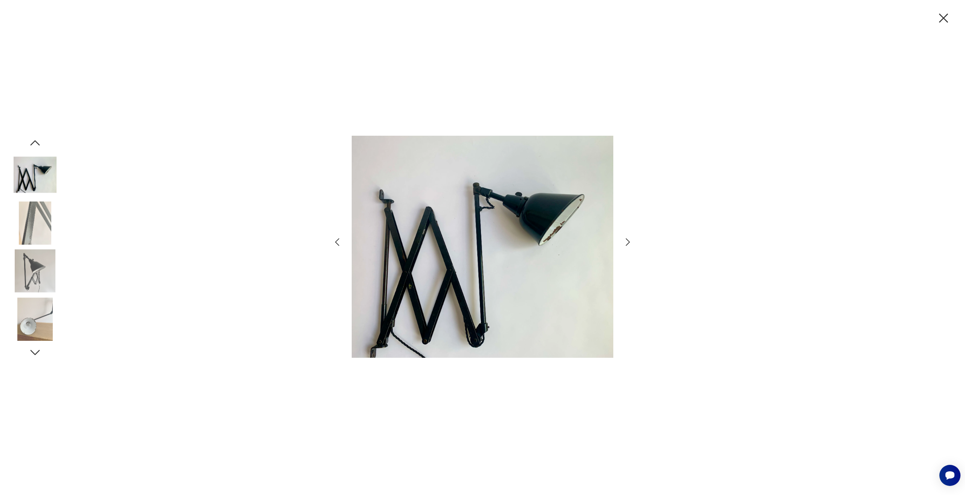
click at [940, 21] on icon "button" at bounding box center [943, 18] width 9 height 9
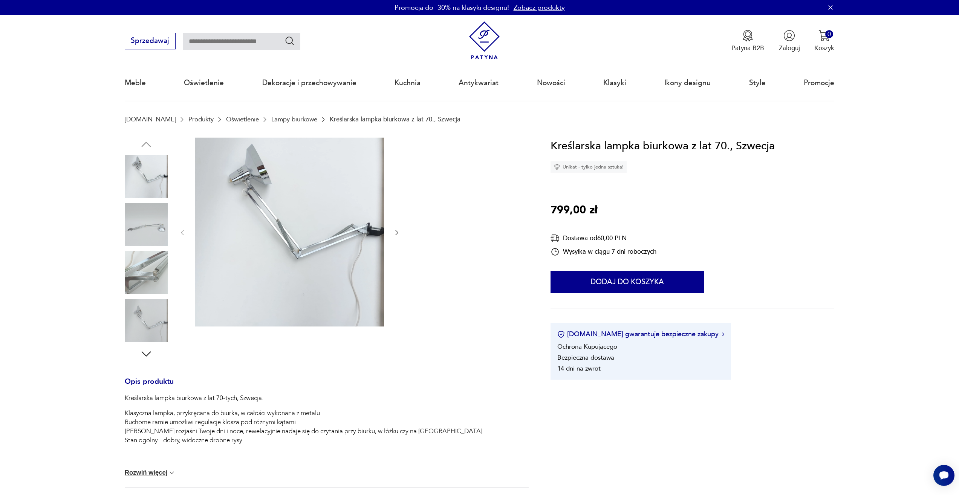
click at [129, 223] on img at bounding box center [146, 224] width 43 height 43
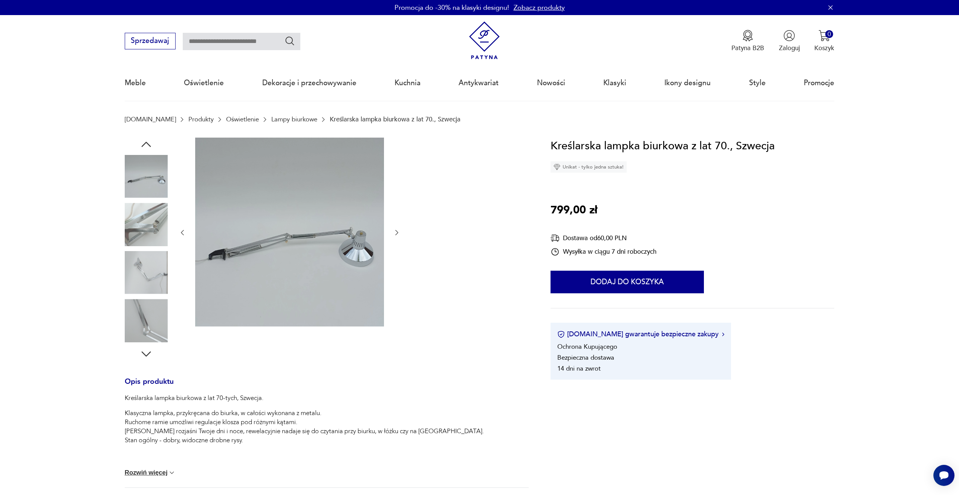
click at [140, 262] on img at bounding box center [146, 272] width 43 height 43
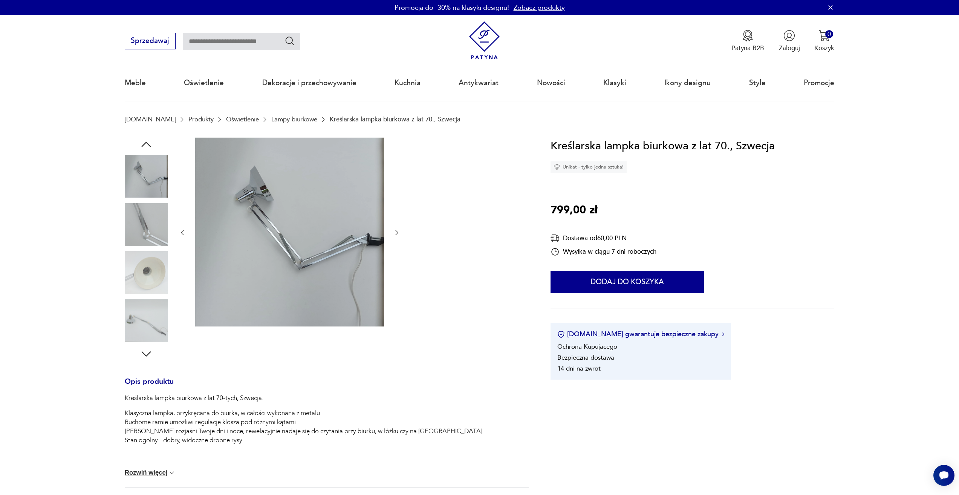
click at [146, 266] on img at bounding box center [146, 272] width 43 height 43
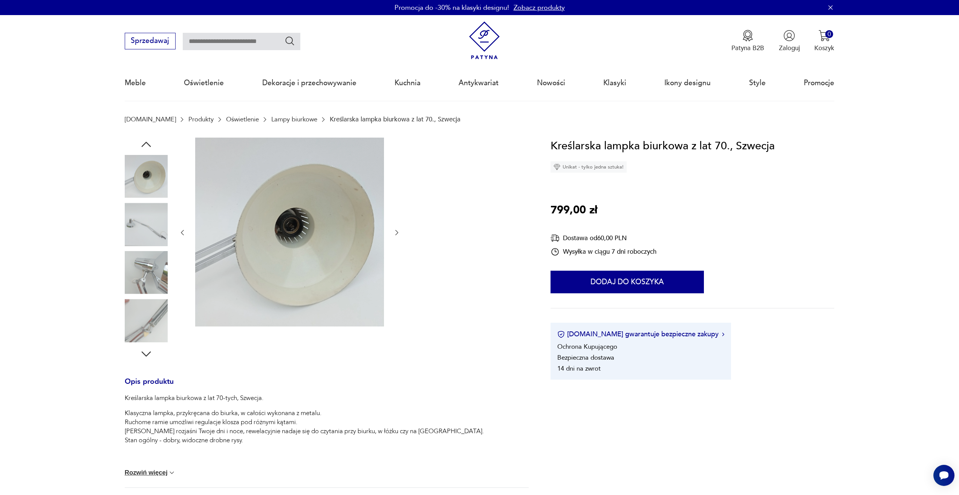
click at [144, 275] on img at bounding box center [146, 272] width 43 height 43
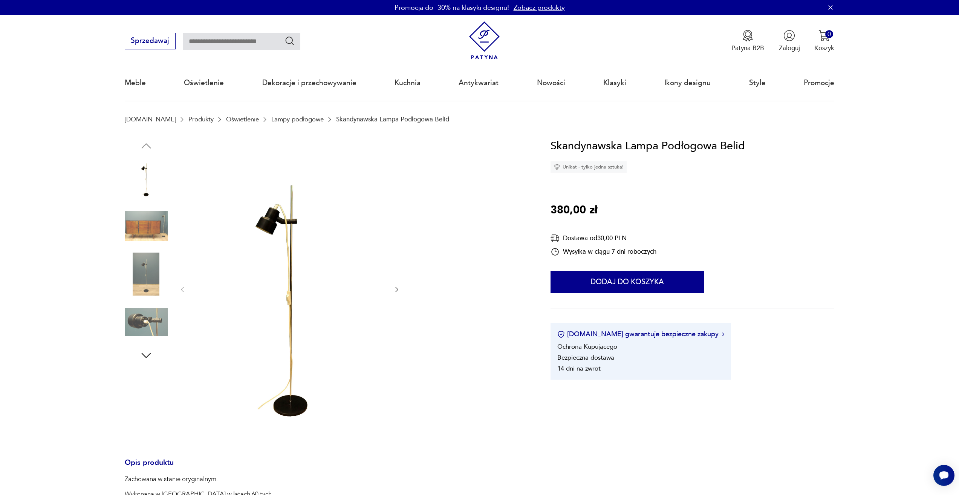
click at [144, 235] on img at bounding box center [146, 225] width 43 height 43
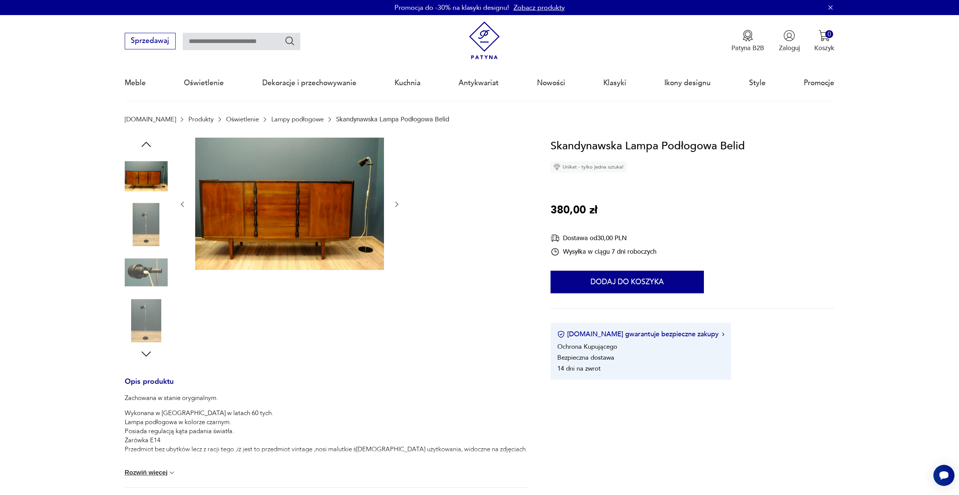
click at [147, 244] on img at bounding box center [146, 224] width 43 height 43
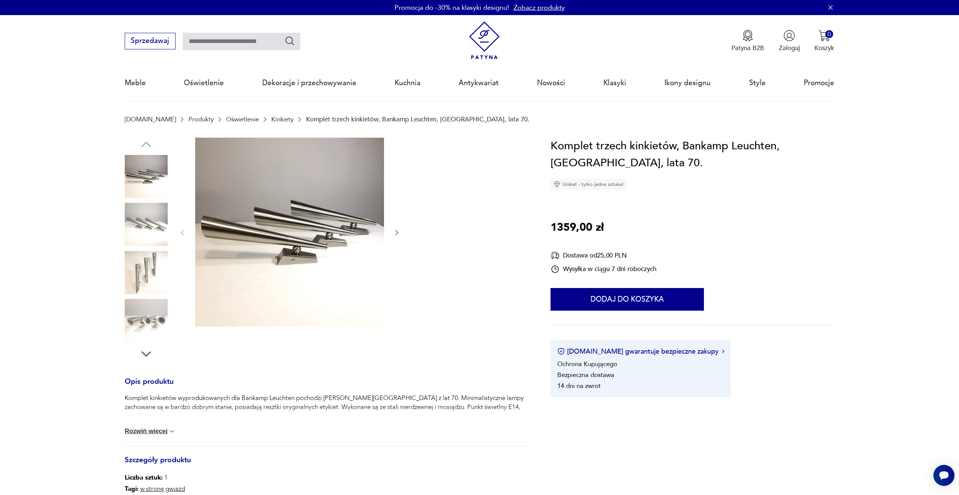
click at [136, 267] on img at bounding box center [146, 272] width 43 height 43
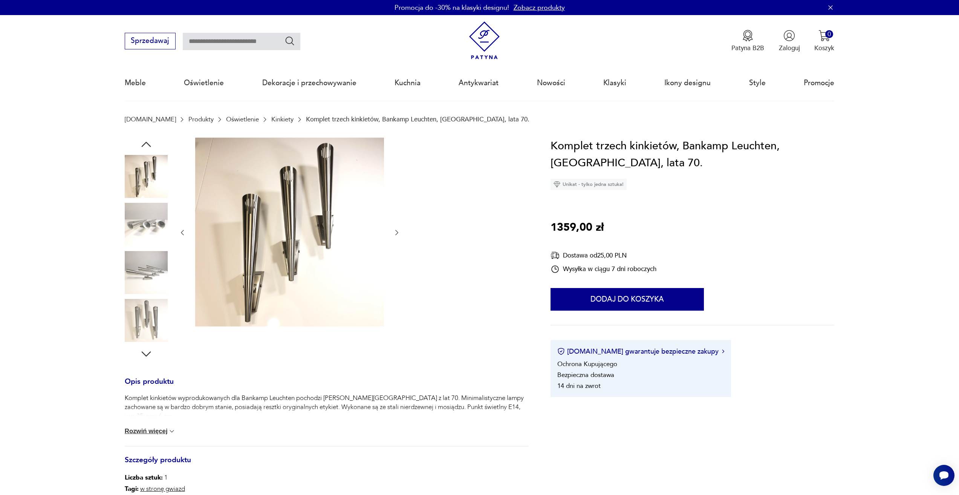
click at [136, 267] on img at bounding box center [146, 272] width 43 height 43
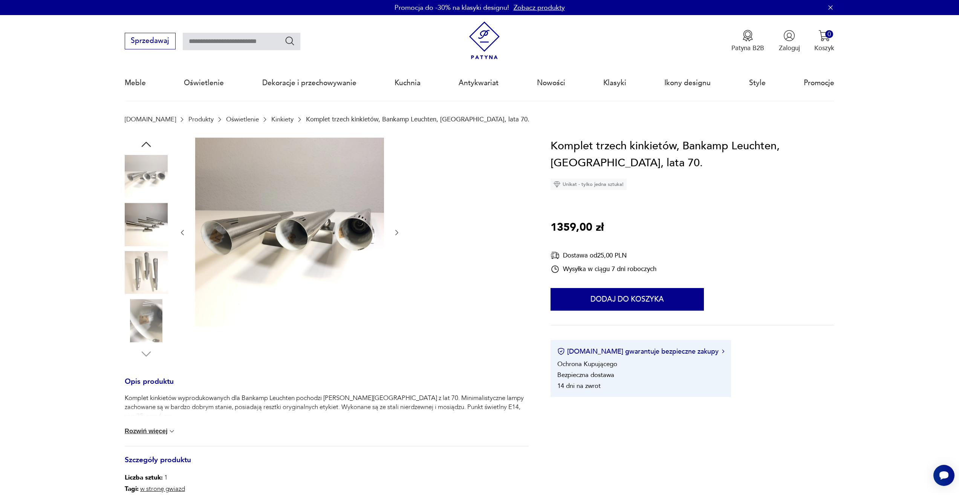
click at [136, 267] on img at bounding box center [146, 272] width 43 height 43
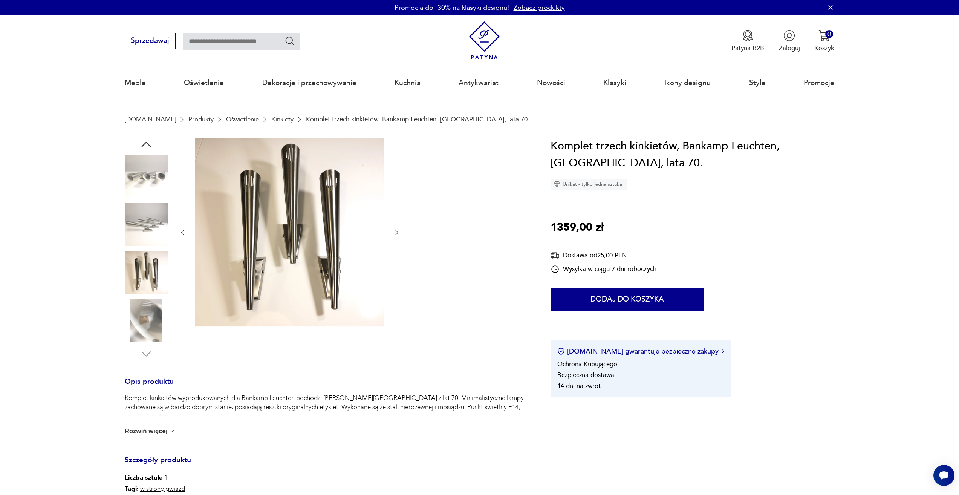
click at [132, 270] on img at bounding box center [146, 272] width 43 height 43
click at [135, 300] on img at bounding box center [146, 320] width 43 height 43
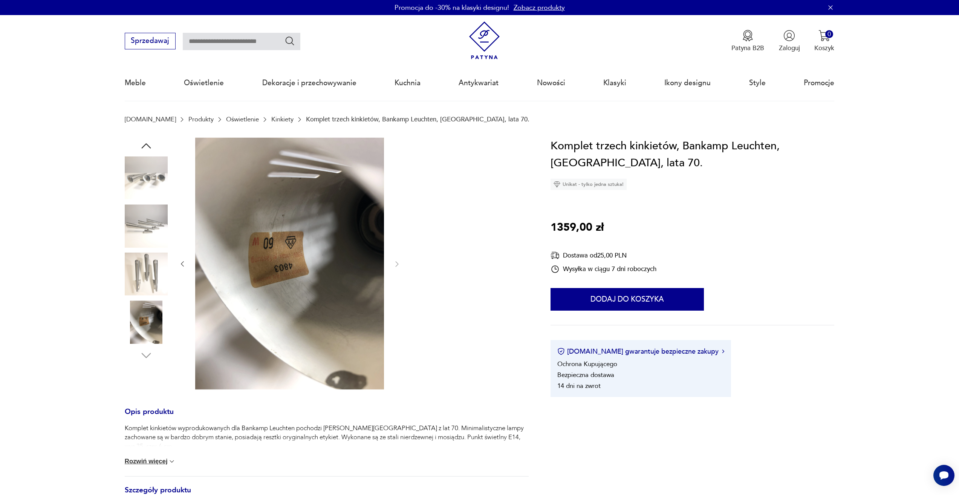
click at [140, 221] on img at bounding box center [146, 225] width 43 height 43
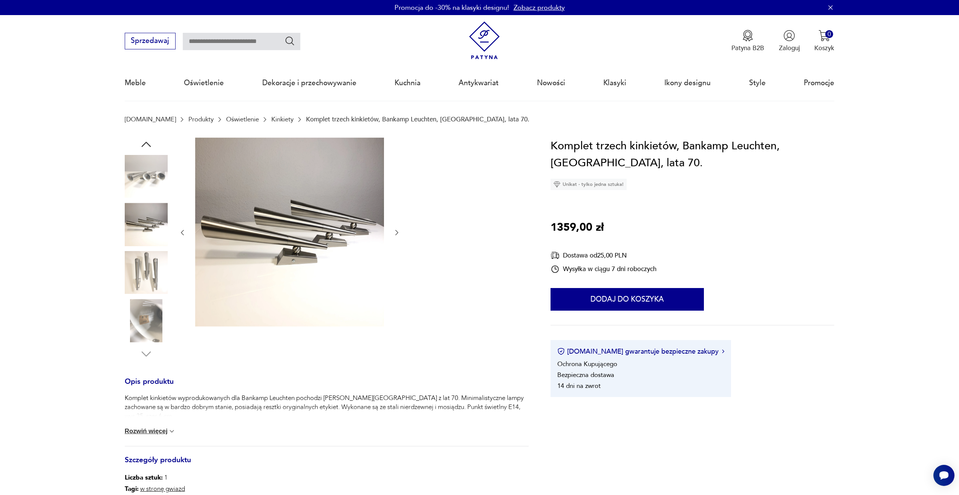
click at [143, 172] on img at bounding box center [146, 176] width 43 height 43
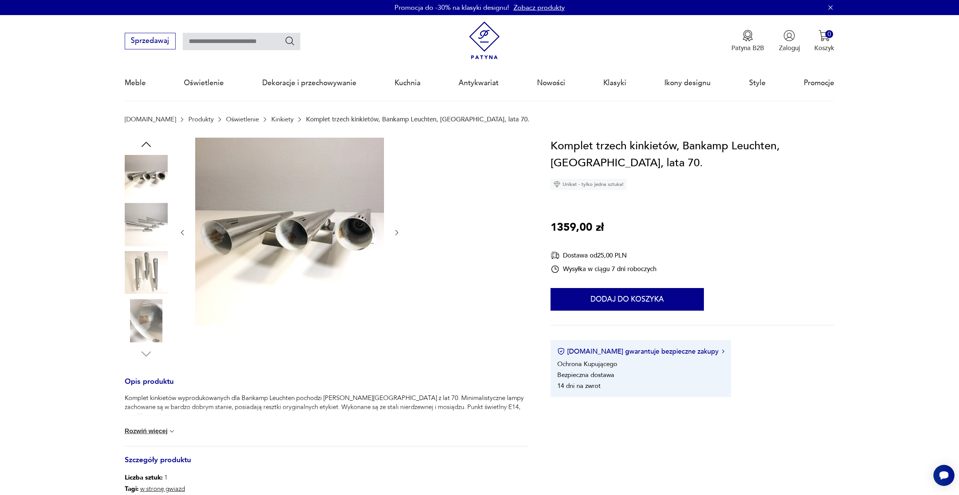
click at [145, 143] on icon "button" at bounding box center [145, 144] width 9 height 5
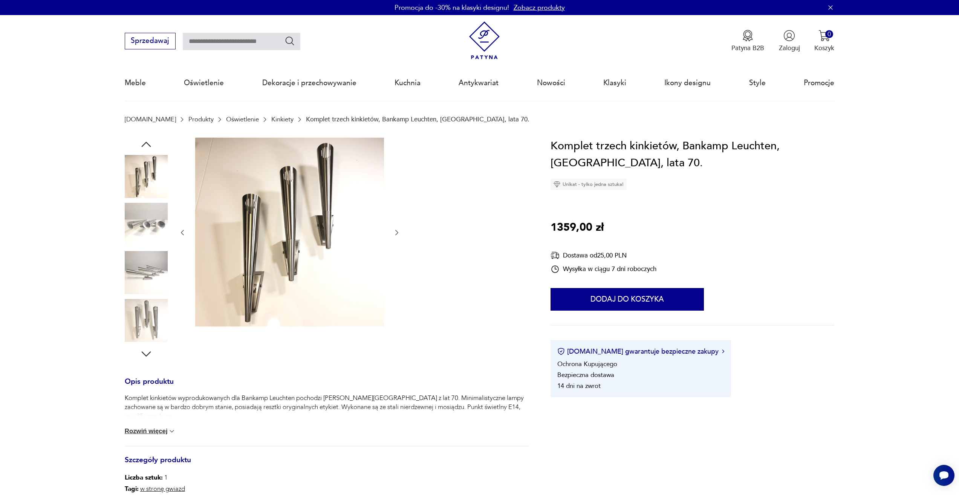
click at [145, 143] on icon "button" at bounding box center [145, 144] width 9 height 5
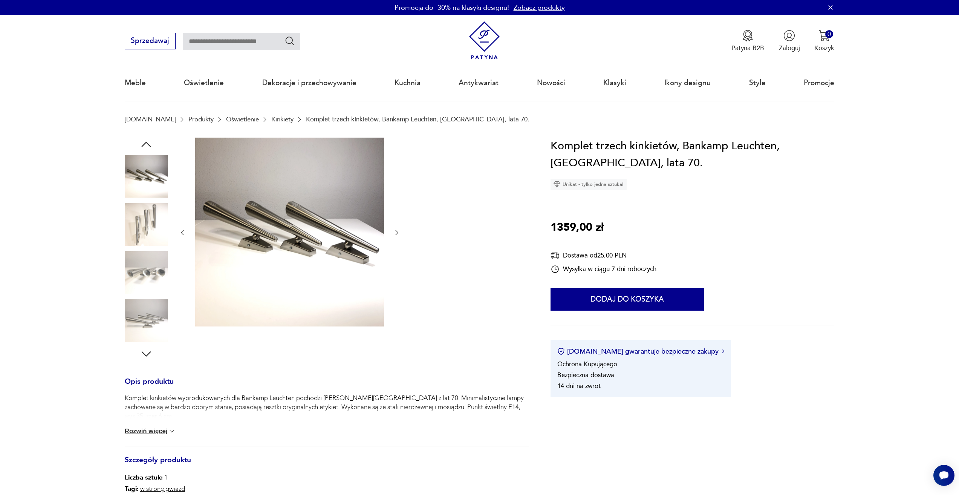
click at [145, 143] on icon "button" at bounding box center [145, 144] width 9 height 5
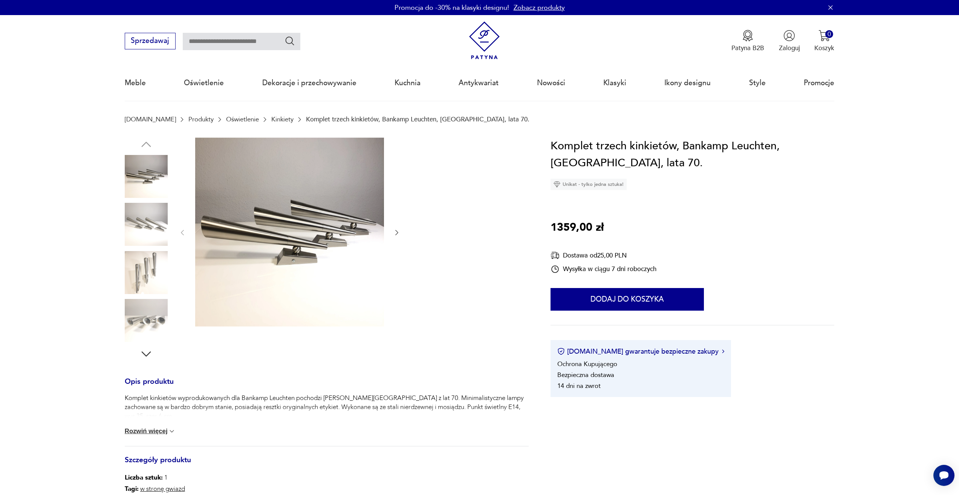
click at [151, 257] on img at bounding box center [146, 272] width 43 height 43
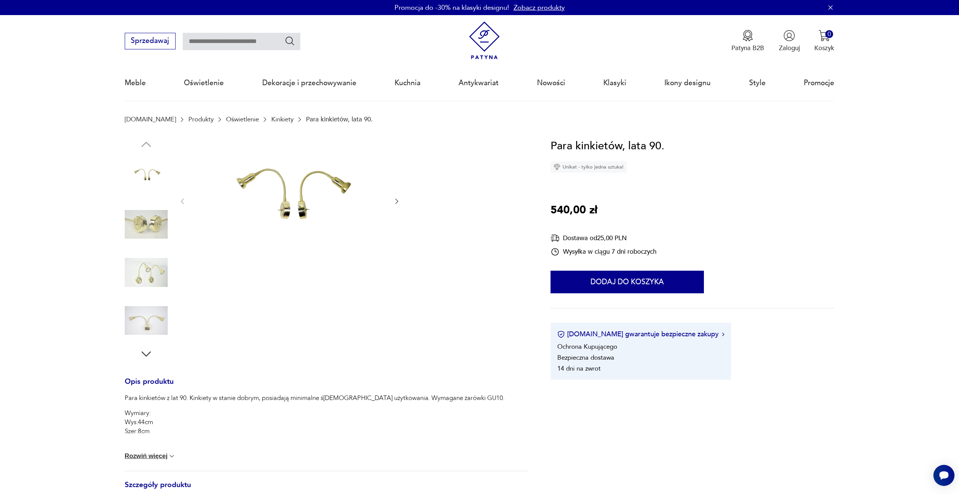
click at [153, 216] on img at bounding box center [146, 224] width 43 height 43
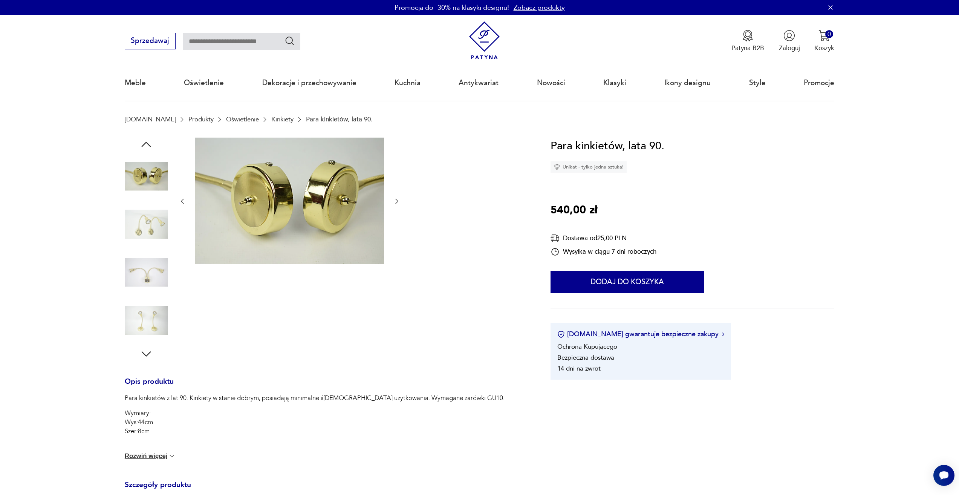
click at [153, 219] on img at bounding box center [146, 224] width 43 height 43
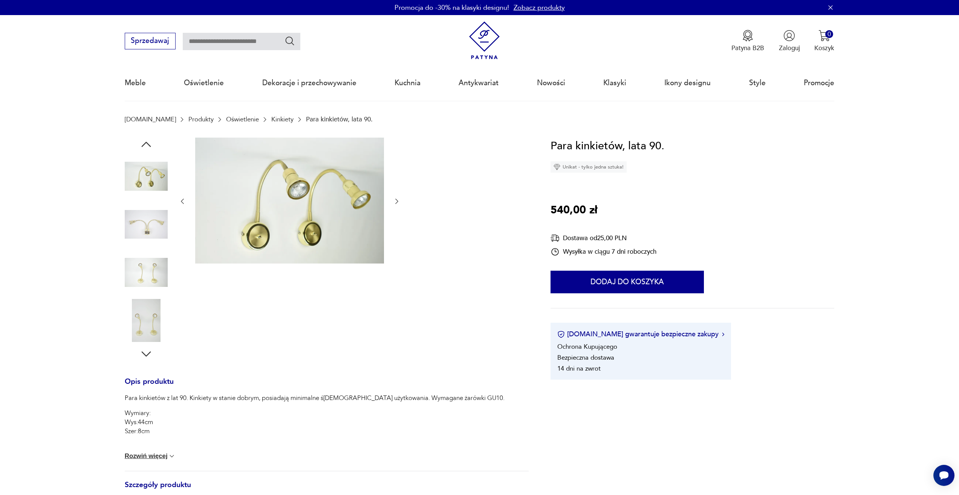
click at [144, 244] on img at bounding box center [146, 224] width 43 height 43
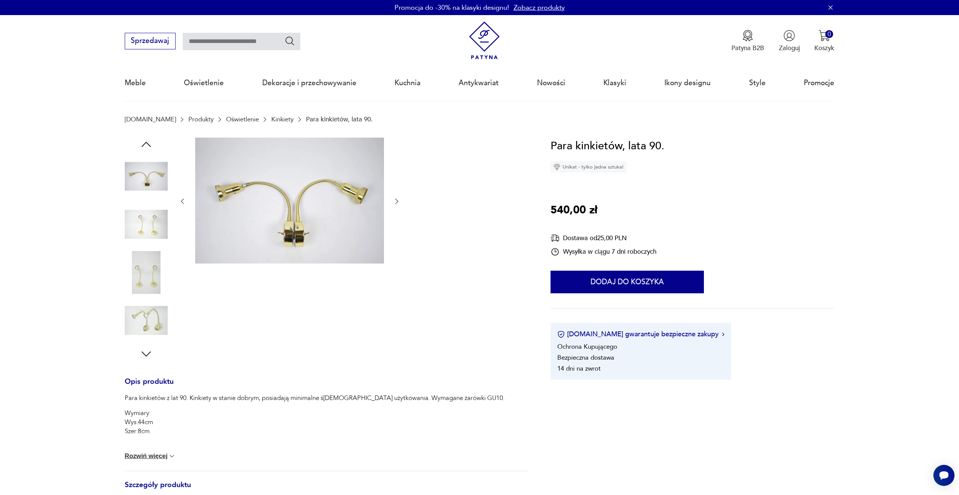
click at [148, 228] on img at bounding box center [146, 224] width 43 height 43
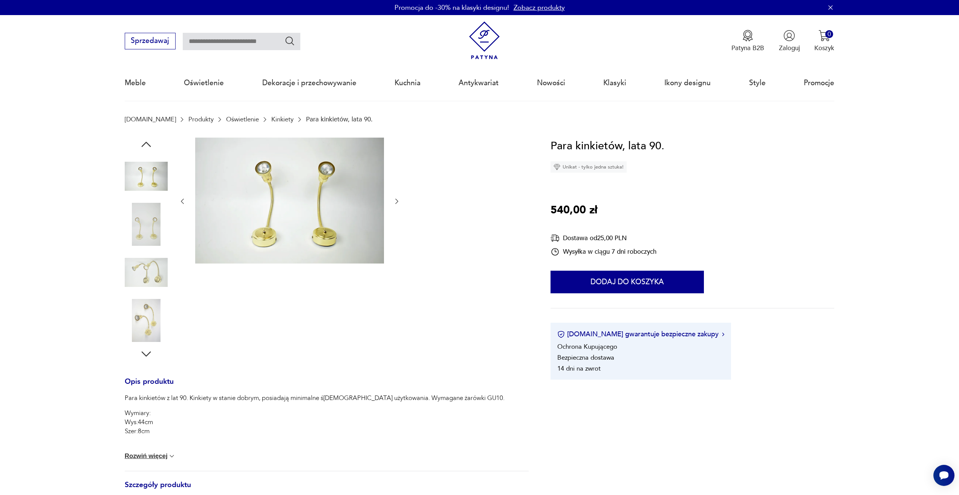
click at [150, 275] on img at bounding box center [146, 272] width 43 height 43
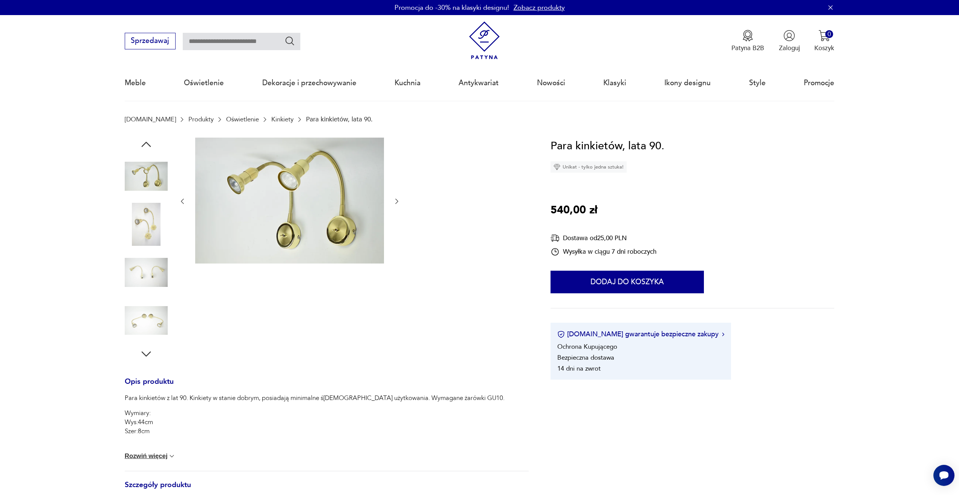
click at [149, 267] on img at bounding box center [146, 272] width 43 height 43
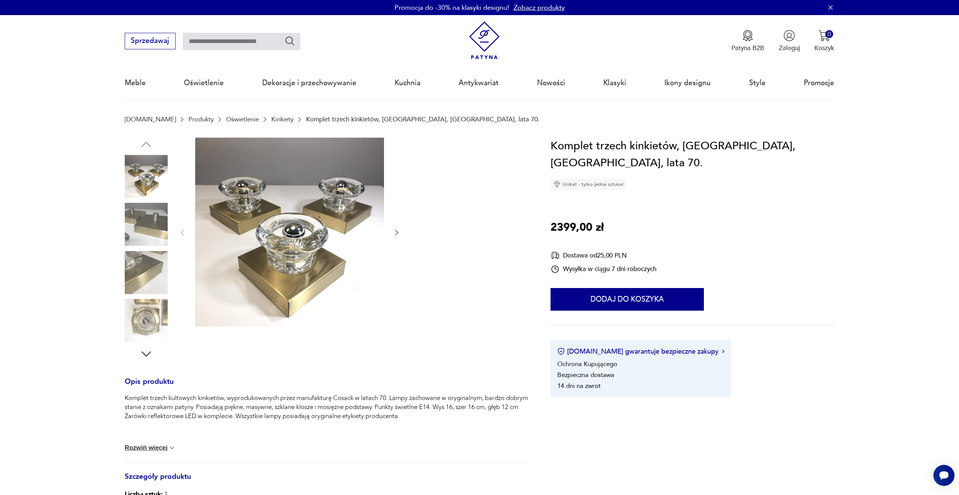
click at [147, 328] on img at bounding box center [146, 320] width 43 height 43
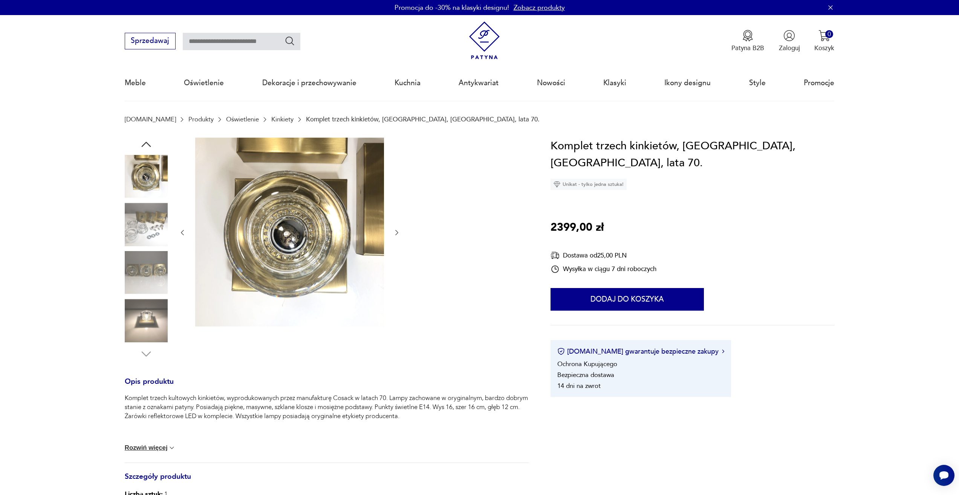
click at [156, 317] on img at bounding box center [146, 320] width 43 height 43
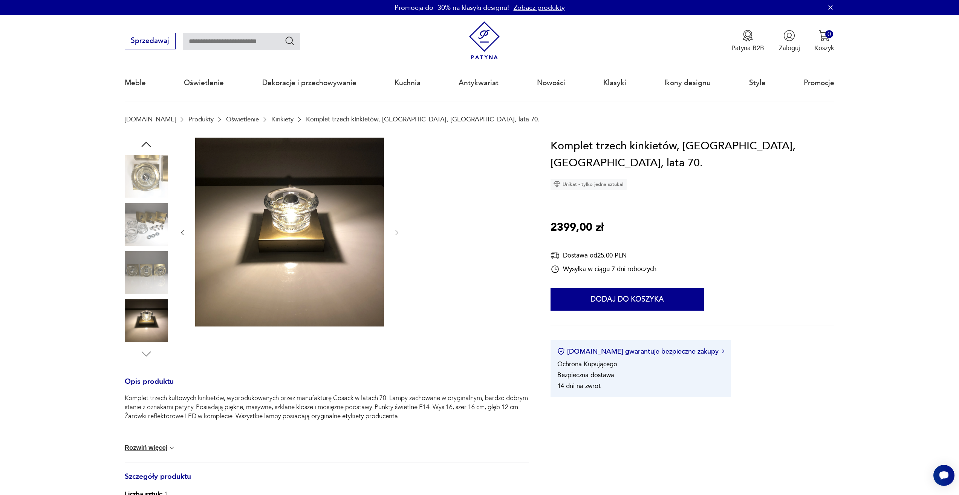
click at [156, 265] on img at bounding box center [146, 272] width 43 height 43
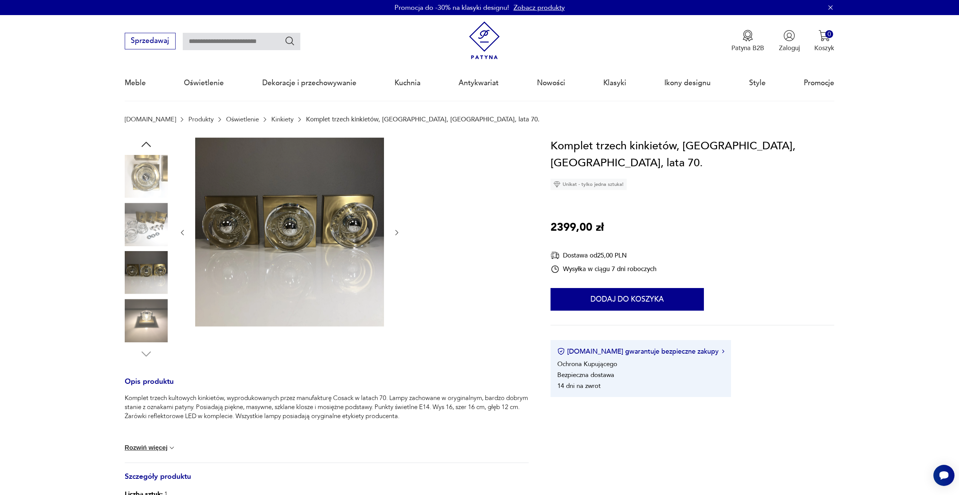
click at [148, 221] on img at bounding box center [146, 224] width 43 height 43
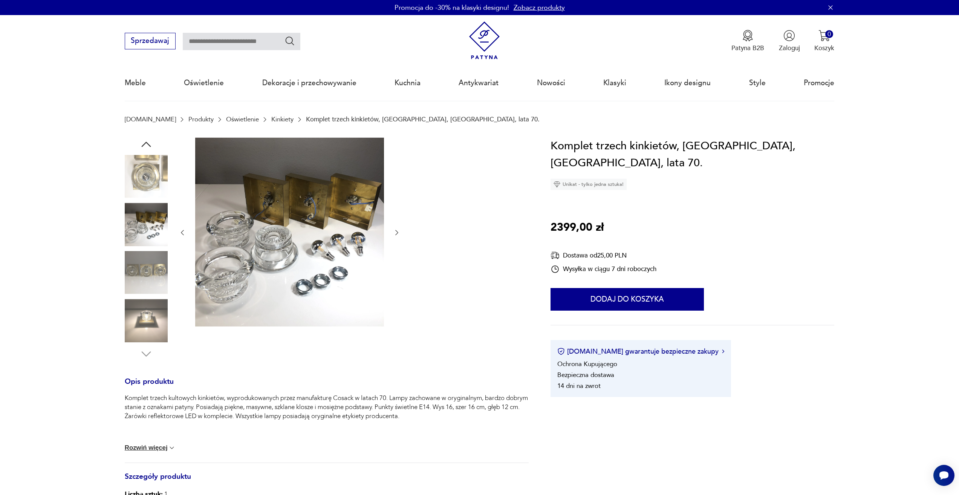
click at [155, 175] on img at bounding box center [146, 176] width 43 height 43
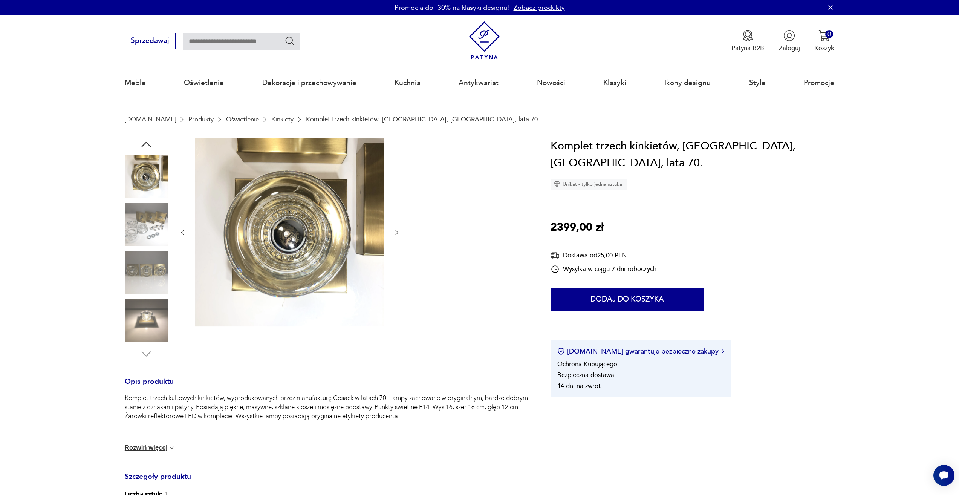
click at [149, 143] on icon "button" at bounding box center [146, 145] width 14 height 14
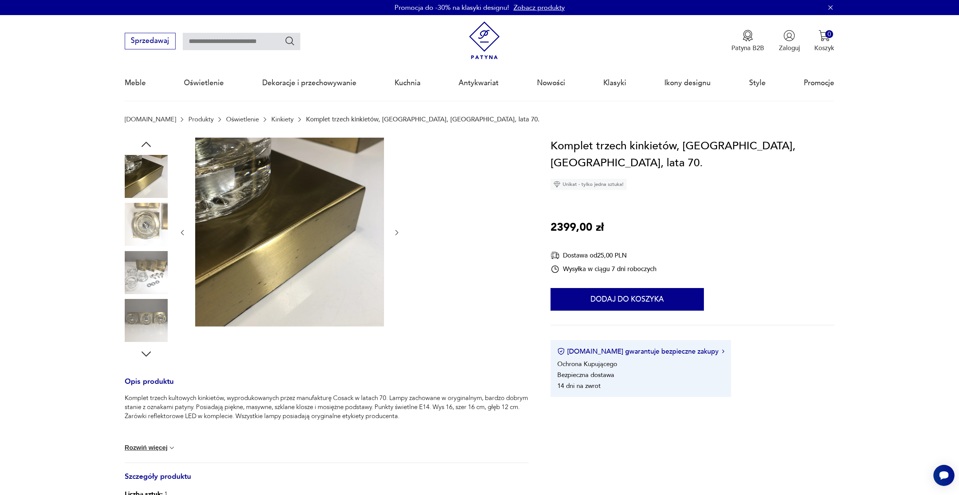
click at [149, 143] on icon "button" at bounding box center [146, 145] width 14 height 14
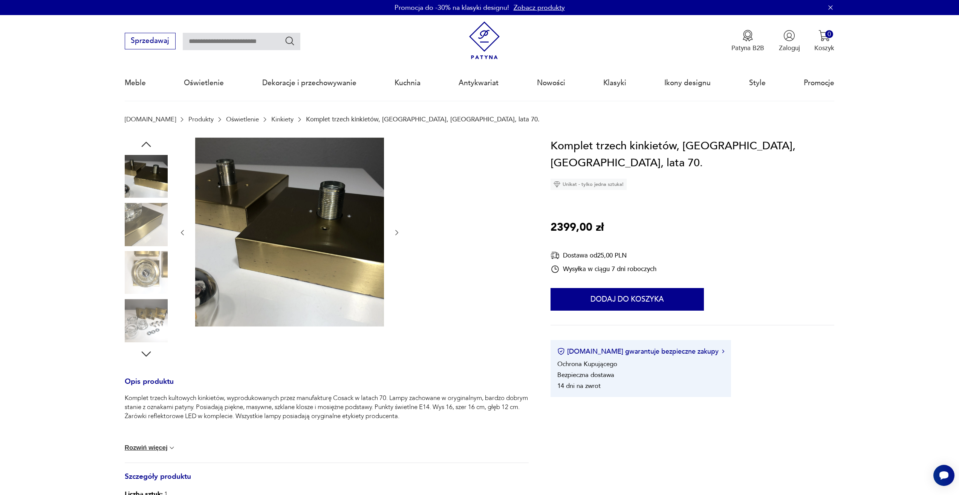
click at [149, 143] on icon "button" at bounding box center [146, 145] width 14 height 14
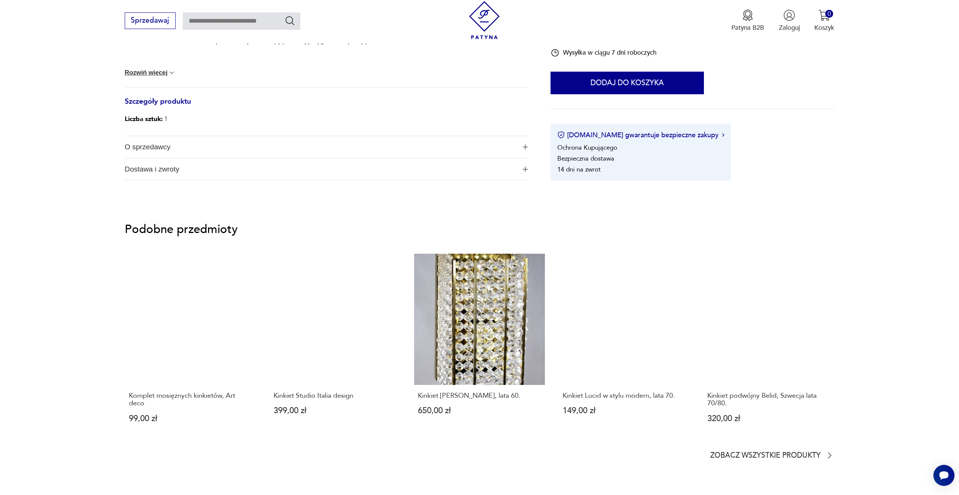
scroll to position [377, 0]
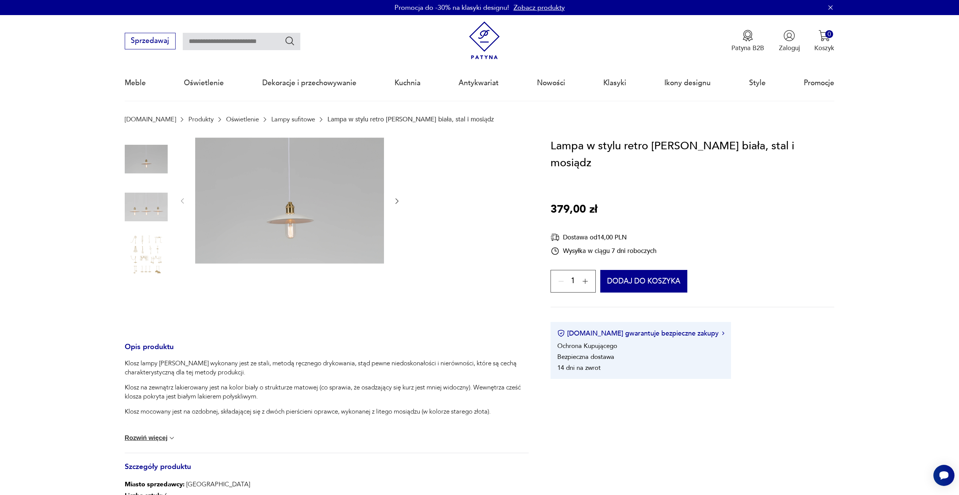
click at [160, 221] on img at bounding box center [146, 206] width 43 height 43
click at [143, 255] on img at bounding box center [146, 255] width 43 height 43
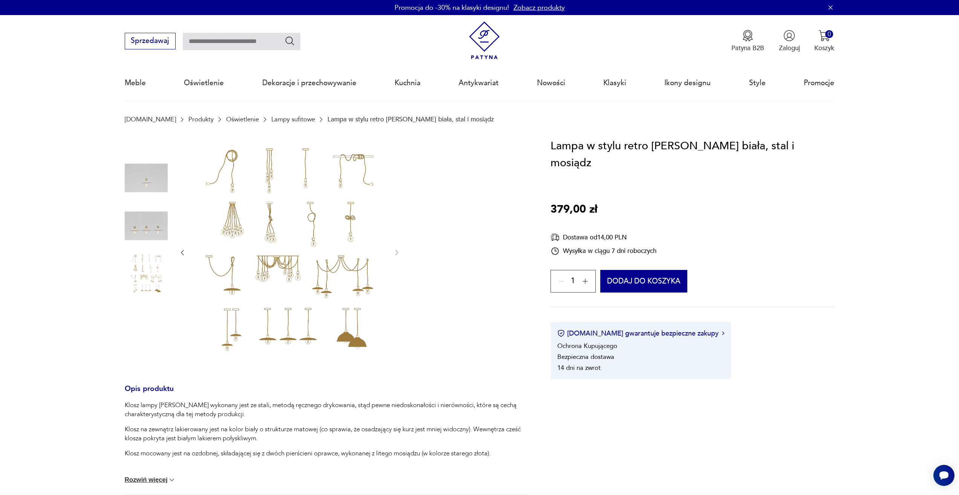
click at [149, 233] on img at bounding box center [146, 225] width 43 height 43
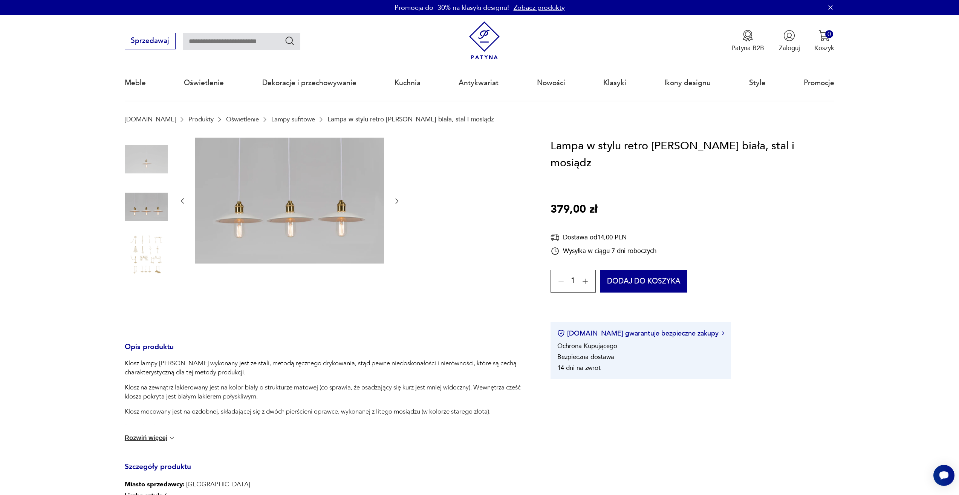
click at [158, 163] on img at bounding box center [146, 159] width 43 height 43
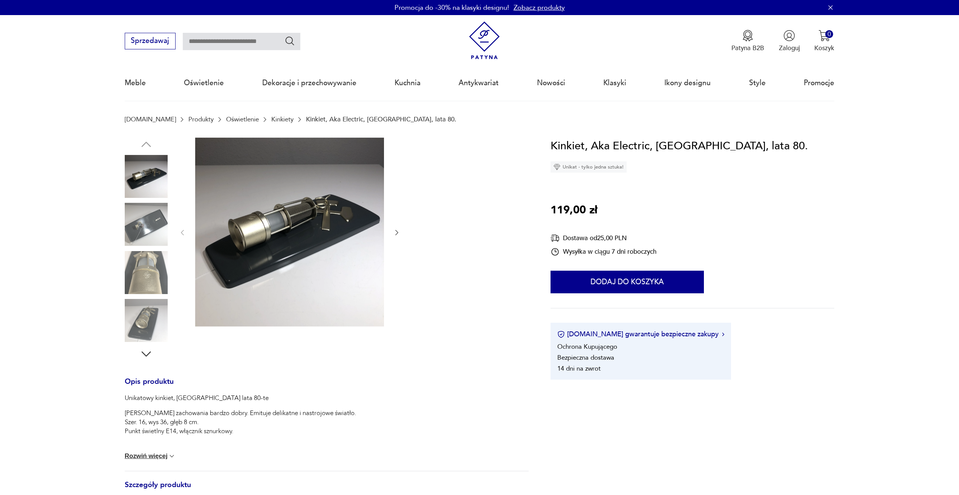
click at [162, 265] on img at bounding box center [146, 272] width 43 height 43
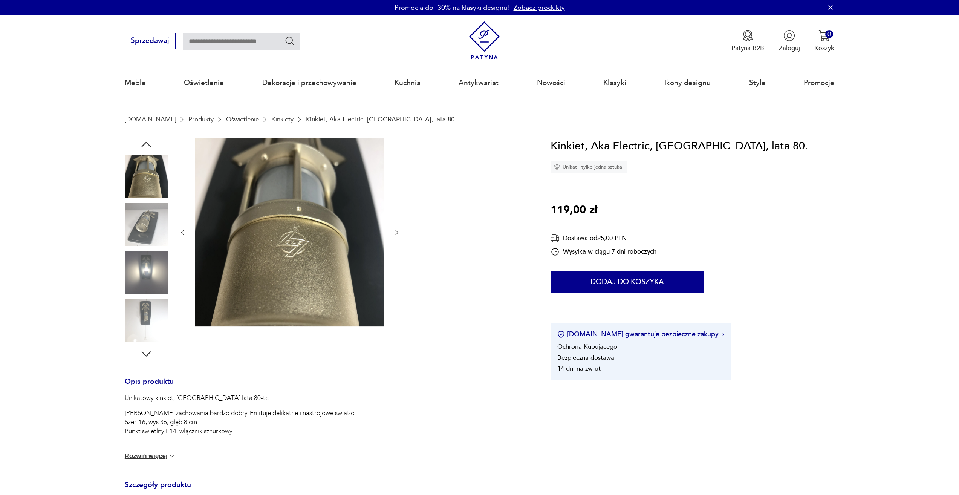
click at [153, 220] on img at bounding box center [146, 224] width 43 height 43
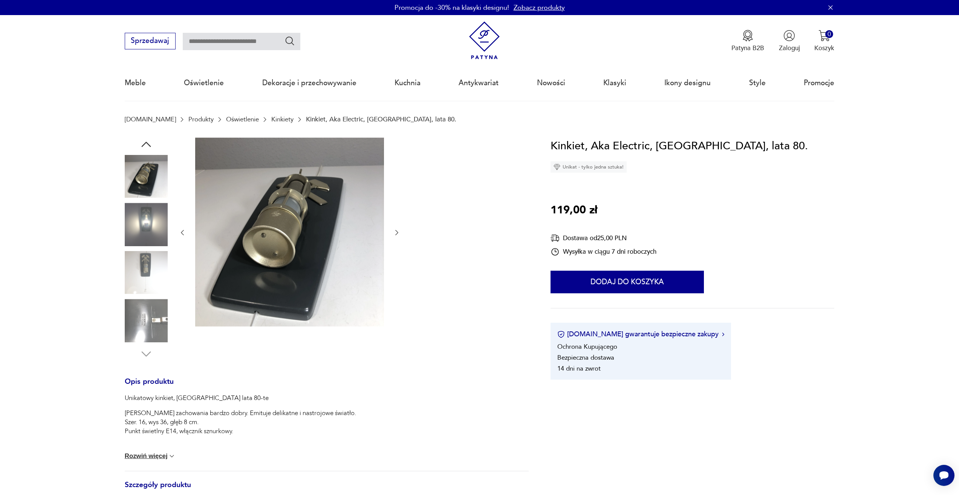
click at [152, 226] on img at bounding box center [146, 224] width 43 height 43
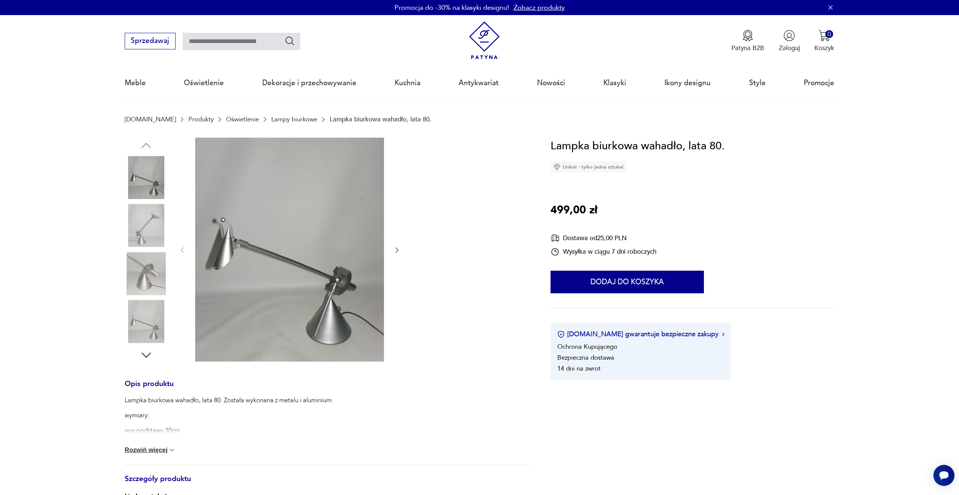
click at [162, 224] on img at bounding box center [146, 225] width 43 height 43
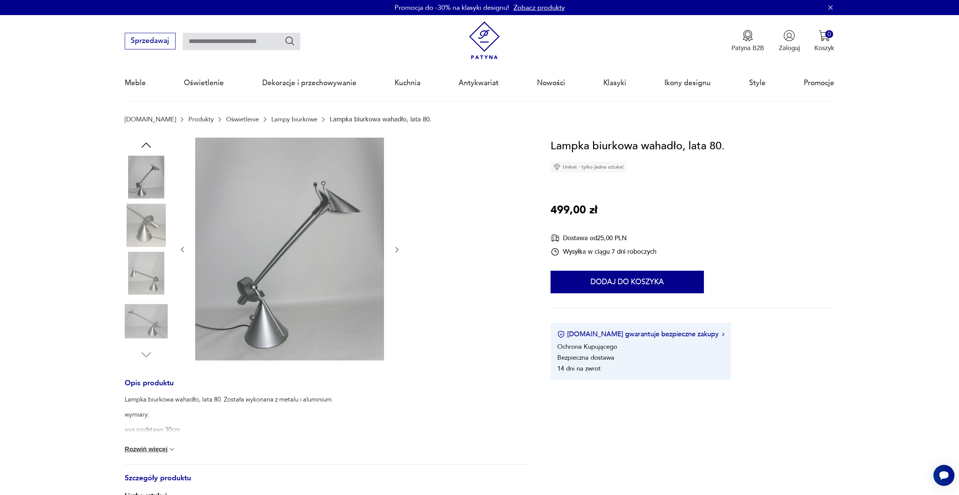
click at [162, 224] on img at bounding box center [146, 225] width 43 height 43
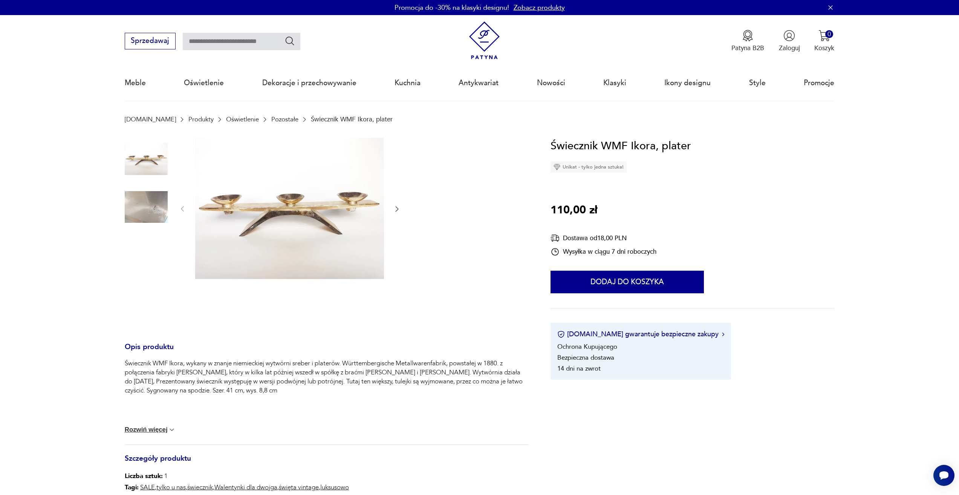
click at [155, 211] on img at bounding box center [146, 206] width 43 height 43
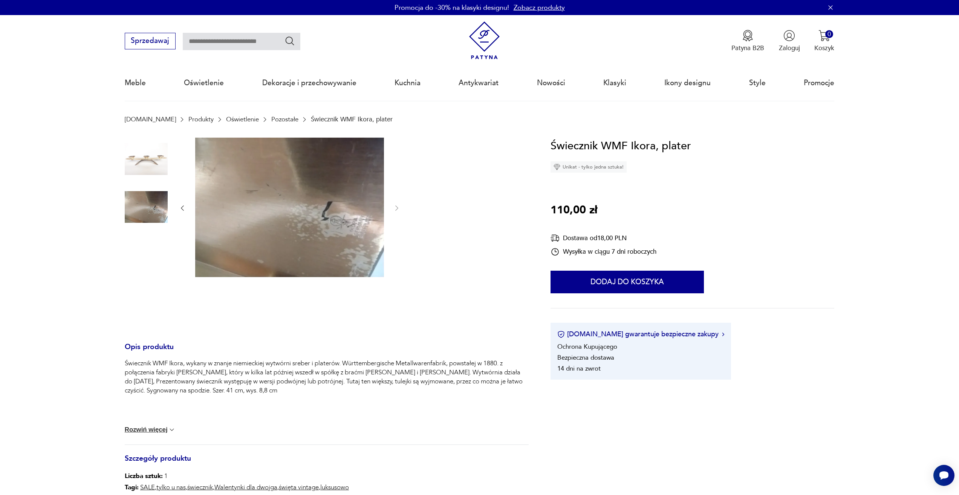
click at [156, 171] on img at bounding box center [146, 159] width 43 height 43
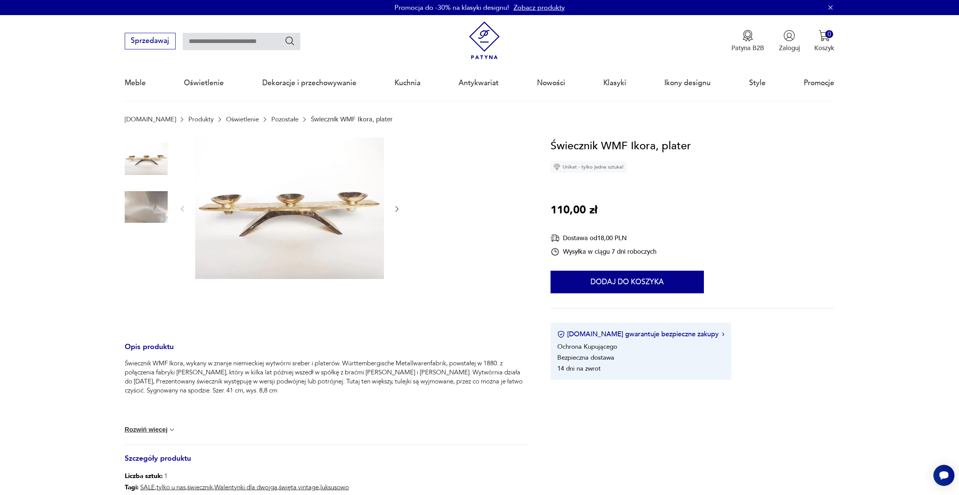
click at [245, 206] on img at bounding box center [289, 209] width 189 height 142
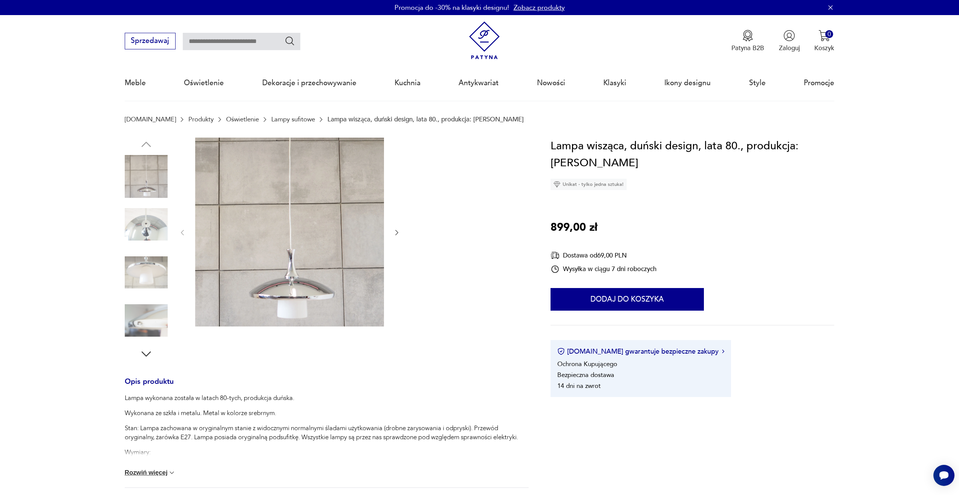
click at [130, 272] on img at bounding box center [146, 272] width 43 height 43
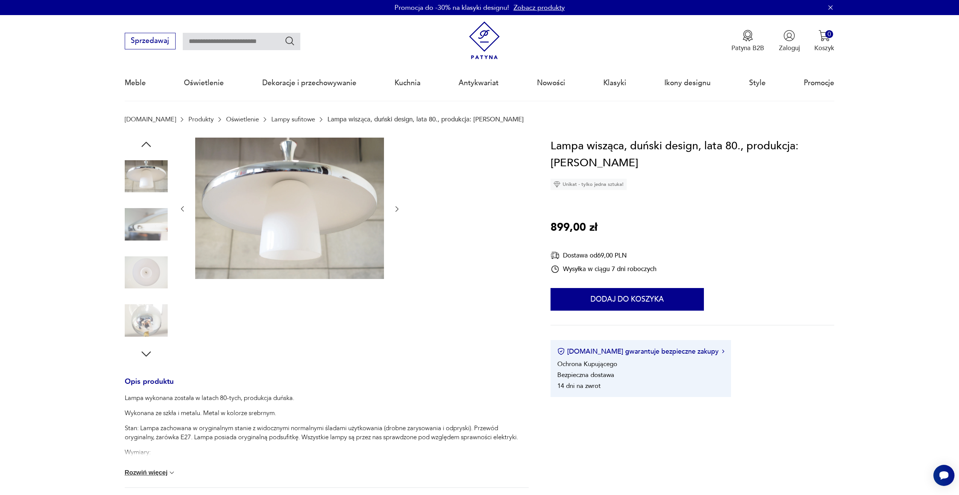
click at [145, 198] on div at bounding box center [146, 177] width 43 height 44
click at [148, 183] on img at bounding box center [146, 176] width 43 height 43
click at [153, 303] on img at bounding box center [146, 320] width 43 height 43
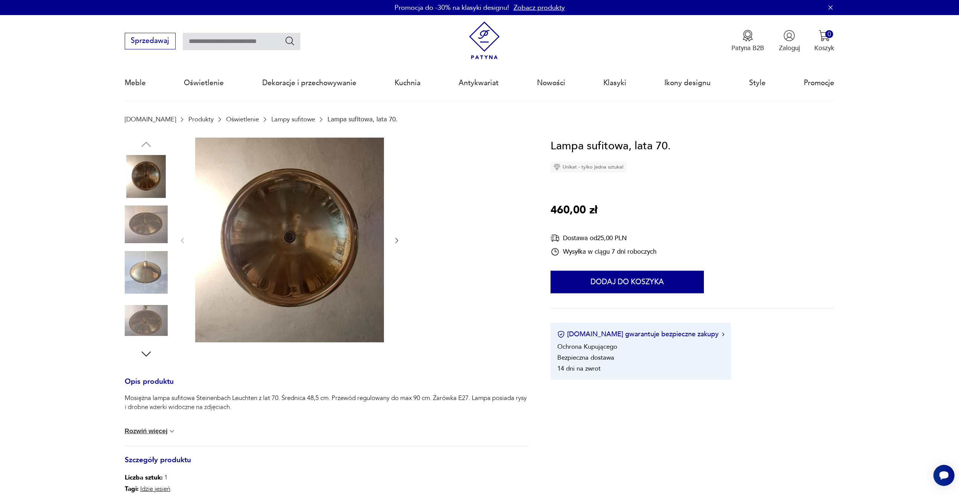
click at [153, 231] on img at bounding box center [146, 224] width 43 height 43
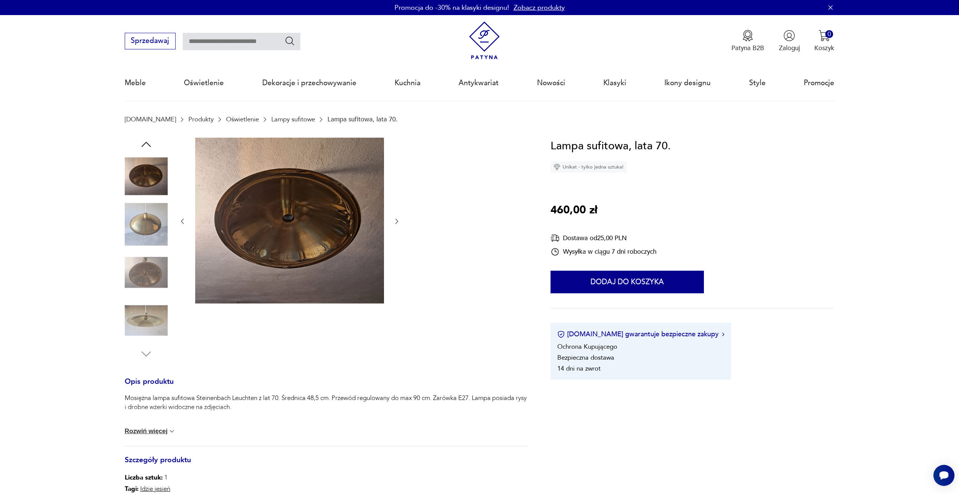
click at [154, 215] on img at bounding box center [146, 224] width 43 height 43
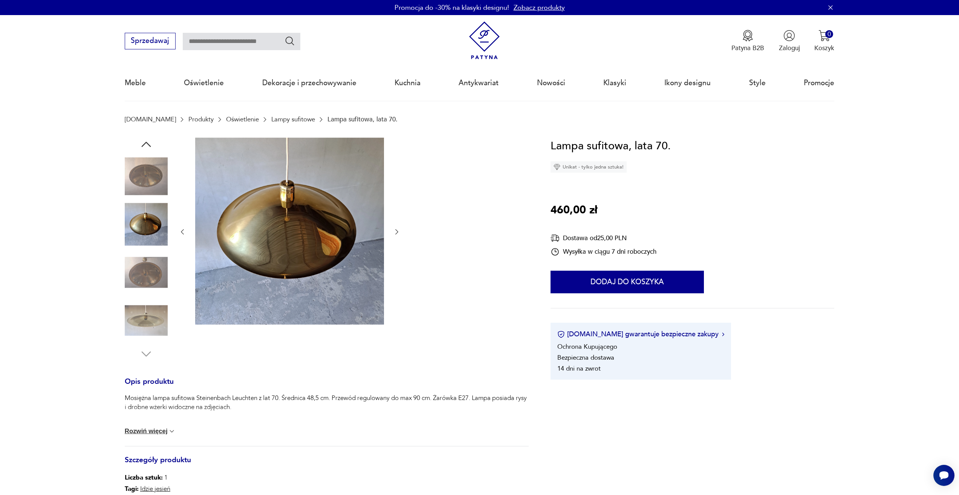
click at [147, 260] on img at bounding box center [146, 272] width 43 height 43
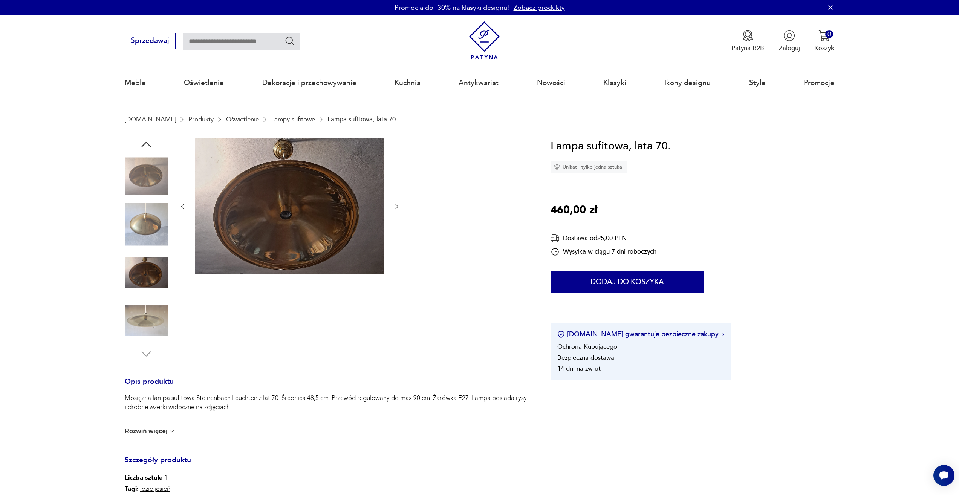
click at [151, 286] on img at bounding box center [146, 272] width 43 height 43
click at [145, 294] on img at bounding box center [146, 272] width 43 height 43
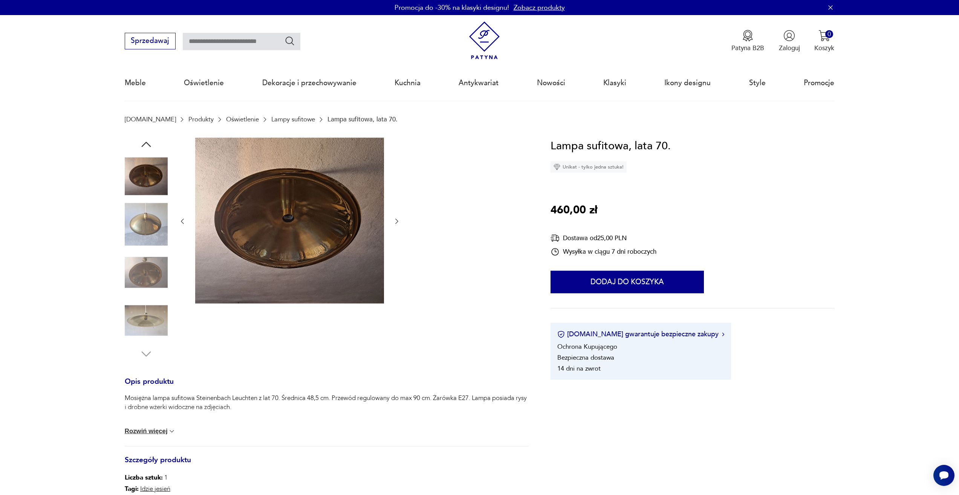
click at [143, 314] on img at bounding box center [146, 320] width 43 height 43
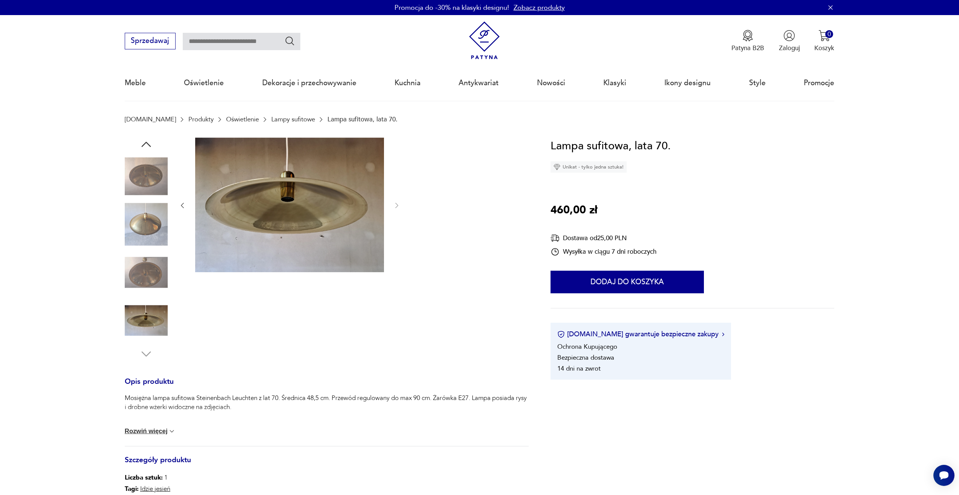
click at [147, 224] on img at bounding box center [146, 224] width 43 height 43
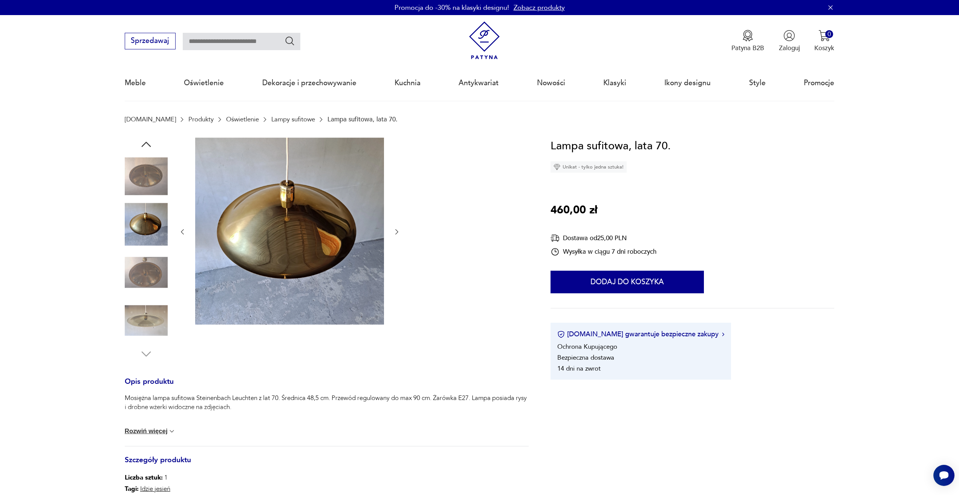
click at [145, 178] on img at bounding box center [146, 176] width 43 height 43
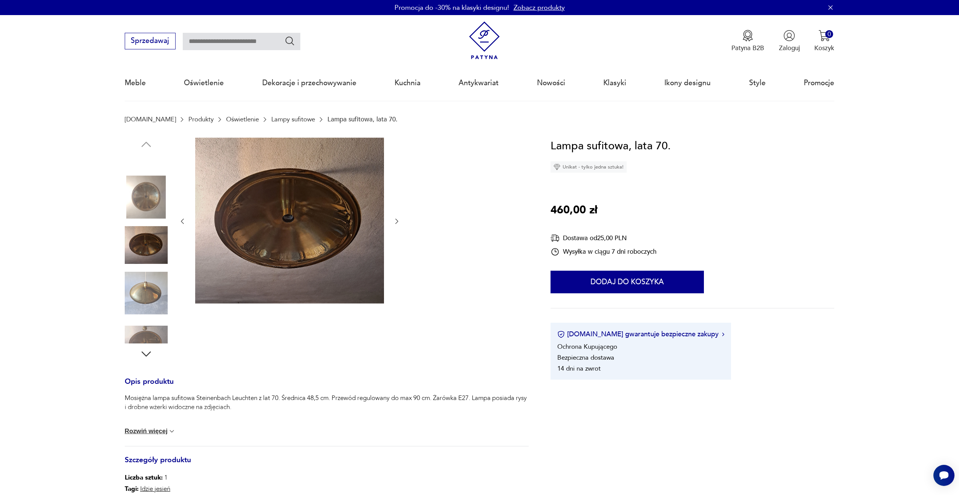
click at [158, 280] on div at bounding box center [146, 269] width 43 height 189
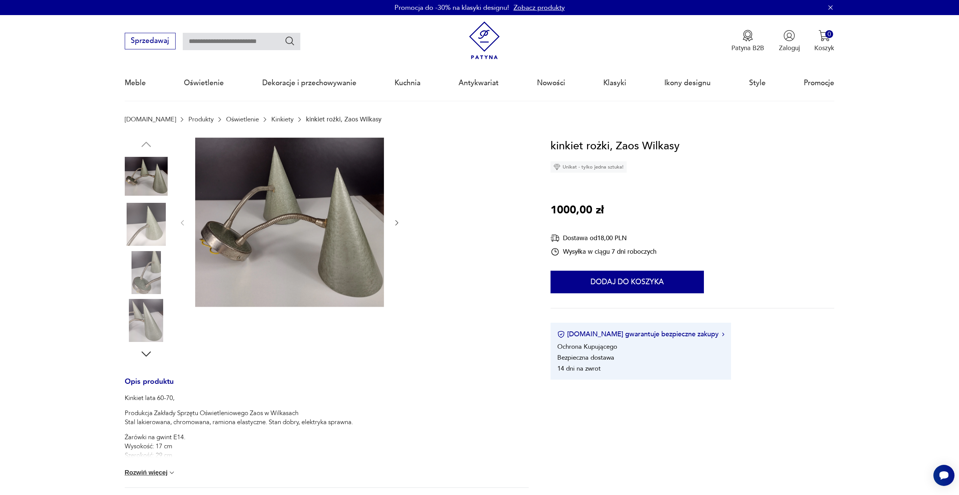
click at [255, 209] on img at bounding box center [289, 222] width 189 height 169
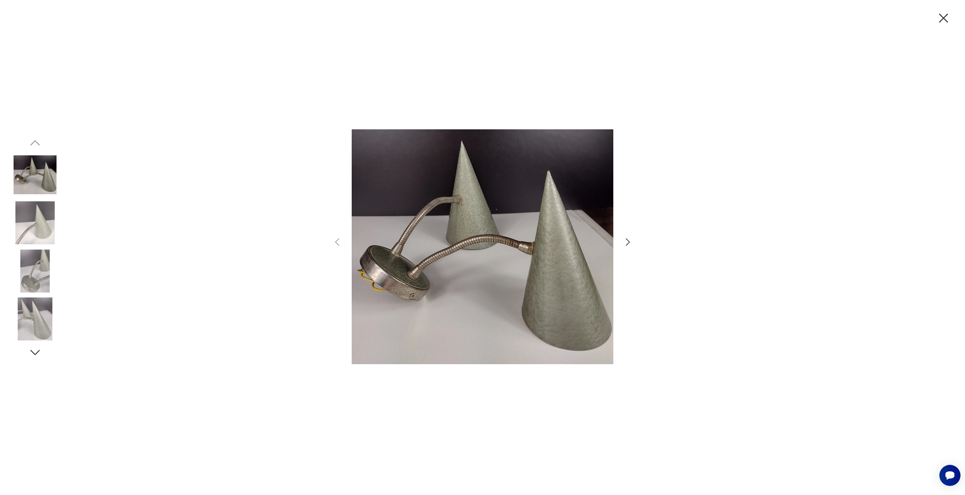
click at [629, 242] on icon "button" at bounding box center [628, 242] width 4 height 8
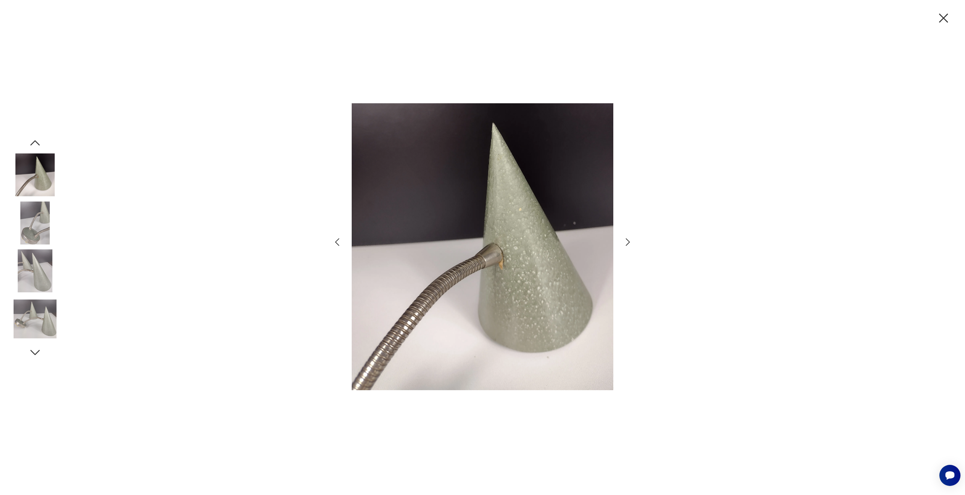
click at [629, 242] on icon "button" at bounding box center [628, 242] width 4 height 8
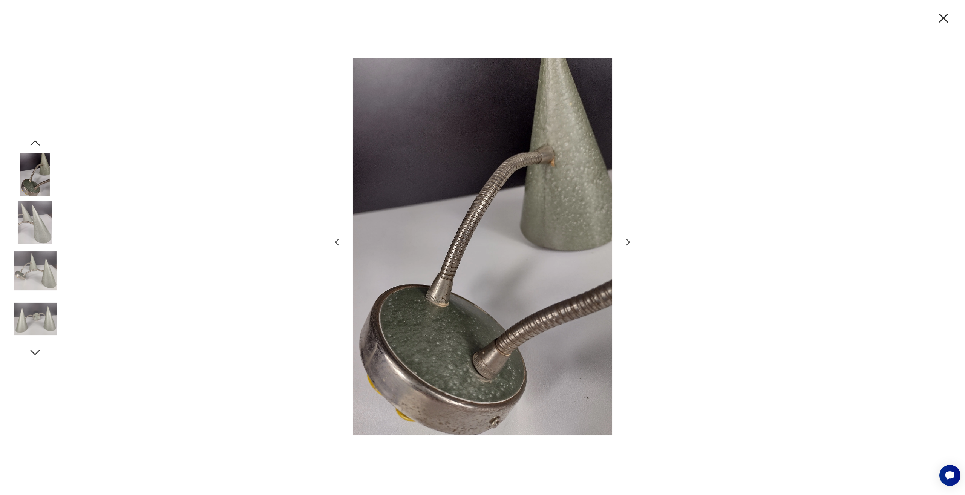
click at [629, 242] on icon "button" at bounding box center [628, 242] width 4 height 8
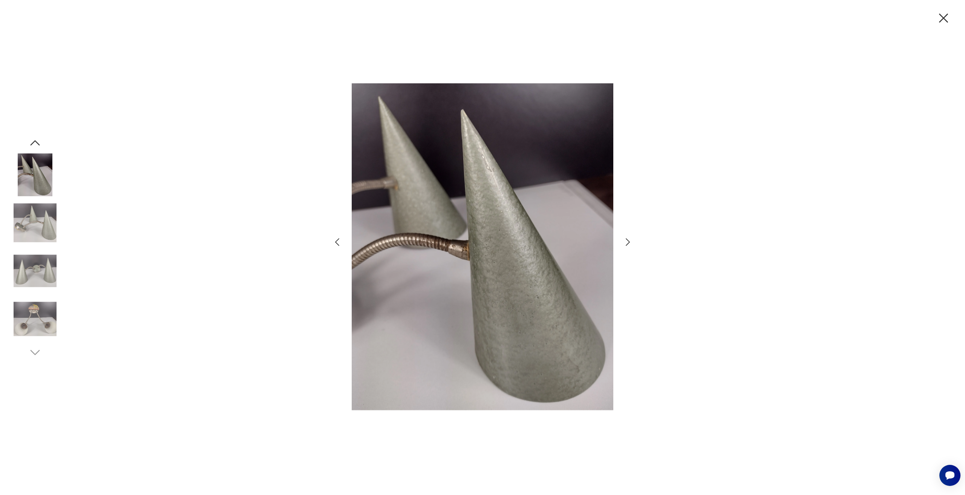
click at [629, 242] on icon "button" at bounding box center [628, 242] width 4 height 8
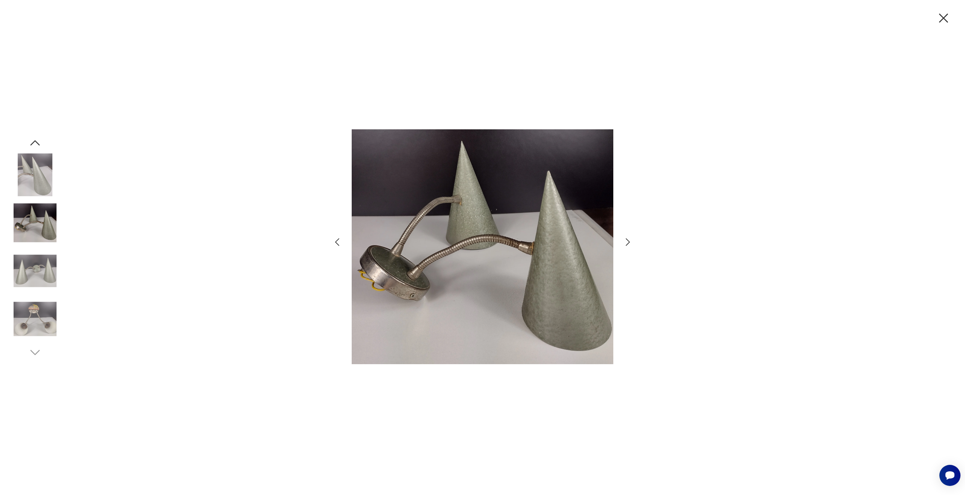
click at [629, 242] on icon "button" at bounding box center [628, 242] width 4 height 8
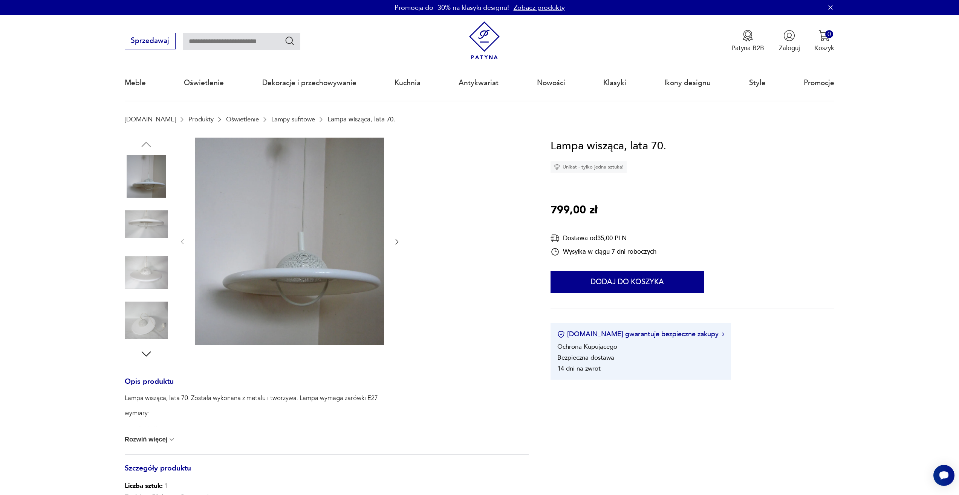
click at [394, 241] on icon "button" at bounding box center [397, 242] width 8 height 8
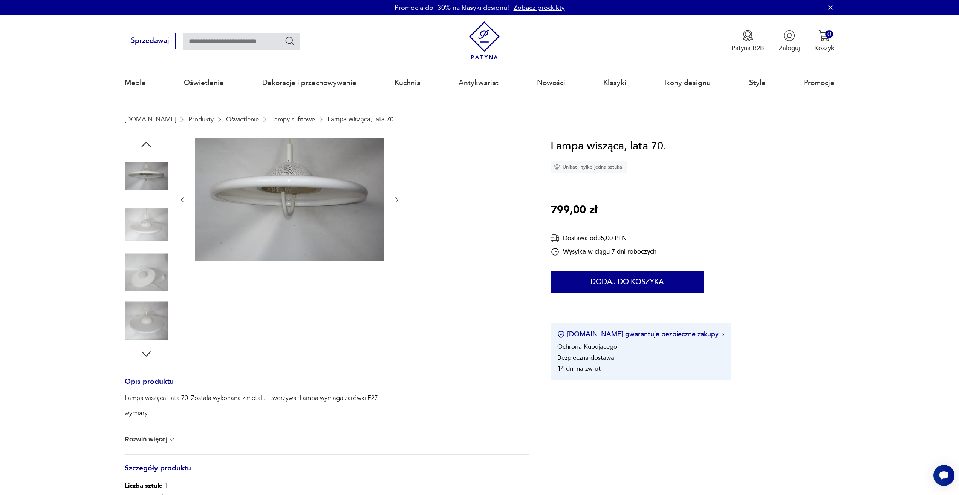
click at [394, 241] on div at bounding box center [290, 200] width 222 height 125
click at [153, 273] on img at bounding box center [146, 272] width 43 height 43
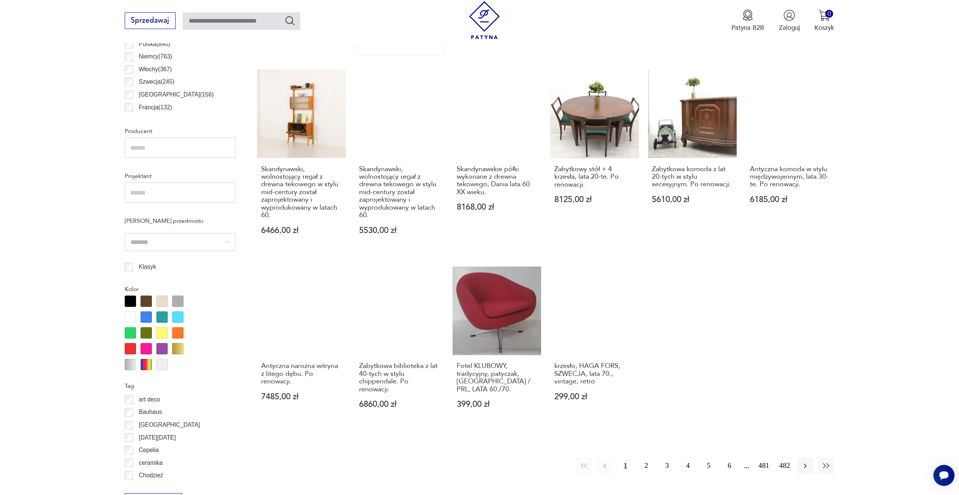
scroll to position [590, 0]
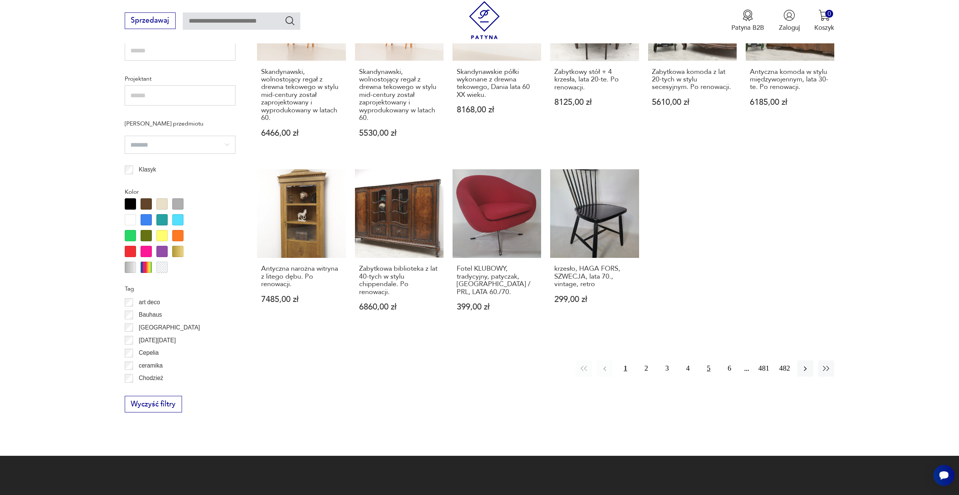
click at [715, 360] on button "5" at bounding box center [709, 368] width 16 height 16
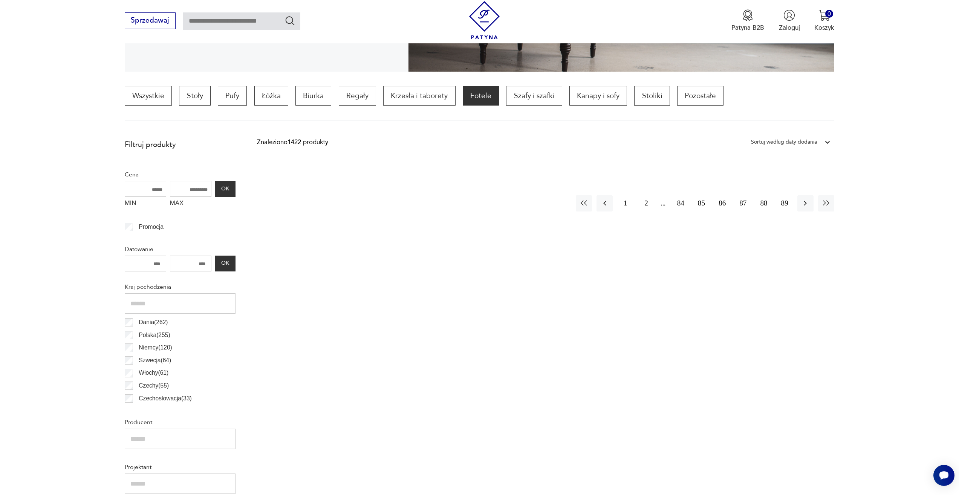
scroll to position [189, 0]
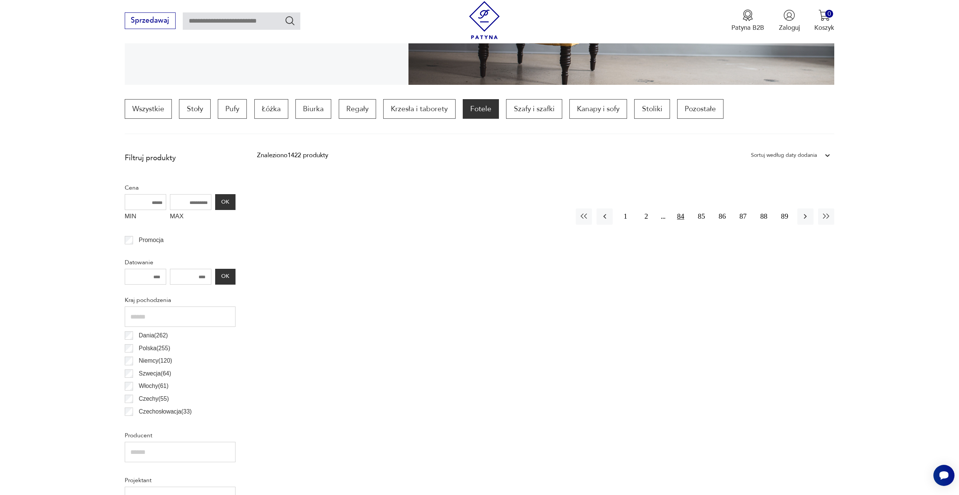
click at [681, 220] on button "84" at bounding box center [681, 216] width 16 height 16
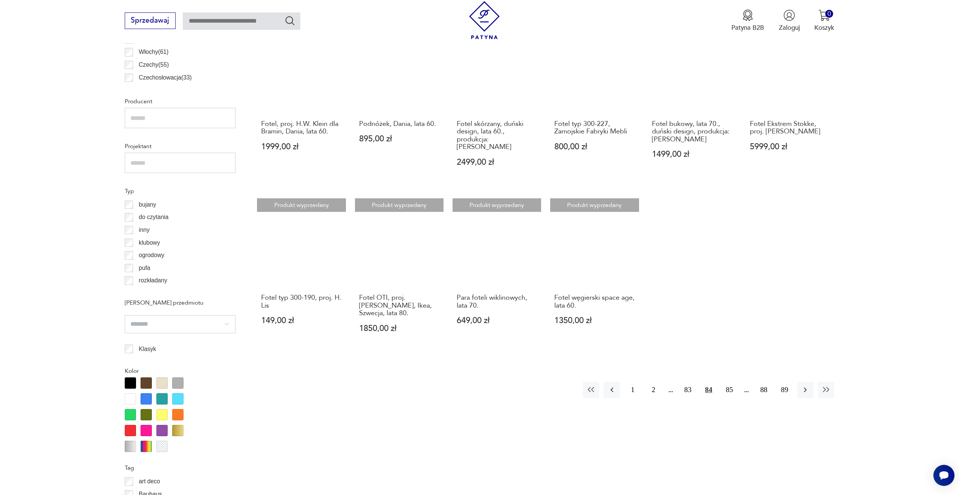
scroll to position [526, 0]
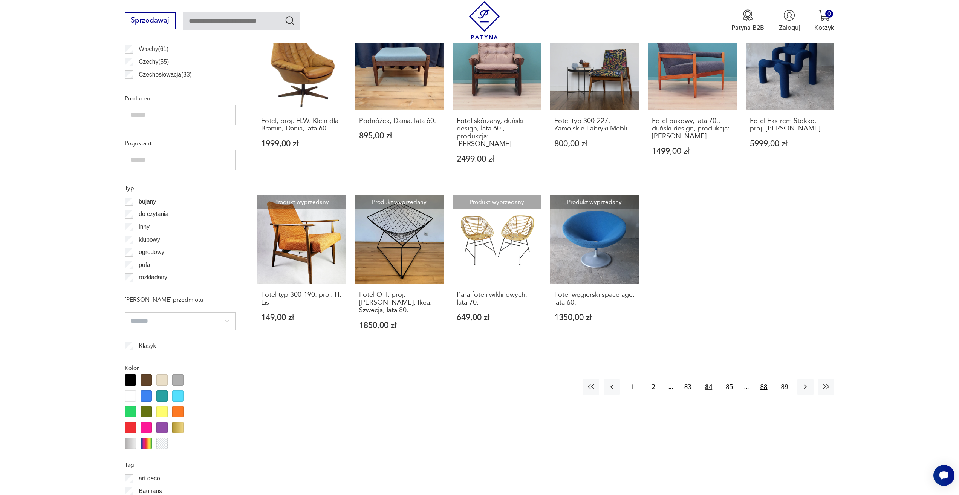
click at [762, 379] on button "88" at bounding box center [764, 387] width 16 height 16
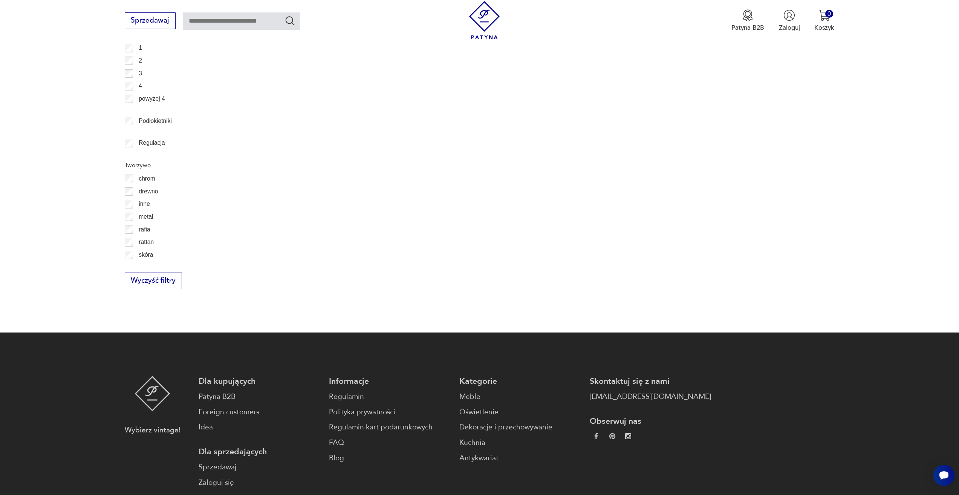
scroll to position [1242, 0]
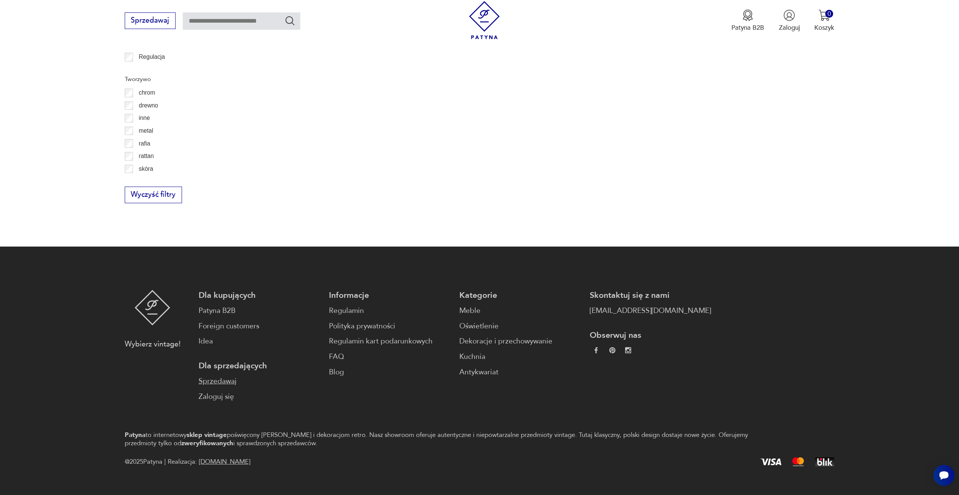
click at [221, 381] on link "Sprzedawaj" at bounding box center [259, 381] width 121 height 11
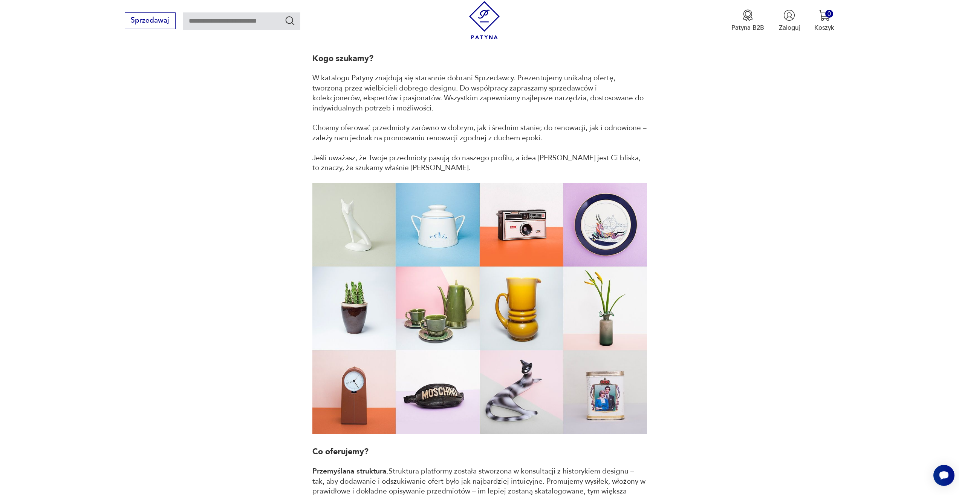
scroll to position [79, 0]
